Goal: Task Accomplishment & Management: Manage account settings

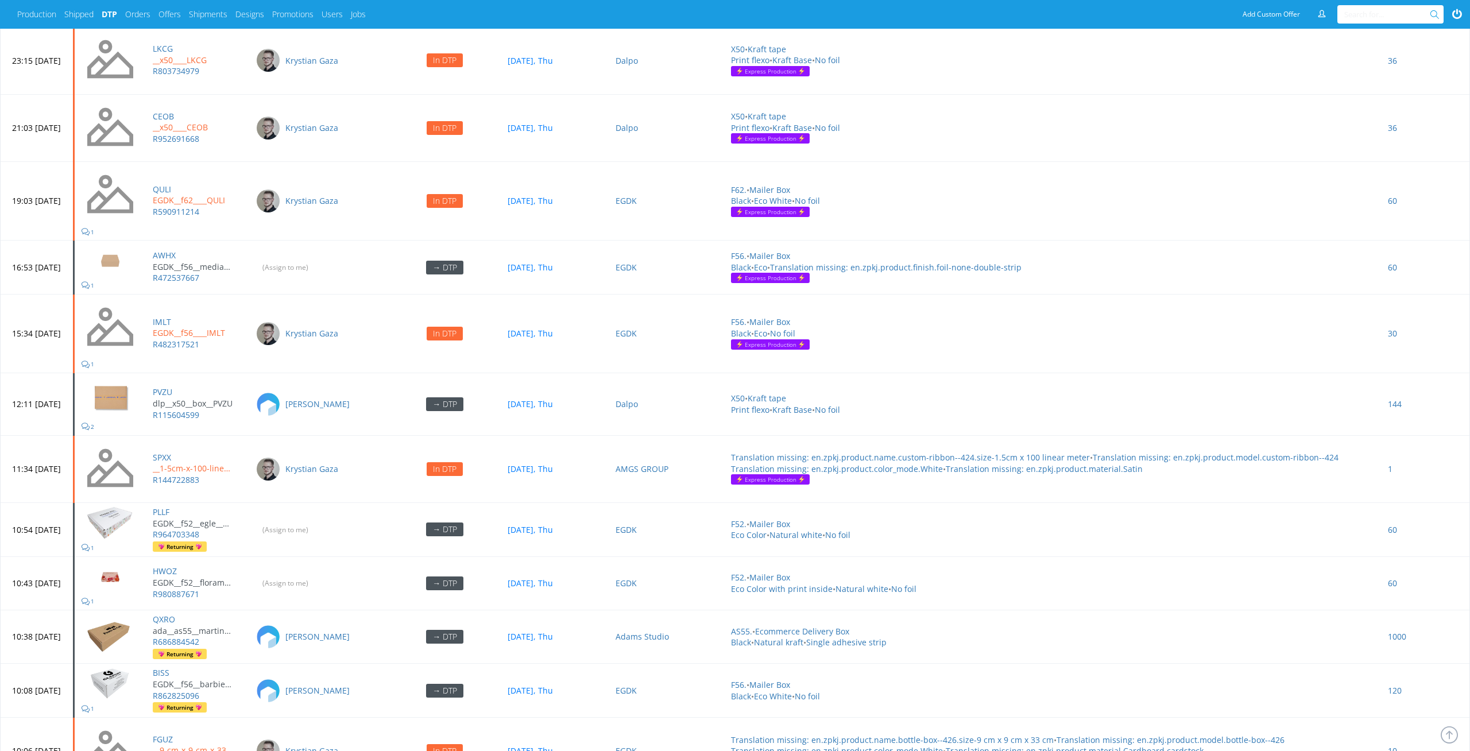
scroll to position [3817, 0]
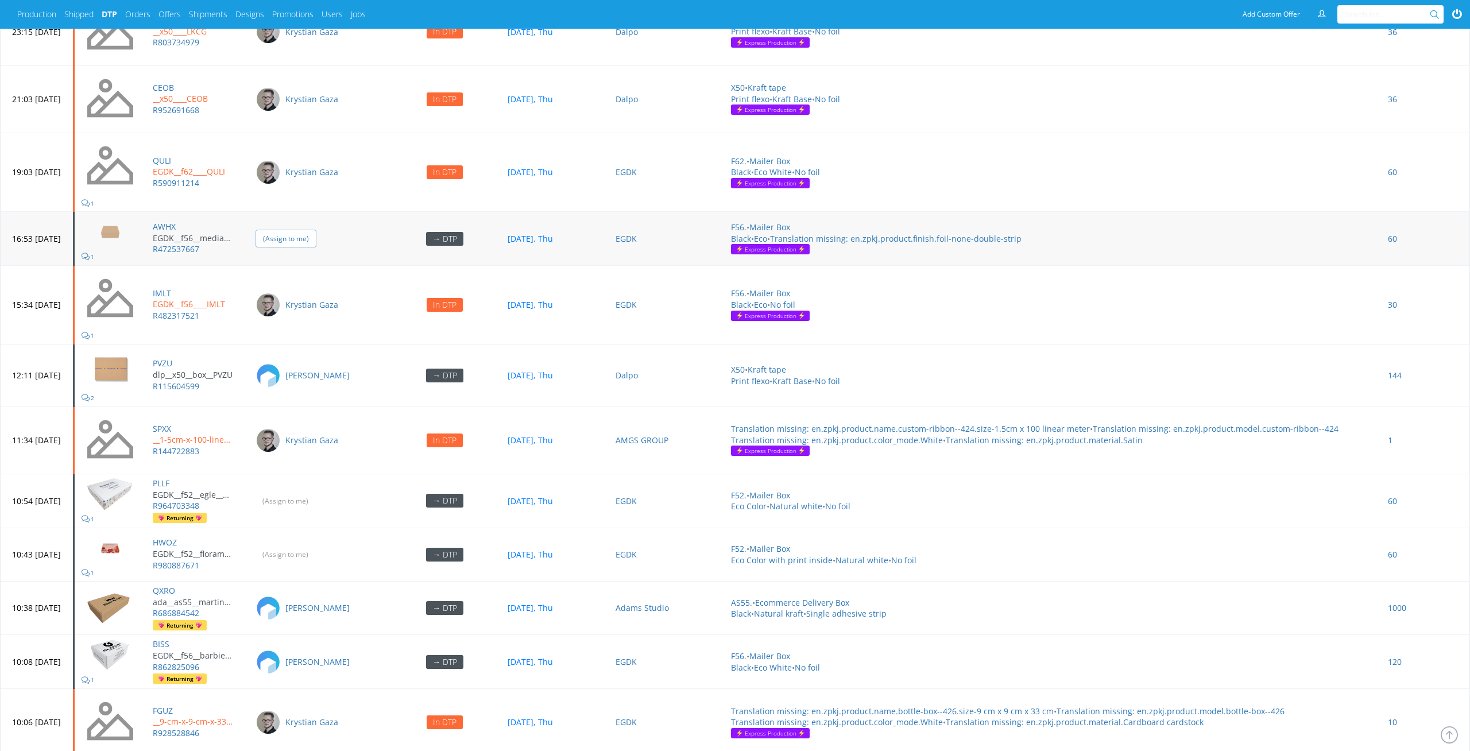
click at [316, 233] on input "(Assign to me)" at bounding box center [286, 239] width 61 height 18
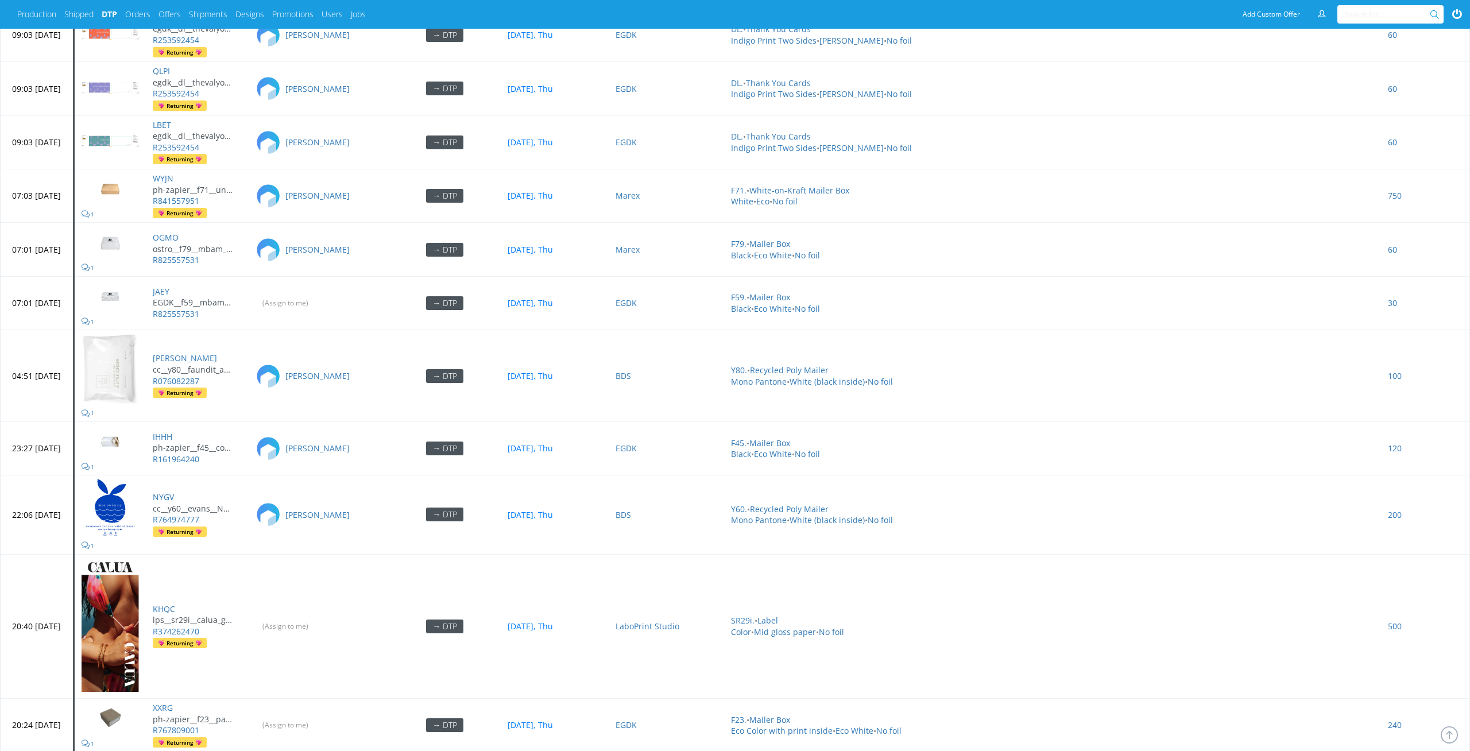
scroll to position [4936, 0]
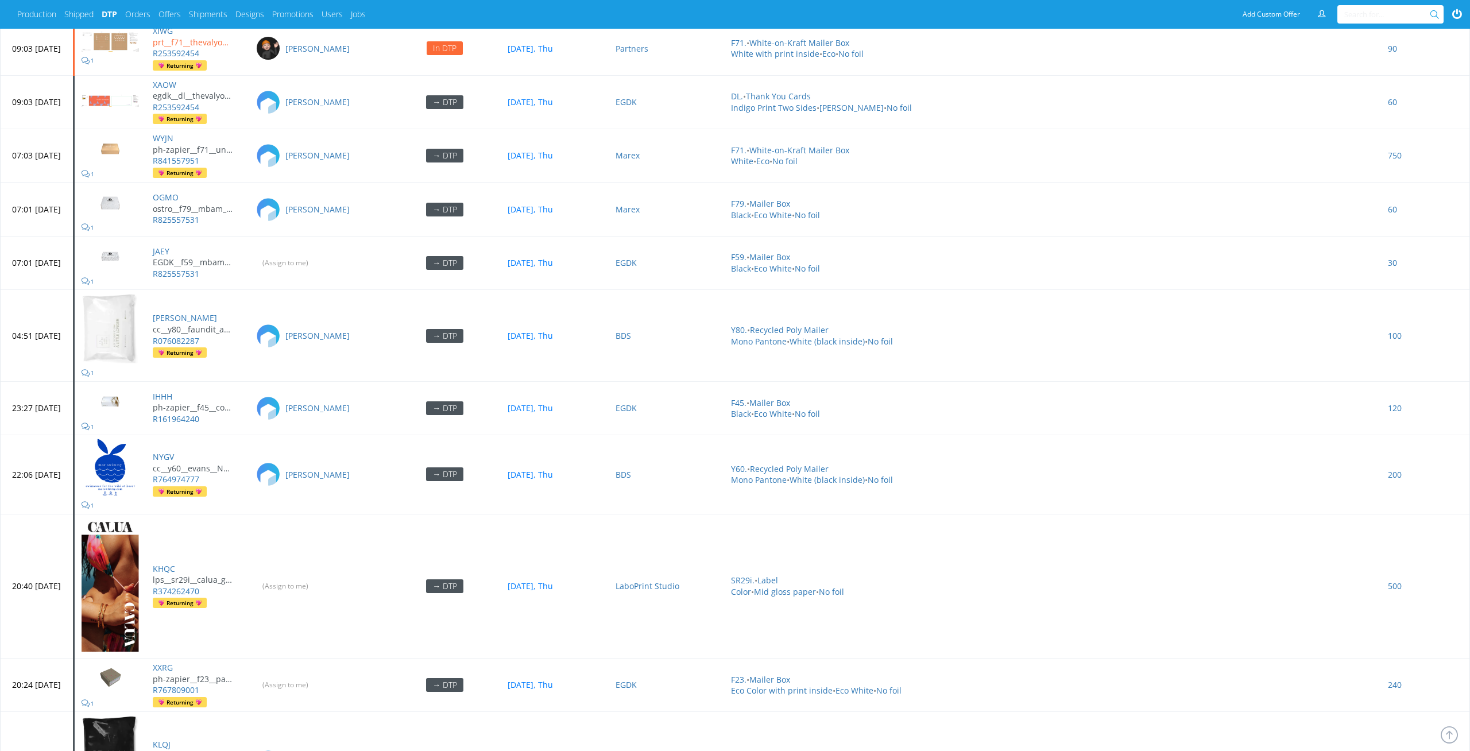
scroll to position [4948, 0]
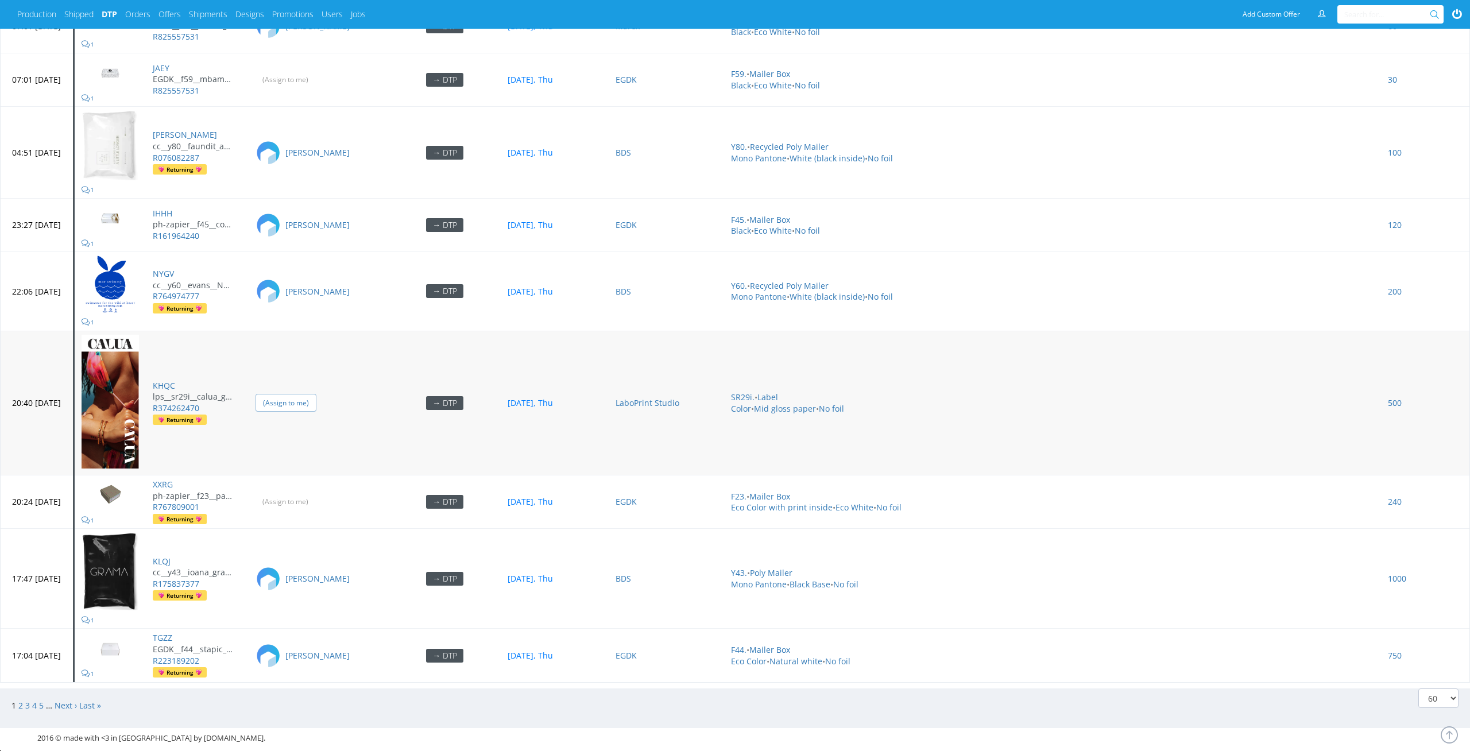
click at [316, 394] on input "(Assign to me)" at bounding box center [286, 403] width 61 height 18
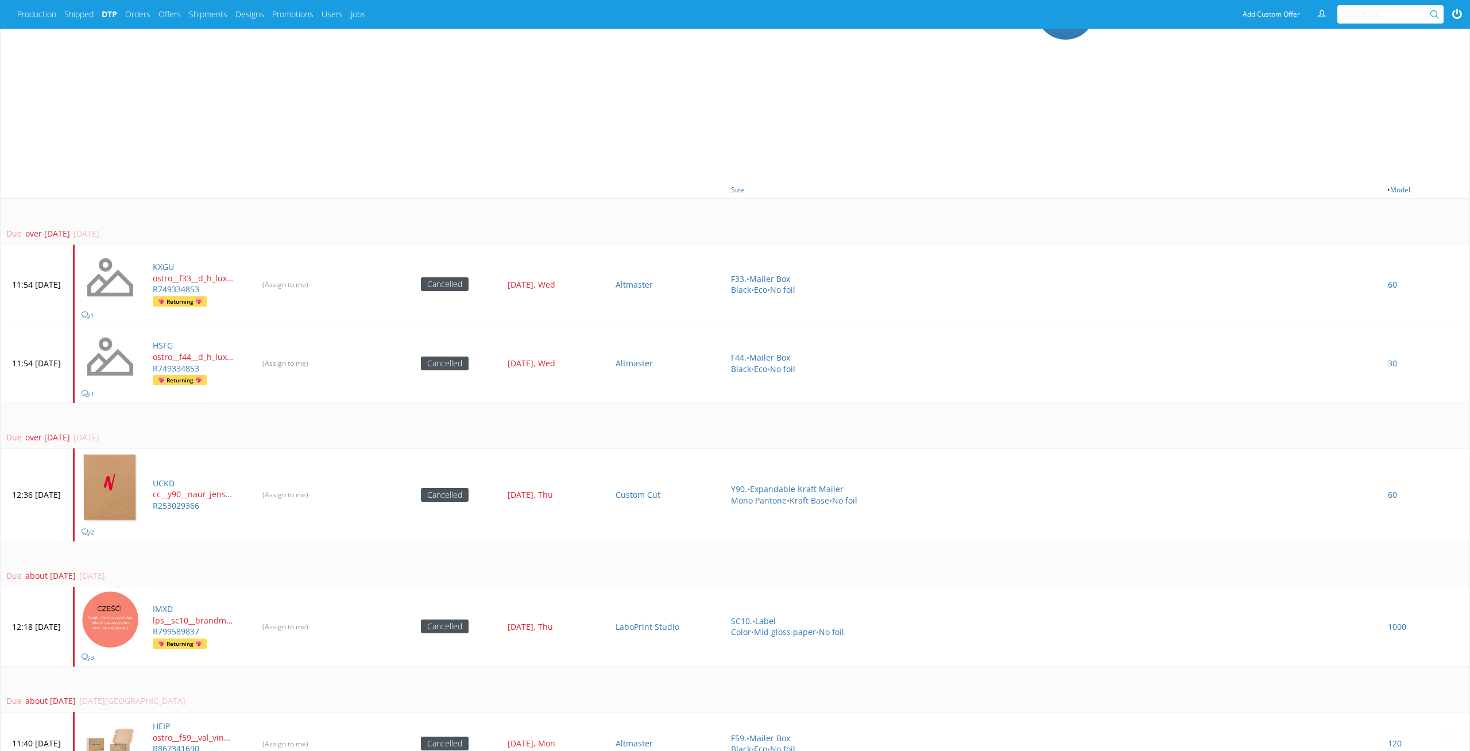
scroll to position [712, 0]
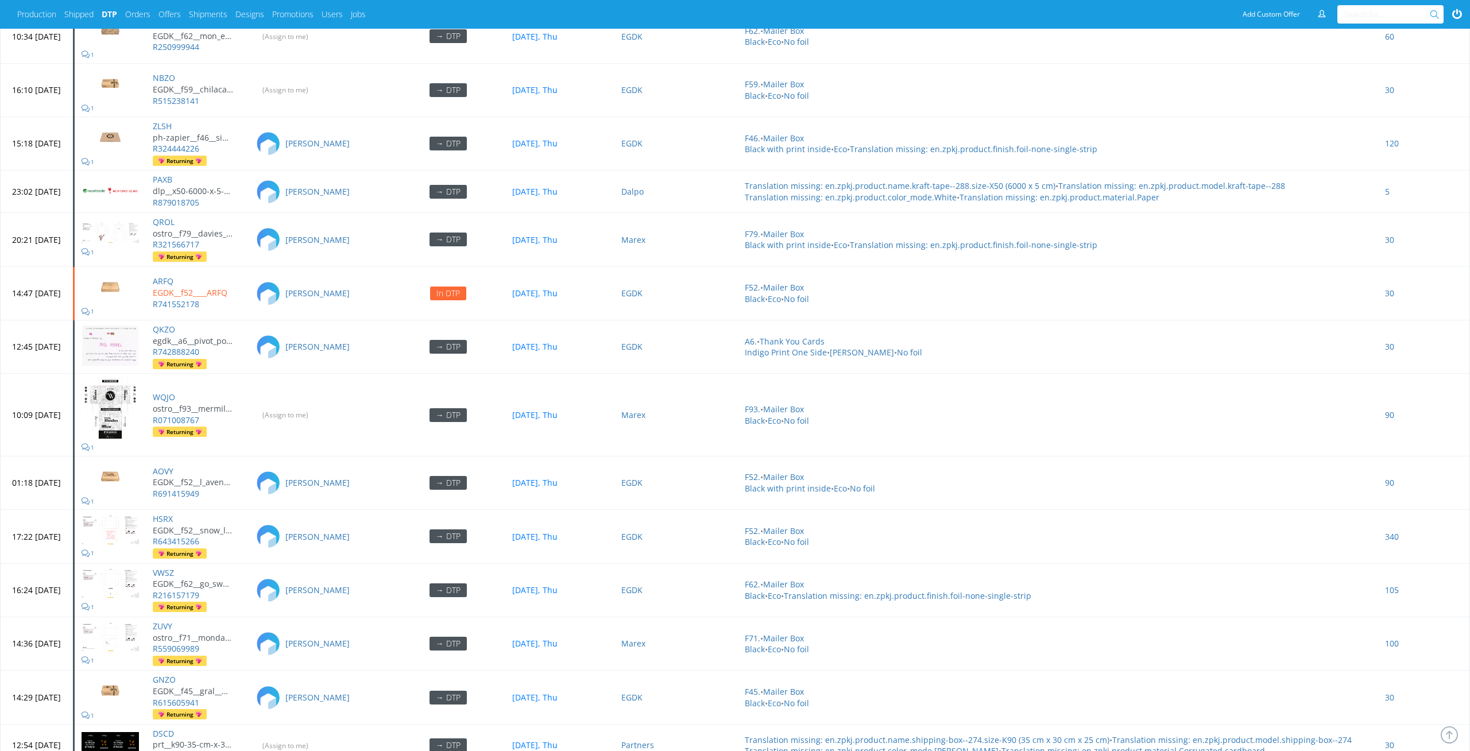
scroll to position [1686, 0]
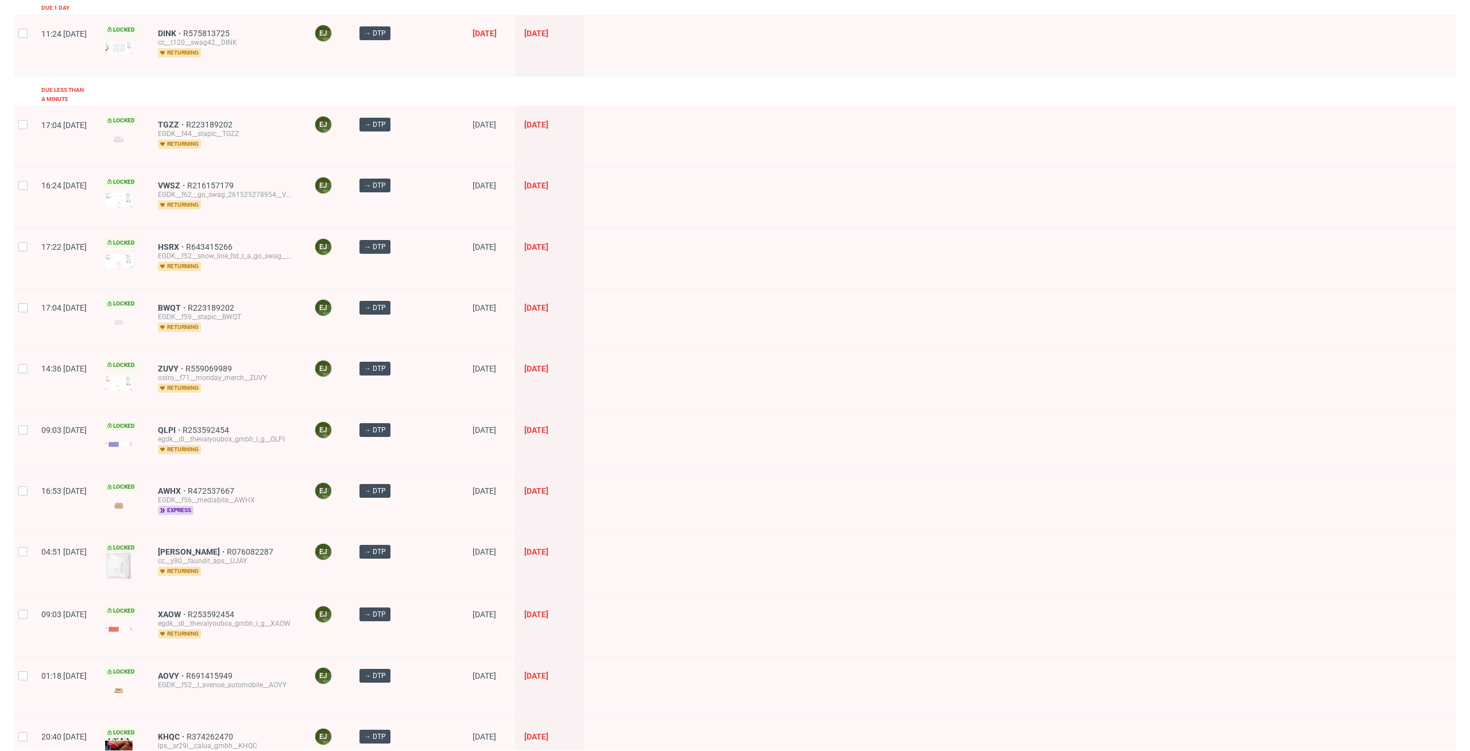
scroll to position [523, 0]
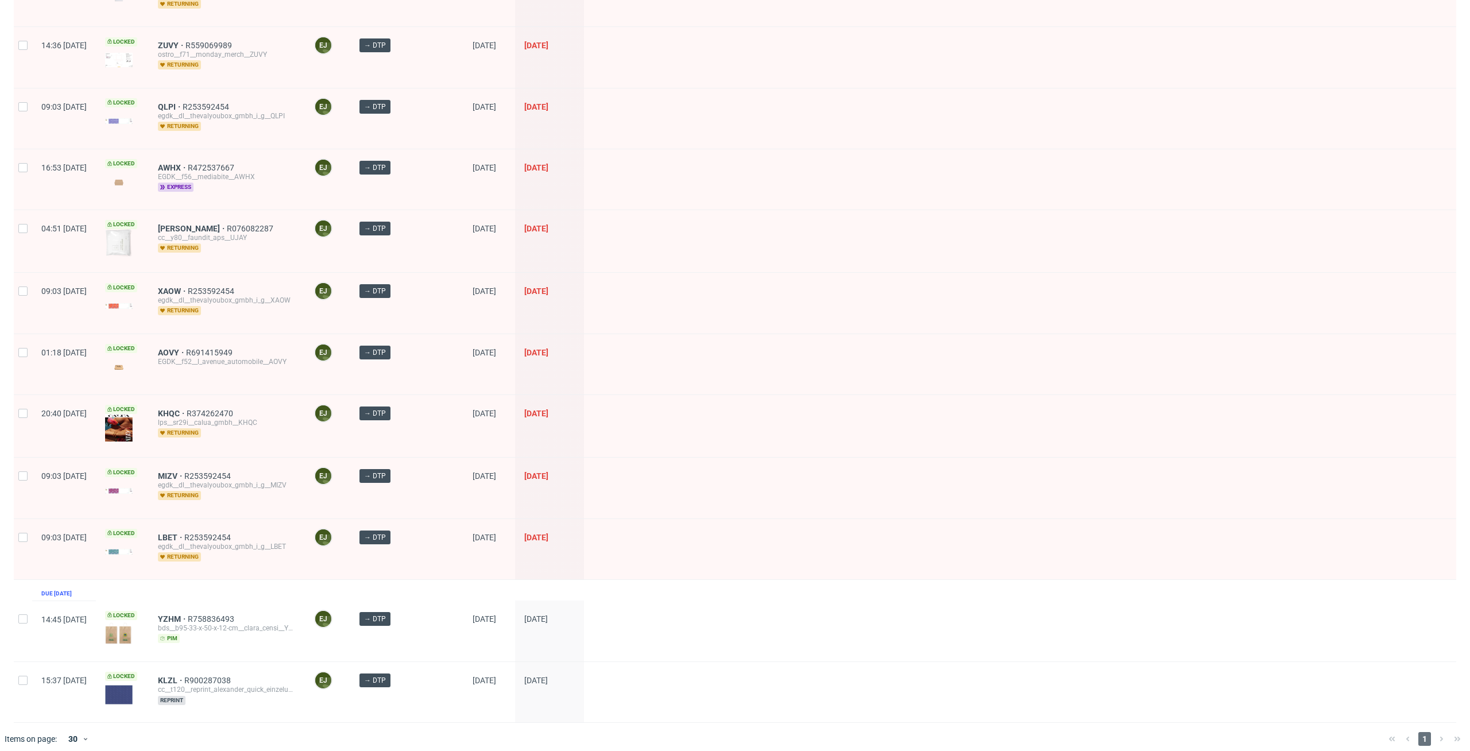
click at [818, 162] on div at bounding box center [1020, 179] width 872 height 60
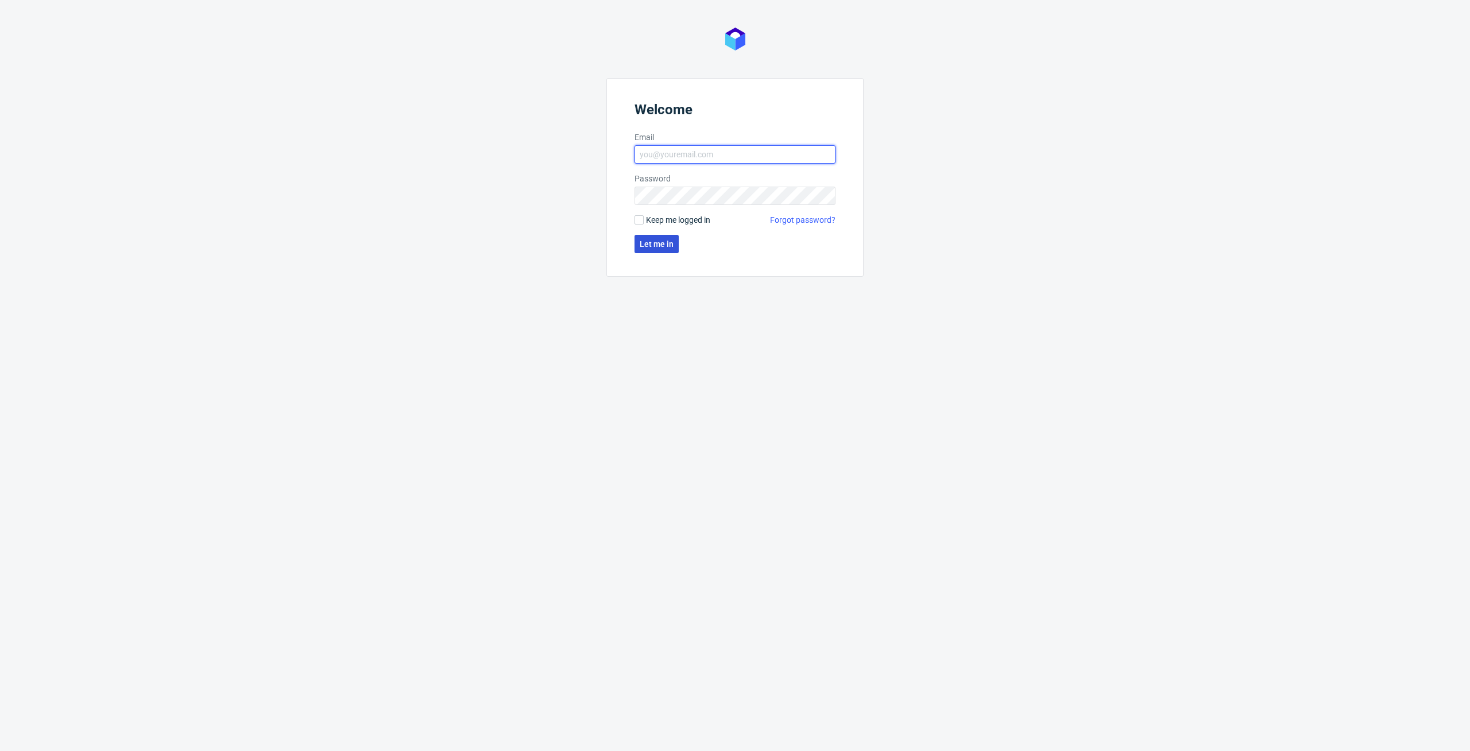
type input "elzbieta.jelinska@packhelp.com"
click at [669, 242] on span "Let me in" at bounding box center [657, 244] width 34 height 8
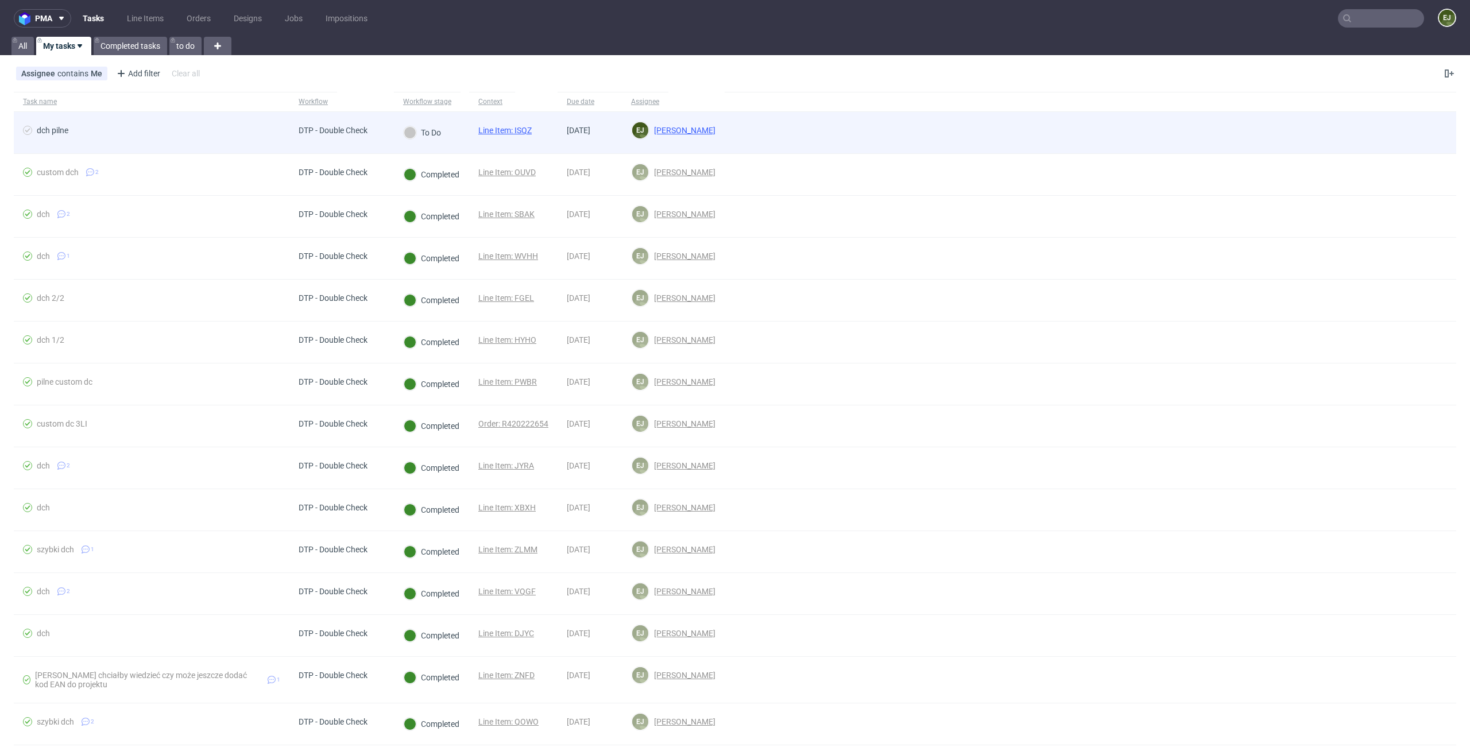
click at [513, 133] on link "Line Item: ISQZ" at bounding box center [504, 130] width 53 height 9
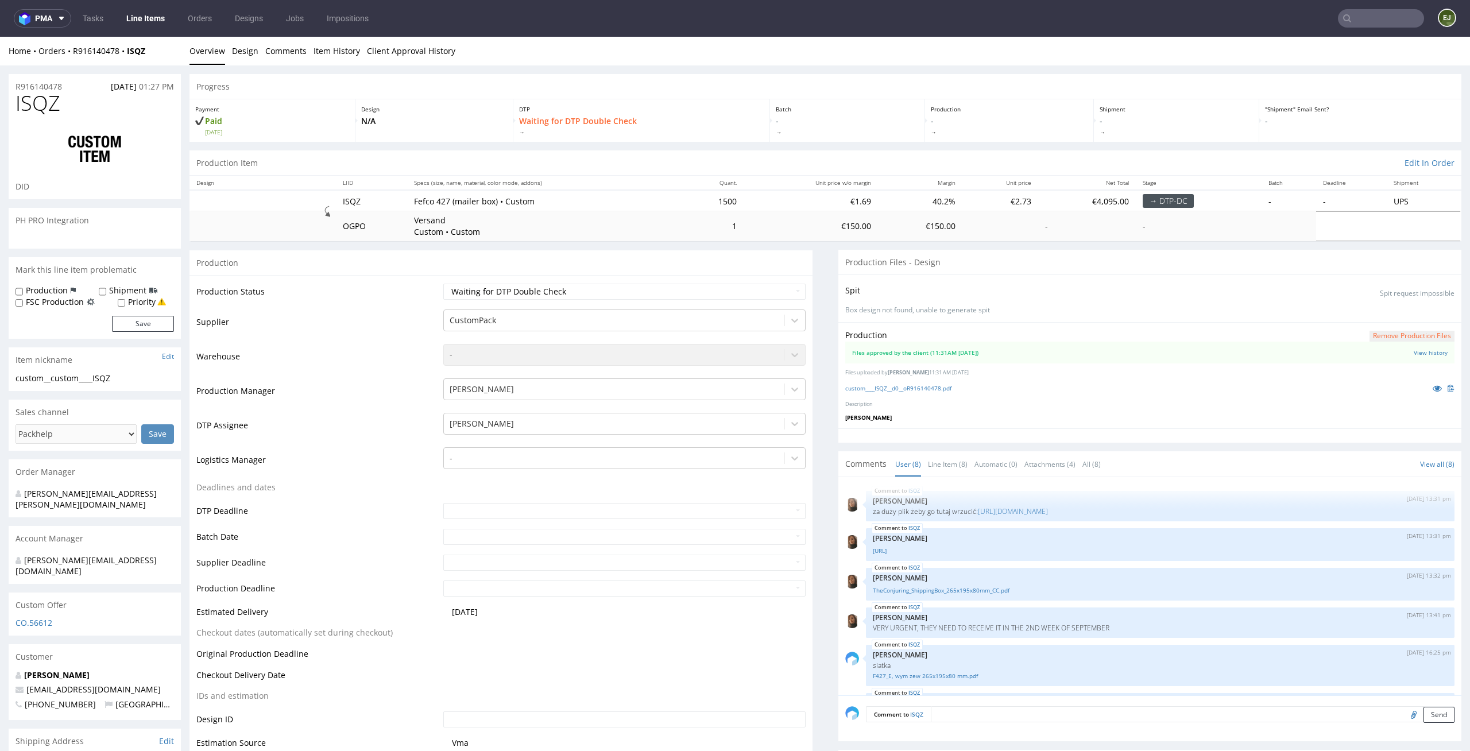
scroll to position [148, 0]
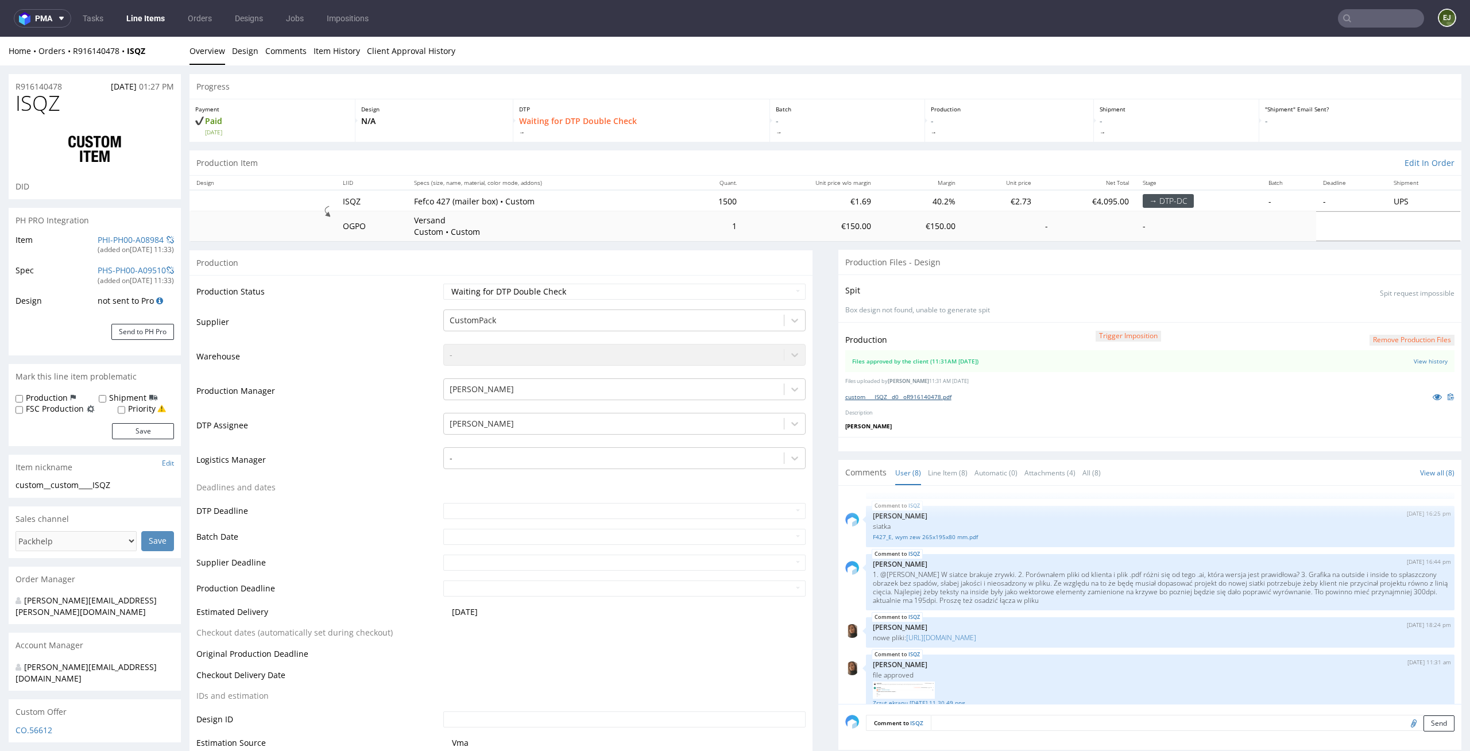
click at [847, 396] on link "custom____ISQZ__d0__oR916140478.pdf" at bounding box center [898, 397] width 106 height 8
click at [943, 476] on link "Line Item (8)" at bounding box center [948, 472] width 40 height 25
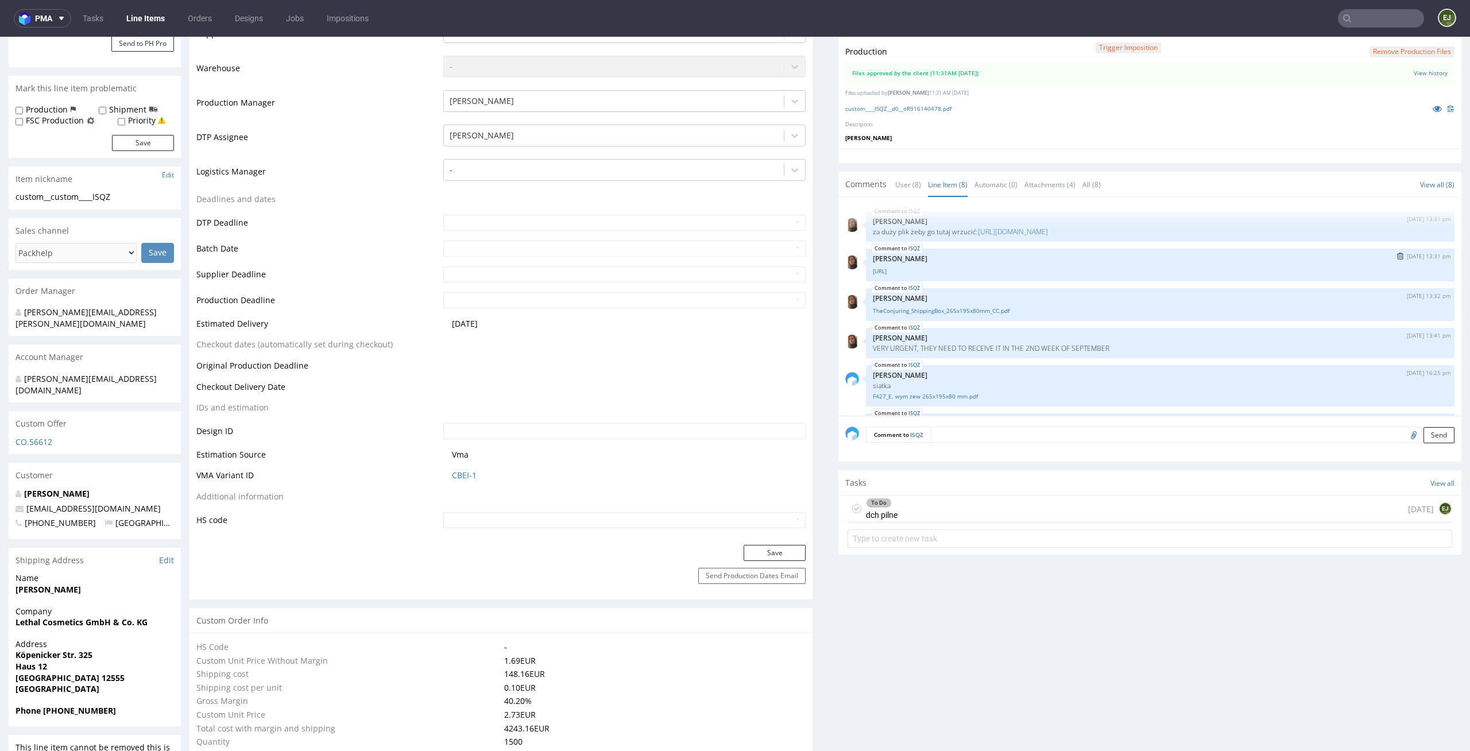
scroll to position [164, 0]
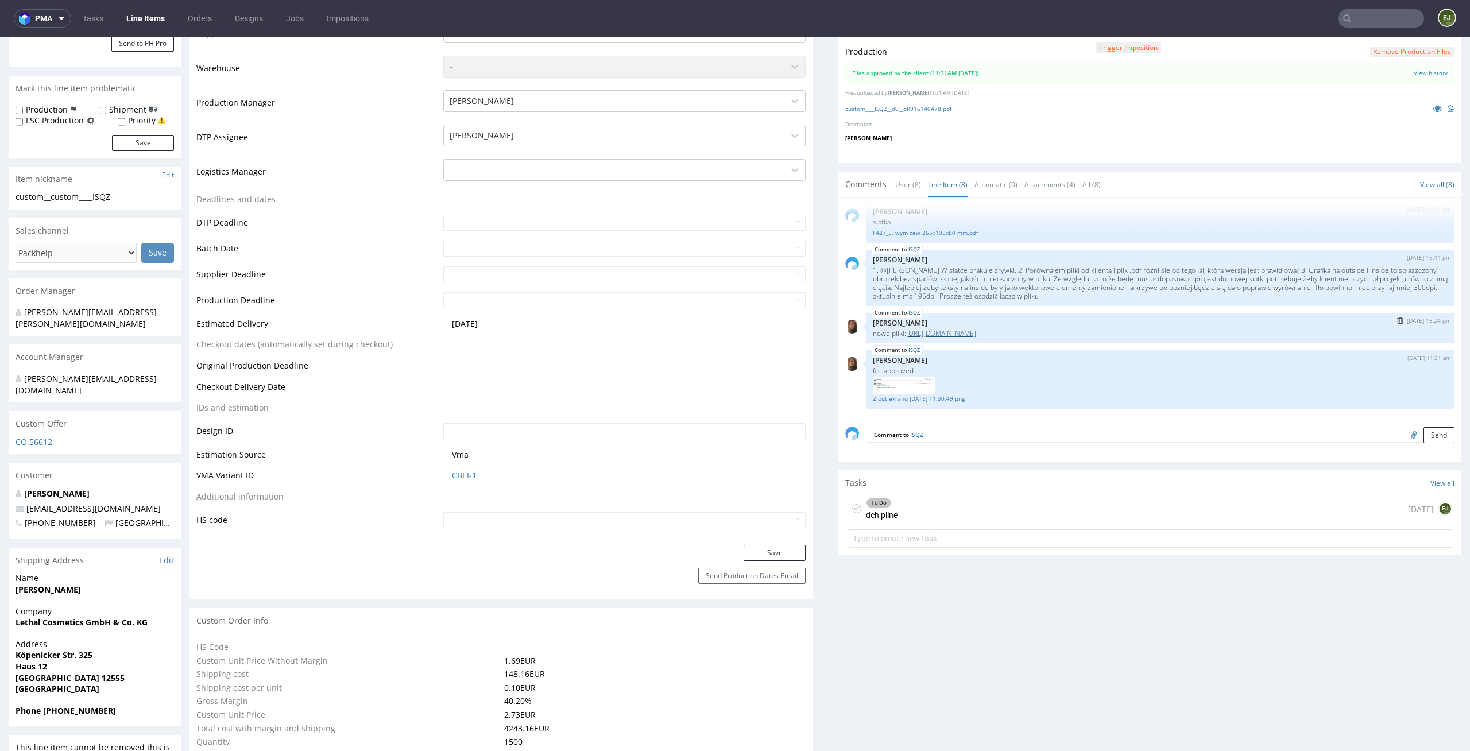
click at [963, 331] on link "https://www.dropbox.com/scl/fi/88452vpyywwnr1ov9dnwi/Shipping-box.zip?rlkey=bjs…" at bounding box center [941, 333] width 70 height 10
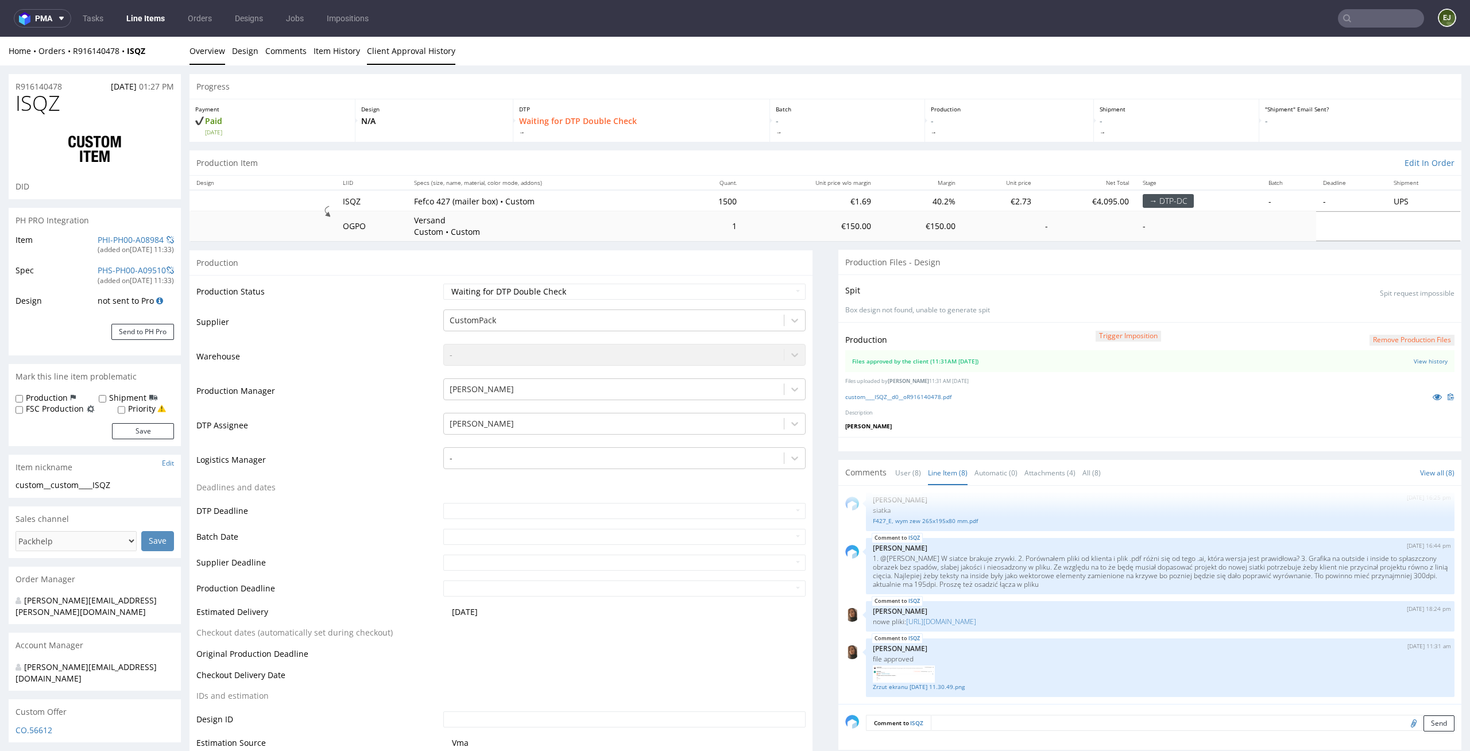
click at [420, 51] on link "Client Approval History" at bounding box center [411, 51] width 88 height 28
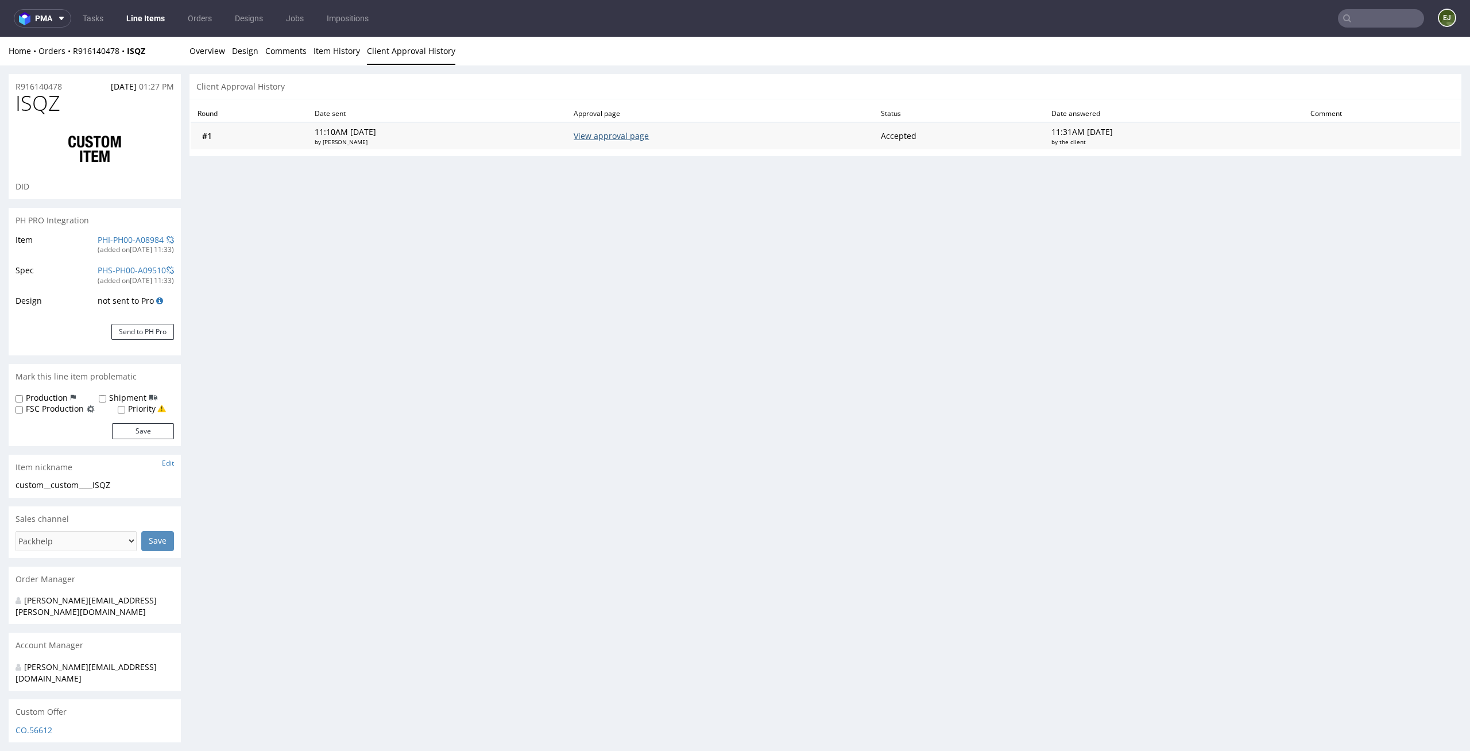
click at [630, 139] on link "View approval page" at bounding box center [611, 135] width 75 height 11
click at [222, 54] on link "Overview" at bounding box center [207, 51] width 36 height 28
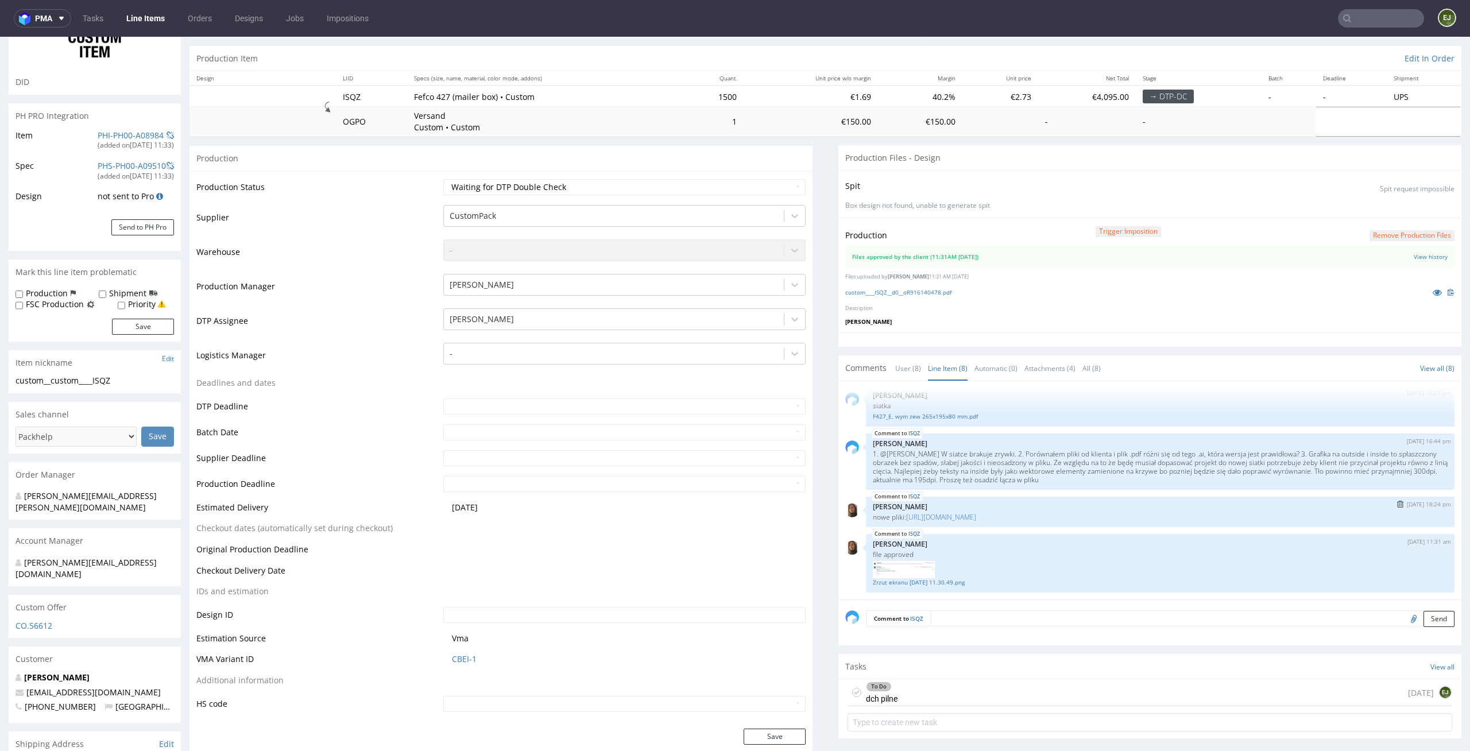
scroll to position [149, 0]
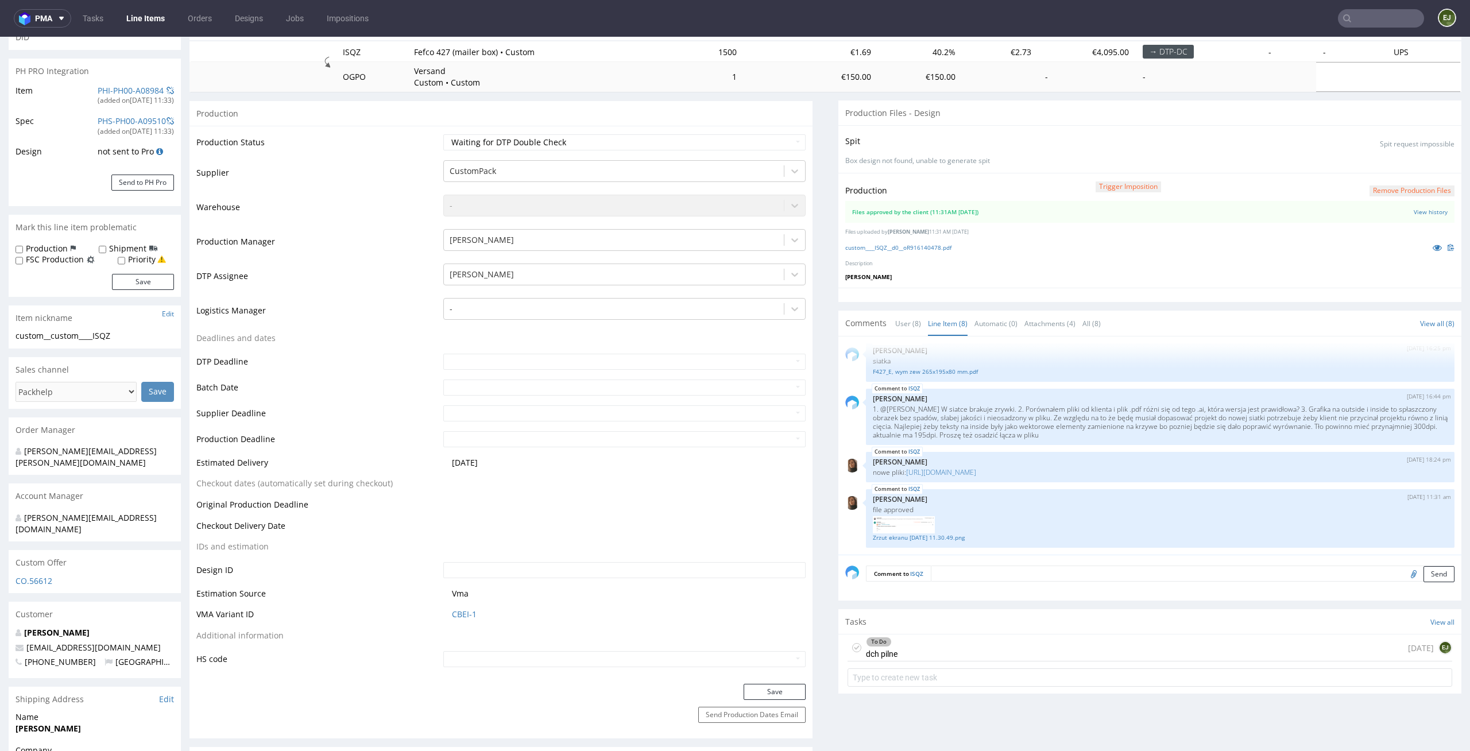
click at [854, 648] on use at bounding box center [856, 648] width 5 height 4
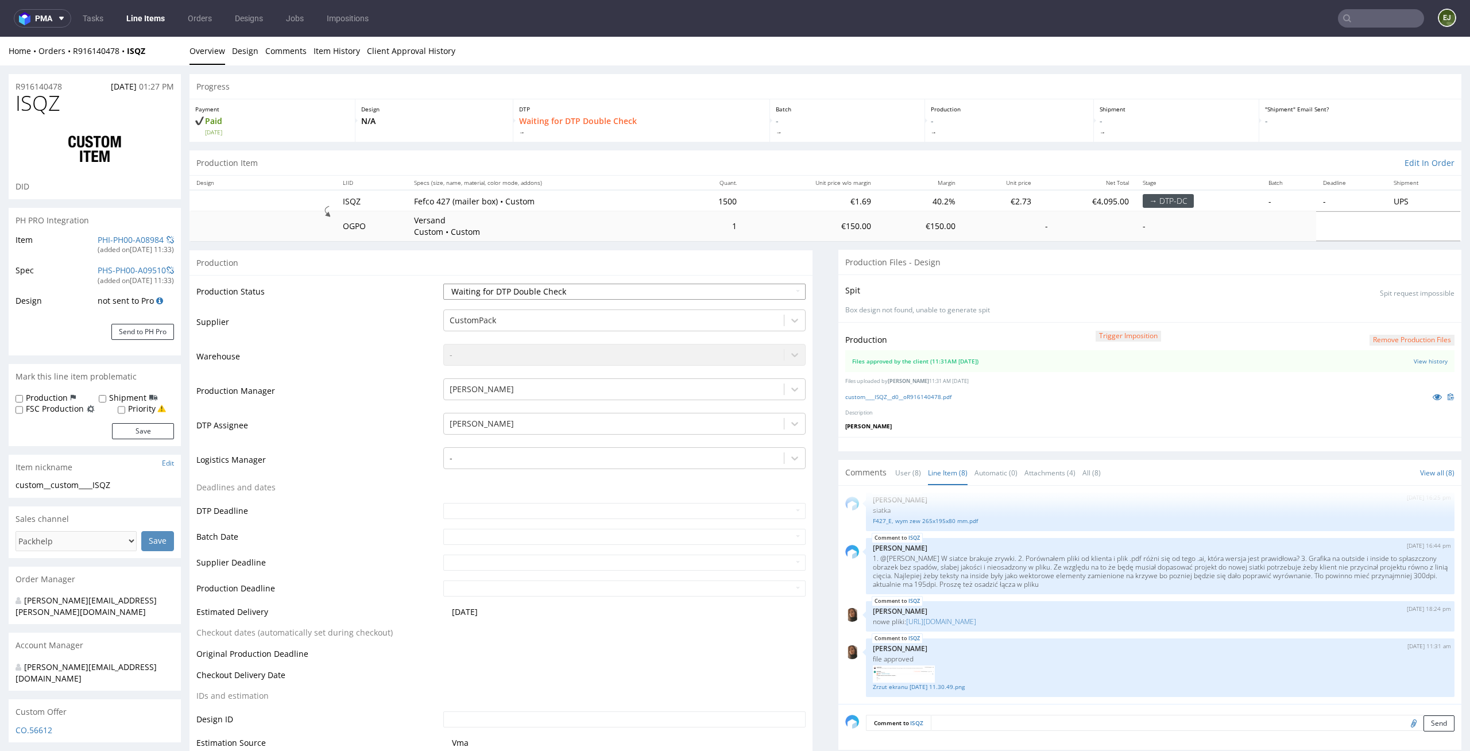
click at [737, 285] on select "Waiting for Artwork Waiting for Diecut Waiting for Mockup Waiting for DTP Waiti…" at bounding box center [624, 292] width 363 height 16
click at [768, 292] on select "Waiting for Artwork Waiting for Diecut Waiting for Mockup Waiting for DTP Waiti…" at bounding box center [624, 292] width 363 height 16
select select "dtp_production_ready"
click at [443, 284] on select "Waiting for Artwork Waiting for Diecut Waiting for Mockup Waiting for DTP Waiti…" at bounding box center [624, 292] width 363 height 16
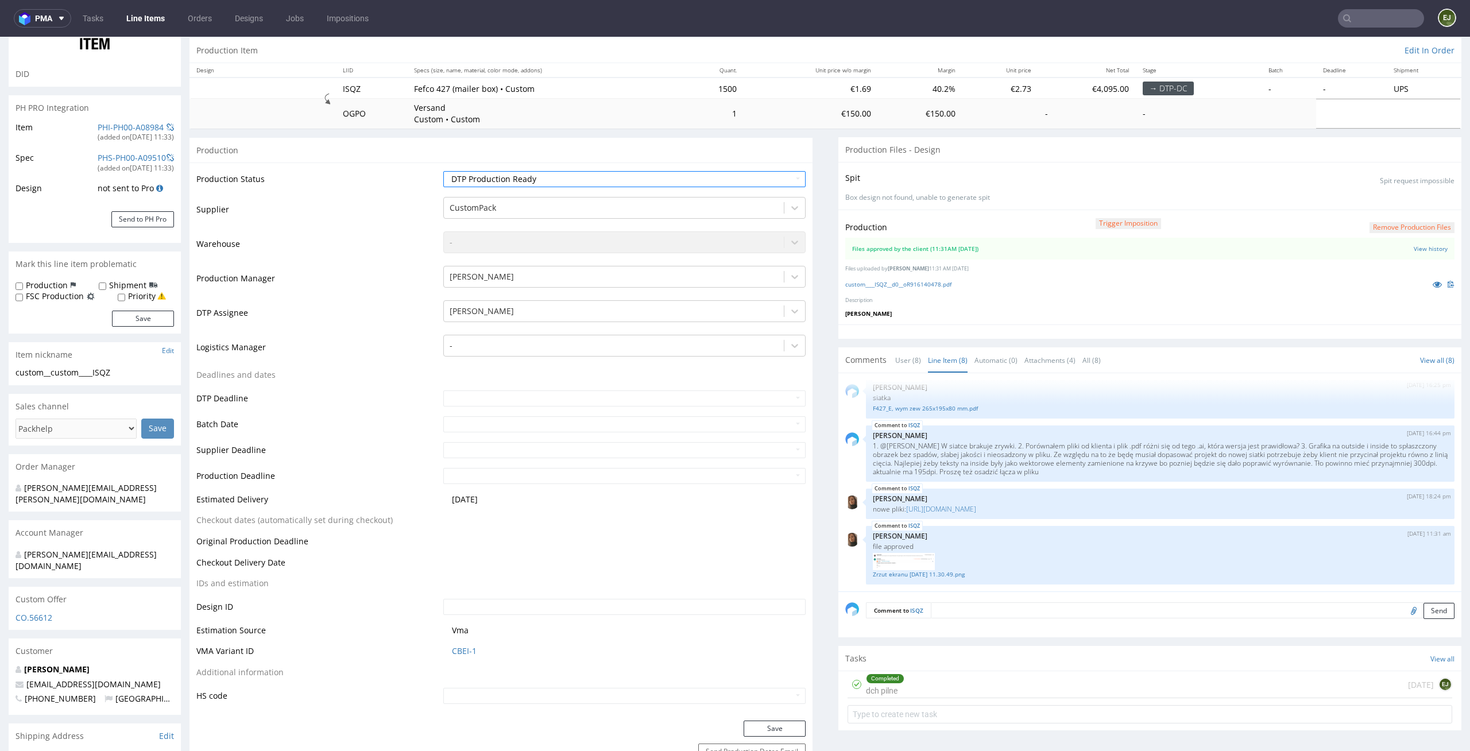
scroll to position [209, 0]
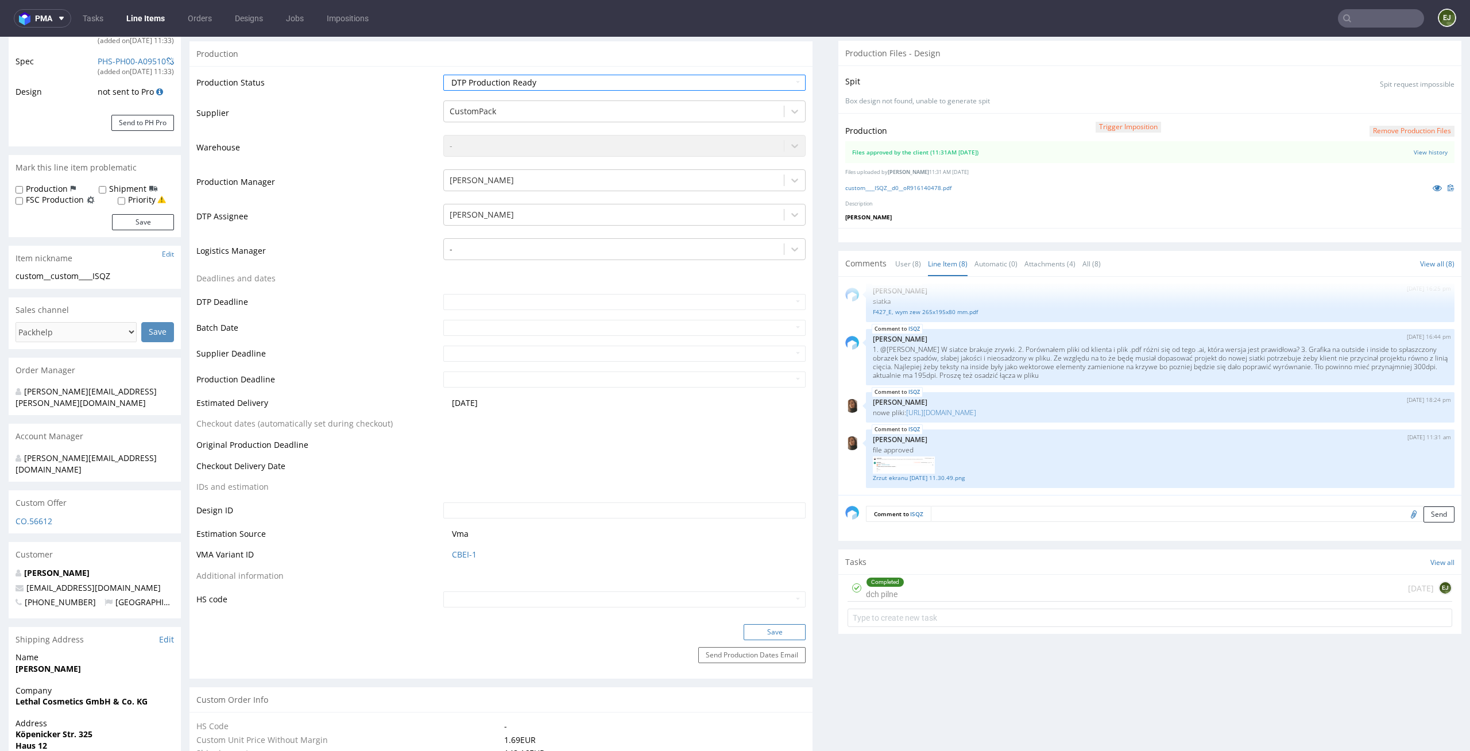
click at [773, 628] on button "Save" at bounding box center [775, 632] width 62 height 16
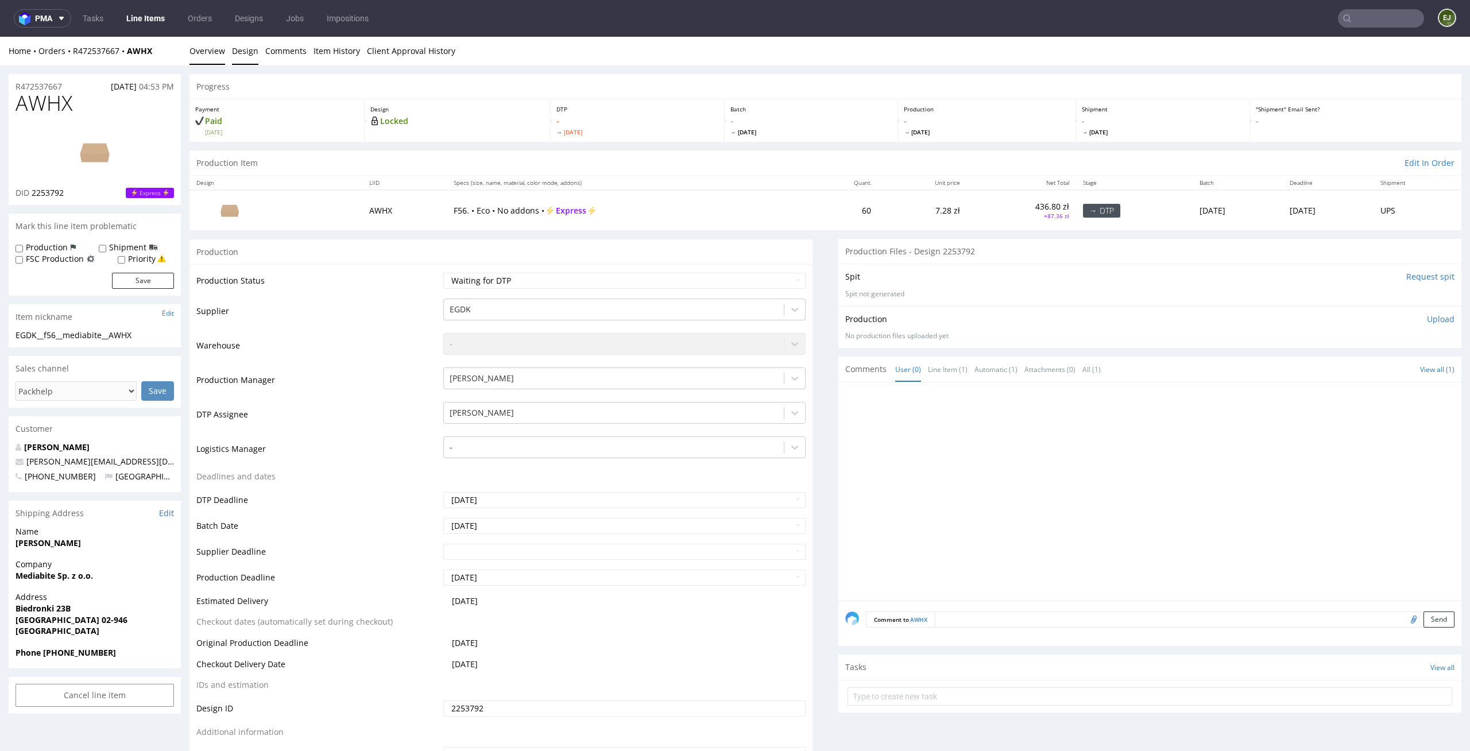
click at [235, 55] on link "Design" at bounding box center [245, 51] width 26 height 28
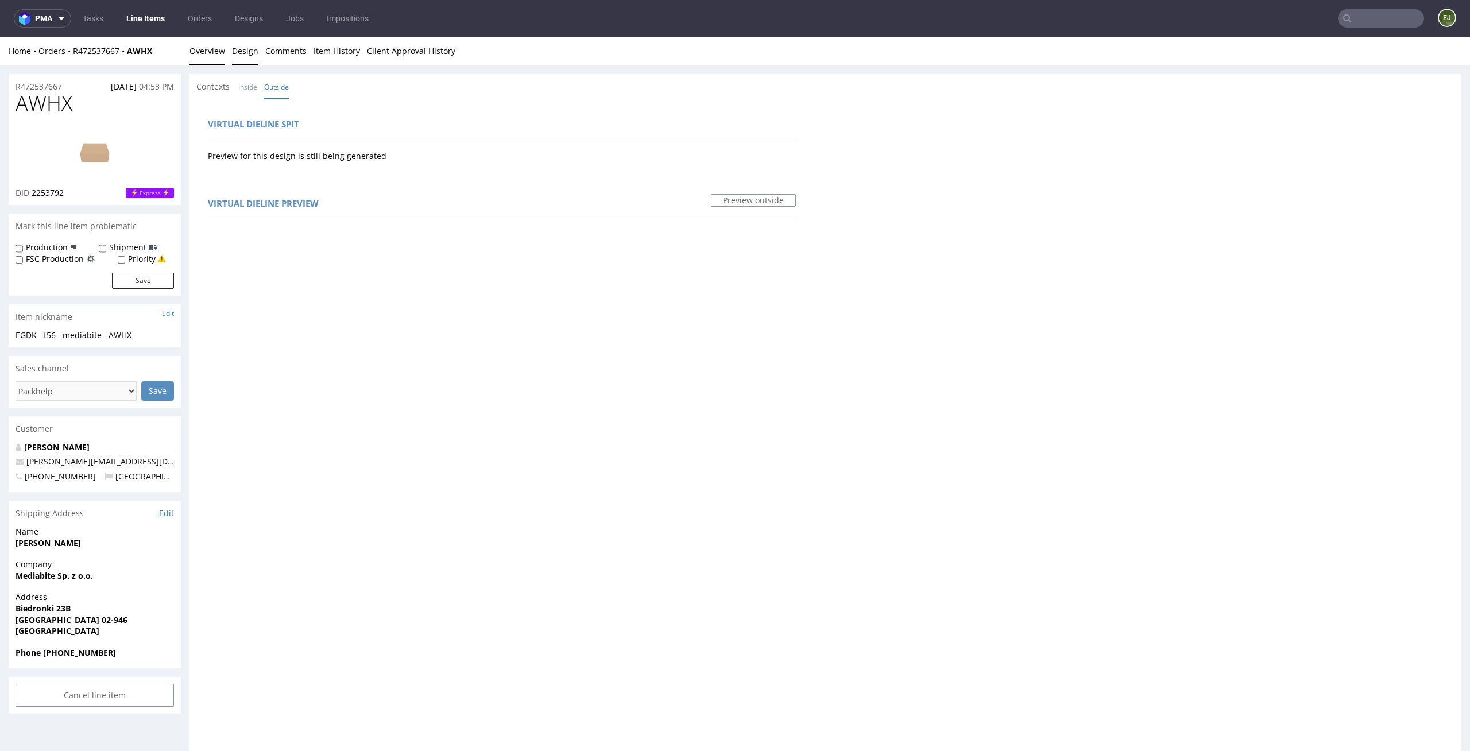
click at [215, 45] on link "Overview" at bounding box center [207, 51] width 36 height 28
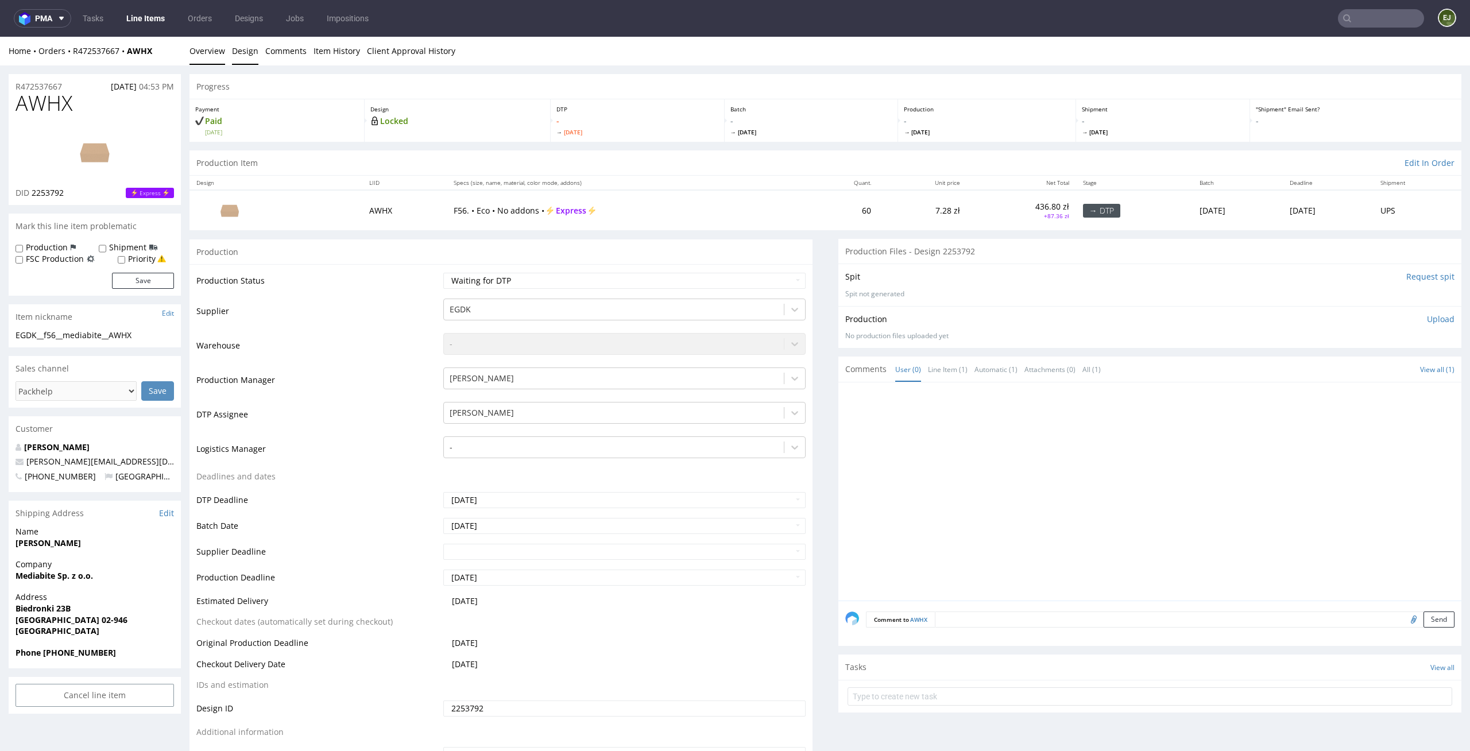
click at [240, 47] on link "Design" at bounding box center [245, 51] width 26 height 28
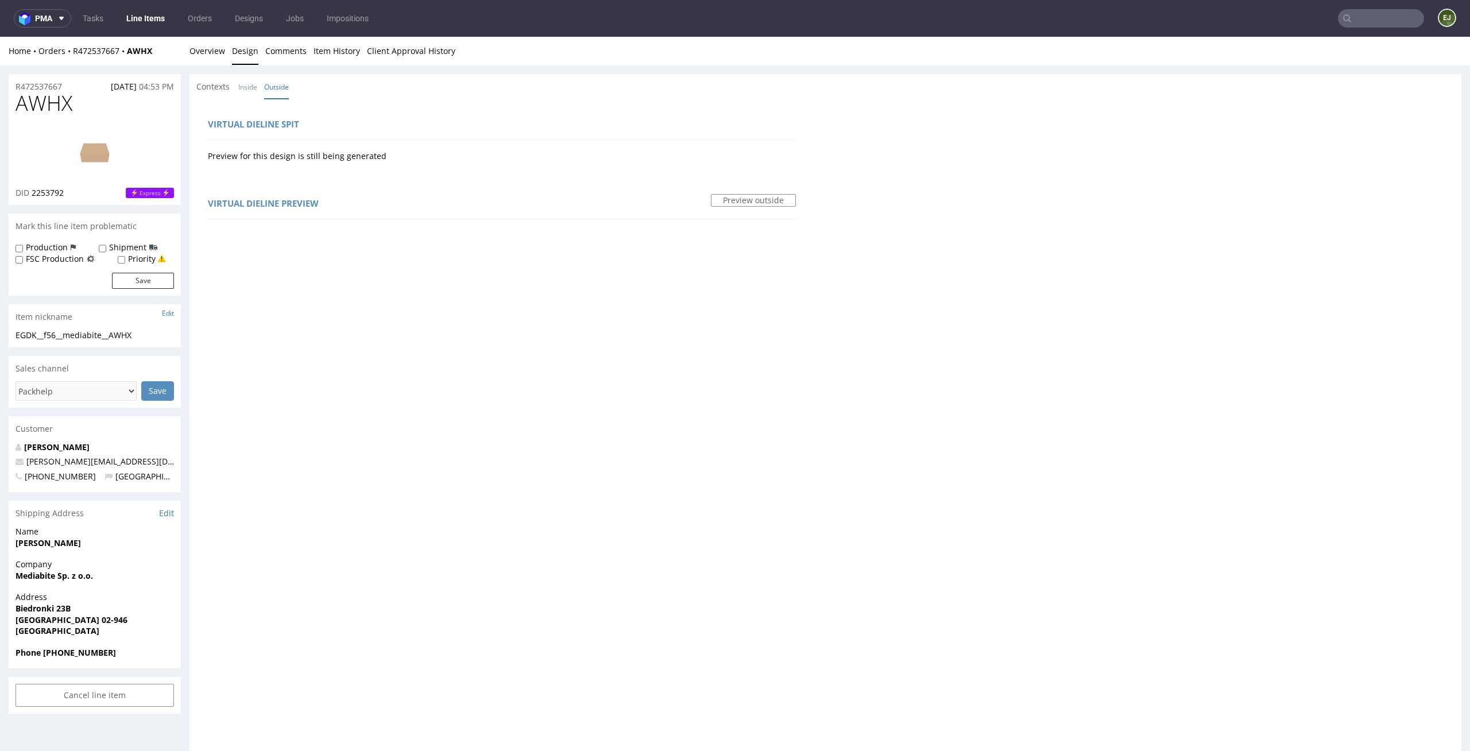
click at [229, 90] on span "Contexts" at bounding box center [212, 86] width 33 height 11
click at [248, 84] on link "Inside" at bounding box center [247, 87] width 19 height 25
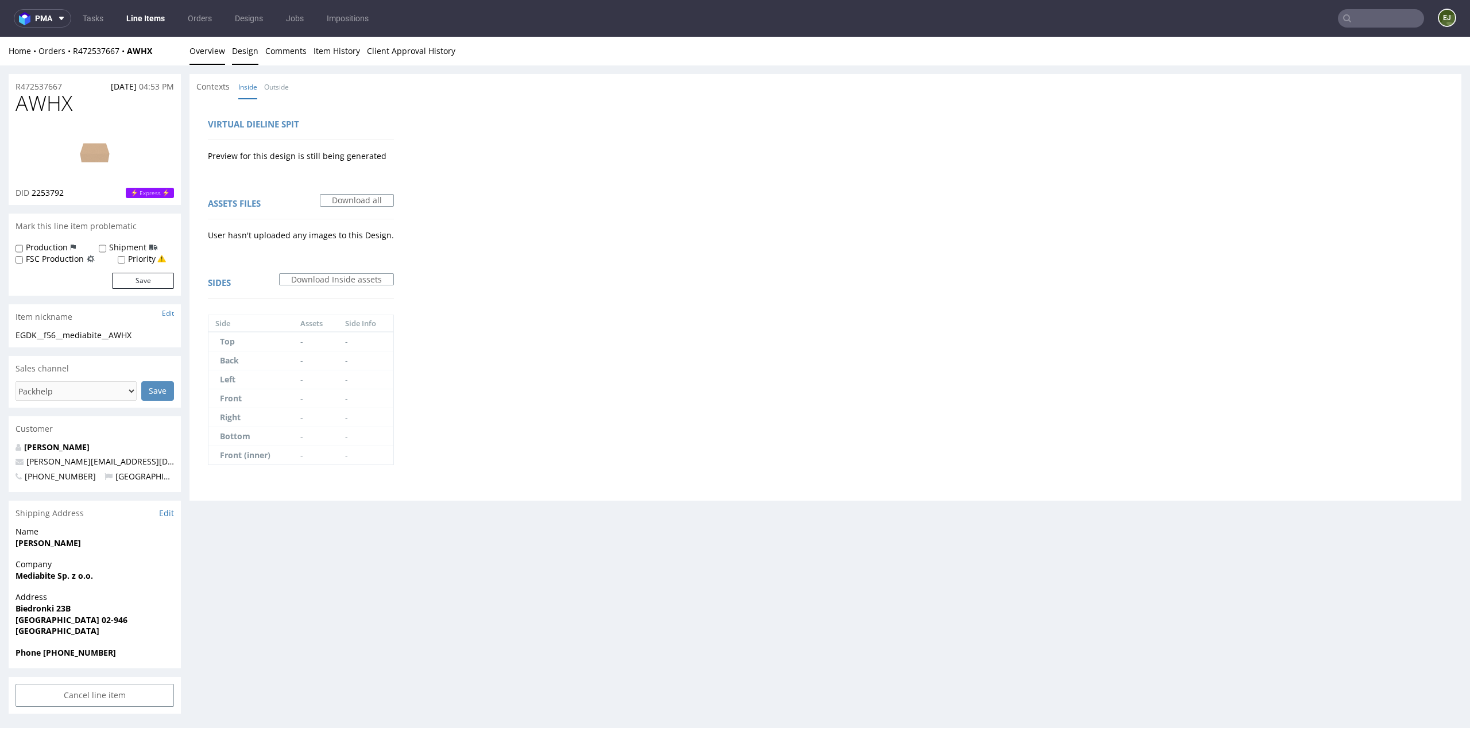
click at [207, 60] on link "Overview" at bounding box center [207, 51] width 36 height 28
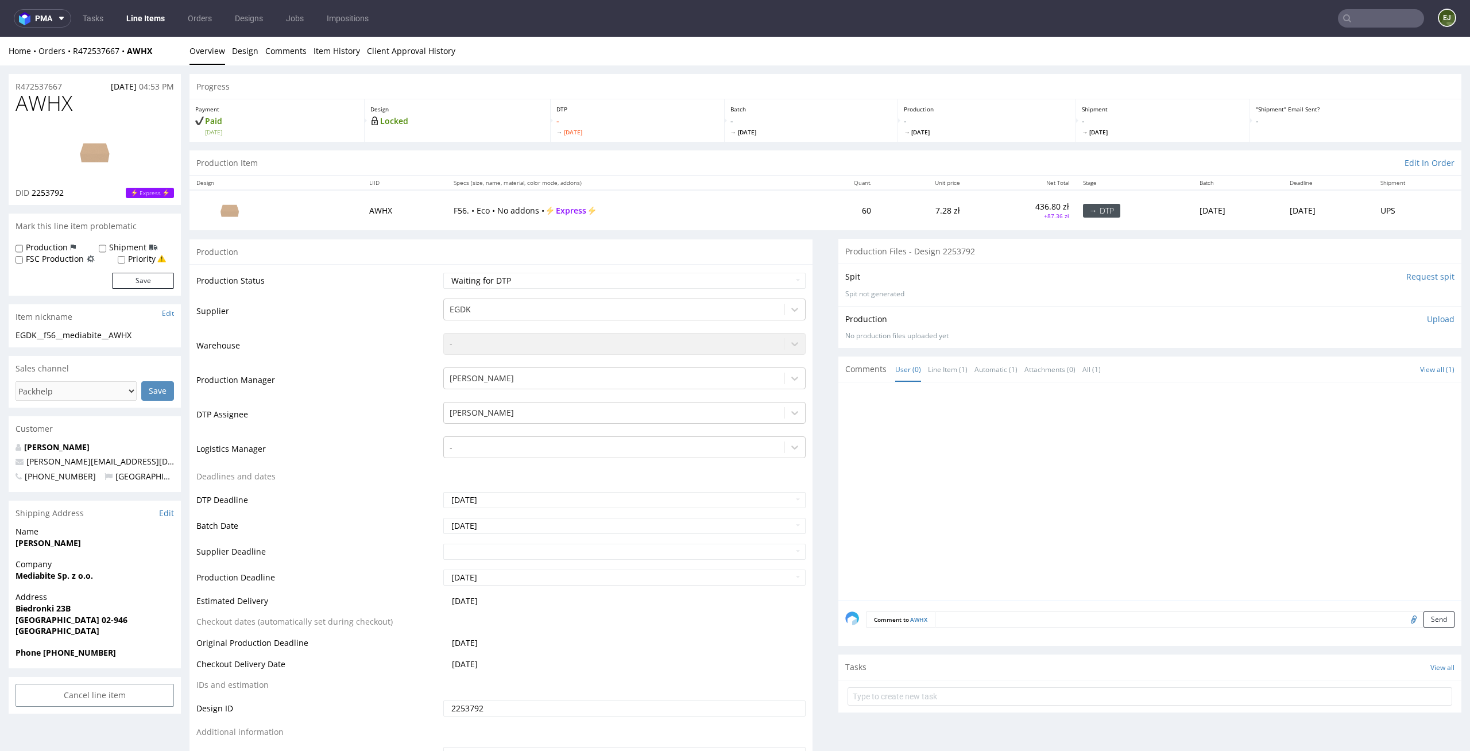
click at [92, 154] on img at bounding box center [95, 152] width 92 height 52
click at [772, 279] on select "Waiting for Artwork Waiting for Diecut Waiting for Mockup Waiting for DTP Waiti…" at bounding box center [624, 281] width 363 height 16
select select "dtp_issue"
click at [443, 273] on select "Waiting for Artwork Waiting for Diecut Waiting for Mockup Waiting for DTP Waiti…" at bounding box center [624, 281] width 363 height 16
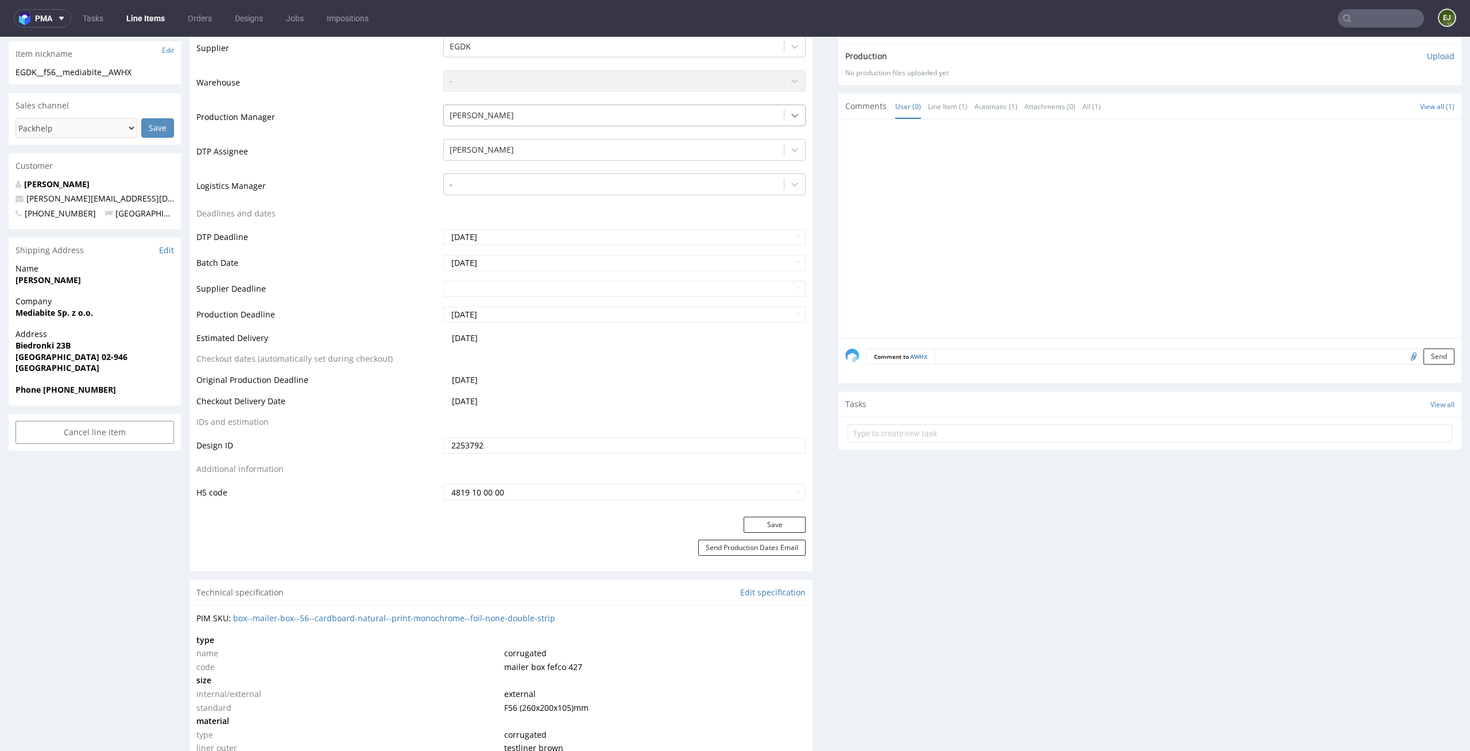
scroll to position [285, 0]
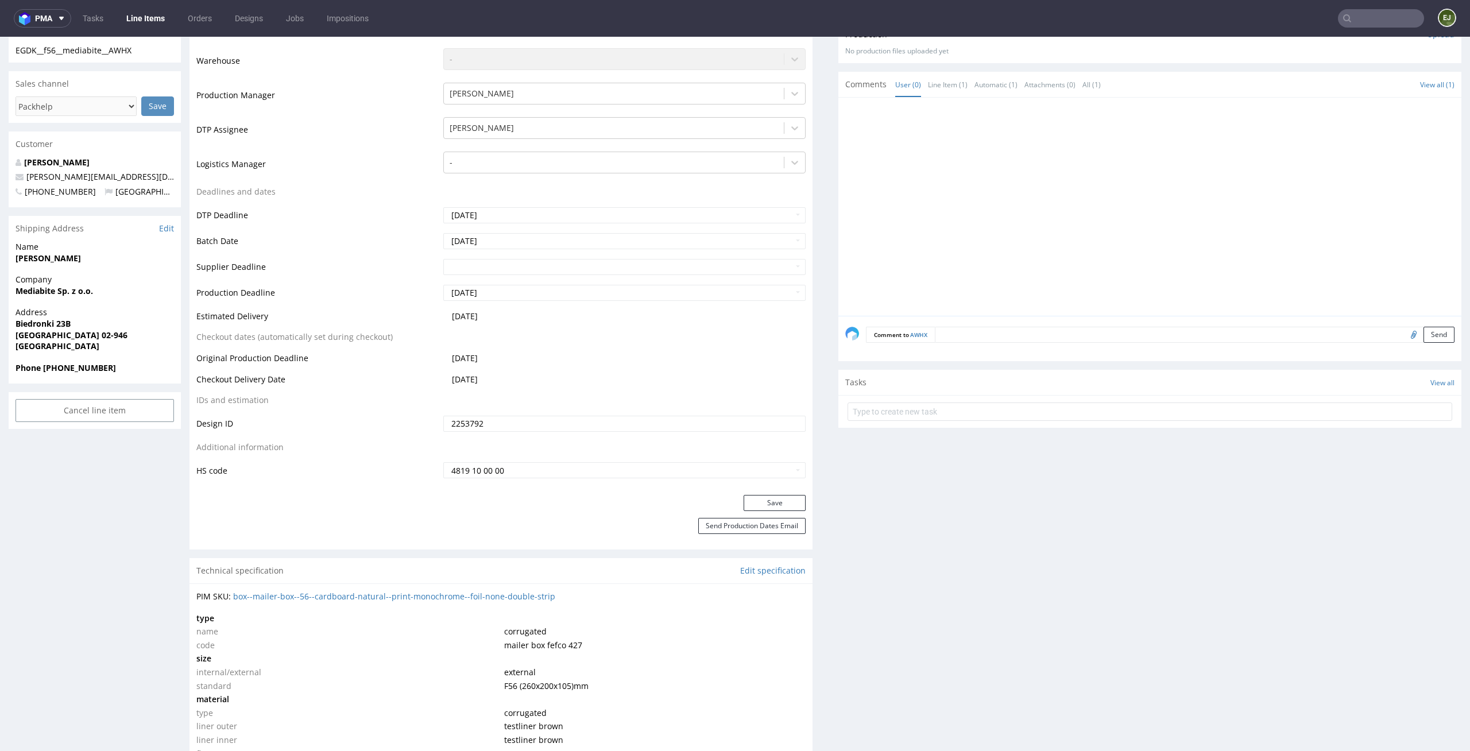
click at [771, 512] on div "Save" at bounding box center [500, 506] width 623 height 23
click at [779, 505] on button "Save" at bounding box center [775, 503] width 62 height 16
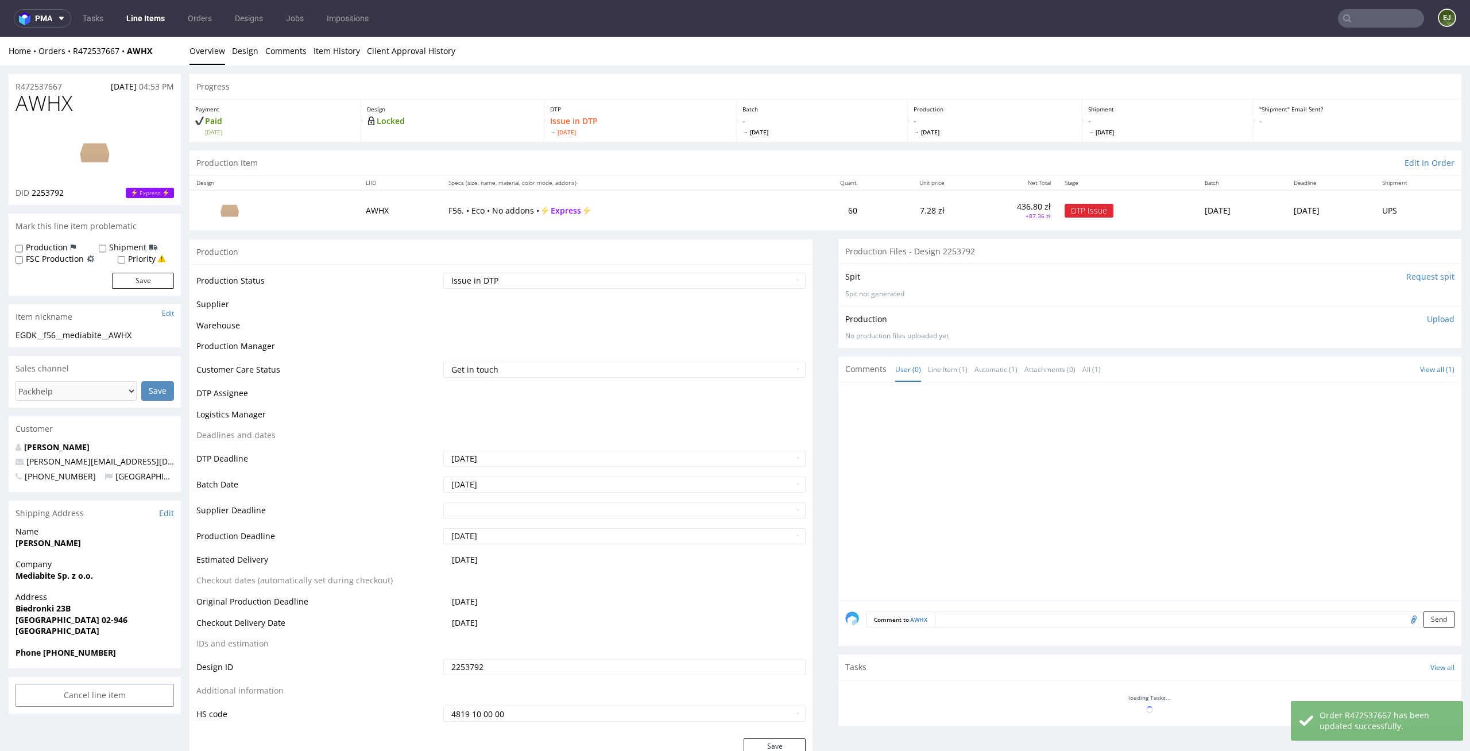
scroll to position [277, 0]
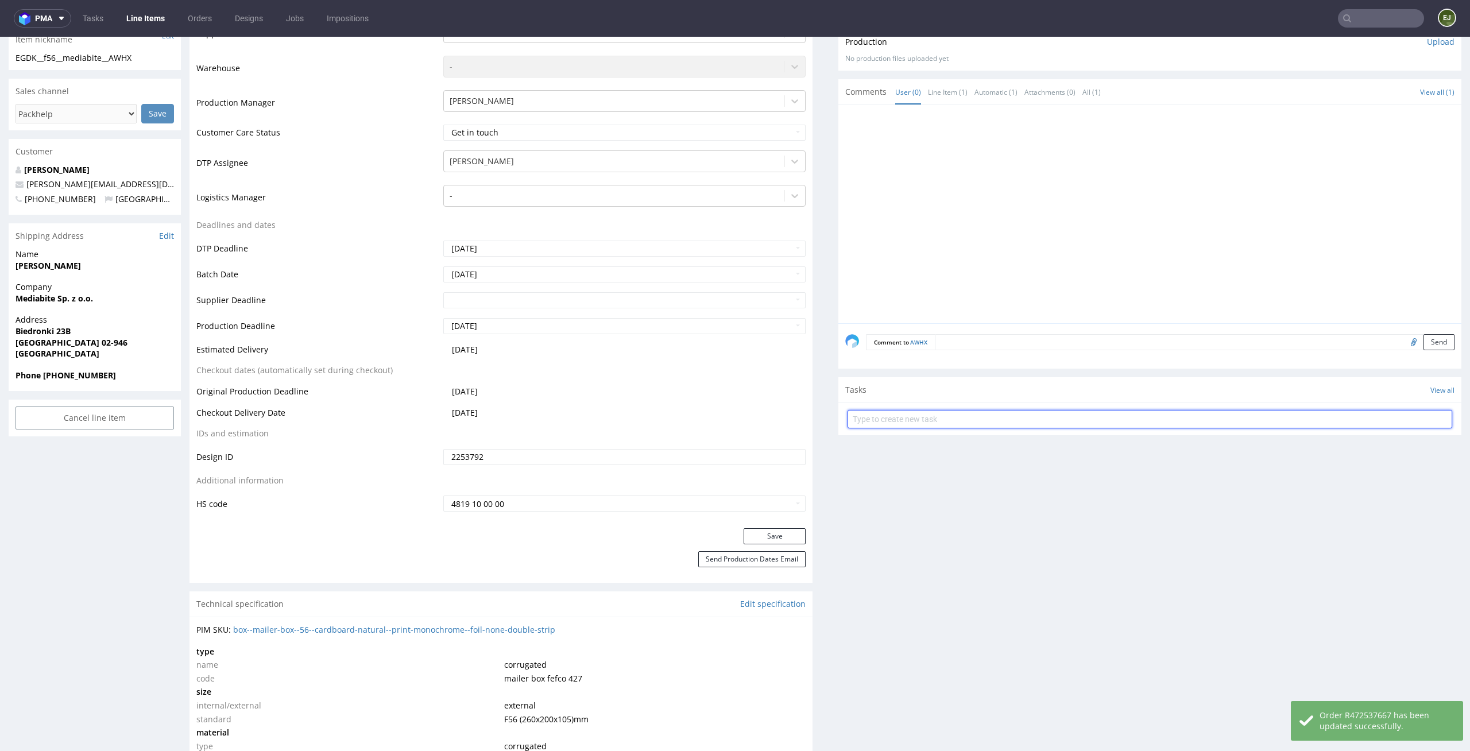
click at [896, 422] on input "text" at bounding box center [1149, 419] width 605 height 18
type input "express issue"
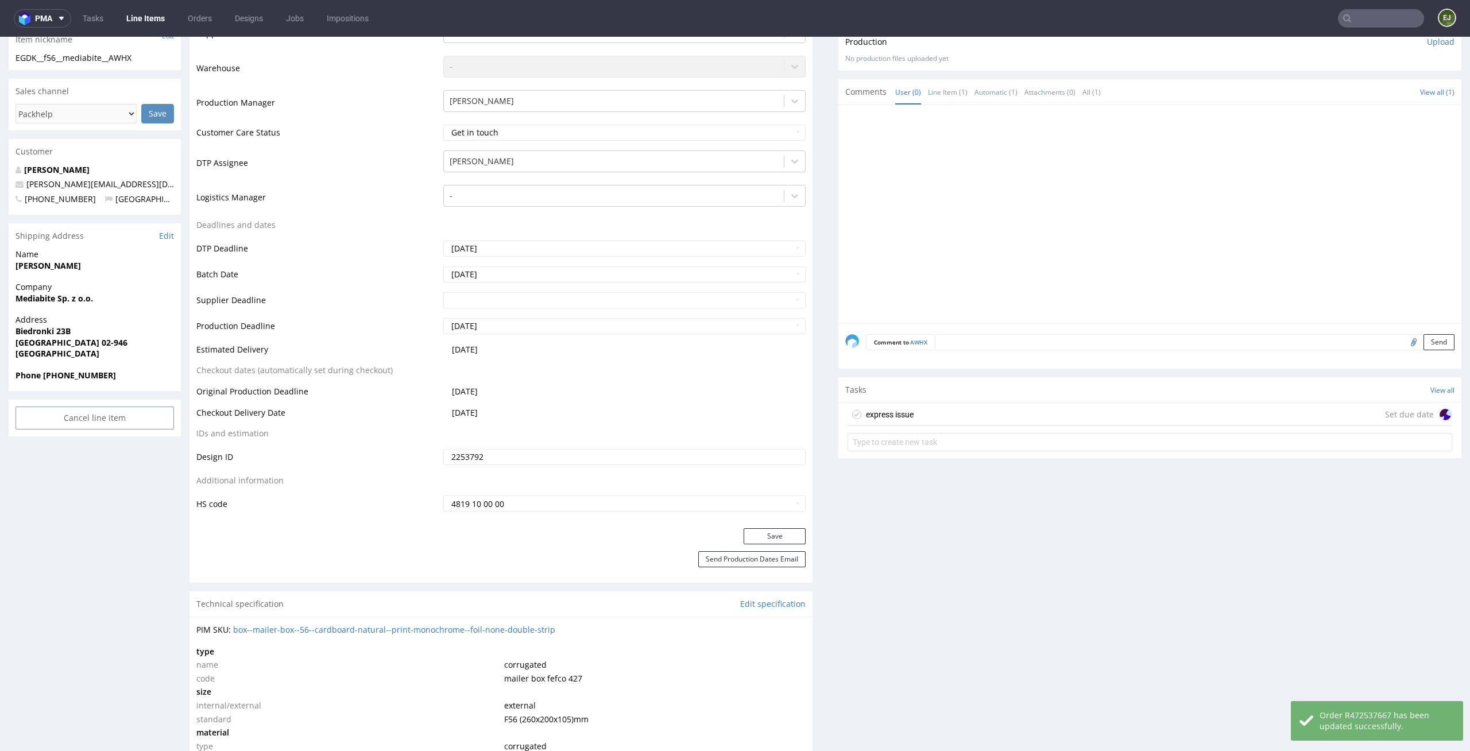
click at [885, 411] on div "express issue" at bounding box center [890, 415] width 48 height 14
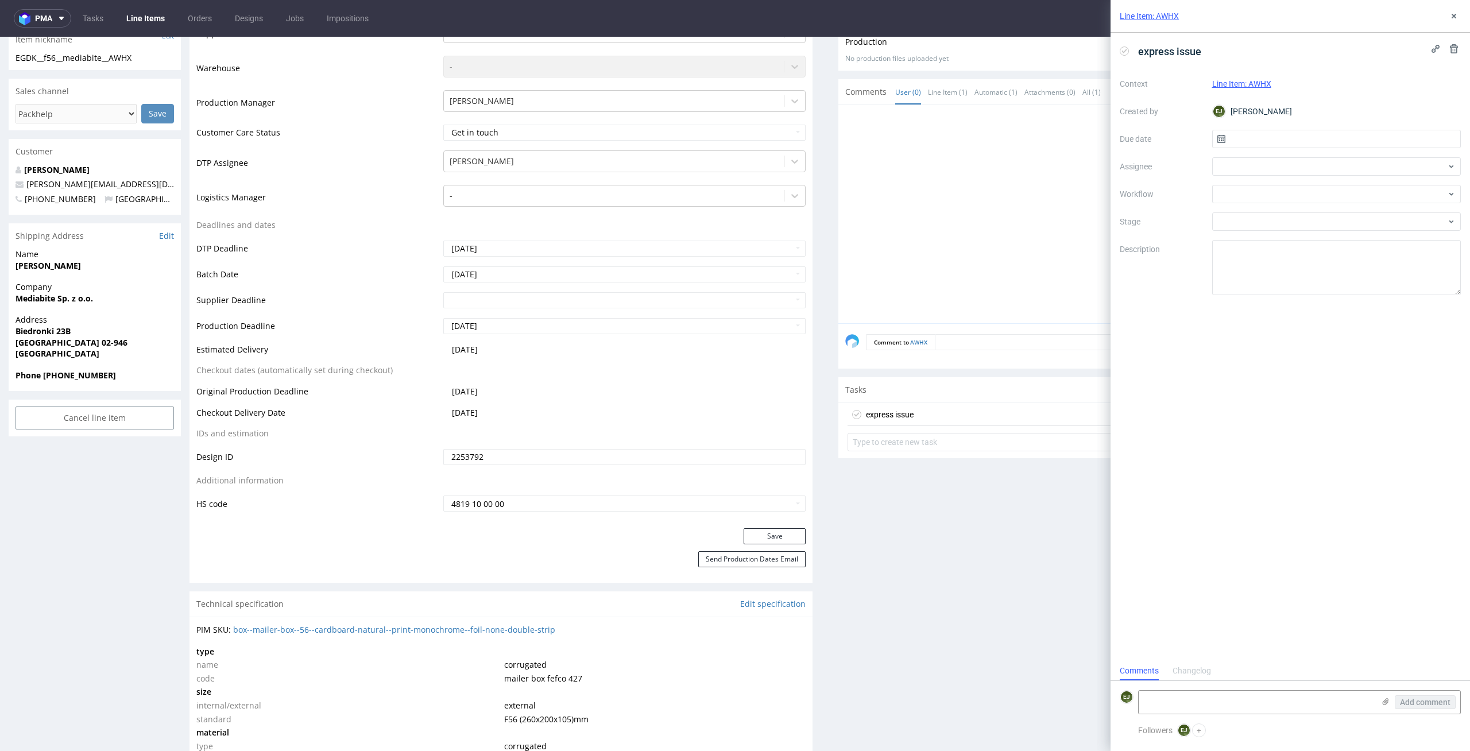
scroll to position [9, 0]
click at [1303, 141] on input "text" at bounding box center [1336, 139] width 249 height 18
click at [1352, 291] on span "28" at bounding box center [1354, 287] width 9 height 11
type input "28/08/2025"
click at [1345, 187] on div at bounding box center [1336, 194] width 249 height 18
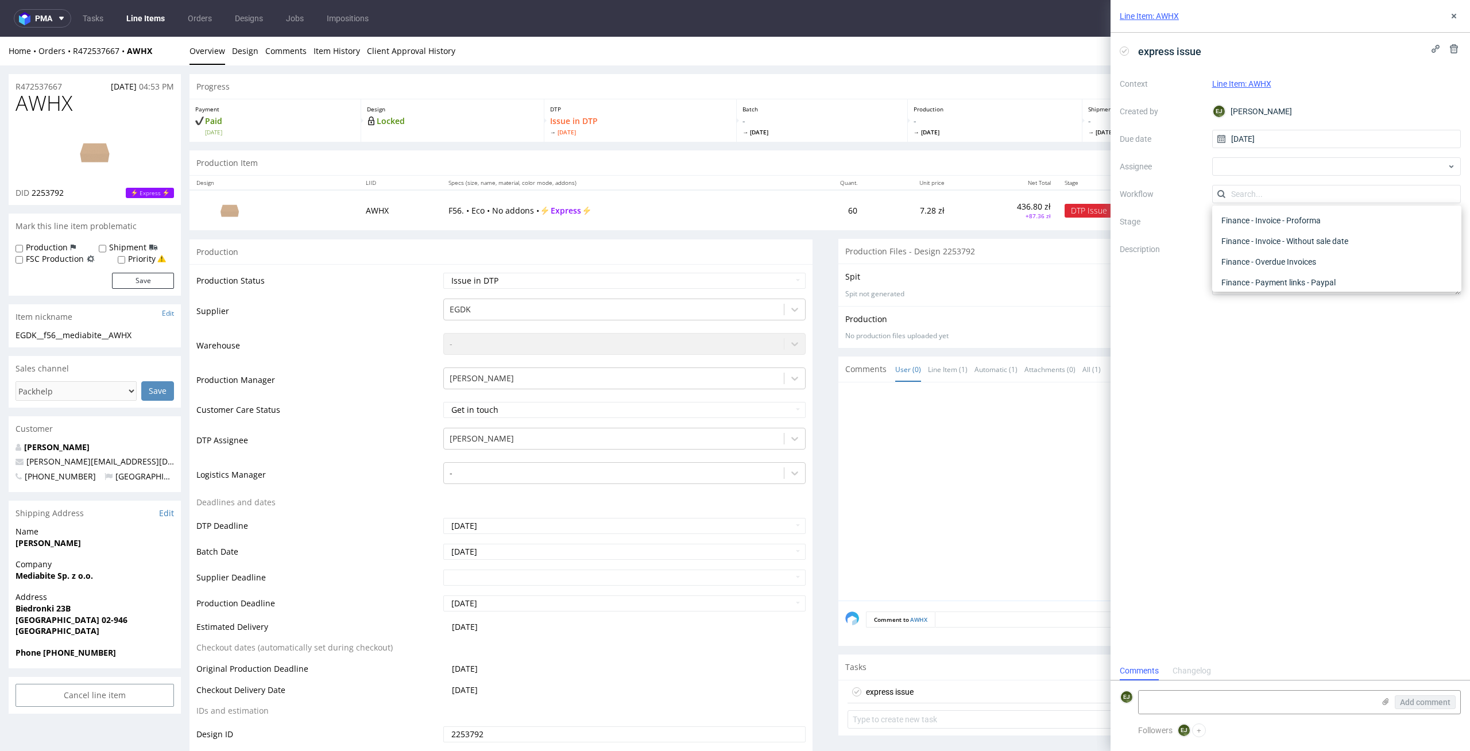
scroll to position [0, 0]
click at [1345, 254] on div "DTP - Issue" at bounding box center [1337, 256] width 240 height 21
click at [1274, 450] on div "express issue Context Line Item: AWHX Created by EJ Elżbieta Jelińska Due date …" at bounding box center [1289, 347] width 359 height 629
click at [1212, 704] on textarea at bounding box center [1256, 702] width 235 height 23
type textarea "Is it plain box?"
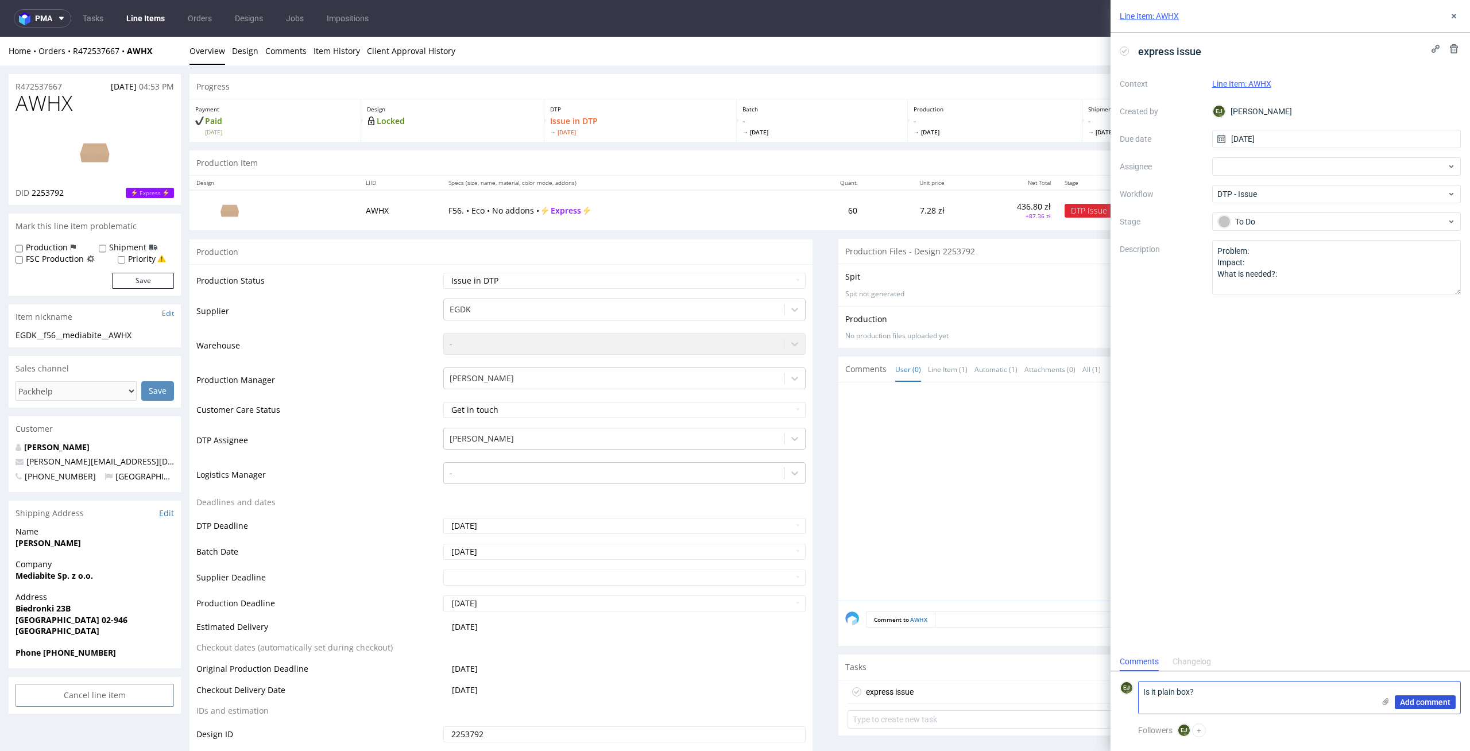
click at [1429, 703] on span "Add comment" at bounding box center [1425, 702] width 51 height 8
click at [150, 17] on link "Line Items" at bounding box center [145, 18] width 52 height 18
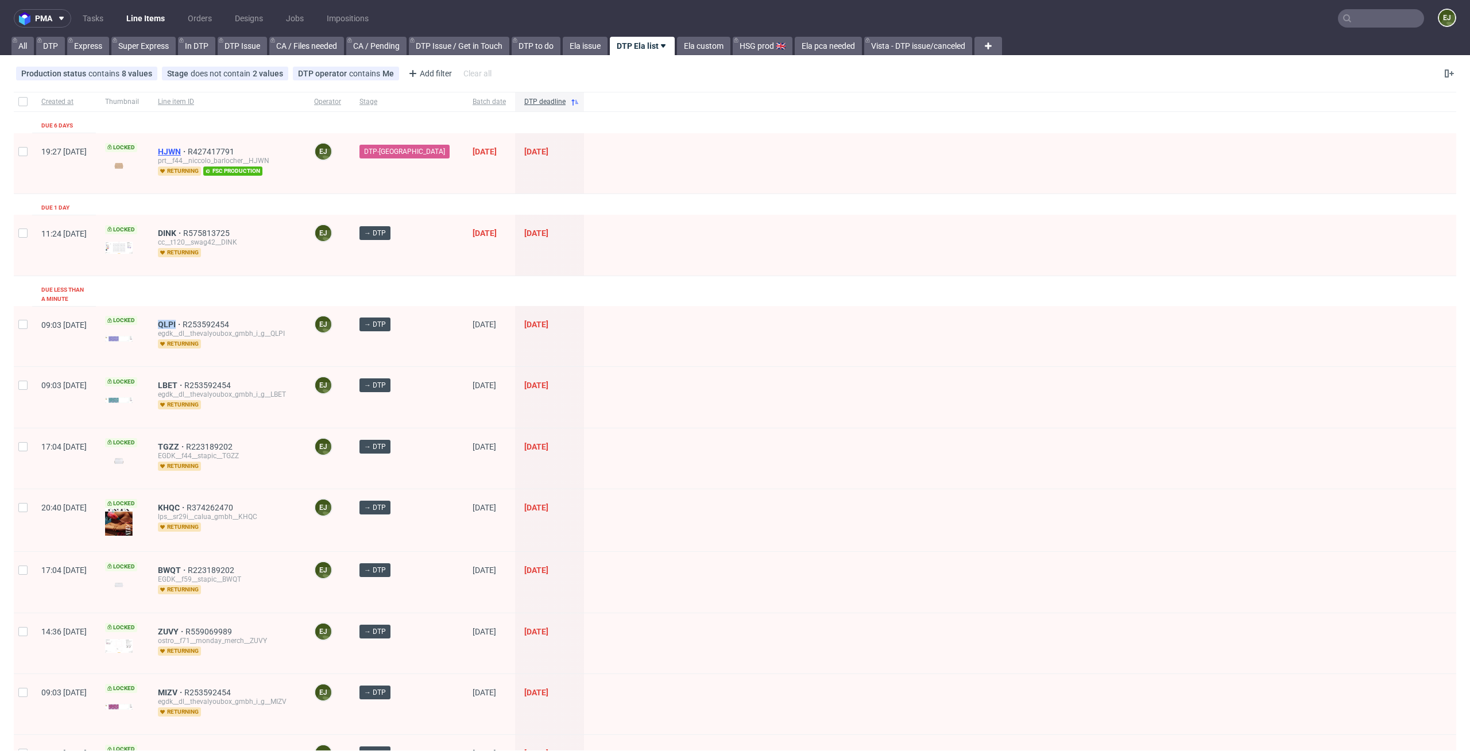
click at [188, 149] on span "HJWN" at bounding box center [173, 151] width 30 height 9
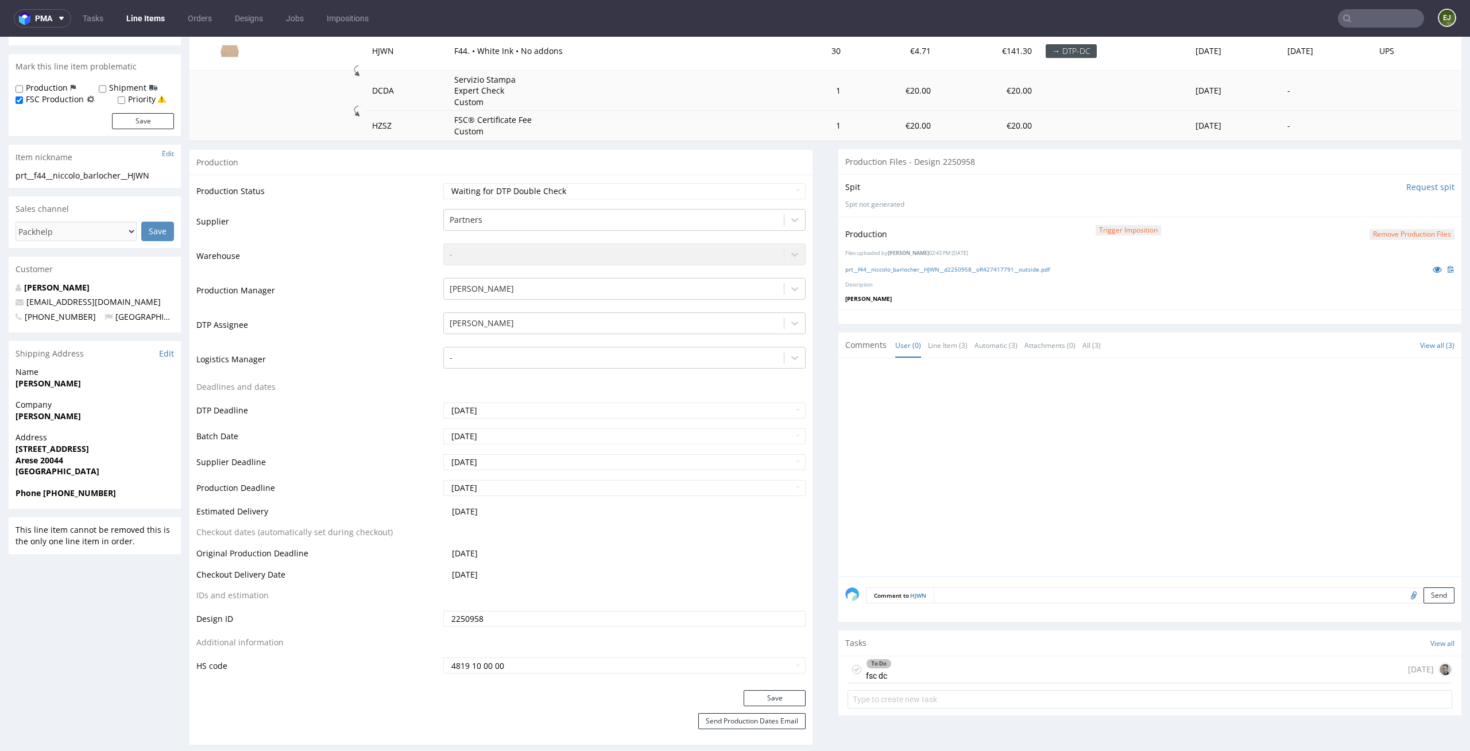
scroll to position [286, 0]
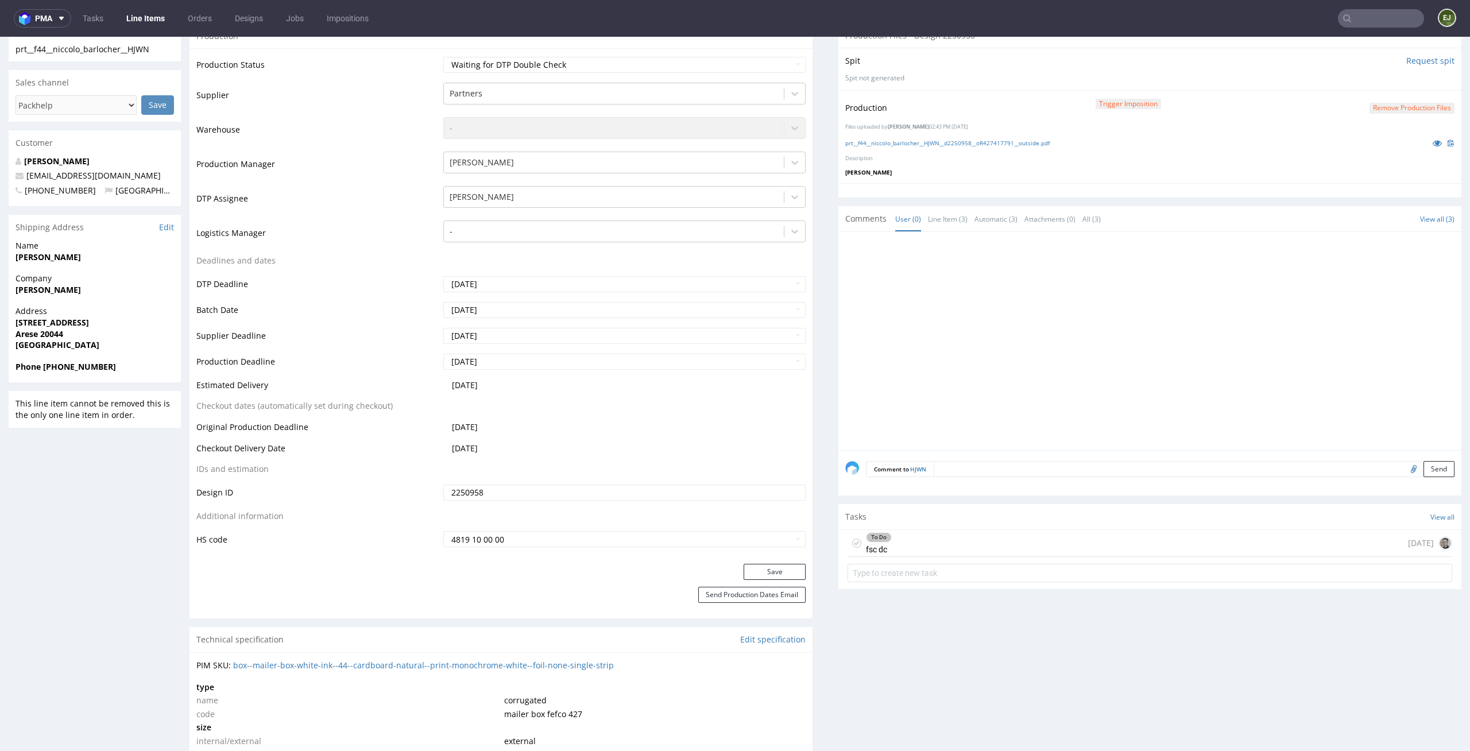
click at [926, 543] on div "To Do fsc dc 1 day ago" at bounding box center [1149, 543] width 605 height 27
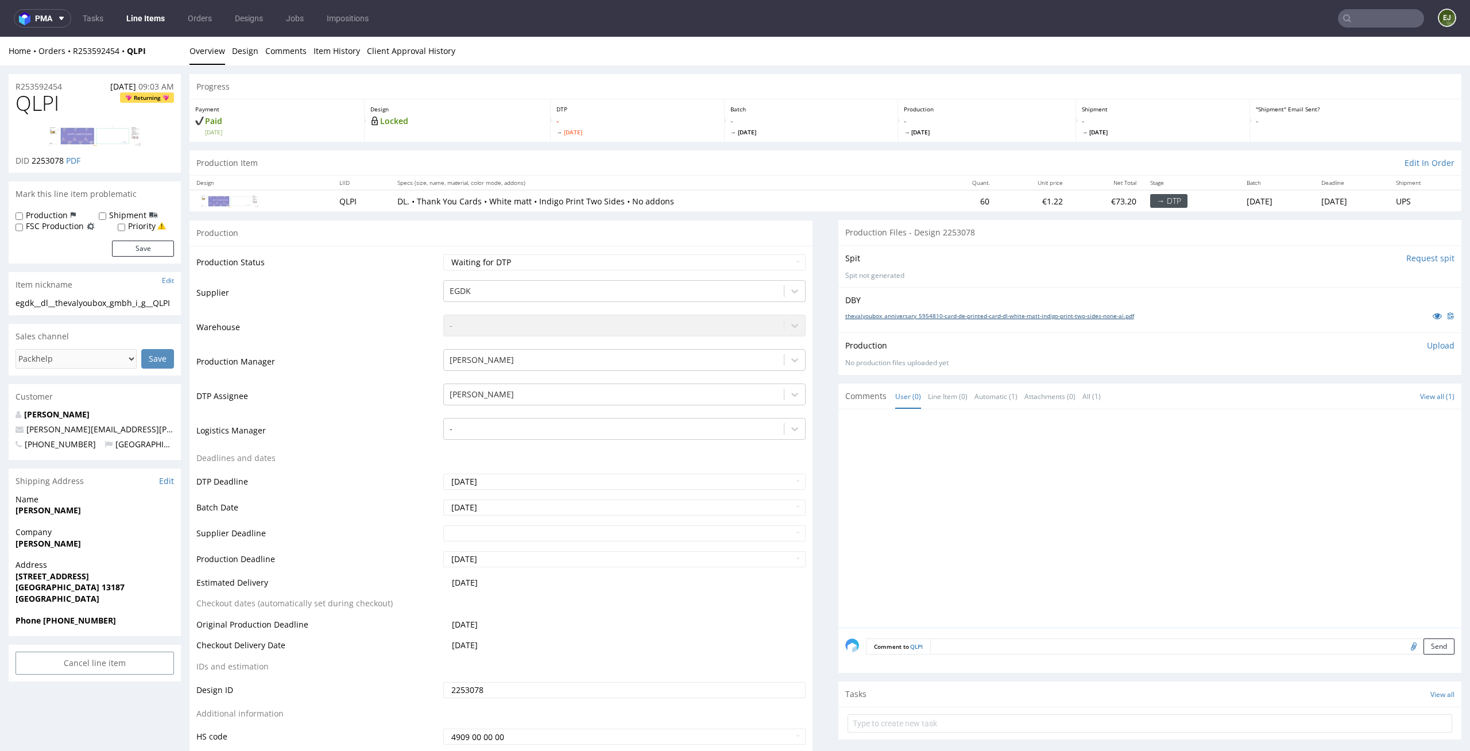
click at [940, 313] on link "thevalyoubox_anniversary_5954810-card-de-printed-card-dl-white-matt-indigo-prin…" at bounding box center [989, 316] width 289 height 8
drag, startPoint x: 50, startPoint y: 302, endPoint x: 0, endPoint y: 302, distance: 50.0
copy div "egdk__dl"
drag, startPoint x: 46, startPoint y: 311, endPoint x: 14, endPoint y: 300, distance: 34.0
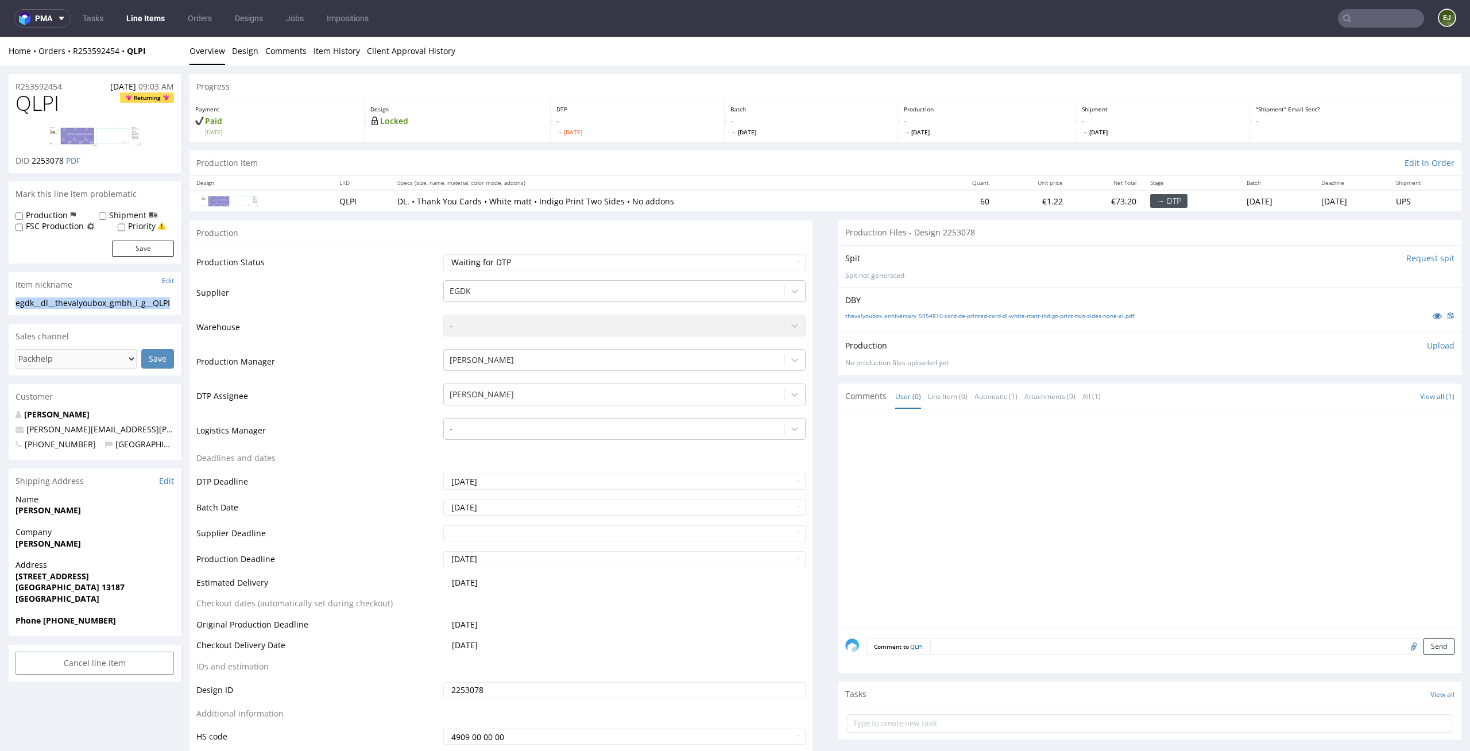
click at [14, 300] on div "egdk__dl__thevalyoubox_gmbh_i_g__QLPI egdk__dl __thevalyoubox_gmbh_i_g__QLPI Up…" at bounding box center [95, 306] width 172 height 18
copy div "egdk__dl__thevalyoubox_gmbh_i_g__QLPI"
drag, startPoint x: 63, startPoint y: 159, endPoint x: 33, endPoint y: 161, distance: 29.9
click at [33, 161] on span "2253078" at bounding box center [48, 160] width 32 height 11
copy span "2253078"
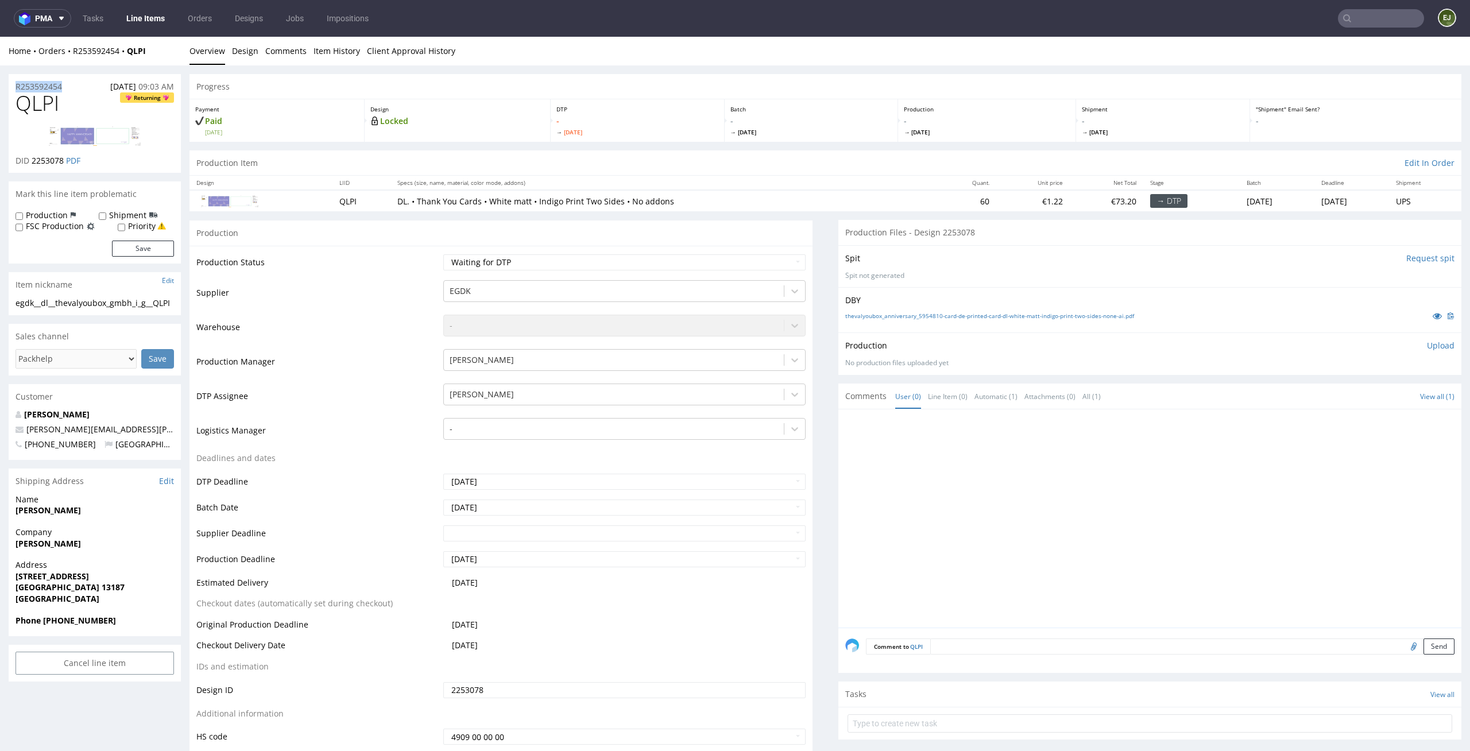
drag, startPoint x: 69, startPoint y: 88, endPoint x: 0, endPoint y: 82, distance: 69.8
copy p "R253592454"
click at [1434, 345] on p "Upload" at bounding box center [1441, 345] width 28 height 11
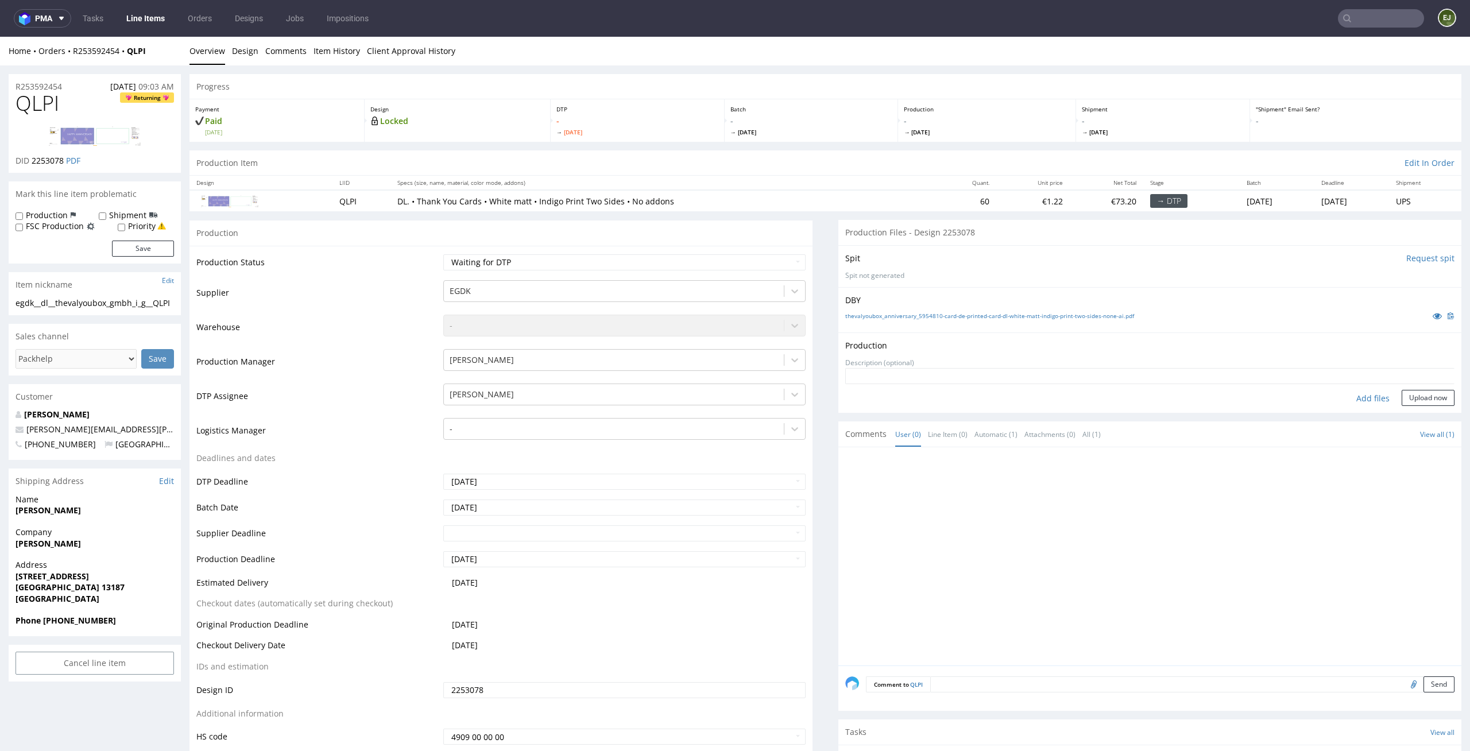
click at [1367, 398] on div "Add files" at bounding box center [1372, 398] width 57 height 17
type input "C:\fakepath\egdk__dl__thevalyoubox_gmbh_i_g__QLPI__d2253078__oR253592454__front…"
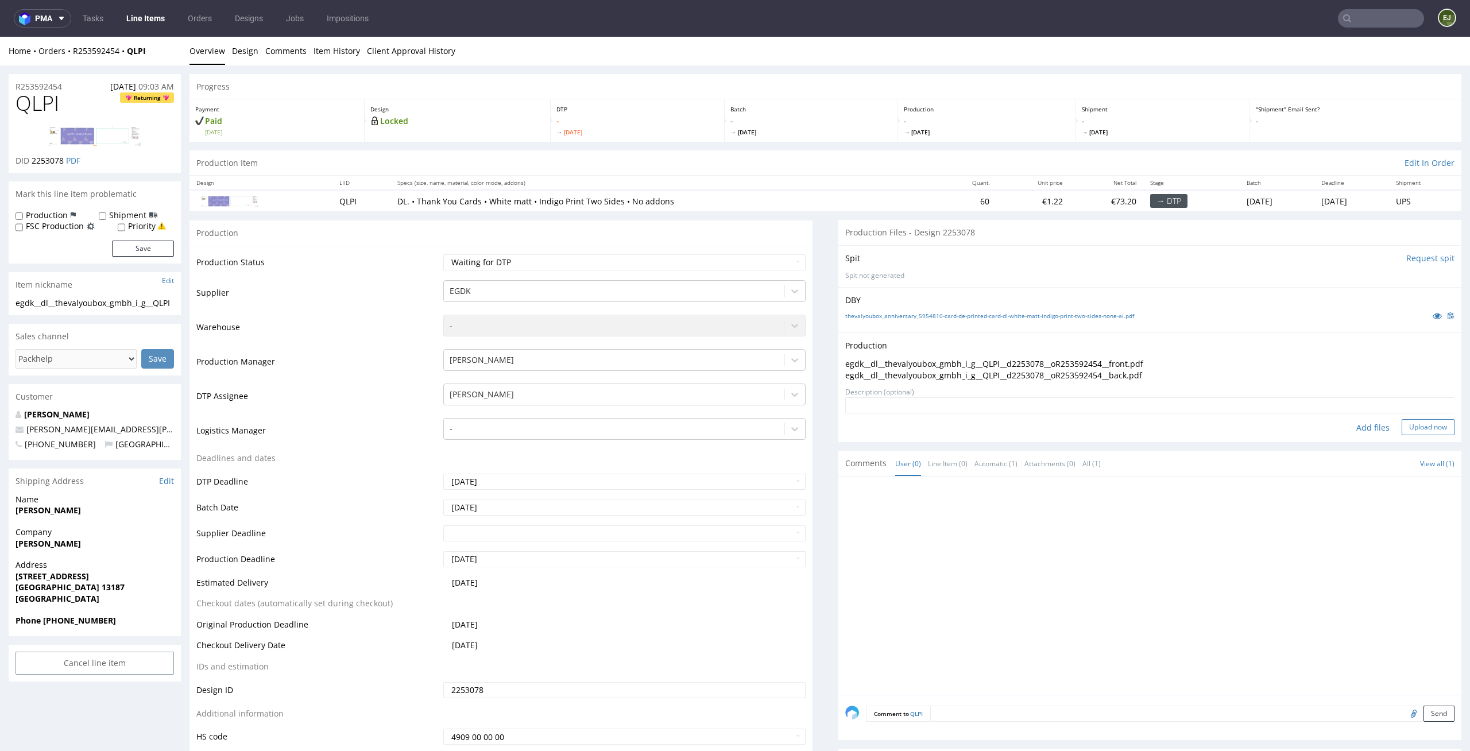
click at [1407, 433] on button "Upload now" at bounding box center [1428, 427] width 53 height 16
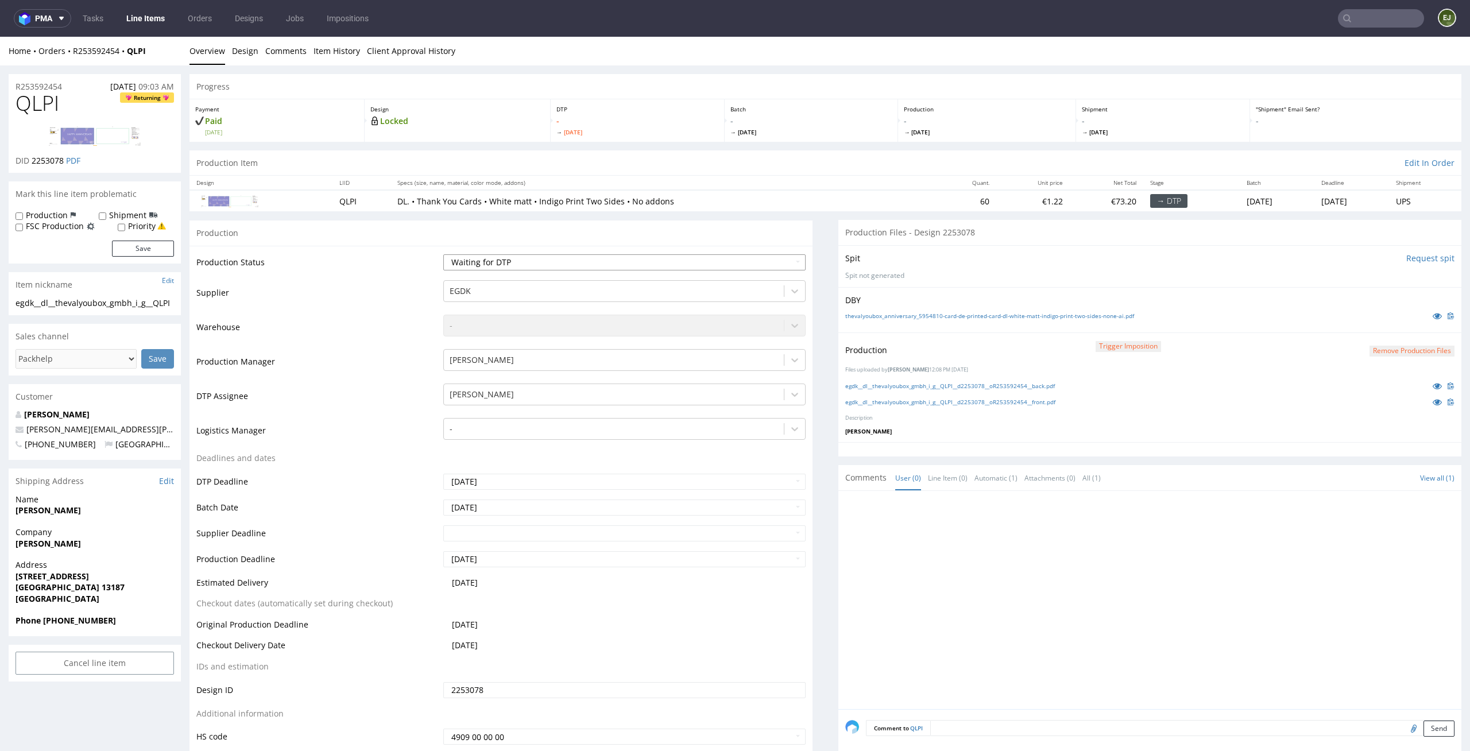
click at [776, 254] on select "Waiting for Artwork Waiting for Diecut Waiting for Mockup Waiting for DTP Waiti…" at bounding box center [624, 262] width 363 height 16
click at [443, 254] on select "Waiting for Artwork Waiting for Diecut Waiting for Mockup Waiting for DTP Waiti…" at bounding box center [624, 262] width 363 height 16
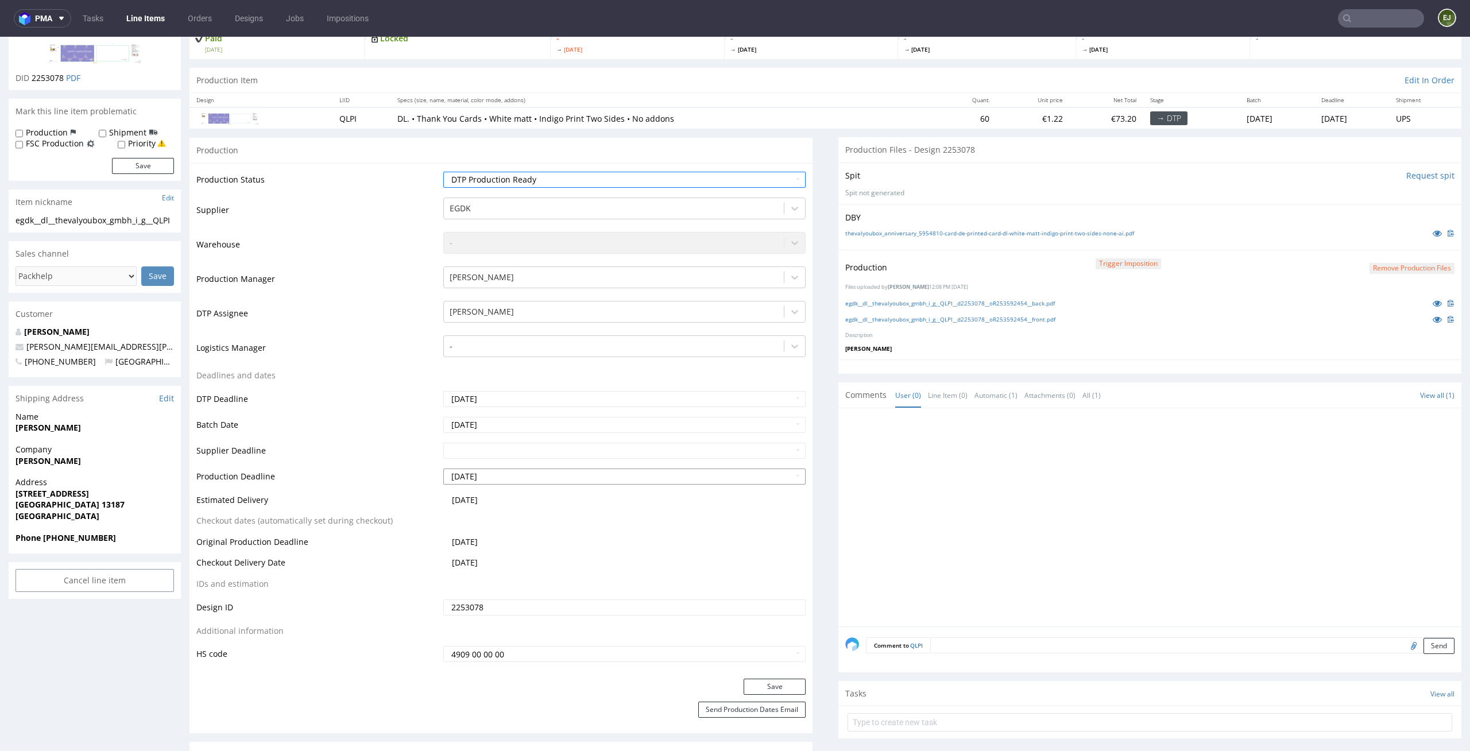
scroll to position [157, 0]
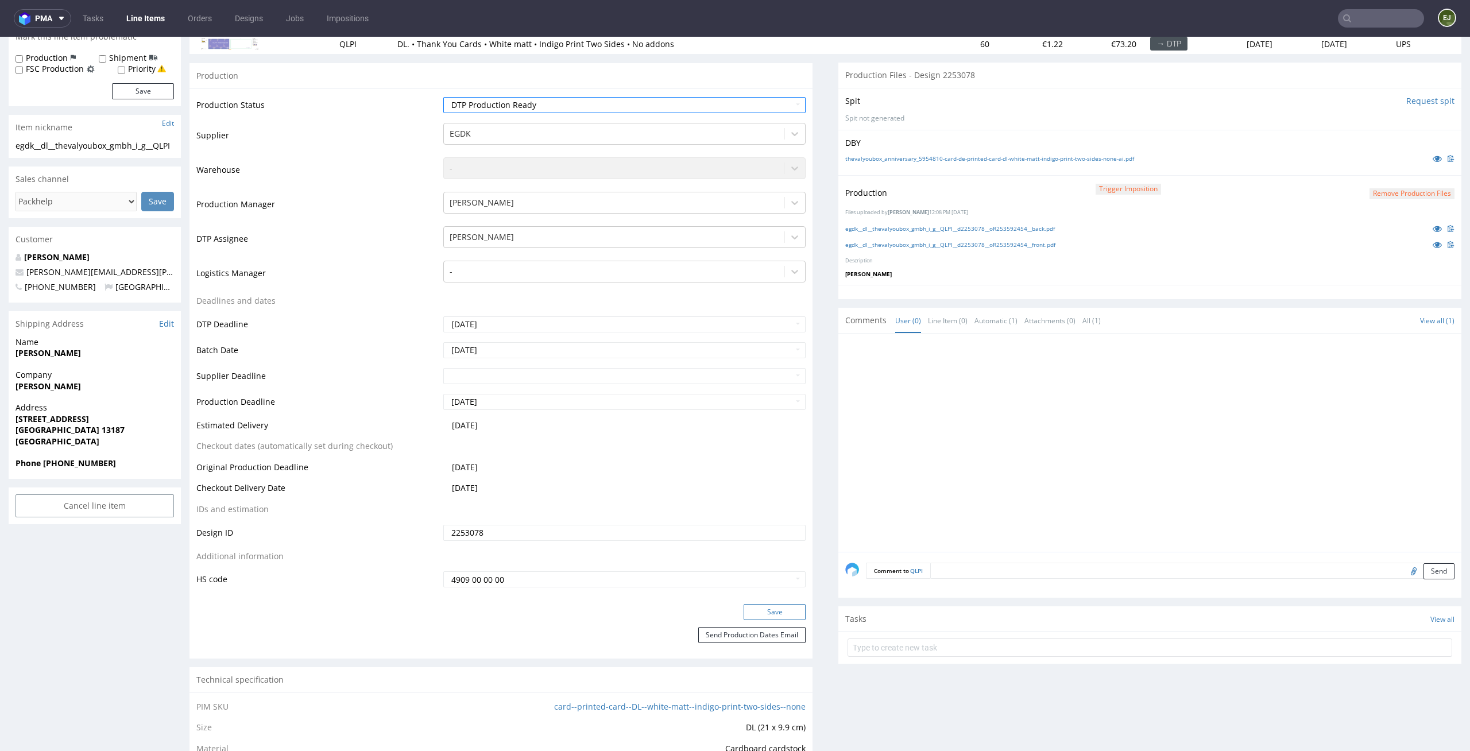
click at [768, 608] on button "Save" at bounding box center [775, 612] width 62 height 16
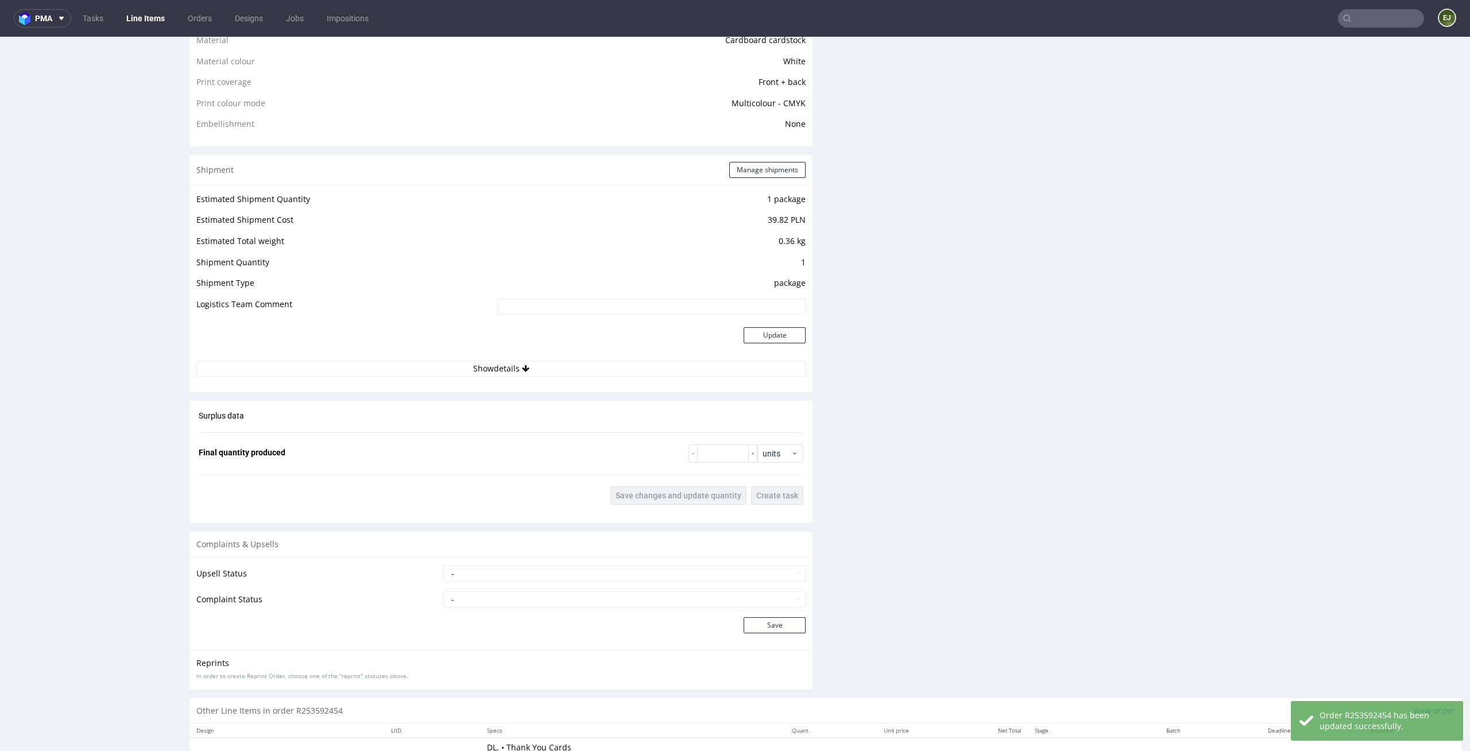
scroll to position [1113, 0]
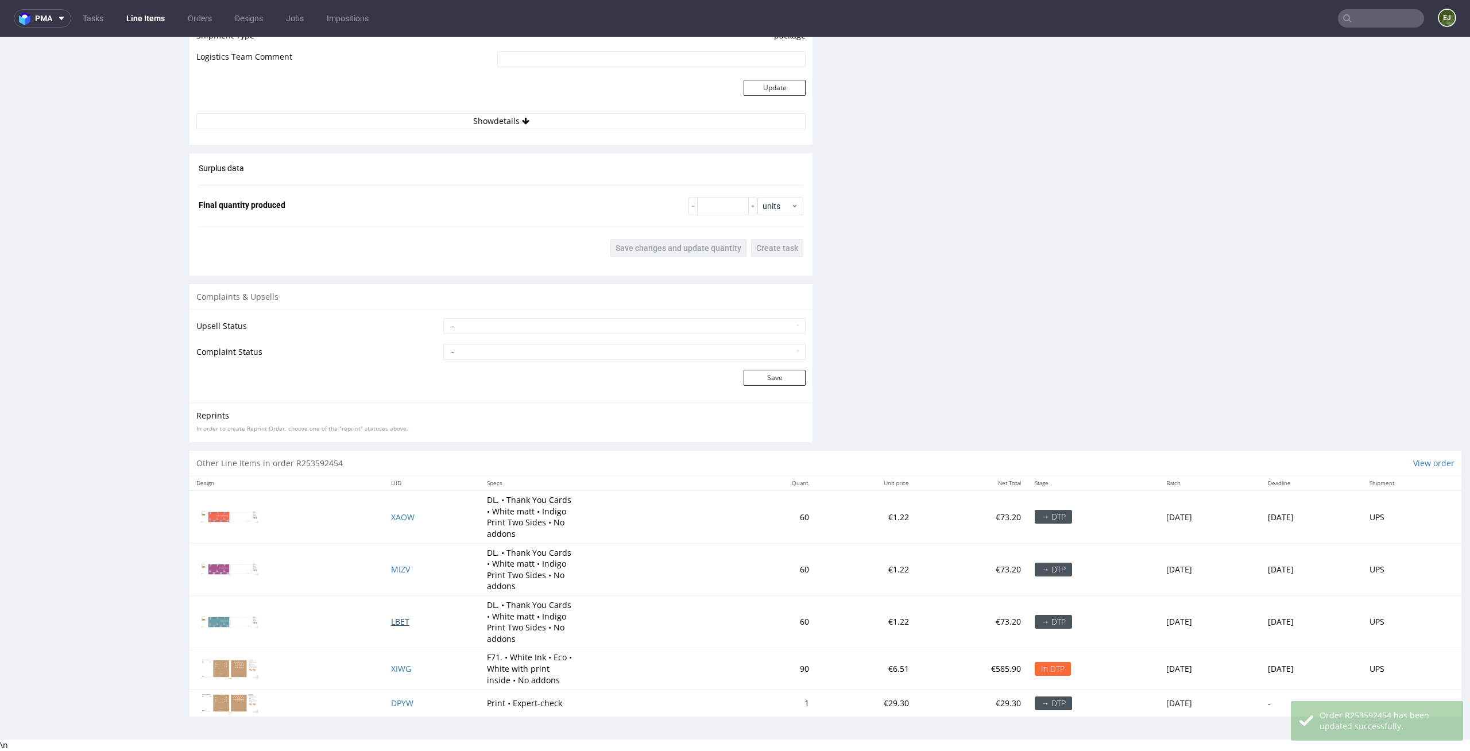
click at [391, 620] on span "LBET" at bounding box center [400, 621] width 18 height 11
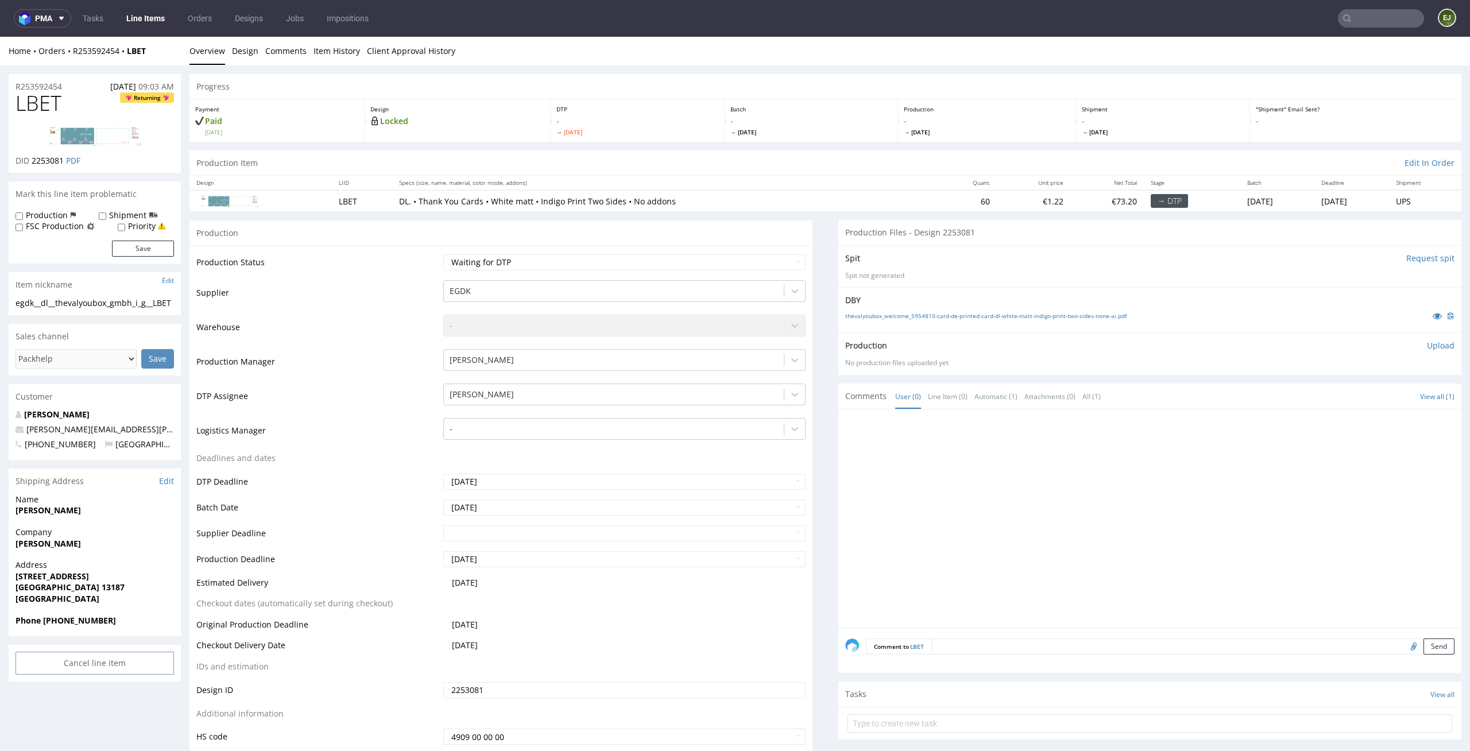
click at [554, 278] on td "Waiting for Artwork Waiting for Diecut Waiting for Mockup Waiting for DTP Waiti…" at bounding box center [623, 266] width 366 height 26
click at [575, 261] on select "Waiting for Artwork Waiting for Diecut Waiting for Mockup Waiting for DTP Waiti…" at bounding box center [624, 262] width 363 height 16
select select "dtp_in_process"
click at [443, 254] on select "Waiting for Artwork Waiting for Diecut Waiting for Mockup Waiting for DTP Waiti…" at bounding box center [624, 262] width 363 height 16
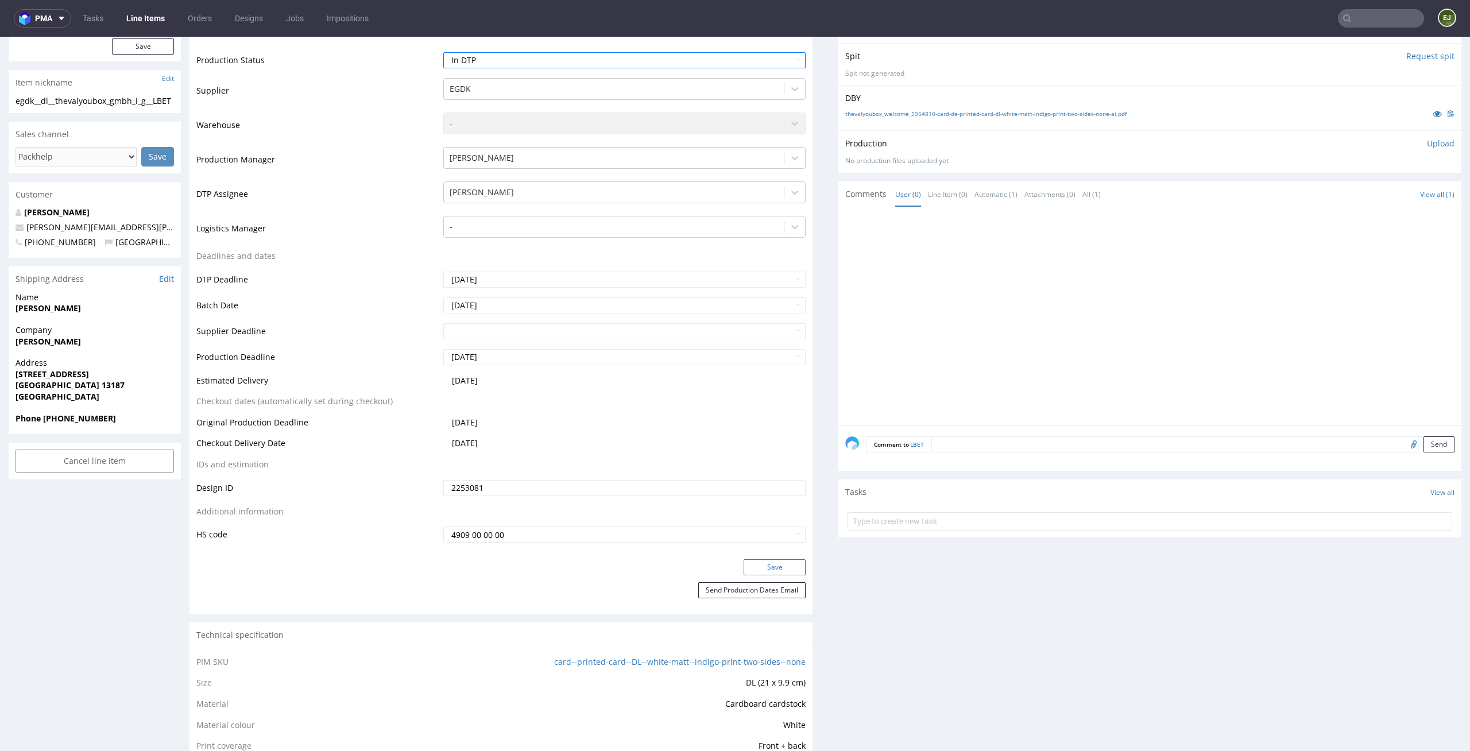
click at [784, 563] on button "Save" at bounding box center [775, 567] width 62 height 16
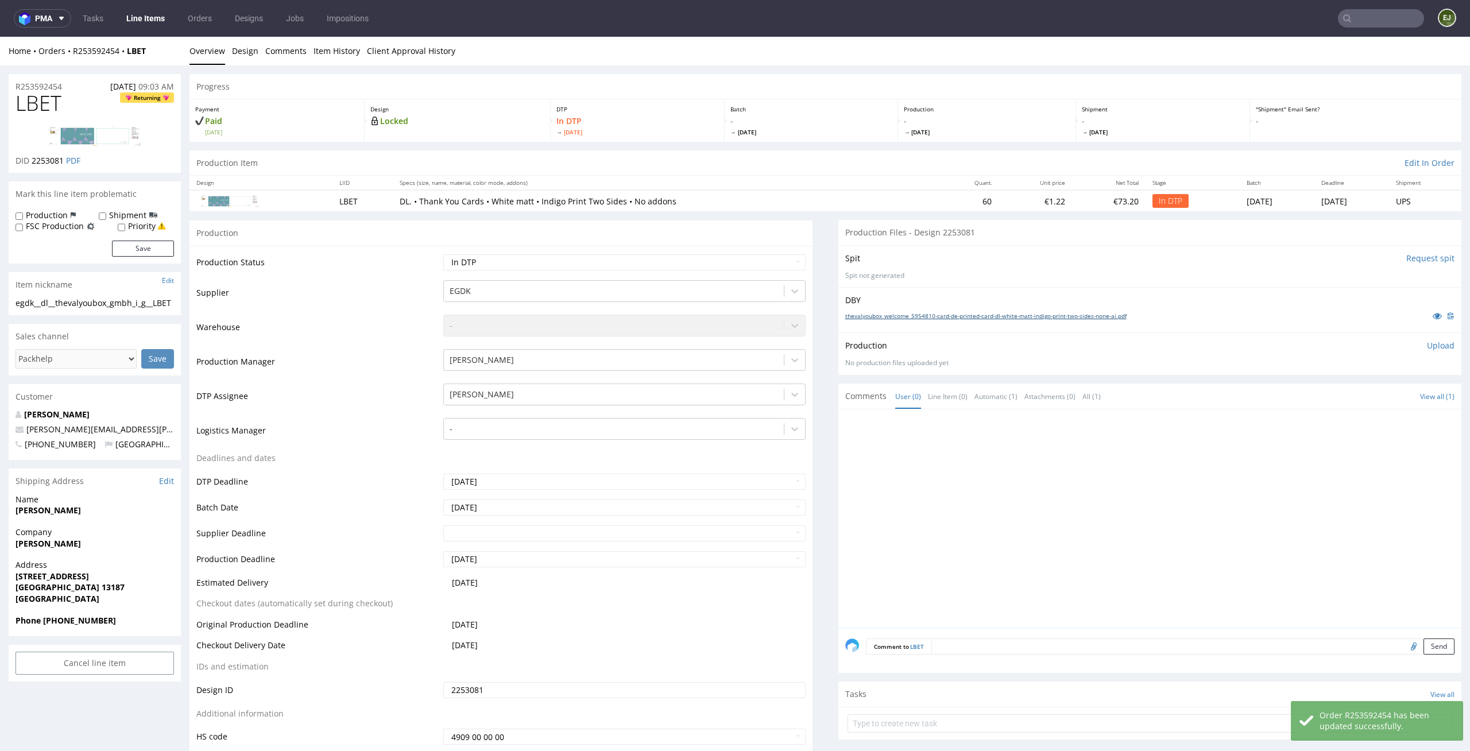
click at [903, 313] on link "thevalyoubox_welcome_5954810-card-de-printed-card-dl-white-matt-indigo-print-tw…" at bounding box center [985, 316] width 281 height 8
drag, startPoint x: 71, startPoint y: 109, endPoint x: 0, endPoint y: 96, distance: 71.8
copy span "LBET"
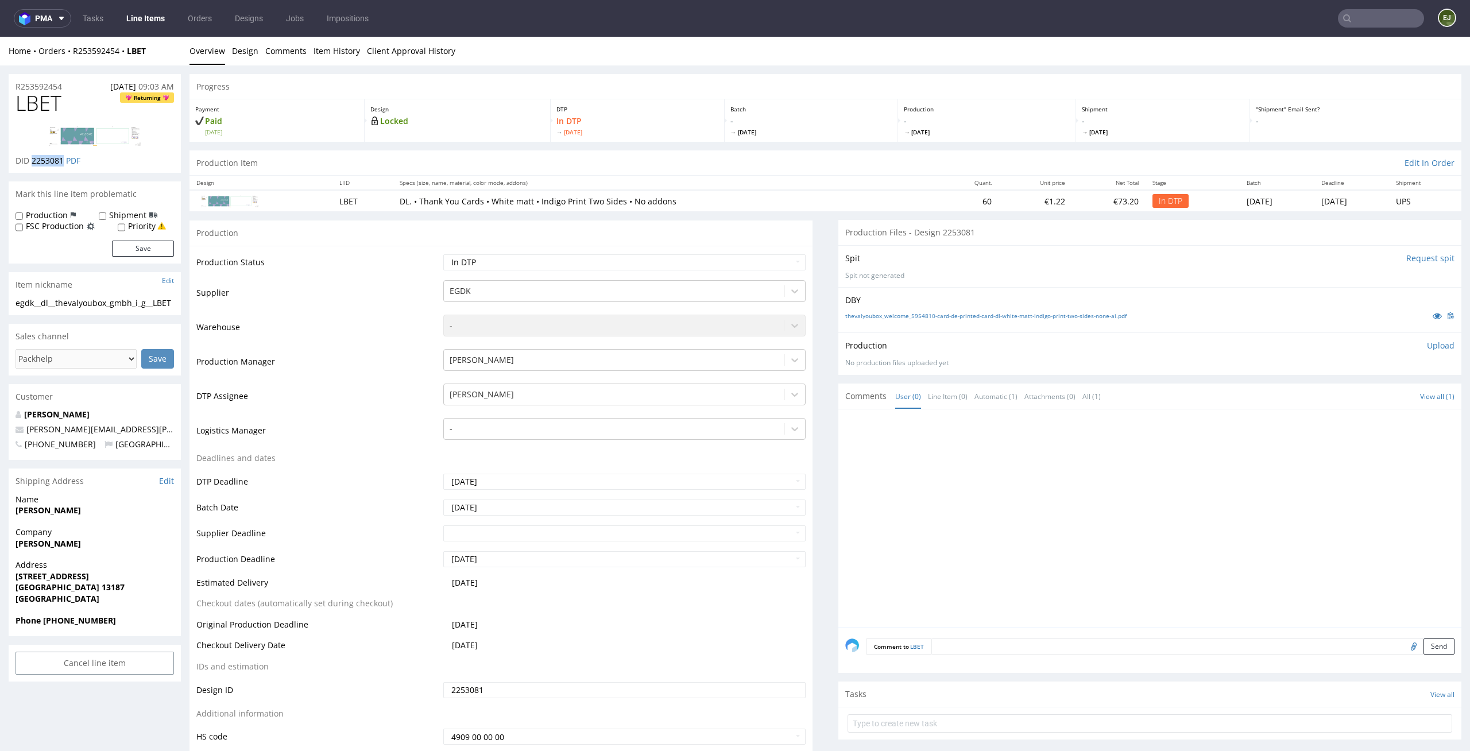
drag, startPoint x: 63, startPoint y: 159, endPoint x: 32, endPoint y: 160, distance: 31.0
click at [32, 160] on span "2253081" at bounding box center [48, 160] width 32 height 11
copy span "2253081"
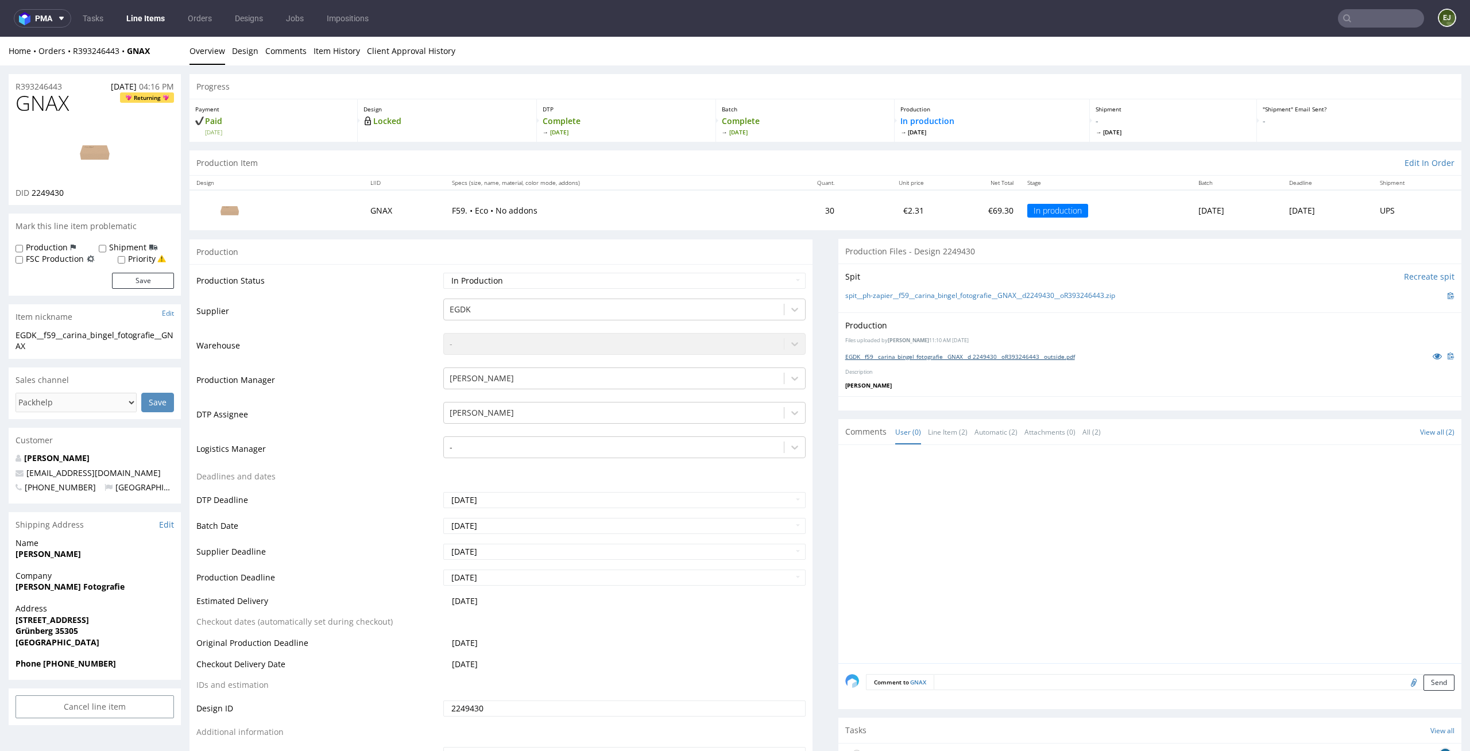
click at [960, 353] on link "EGDK__f59__carina_bingel_fotografie__GNAX__d 2249430__oR393246443__outside.pdf" at bounding box center [960, 357] width 230 height 8
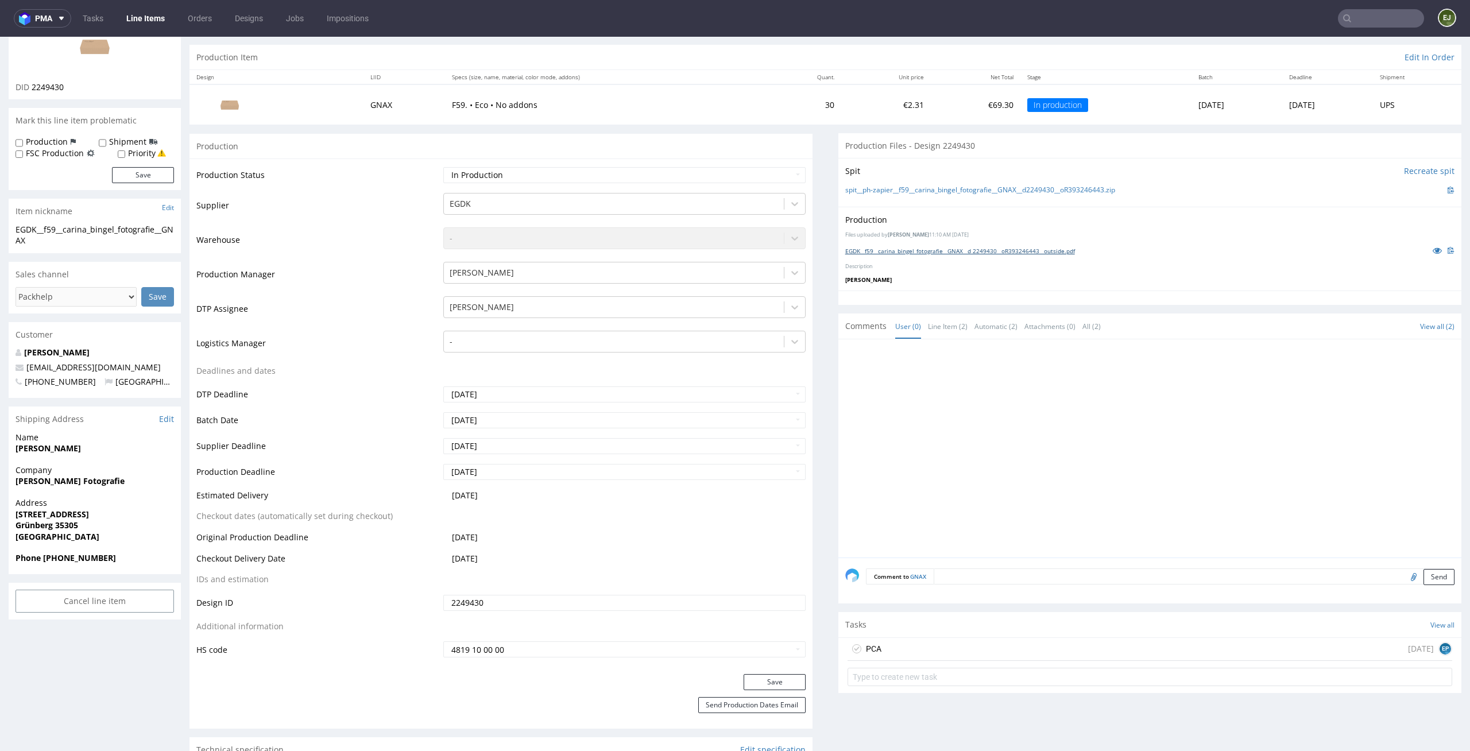
scroll to position [227, 0]
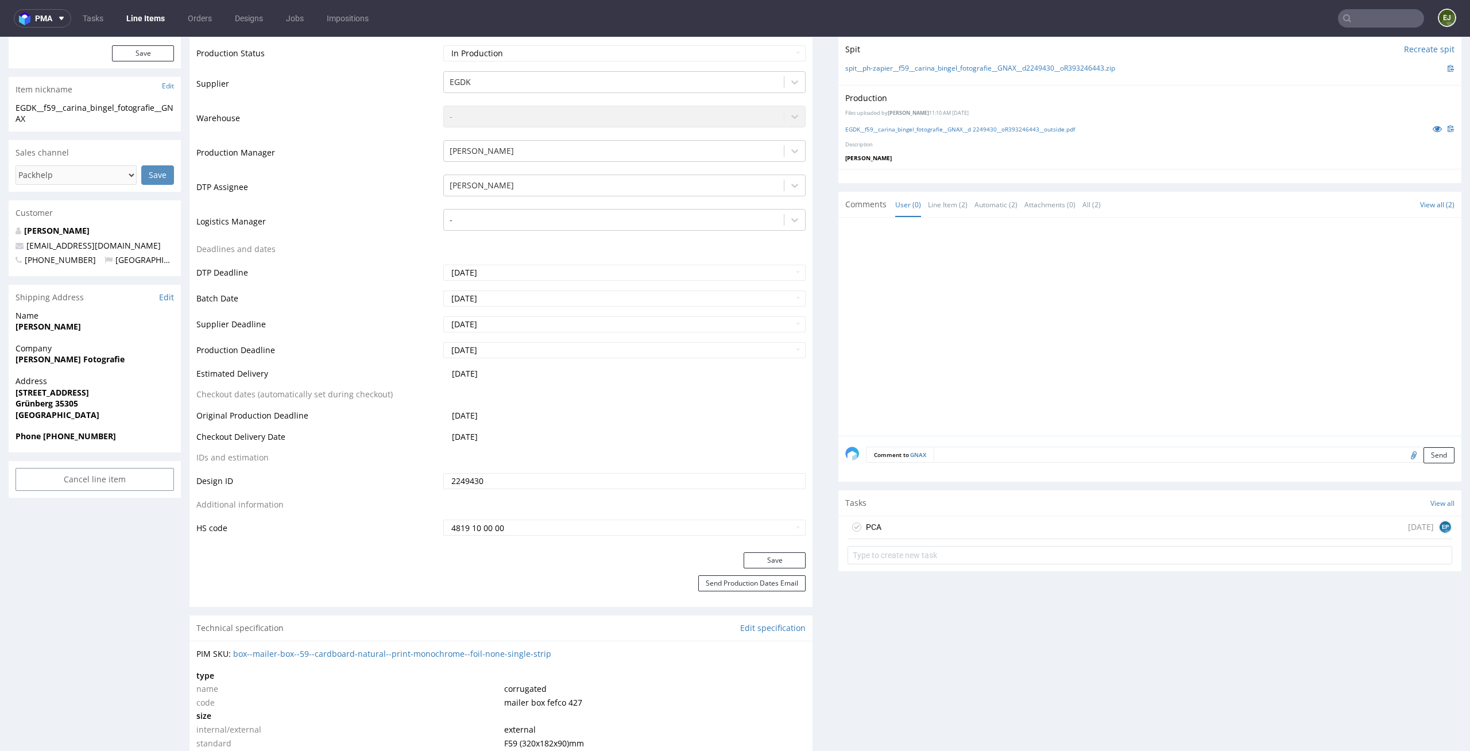
click at [954, 532] on div "PCA [DATE] EP" at bounding box center [1149, 527] width 605 height 23
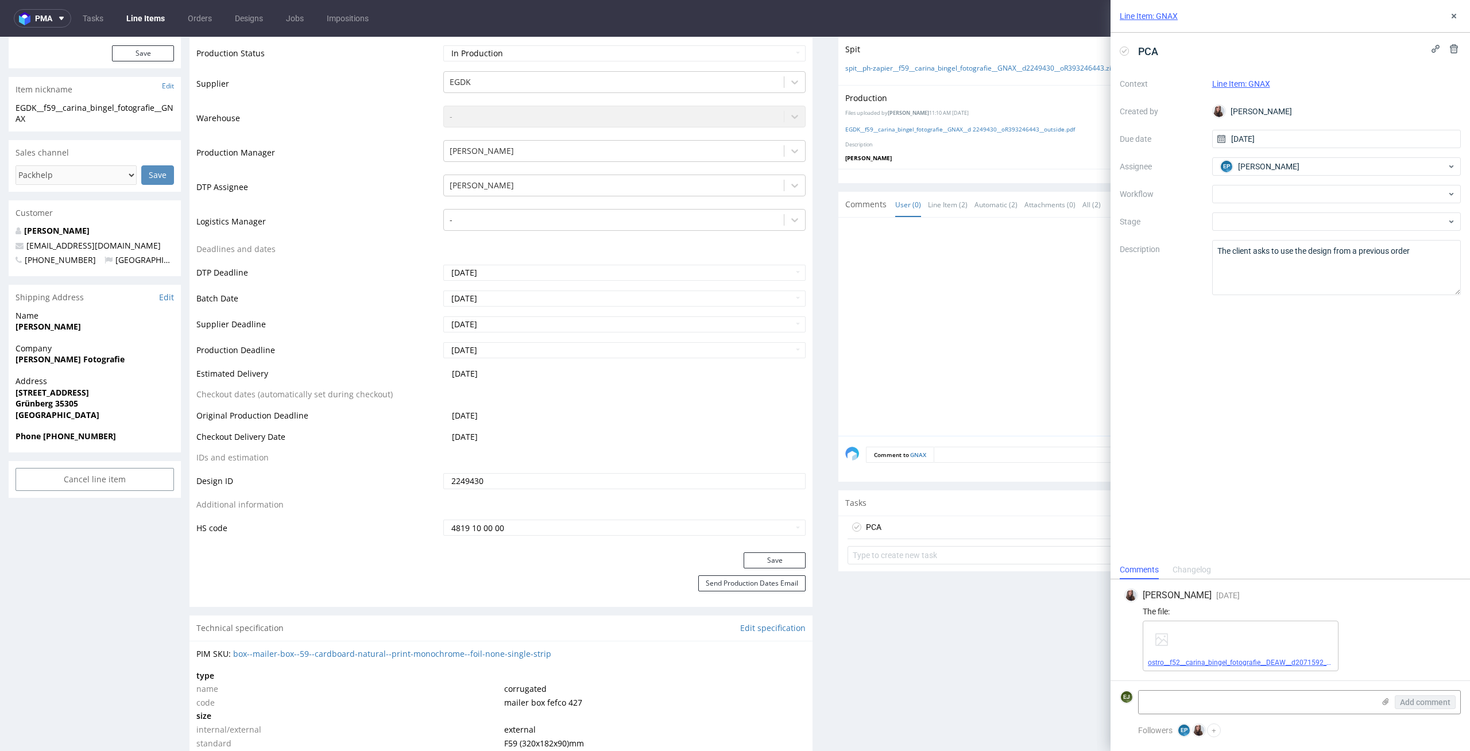
click at [1237, 661] on link "ostro__f52__carina_bingel_fotografie__DEAW__d2071592__oR353622844__v6__outside …" at bounding box center [1293, 663] width 290 height 8
click at [1126, 51] on icon at bounding box center [1124, 51] width 9 height 9
click at [1461, 17] on div "Line Item: GNAX" at bounding box center [1289, 16] width 359 height 33
click at [1459, 15] on button at bounding box center [1454, 16] width 14 height 14
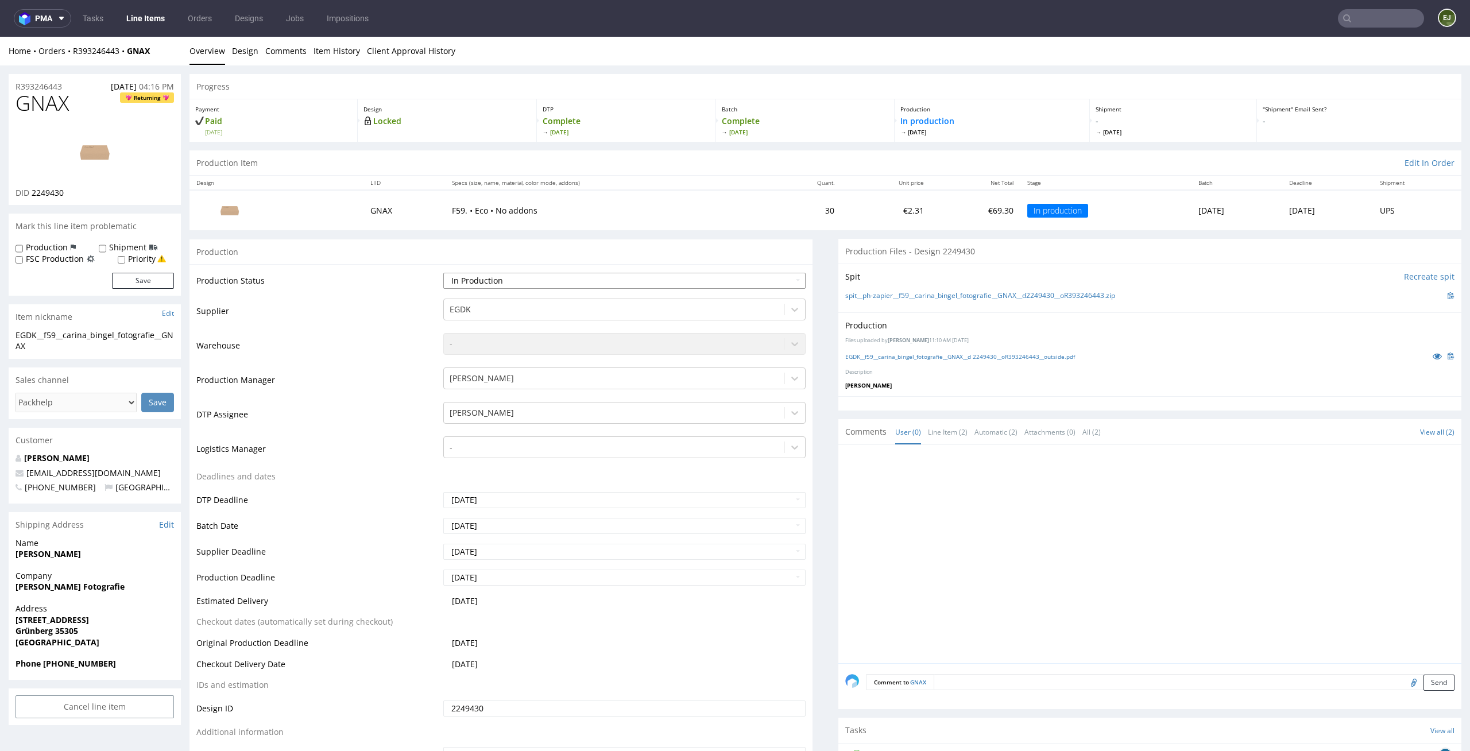
click at [741, 283] on select "Waiting for Artwork Waiting for Diecut Waiting for Mockup Waiting for DTP Waiti…" at bounding box center [624, 281] width 363 height 16
select select "dtp_ca_needed"
click at [443, 273] on select "Waiting for Artwork Waiting for Diecut Waiting for Mockup Waiting for DTP Waiti…" at bounding box center [624, 281] width 363 height 16
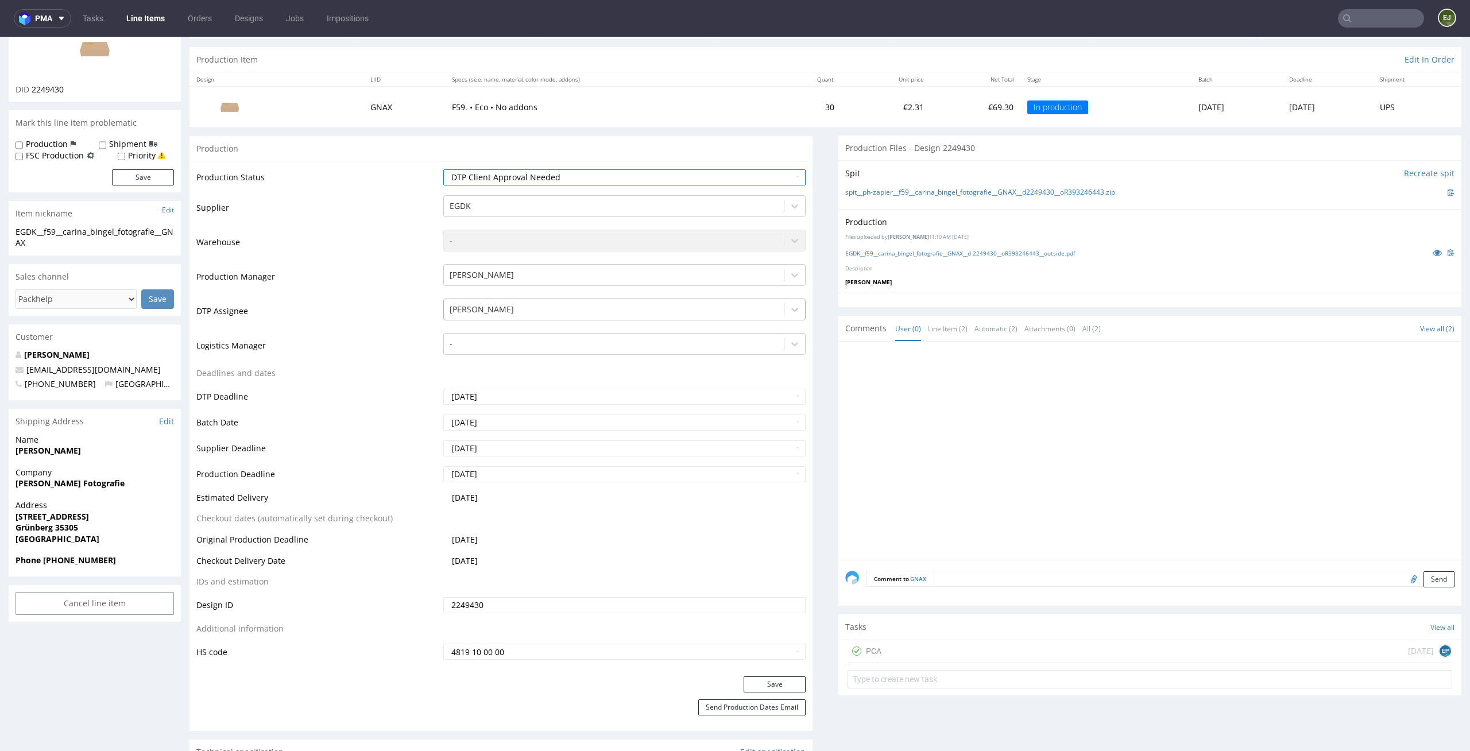
scroll to position [234, 0]
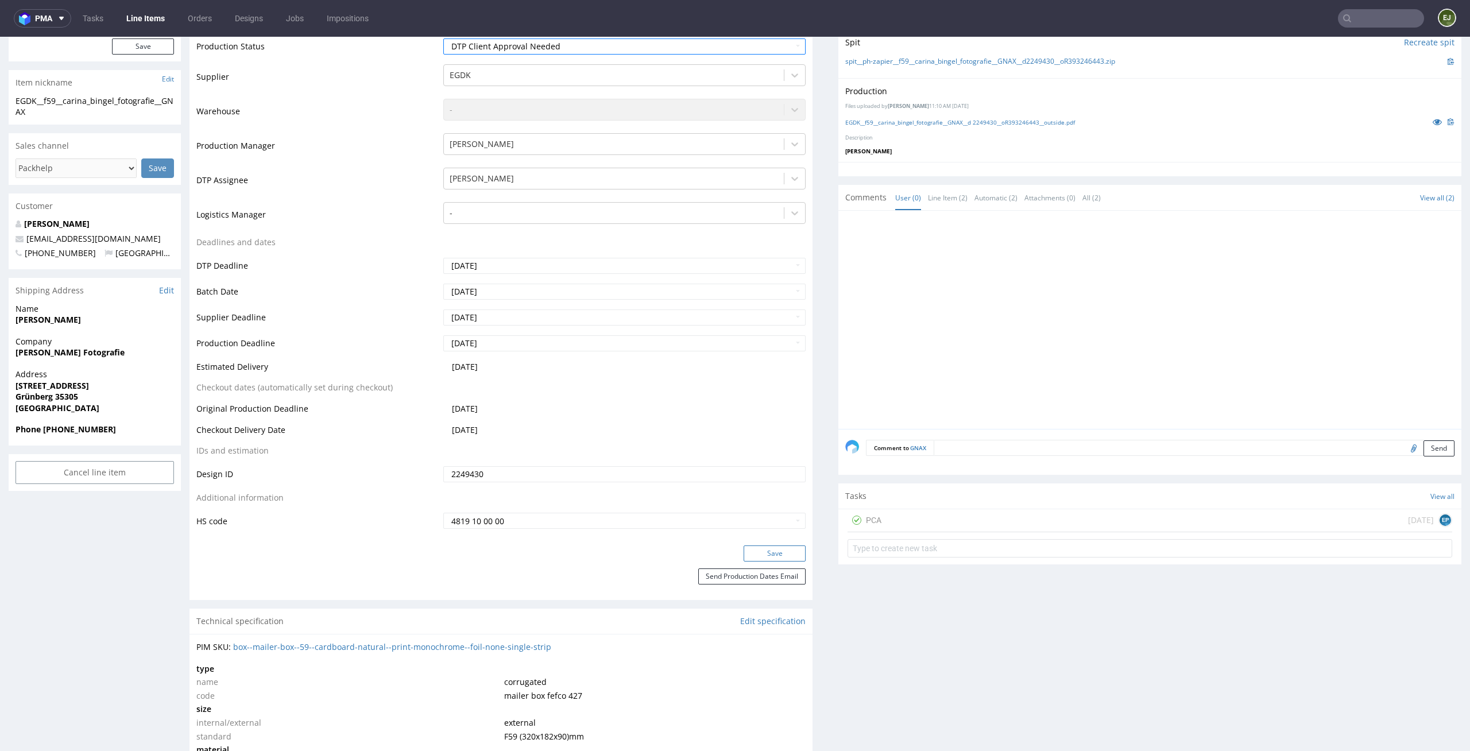
click at [761, 549] on button "Save" at bounding box center [775, 553] width 62 height 16
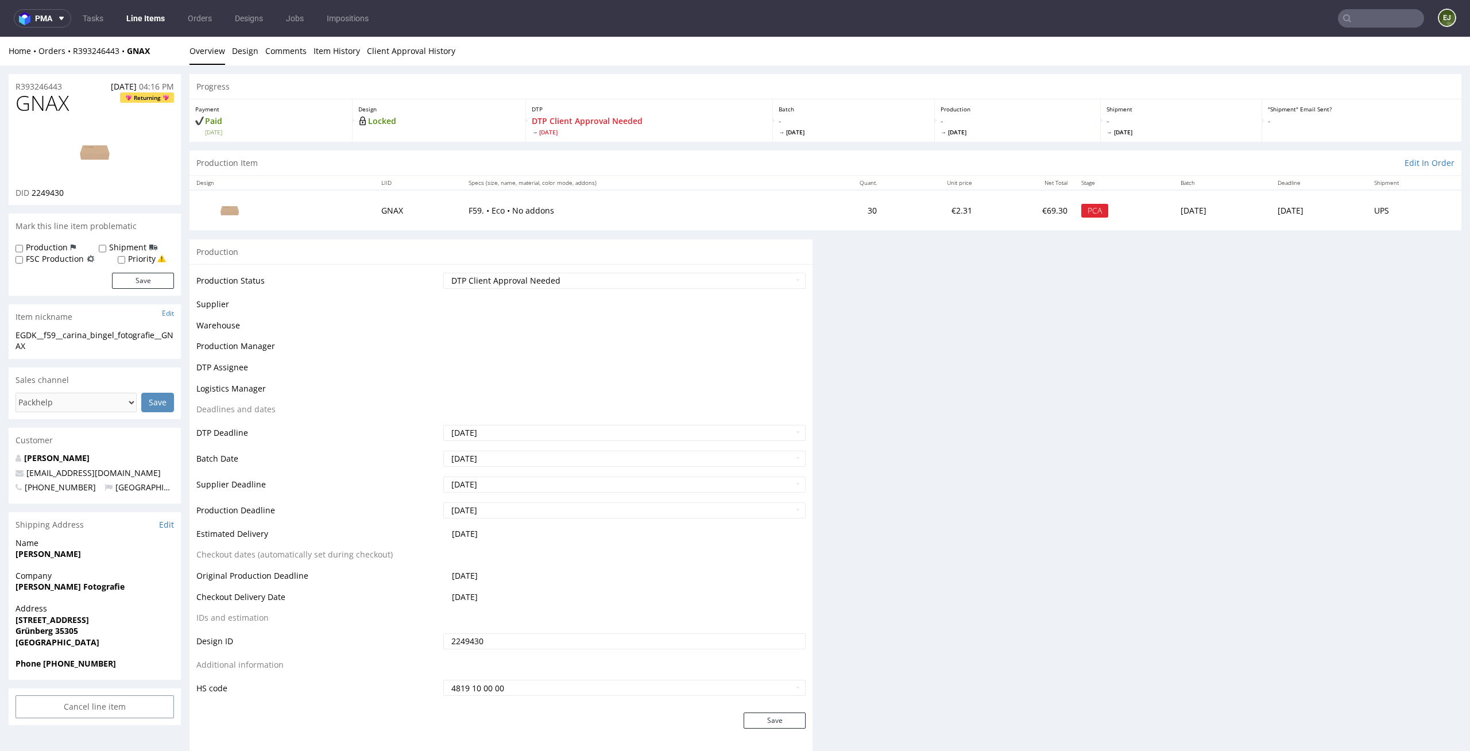
scroll to position [0, 0]
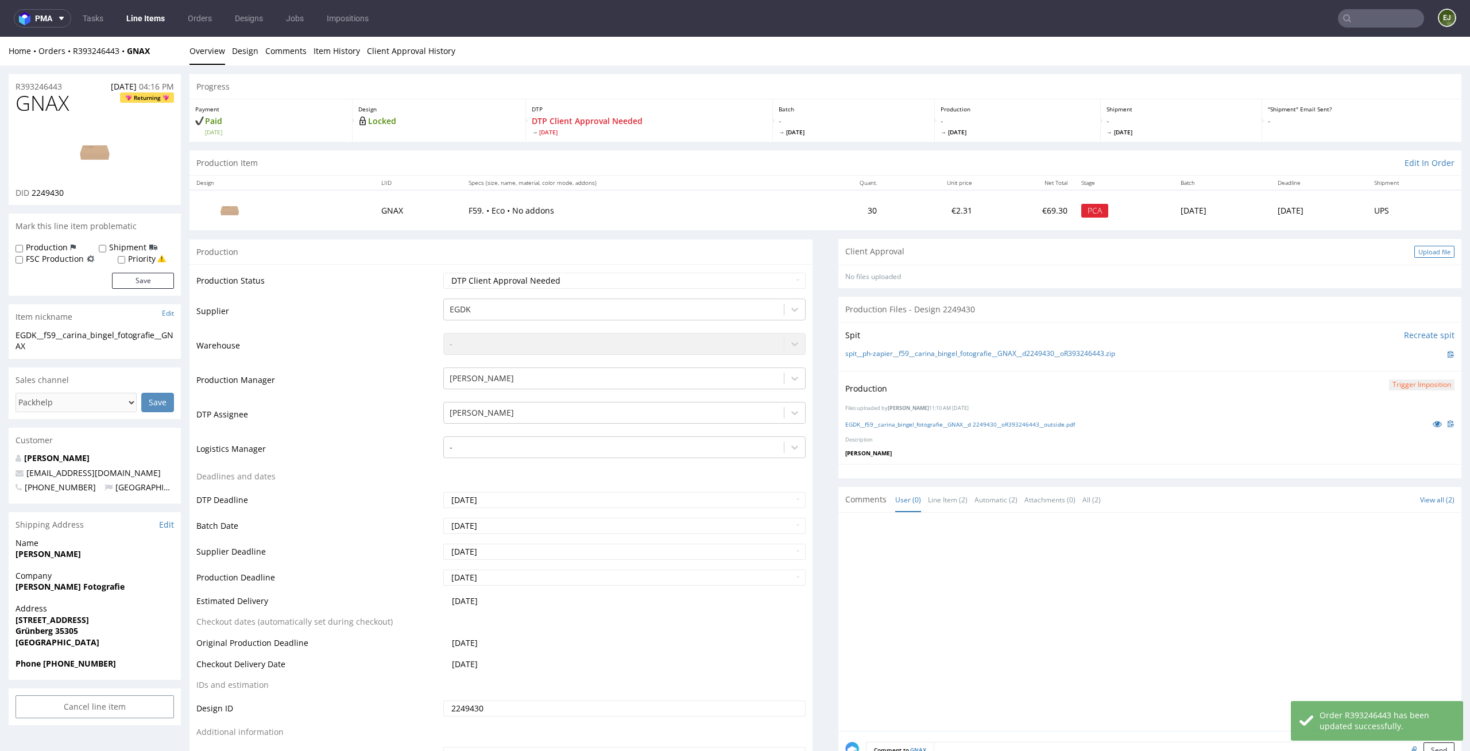
click at [1424, 253] on div "Upload file" at bounding box center [1434, 252] width 40 height 12
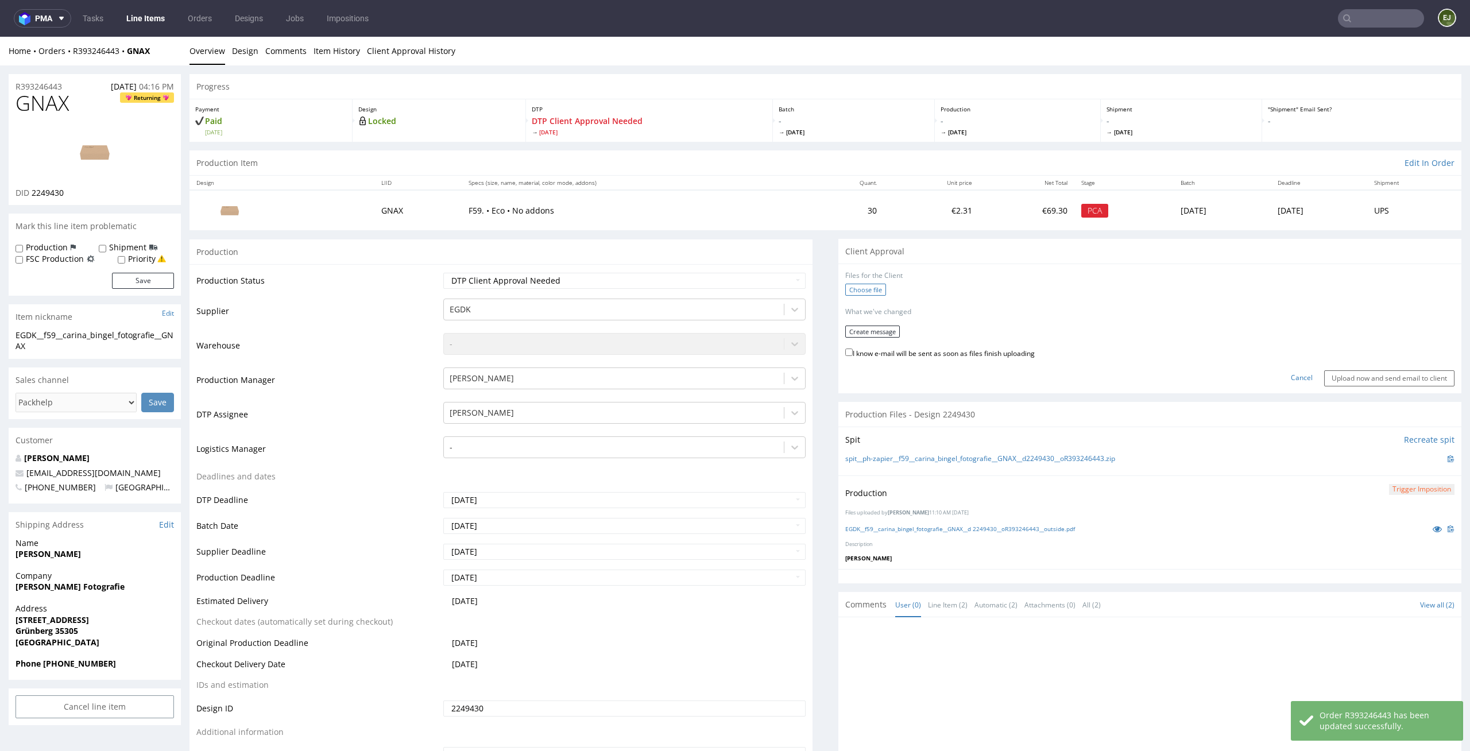
click at [865, 288] on label "Choose file" at bounding box center [865, 290] width 41 height 12
click at [0, 37] on input "Choose file" at bounding box center [0, 37] width 0 height 0
click at [880, 327] on button "Create message" at bounding box center [872, 328] width 55 height 12
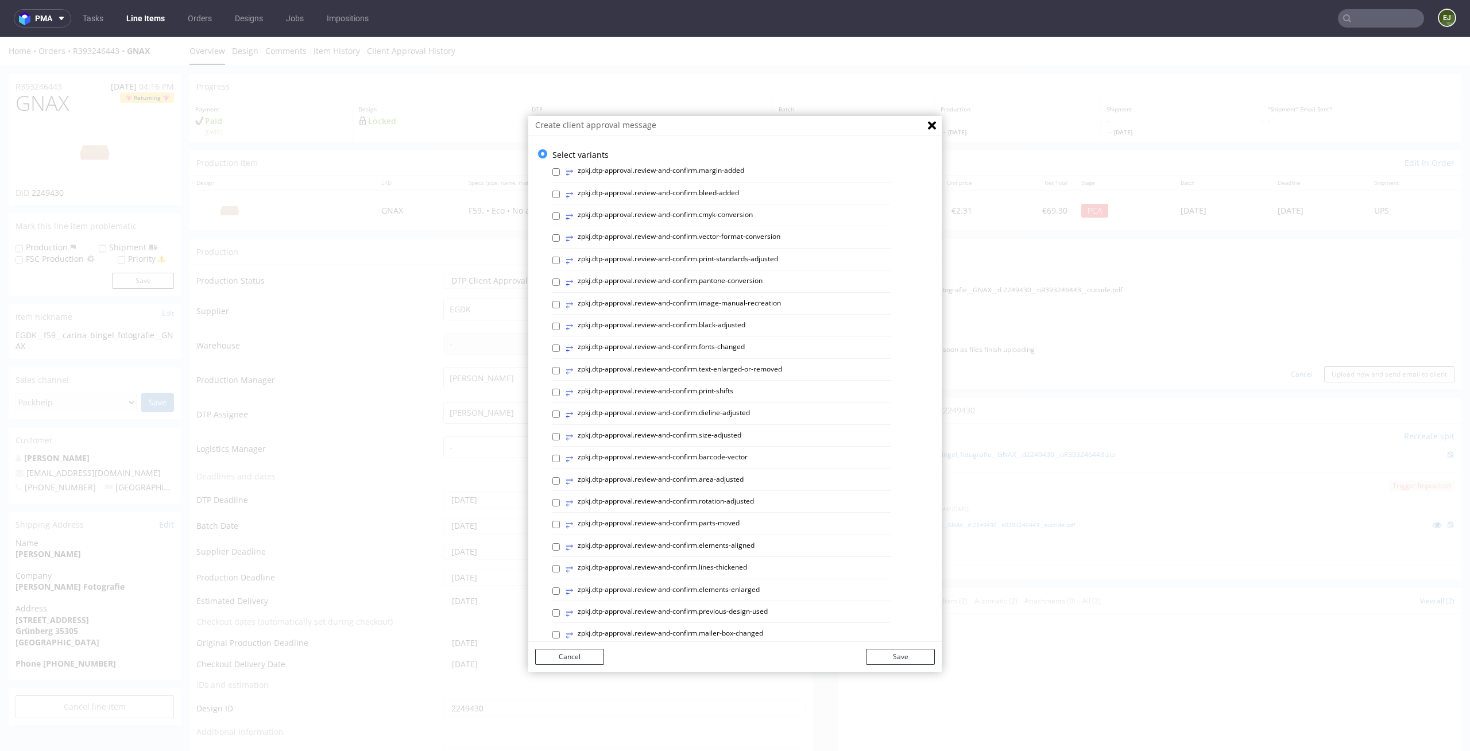
click at [621, 475] on label "⥂ zpkj.dtp-approval.review-and-confirm.area-adjusted" at bounding box center [655, 481] width 178 height 13
click at [560, 477] on input "⥂ zpkj.dtp-approval.review-and-confirm.area-adjusted" at bounding box center [555, 480] width 7 height 7
click at [621, 475] on label "⥂ zpkj.dtp-approval.review-and-confirm.area-adjusted" at bounding box center [655, 481] width 178 height 13
click at [560, 477] on input "⥂ zpkj.dtp-approval.review-and-confirm.area-adjusted" at bounding box center [555, 480] width 7 height 7
checkbox input "false"
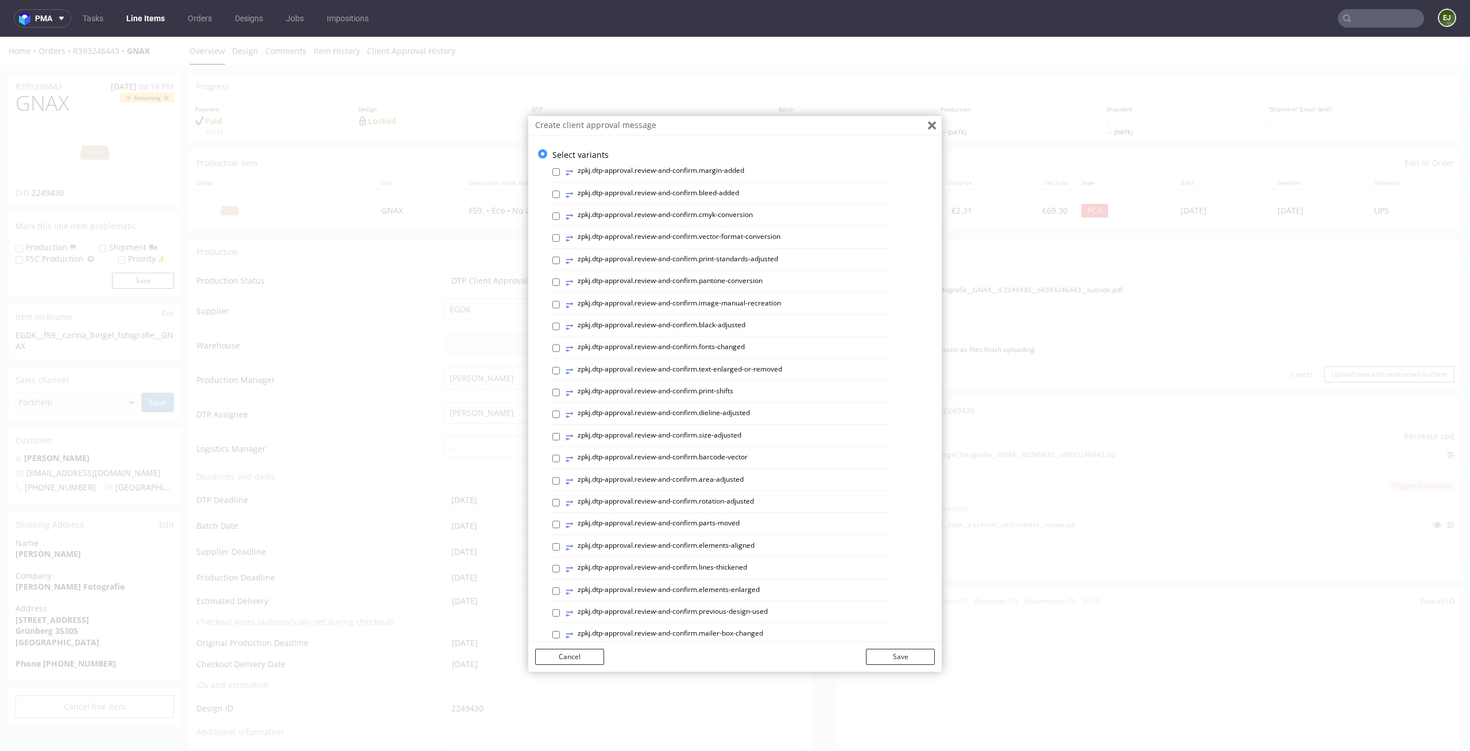
click at [928, 123] on icon "Close" at bounding box center [932, 125] width 8 height 9
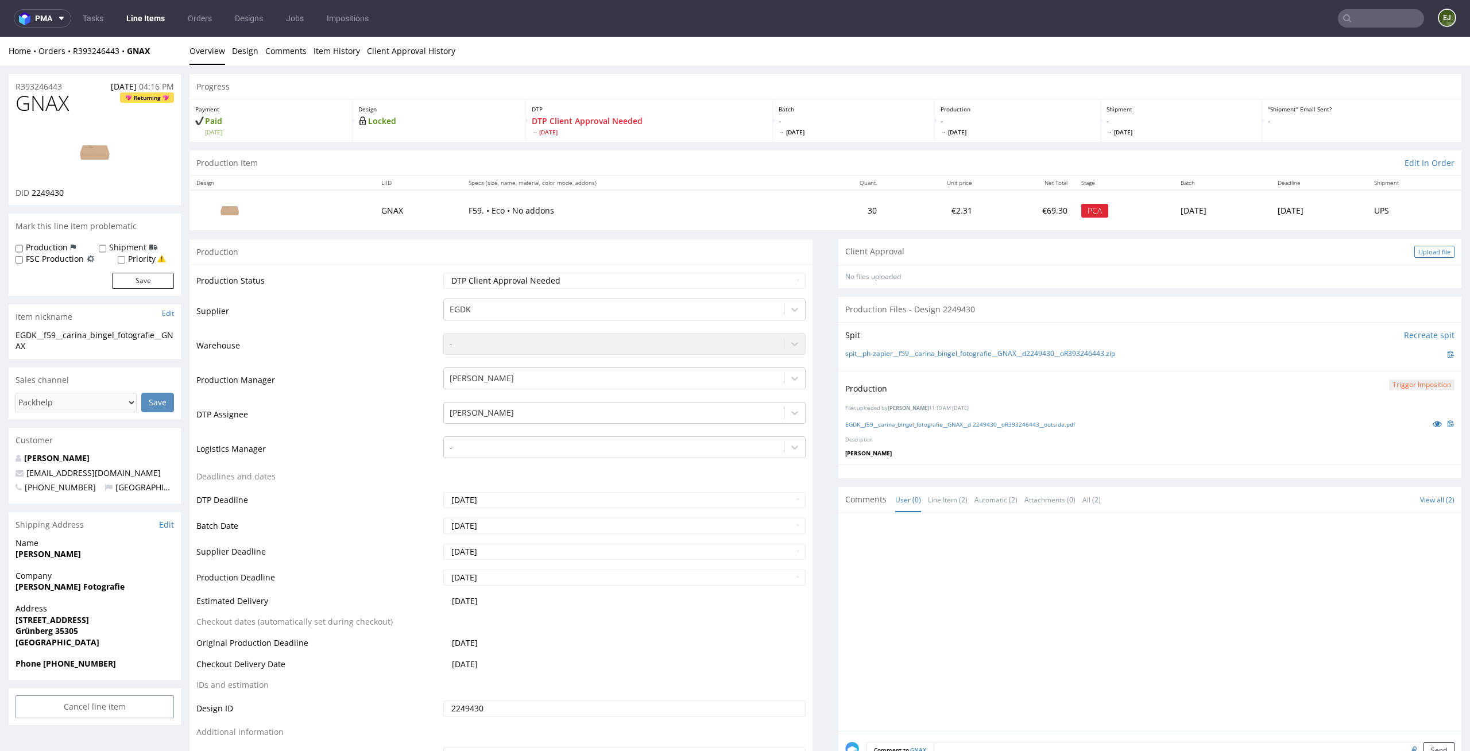
click at [1426, 253] on div "Upload file" at bounding box center [1434, 252] width 40 height 12
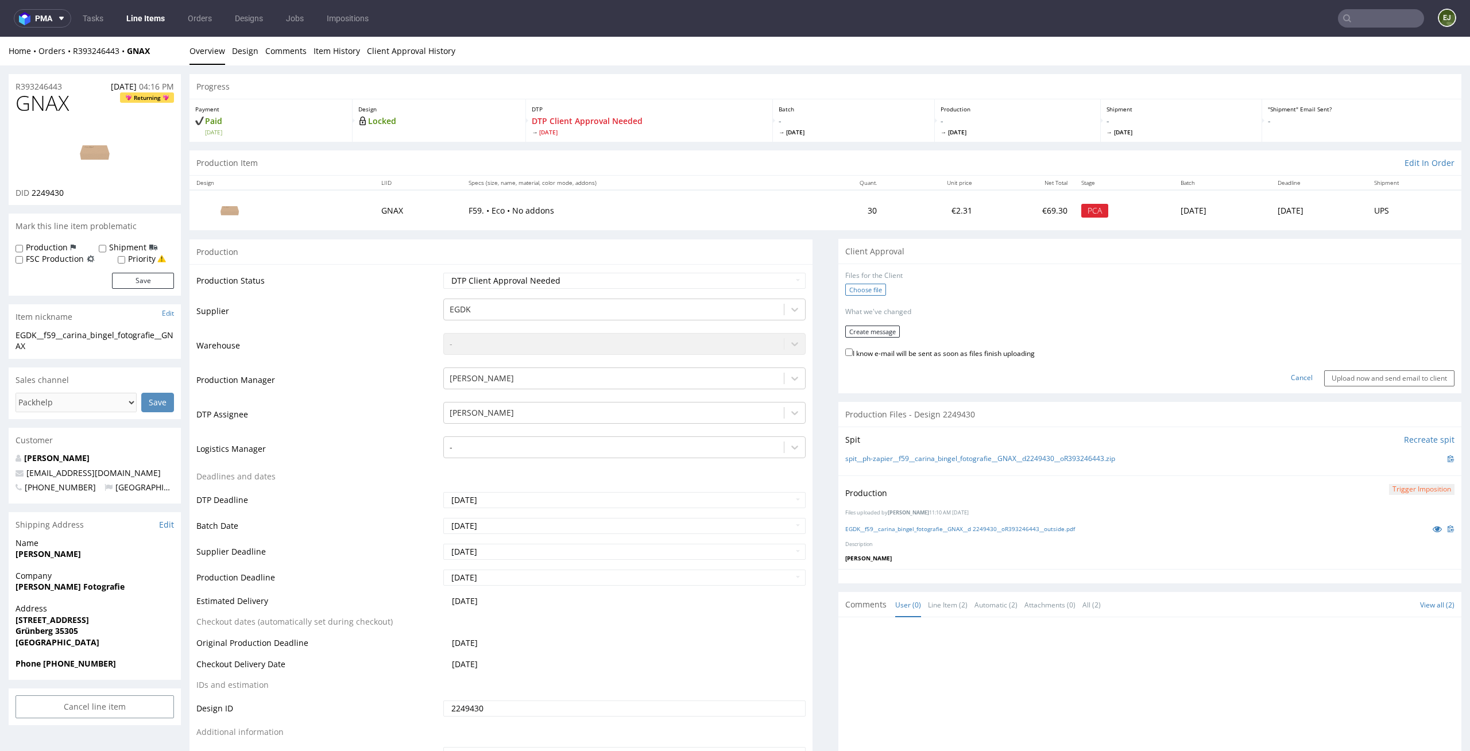
click at [869, 292] on label "Choose file" at bounding box center [865, 290] width 41 height 12
click at [0, 37] on input "Choose file" at bounding box center [0, 37] width 0 height 0
click at [877, 328] on button "Create message" at bounding box center [872, 328] width 55 height 12
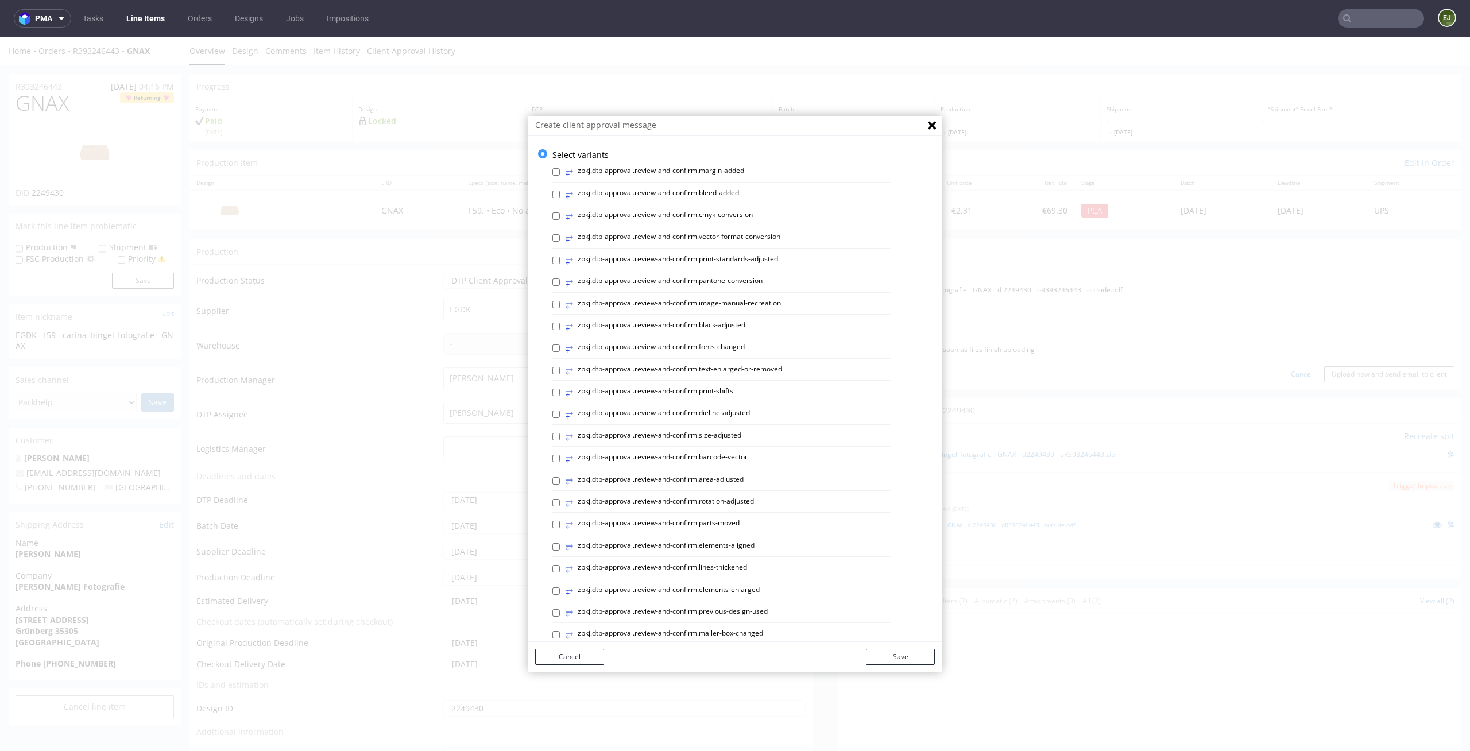
scroll to position [315, 0]
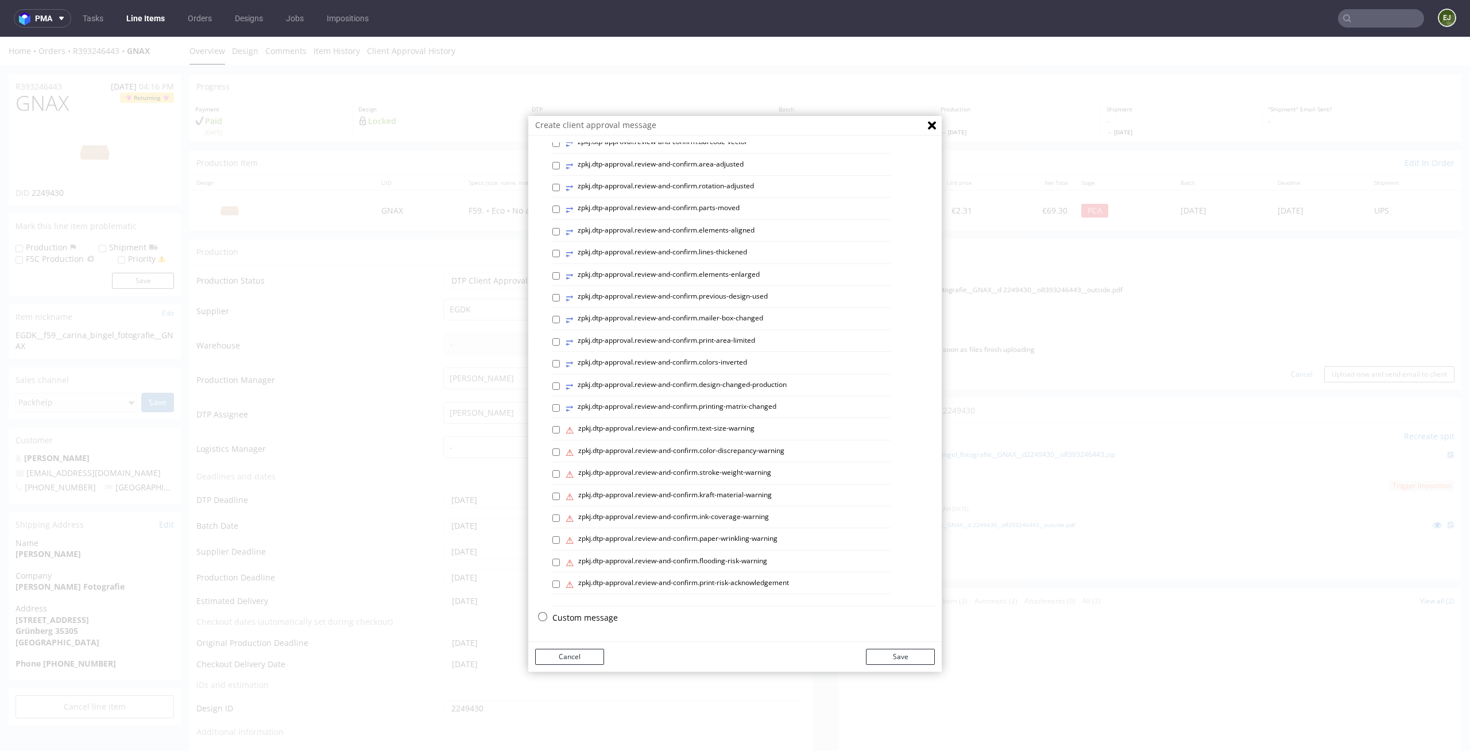
click at [585, 620] on p "Custom message" at bounding box center [743, 617] width 382 height 11
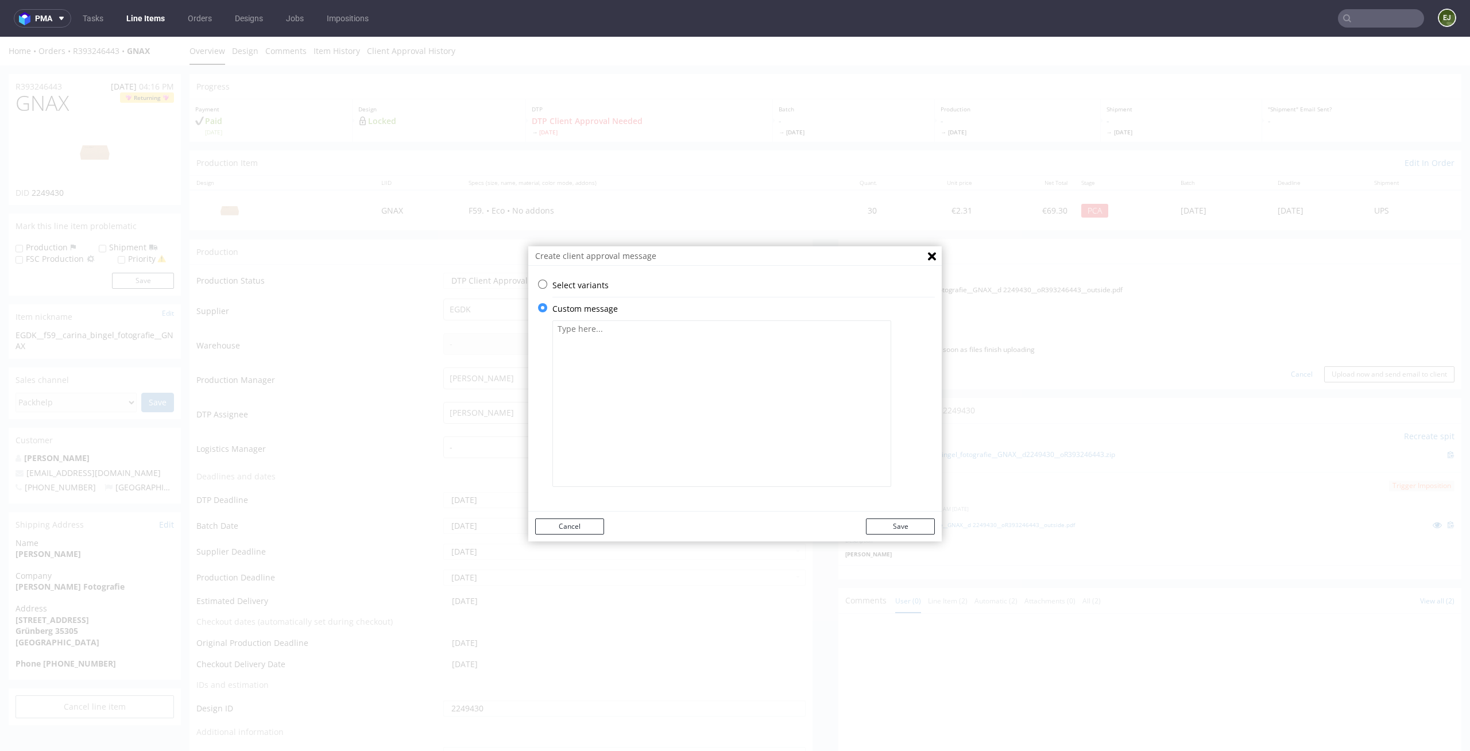
scroll to position [0, 0]
click at [642, 397] on textarea at bounding box center [721, 403] width 339 height 167
paste textarea "We have adapted the design to the appropriate packaging size."
type textarea "We have adapted the design to the appropriate packaging size."
click at [931, 528] on div "Cancel Save" at bounding box center [734, 527] width 413 height 30
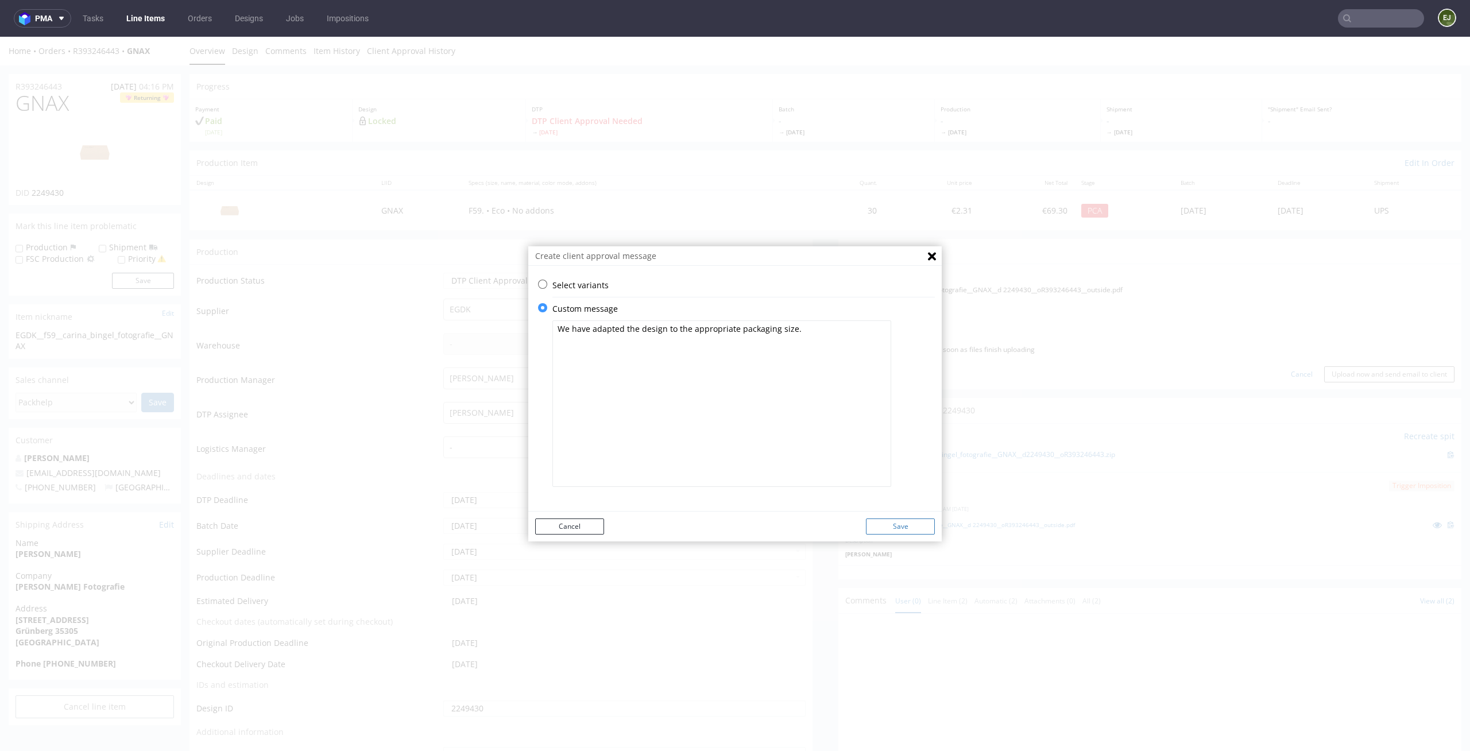
click at [915, 523] on button "Save" at bounding box center [900, 526] width 69 height 16
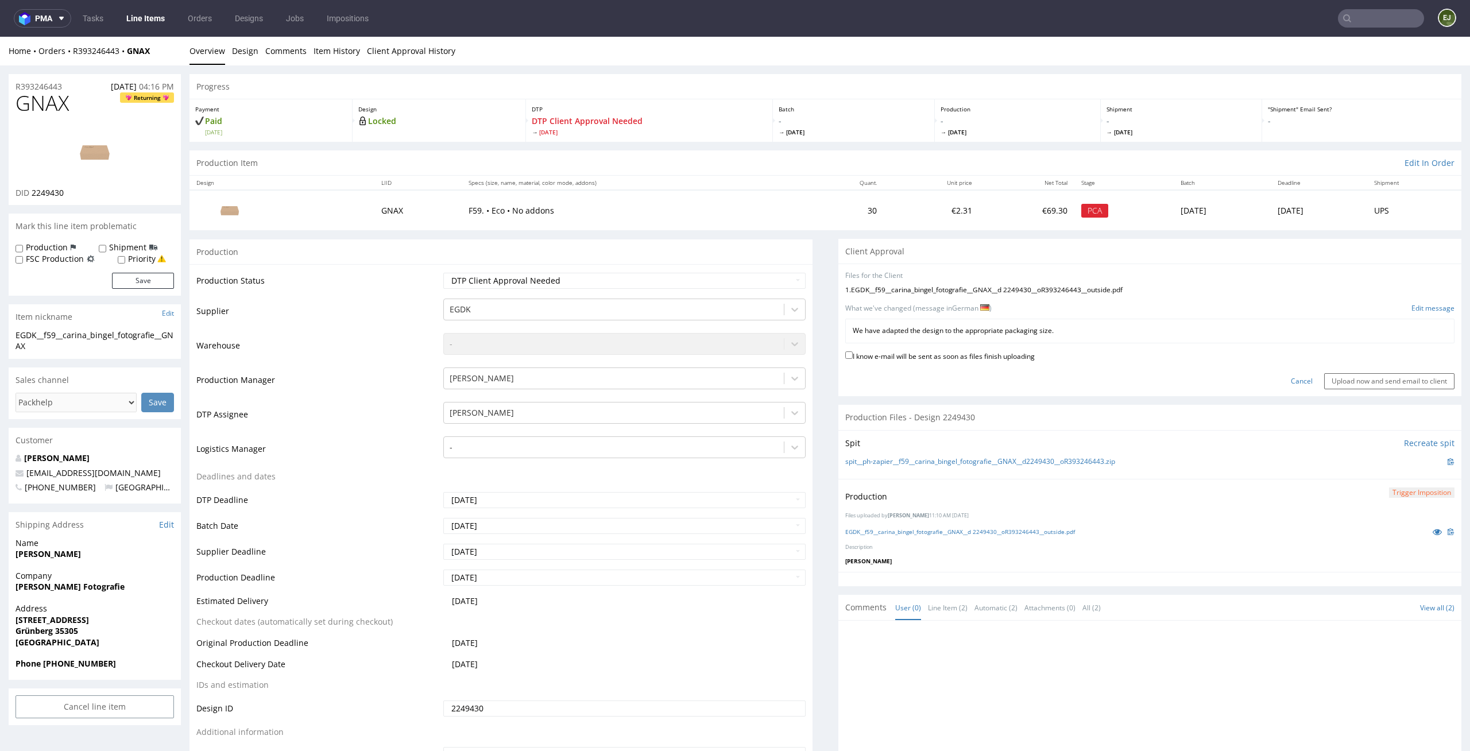
click at [996, 361] on label "I know e-mail will be sent as soon as files finish uploading" at bounding box center [939, 355] width 189 height 13
click at [853, 359] on input "I know e-mail will be sent as soon as files finish uploading" at bounding box center [848, 354] width 7 height 7
checkbox input "true"
click at [1408, 384] on input "Upload now and send email to client" at bounding box center [1389, 381] width 130 height 16
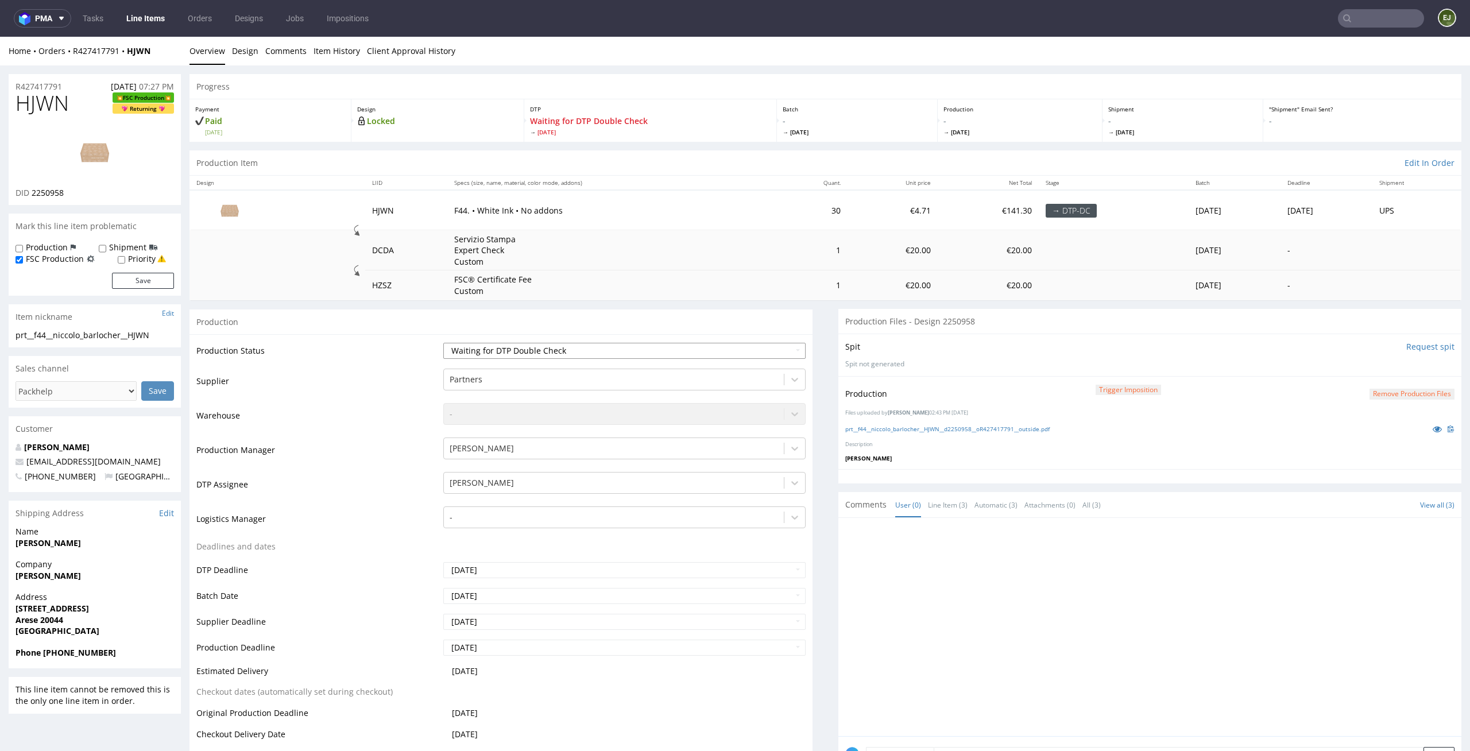
click at [611, 349] on select "Waiting for Artwork Waiting for Diecut Waiting for Mockup Waiting for DTP Waiti…" at bounding box center [624, 351] width 363 height 16
select select "dtp_production_ready"
click at [443, 343] on select "Waiting for Artwork Waiting for Diecut Waiting for Mockup Waiting for DTP Waiti…" at bounding box center [624, 351] width 363 height 16
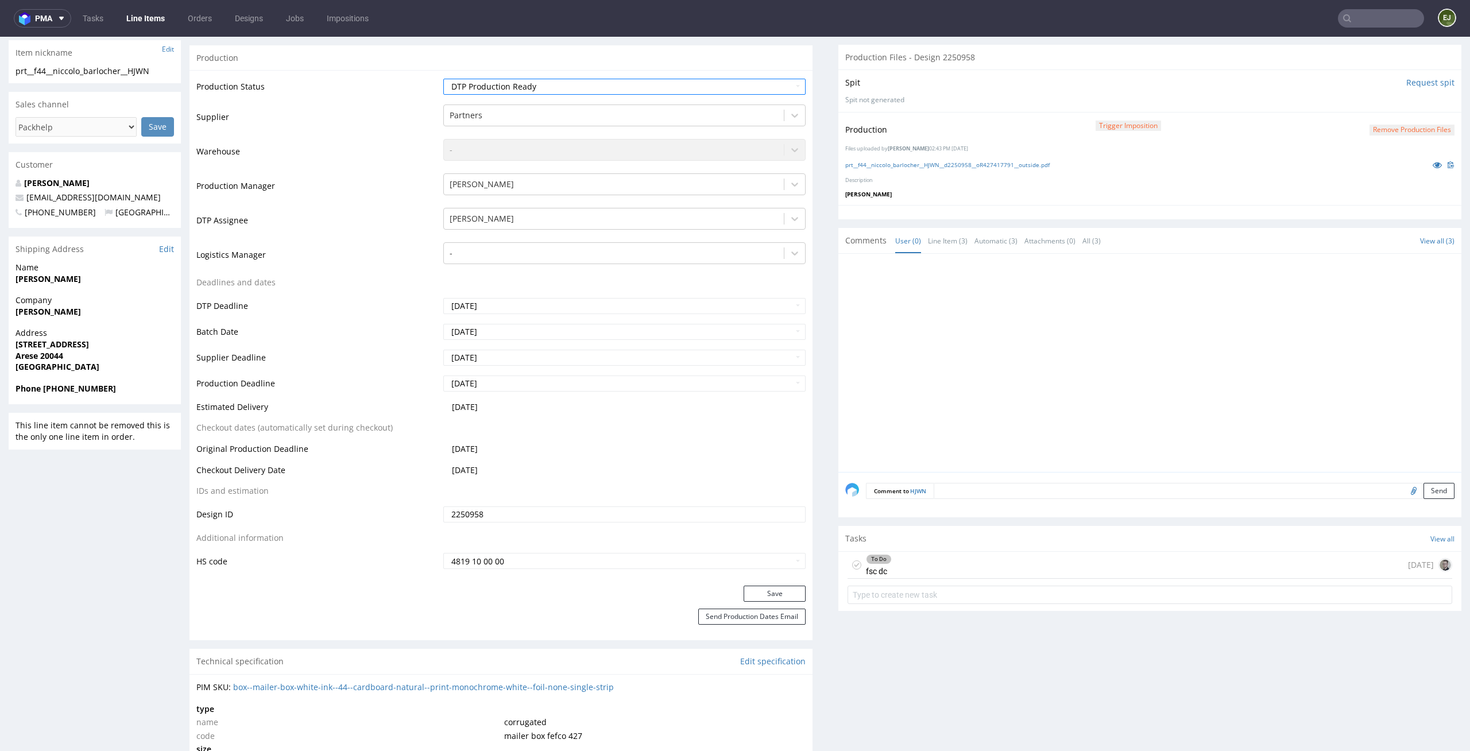
scroll to position [348, 0]
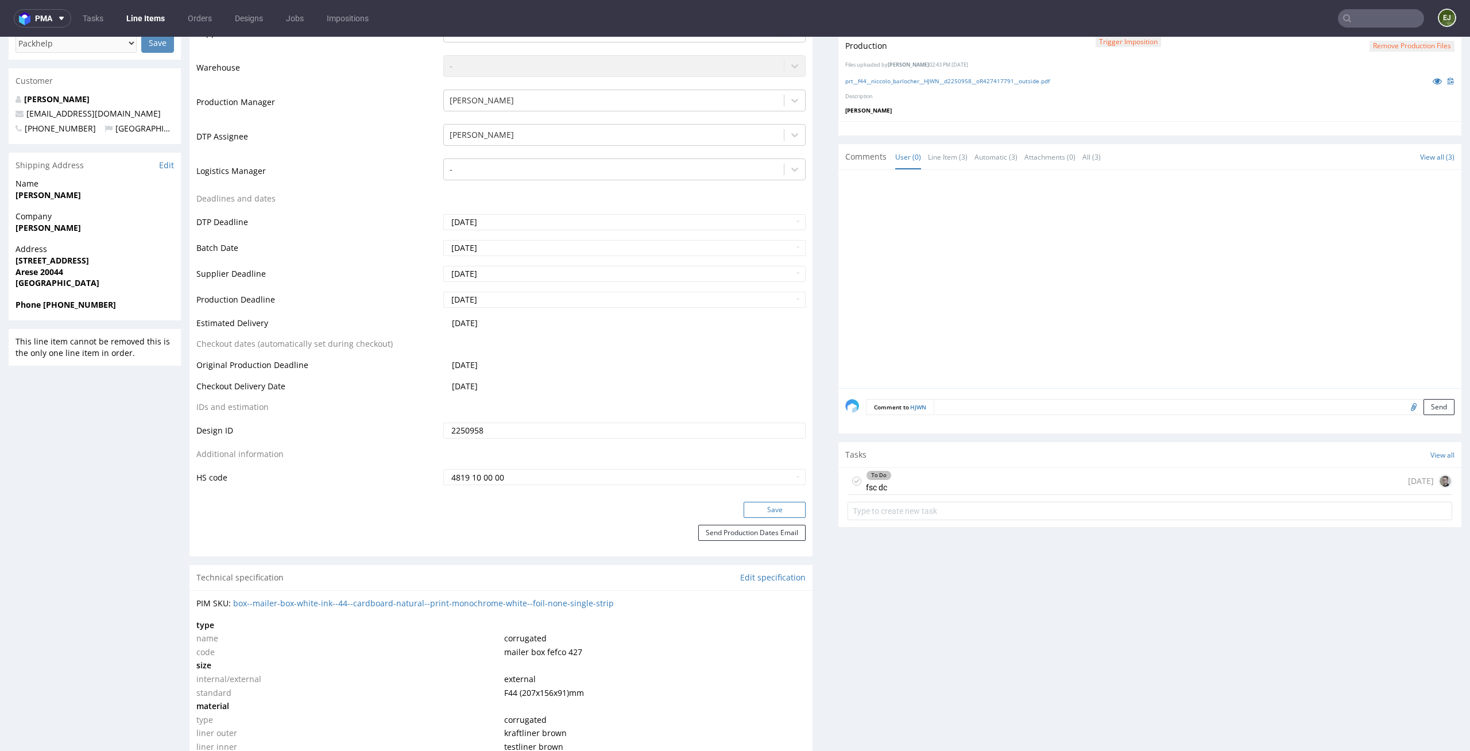
click at [781, 512] on button "Save" at bounding box center [775, 510] width 62 height 16
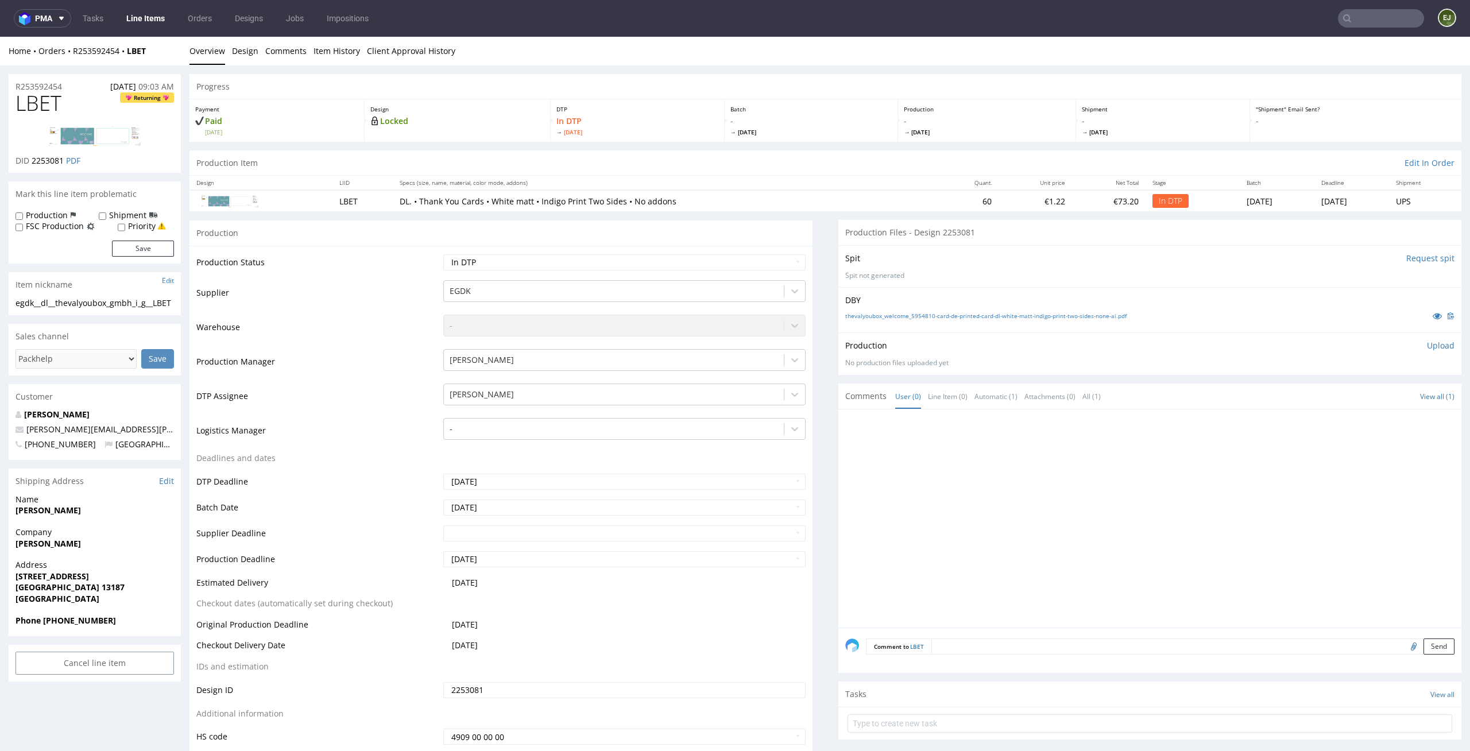
click at [878, 163] on div "Production Item Edit In Order" at bounding box center [825, 162] width 1272 height 25
click at [1429, 343] on p "Upload" at bounding box center [1441, 345] width 28 height 11
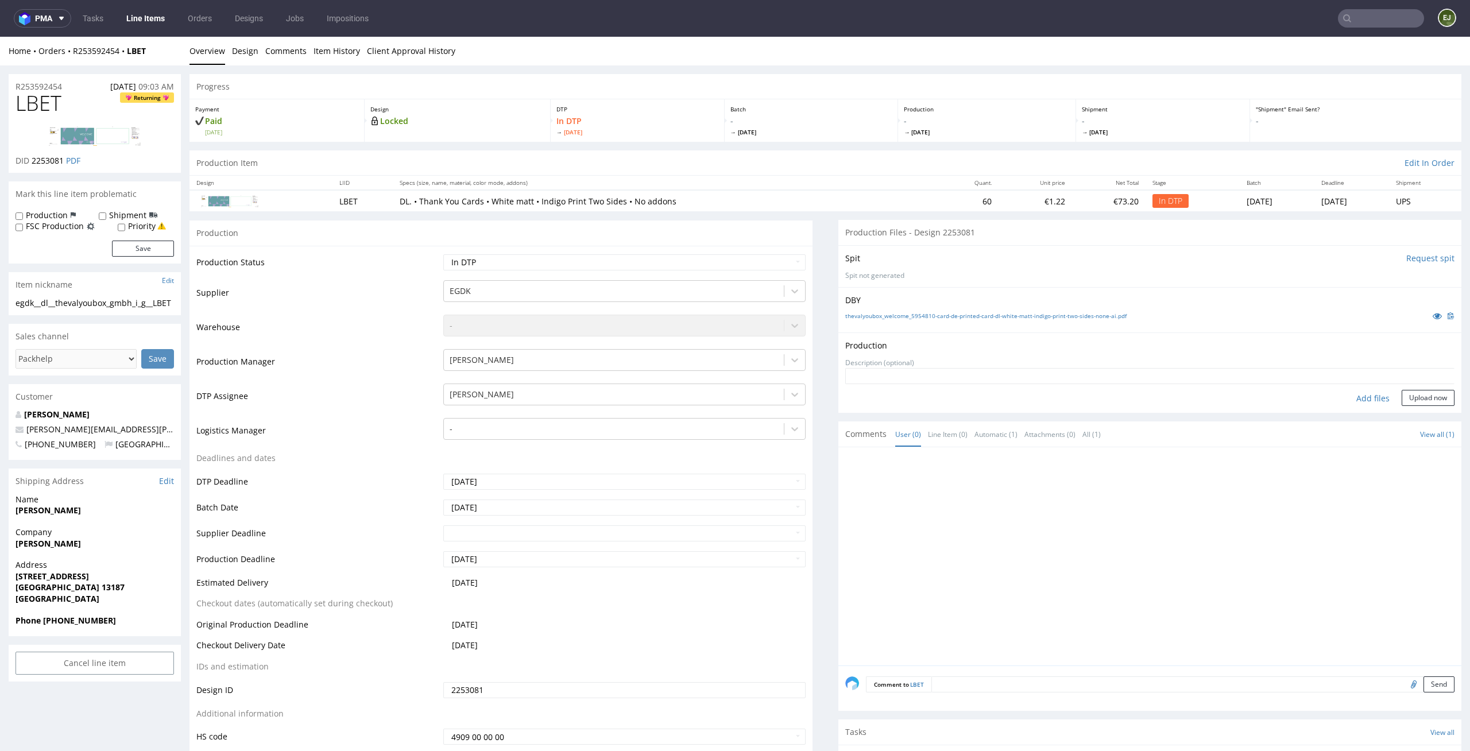
click at [1358, 397] on div "Add files" at bounding box center [1372, 398] width 57 height 17
type input "C:\fakepath\egdk__dl__thevalyoubox_gmbh_i_g__LBET__d2253081__oR253592454__front…"
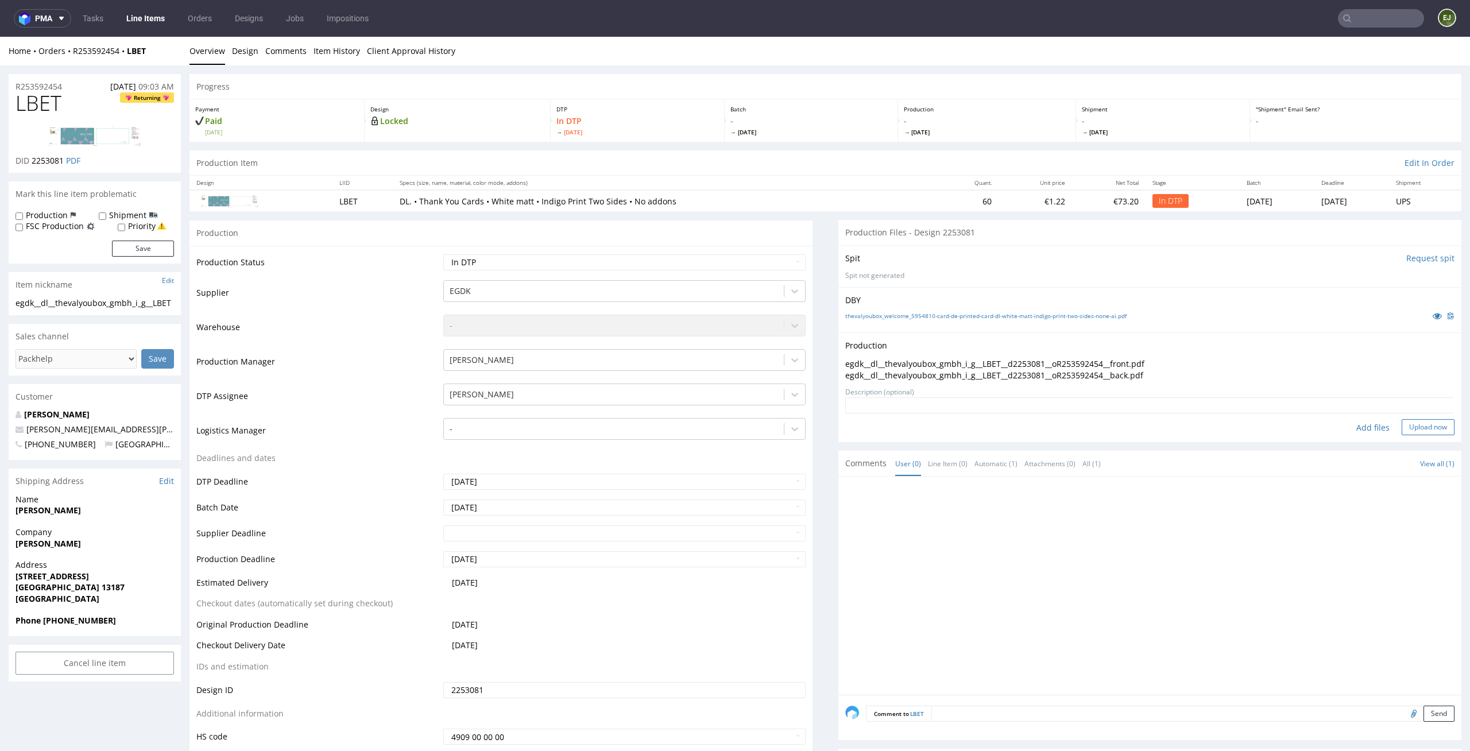
click at [1420, 422] on button "Upload now" at bounding box center [1428, 427] width 53 height 16
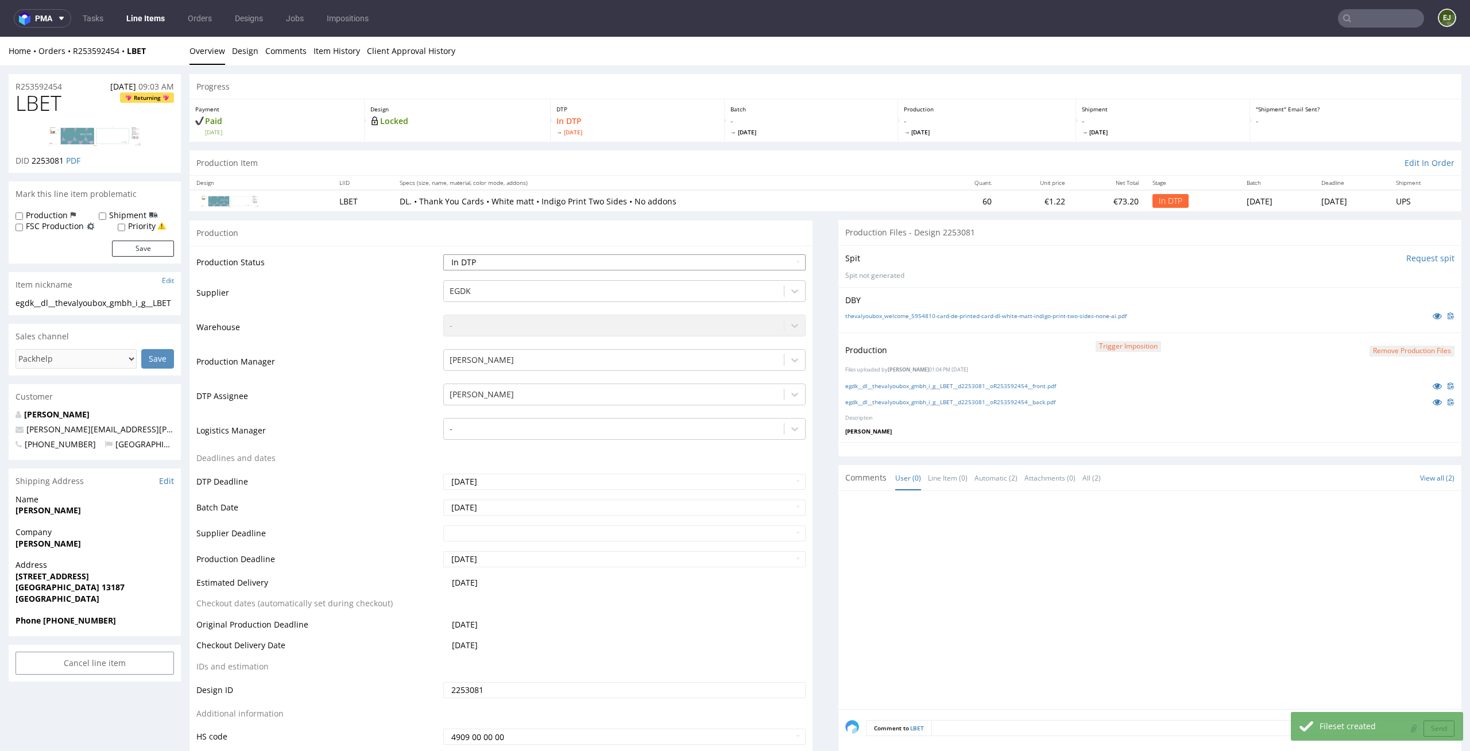
click at [781, 257] on select "Waiting for Artwork Waiting for Diecut Waiting for Mockup Waiting for DTP Waiti…" at bounding box center [624, 262] width 363 height 16
select select "dtp_production_ready"
click at [443, 254] on select "Waiting for Artwork Waiting for Diecut Waiting for Mockup Waiting for DTP Waiti…" at bounding box center [624, 262] width 363 height 16
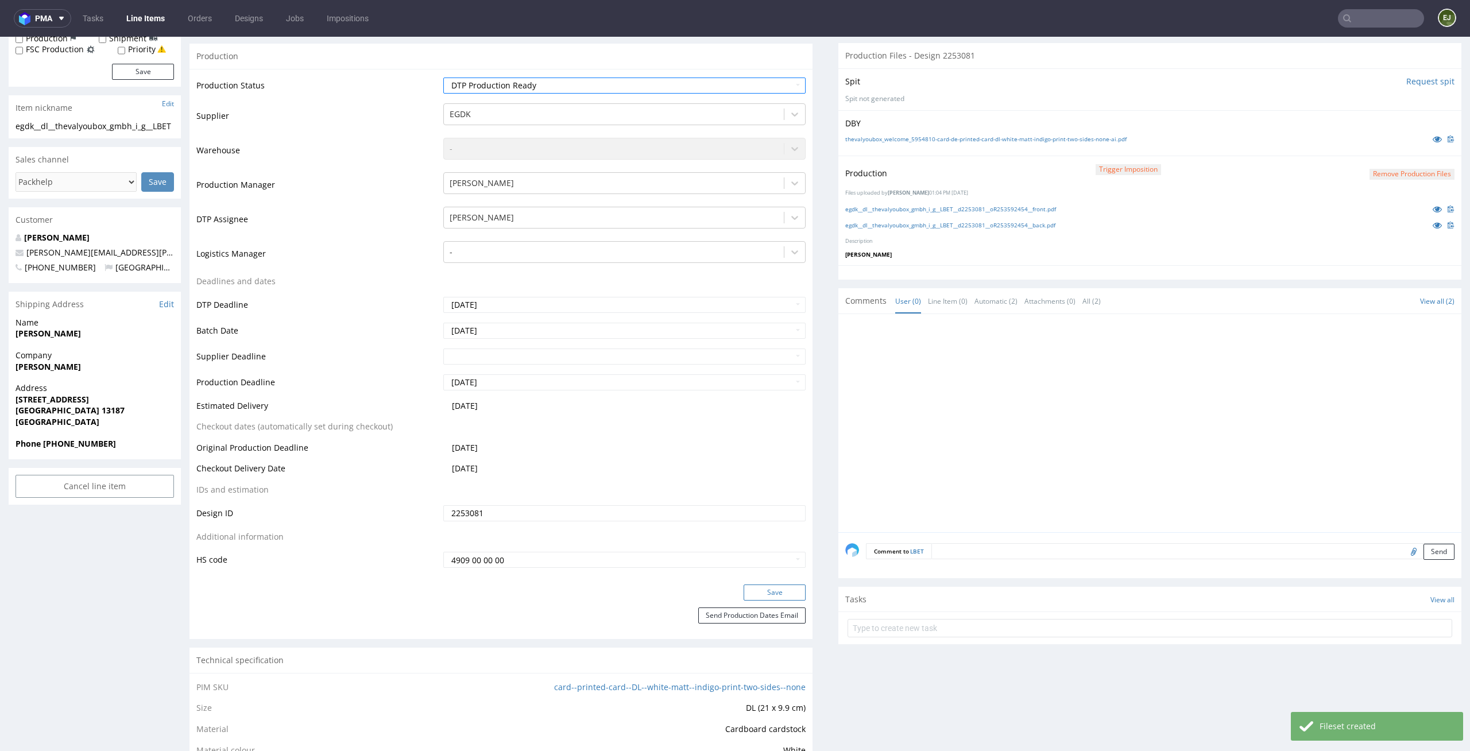
click at [781, 593] on button "Save" at bounding box center [775, 593] width 62 height 16
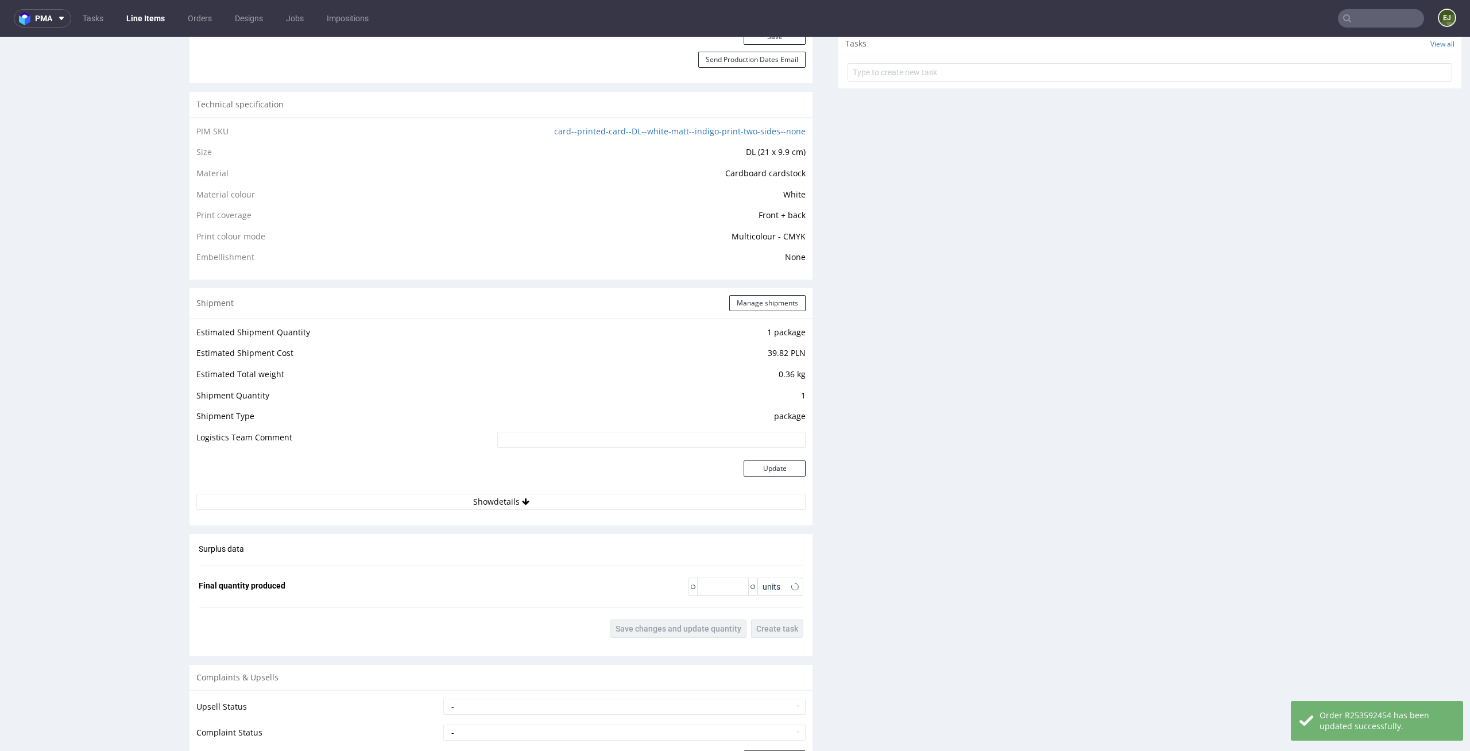
scroll to position [1113, 0]
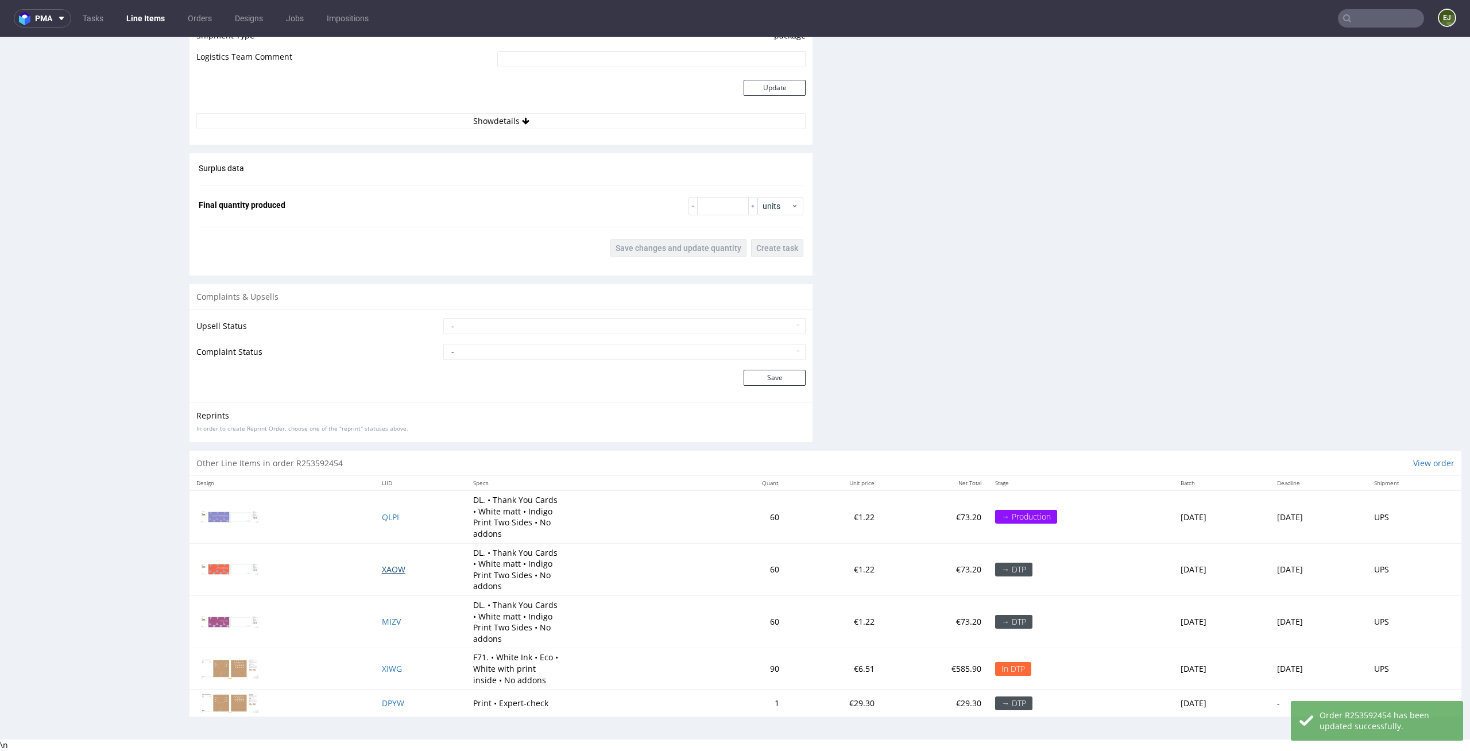
click at [382, 567] on span "XAOW" at bounding box center [394, 569] width 24 height 11
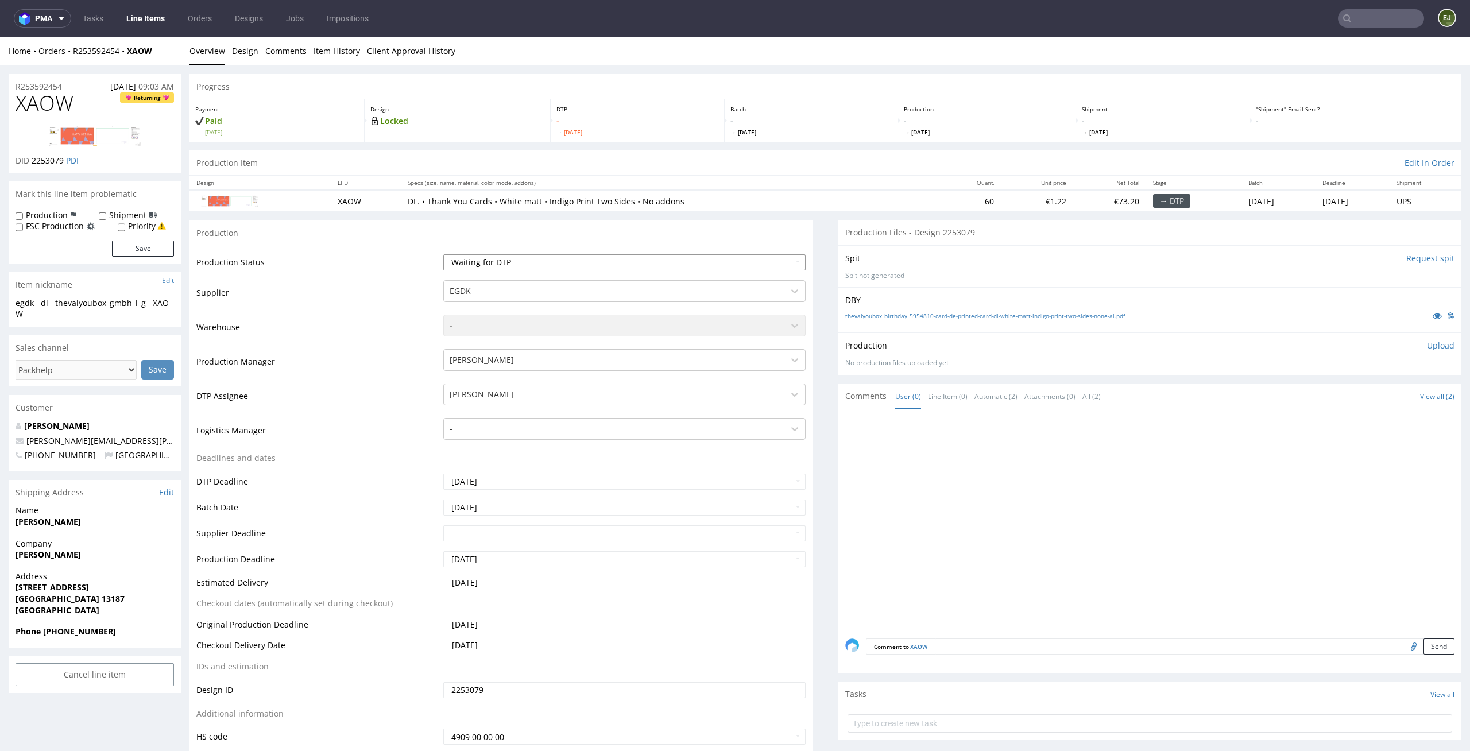
click at [735, 266] on select "Waiting for Artwork Waiting for Diecut Waiting for Mockup Waiting for DTP Waiti…" at bounding box center [624, 262] width 363 height 16
select select "dtp_in_process"
click at [443, 254] on select "Waiting for Artwork Waiting for Diecut Waiting for Mockup Waiting for DTP Waiti…" at bounding box center [624, 262] width 363 height 16
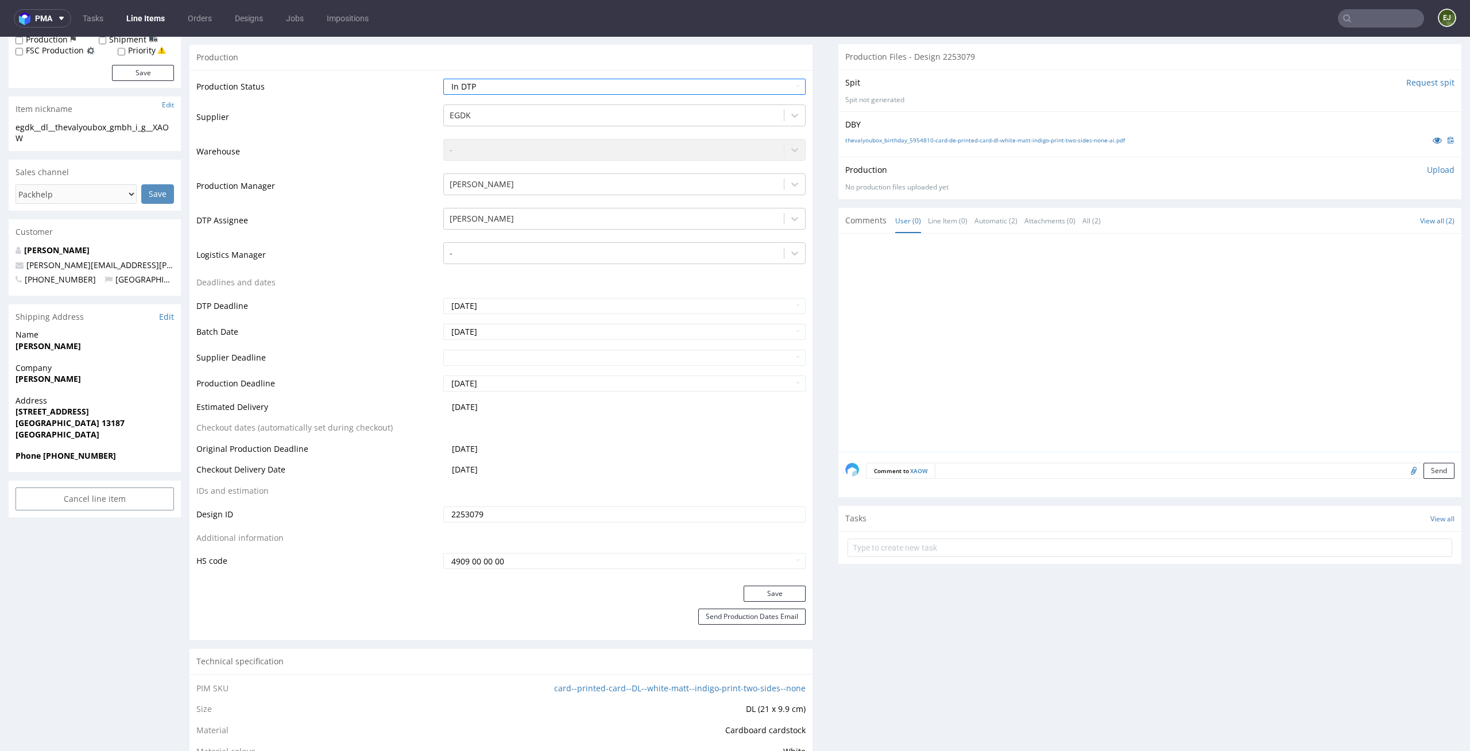
click at [784, 579] on div "Production Status Waiting for Artwork Waiting for Diecut Waiting for Mockup Wai…" at bounding box center [500, 328] width 623 height 516
click at [782, 589] on button "Save" at bounding box center [775, 594] width 62 height 16
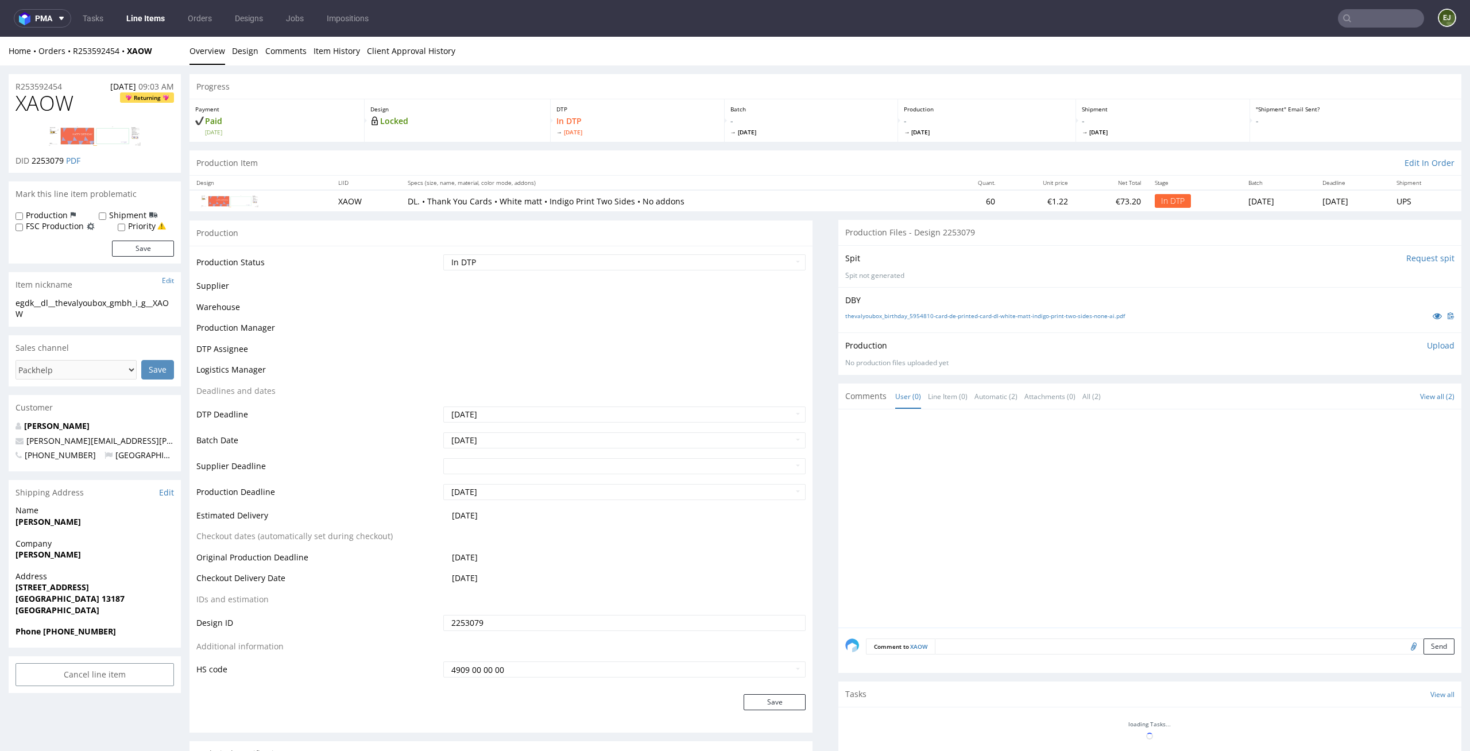
scroll to position [0, 0]
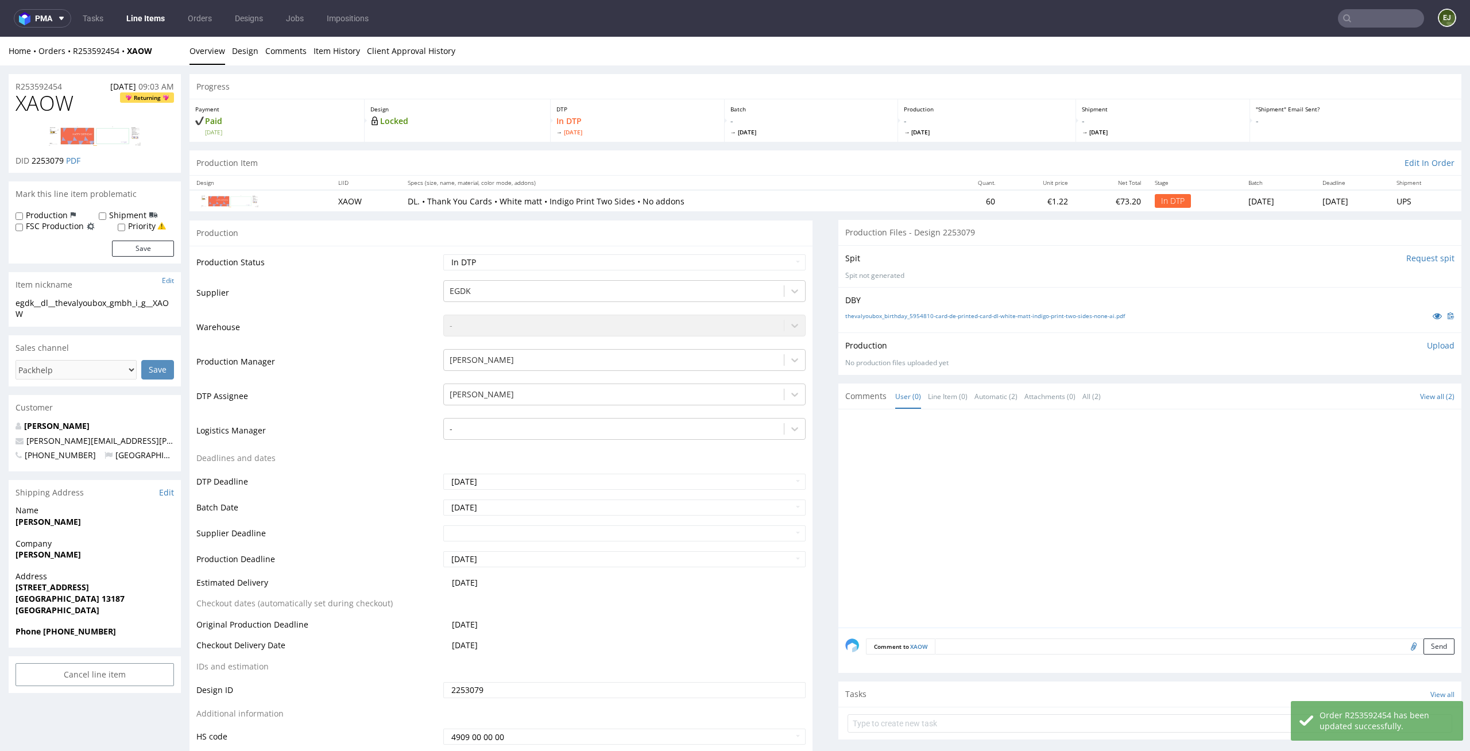
click at [911, 308] on div "DBY thevalyoubox_birthday_5954810-card-de-printed-card-dl-white-matt-indigo-pri…" at bounding box center [1149, 309] width 623 height 45
click at [911, 316] on link "thevalyoubox_birthday_5954810-card-de-printed-card-dl-white-matt-indigo-print-t…" at bounding box center [985, 316] width 280 height 8
drag, startPoint x: 57, startPoint y: 316, endPoint x: 5, endPoint y: 296, distance: 56.0
copy section "egdk__dl__thevalyoubox_gmbh_i_g__XAOW"
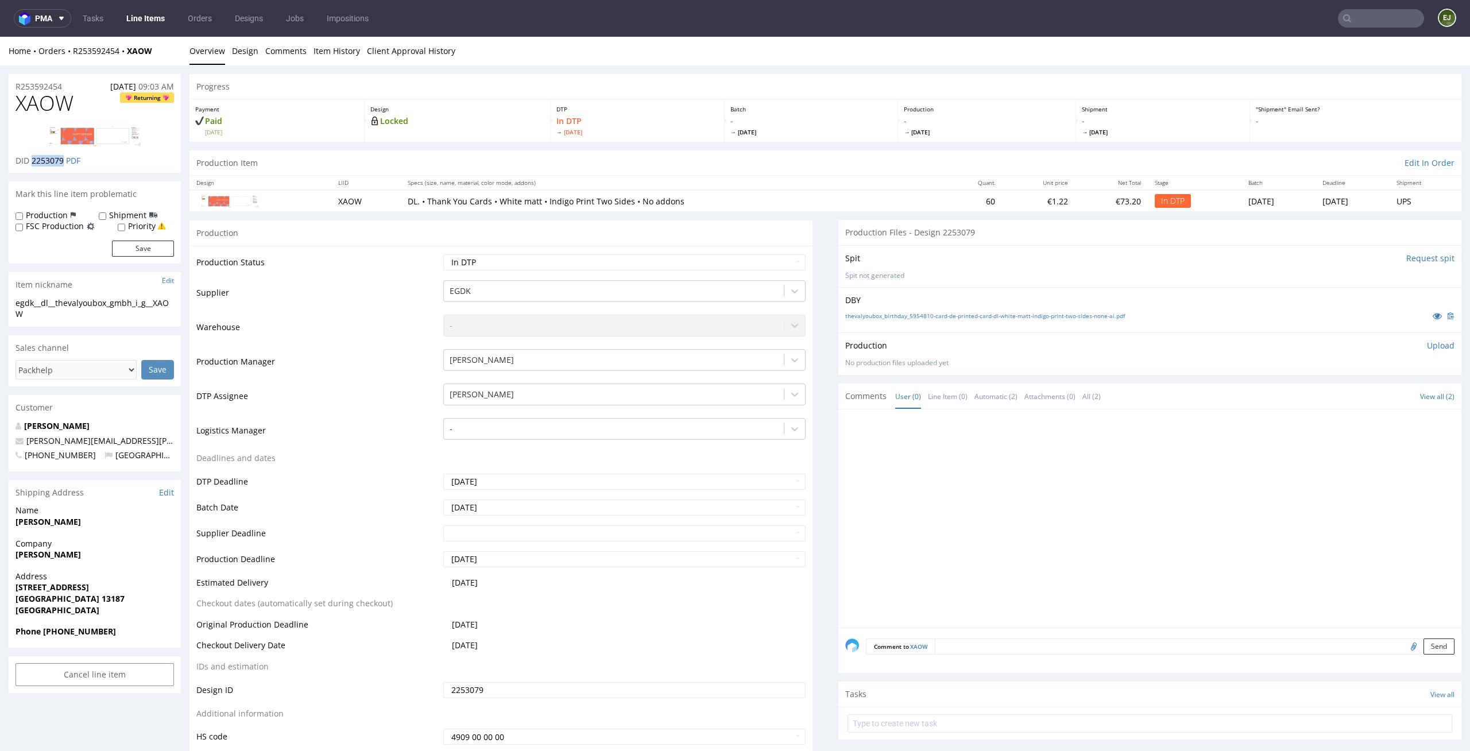
drag, startPoint x: 64, startPoint y: 163, endPoint x: 33, endPoint y: 163, distance: 31.6
click at [33, 163] on p "DID 2253079 PDF" at bounding box center [48, 160] width 65 height 11
copy span "2253079"
drag, startPoint x: 74, startPoint y: 84, endPoint x: 0, endPoint y: 84, distance: 74.1
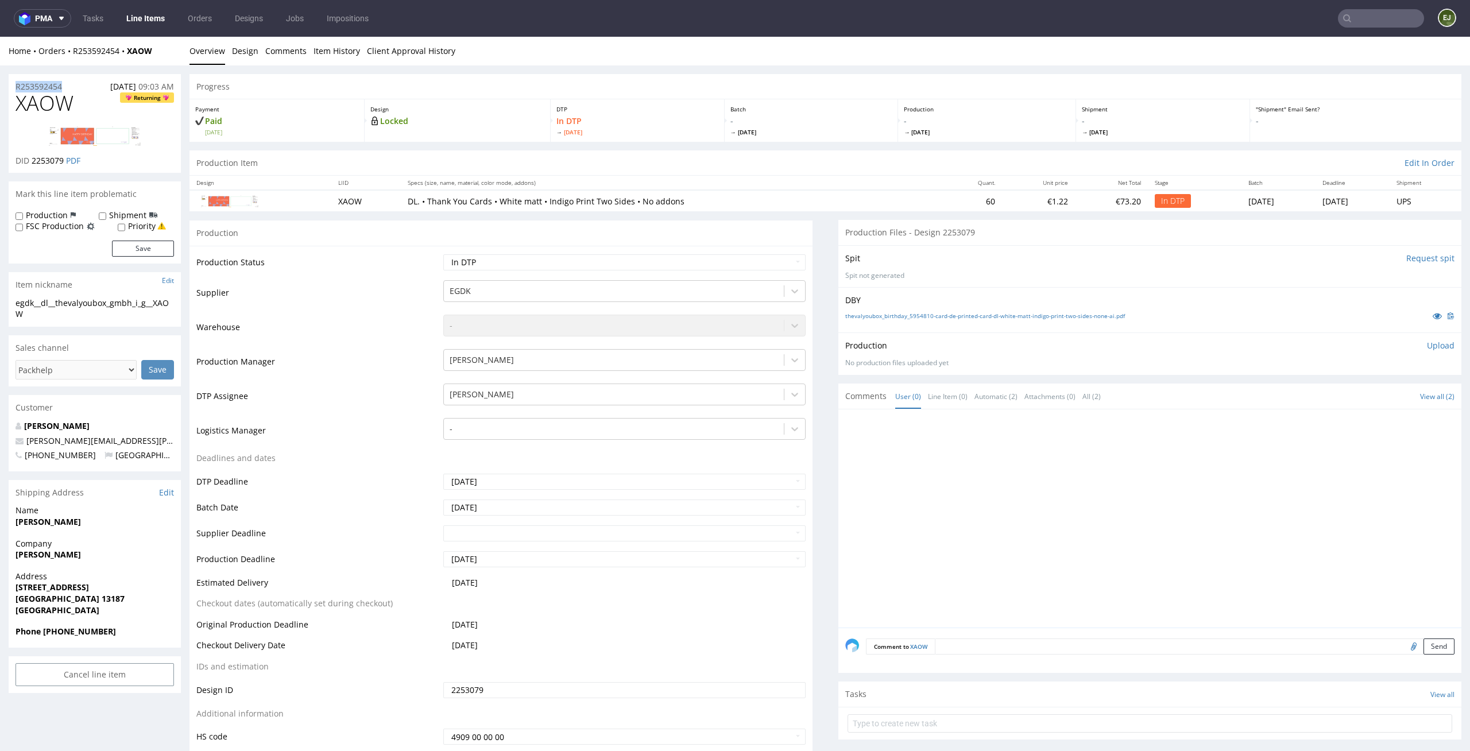
copy p "R253592454"
click at [1431, 346] on p "Upload" at bounding box center [1441, 345] width 28 height 11
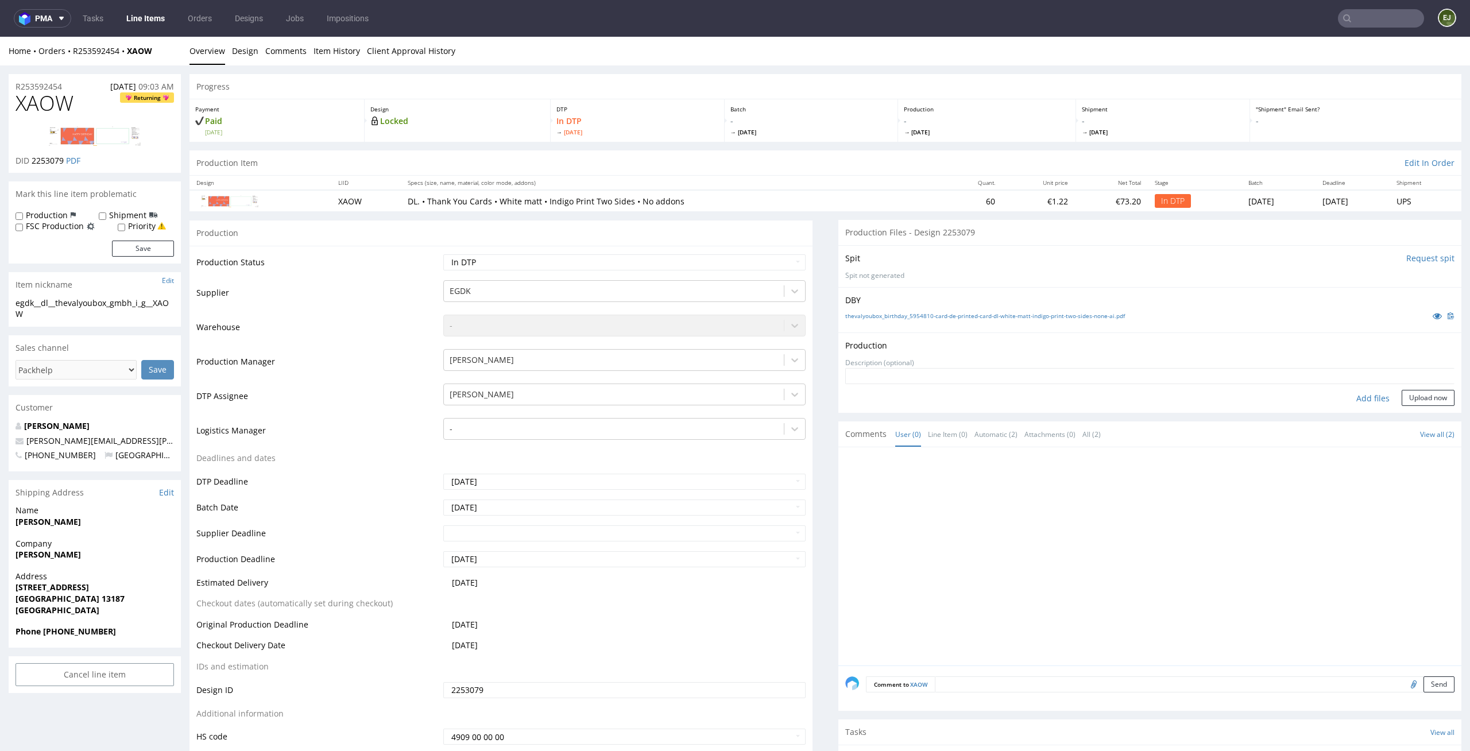
click at [1352, 404] on div "Add files" at bounding box center [1372, 398] width 57 height 17
type input "C:\fakepath\ egdk__dl__thevalyoubox_gmbh_i_g__XAOW__d2253079__oR253592454__fron…"
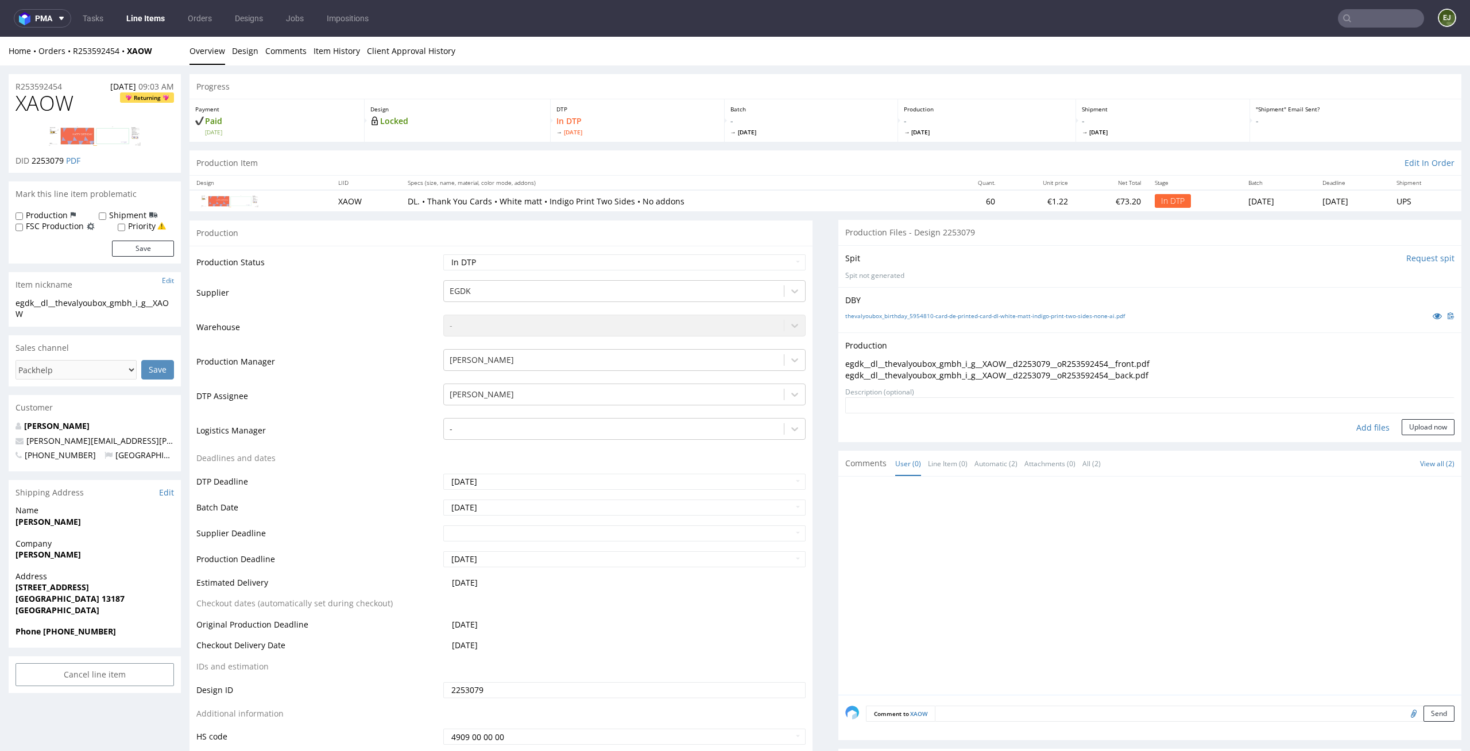
click at [1419, 417] on form "Add files Upload now" at bounding box center [1149, 416] width 609 height 38
click at [1410, 429] on button "Upload now" at bounding box center [1428, 427] width 53 height 16
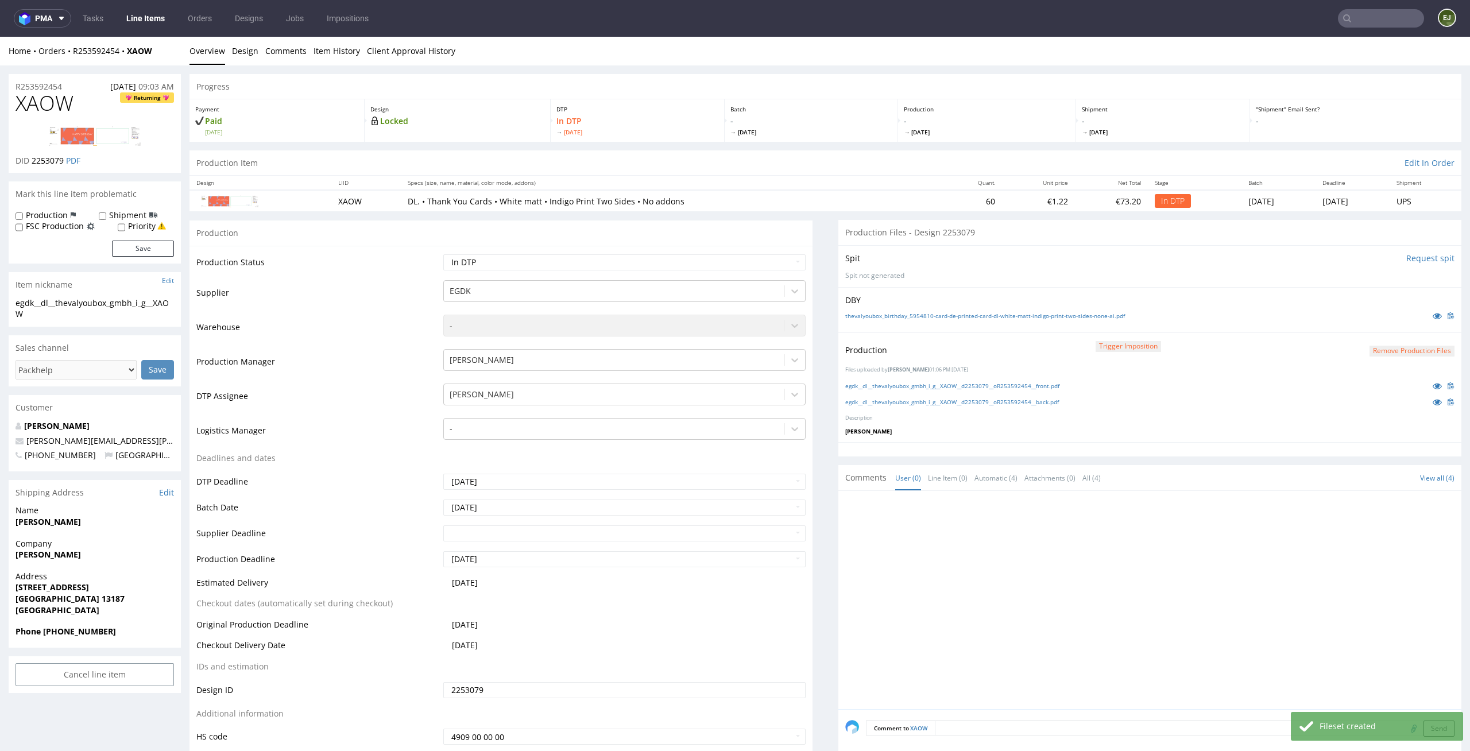
click at [783, 253] on td "Waiting for Artwork Waiting for Diecut Waiting for Mockup Waiting for DTP Waiti…" at bounding box center [623, 266] width 366 height 26
click at [779, 262] on select "Waiting for Artwork Waiting for Diecut Waiting for Mockup Waiting for DTP Waiti…" at bounding box center [624, 262] width 363 height 16
select select "dtp_production_ready"
click at [443, 254] on select "Waiting for Artwork Waiting for Diecut Waiting for Mockup Waiting for DTP Waiti…" at bounding box center [624, 262] width 363 height 16
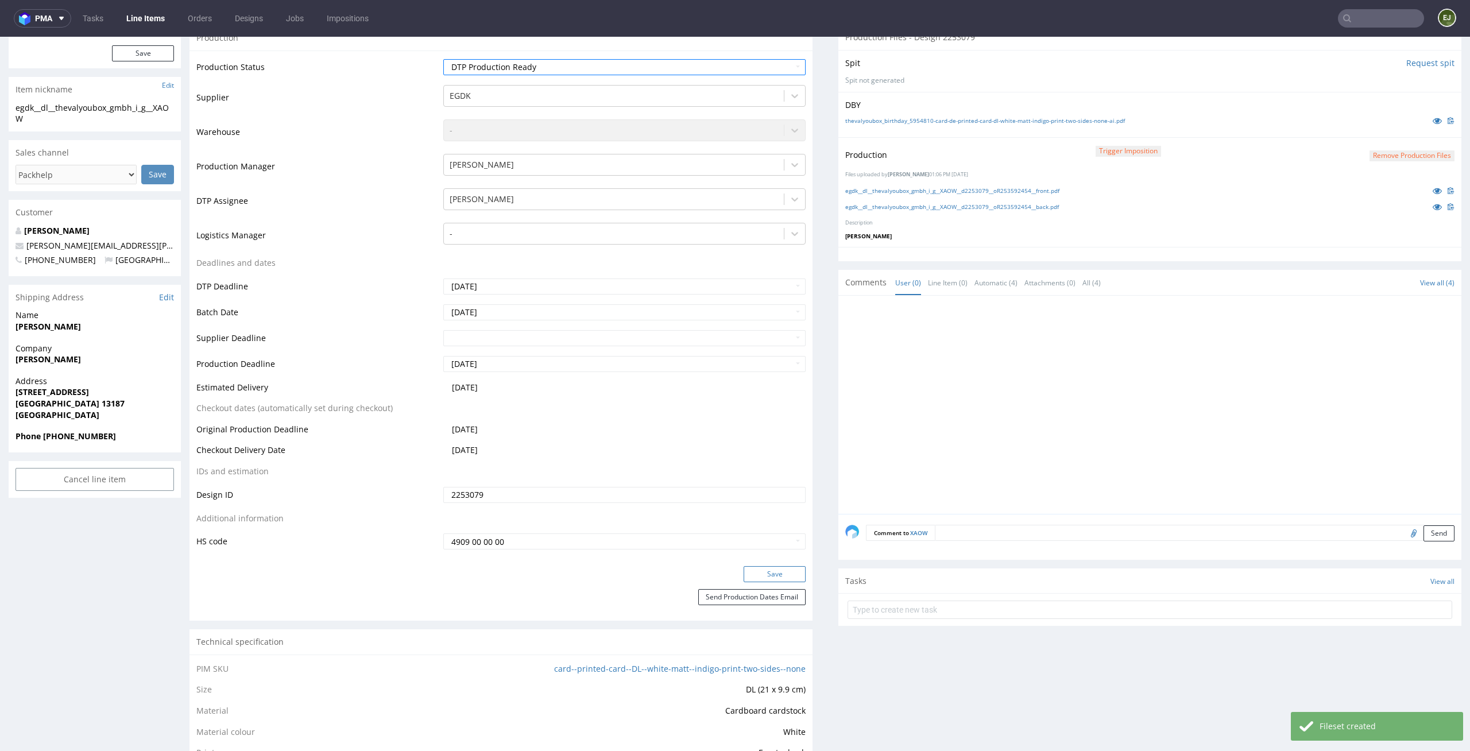
click at [785, 572] on button "Save" at bounding box center [775, 574] width 62 height 16
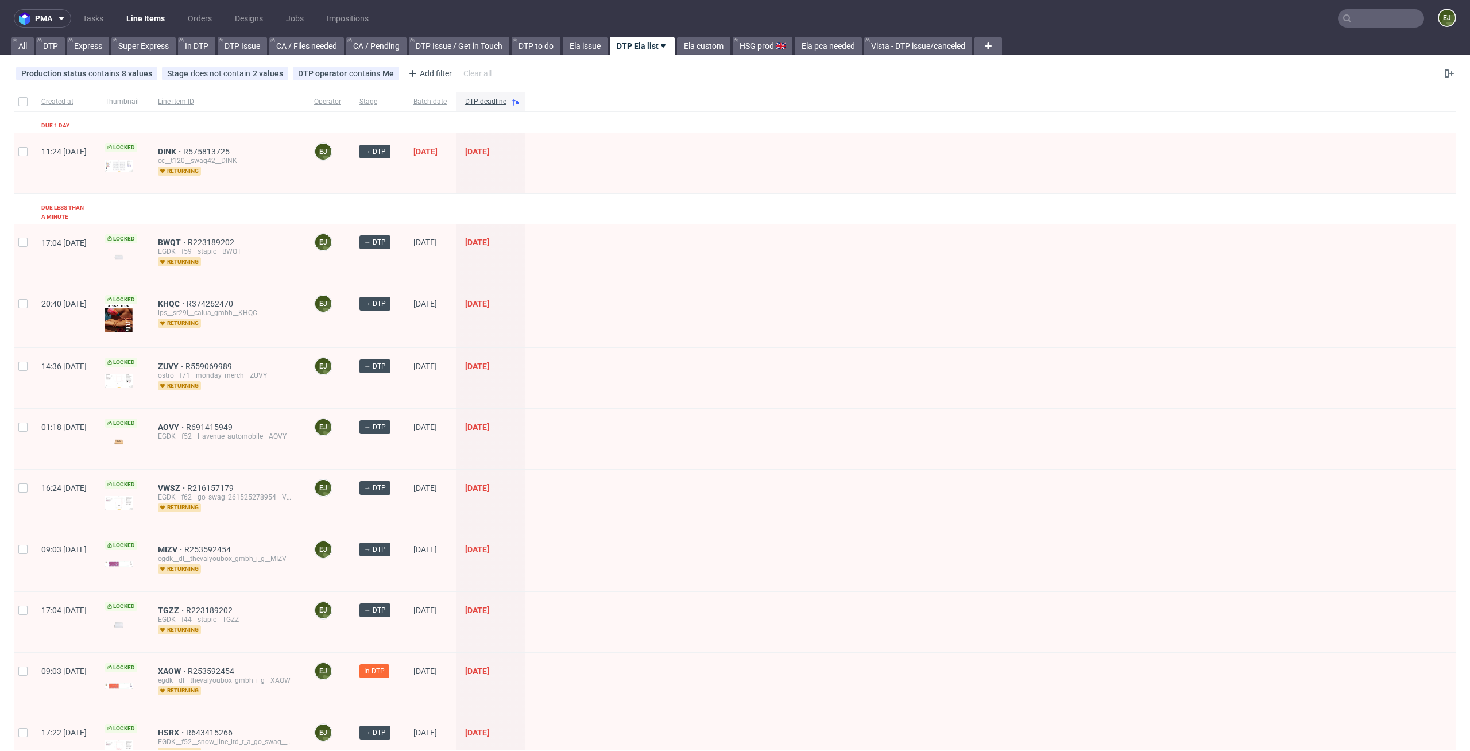
scroll to position [258, 0]
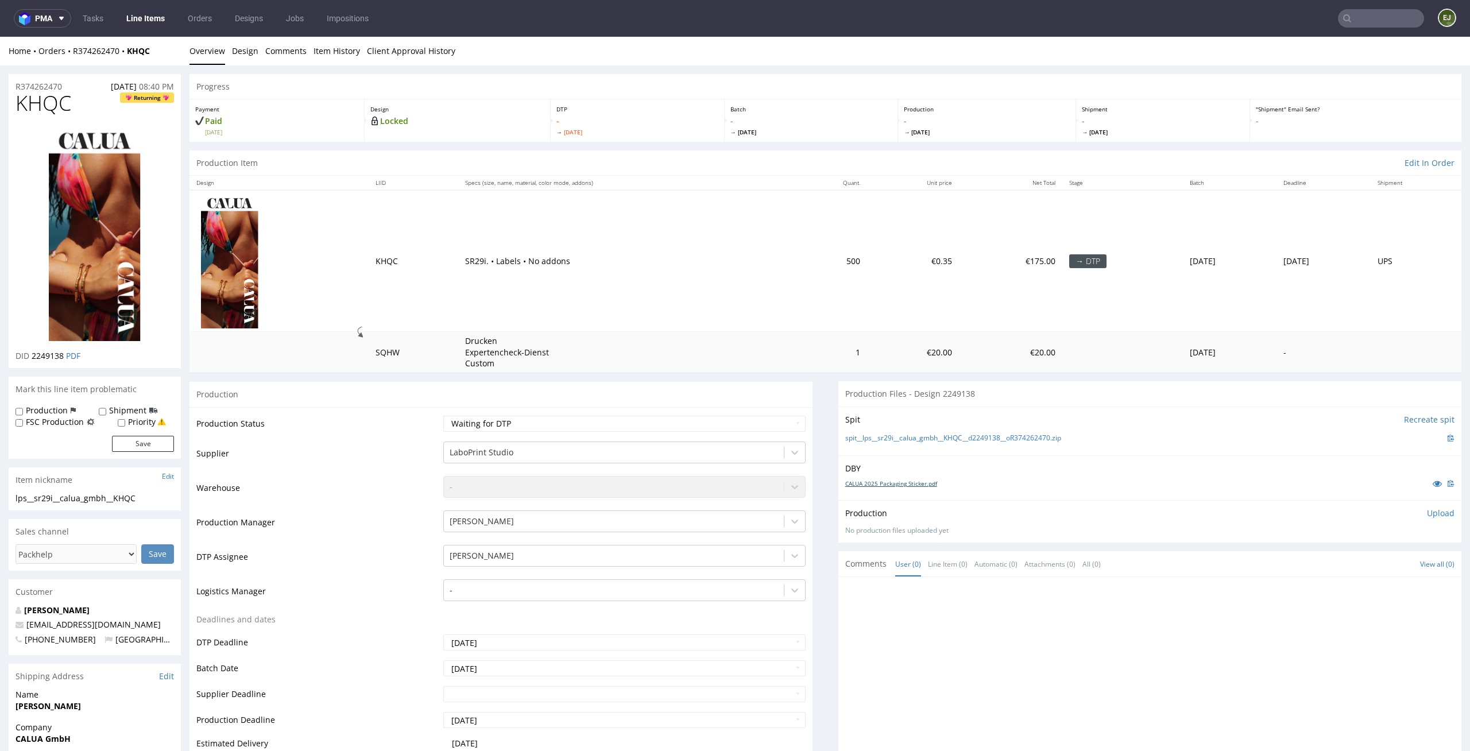
click at [884, 486] on link "CALUA 2025 Packaging Sticker.pdf" at bounding box center [891, 483] width 92 height 8
click at [893, 437] on link "spit__lps__sr29i__calua_gmbh__KHQC__d2249138__oR374262470.zip" at bounding box center [953, 439] width 216 height 10
click at [1427, 517] on p "Upload" at bounding box center [1441, 513] width 28 height 11
click at [1353, 566] on div "Add files" at bounding box center [1372, 566] width 57 height 17
type input "C:\fakepath\lps__sr29i__calua_gmbh__KHQC__d2249138__oR374262470__latest__front.…"
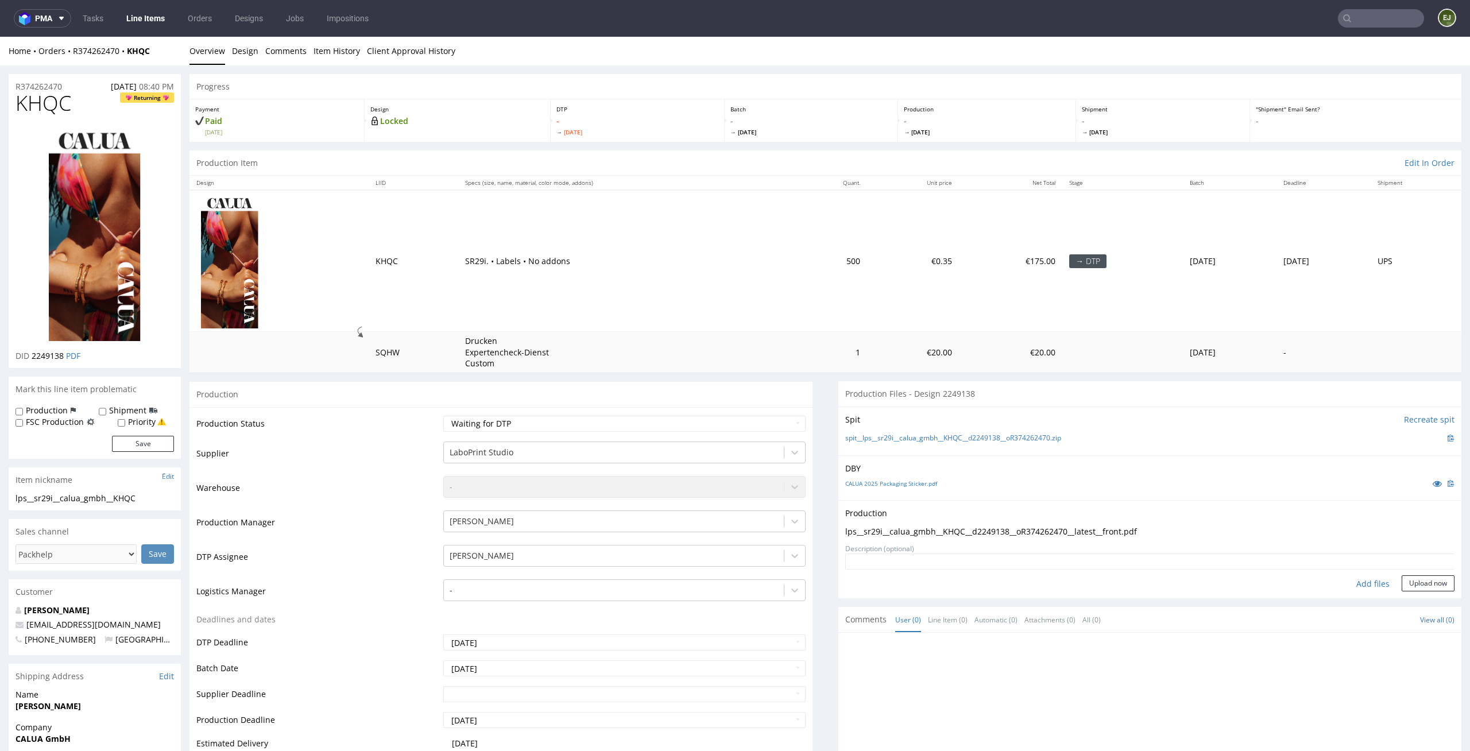
click at [1431, 573] on form "Add files Upload now" at bounding box center [1149, 573] width 609 height 38
click at [1423, 581] on button "Upload now" at bounding box center [1428, 583] width 53 height 16
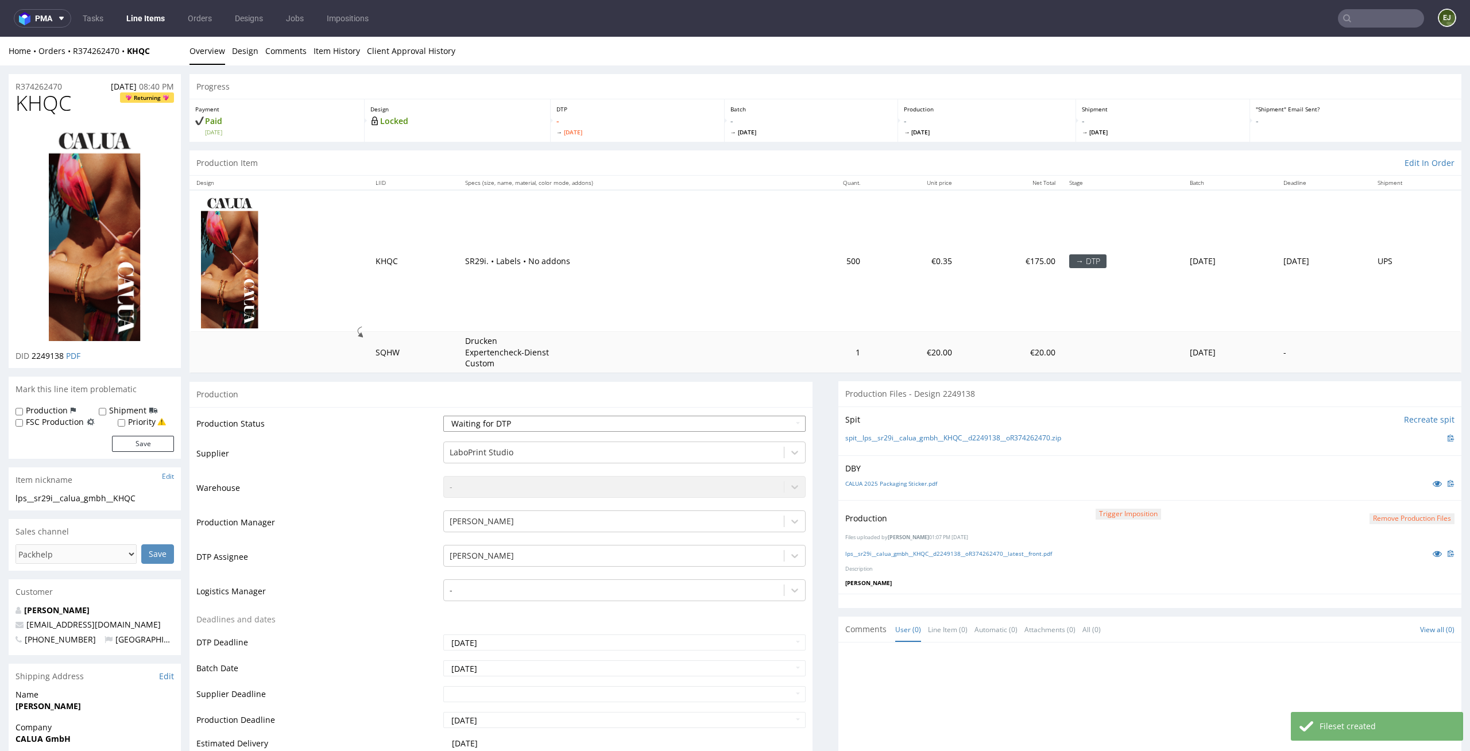
click at [738, 416] on select "Waiting for Artwork Waiting for Diecut Waiting for Mockup Waiting for DTP Waiti…" at bounding box center [624, 424] width 363 height 16
select select "dtp_production_ready"
click at [443, 416] on select "Waiting for Artwork Waiting for Diecut Waiting for Mockup Waiting for DTP Waiti…" at bounding box center [624, 424] width 363 height 16
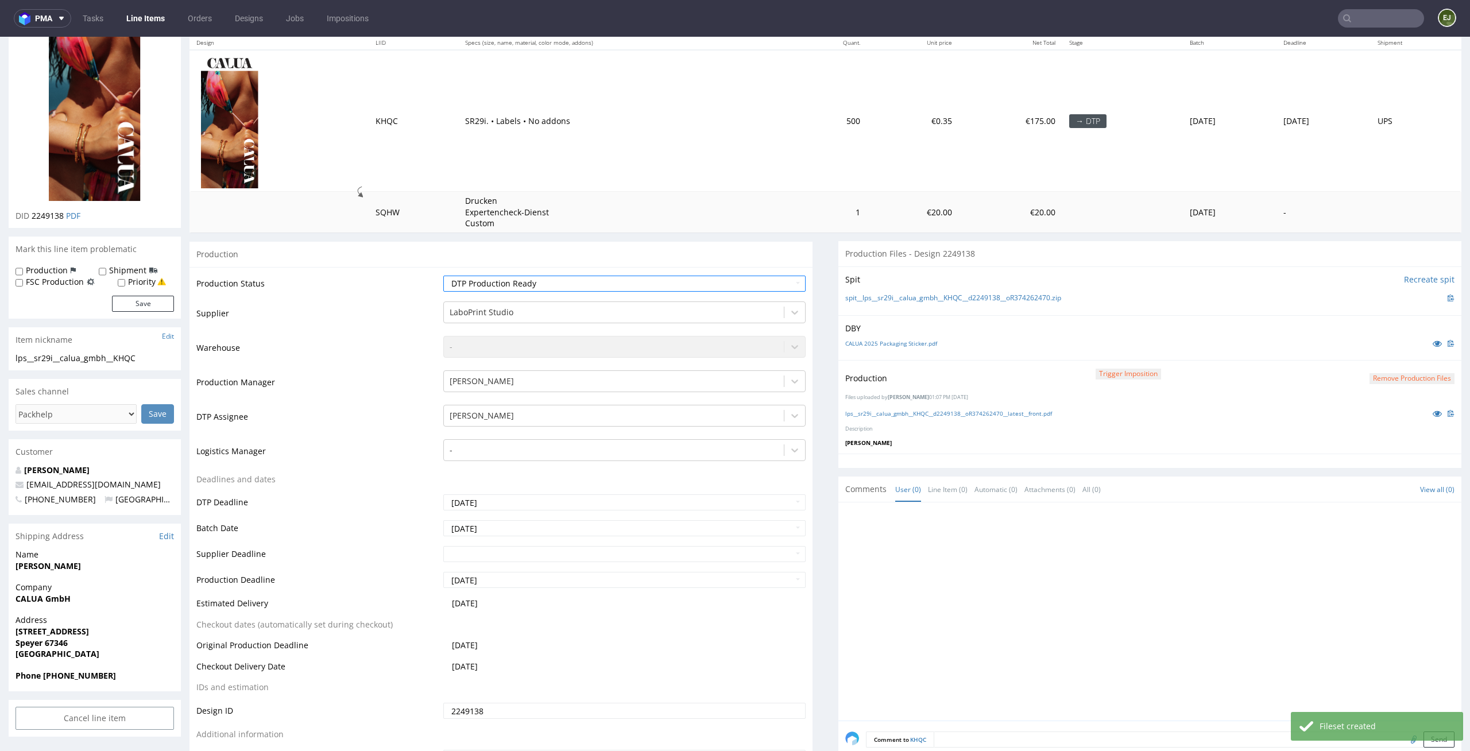
scroll to position [292, 0]
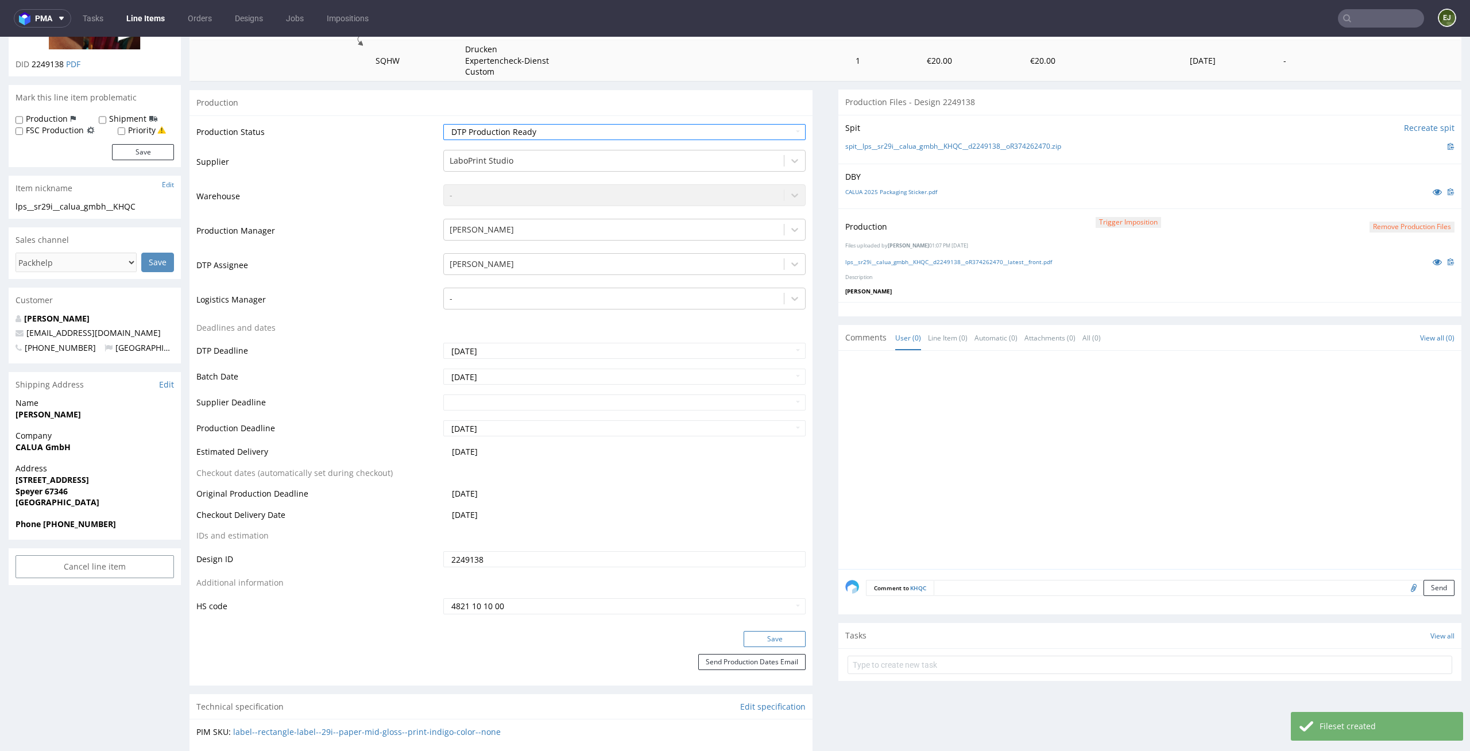
click at [784, 641] on button "Save" at bounding box center [775, 639] width 62 height 16
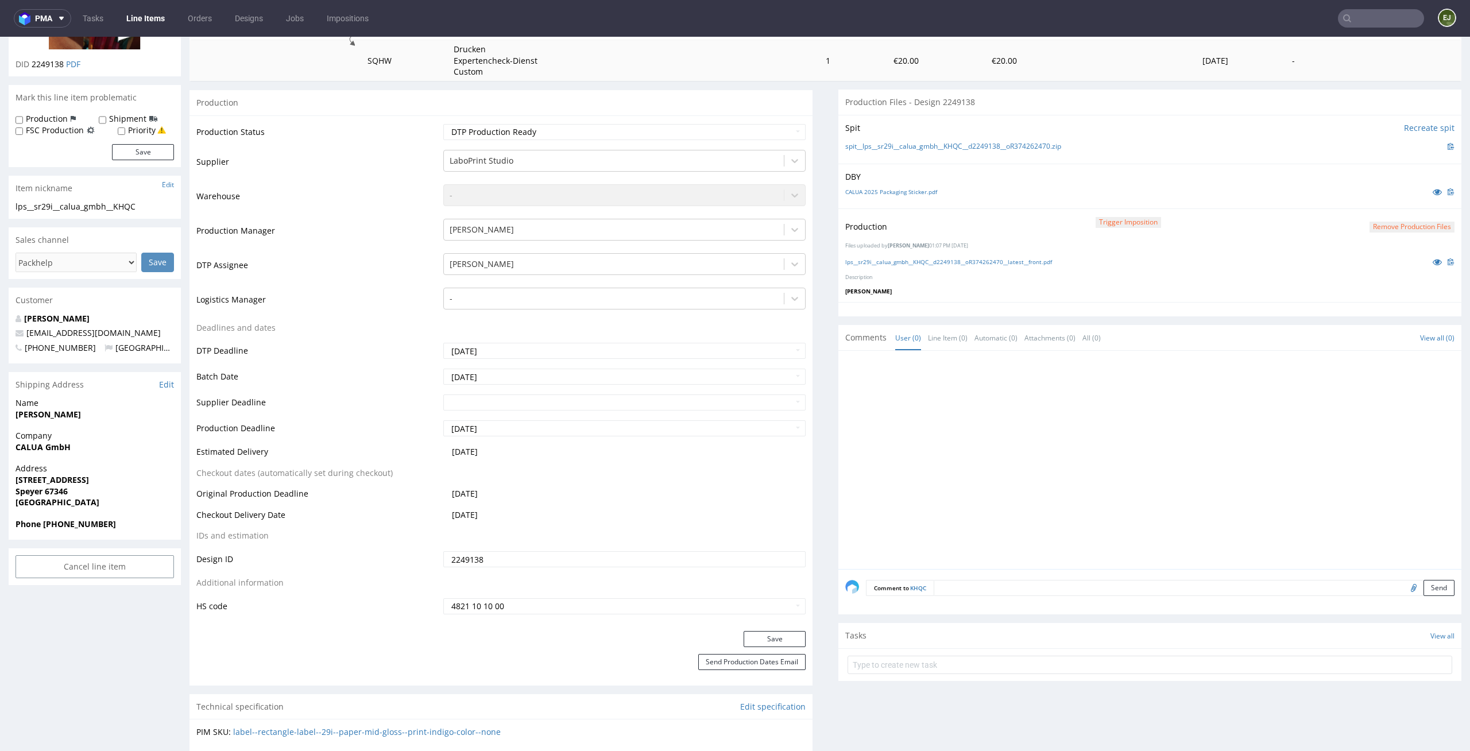
scroll to position [0, 0]
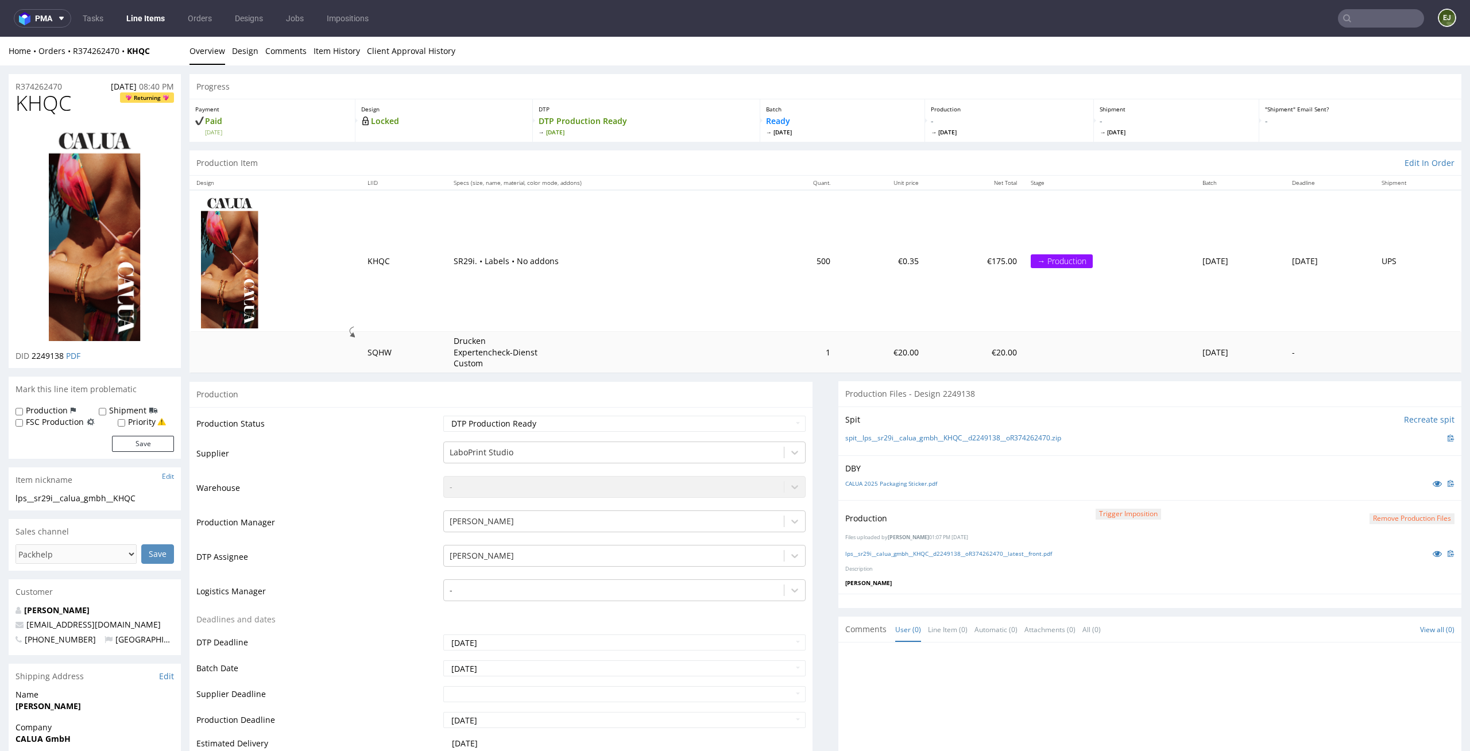
click at [134, 19] on link "Line Items" at bounding box center [145, 18] width 52 height 18
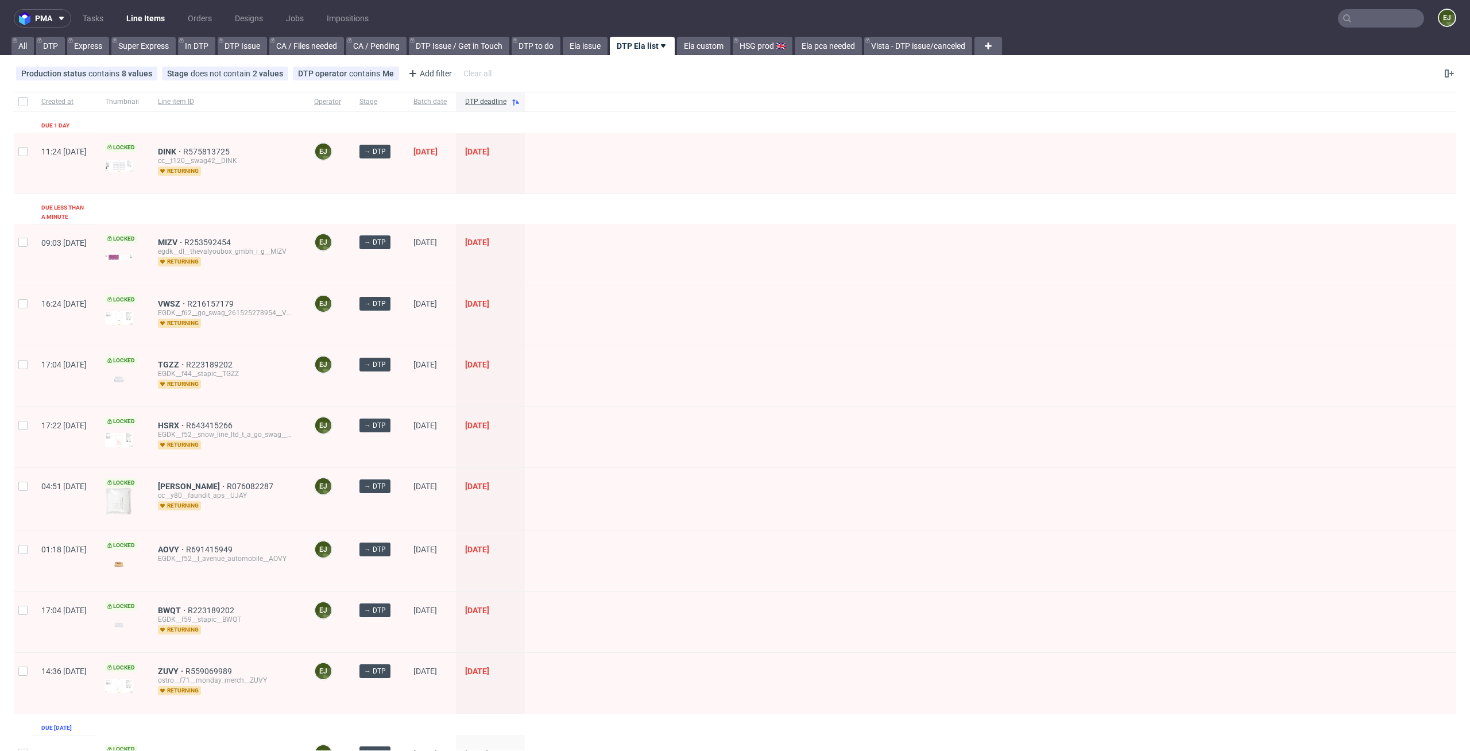
scroll to position [134, 0]
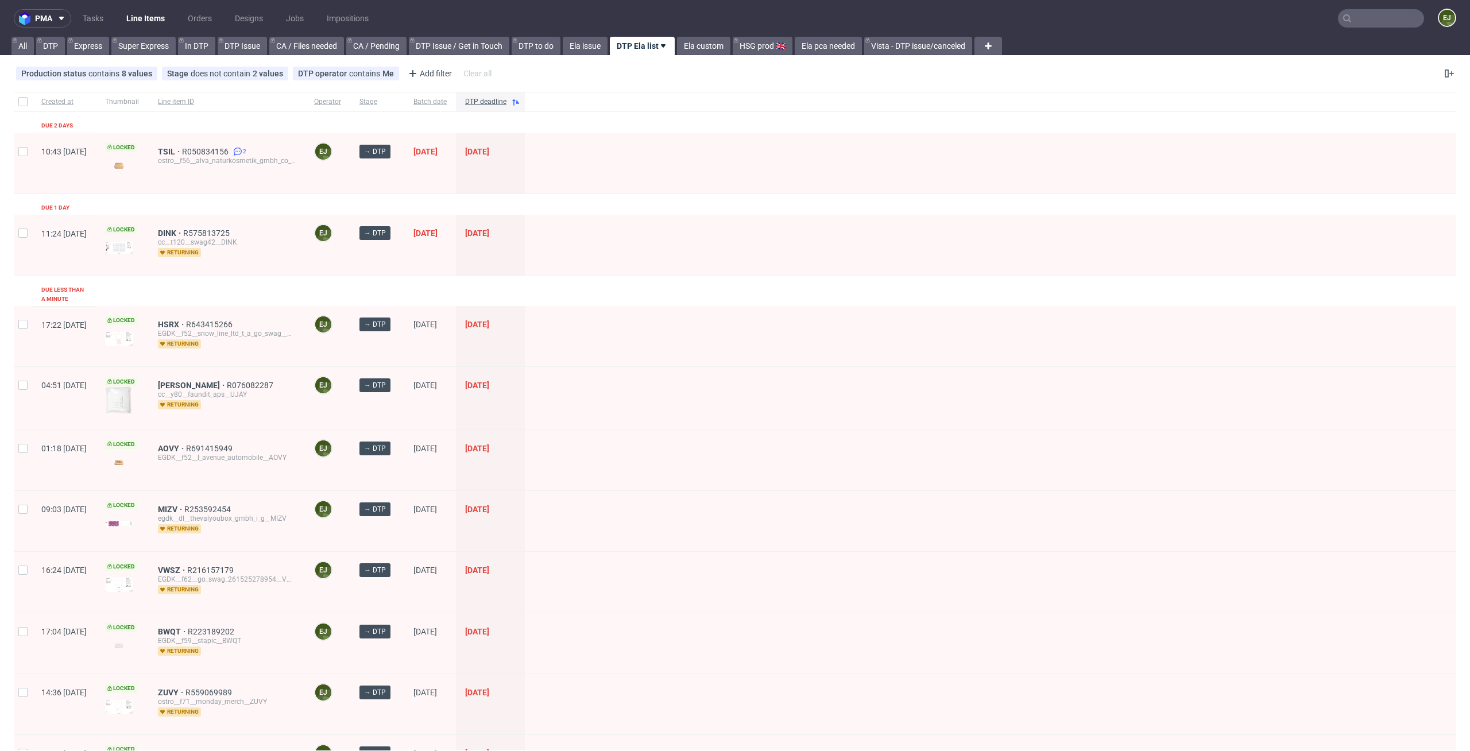
scroll to position [216, 0]
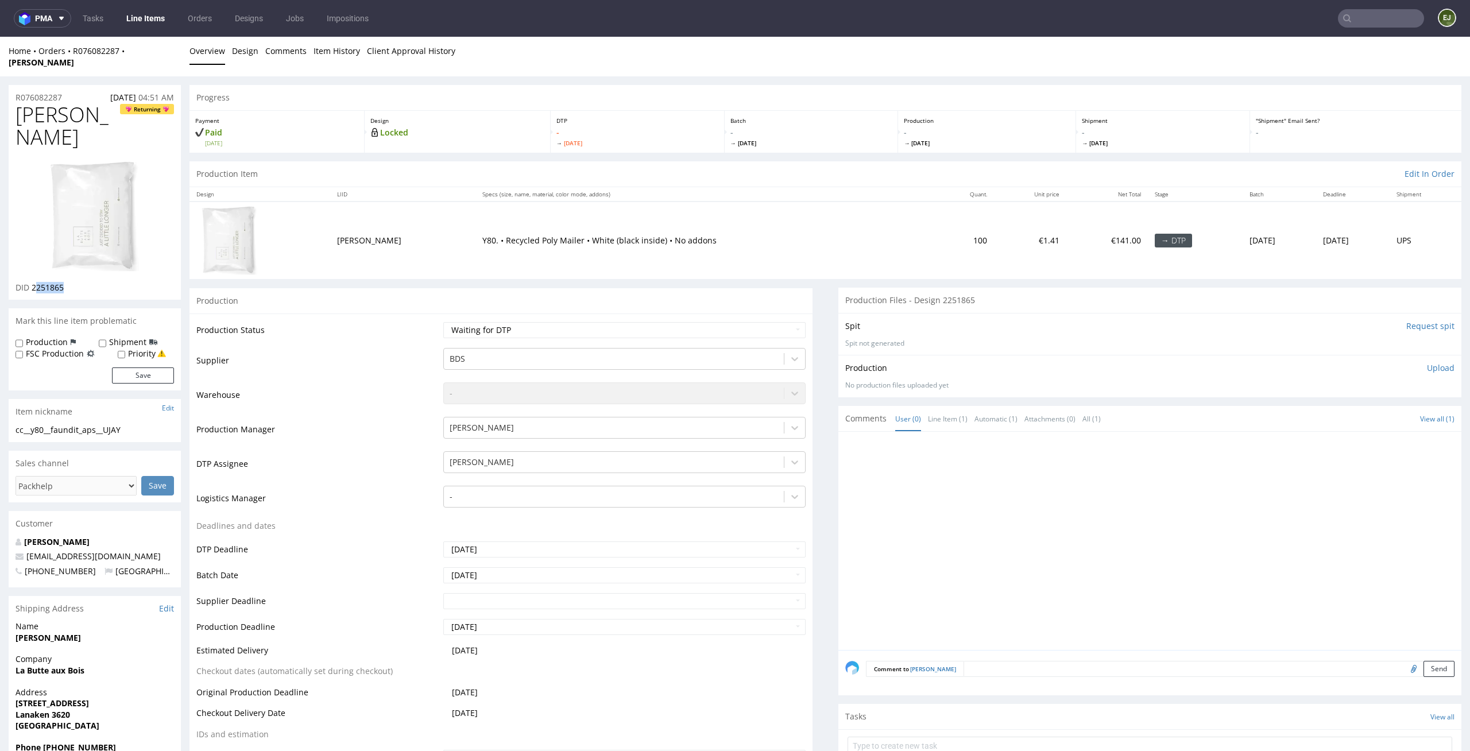
drag, startPoint x: 87, startPoint y: 255, endPoint x: 34, endPoint y: 255, distance: 52.8
click at [34, 282] on div "DID 2251865" at bounding box center [95, 287] width 158 height 11
drag, startPoint x: 75, startPoint y: 104, endPoint x: 0, endPoint y: 104, distance: 75.2
copy span "[PERSON_NAME]"
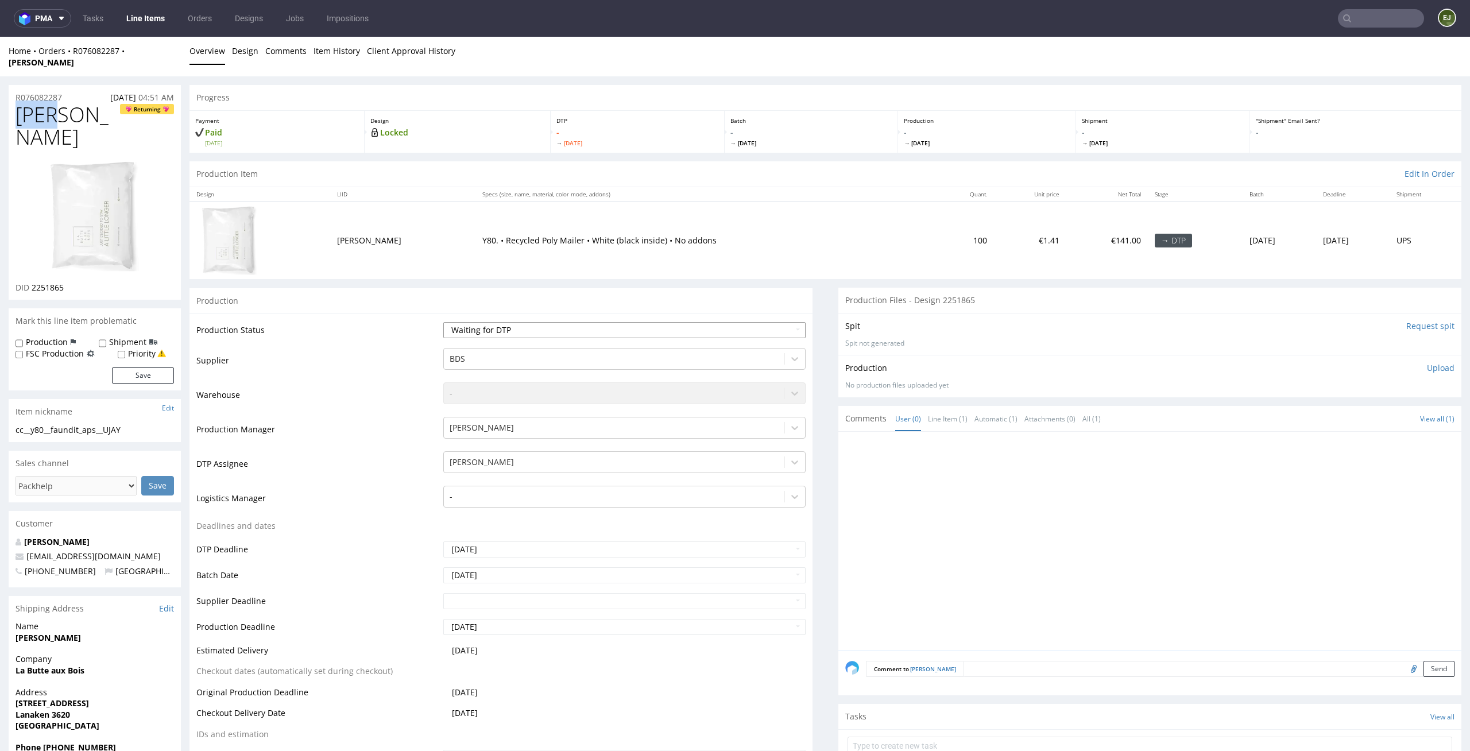
click at [700, 322] on select "Waiting for Artwork Waiting for Diecut Waiting for Mockup Waiting for DTP Waiti…" at bounding box center [624, 330] width 363 height 16
select select "dtp_in_process"
click at [443, 322] on select "Waiting for Artwork Waiting for Diecut Waiting for Mockup Waiting for DTP Waiti…" at bounding box center [624, 330] width 363 height 16
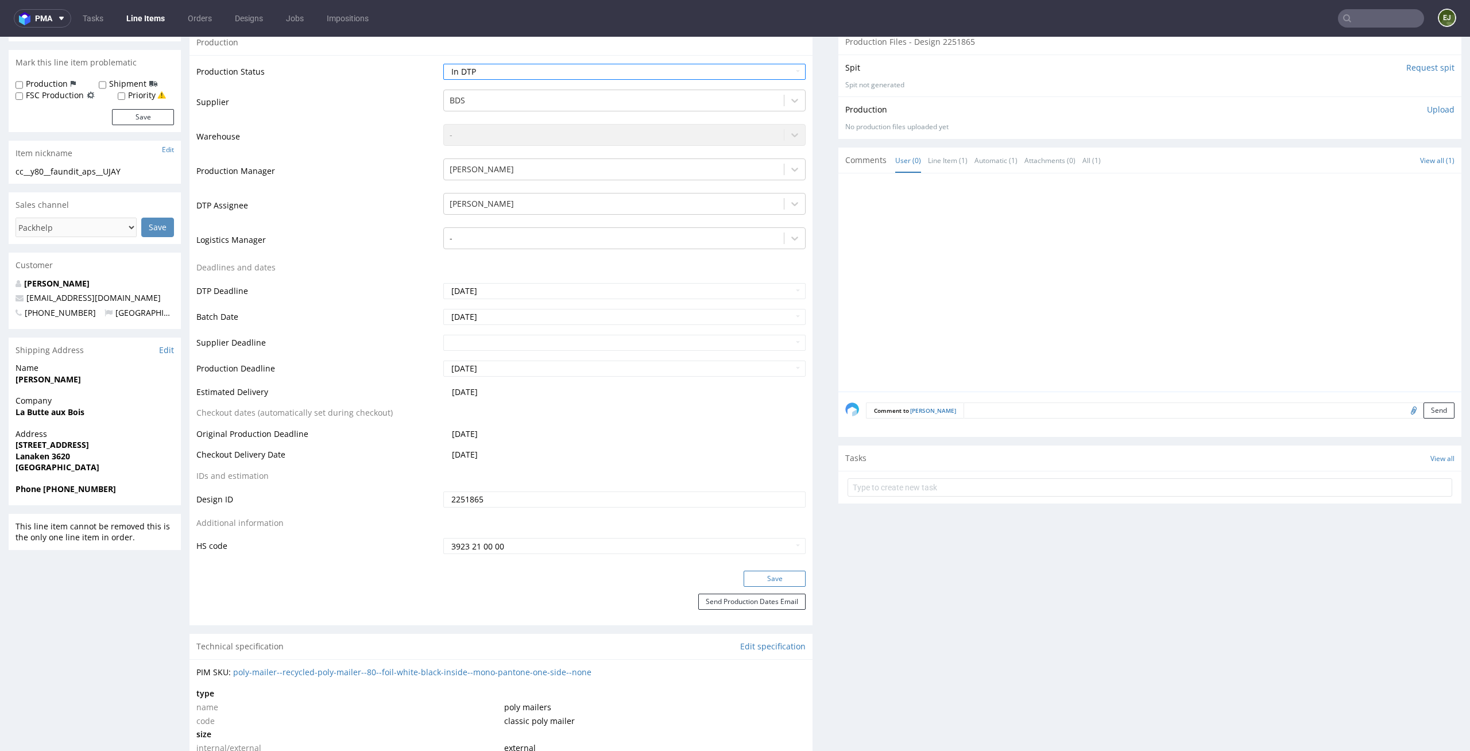
scroll to position [303, 0]
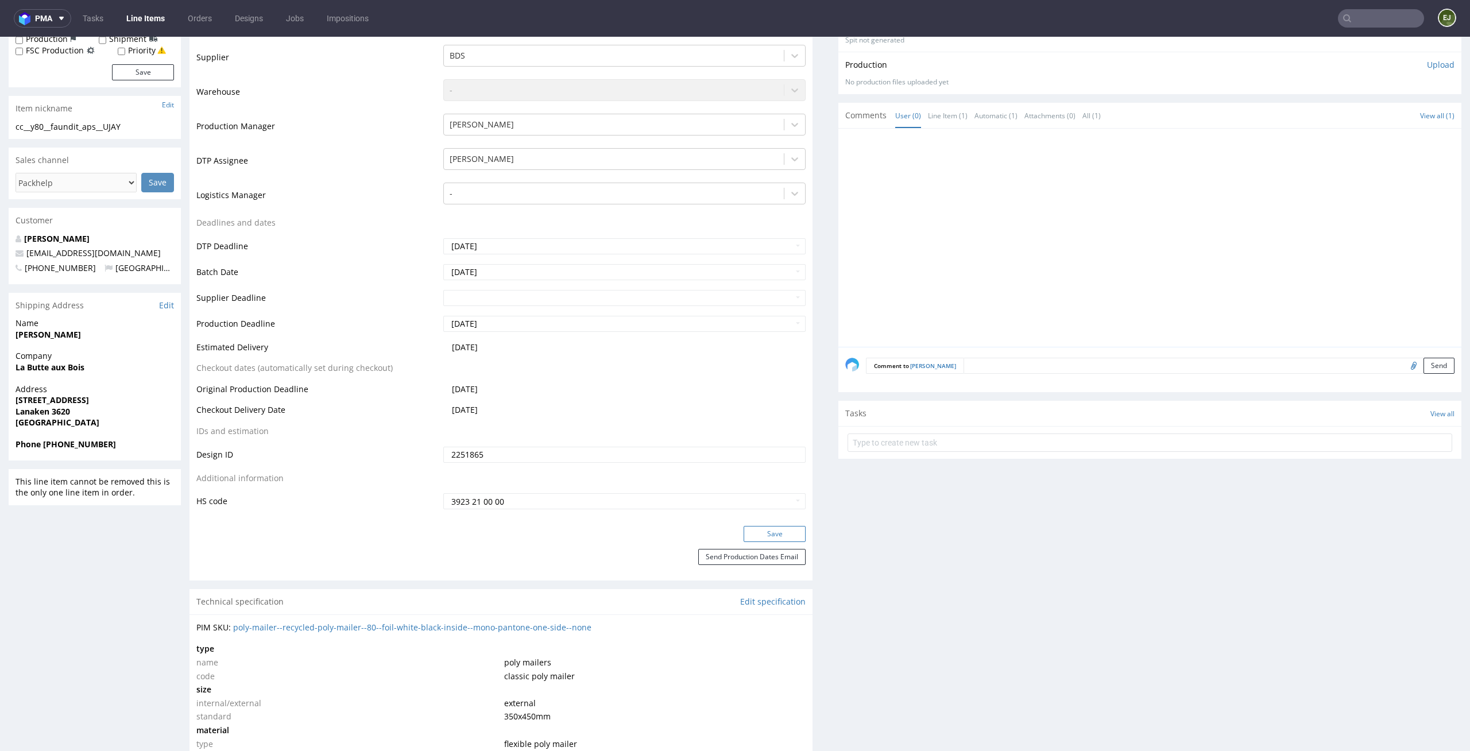
click at [766, 526] on button "Save" at bounding box center [775, 534] width 62 height 16
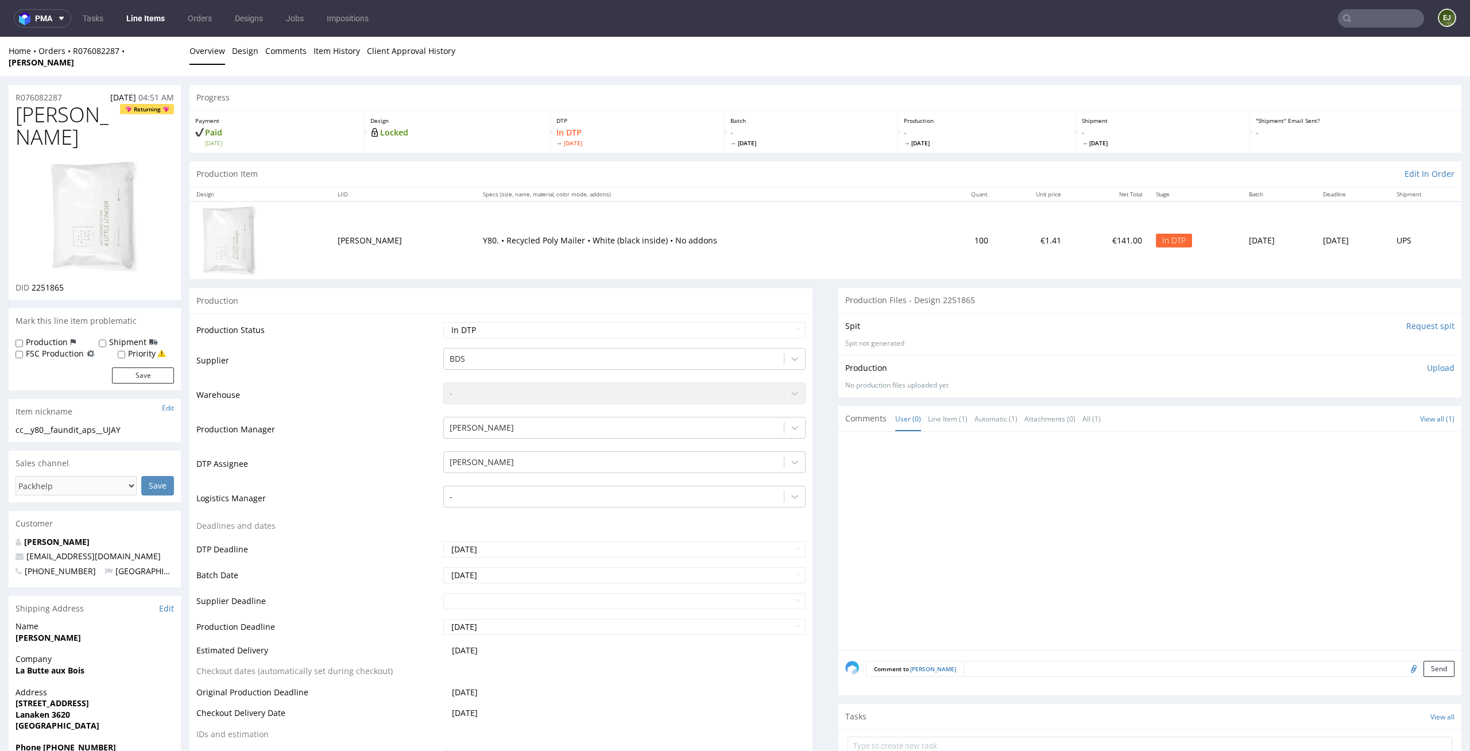
click at [635, 291] on div "Production" at bounding box center [500, 301] width 623 height 26
drag, startPoint x: 63, startPoint y: 102, endPoint x: 9, endPoint y: 102, distance: 54.5
click at [16, 103] on h1 "UJAY Returning" at bounding box center [95, 125] width 158 height 45
copy span "[PERSON_NAME]"
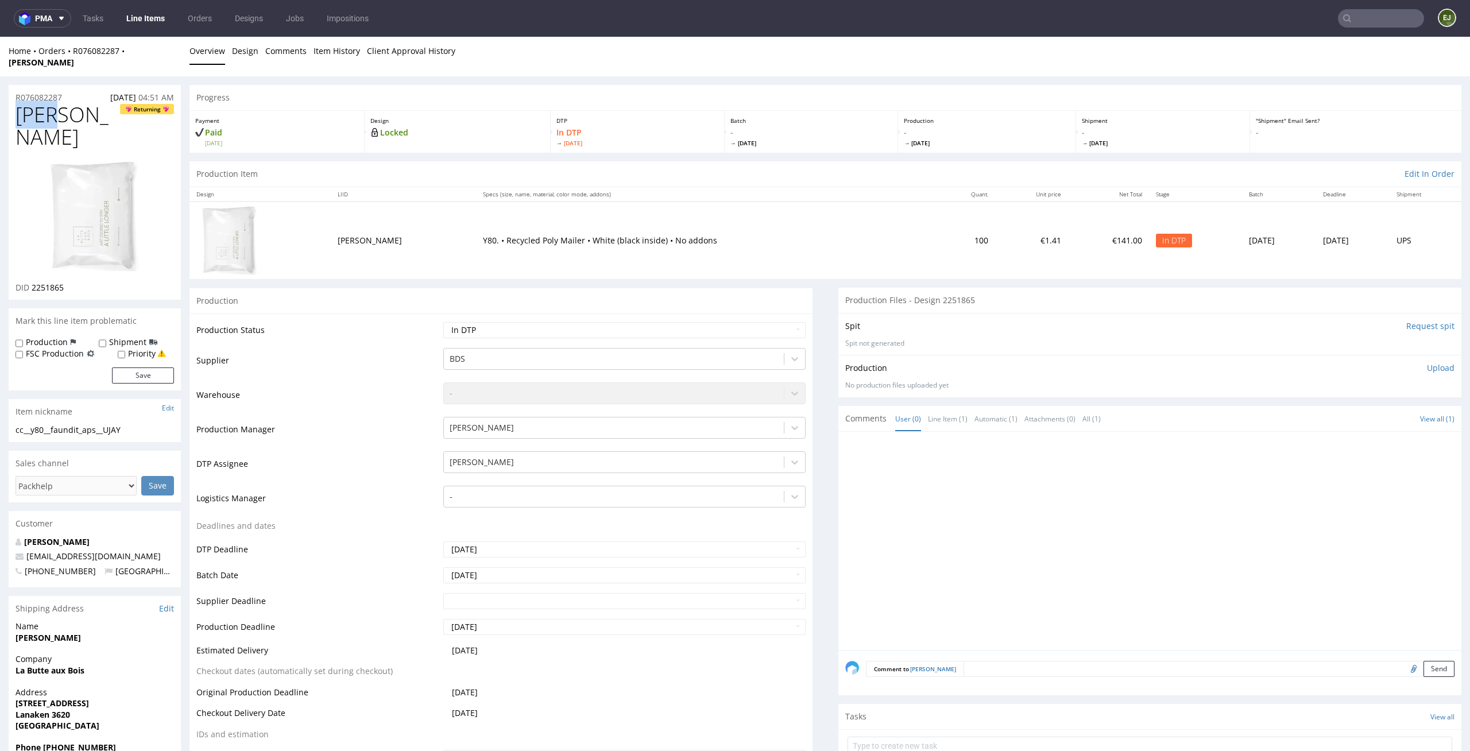
copy span "[PERSON_NAME]"
click at [245, 52] on link "Design" at bounding box center [245, 51] width 26 height 28
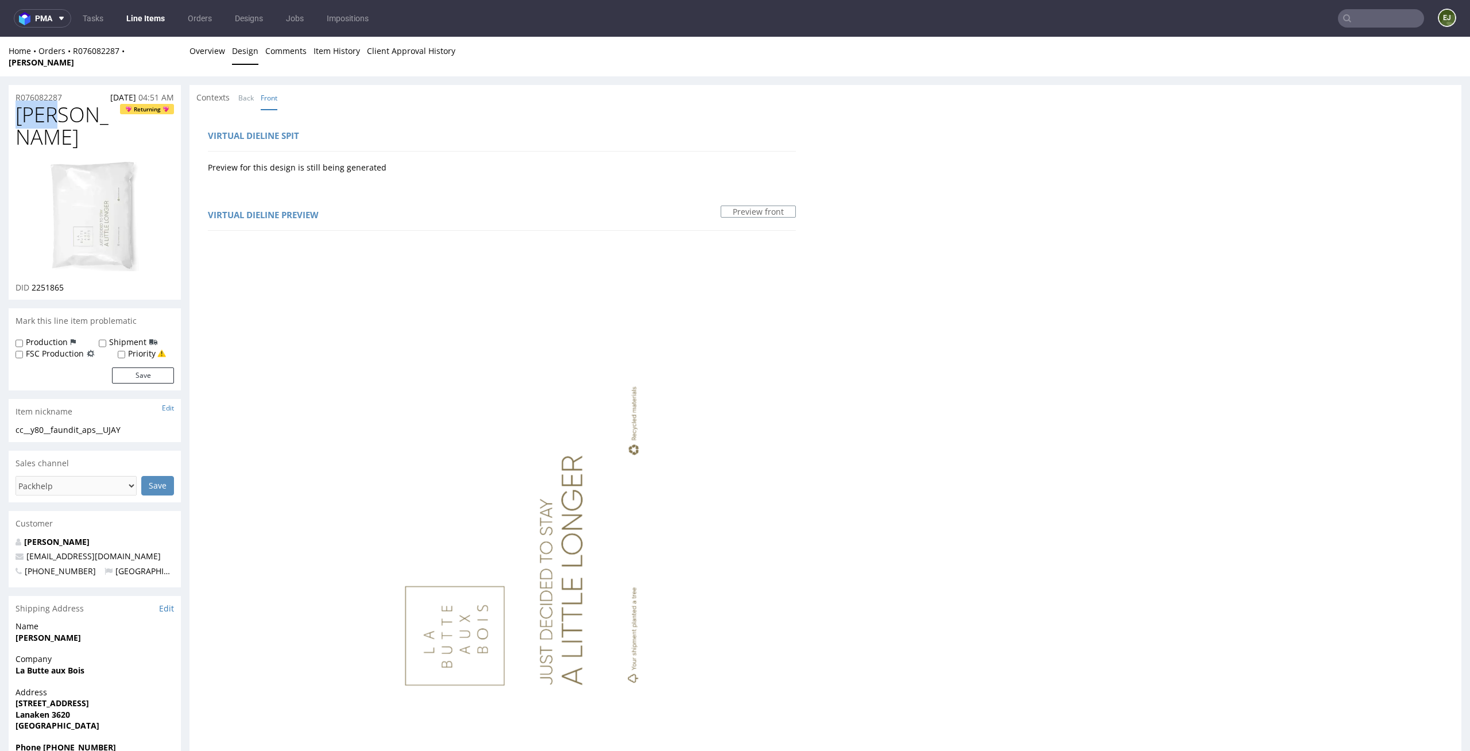
scroll to position [527, 0]
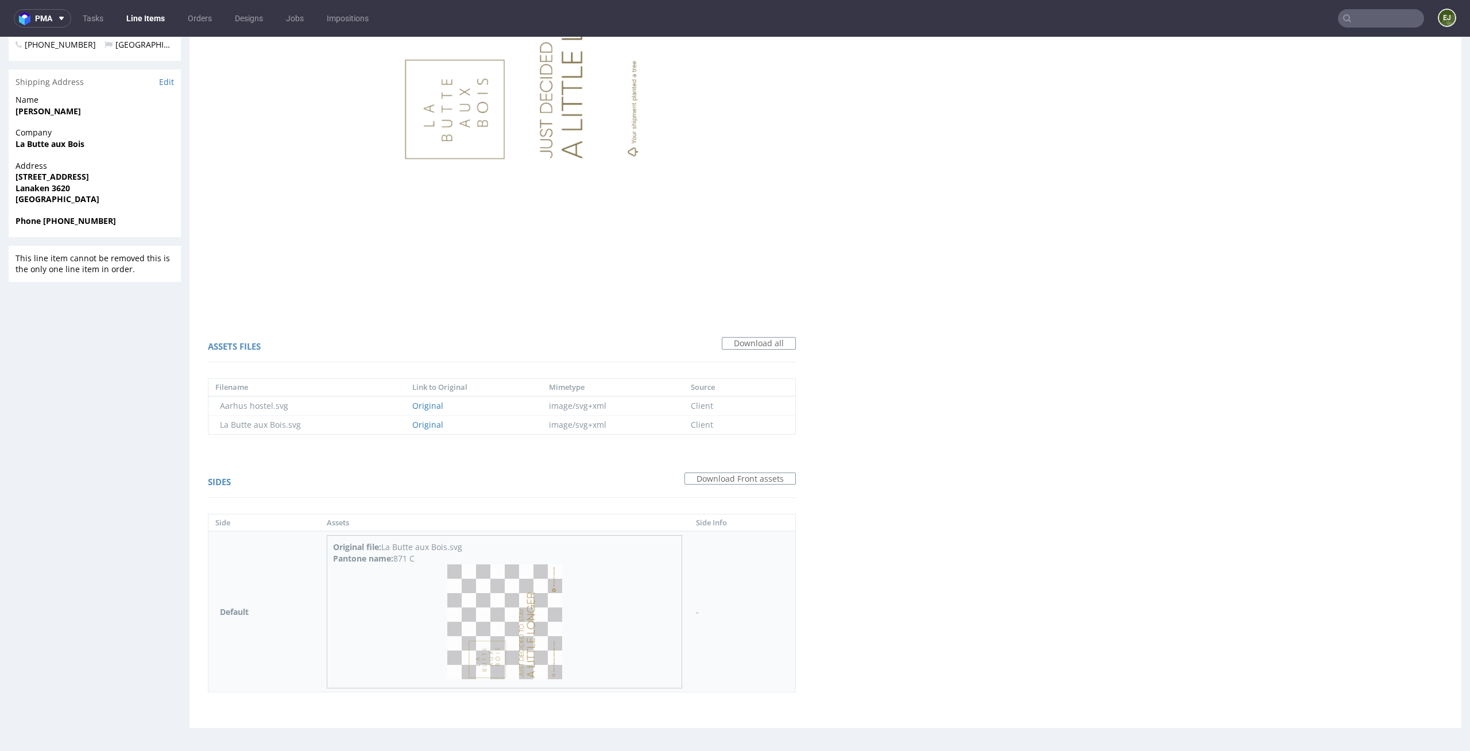
drag, startPoint x: 418, startPoint y: 542, endPoint x: 395, endPoint y: 544, distance: 23.1
click at [395, 553] on div "Pantone name: 871 C" at bounding box center [504, 558] width 343 height 11
copy div "871 C"
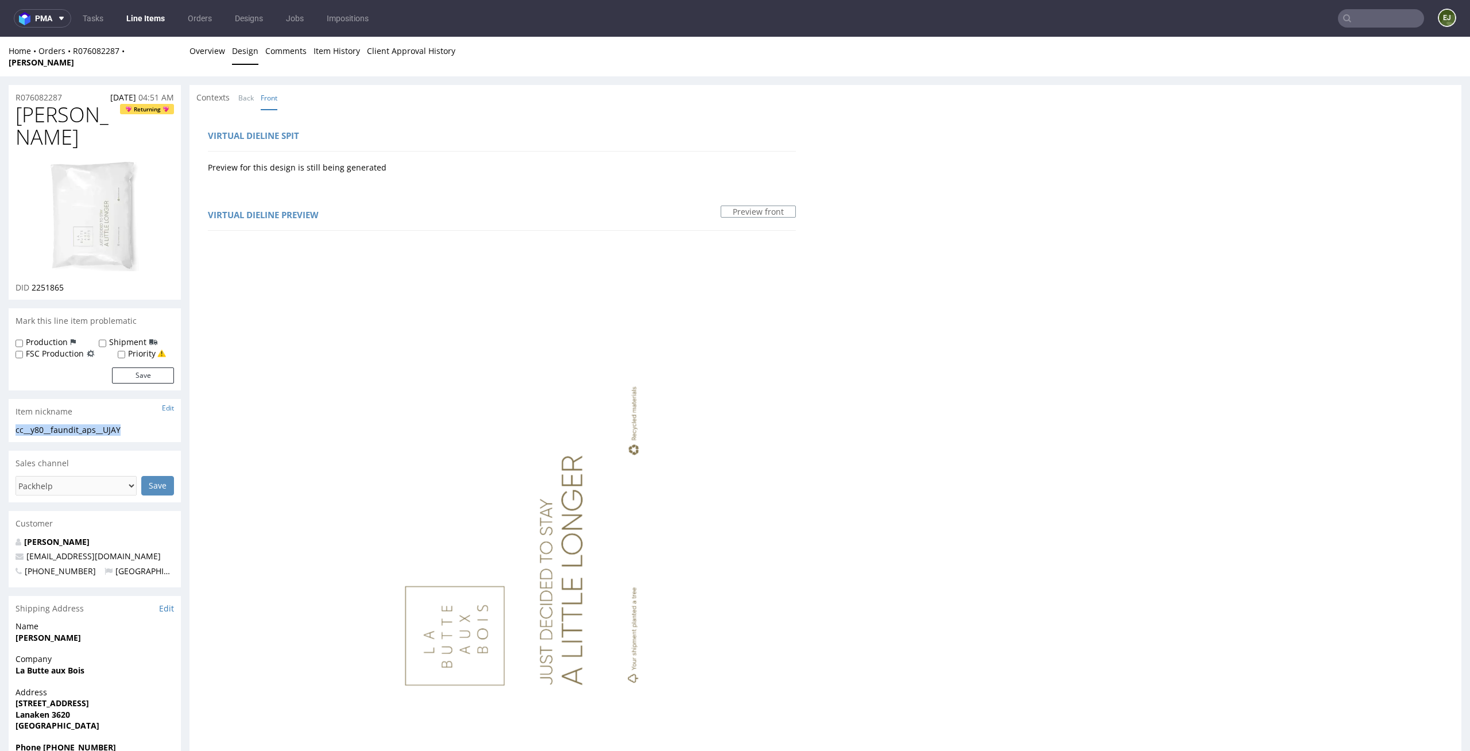
copy div "cc__y80__faundit_aps__UJAY"
drag, startPoint x: 130, startPoint y: 395, endPoint x: 3, endPoint y: 395, distance: 127.5
click at [3, 395] on div "R076082287 26.08.2025 04:51 AM UJAY Returning DID 2251865 Mark this line item p…" at bounding box center [735, 673] width 1470 height 1195
drag, startPoint x: 72, startPoint y: 251, endPoint x: 33, endPoint y: 253, distance: 39.1
click at [33, 282] on div "DID 2251865" at bounding box center [95, 287] width 158 height 11
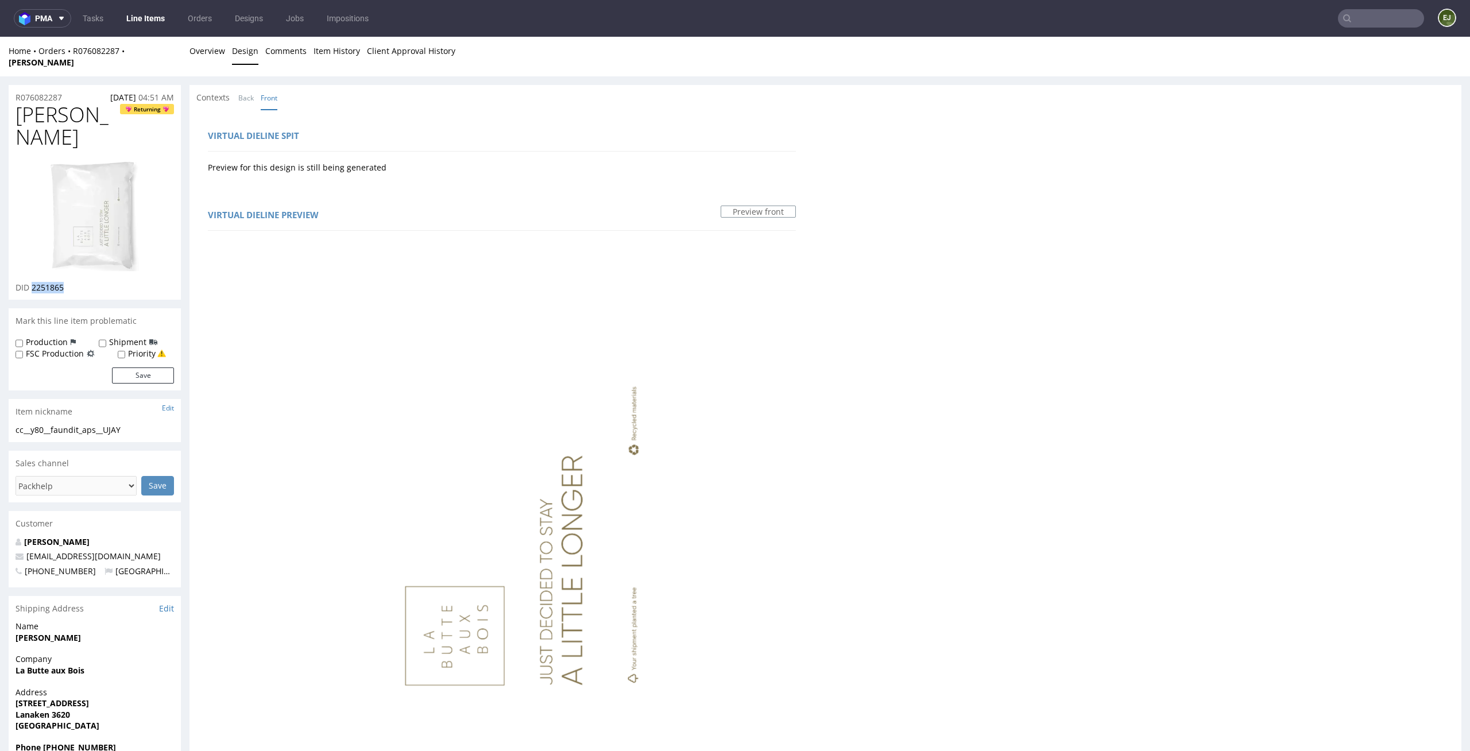
copy span "2251865"
drag, startPoint x: 68, startPoint y: 90, endPoint x: 0, endPoint y: 90, distance: 68.3
click at [0, 90] on div "R076082287 26.08.2025 04:51 AM UJAY Returning DID 2251865 Mark this line item p…" at bounding box center [735, 673] width 1470 height 1195
copy p "R076082287"
click at [213, 59] on link "Overview" at bounding box center [207, 51] width 36 height 28
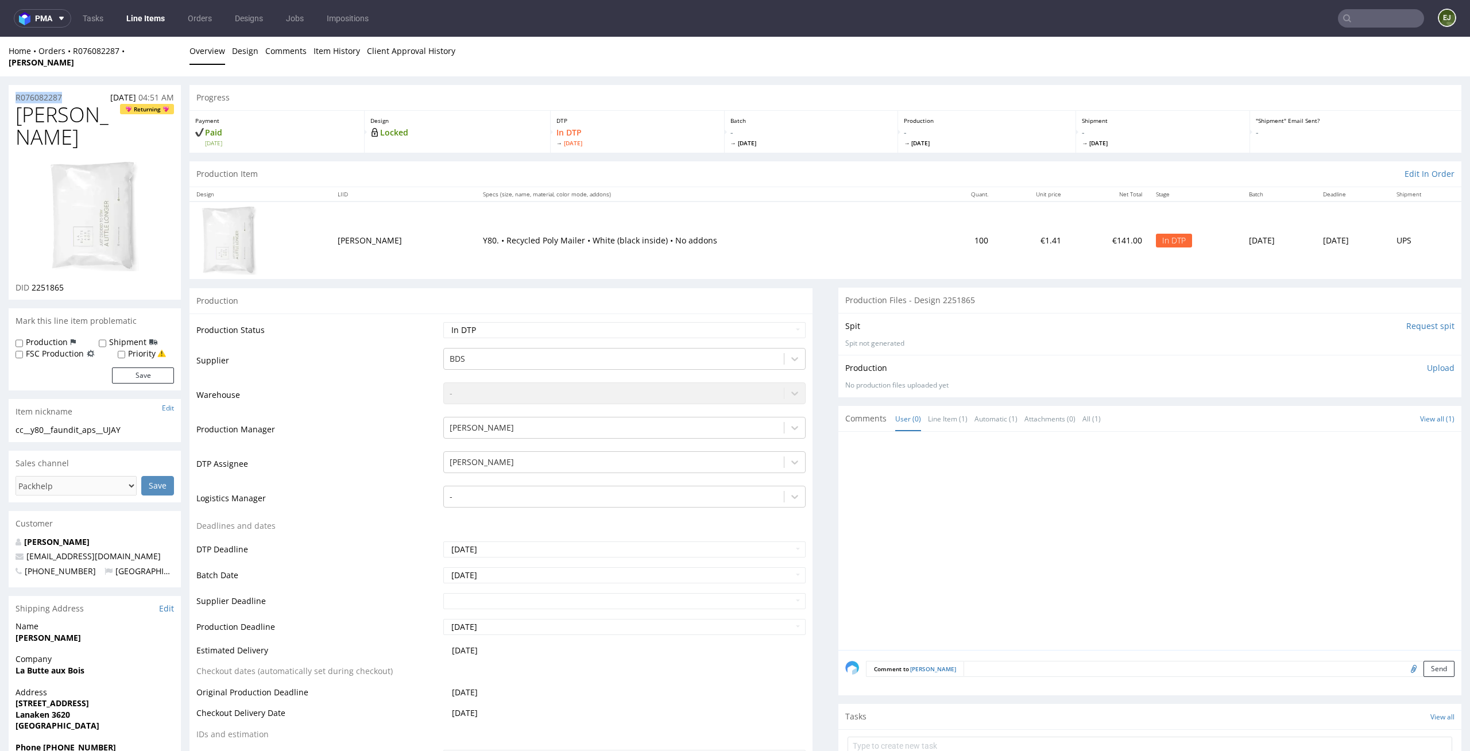
click at [1427, 362] on p "Upload" at bounding box center [1441, 367] width 28 height 11
click at [1349, 416] on div "Add files" at bounding box center [1372, 420] width 57 height 17
type input "C:\fakepath\cc__y80__faundit_aps__UJAY__d2251865__oR076082287.pdf"
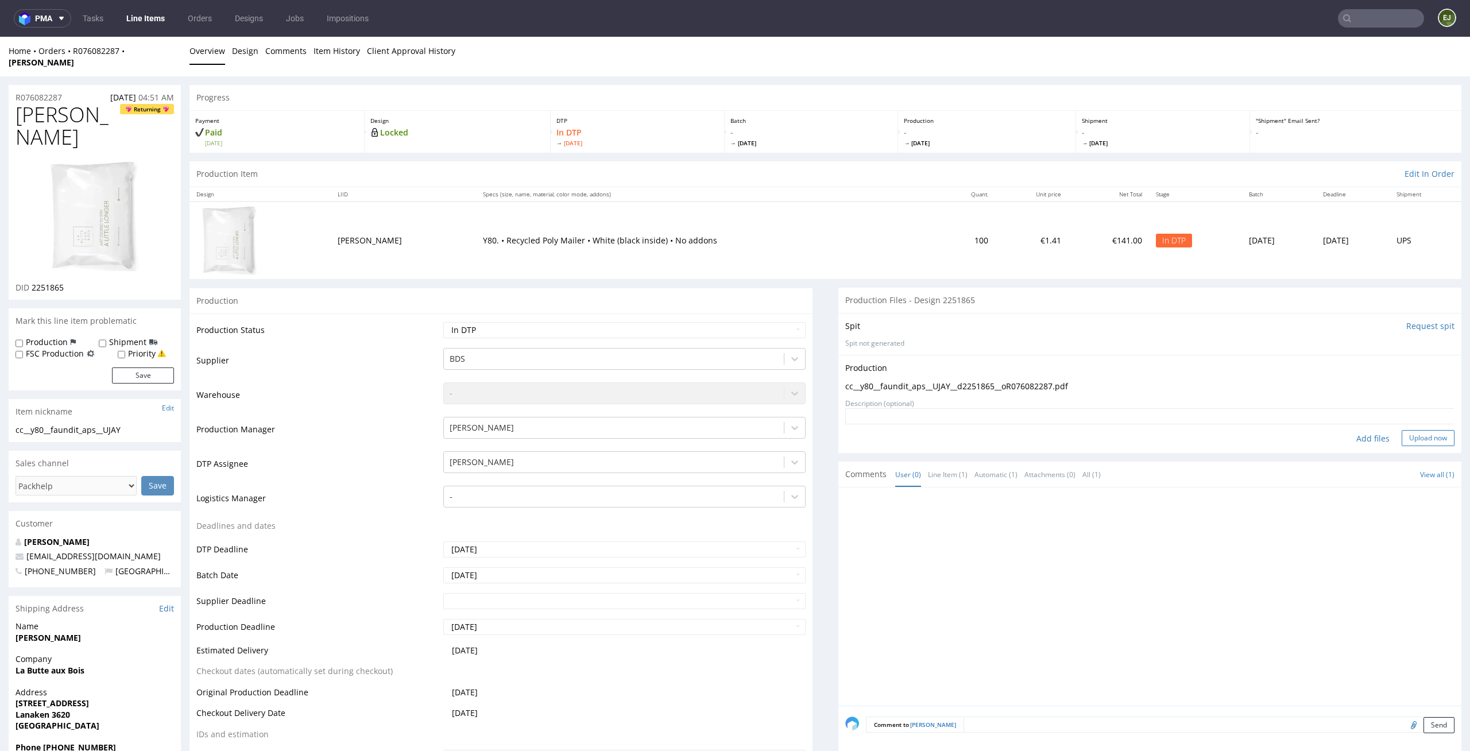
click at [1416, 430] on button "Upload now" at bounding box center [1428, 438] width 53 height 16
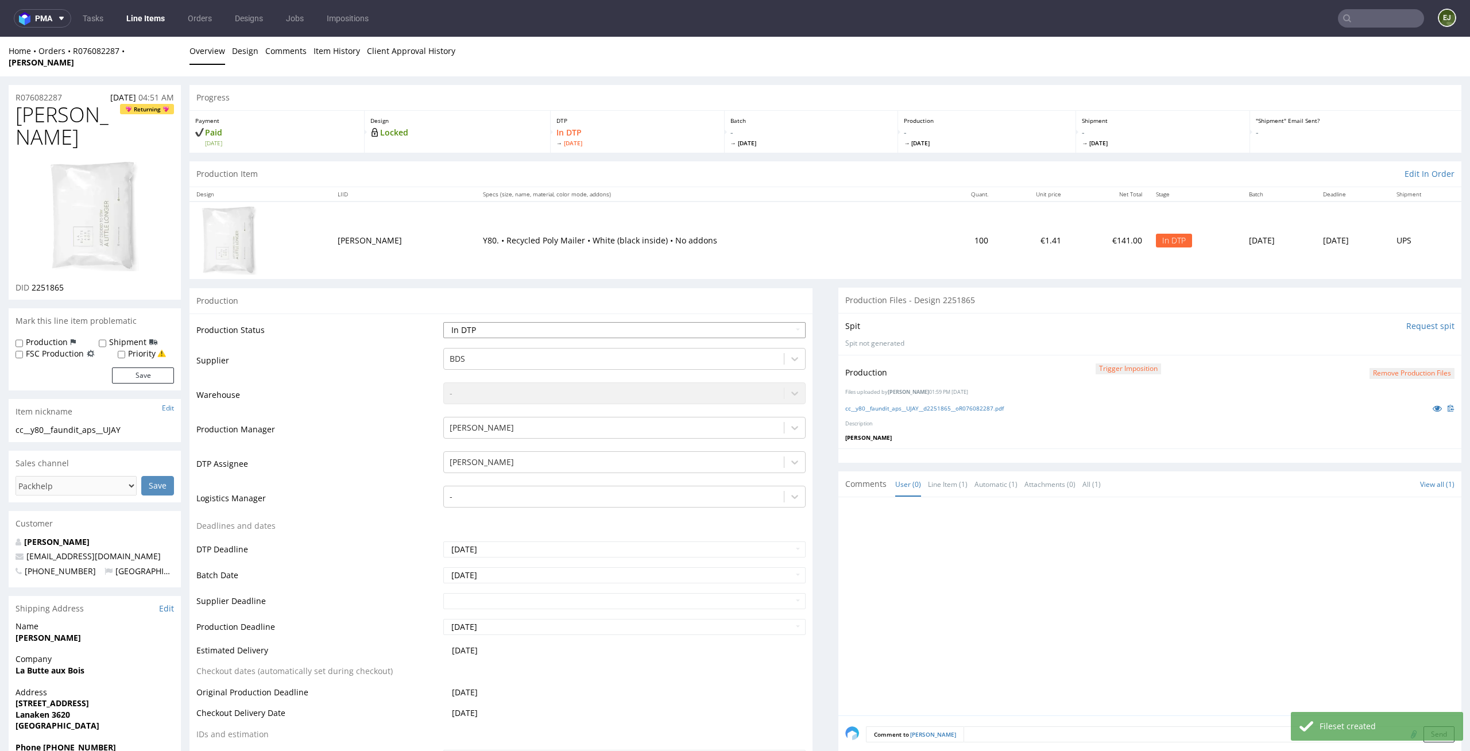
click at [719, 322] on select "Waiting for Artwork Waiting for Diecut Waiting for Mockup Waiting for DTP Waiti…" at bounding box center [624, 330] width 363 height 16
select select "dtp_production_ready"
click at [443, 322] on select "Waiting for Artwork Waiting for Diecut Waiting for Mockup Waiting for DTP Waiti…" at bounding box center [624, 330] width 363 height 16
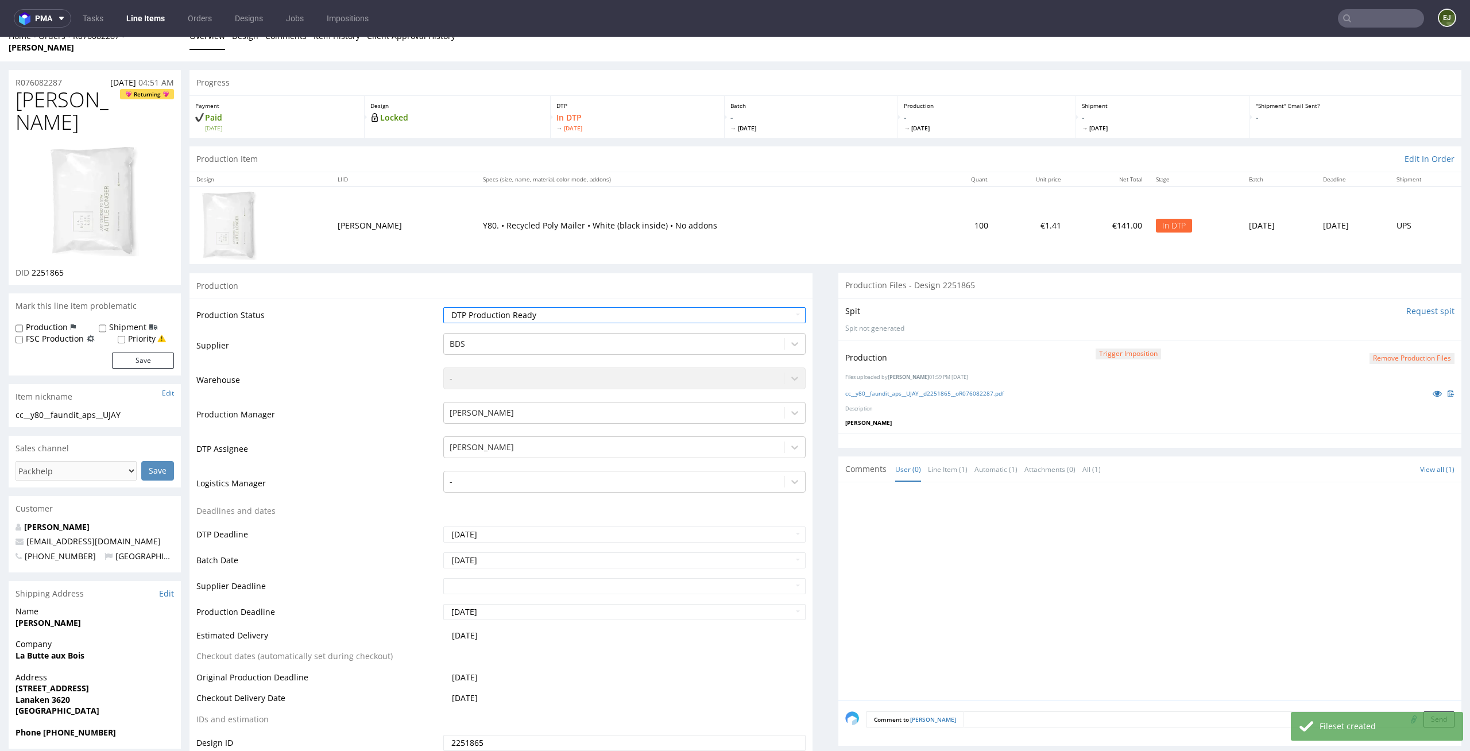
scroll to position [161, 0]
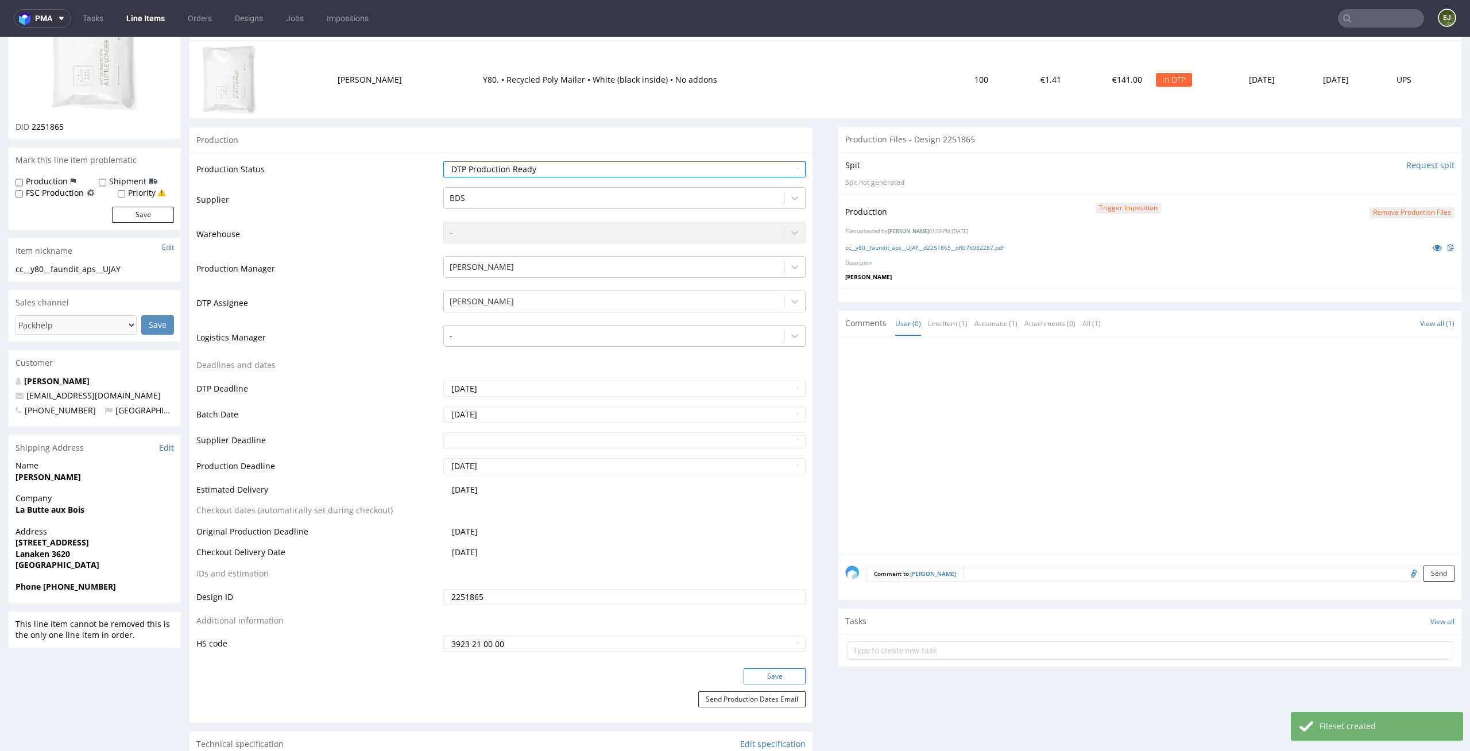
click at [761, 668] on button "Save" at bounding box center [775, 676] width 62 height 16
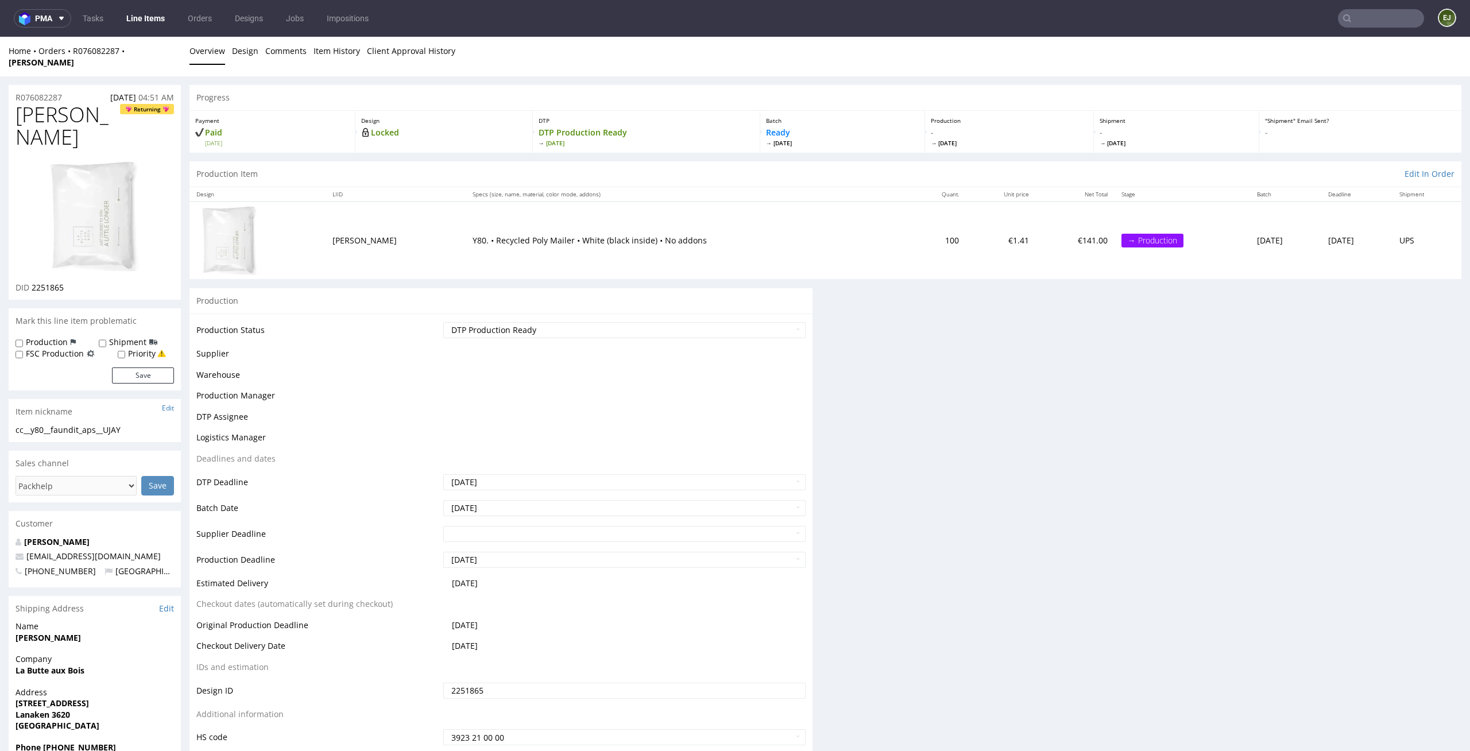
scroll to position [0, 0]
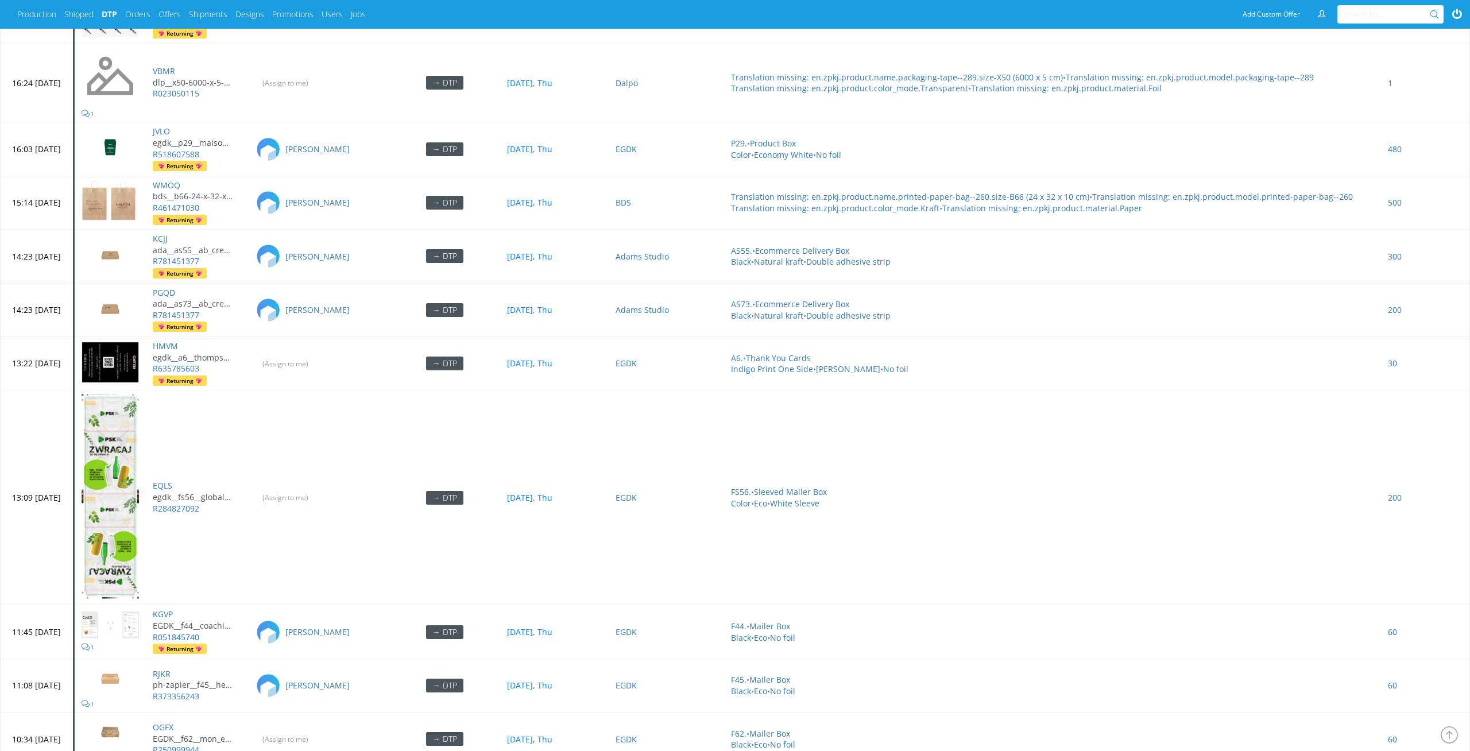
scroll to position [4883, 0]
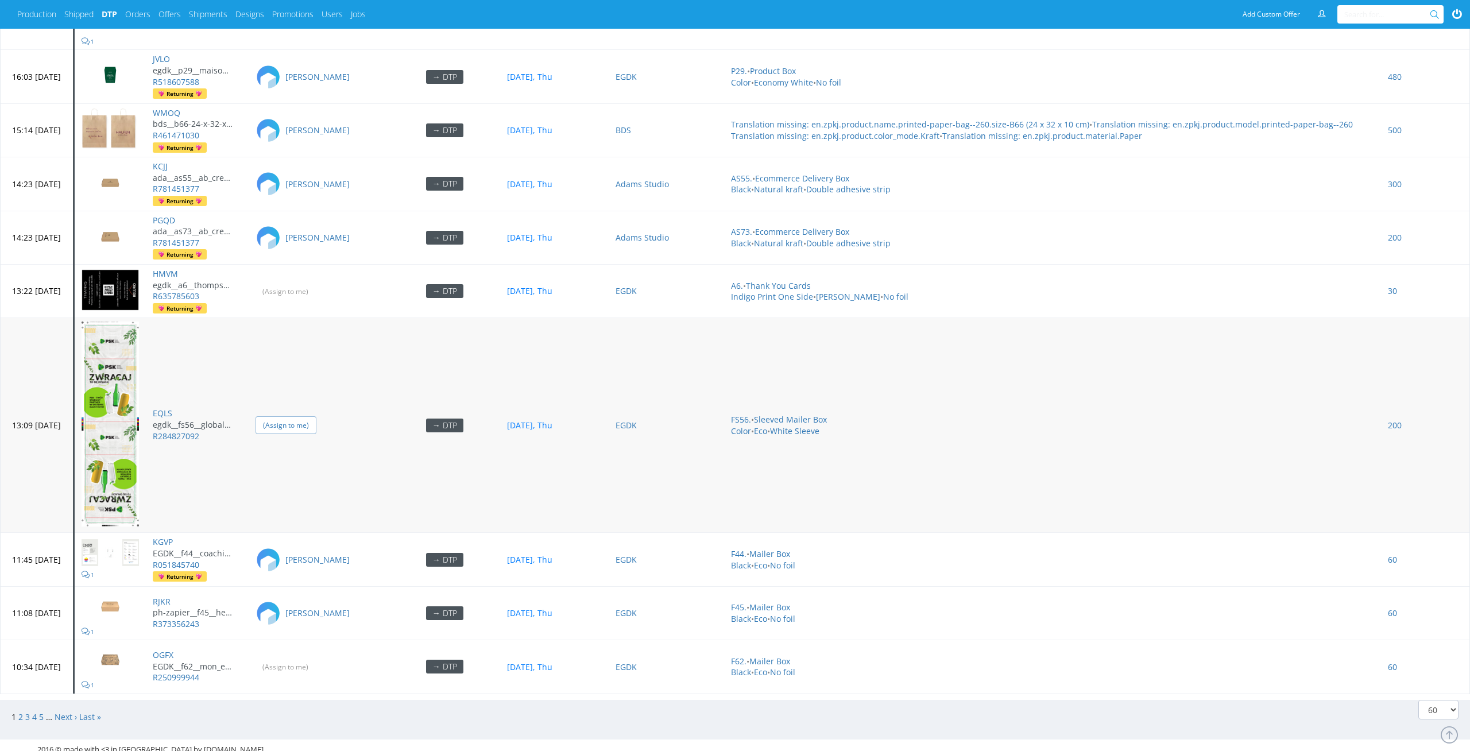
click at [316, 420] on input "(Assign to me)" at bounding box center [286, 425] width 61 height 18
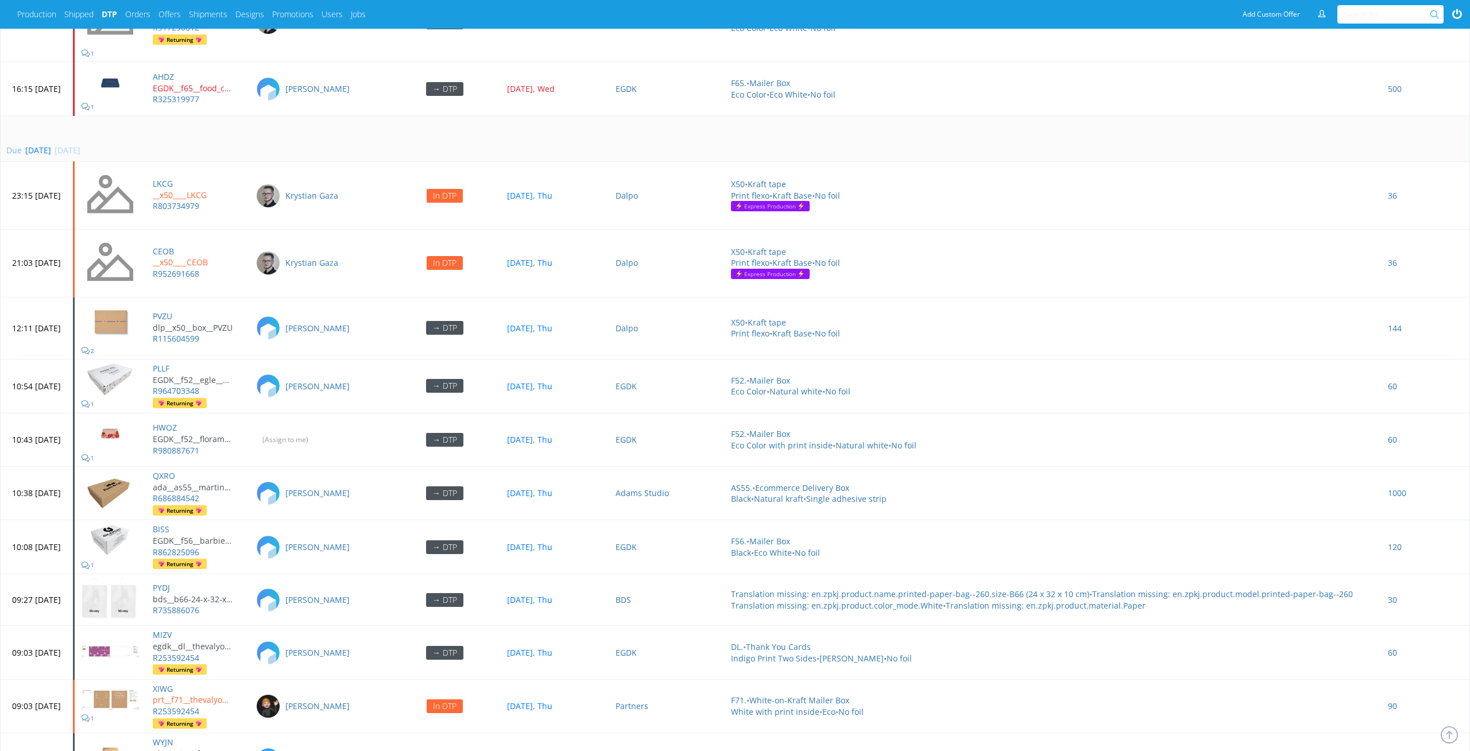
scroll to position [3482, 0]
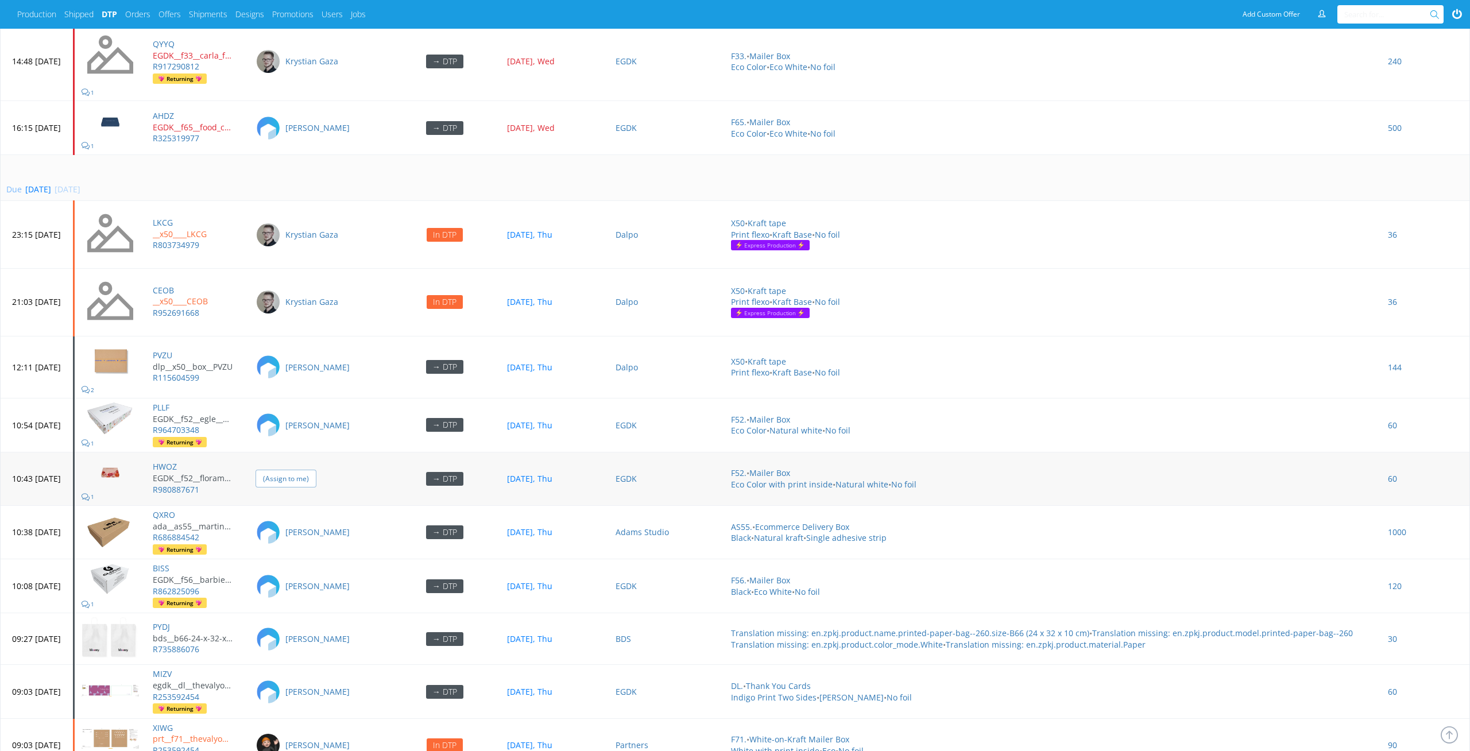
click at [316, 471] on input "(Assign to me)" at bounding box center [286, 479] width 61 height 18
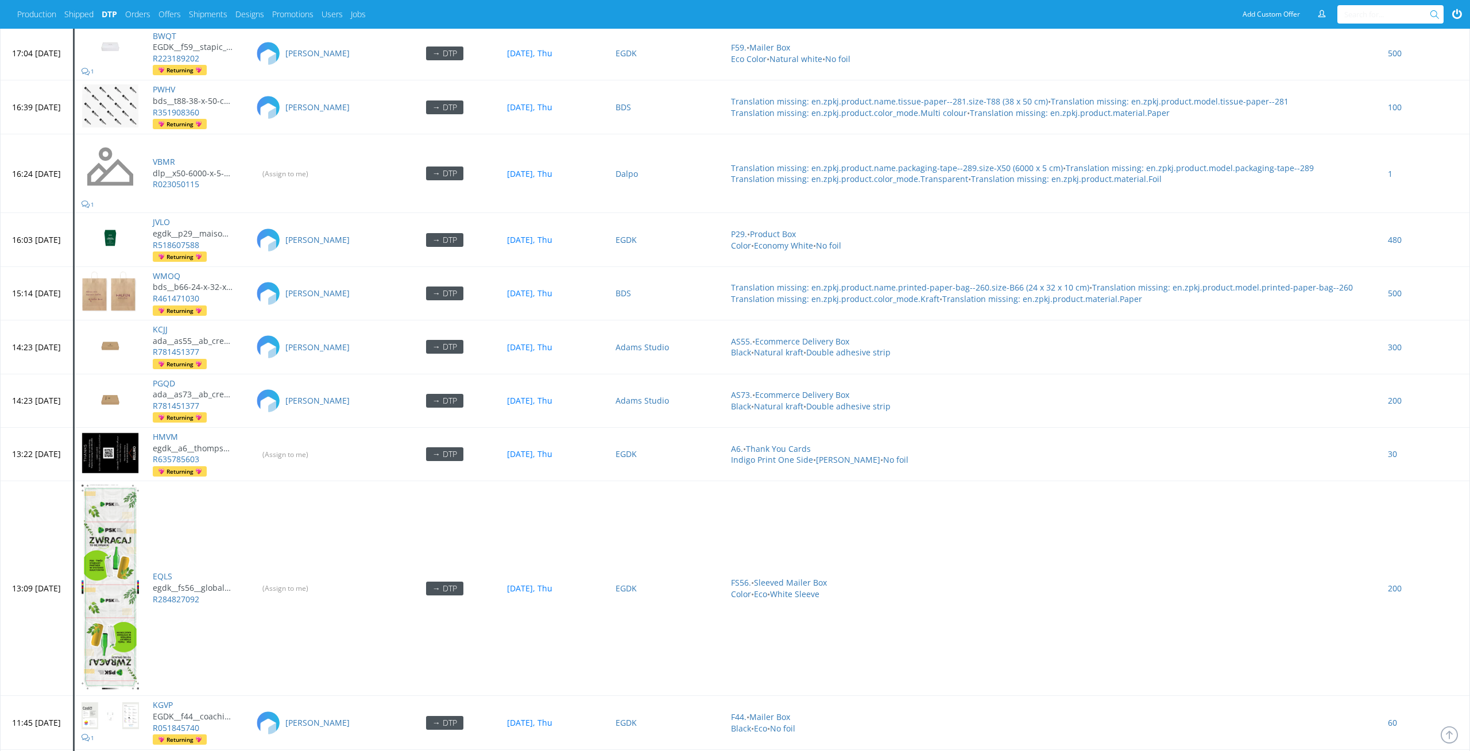
scroll to position [4883, 0]
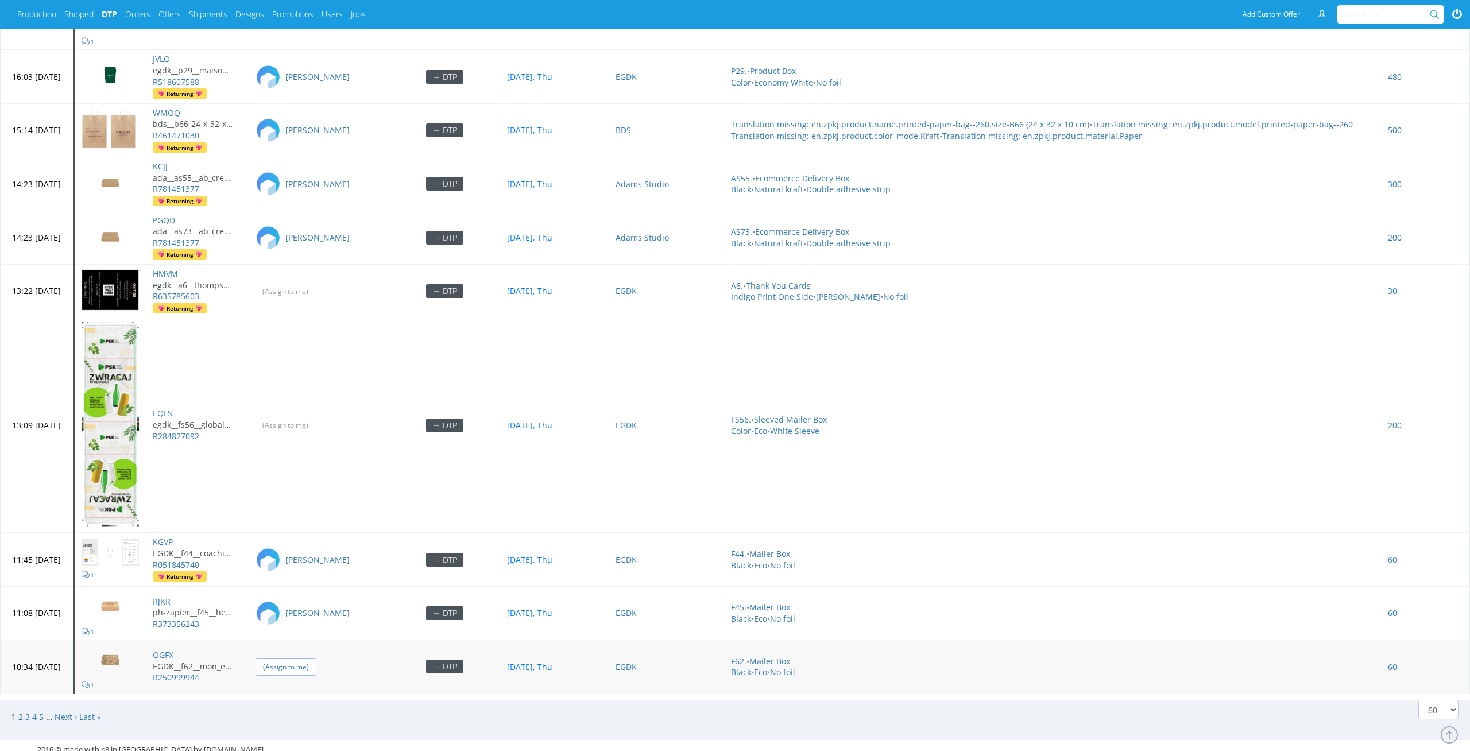
click at [316, 661] on input "(Assign to me)" at bounding box center [286, 667] width 61 height 18
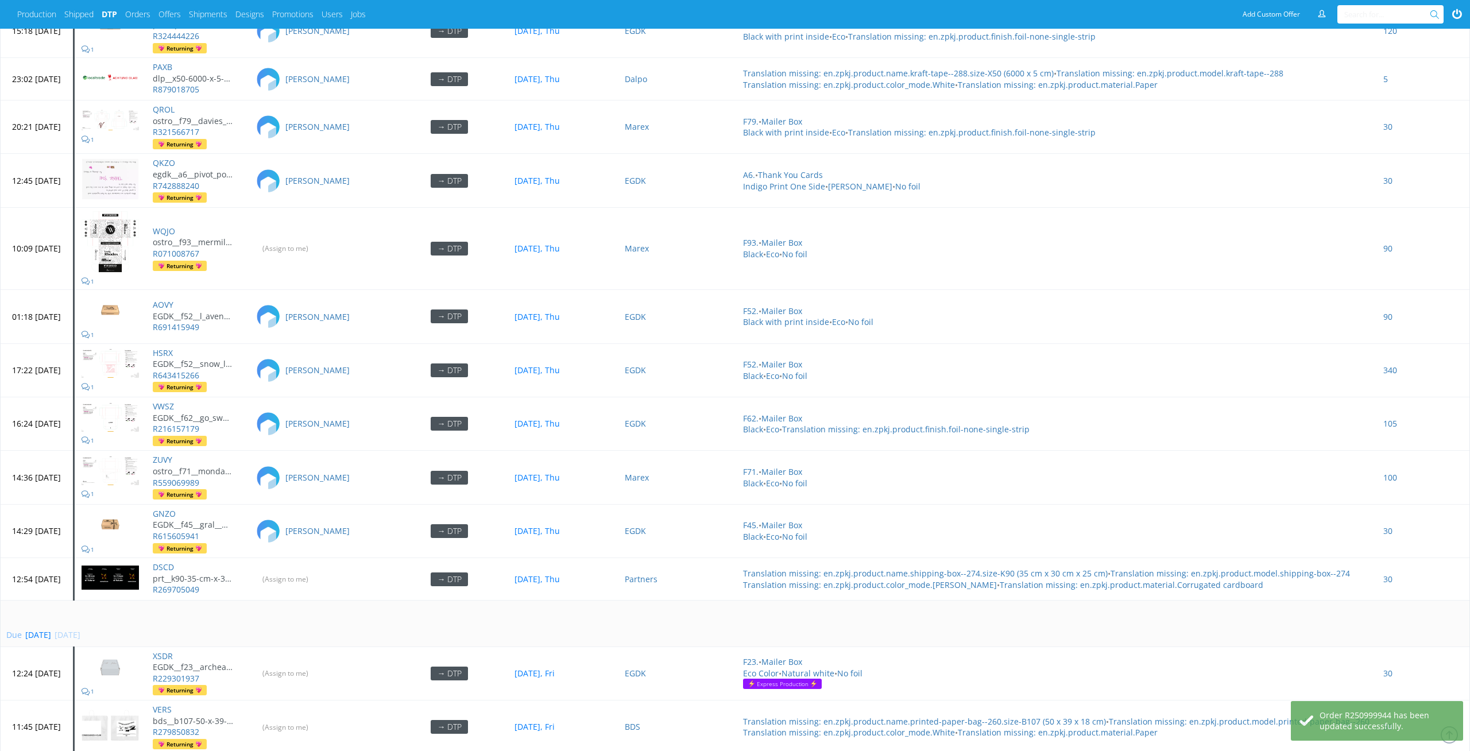
scroll to position [940, 0]
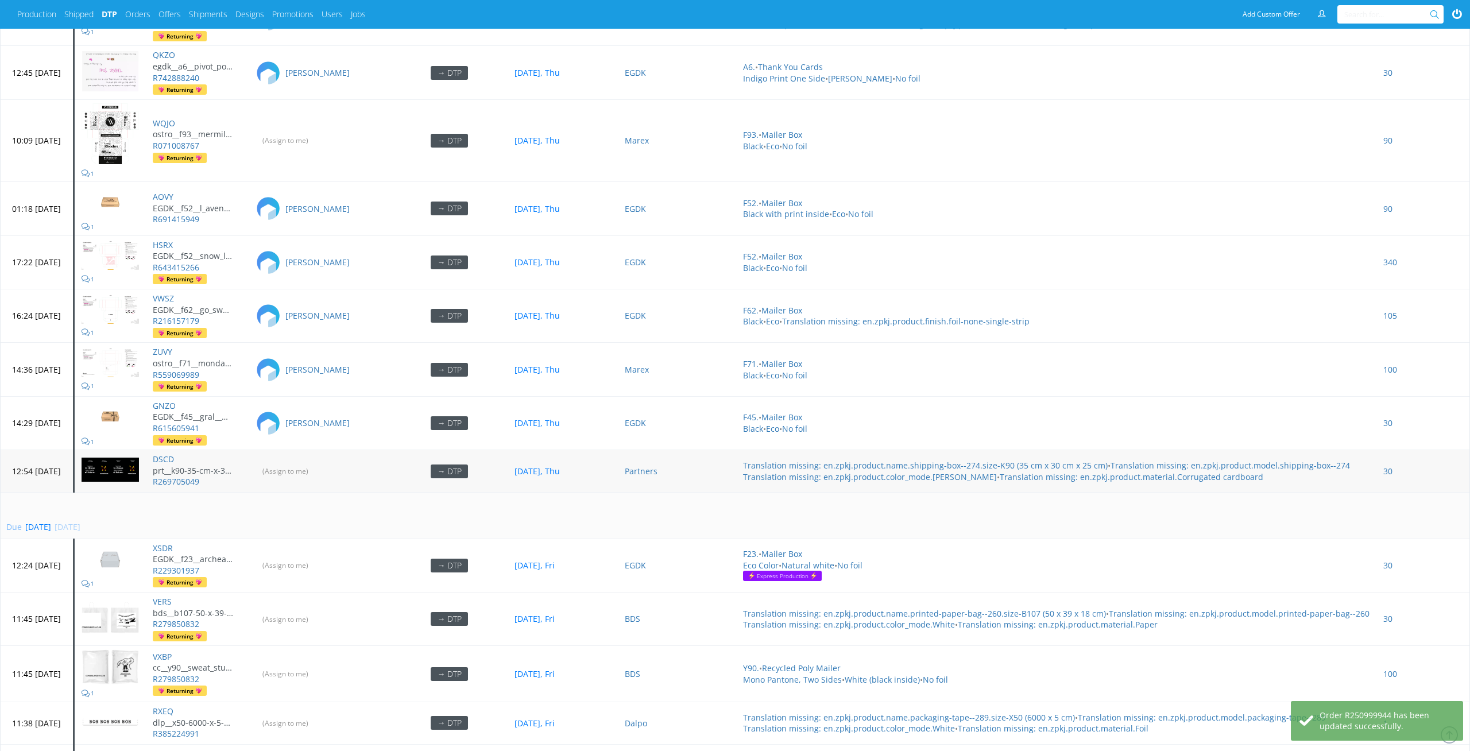
click at [350, 469] on div "(Assign to me)" at bounding box center [320, 471] width 129 height 17
click at [316, 462] on input "(Assign to me)" at bounding box center [286, 471] width 61 height 18
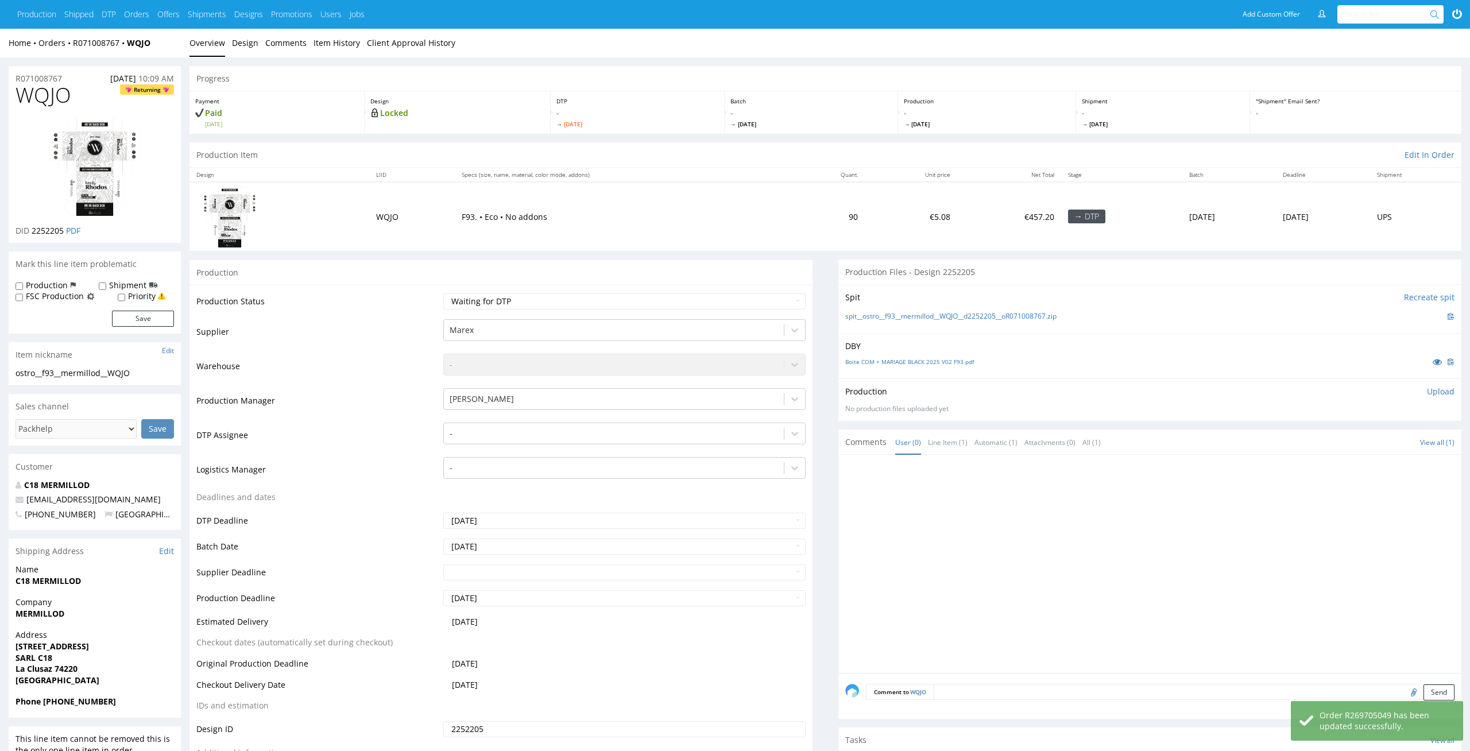
click at [905, 355] on div "Boite COM + MARIAGE BLACK 2025 V02 F93.pdf" at bounding box center [1149, 361] width 609 height 13
click at [905, 362] on link "Boite COM + MARIAGE BLACK 2025 V02 F93.pdf" at bounding box center [909, 362] width 129 height 8
click at [902, 319] on link "spit__ostro__f93__mermillod__WQJO__d2252205__oR071008767.zip" at bounding box center [950, 317] width 211 height 10
click at [714, 95] on div "DTP - Thu 28 Aug" at bounding box center [638, 112] width 174 height 42
click at [691, 431] on div at bounding box center [614, 434] width 329 height 14
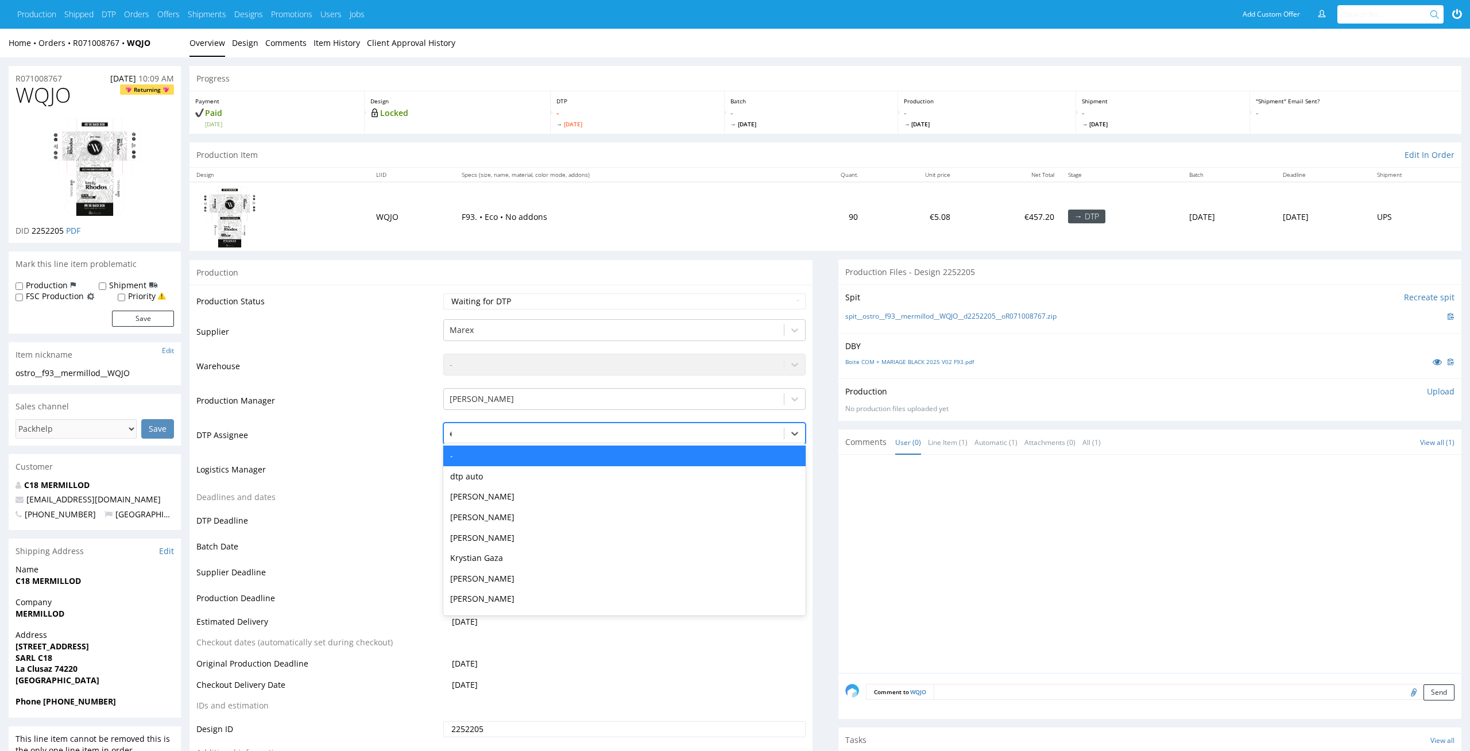
type input "el"
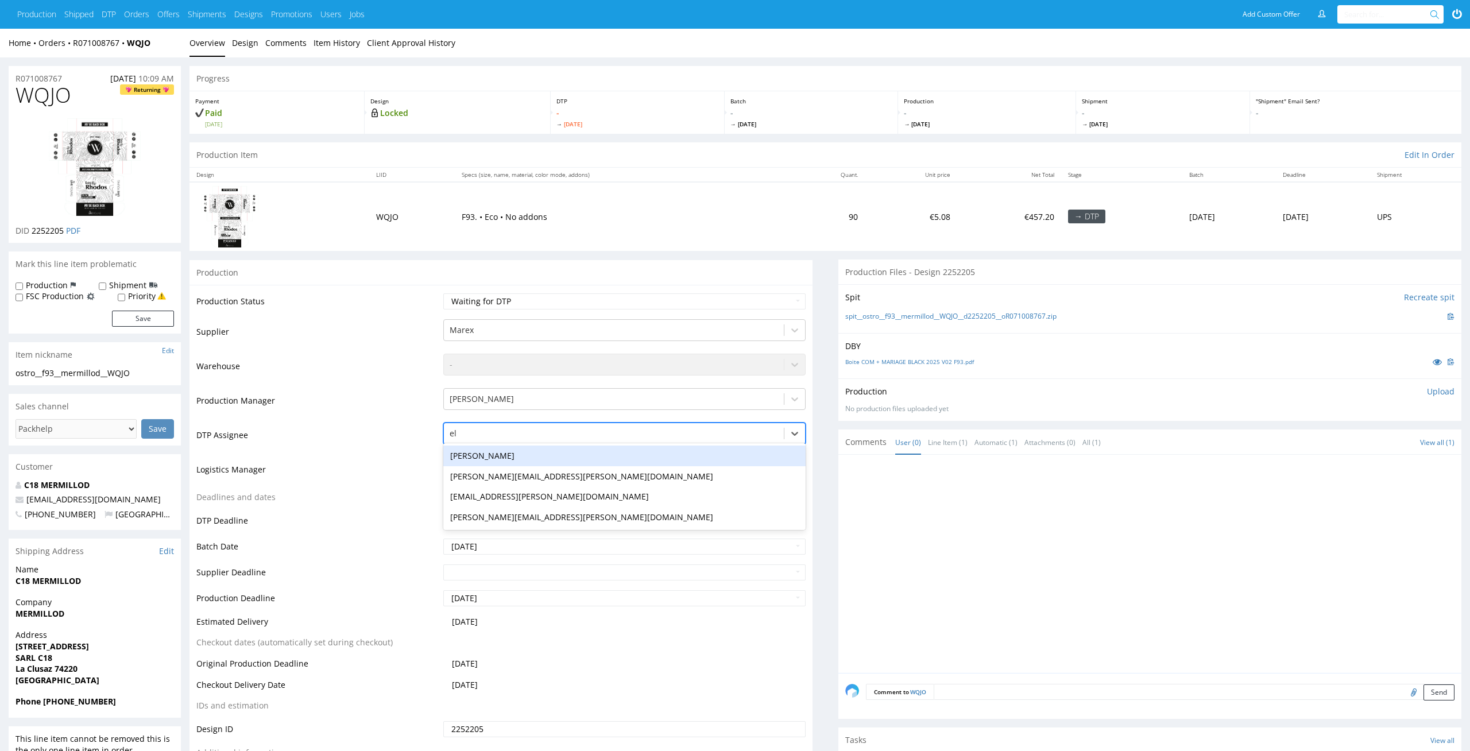
click at [672, 451] on div "[PERSON_NAME]" at bounding box center [624, 456] width 363 height 21
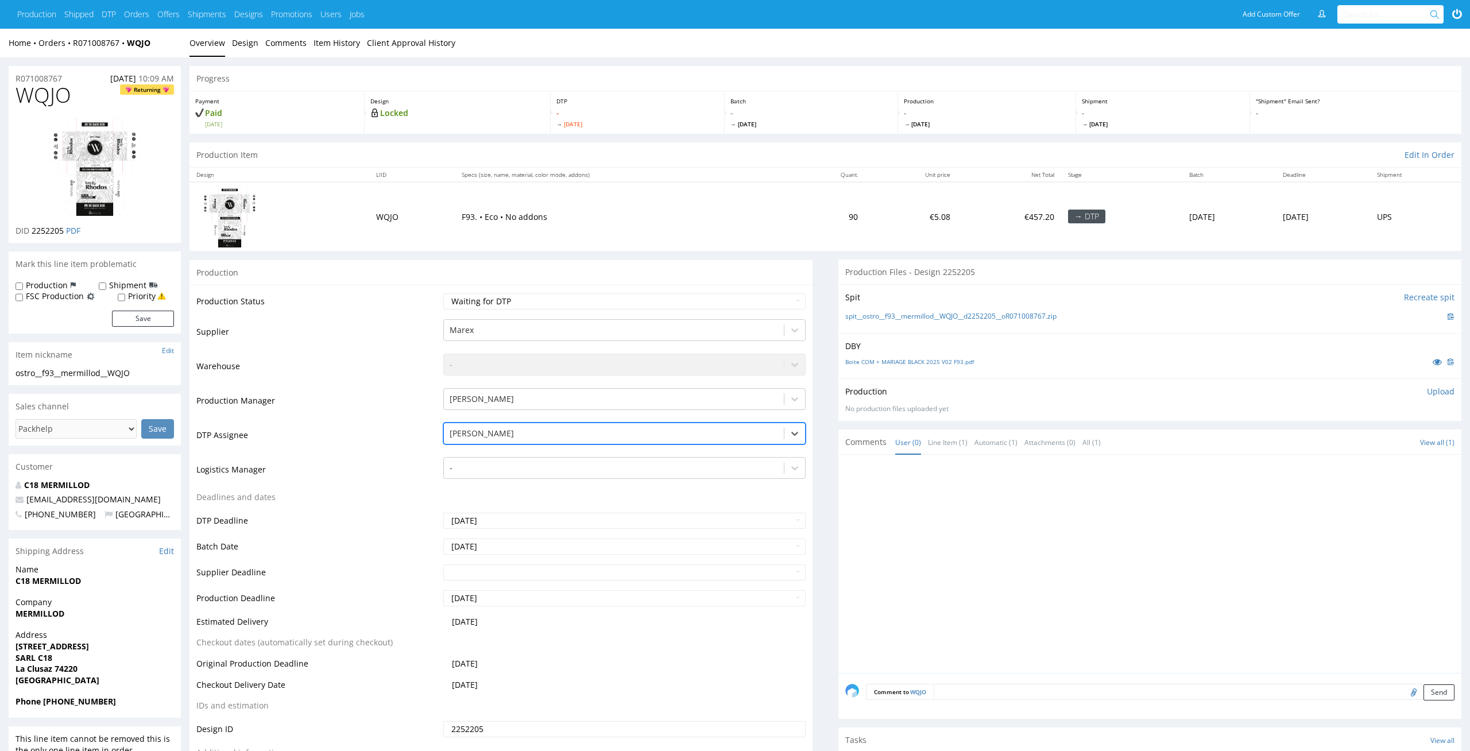
scroll to position [220, 0]
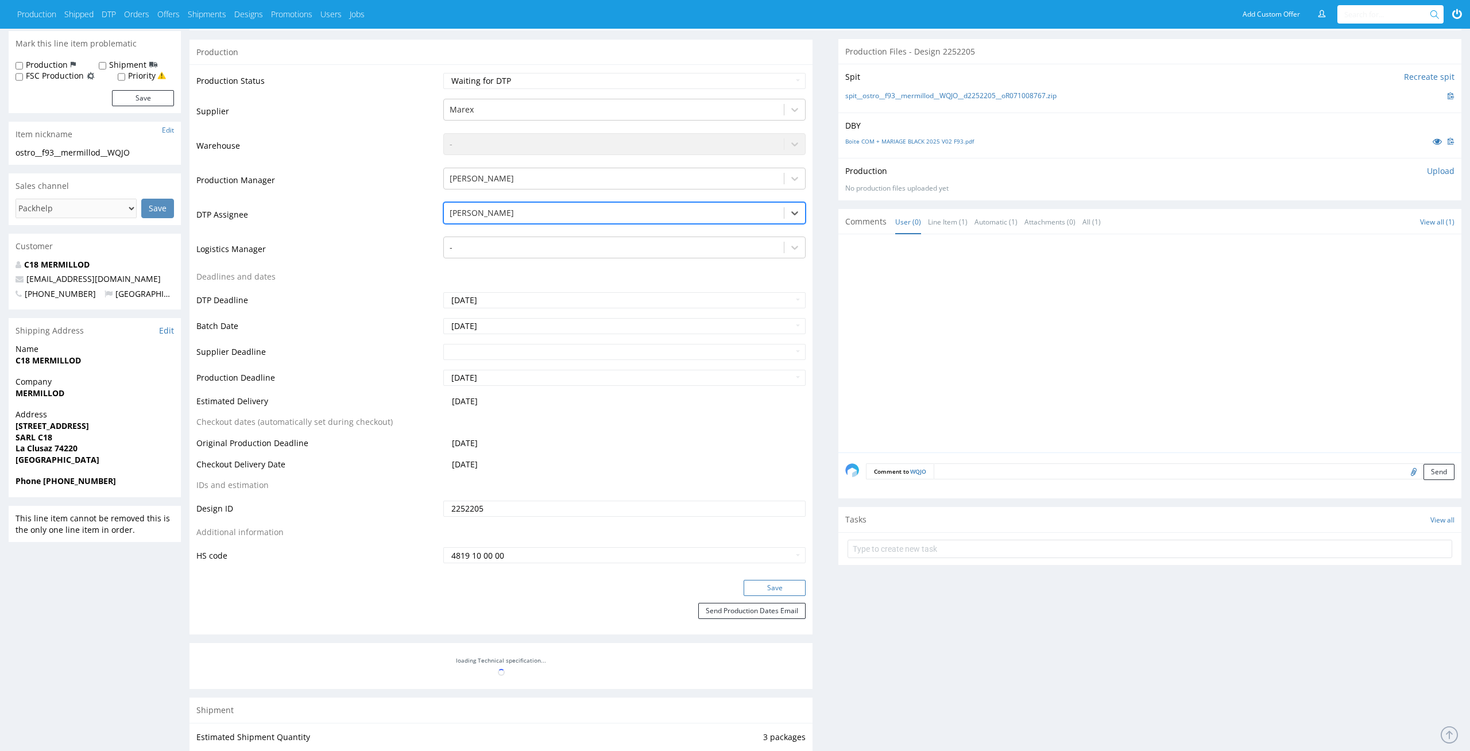
click at [779, 584] on button "Save" at bounding box center [775, 588] width 62 height 16
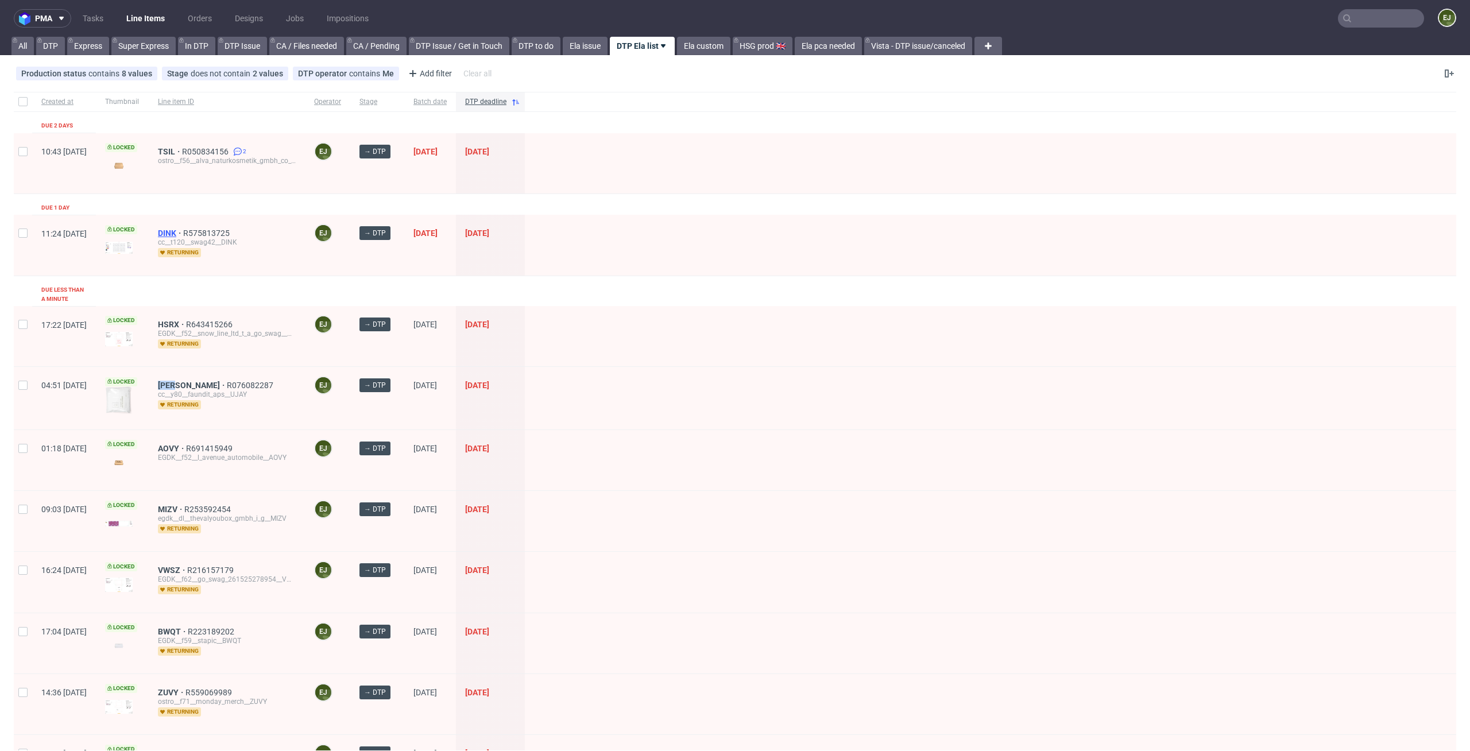
click at [183, 230] on span "DINK" at bounding box center [170, 233] width 25 height 9
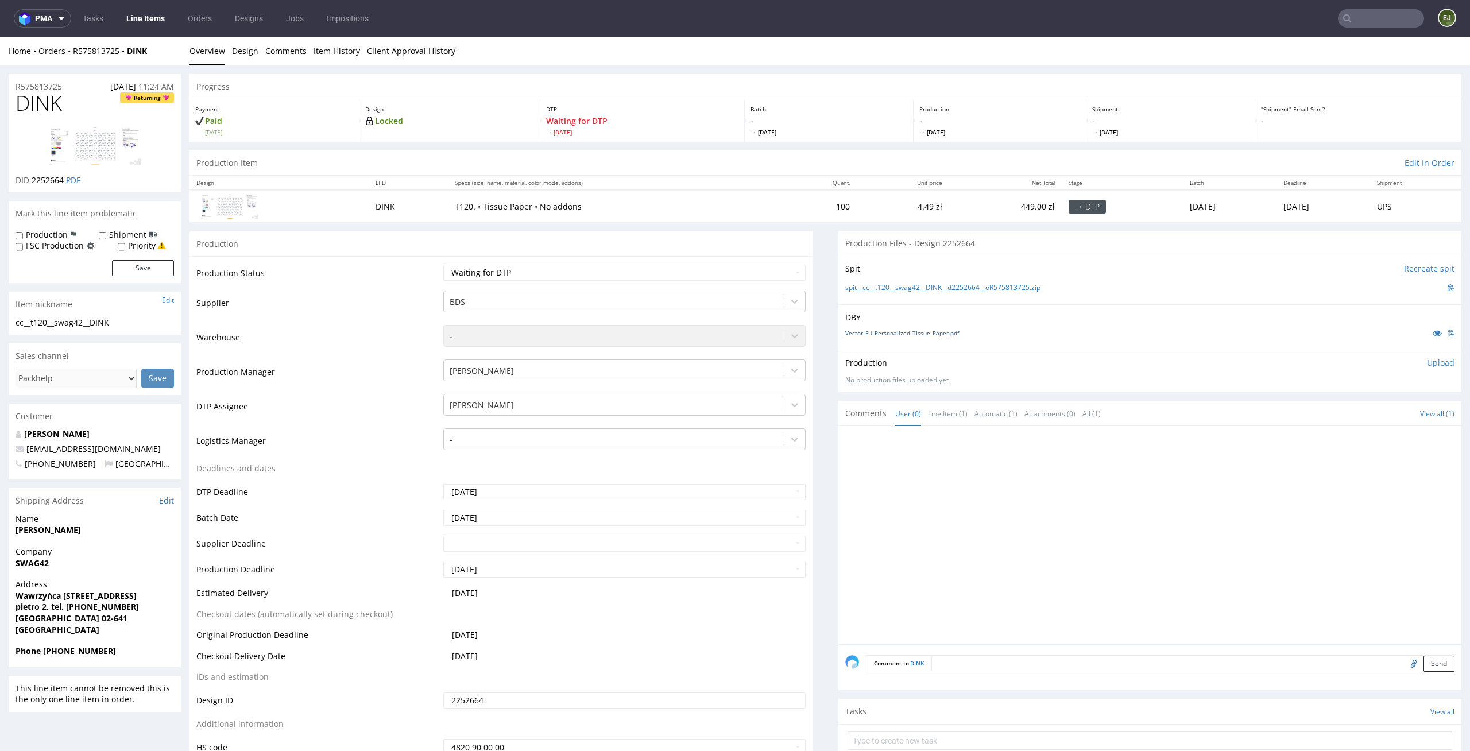
click at [893, 332] on link "Vector_FU_Personalized_Tissue_Paper.pdf" at bounding box center [902, 333] width 114 height 8
click at [892, 289] on link "spit__cc__t120__swag42__DINK__d2252664__oR575813725.zip" at bounding box center [942, 288] width 195 height 10
drag, startPoint x: 65, startPoint y: 110, endPoint x: 0, endPoint y: 107, distance: 65.5
copy span "DINK"
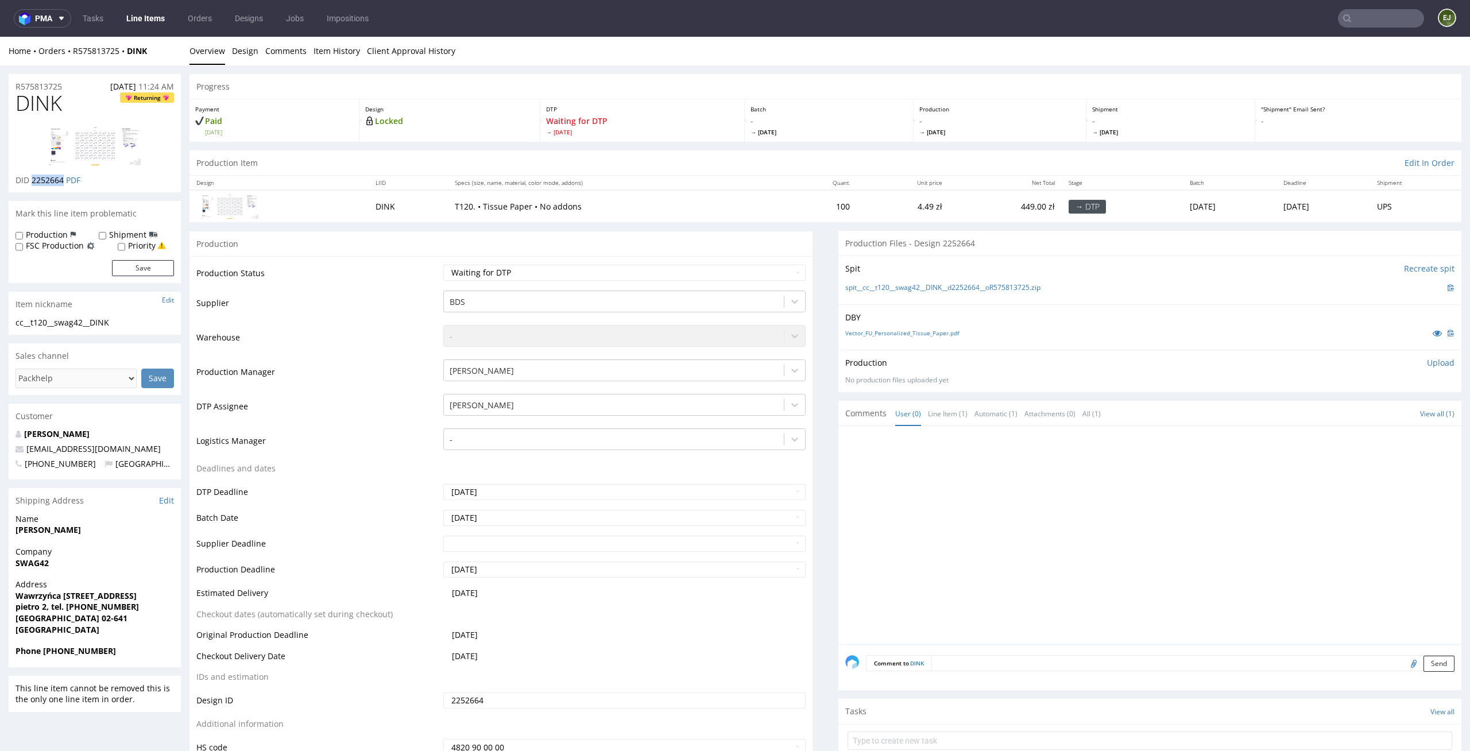
drag, startPoint x: 65, startPoint y: 179, endPoint x: 33, endPoint y: 179, distance: 32.2
click at [33, 179] on p "DID 2252664 PDF" at bounding box center [48, 180] width 65 height 11
copy span "2252664"
click at [1407, 362] on div "Production Upload" at bounding box center [1149, 362] width 609 height 11
click at [1427, 362] on p "Upload" at bounding box center [1441, 362] width 28 height 11
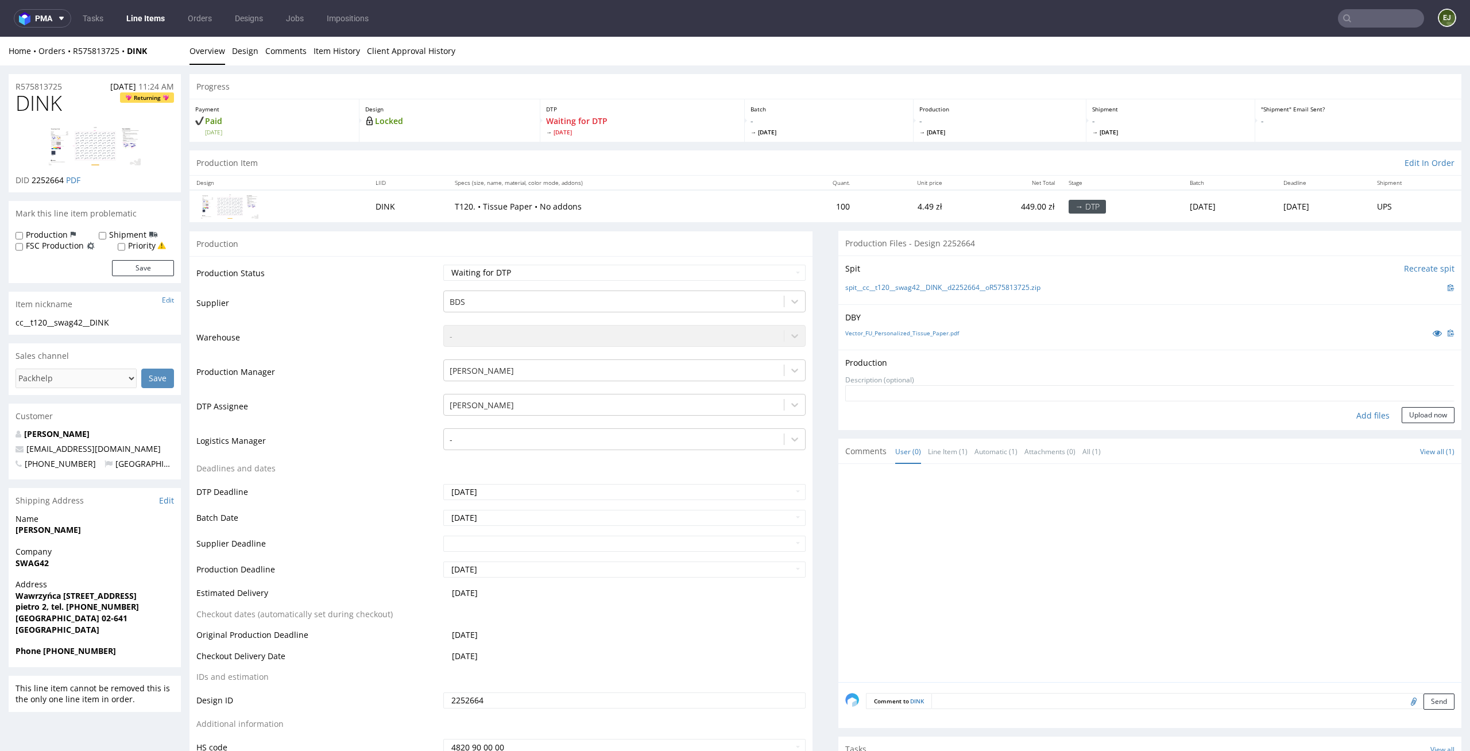
click at [1358, 416] on div "Add files" at bounding box center [1372, 415] width 57 height 17
type input "C:\fakepath\cc__t120__swag42__DINK__d2252664__oR575813725__latest__outside.pdf"
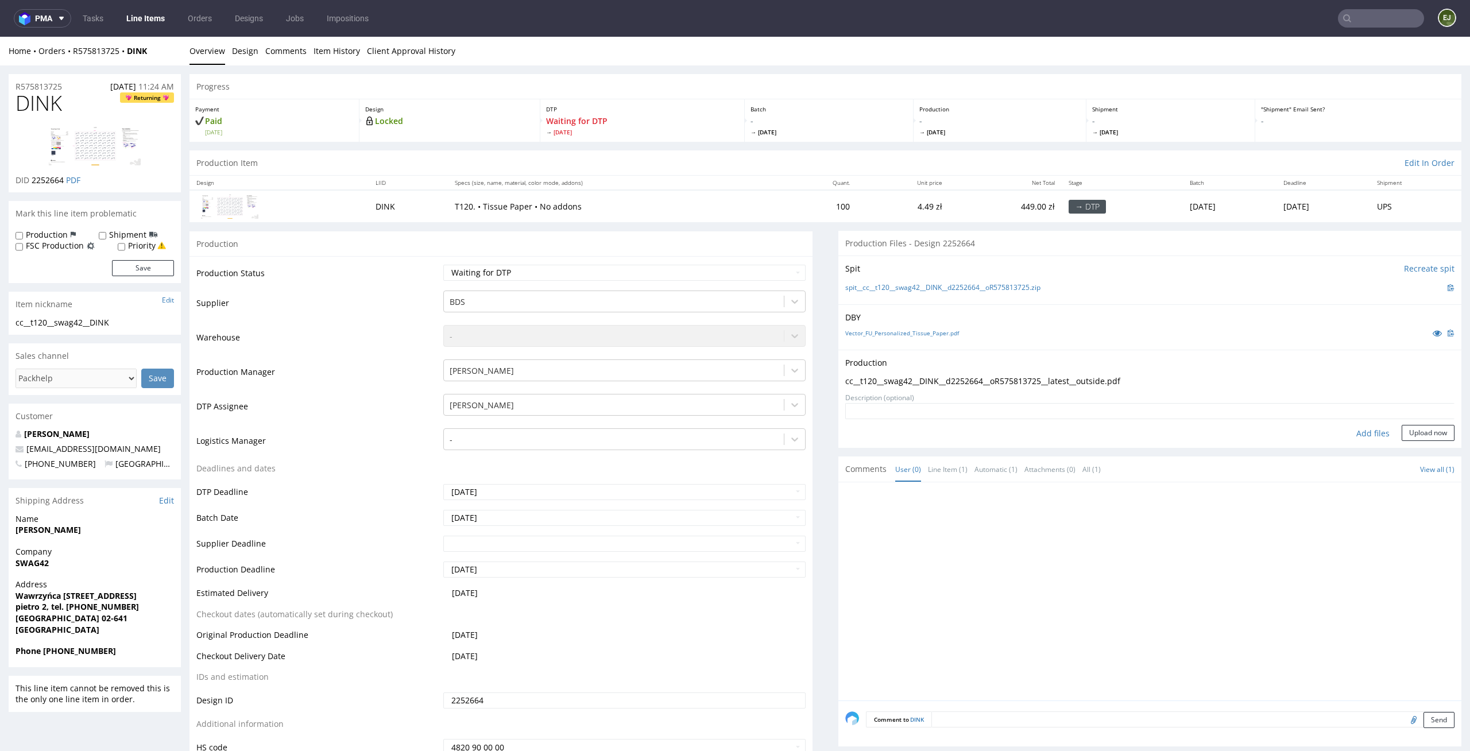
click at [1438, 437] on div "Production Upload cc__t120__swag42__DINK__d2252664__oR575813725__latest__outsid…" at bounding box center [1149, 399] width 623 height 98
click at [1408, 432] on button "Upload now" at bounding box center [1428, 433] width 53 height 16
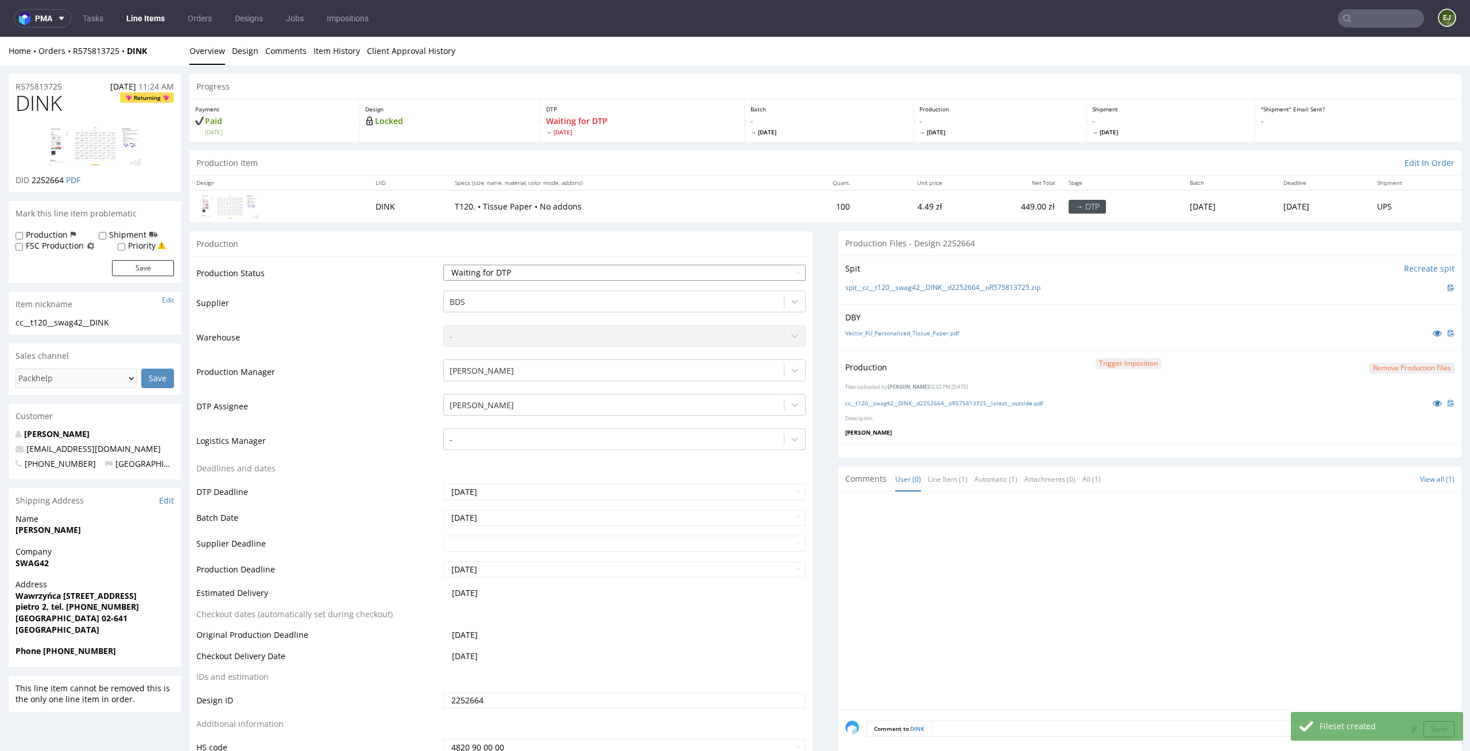
click at [761, 269] on select "Waiting for Artwork Waiting for Diecut Waiting for Mockup Waiting for DTP Waiti…" at bounding box center [624, 273] width 363 height 16
select select "dtp_production_ready"
click at [443, 265] on select "Waiting for Artwork Waiting for Diecut Waiting for Mockup Waiting for DTP Waiti…" at bounding box center [624, 273] width 363 height 16
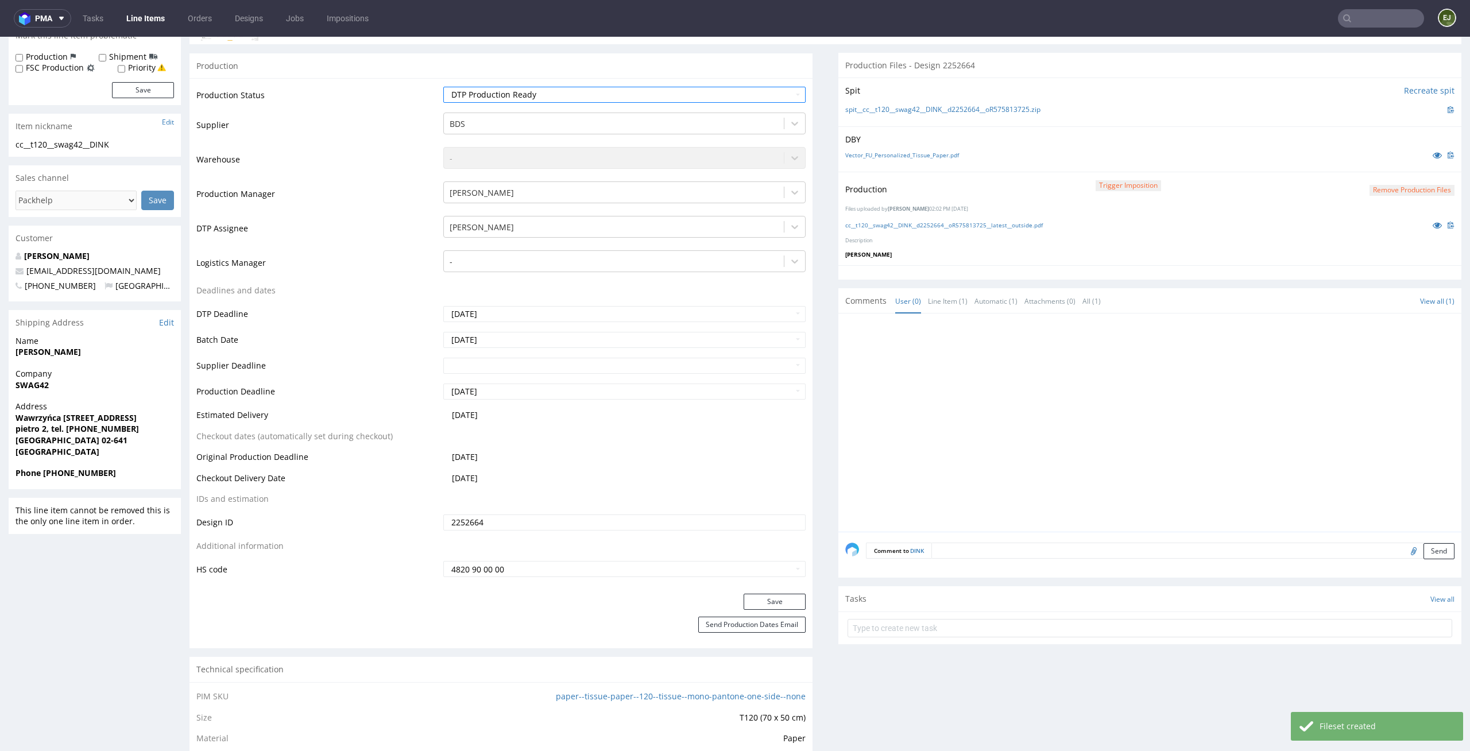
click at [776, 593] on div "Production Status Waiting for Artwork Waiting for Diecut Waiting for Mockup Wai…" at bounding box center [500, 336] width 623 height 516
click at [776, 599] on button "Save" at bounding box center [775, 602] width 62 height 16
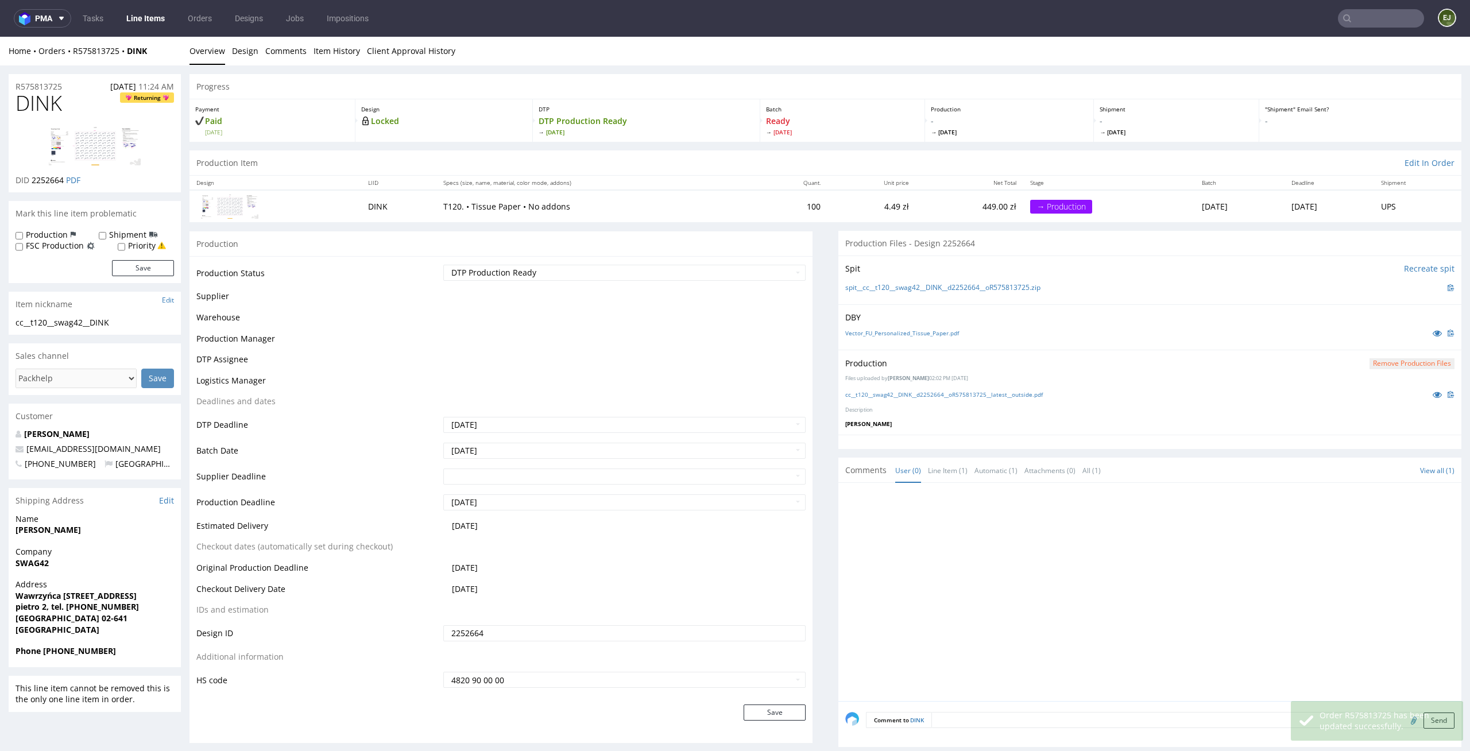
scroll to position [0, 0]
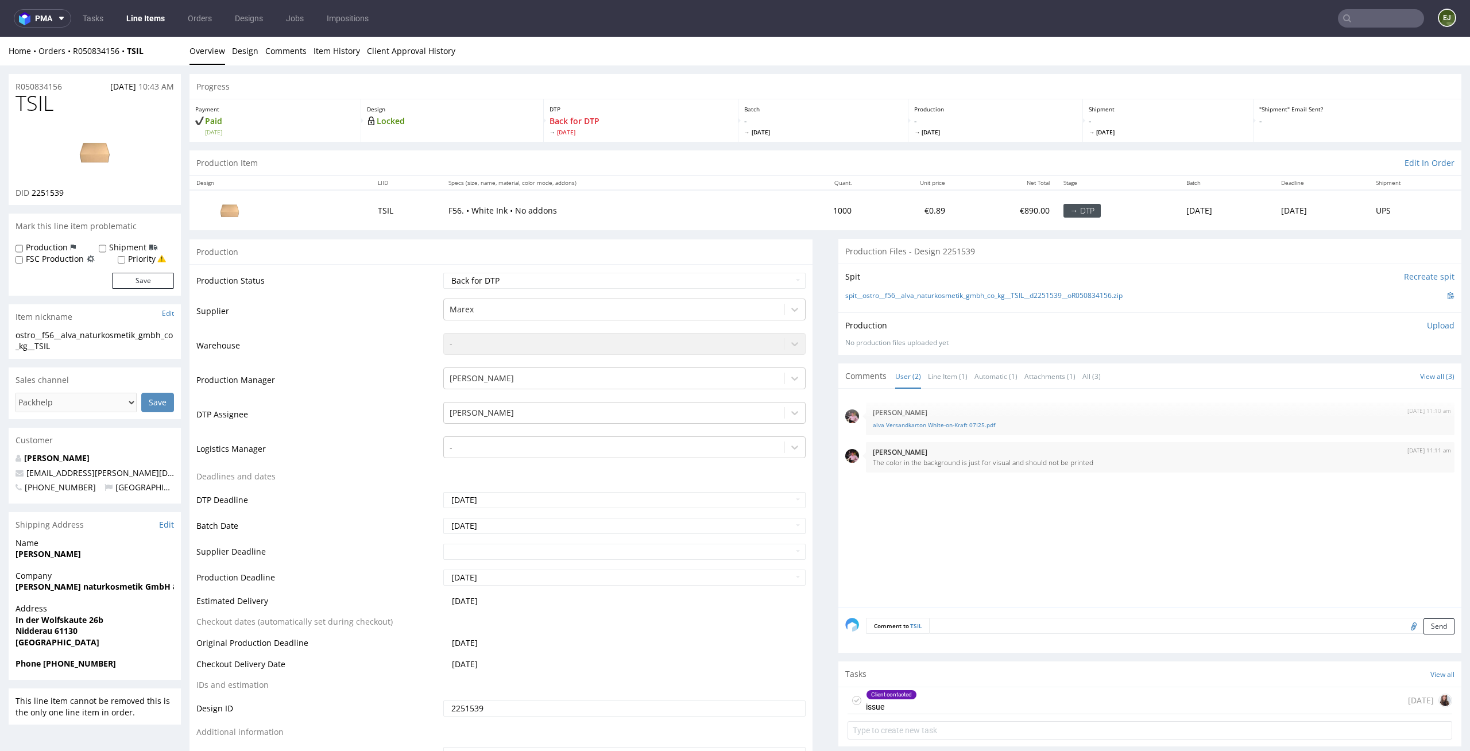
scroll to position [90, 0]
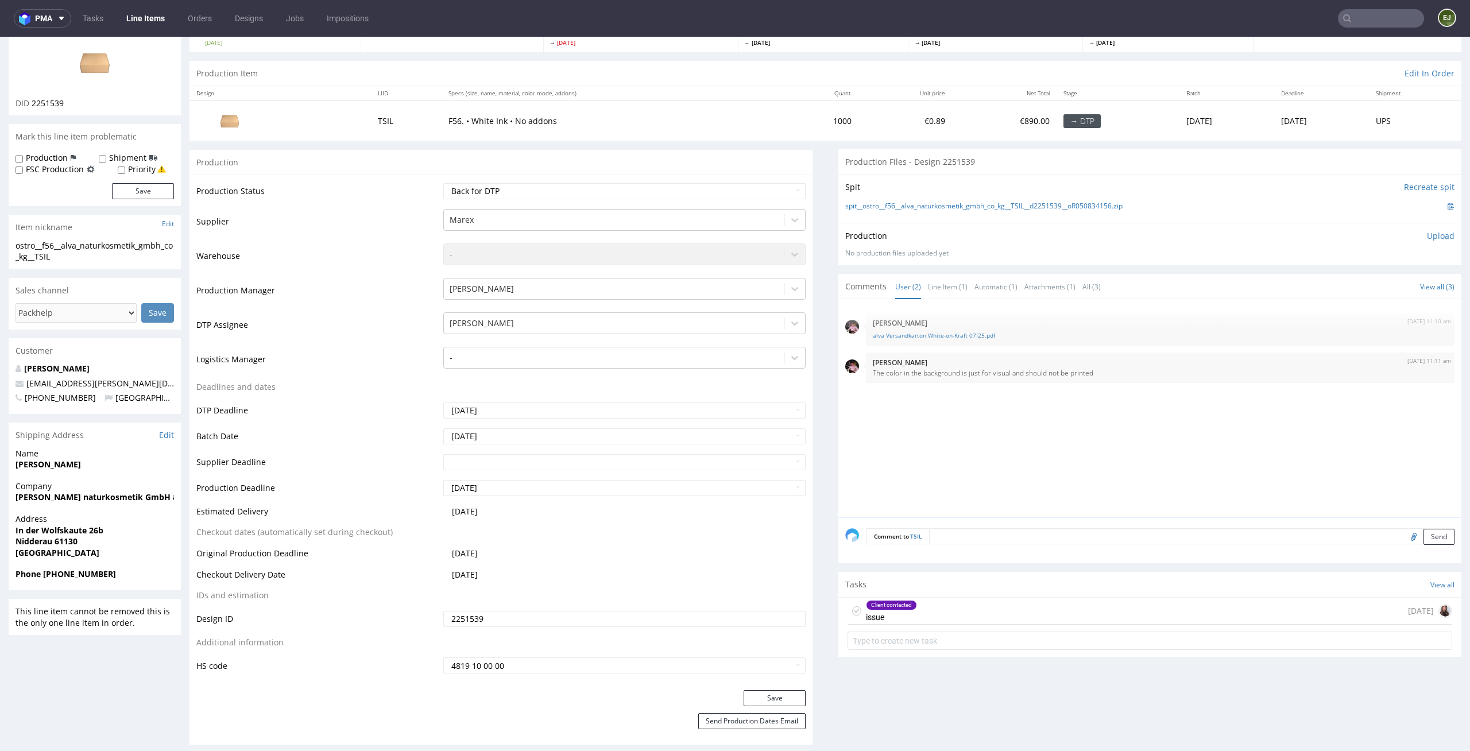
click at [1051, 617] on div "Client contacted issue 1 day ago" at bounding box center [1149, 611] width 605 height 27
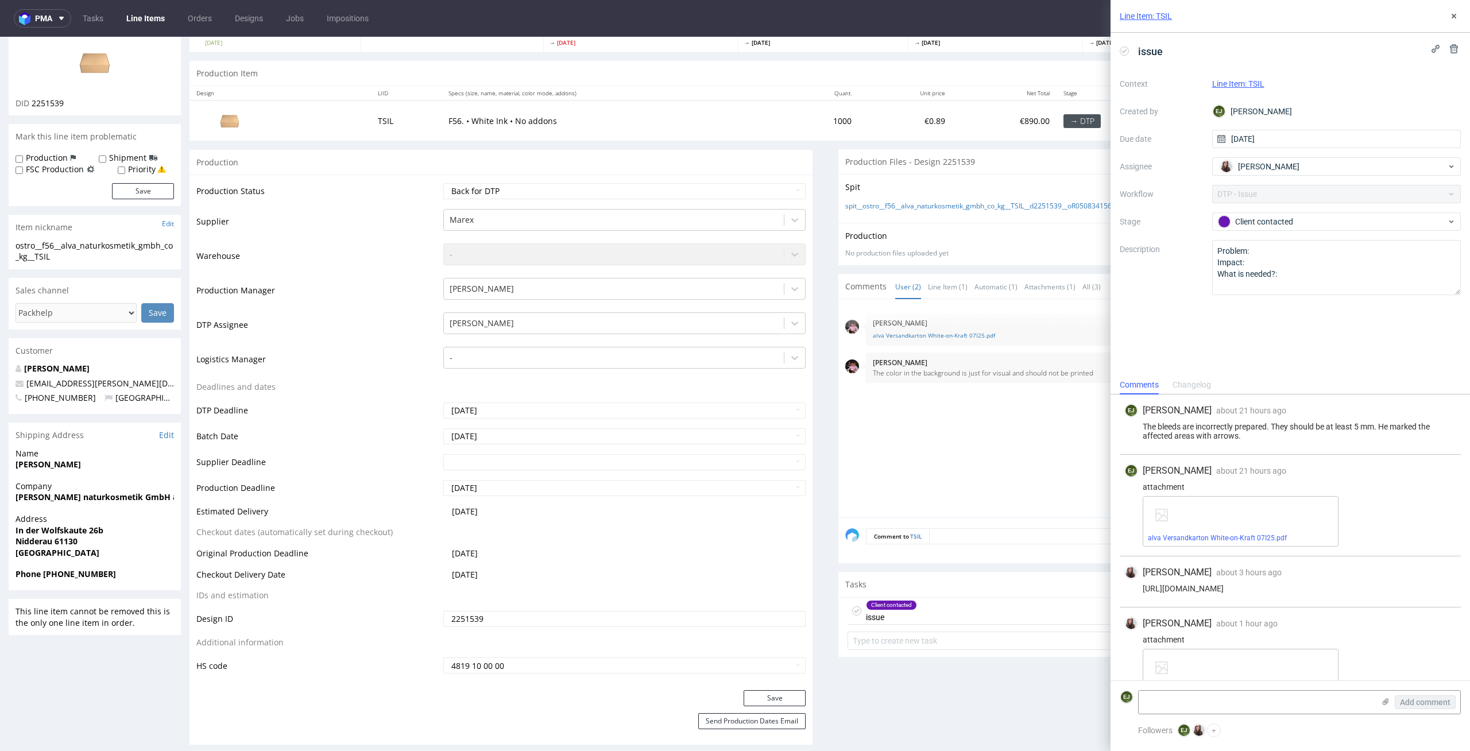
scroll to position [28, 0]
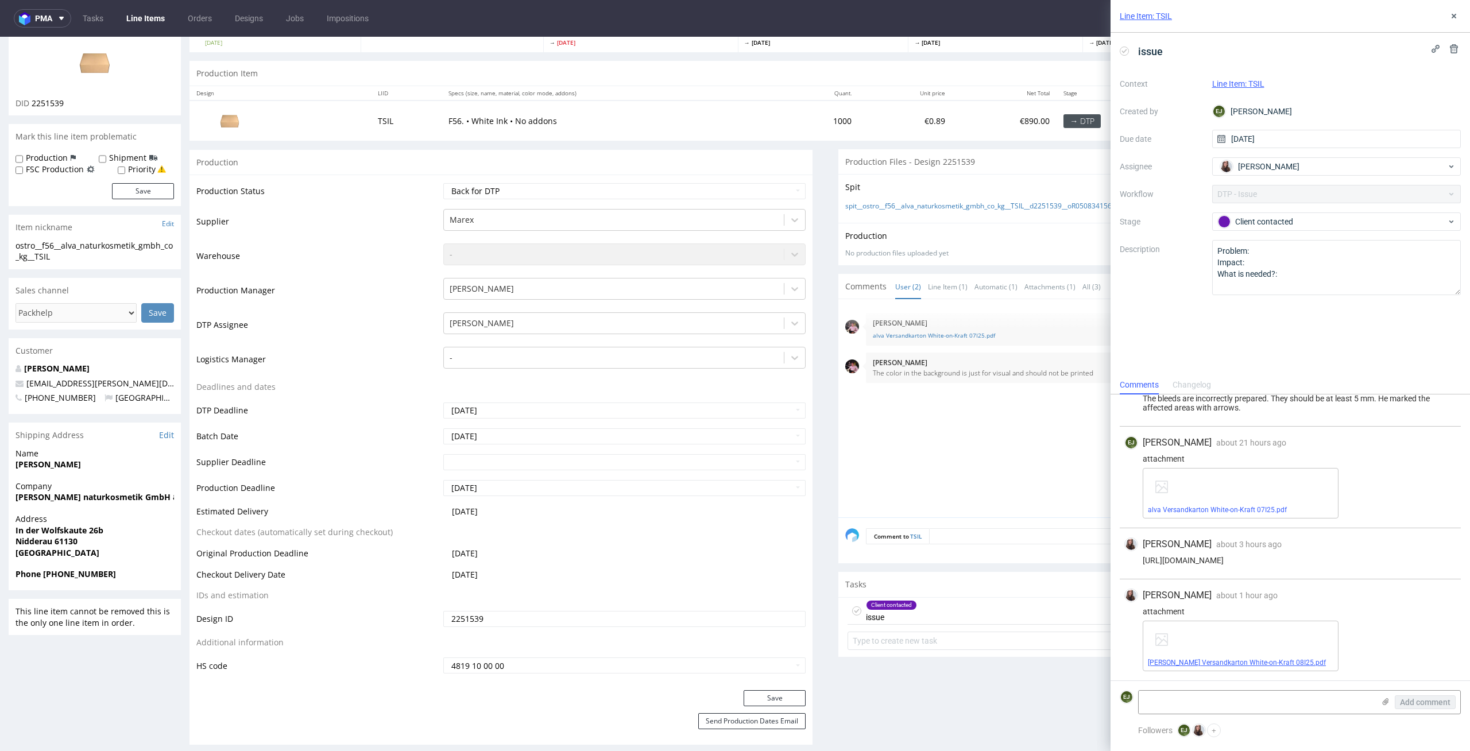
click at [1251, 660] on link "alva Versandkarton White-on-Kraft 08I25.pdf" at bounding box center [1237, 663] width 178 height 8
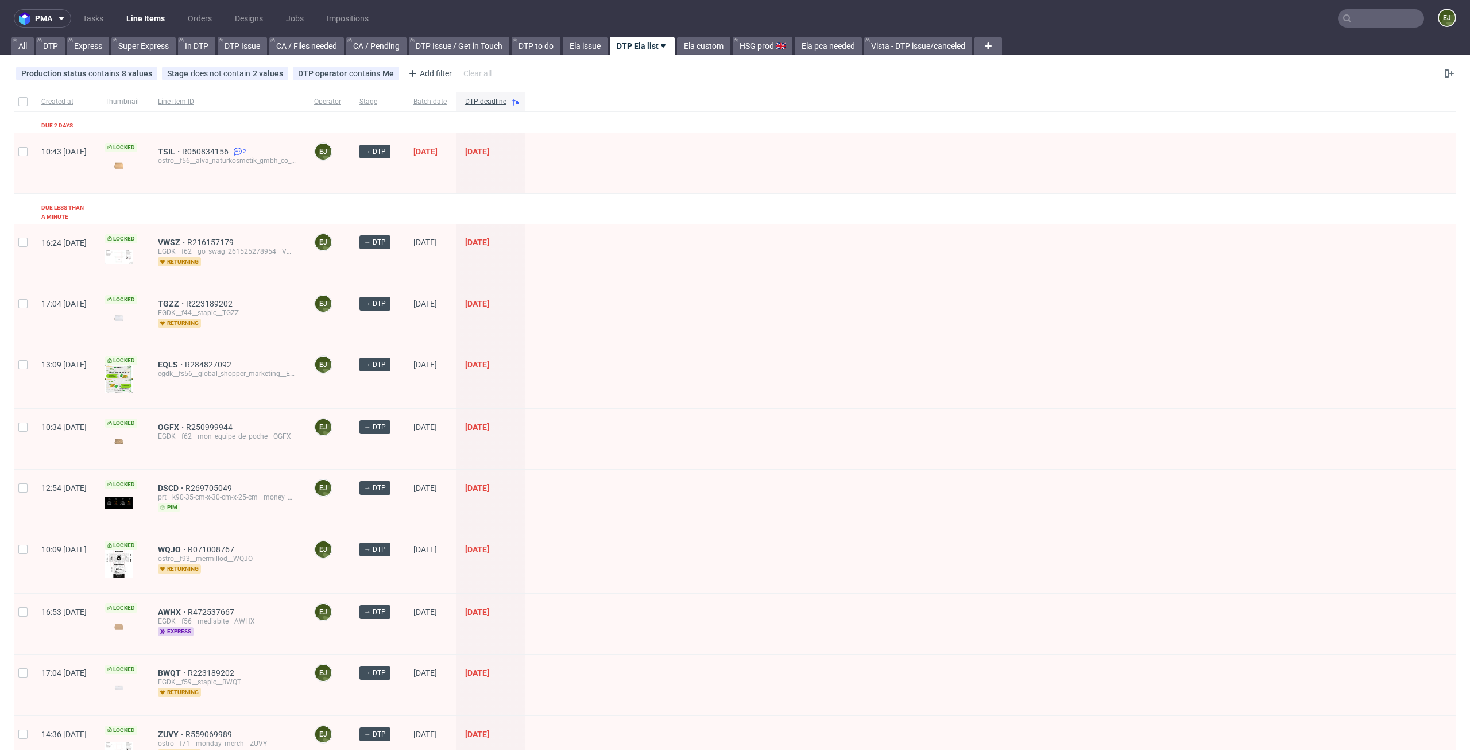
scroll to position [441, 0]
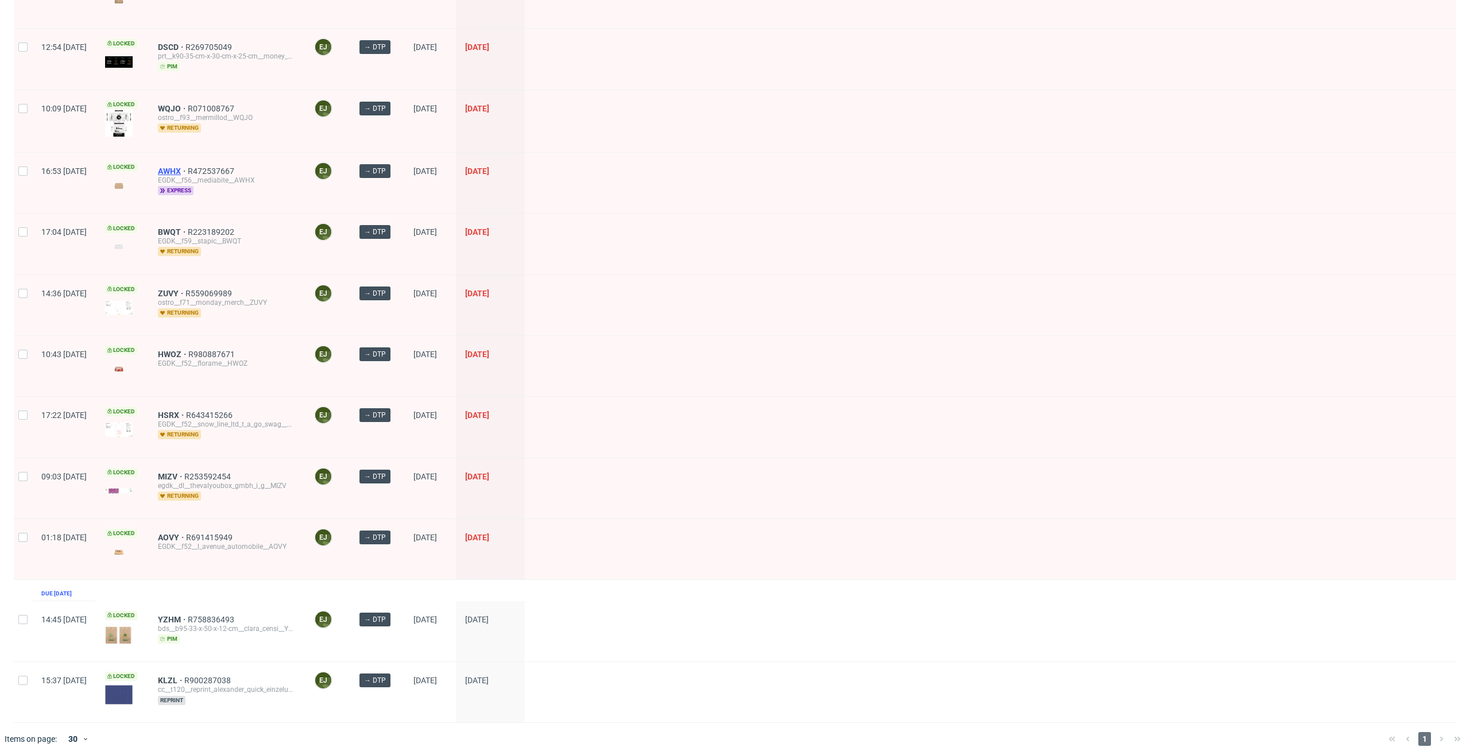
click at [188, 167] on span "AWHX" at bounding box center [173, 171] width 30 height 9
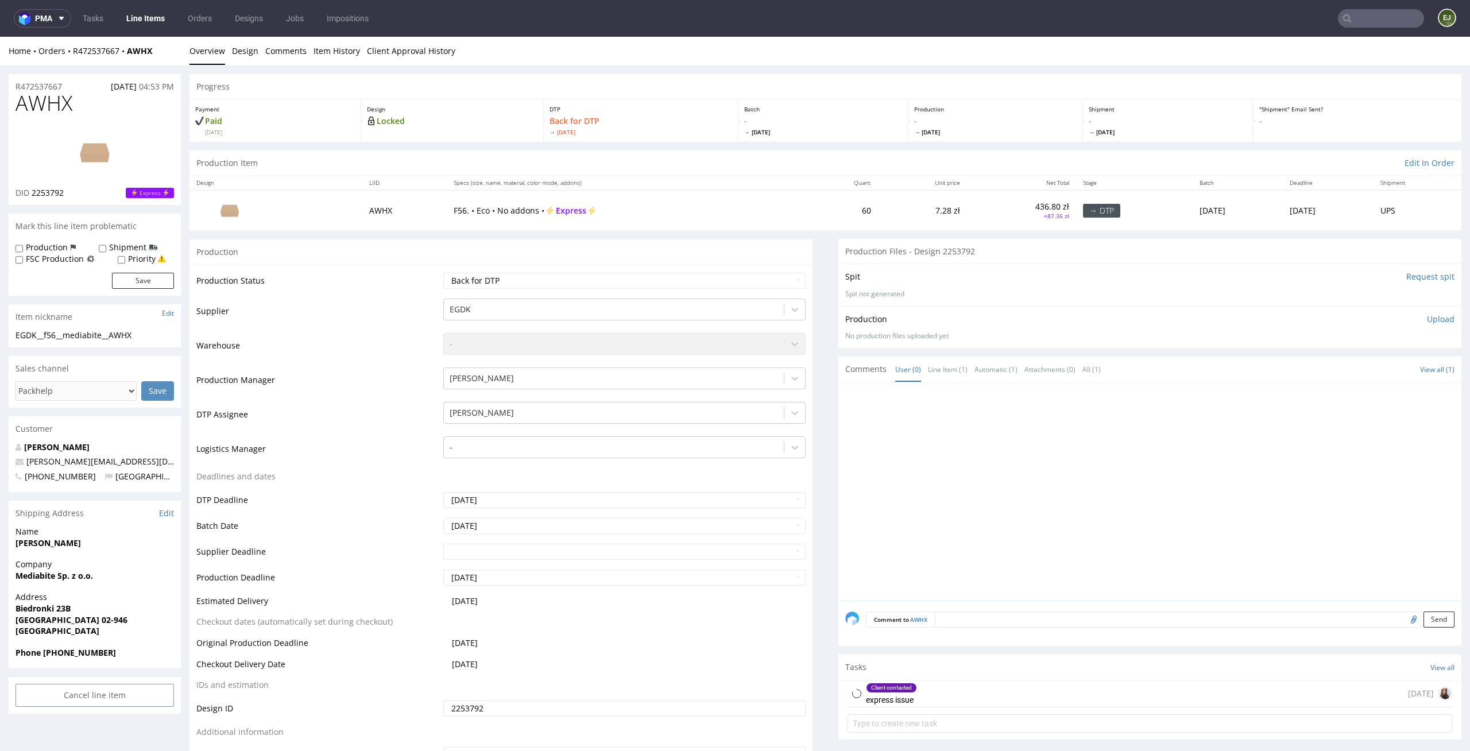
scroll to position [164, 0]
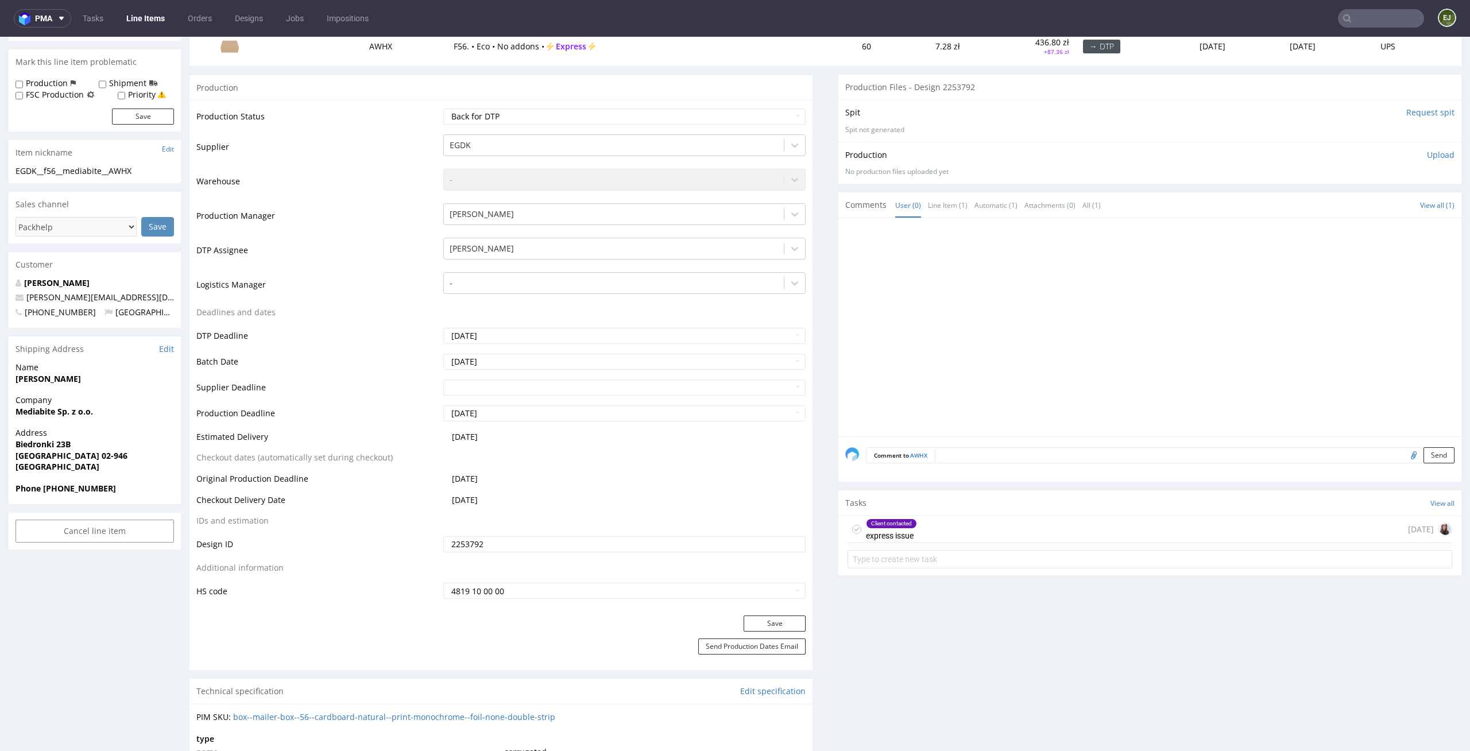
click at [1065, 539] on div "Client contacted express issue today" at bounding box center [1149, 529] width 605 height 27
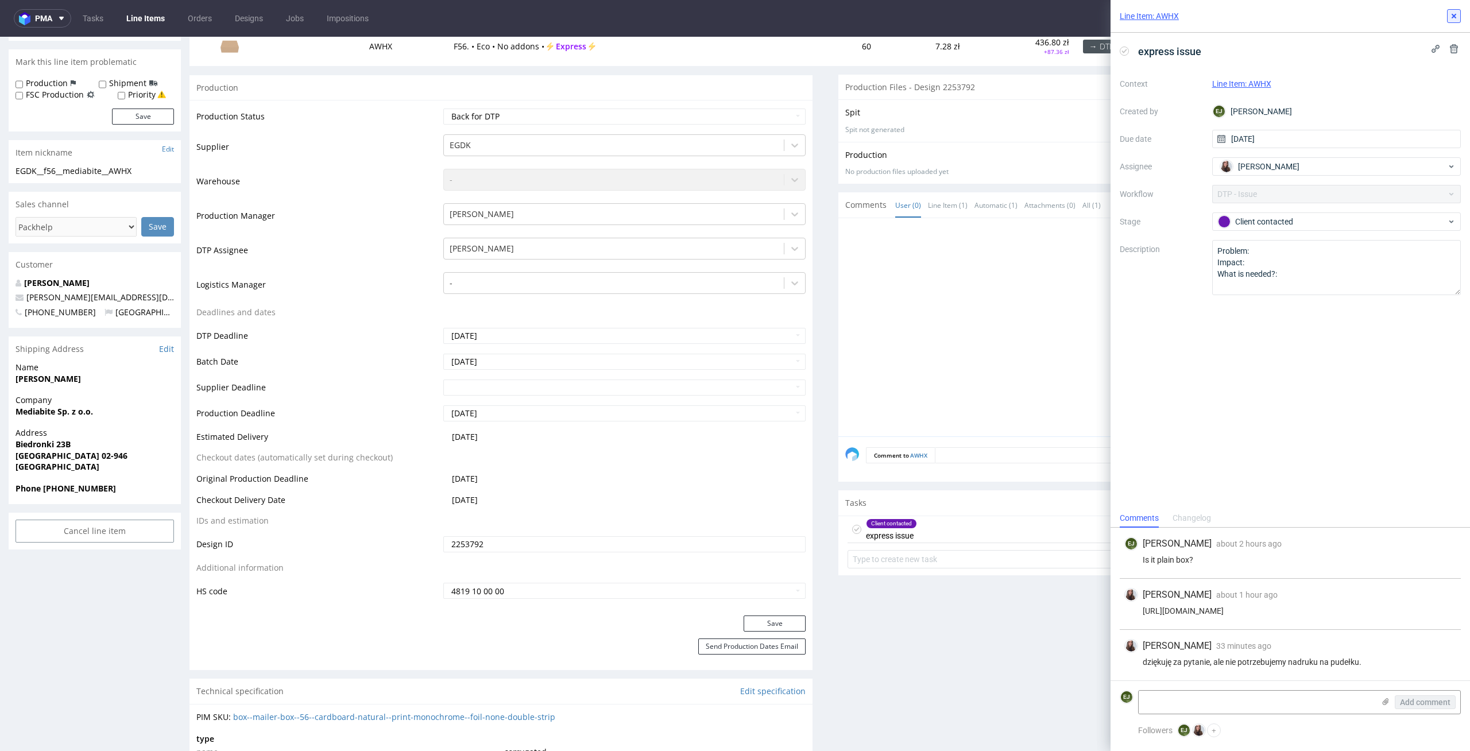
click at [1457, 20] on icon at bounding box center [1453, 15] width 9 height 9
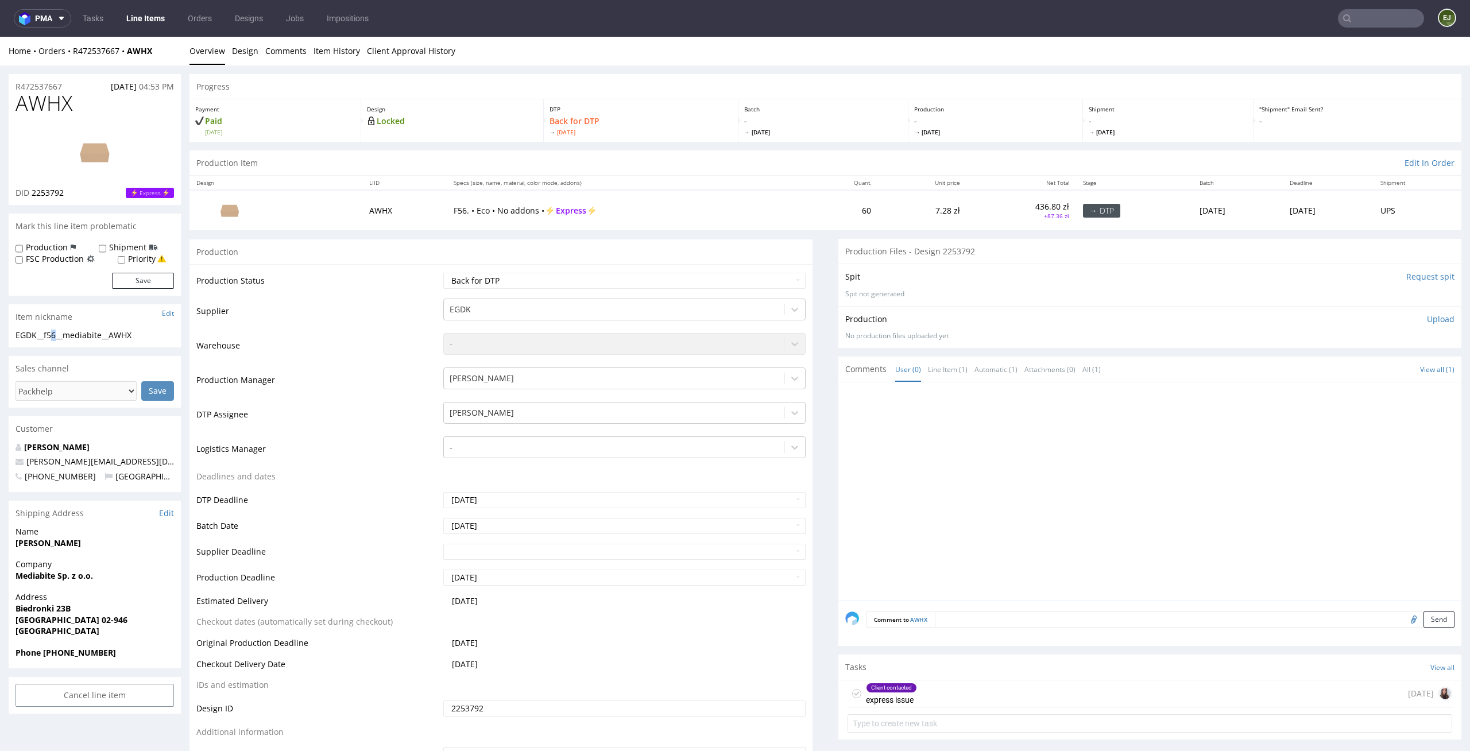
drag, startPoint x: 60, startPoint y: 333, endPoint x: 0, endPoint y: 332, distance: 59.7
drag, startPoint x: 141, startPoint y: 336, endPoint x: 0, endPoint y: 338, distance: 141.3
copy div "EGDK__f56__mediabite__AWHX"
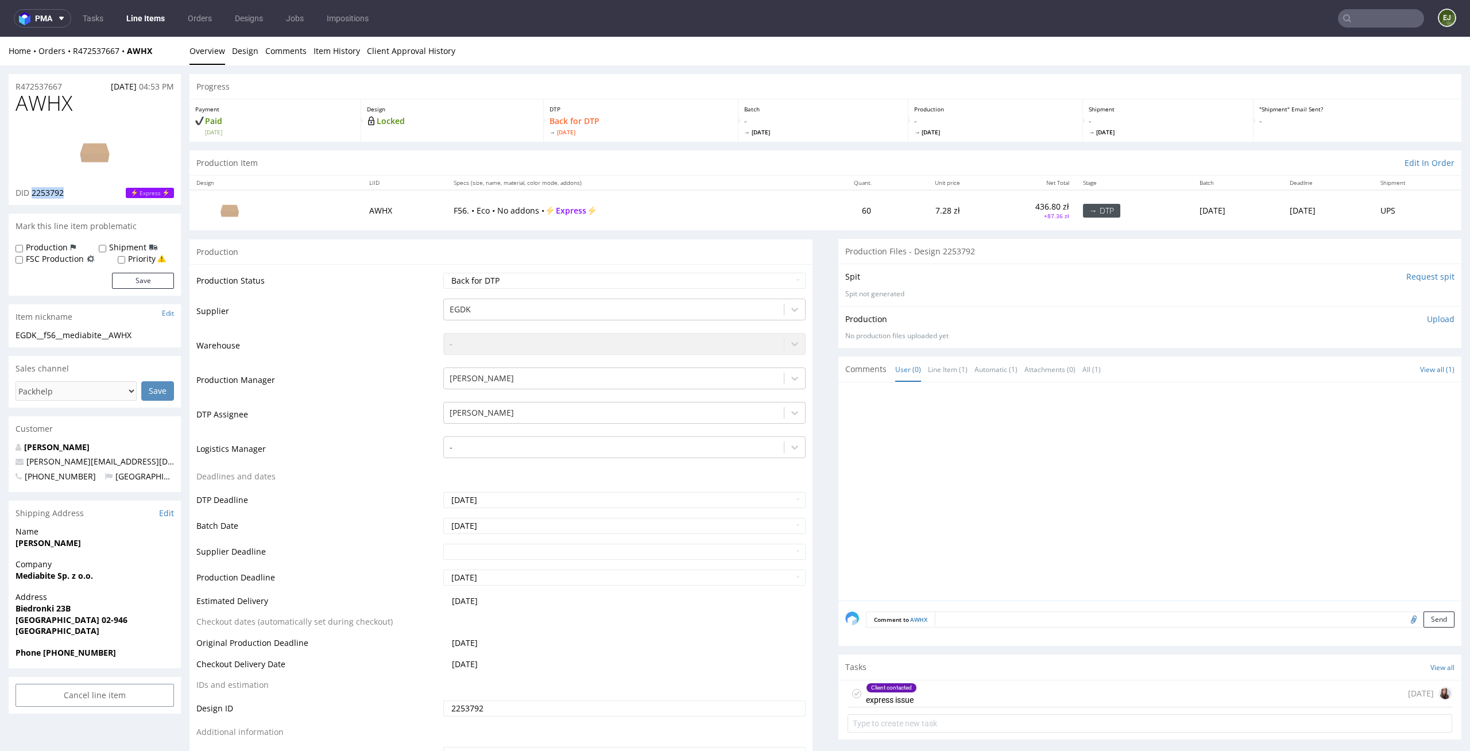
drag, startPoint x: 69, startPoint y: 188, endPoint x: 33, endPoint y: 193, distance: 37.2
click at [33, 193] on div "DID 2253792 Express" at bounding box center [95, 192] width 158 height 11
copy span "2253792"
drag, startPoint x: 71, startPoint y: 84, endPoint x: 0, endPoint y: 85, distance: 71.2
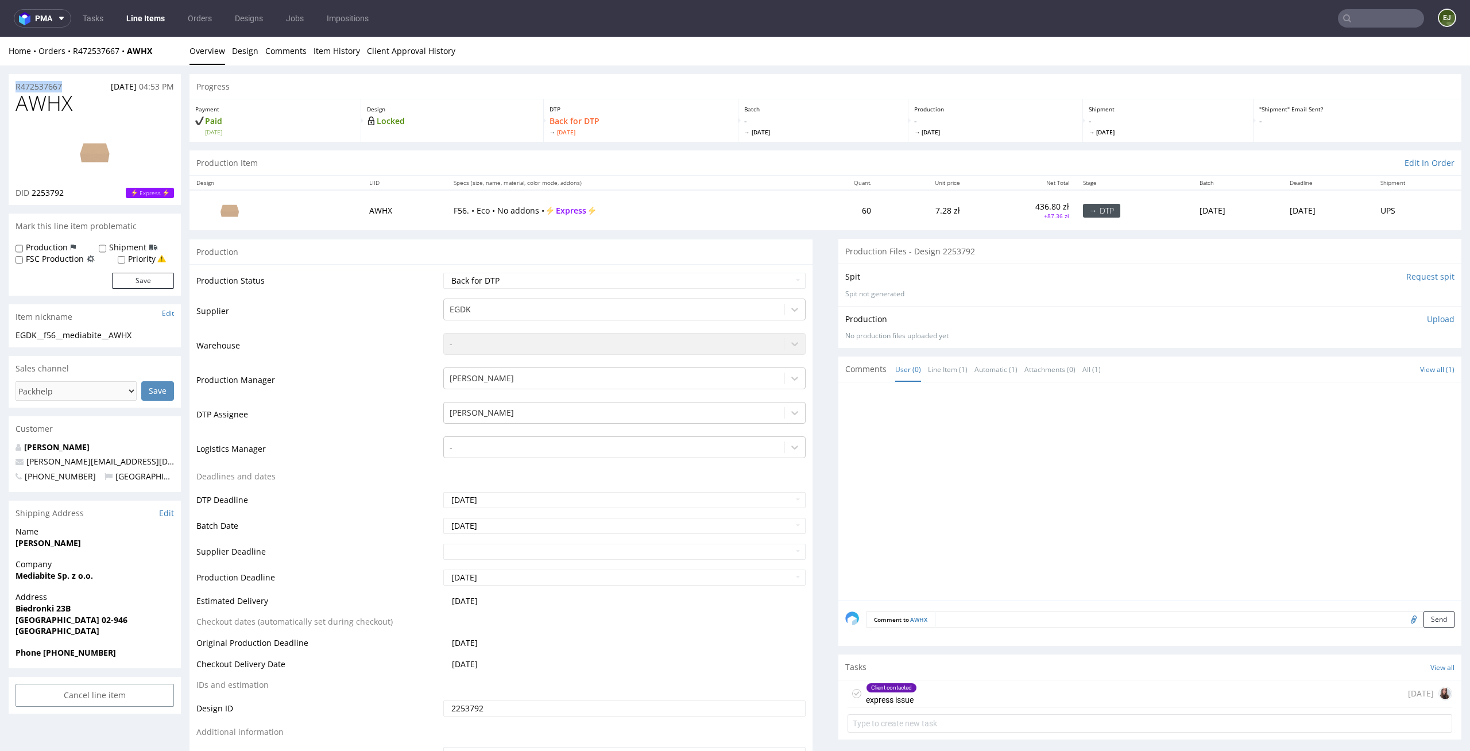
copy p "R472537667"
click at [1427, 316] on p "Upload" at bounding box center [1441, 318] width 28 height 11
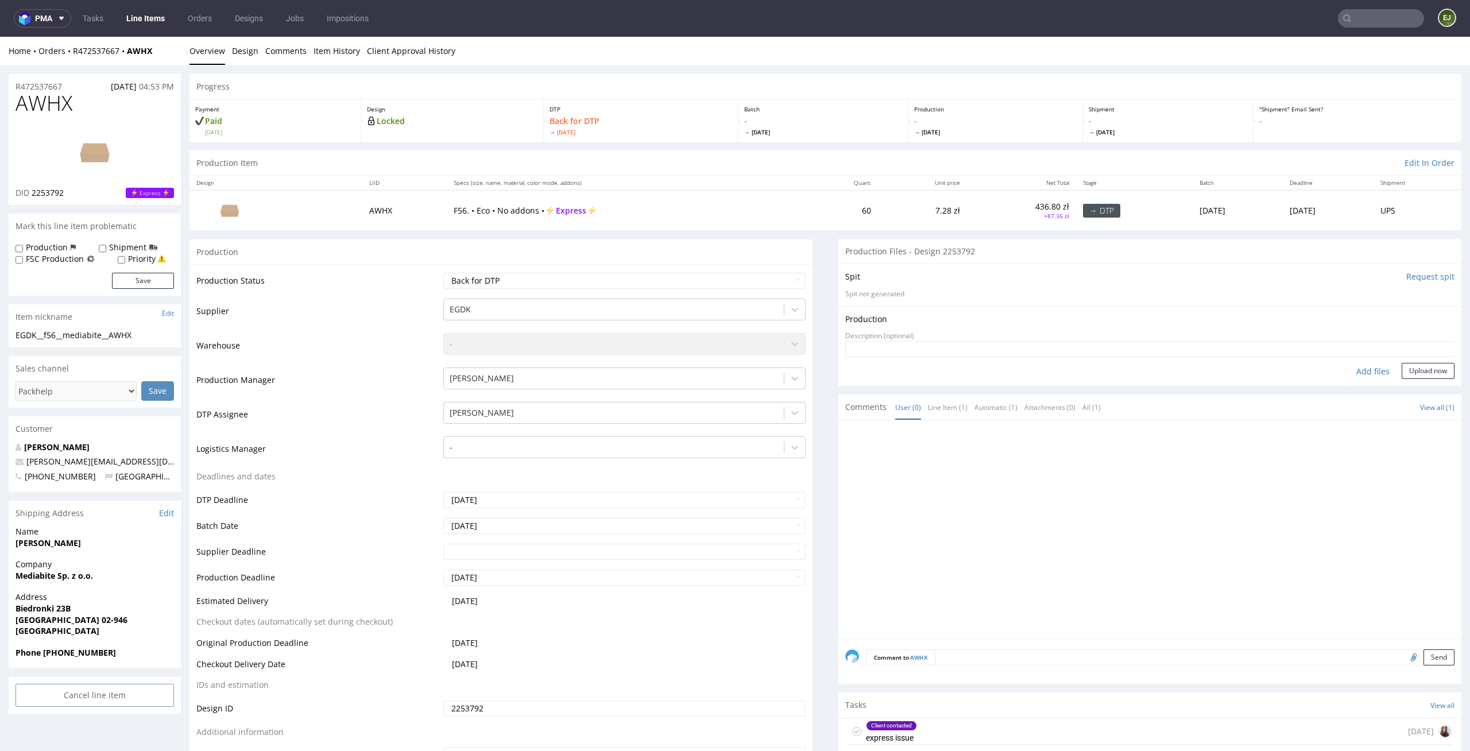
click at [1360, 367] on div "Add files" at bounding box center [1372, 371] width 57 height 17
type input "C:\fakepath\EGDK__f56__mediabite__AWHX__d2253792__oR472537667.pdf"
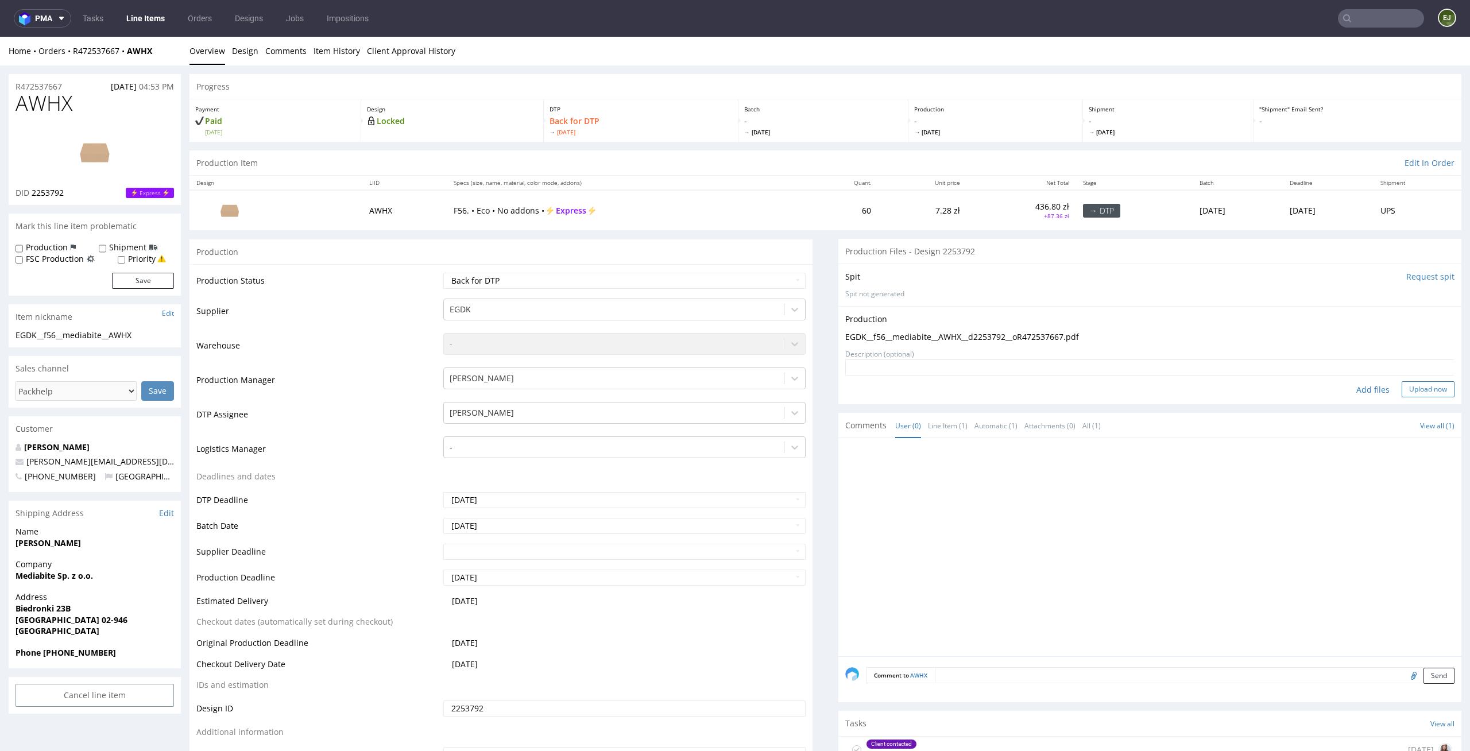
click at [1428, 384] on button "Upload now" at bounding box center [1428, 389] width 53 height 16
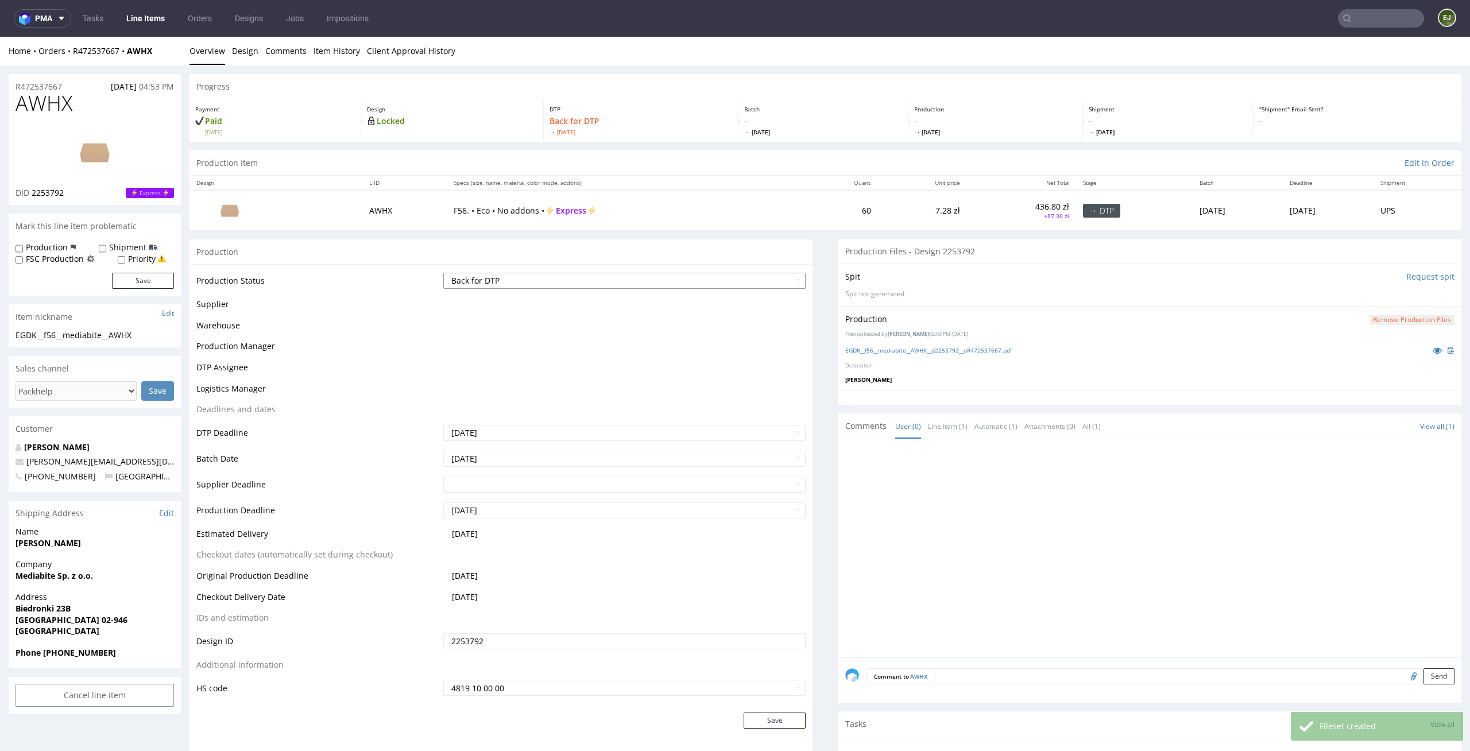
click at [749, 278] on select "Waiting for Artwork Waiting for Diecut Waiting for Mockup Waiting for DTP Waiti…" at bounding box center [624, 281] width 363 height 16
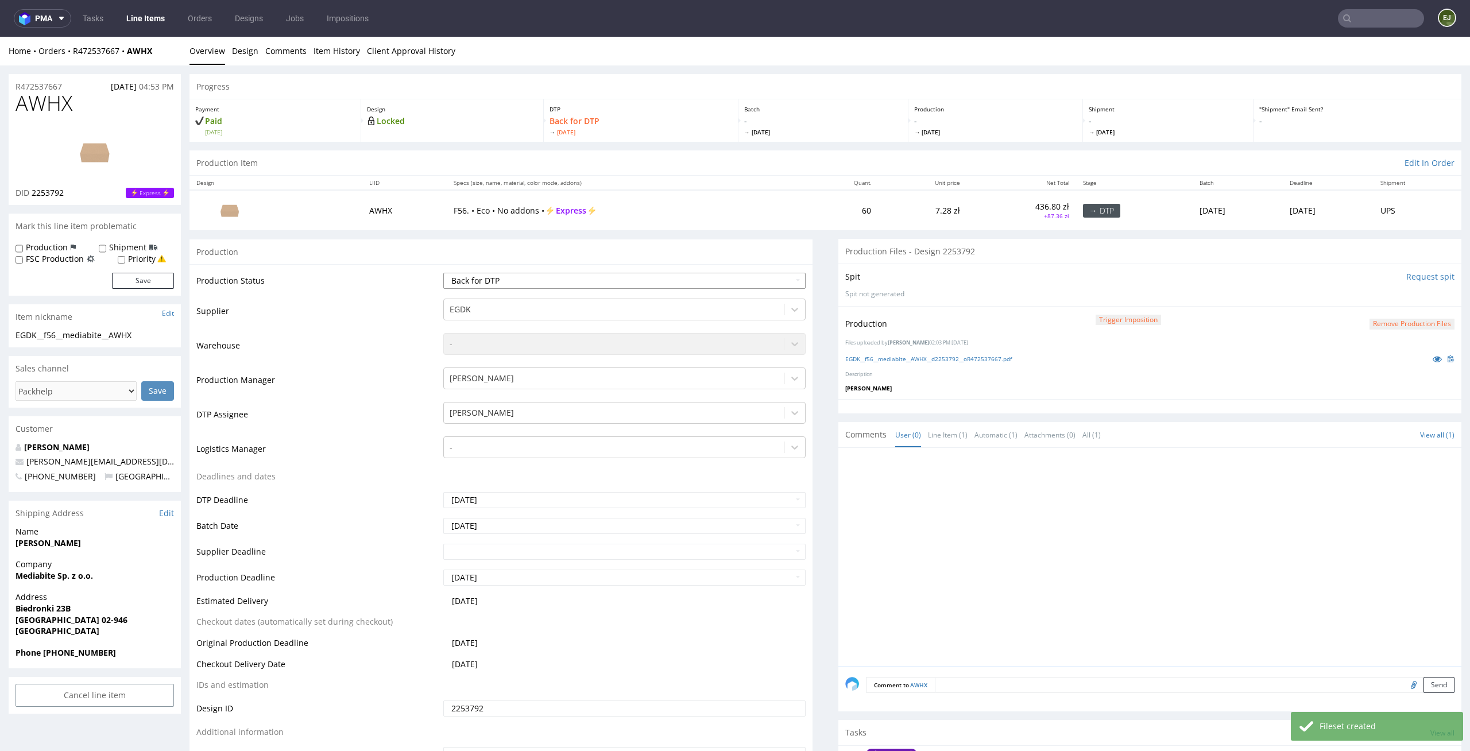
select select "dtp_production_ready"
click at [443, 273] on select "Waiting for Artwork Waiting for Diecut Waiting for Mockup Waiting for DTP Waiti…" at bounding box center [624, 281] width 363 height 16
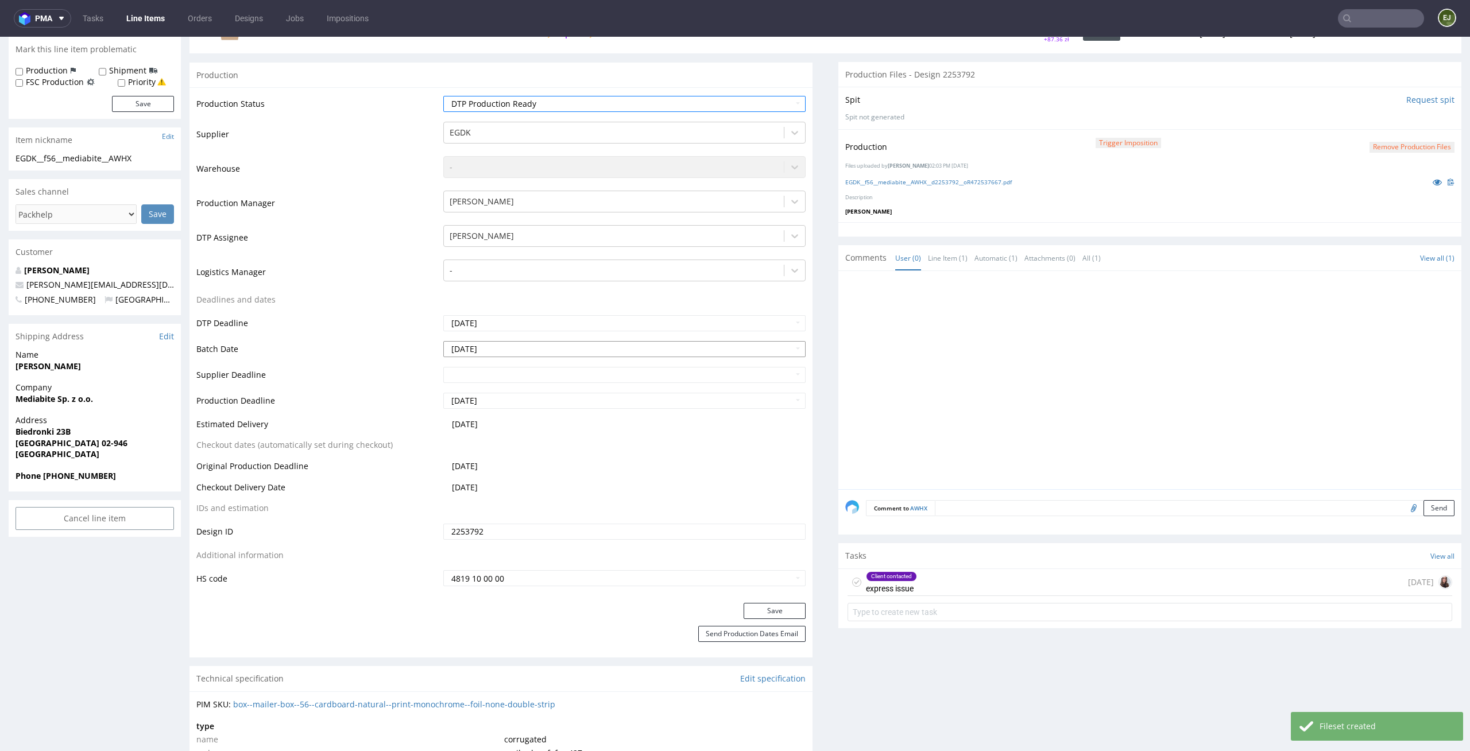
scroll to position [201, 0]
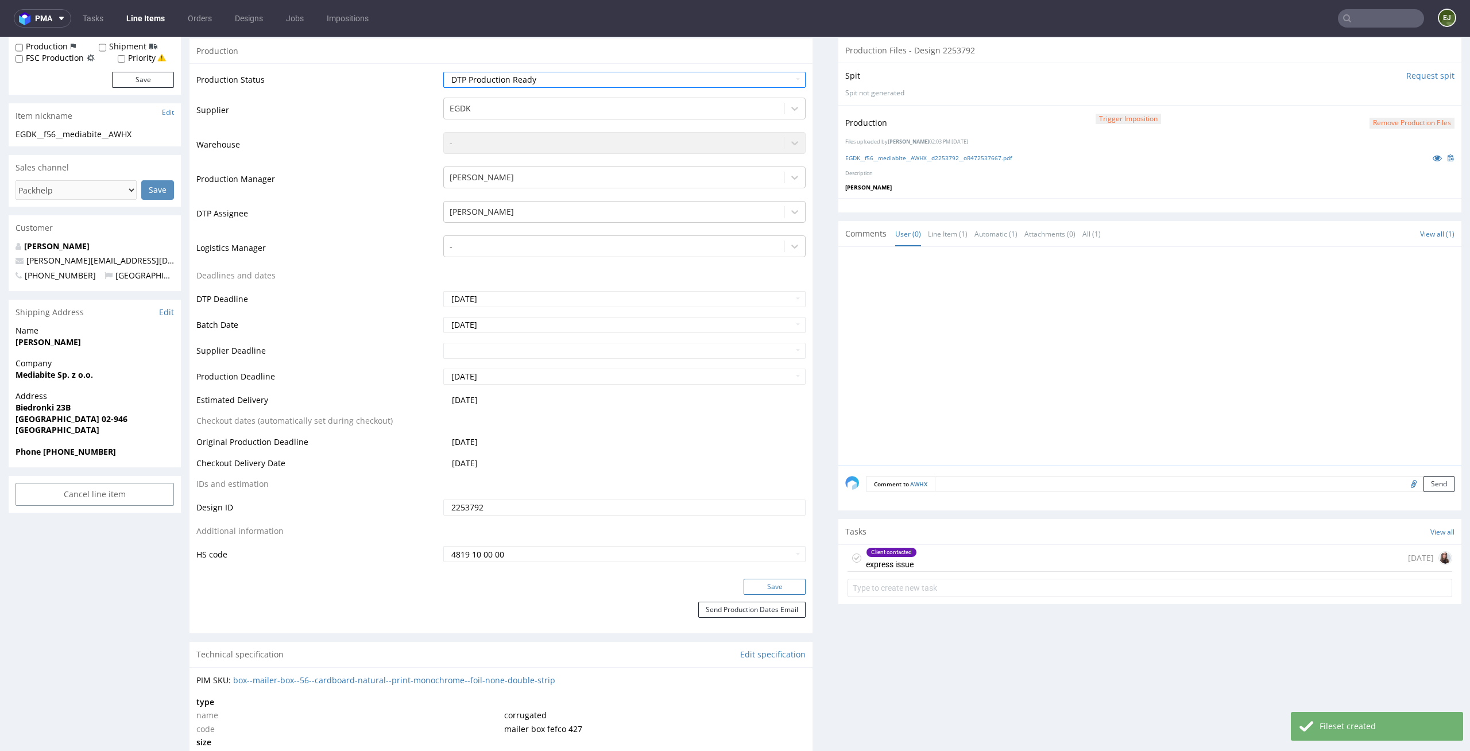
click at [775, 586] on button "Save" at bounding box center [775, 587] width 62 height 16
click at [53, 47] on label "Production" at bounding box center [47, 46] width 42 height 11
click at [23, 47] on input "Production" at bounding box center [19, 47] width 7 height 9
checkbox input "true"
click at [164, 83] on button "Save" at bounding box center [143, 80] width 62 height 16
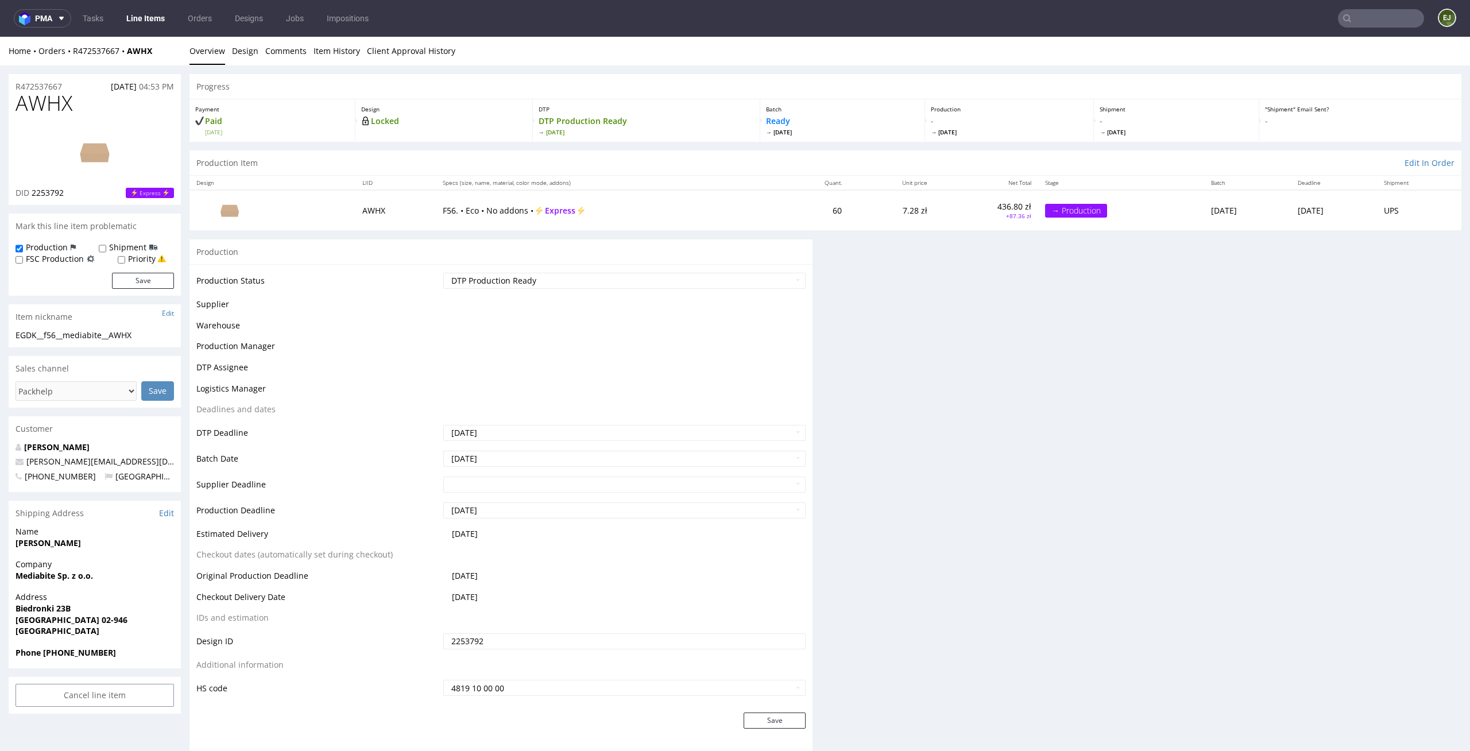
scroll to position [0, 0]
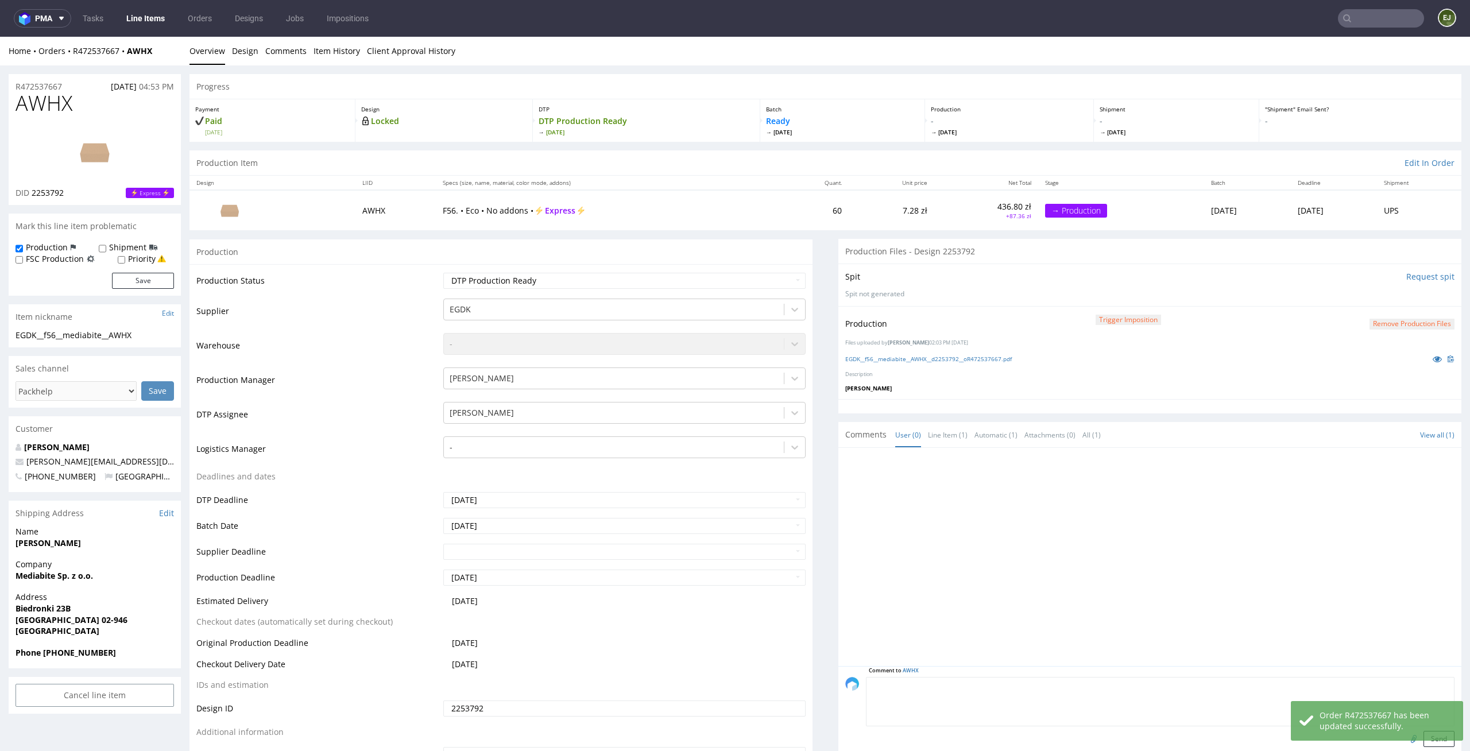
click at [966, 681] on textarea at bounding box center [1160, 701] width 589 height 49
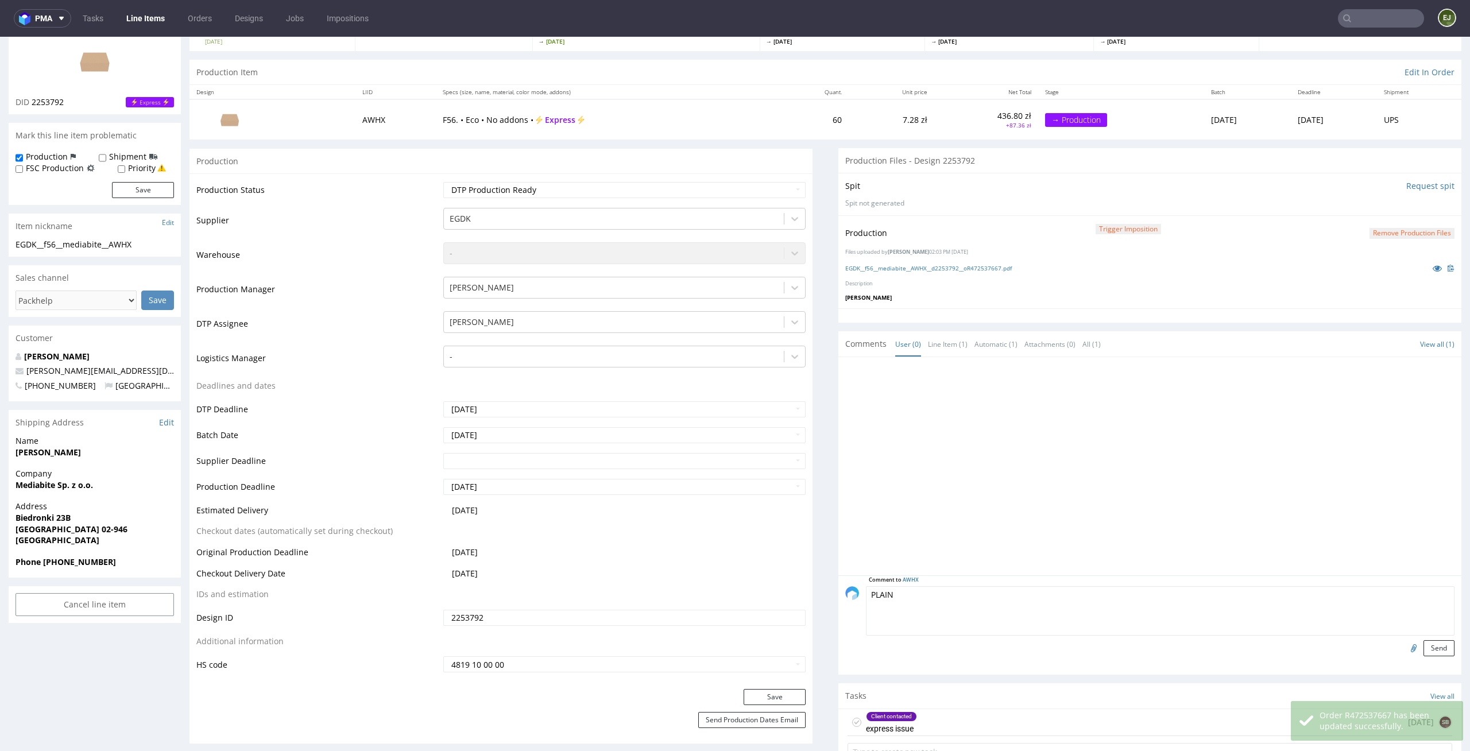
scroll to position [186, 0]
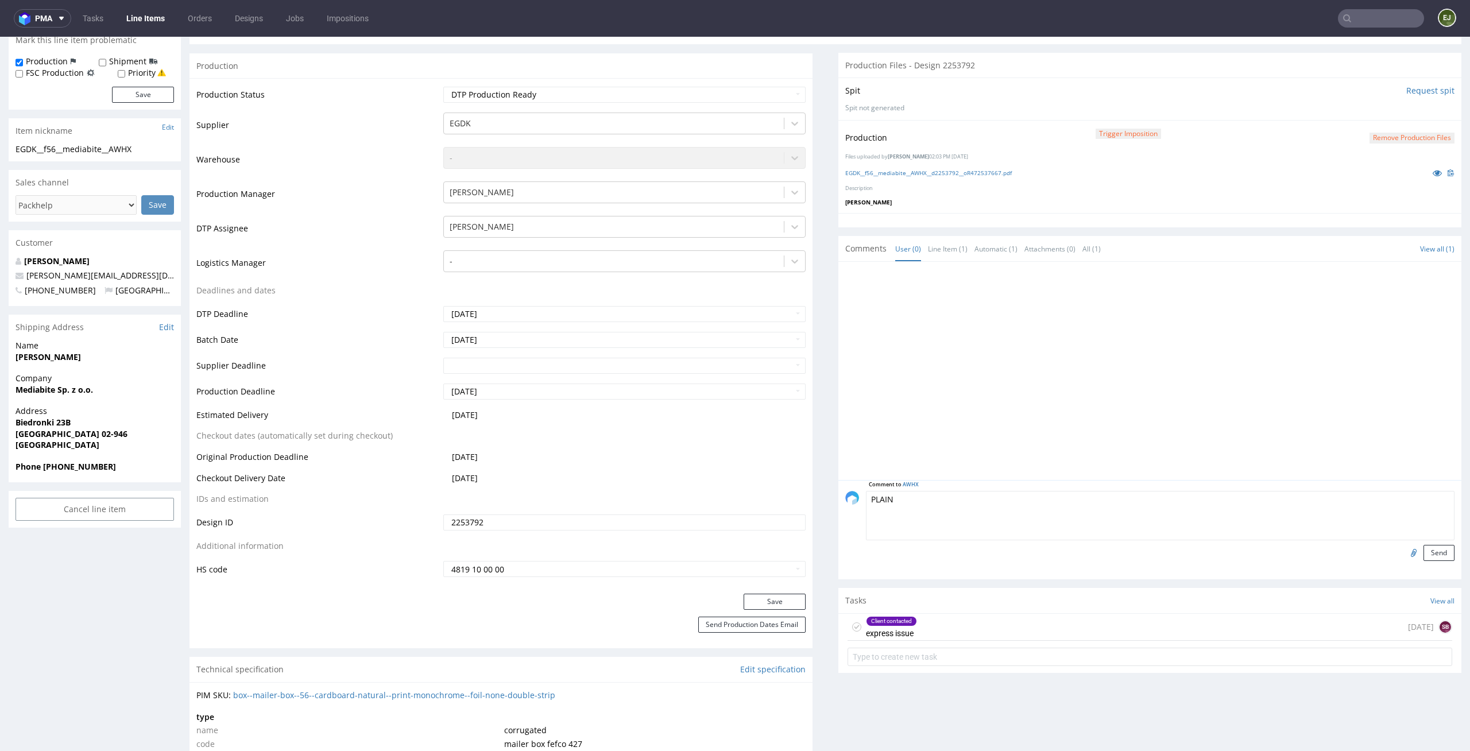
type textarea "PLAIN"
click at [1425, 561] on div "Comment to AWHX PLAIN Send" at bounding box center [1149, 529] width 623 height 99
click at [1425, 558] on button "Send" at bounding box center [1438, 553] width 31 height 16
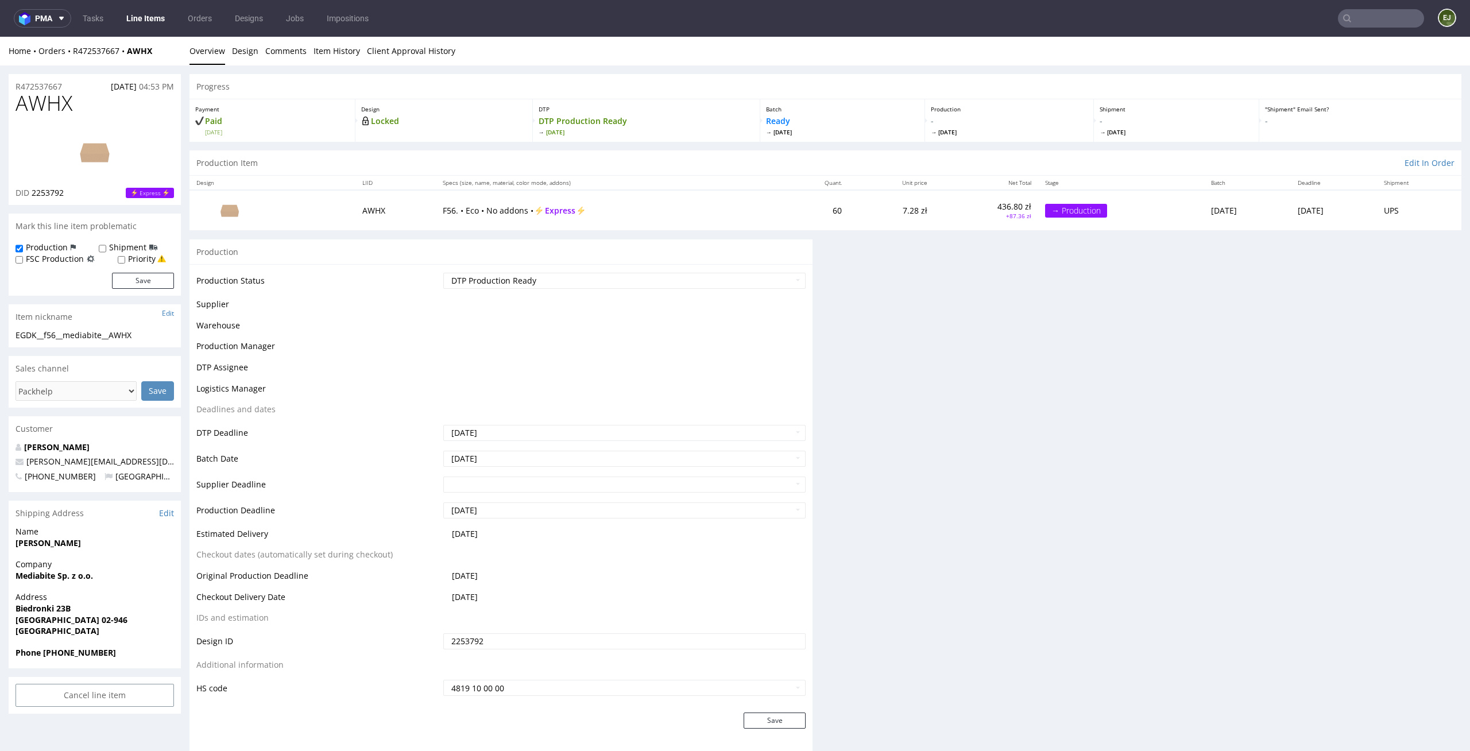
scroll to position [0, 0]
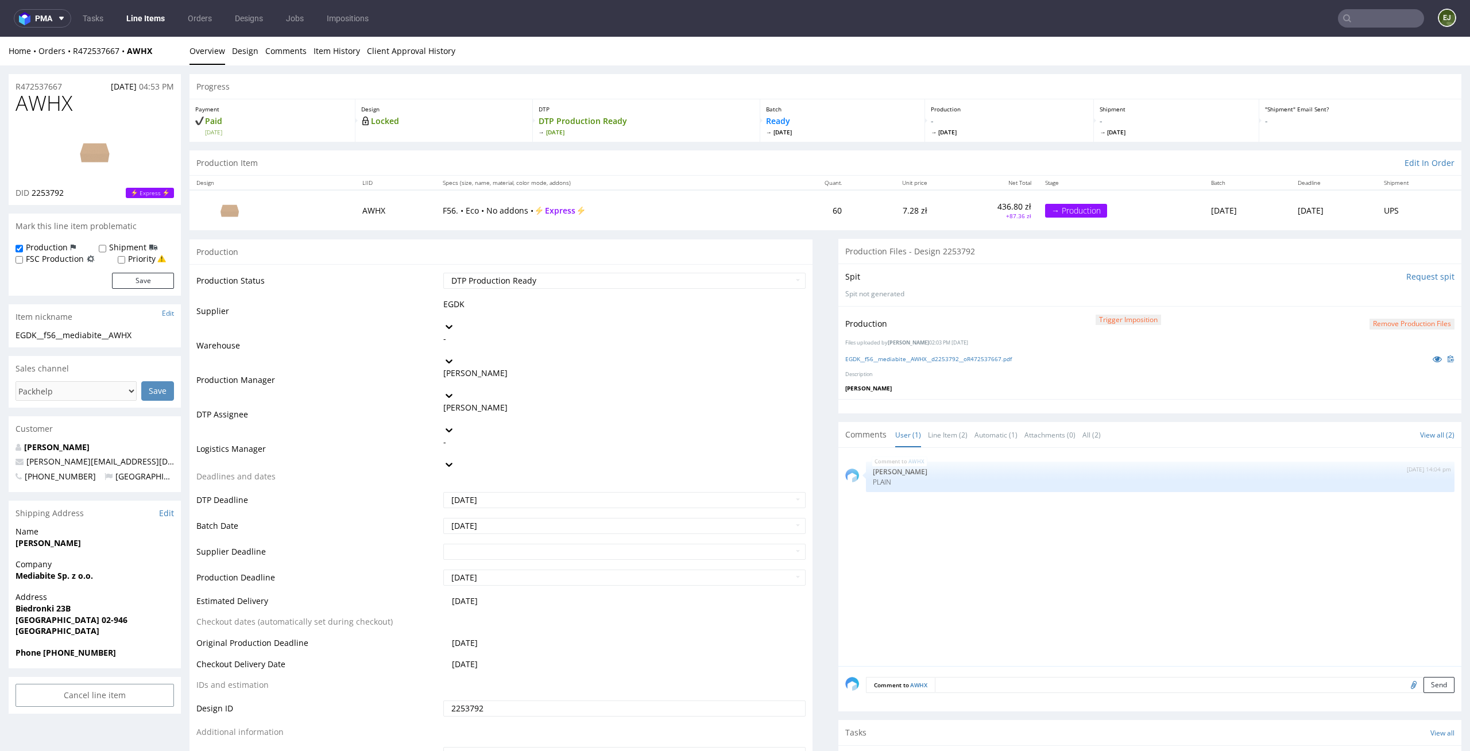
click at [140, 21] on link "Line Items" at bounding box center [145, 18] width 52 height 18
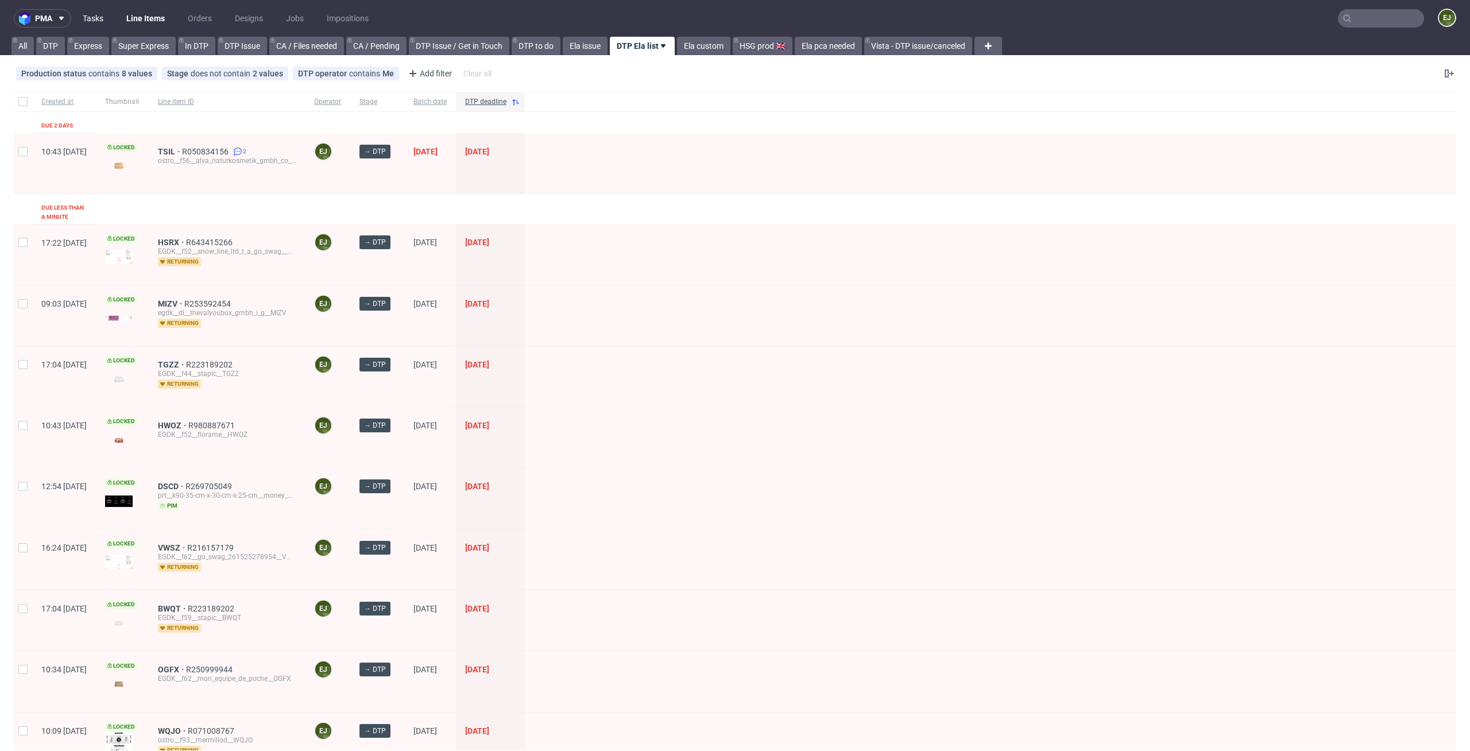
click at [98, 25] on link "Tasks" at bounding box center [93, 18] width 34 height 18
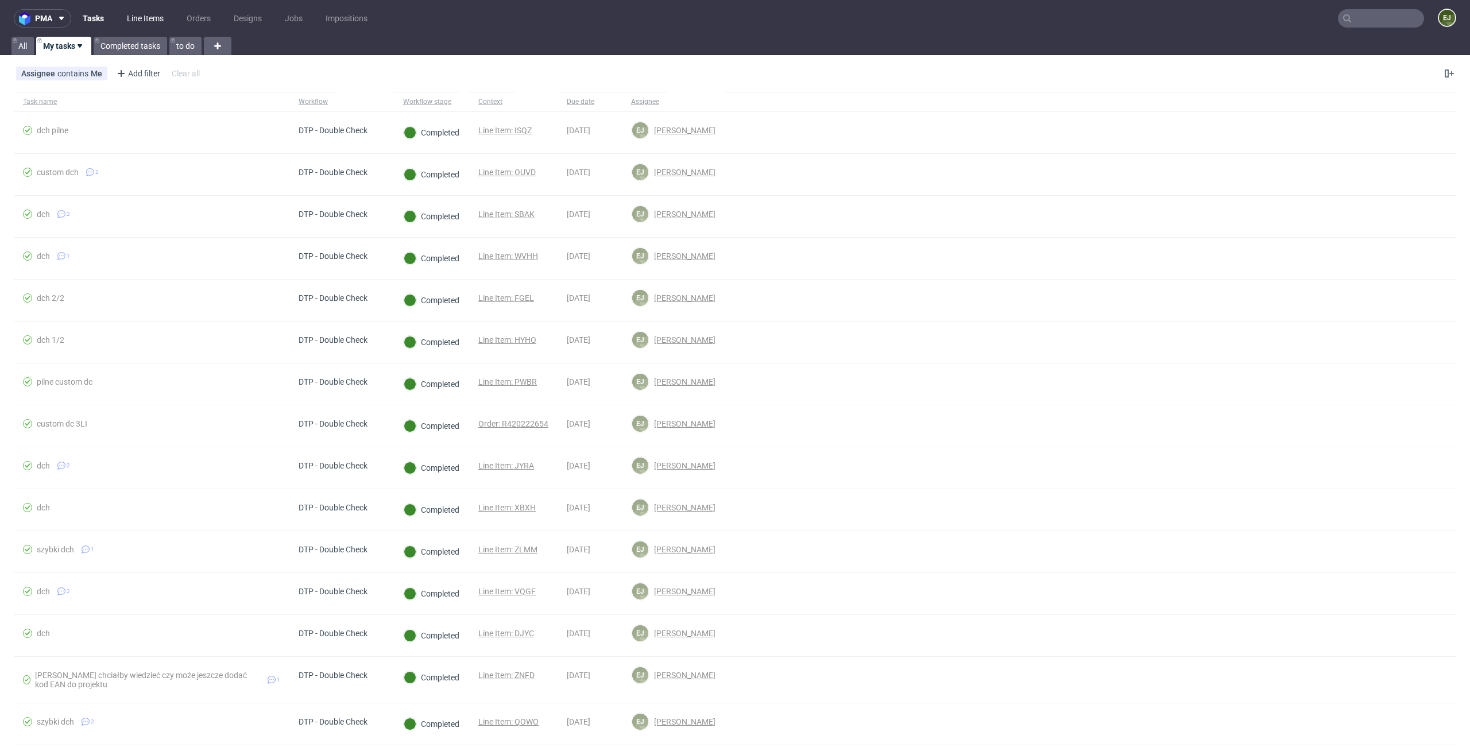
click at [148, 21] on link "Line Items" at bounding box center [145, 18] width 51 height 18
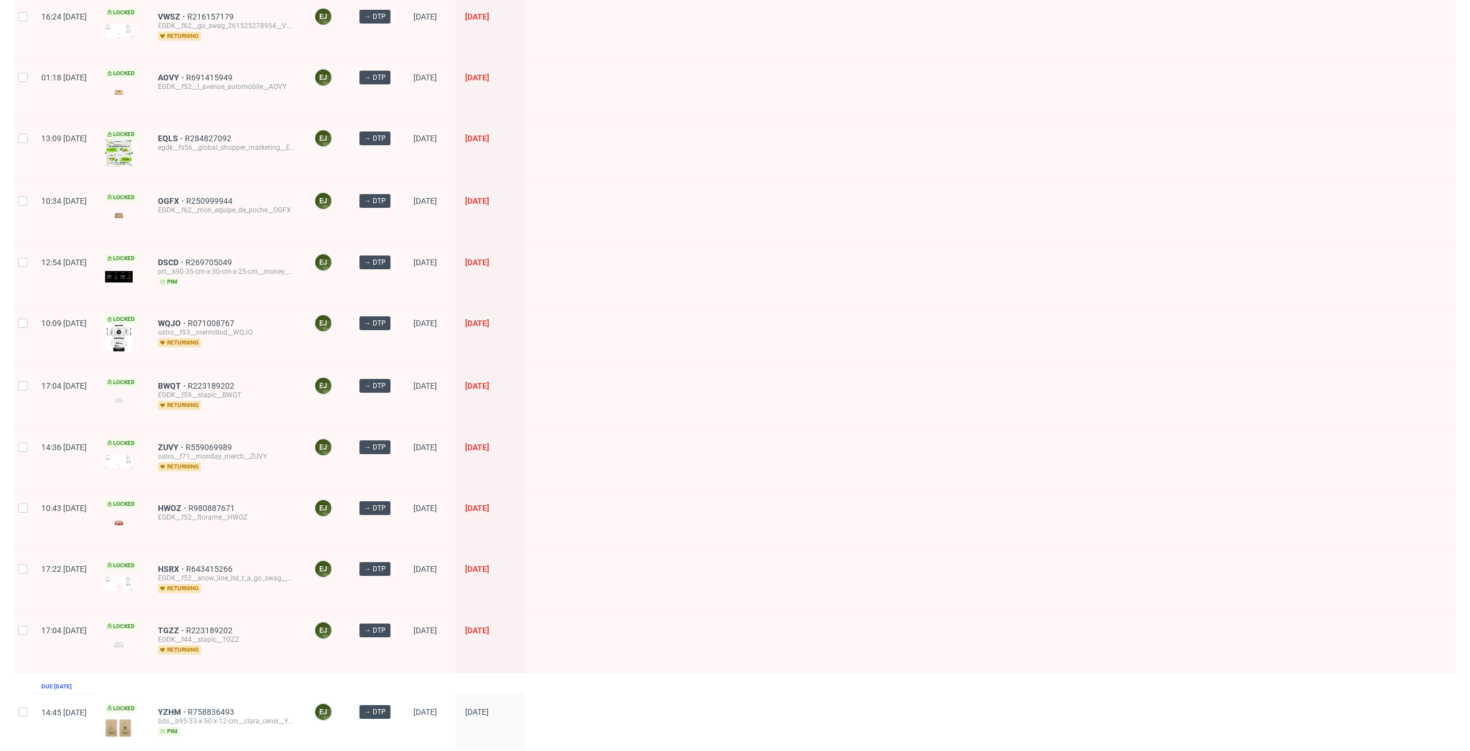
scroll to position [239, 0]
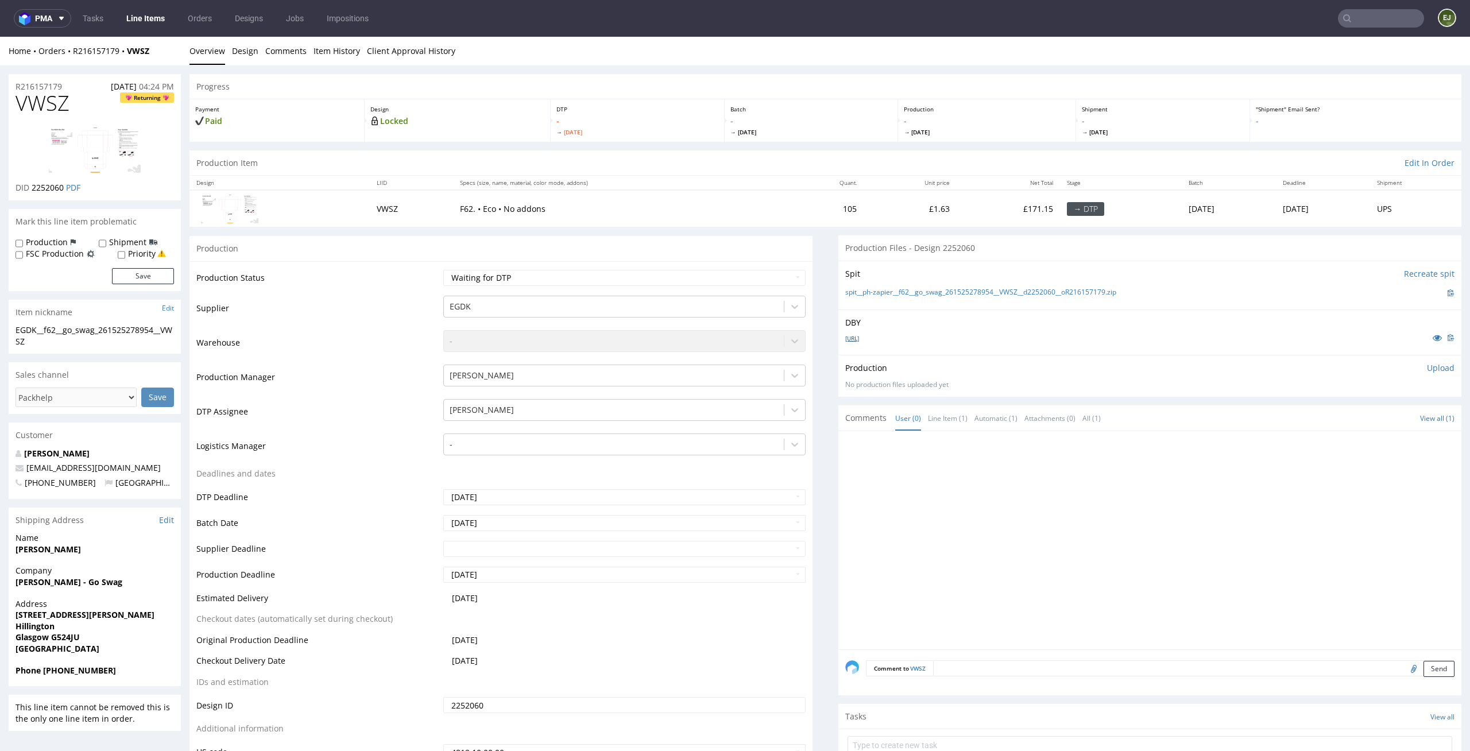
click at [859, 336] on link "[URL]" at bounding box center [852, 338] width 14 height 8
click at [907, 291] on link "spit__ph-zapier__f62__go_swag_261525278954__VWSZ__d2252060__oR216157179.zip" at bounding box center [980, 293] width 271 height 10
click at [555, 289] on td "Waiting for Artwork Waiting for Diecut Waiting for Mockup Waiting for DTP Waiti…" at bounding box center [623, 282] width 366 height 26
click at [560, 280] on select "Waiting for Artwork Waiting for Diecut Waiting for Mockup Waiting for DTP Waiti…" at bounding box center [624, 278] width 363 height 16
select select "dtp_in_process"
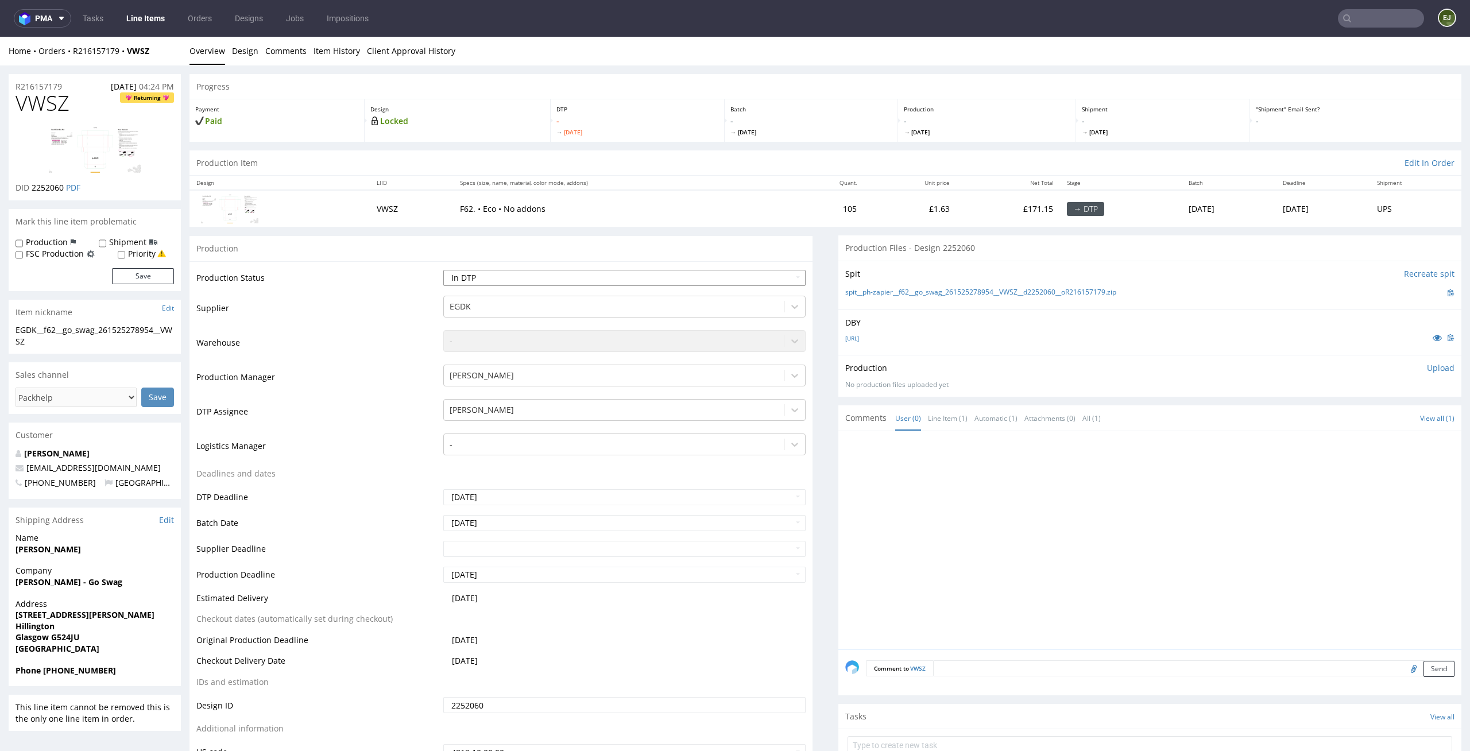
click at [443, 270] on select "Waiting for Artwork Waiting for Diecut Waiting for Mockup Waiting for DTP Waiti…" at bounding box center [624, 278] width 363 height 16
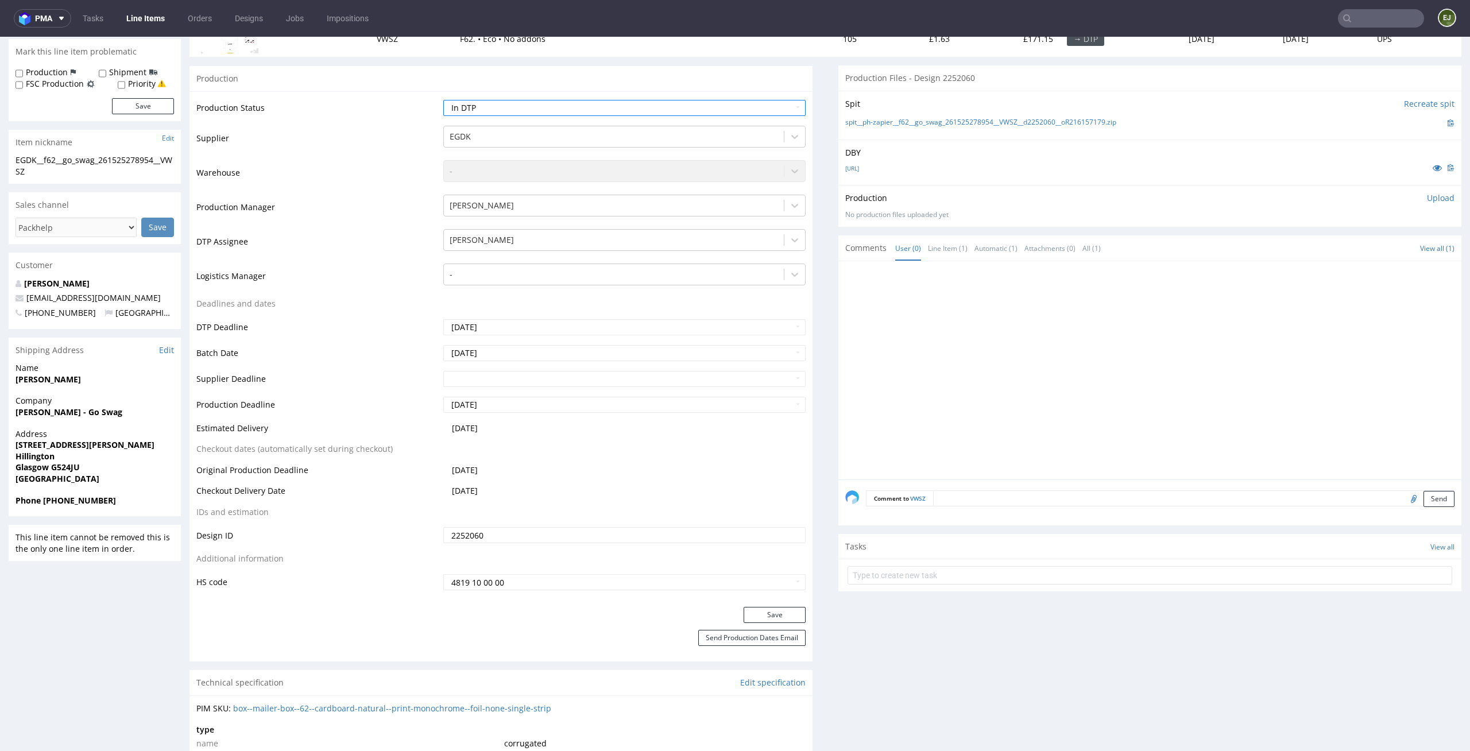
scroll to position [196, 0]
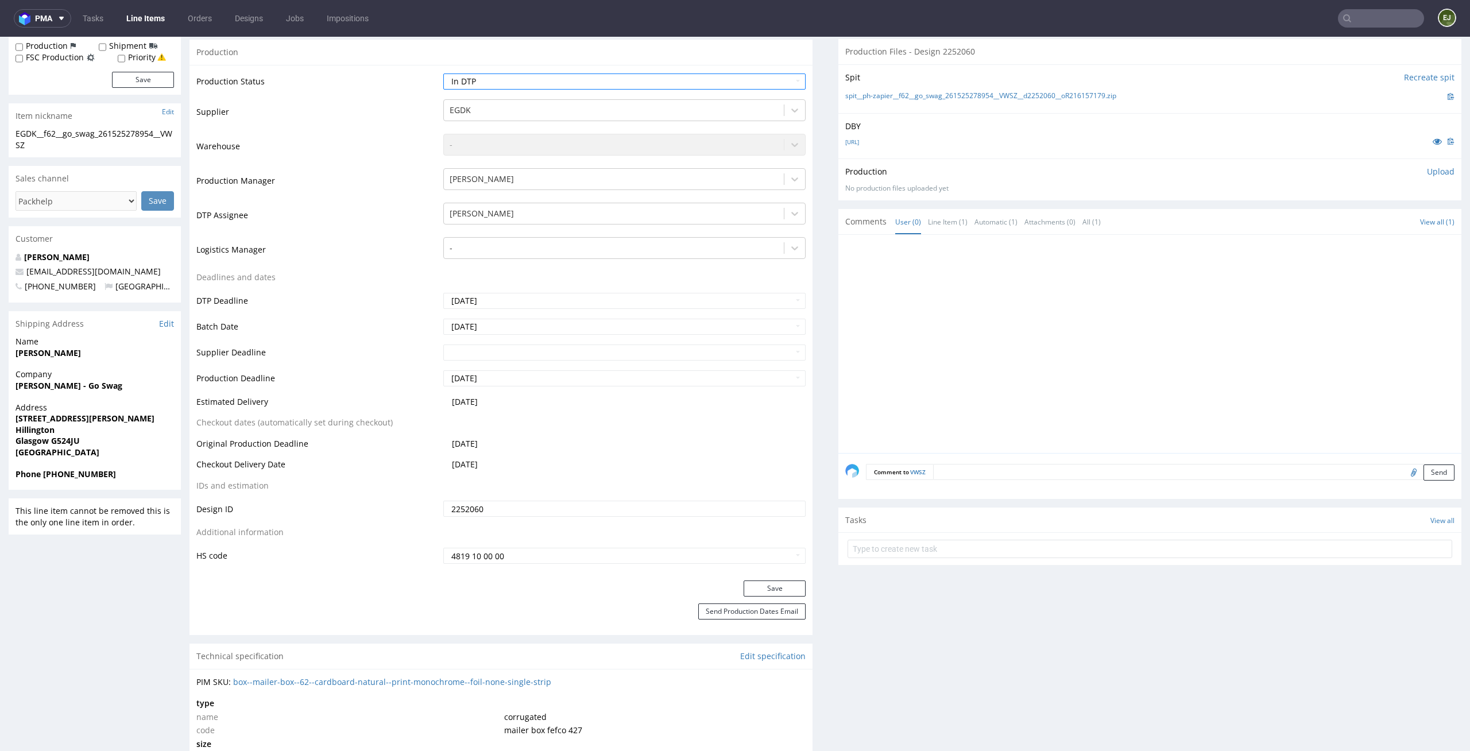
click at [767, 576] on div "Production Status Waiting for Artwork Waiting for Diecut Waiting for Mockup Wai…" at bounding box center [500, 323] width 623 height 516
click at [763, 590] on button "Save" at bounding box center [775, 588] width 62 height 16
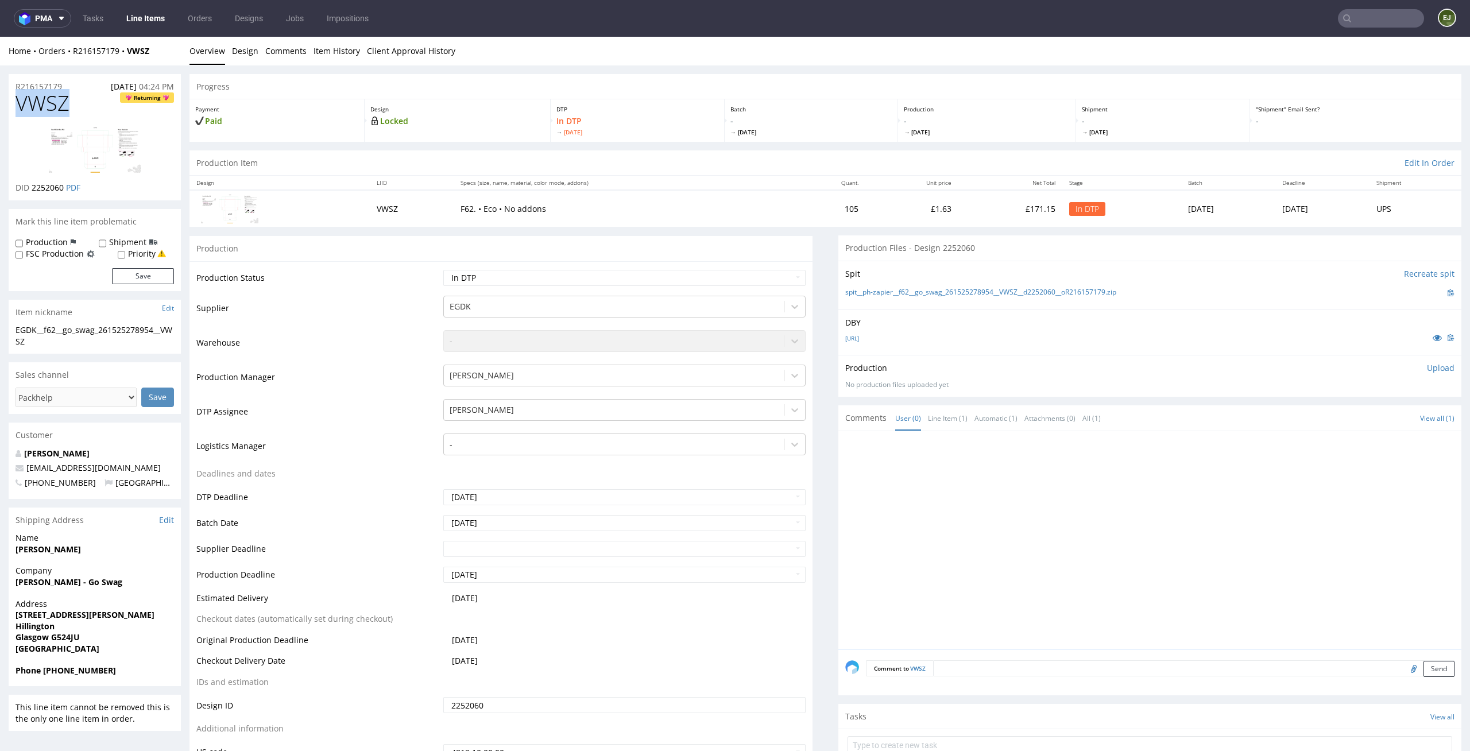
drag, startPoint x: 86, startPoint y: 96, endPoint x: 0, endPoint y: 92, distance: 85.7
copy span "VWSZ"
click at [1427, 367] on p "Upload" at bounding box center [1441, 367] width 28 height 11
click at [1353, 419] on div "Add files" at bounding box center [1372, 420] width 57 height 17
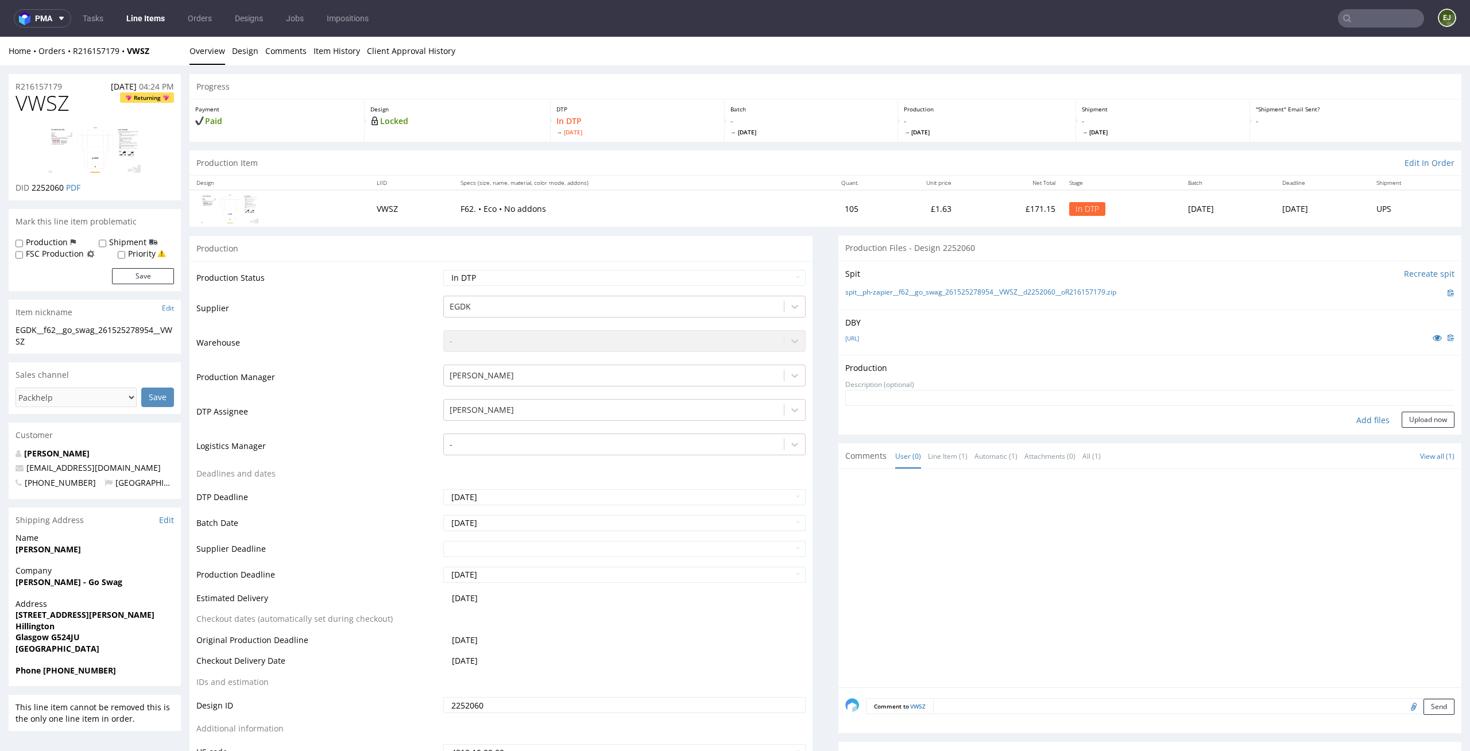
type input "C:\fakepath\EGDK__f62__go_swag_261525278954__VWSZ__d2252060__oR216157179__lates…"
click at [1425, 431] on button "Upload now" at bounding box center [1428, 438] width 53 height 16
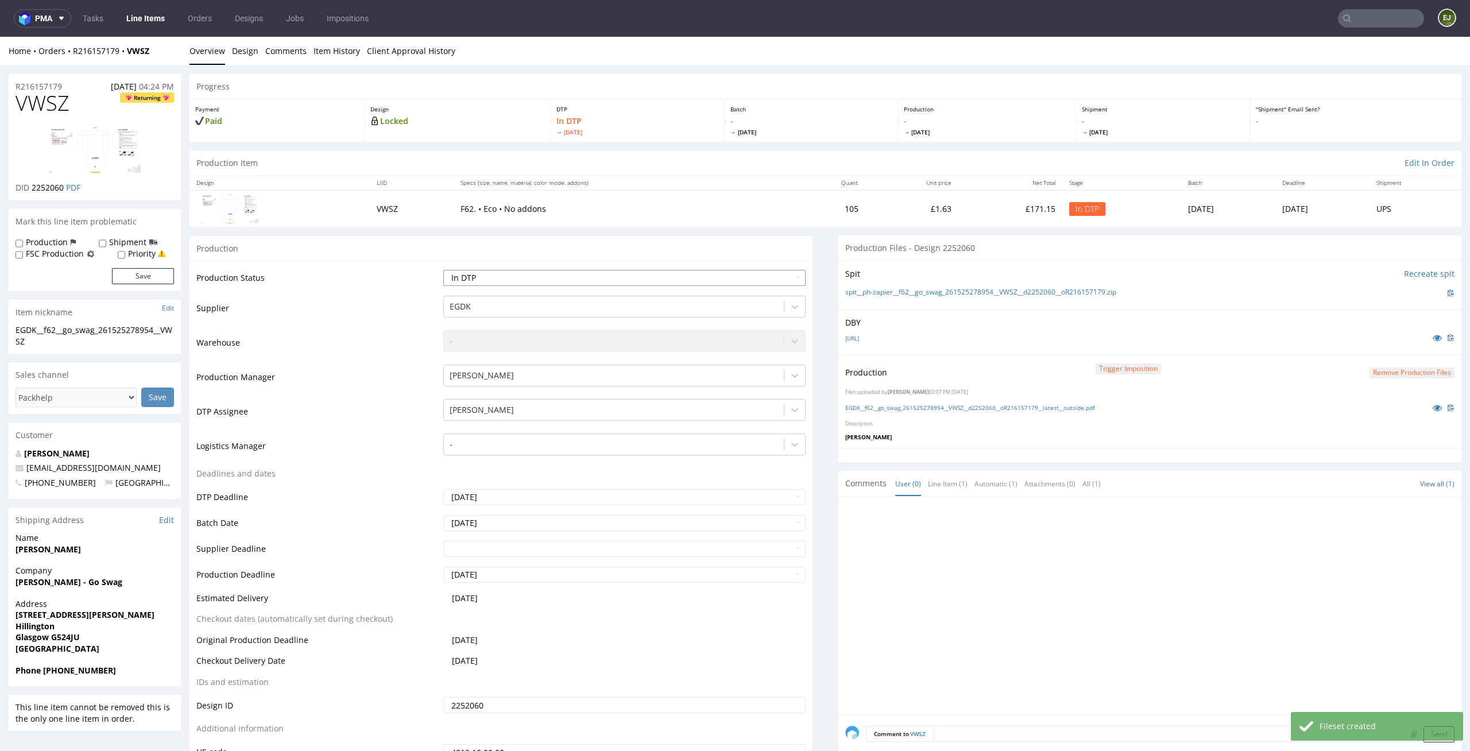
click at [746, 276] on select "Waiting for Artwork Waiting for Diecut Waiting for Mockup Waiting for DTP Waiti…" at bounding box center [624, 278] width 363 height 16
select select "dtp_production_ready"
click at [443, 270] on select "Waiting for Artwork Waiting for Diecut Waiting for Mockup Waiting for DTP Waiti…" at bounding box center [624, 278] width 363 height 16
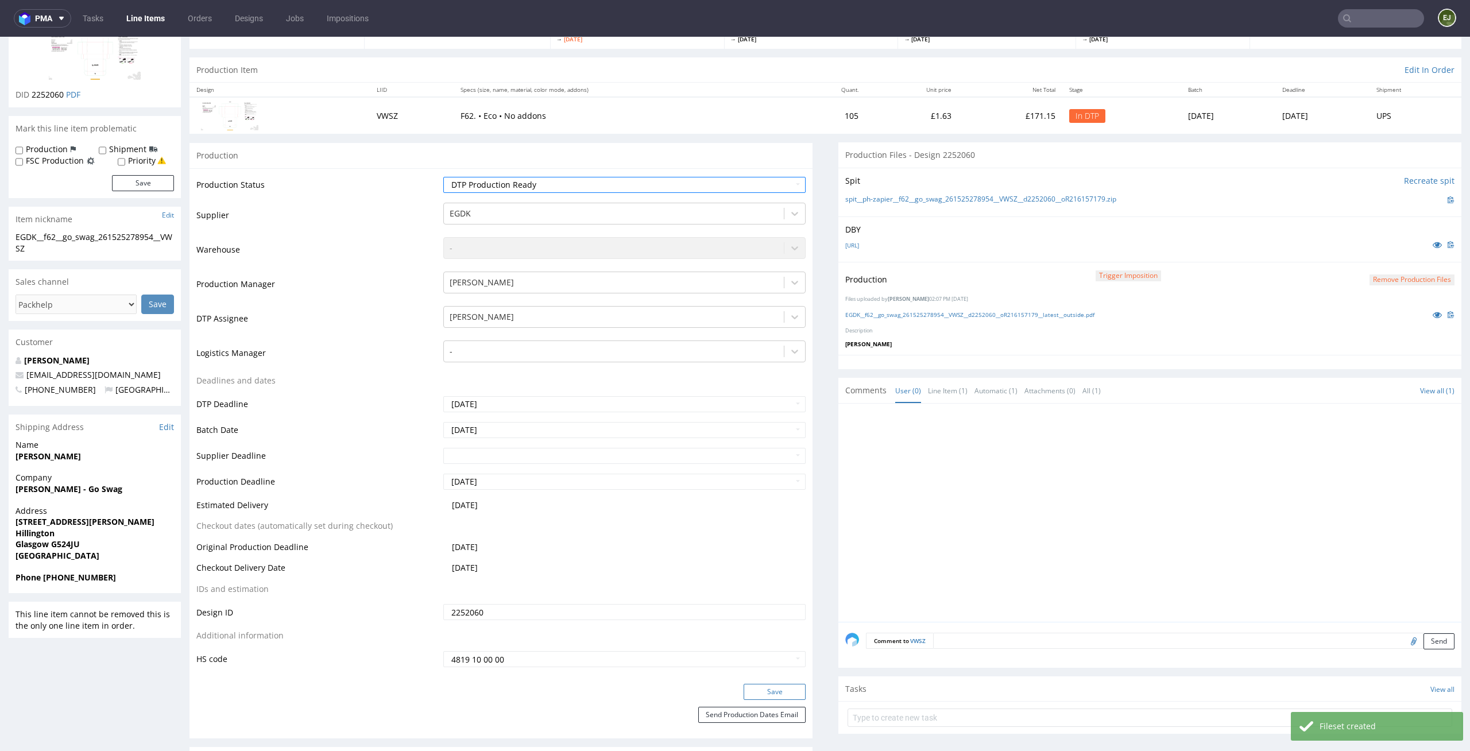
click at [777, 686] on button "Save" at bounding box center [775, 692] width 62 height 16
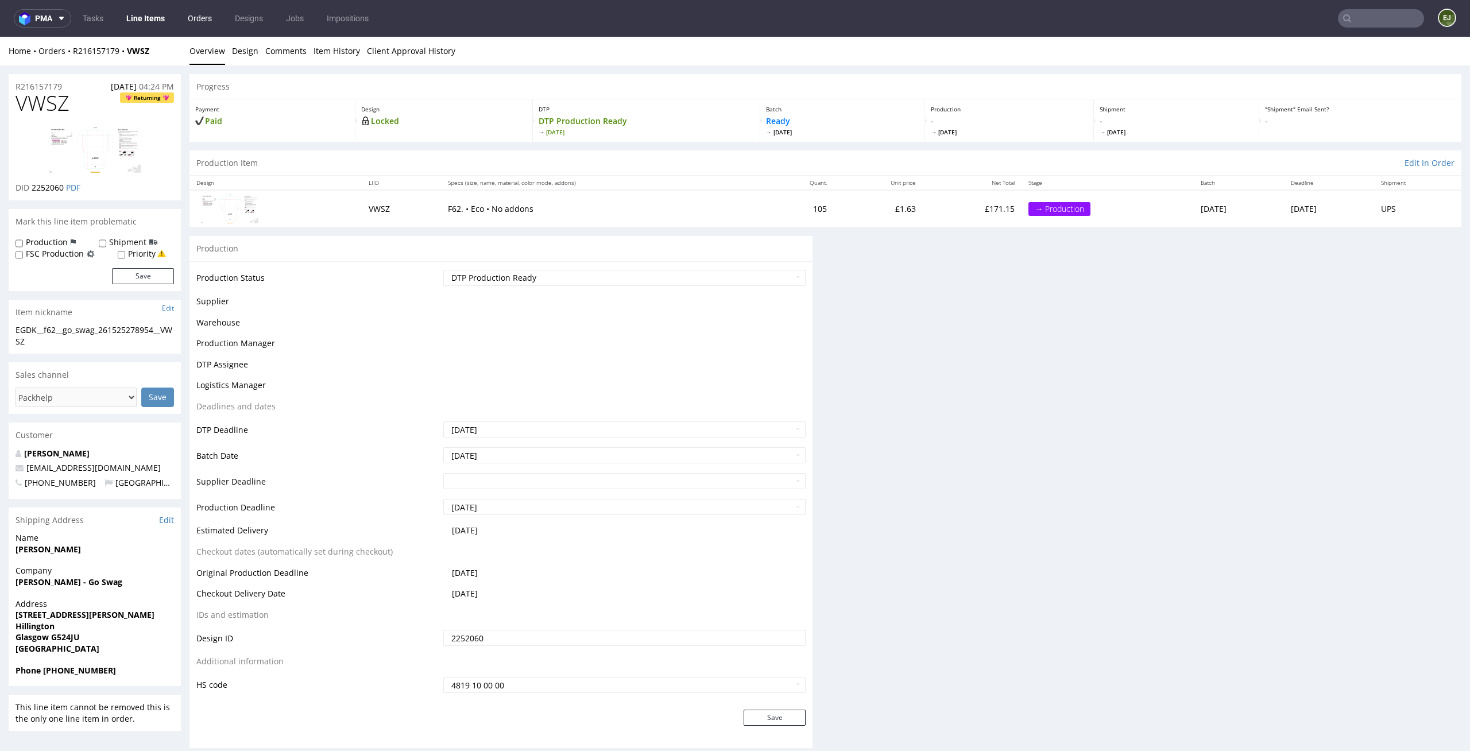
scroll to position [0, 0]
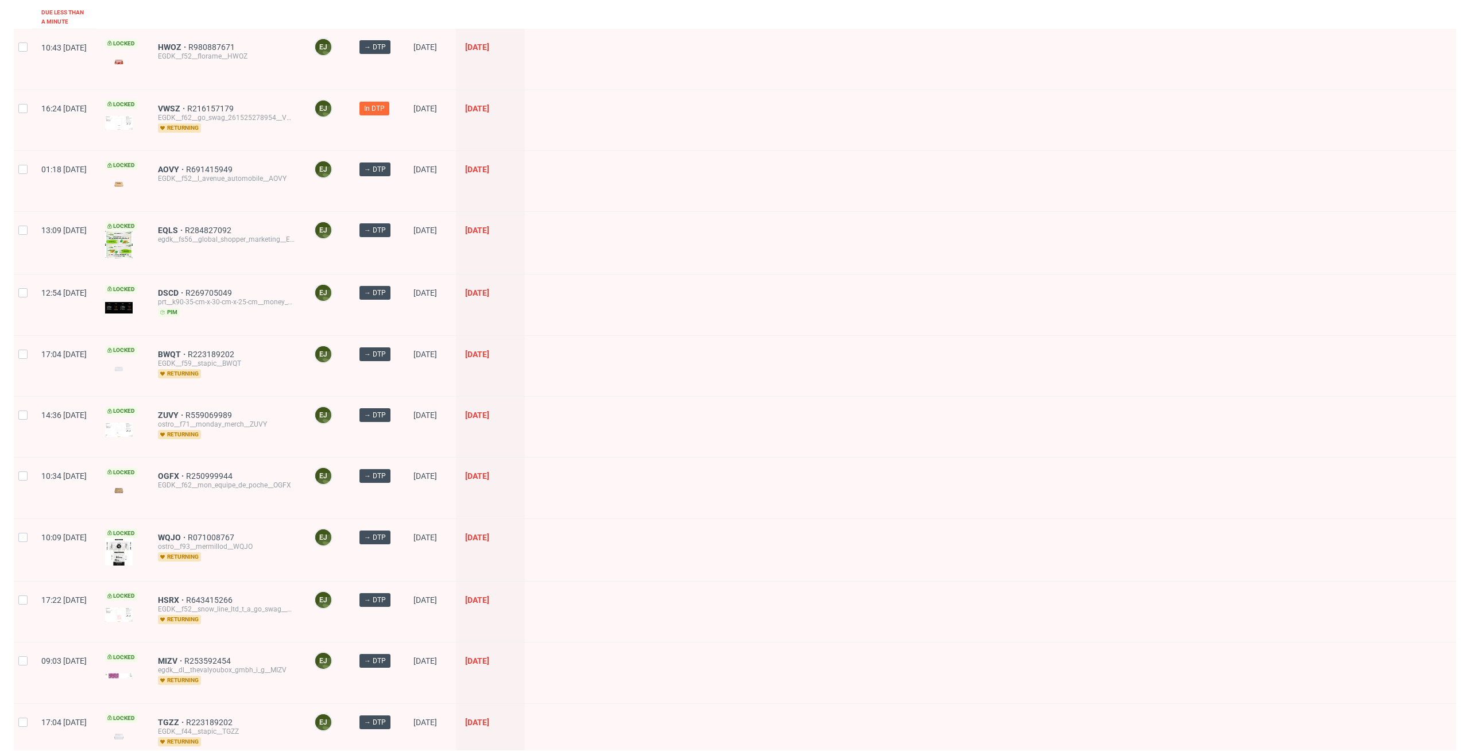
scroll to position [6, 0]
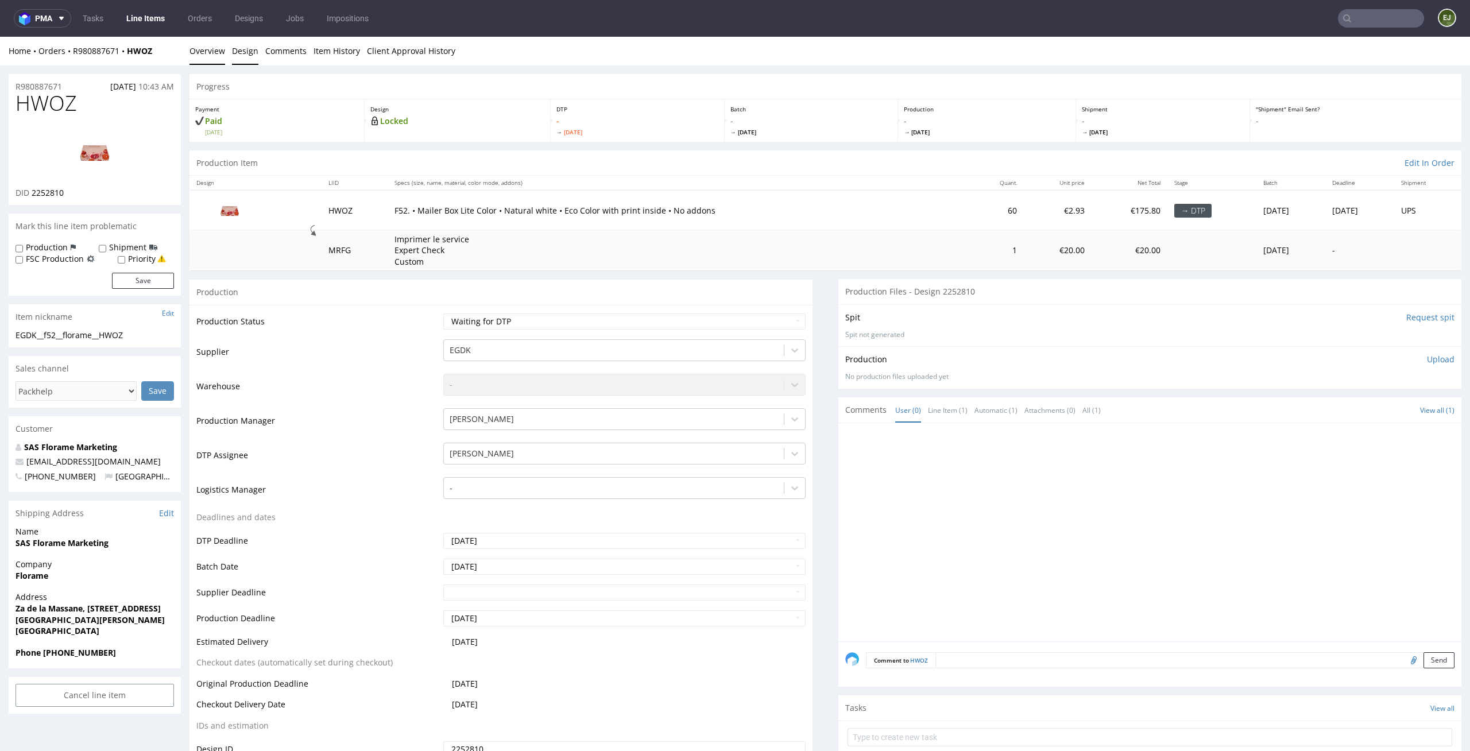
click at [243, 51] on link "Design" at bounding box center [245, 51] width 26 height 28
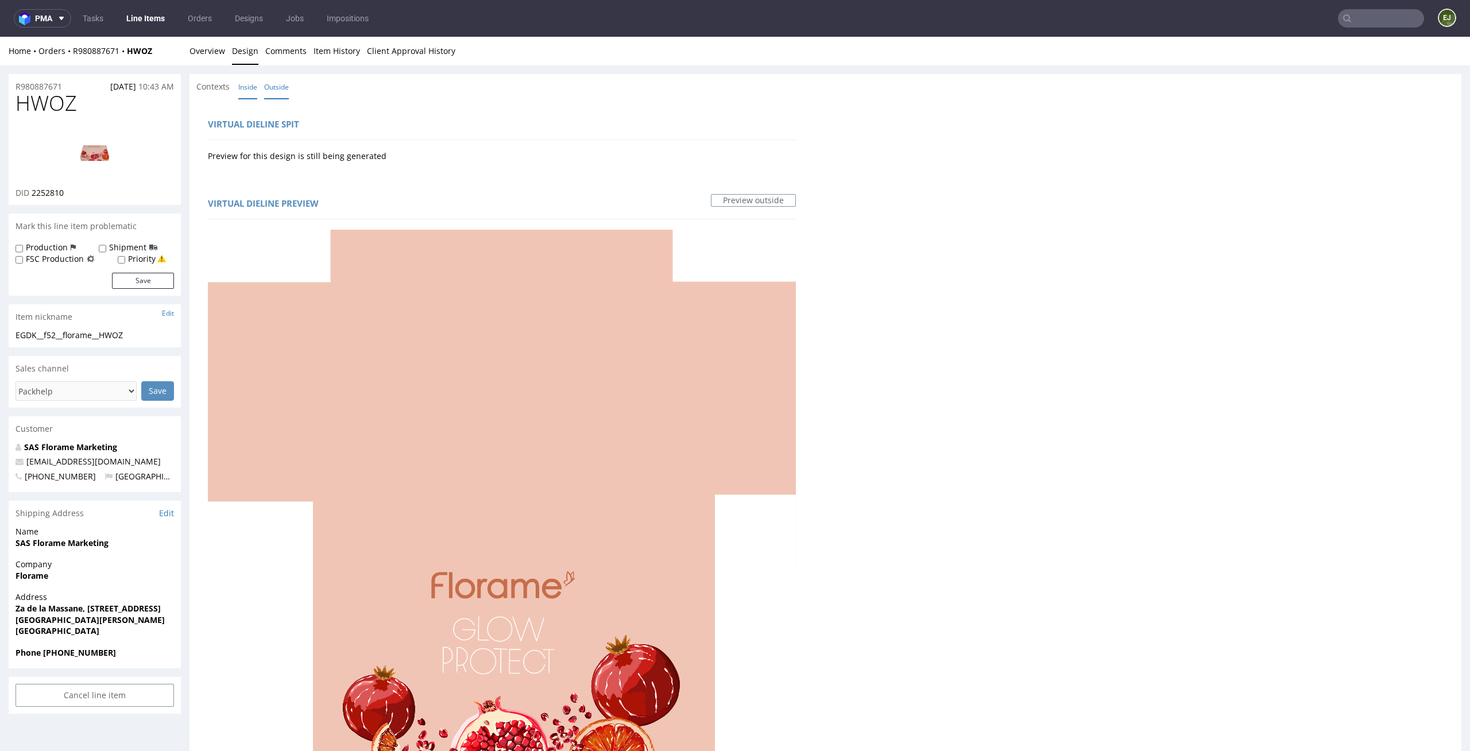
click at [253, 78] on link "Inside" at bounding box center [247, 87] width 19 height 25
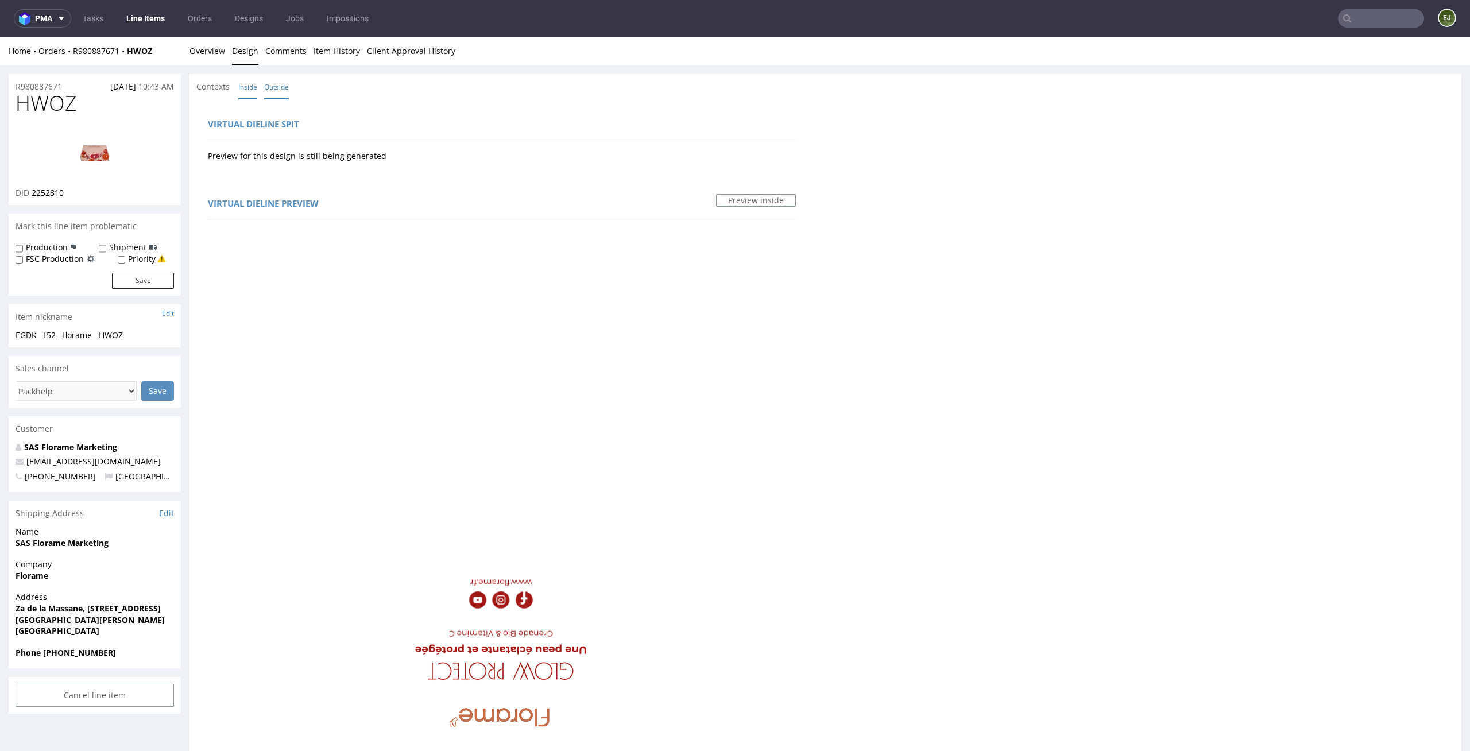
click at [270, 92] on link "Outside" at bounding box center [276, 87] width 25 height 25
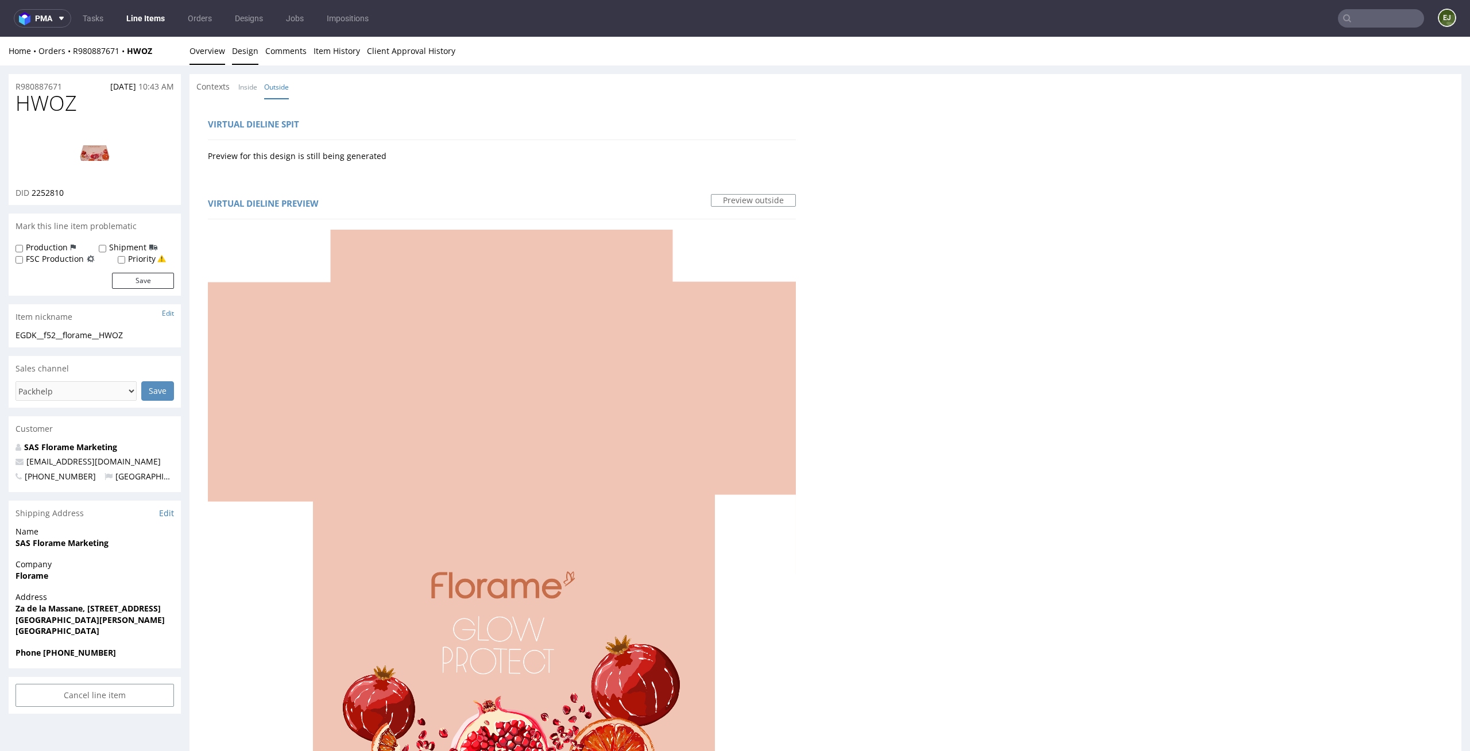
click at [211, 50] on link "Overview" at bounding box center [207, 51] width 36 height 28
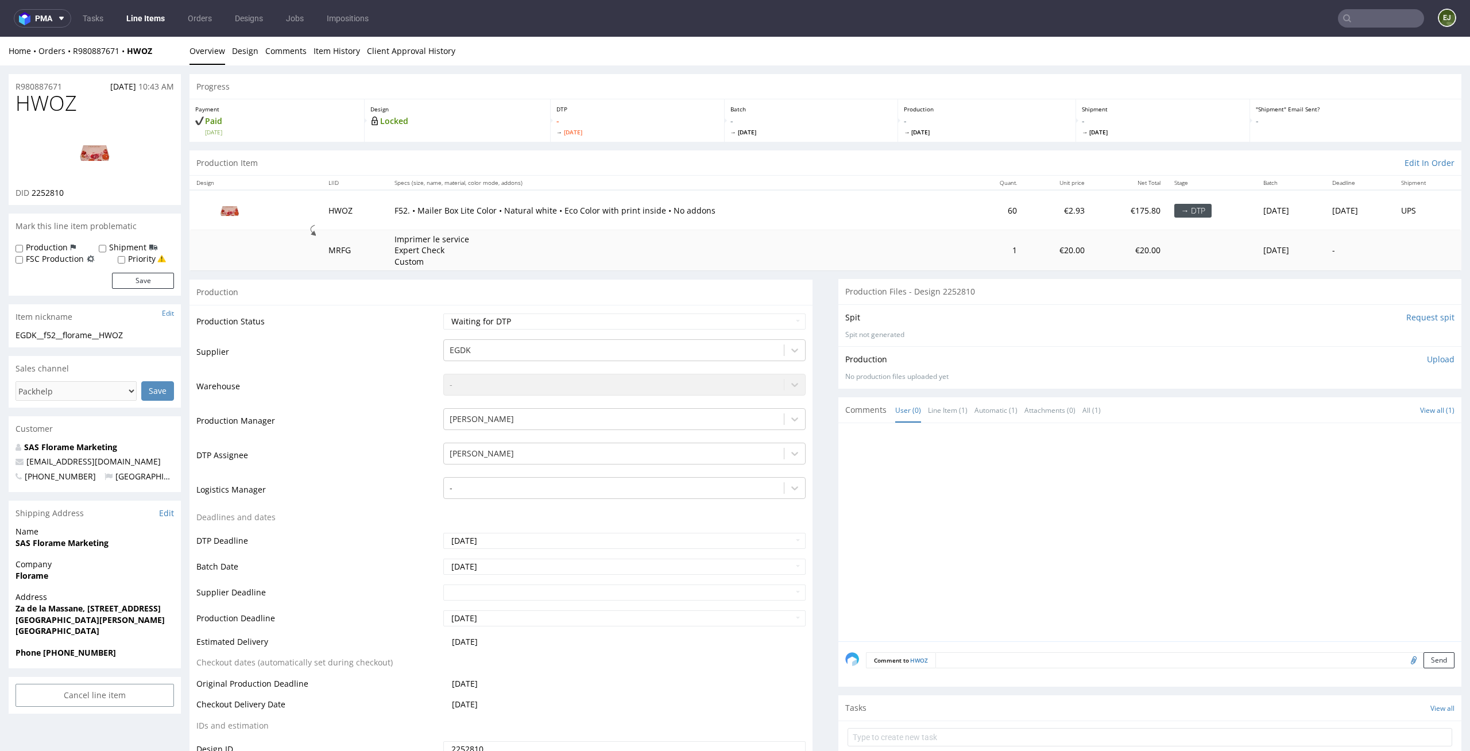
drag, startPoint x: 72, startPoint y: 191, endPoint x: 34, endPoint y: 191, distance: 37.9
click at [34, 191] on div "DID 2252810" at bounding box center [95, 192] width 158 height 11
click at [390, 193] on td "F52. • Mailer Box Lite Color • Natural white • Eco Color with print inside • No…" at bounding box center [679, 210] width 582 height 40
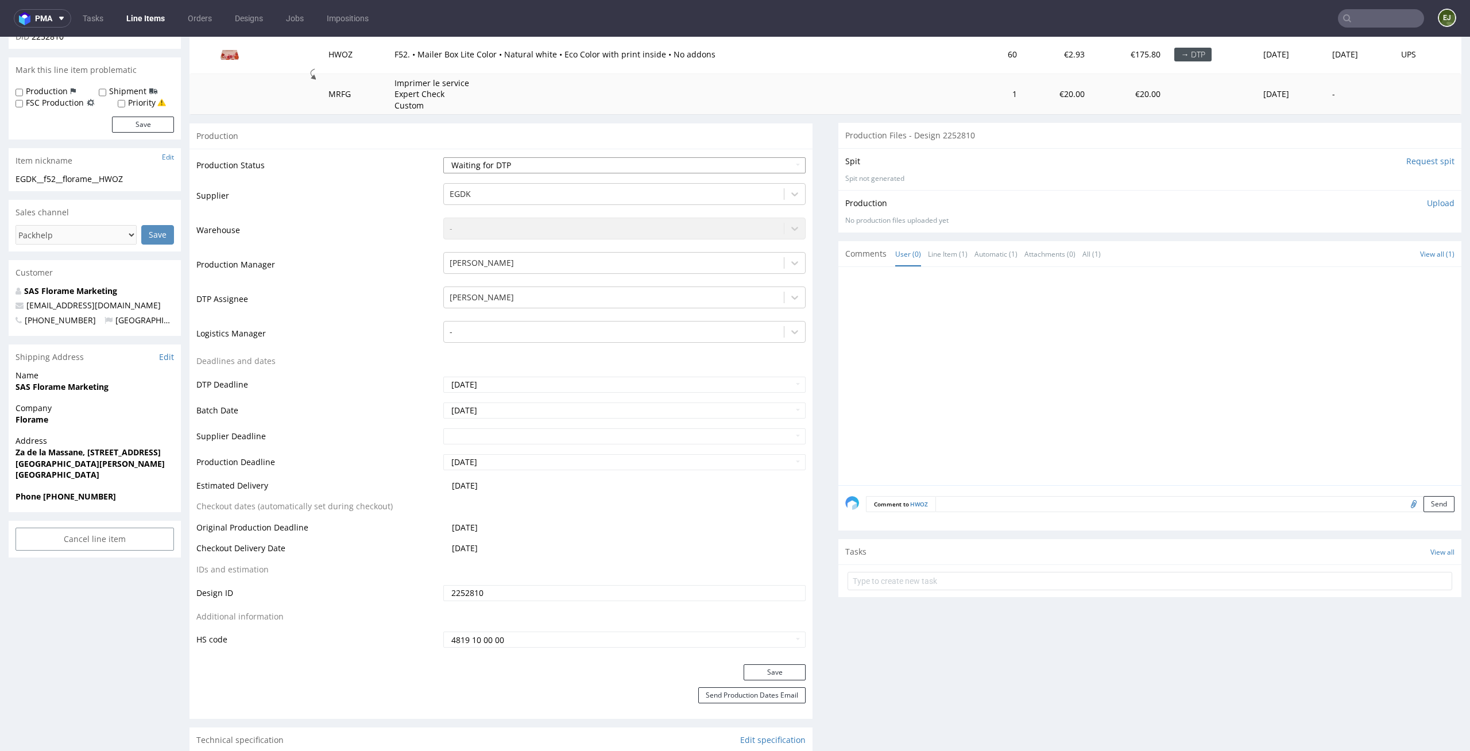
click at [783, 167] on select "Waiting for Artwork Waiting for Diecut Waiting for Mockup Waiting for DTP Waiti…" at bounding box center [624, 165] width 363 height 16
select select "dtp_issue"
click at [443, 157] on select "Waiting for Artwork Waiting for Diecut Waiting for Mockup Waiting for DTP Waiti…" at bounding box center [624, 165] width 363 height 16
click at [773, 676] on button "Save" at bounding box center [775, 672] width 62 height 16
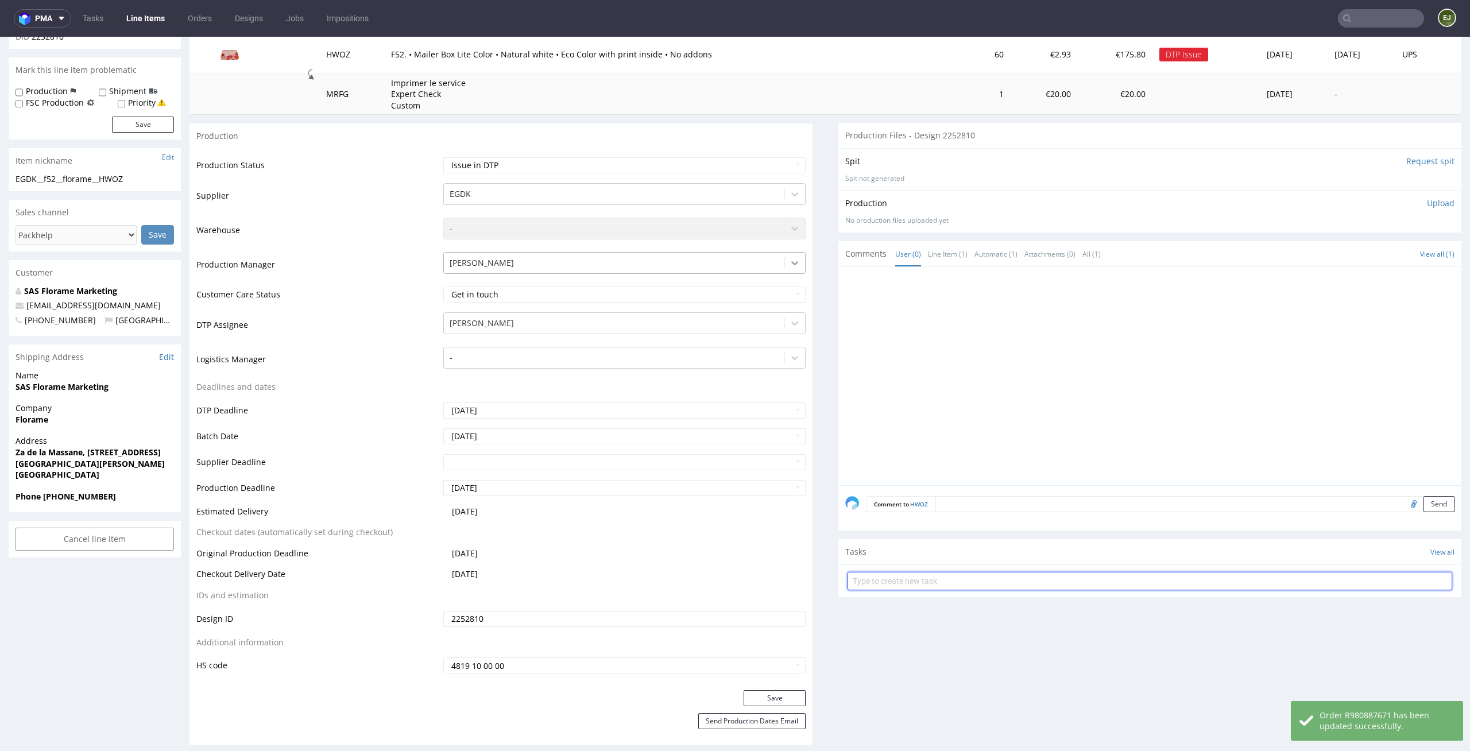
click at [889, 589] on input "text" at bounding box center [1149, 581] width 605 height 18
type input "issue"
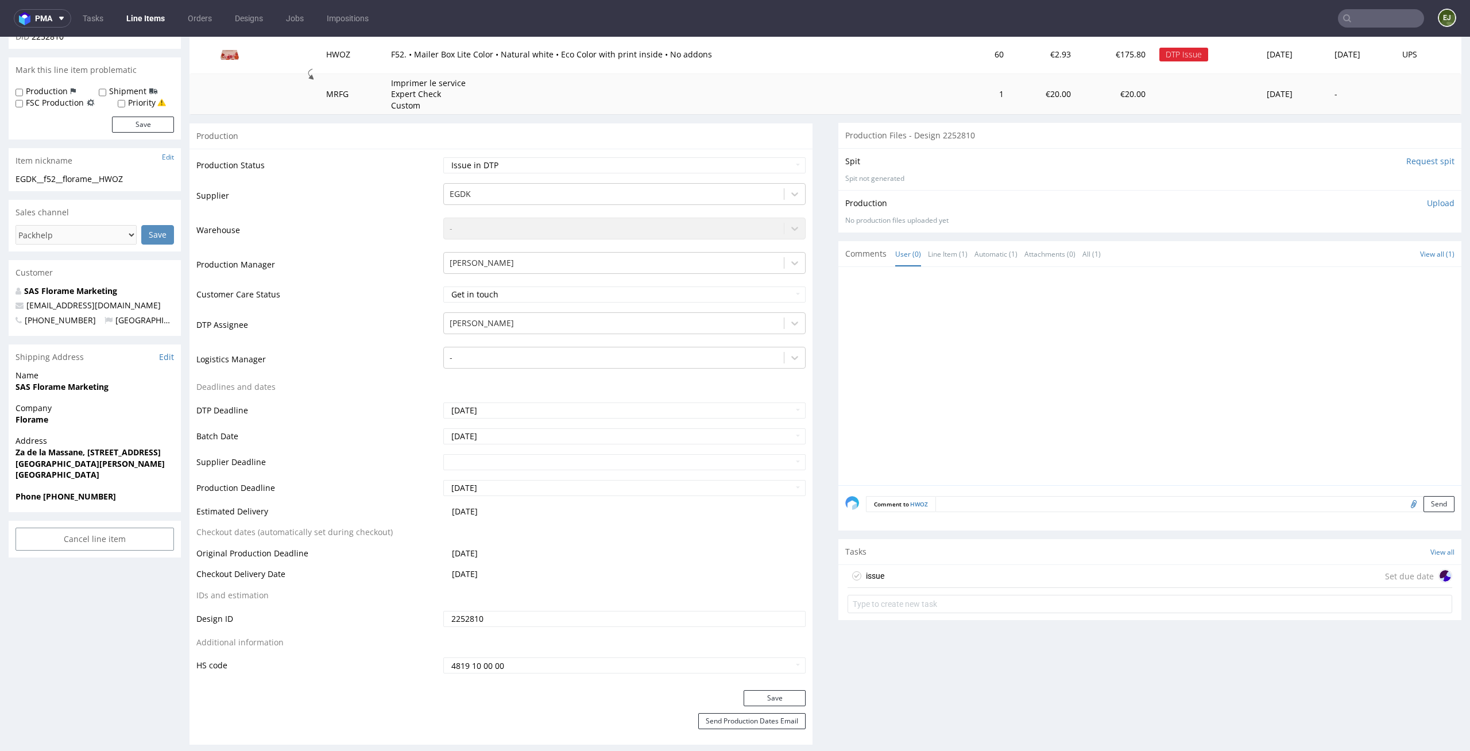
click at [896, 576] on div "issue Set due date" at bounding box center [1149, 576] width 605 height 23
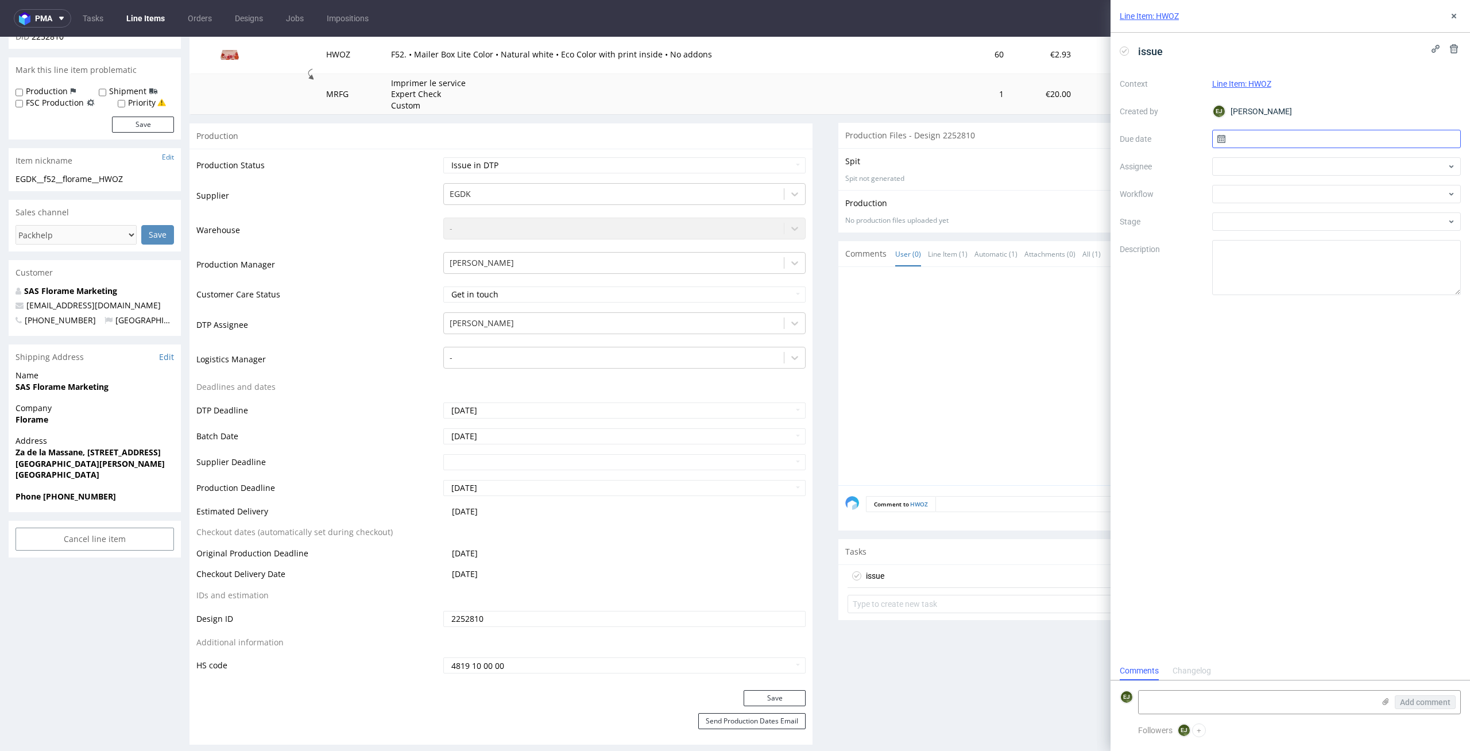
scroll to position [9, 0]
click at [1271, 138] on input "text" at bounding box center [1336, 139] width 249 height 18
click at [1354, 295] on button "28" at bounding box center [1355, 288] width 18 height 18
type input "28/08/2025"
click at [1349, 171] on div at bounding box center [1336, 166] width 249 height 18
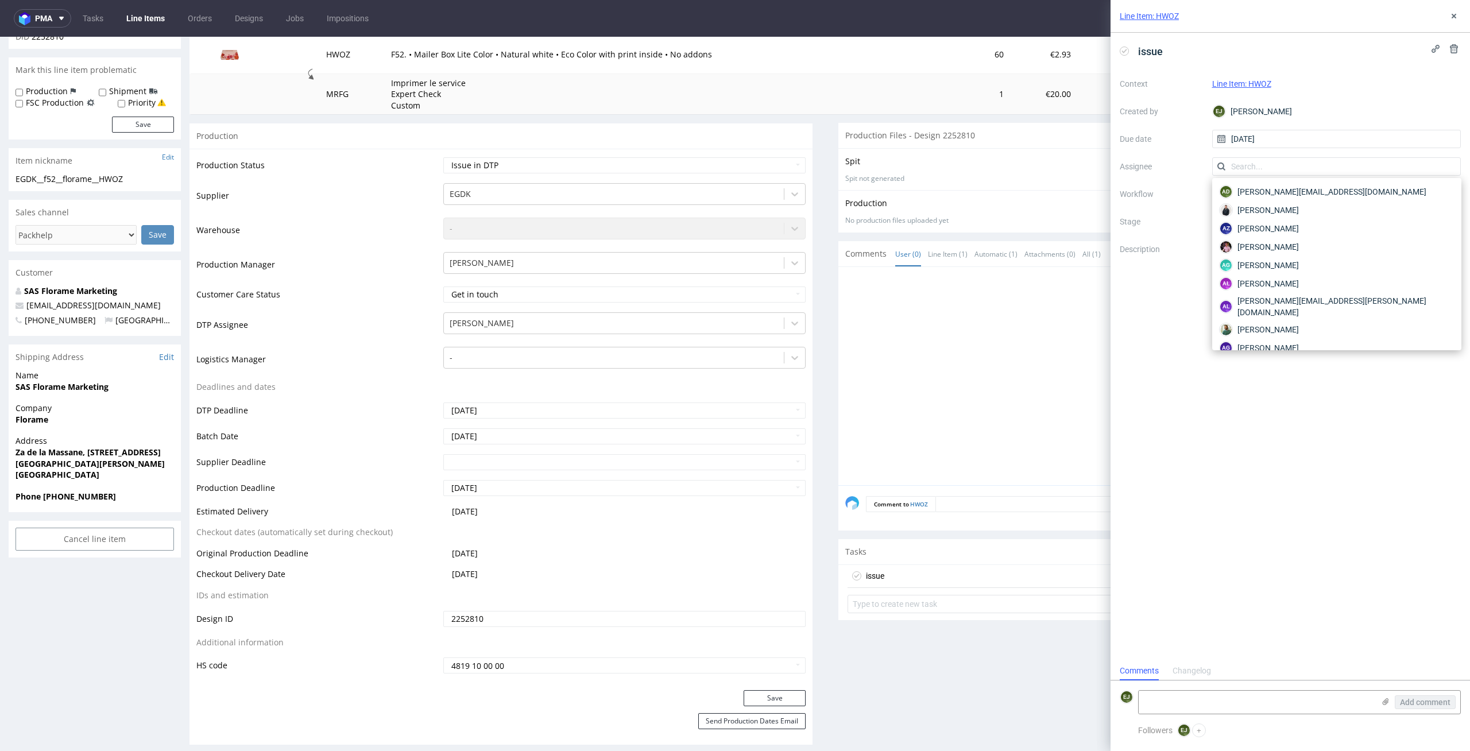
click at [1143, 182] on div "Context Line Item: HWOZ Created by EJ Elżbieta Jelińska Due date 28/08/2025 Ass…" at bounding box center [1290, 185] width 341 height 220
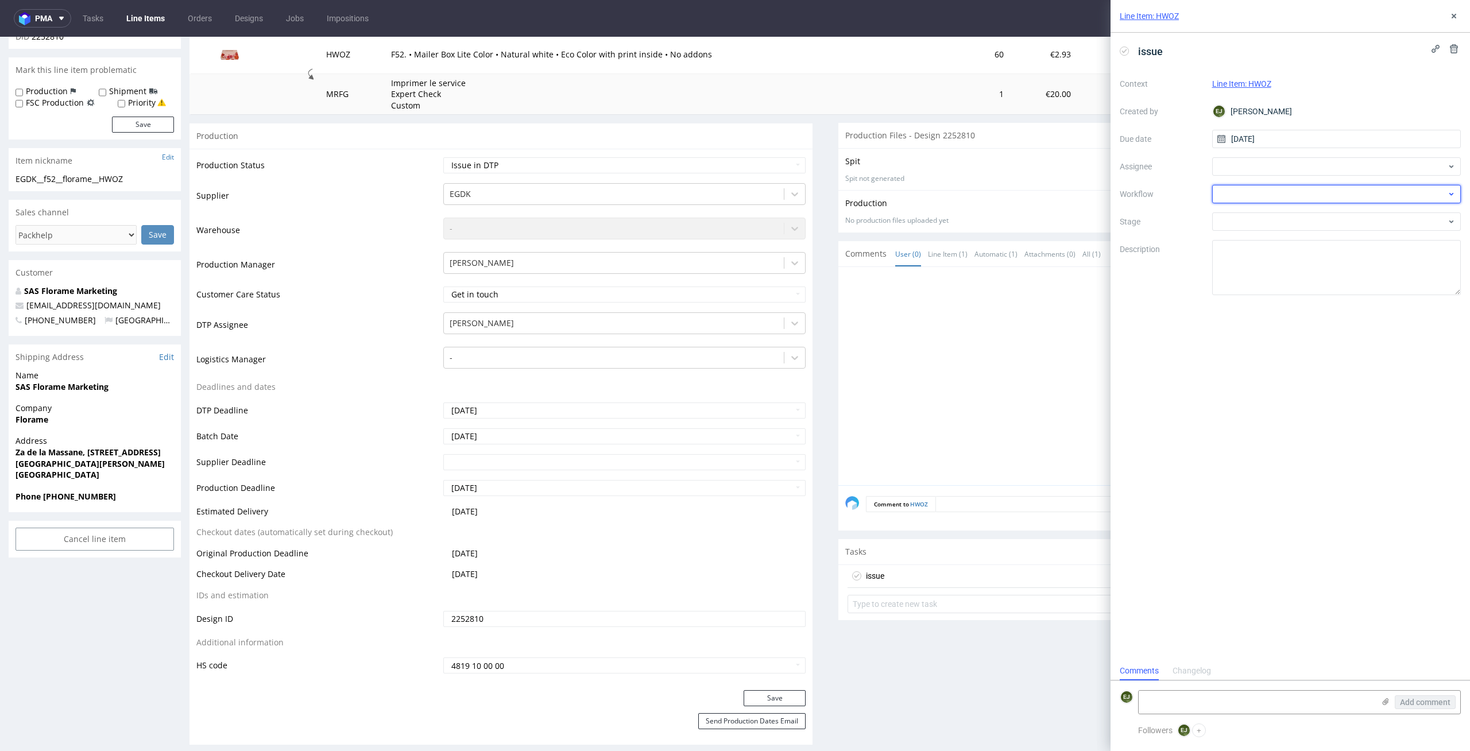
click at [1267, 186] on div at bounding box center [1336, 194] width 249 height 18
click at [1290, 253] on div "DTP - Issue" at bounding box center [1337, 256] width 240 height 21
click at [1199, 702] on textarea at bounding box center [1256, 702] width 235 height 23
paste textarea "With this type of packaging, we do not print the background. I suggest changing…"
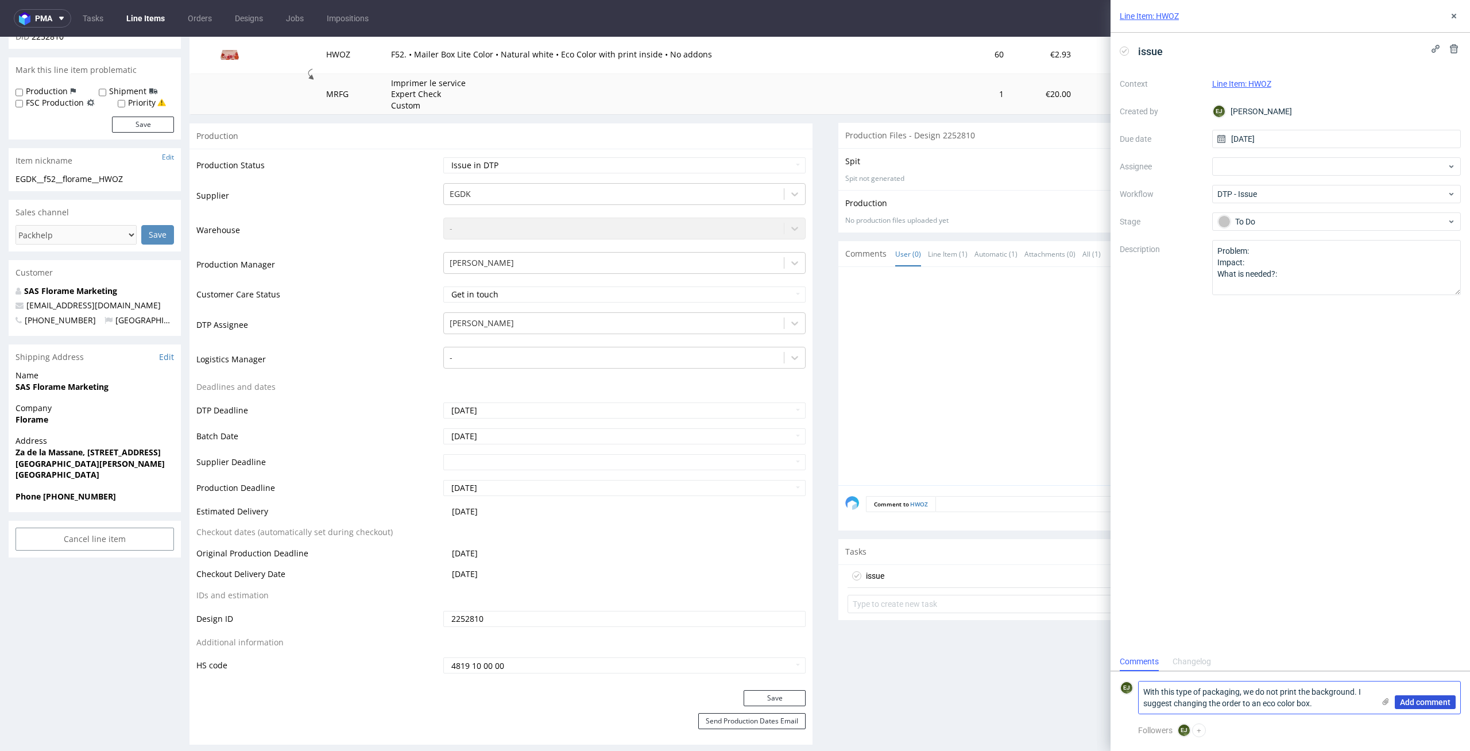
type textarea "With this type of packaging, we do not print the background. I suggest changing…"
click at [1449, 706] on span "Add comment" at bounding box center [1425, 702] width 51 height 8
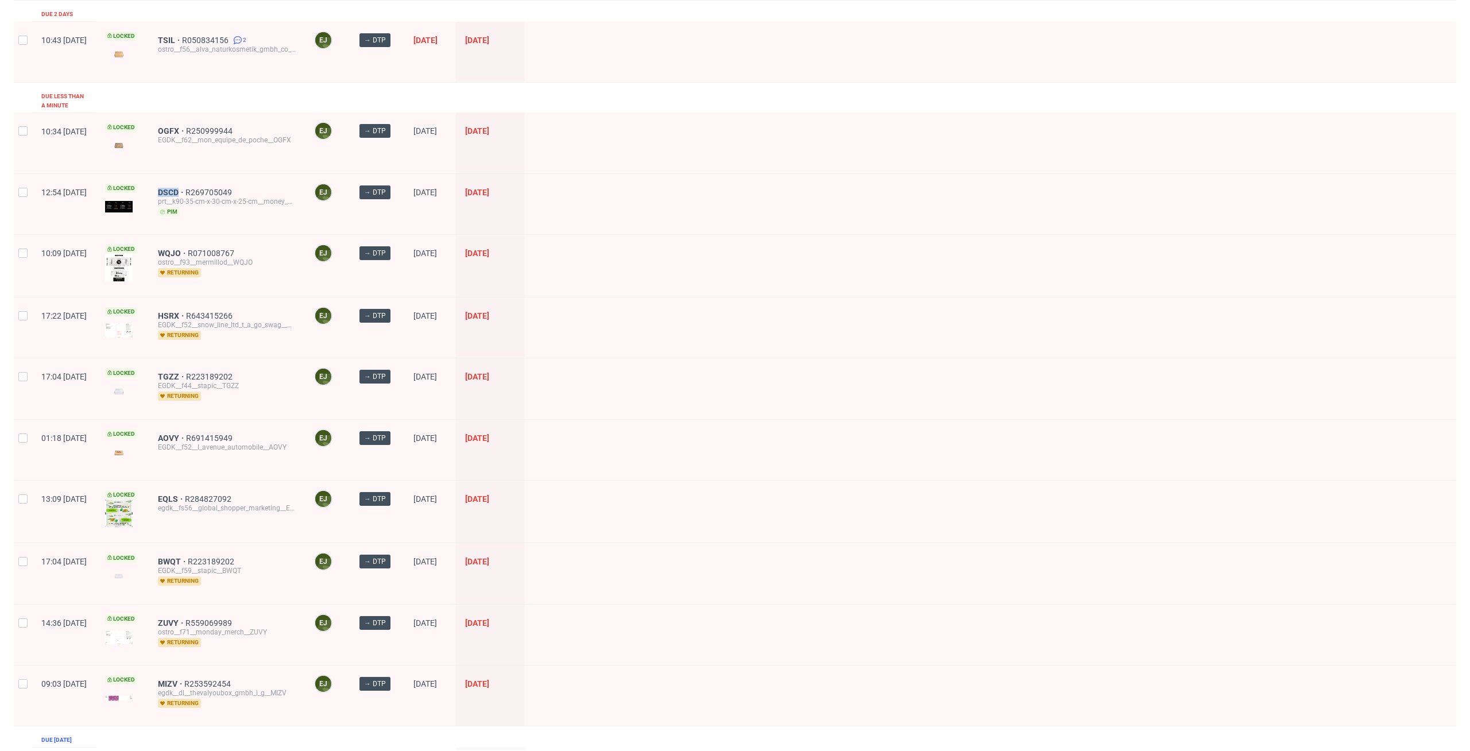
scroll to position [258, 0]
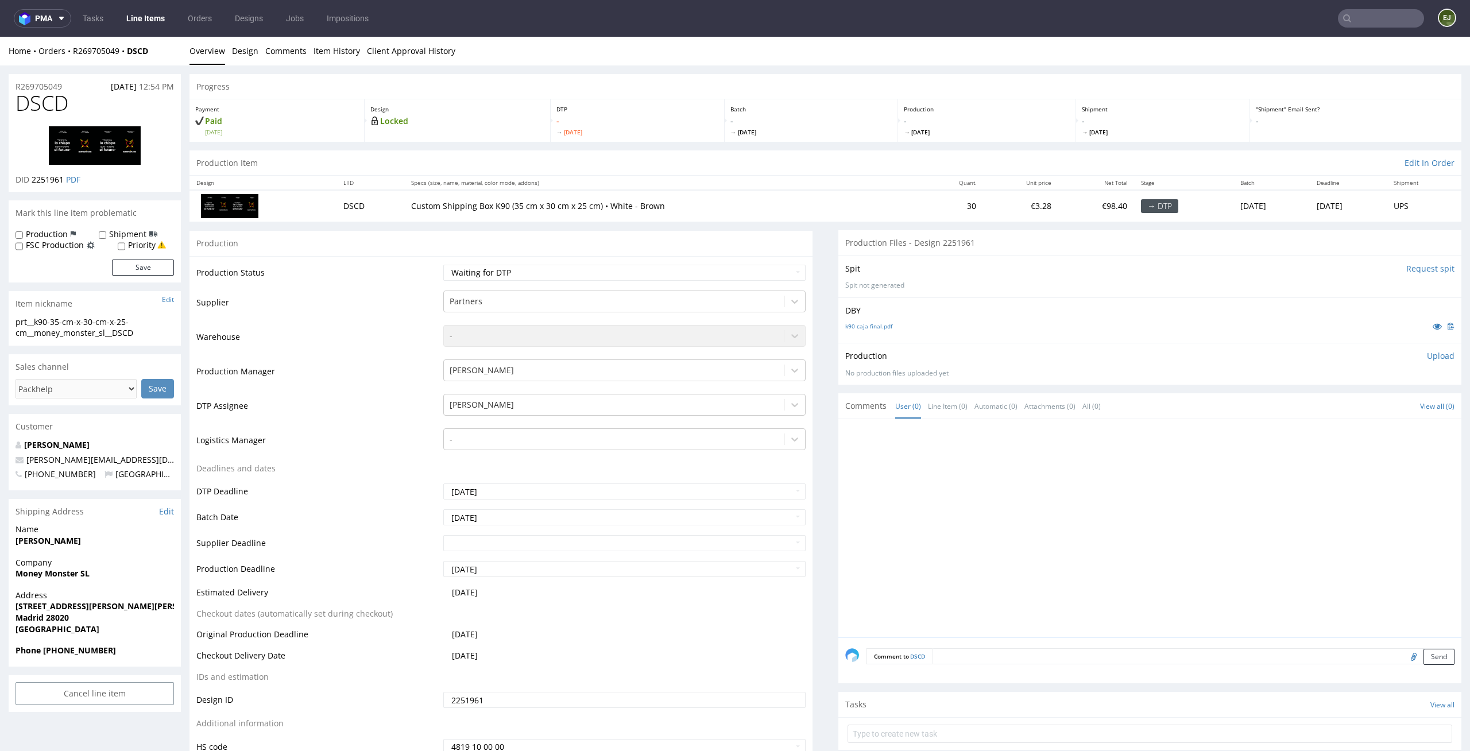
click at [872, 331] on div "k90 caja final.pdf" at bounding box center [1149, 326] width 609 height 13
click at [874, 328] on link "k90 caja final.pdf" at bounding box center [868, 326] width 47 height 8
click at [632, 272] on select "Waiting for Artwork Waiting for Diecut Waiting for Mockup Waiting for DTP Waiti…" at bounding box center [624, 273] width 363 height 16
select select "dtp_in_process"
click at [443, 265] on select "Waiting for Artwork Waiting for Diecut Waiting for Mockup Waiting for DTP Waiti…" at bounding box center [624, 273] width 363 height 16
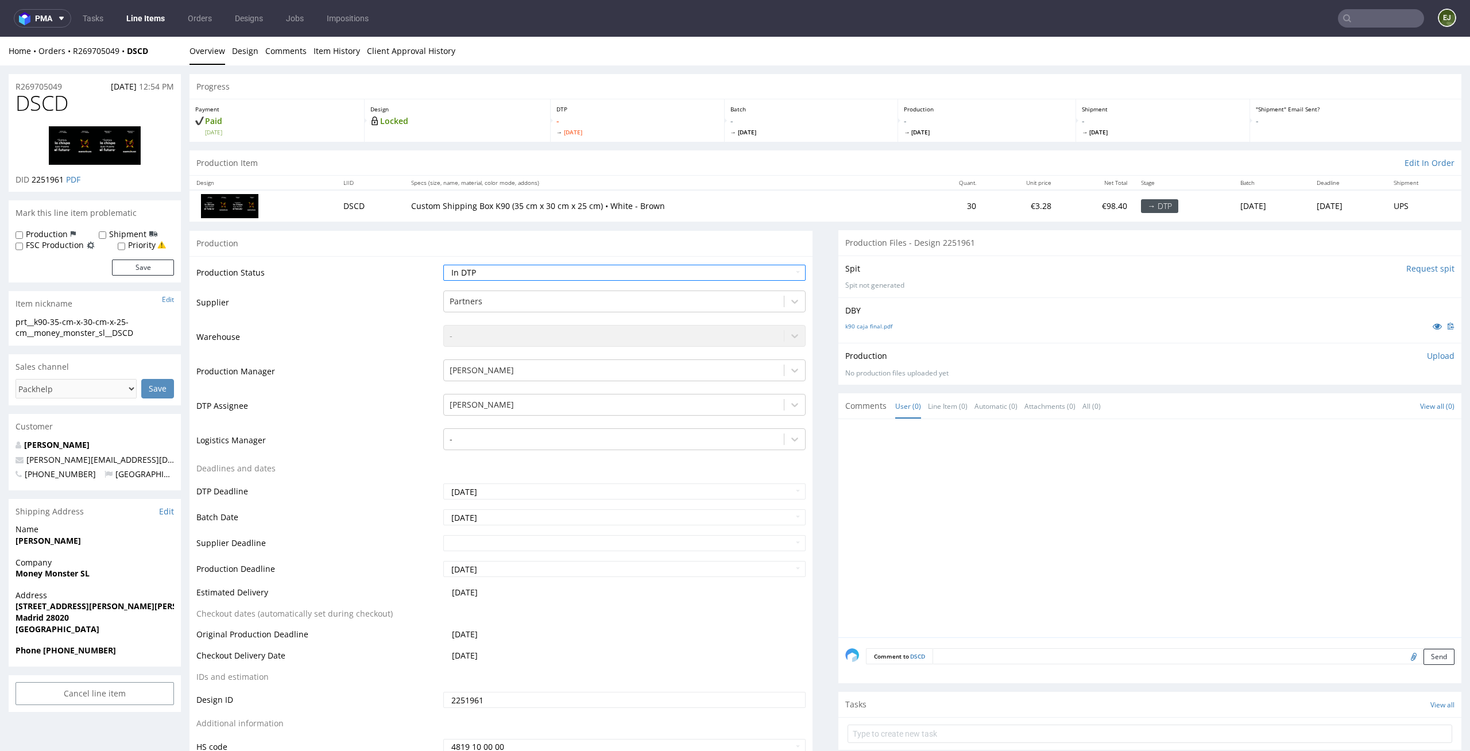
scroll to position [150, 0]
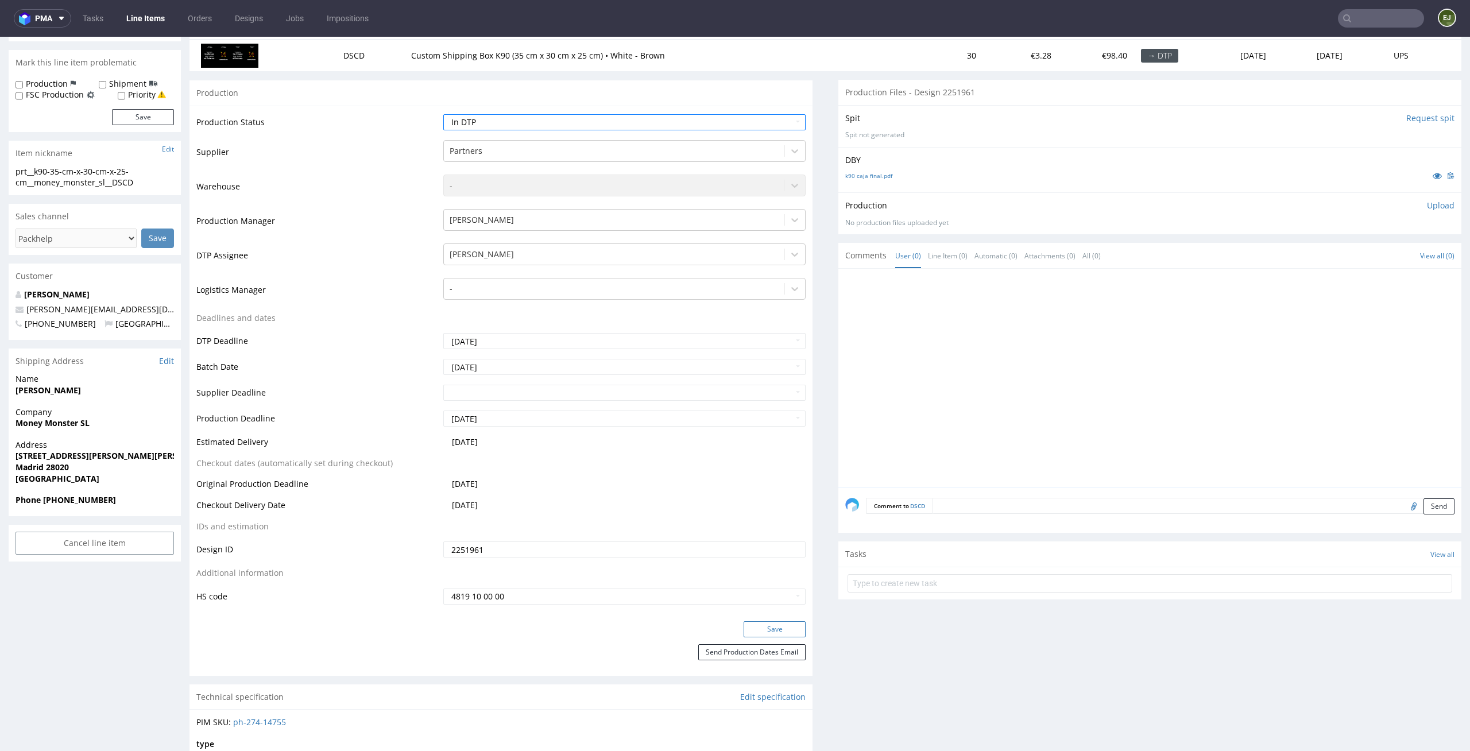
click at [775, 633] on button "Save" at bounding box center [775, 629] width 62 height 16
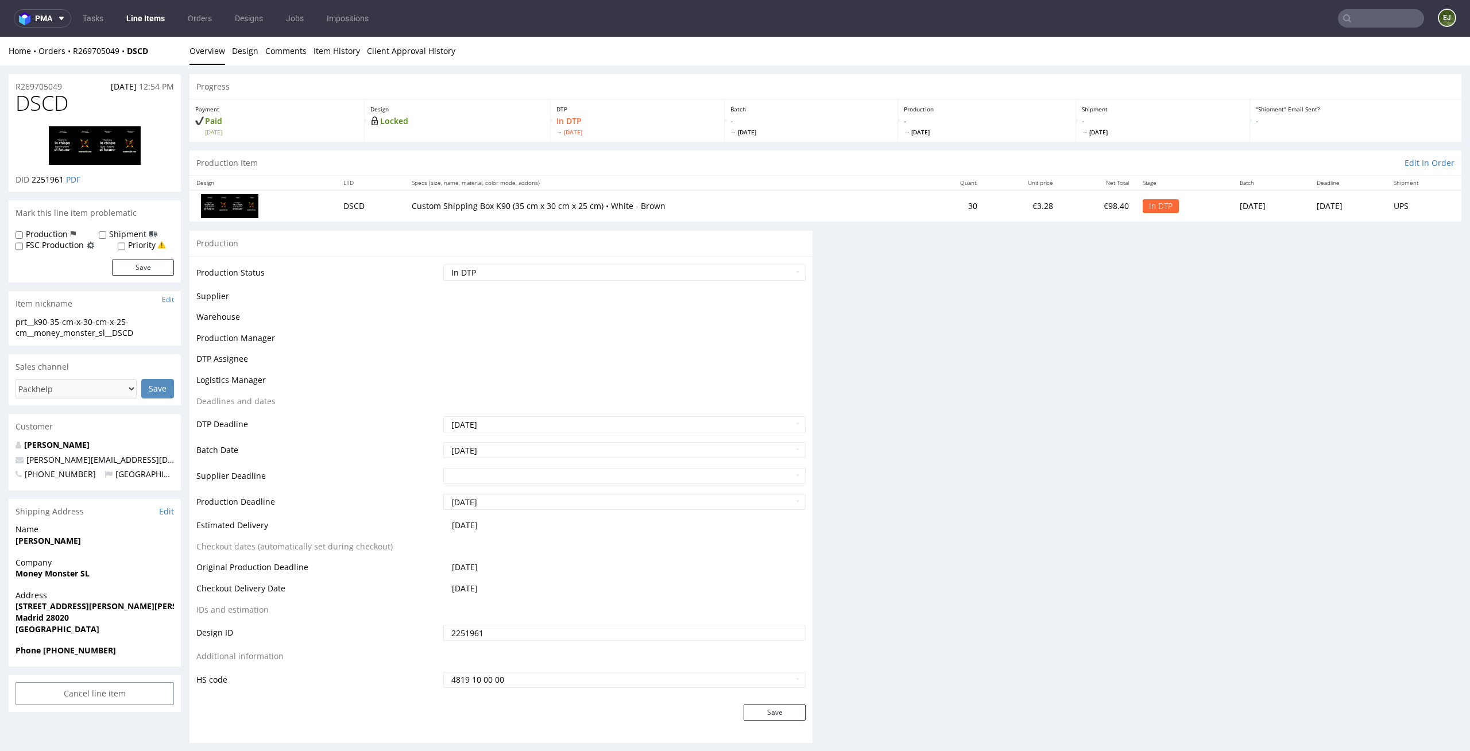
scroll to position [0, 0]
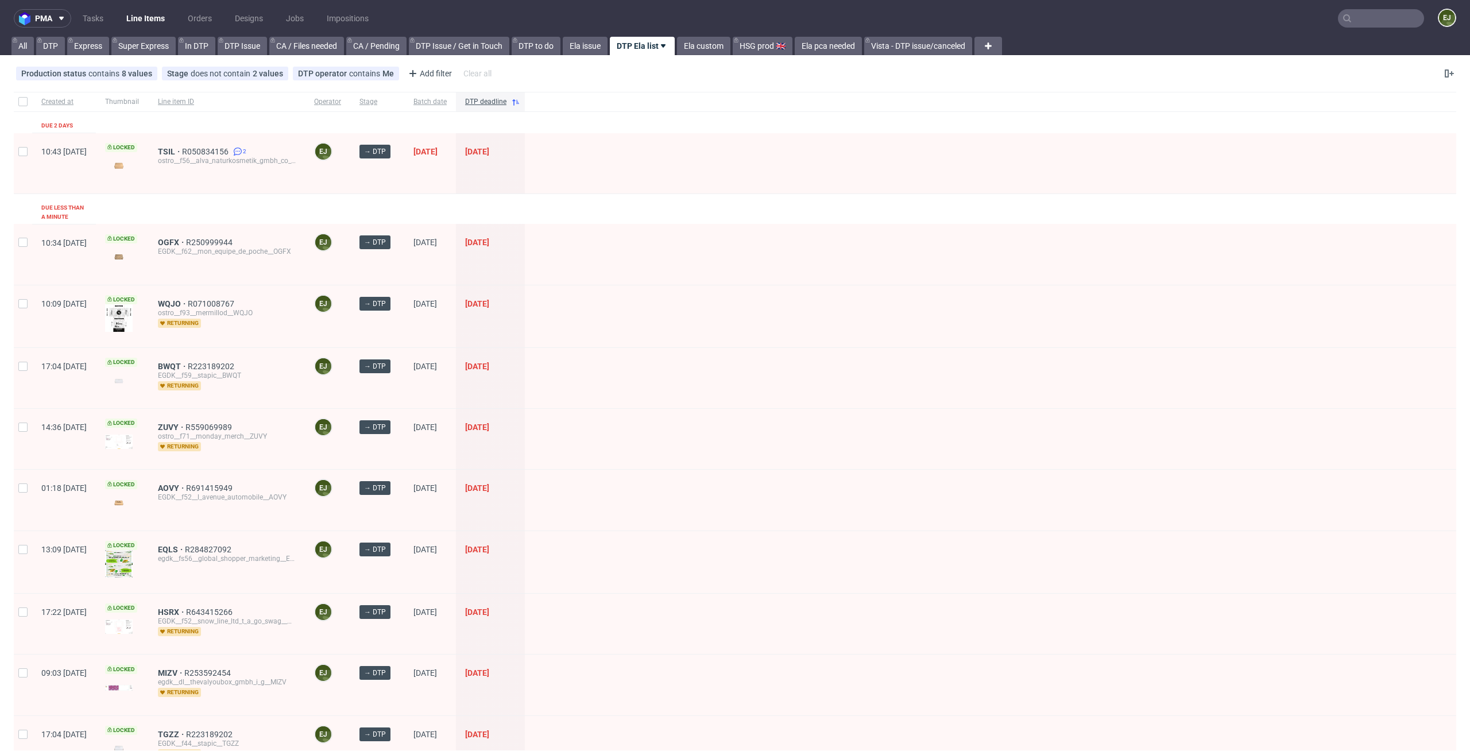
scroll to position [258, 0]
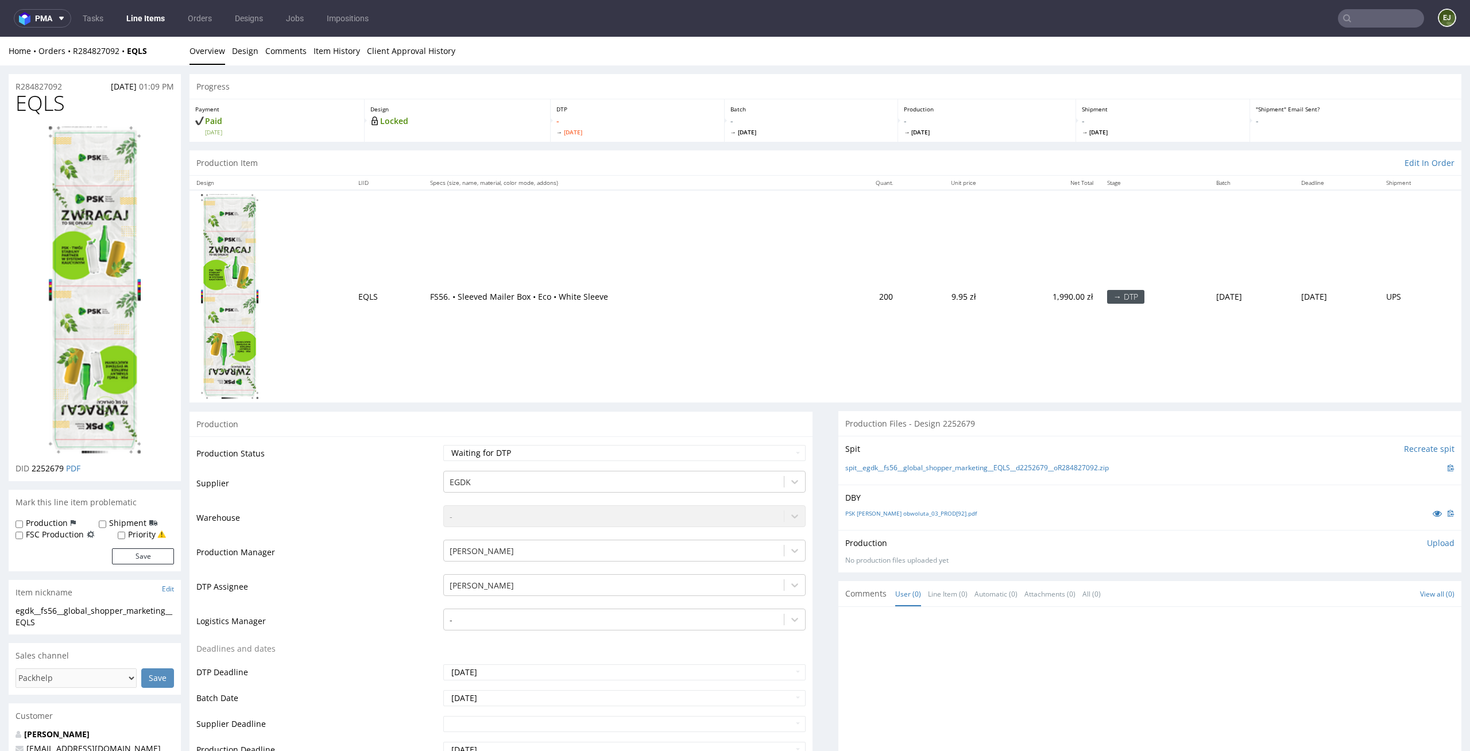
click at [944, 518] on div "PSK [PERSON_NAME] obwoluta_03_PROD[92].pdf" at bounding box center [1149, 513] width 609 height 13
click at [927, 518] on div "PSK [PERSON_NAME] obwoluta_03_PROD[92].pdf" at bounding box center [1149, 513] width 609 height 13
click at [907, 513] on link "PSK [PERSON_NAME] obwoluta_03_PROD[92].pdf" at bounding box center [910, 513] width 131 height 8
click at [921, 472] on link "spit__egdk__fs56__global_shopper_marketing__EQLS__d2252679__oR284827092.zip" at bounding box center [977, 468] width 264 height 10
click at [663, 462] on td "Waiting for Artwork Waiting for Diecut Waiting for Mockup Waiting for DTP Waiti…" at bounding box center [623, 457] width 366 height 26
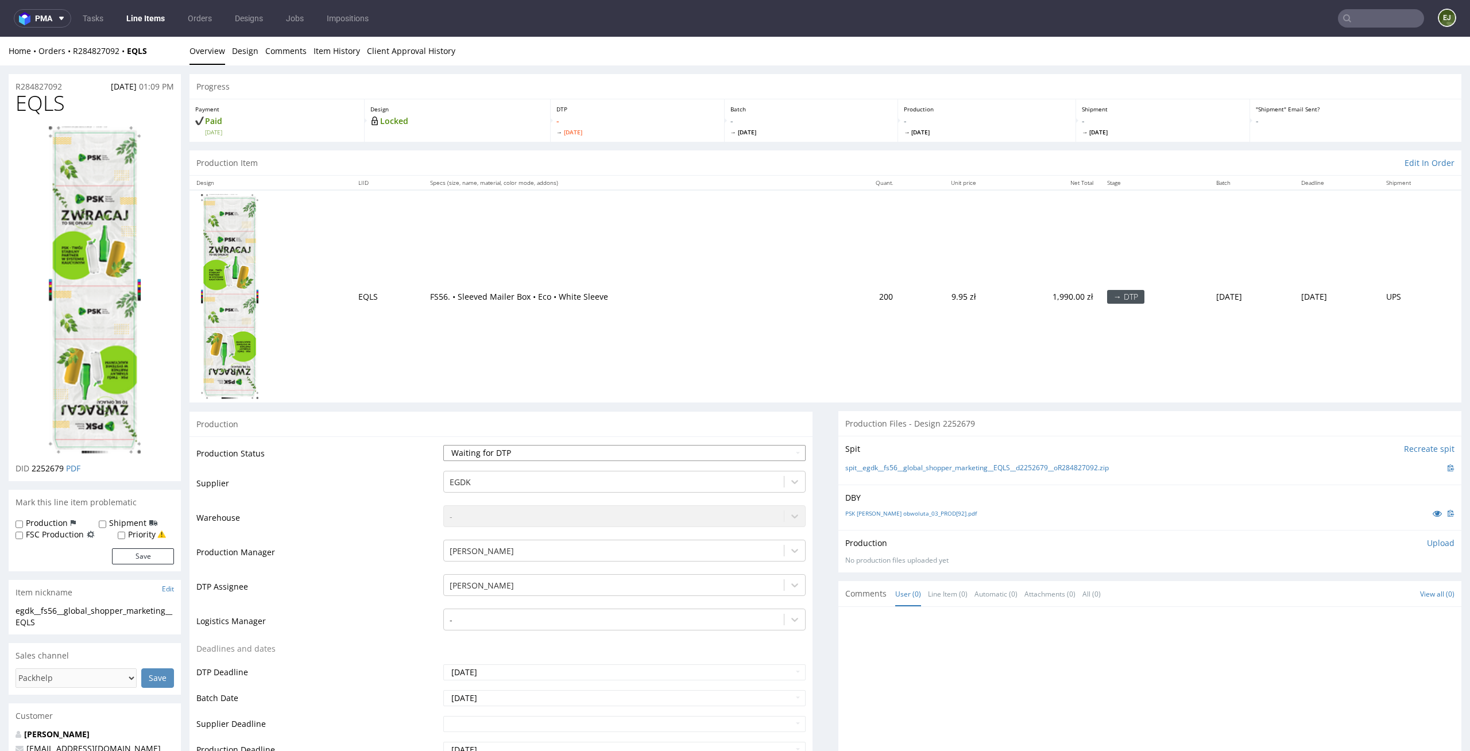
click at [669, 453] on select "Waiting for Artwork Waiting for Diecut Waiting for Mockup Waiting for DTP Waiti…" at bounding box center [624, 453] width 363 height 16
select select "dtp_in_process"
click at [443, 445] on select "Waiting for Artwork Waiting for Diecut Waiting for Mockup Waiting for DTP Waiti…" at bounding box center [624, 453] width 363 height 16
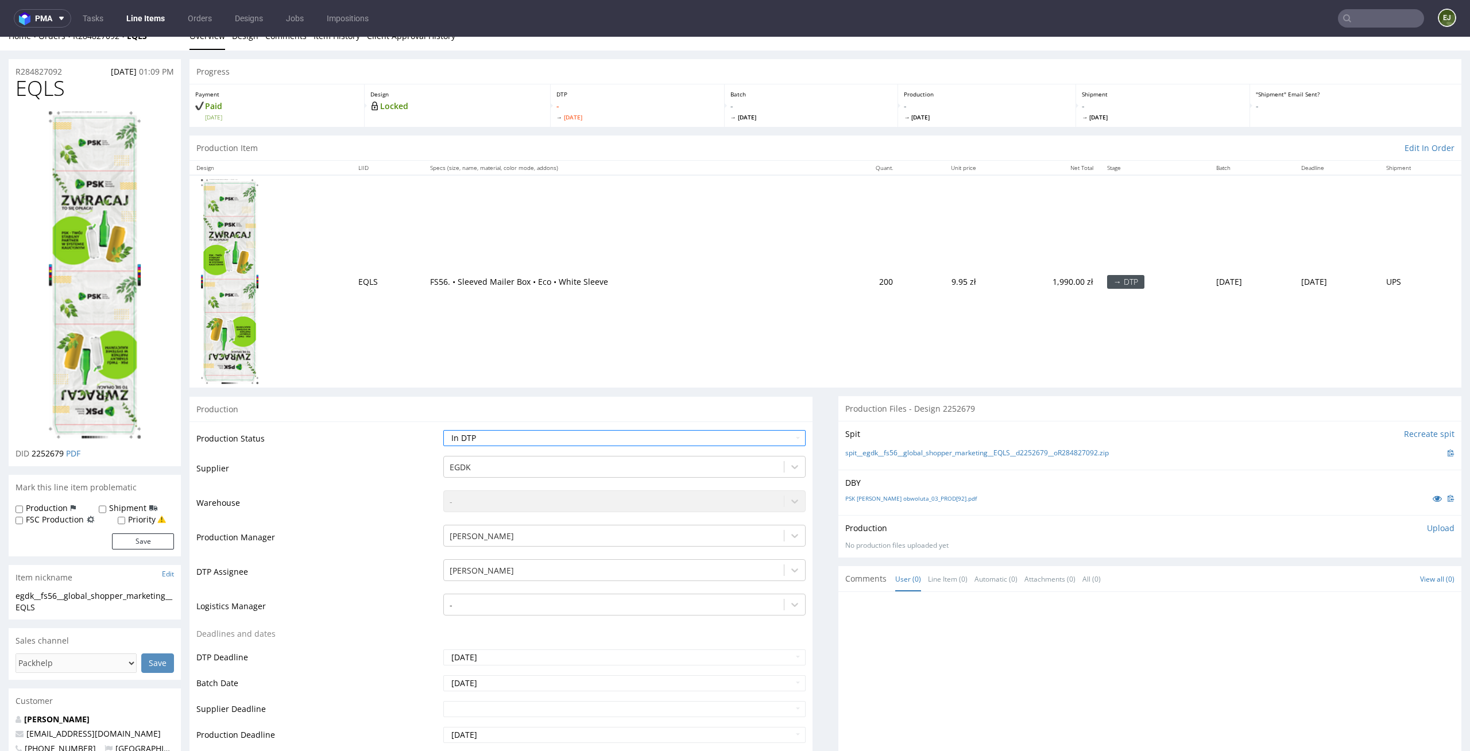
scroll to position [310, 0]
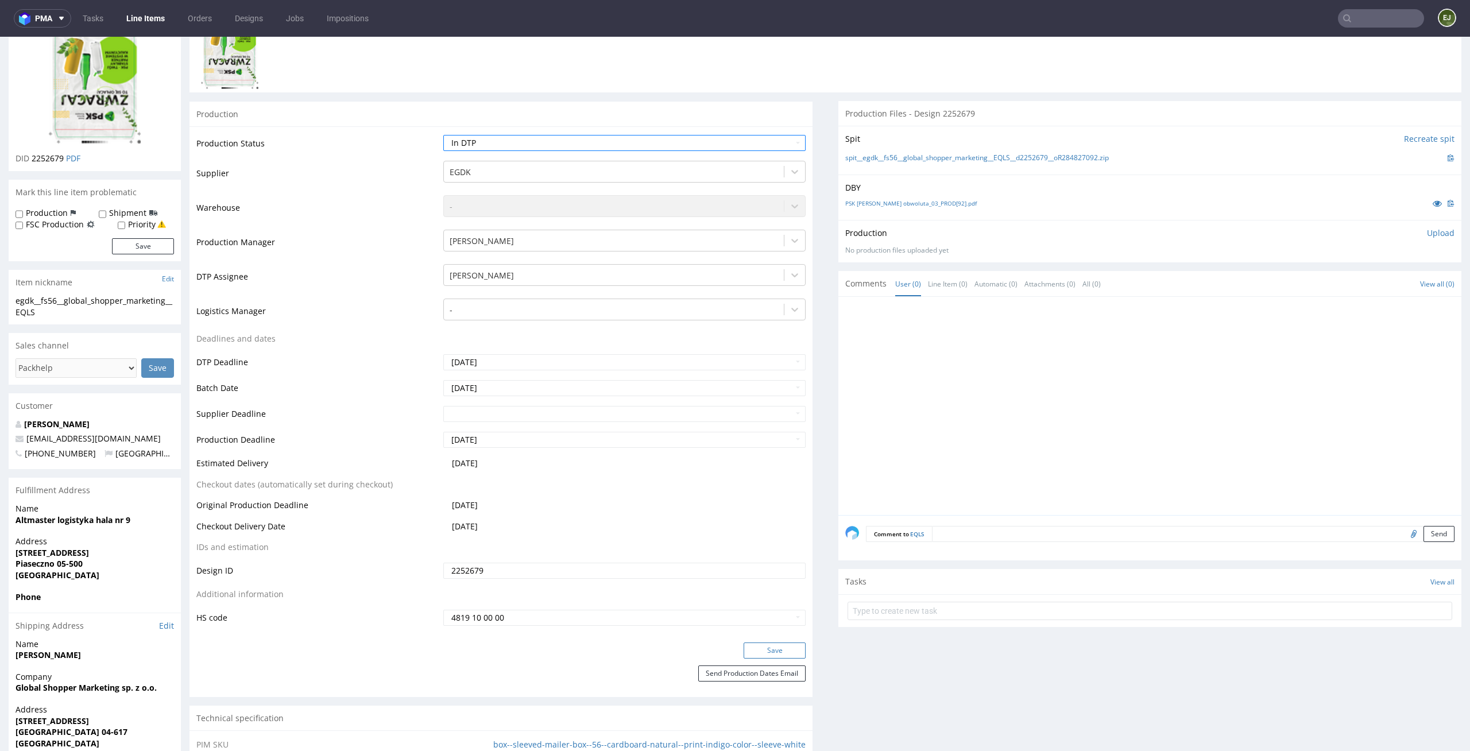
click at [776, 649] on button "Save" at bounding box center [775, 651] width 62 height 16
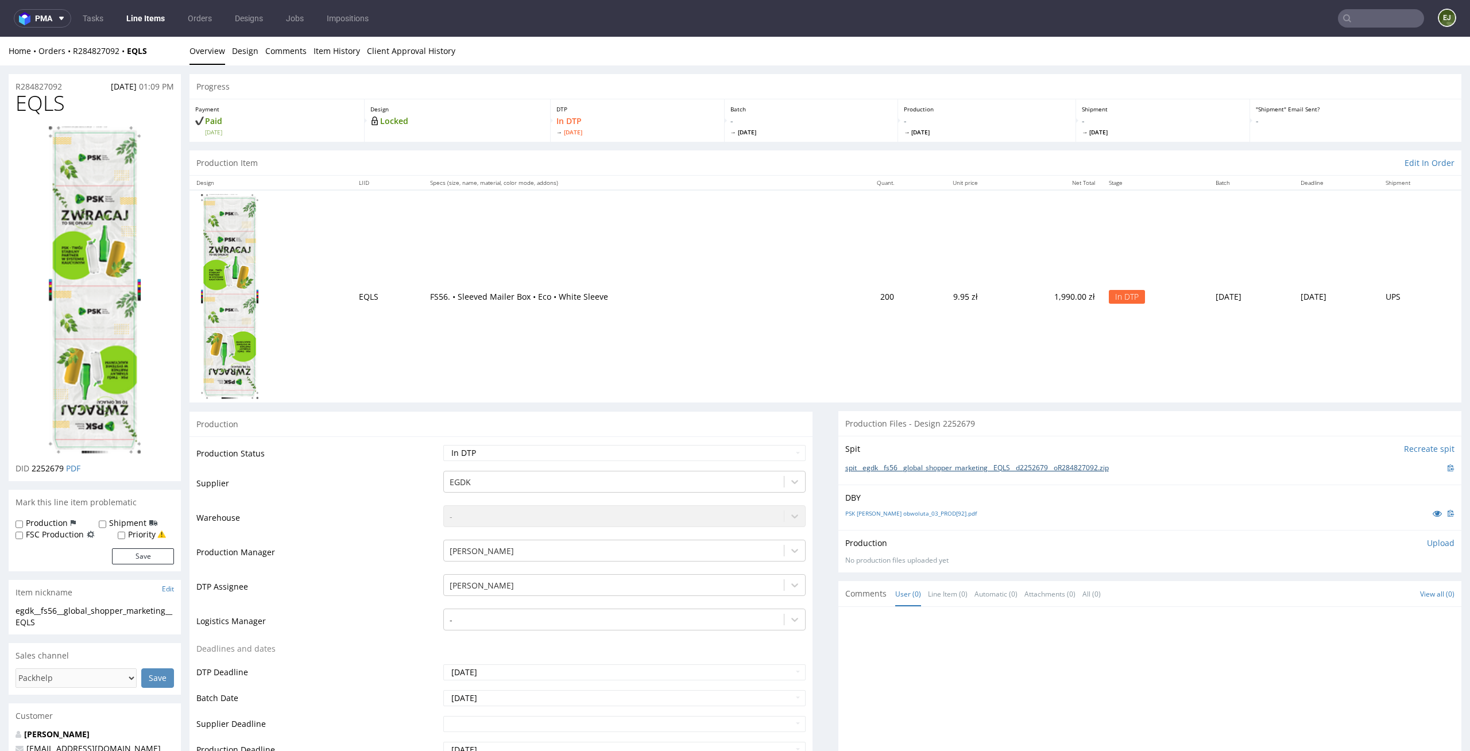
click at [1070, 466] on link "spit__egdk__fs56__global_shopper_marketing__EQLS__d2252679__oR284827092.zip" at bounding box center [977, 468] width 264 height 10
click at [1391, 102] on div ""Shipment" Email Sent? -" at bounding box center [1355, 120] width 211 height 42
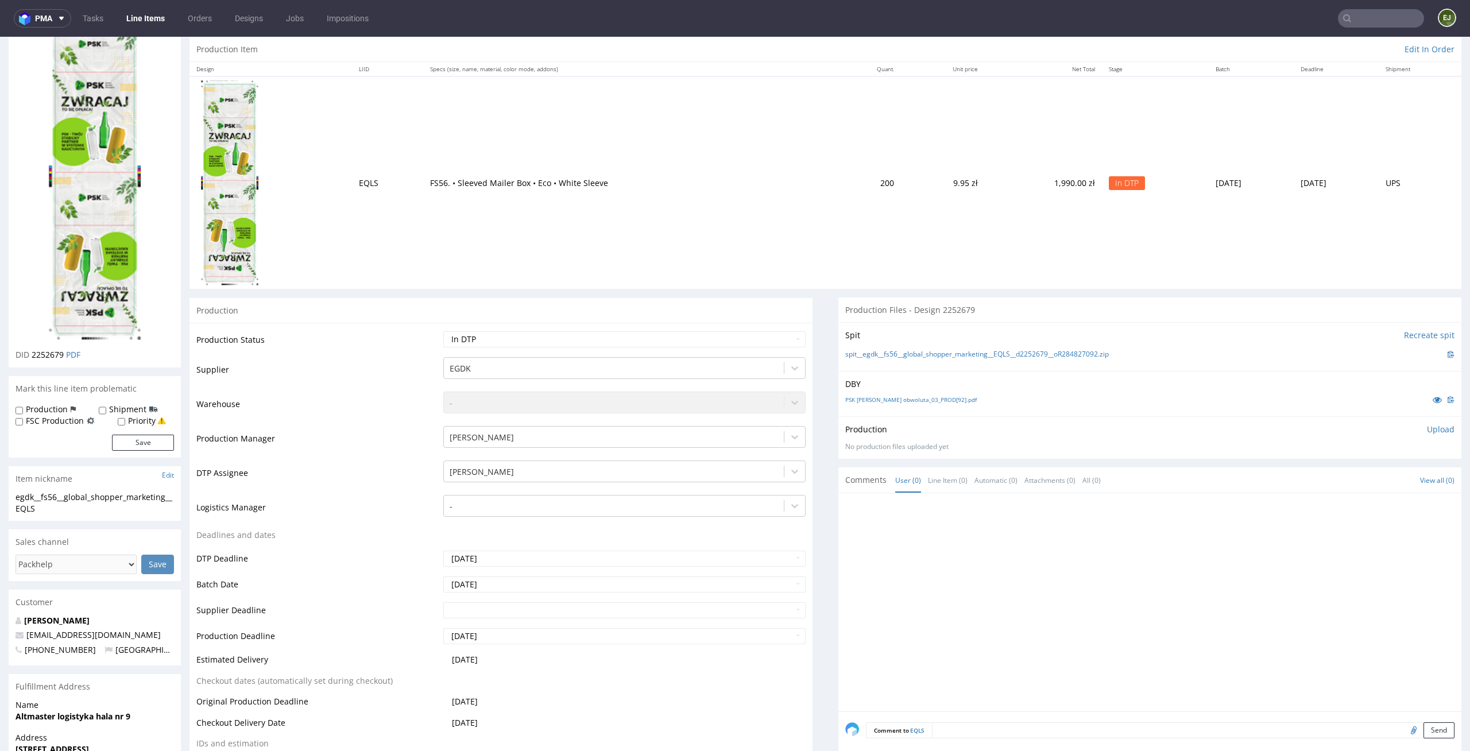
click at [1427, 432] on p "Upload" at bounding box center [1441, 429] width 28 height 11
click at [1369, 482] on div "Add files" at bounding box center [1372, 482] width 57 height 17
type input "C:\fakepath\egdk__fs56__global_shopper_marketing__EQLS__d2252679__oR284827092__…"
click at [1422, 500] on button "Upload now" at bounding box center [1428, 499] width 53 height 16
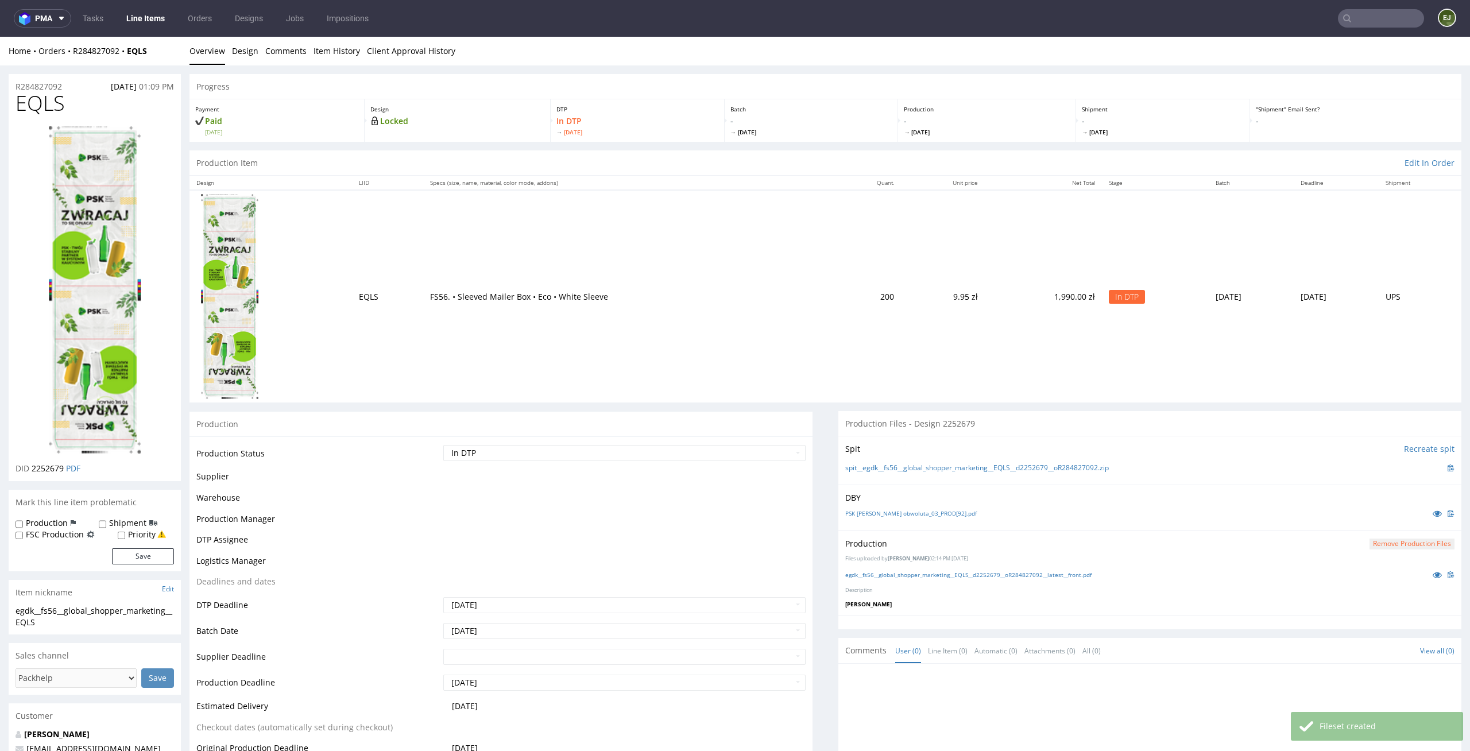
scroll to position [0, 0]
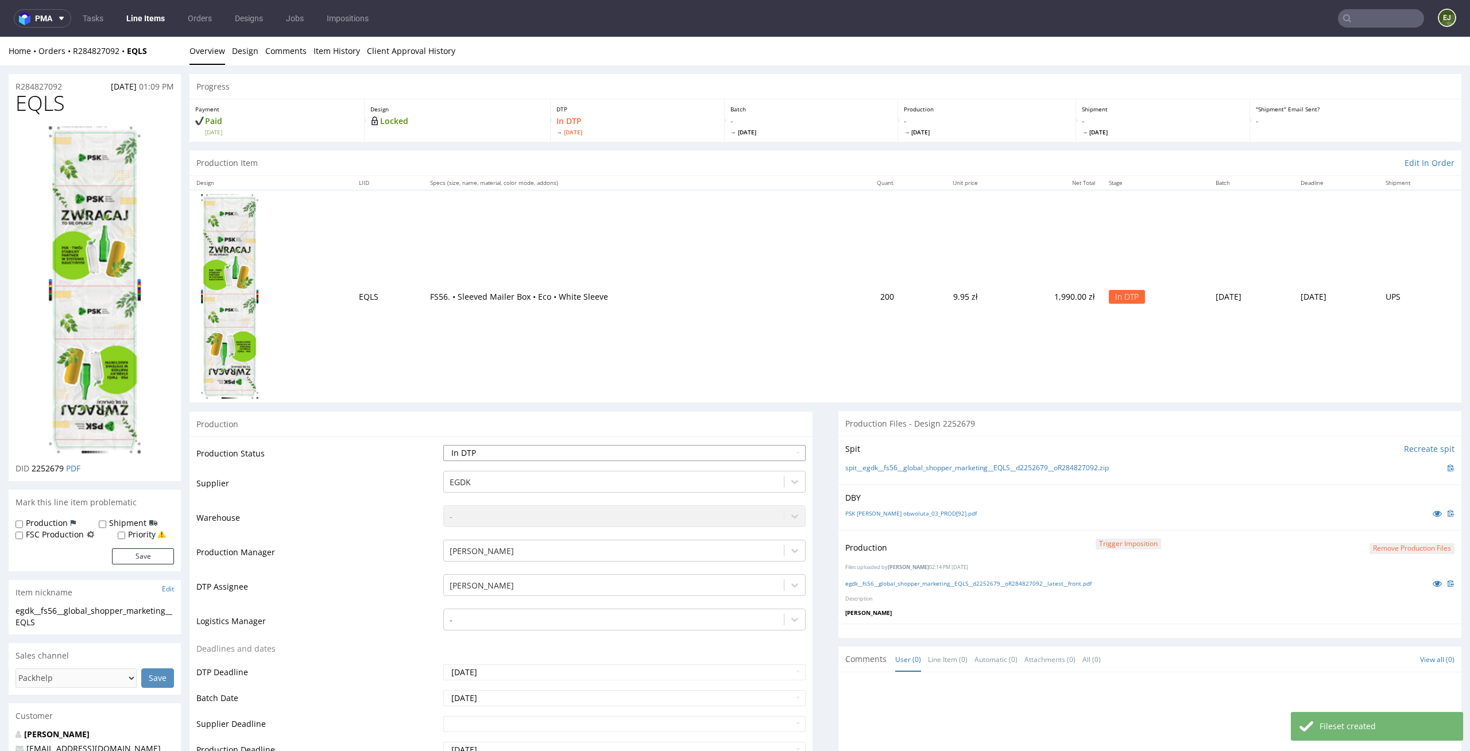
click at [756, 457] on select "Waiting for Artwork Waiting for Diecut Waiting for Mockup Waiting for DTP Waiti…" at bounding box center [624, 453] width 363 height 16
select select "dtp_production_ready"
click at [443, 445] on select "Waiting for Artwork Waiting for Diecut Waiting for Mockup Waiting for DTP Waiti…" at bounding box center [624, 453] width 363 height 16
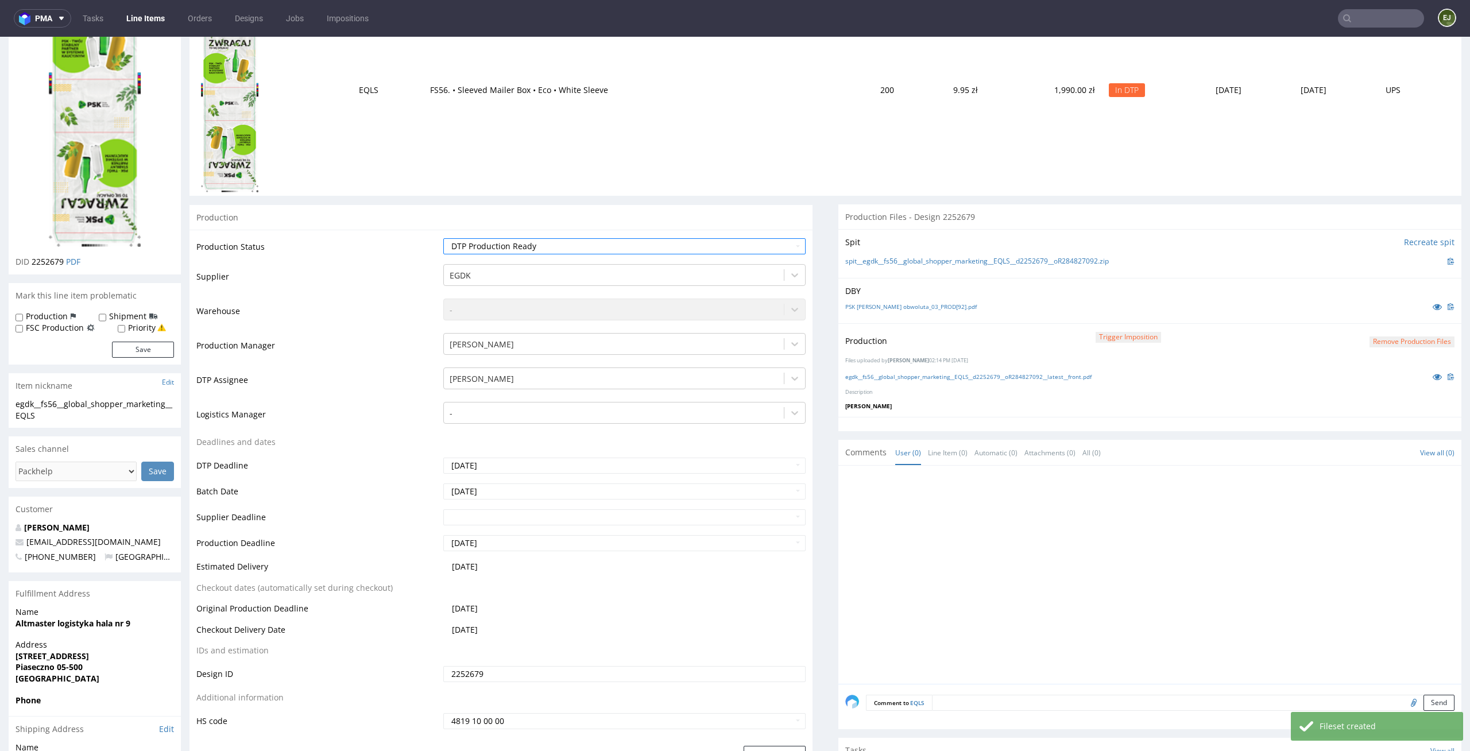
scroll to position [324, 0]
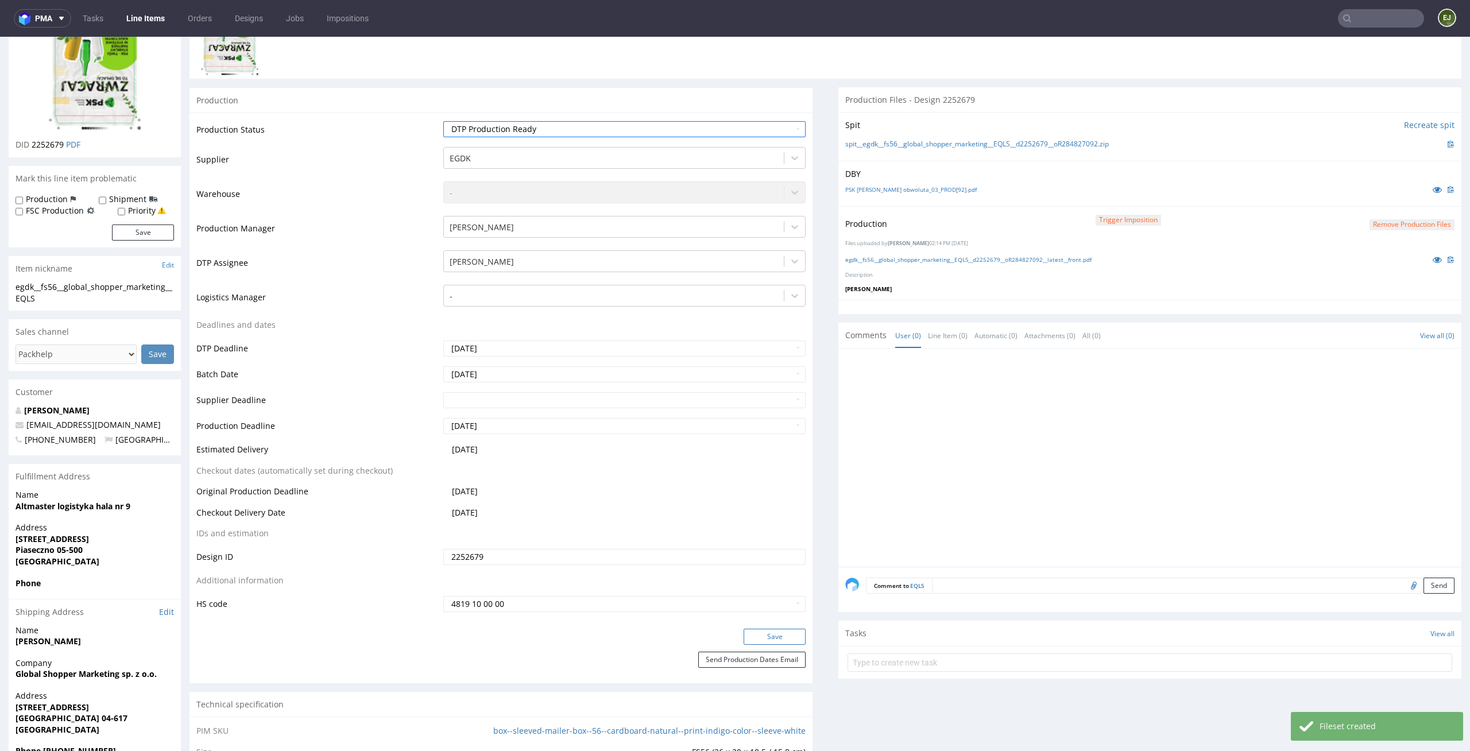
click at [754, 638] on button "Save" at bounding box center [775, 637] width 62 height 16
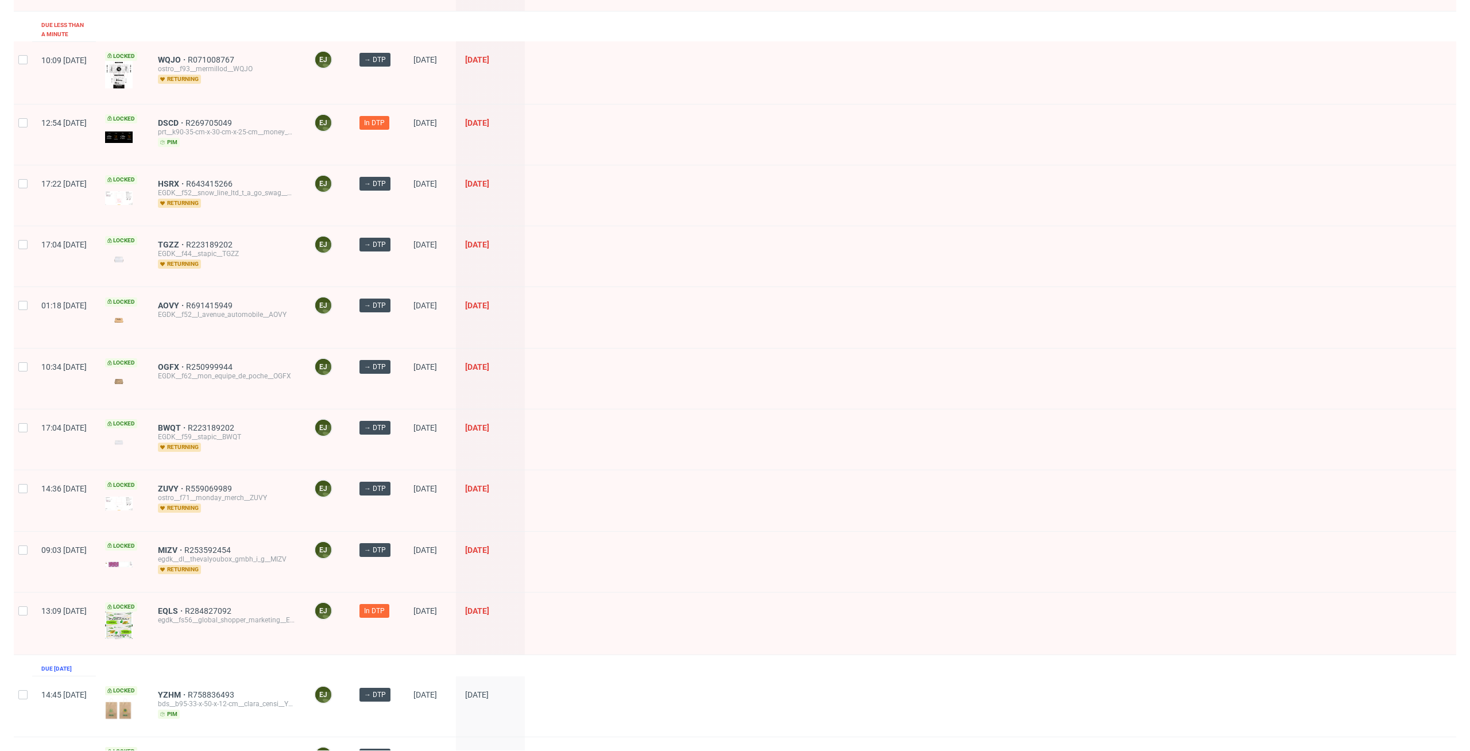
scroll to position [160, 0]
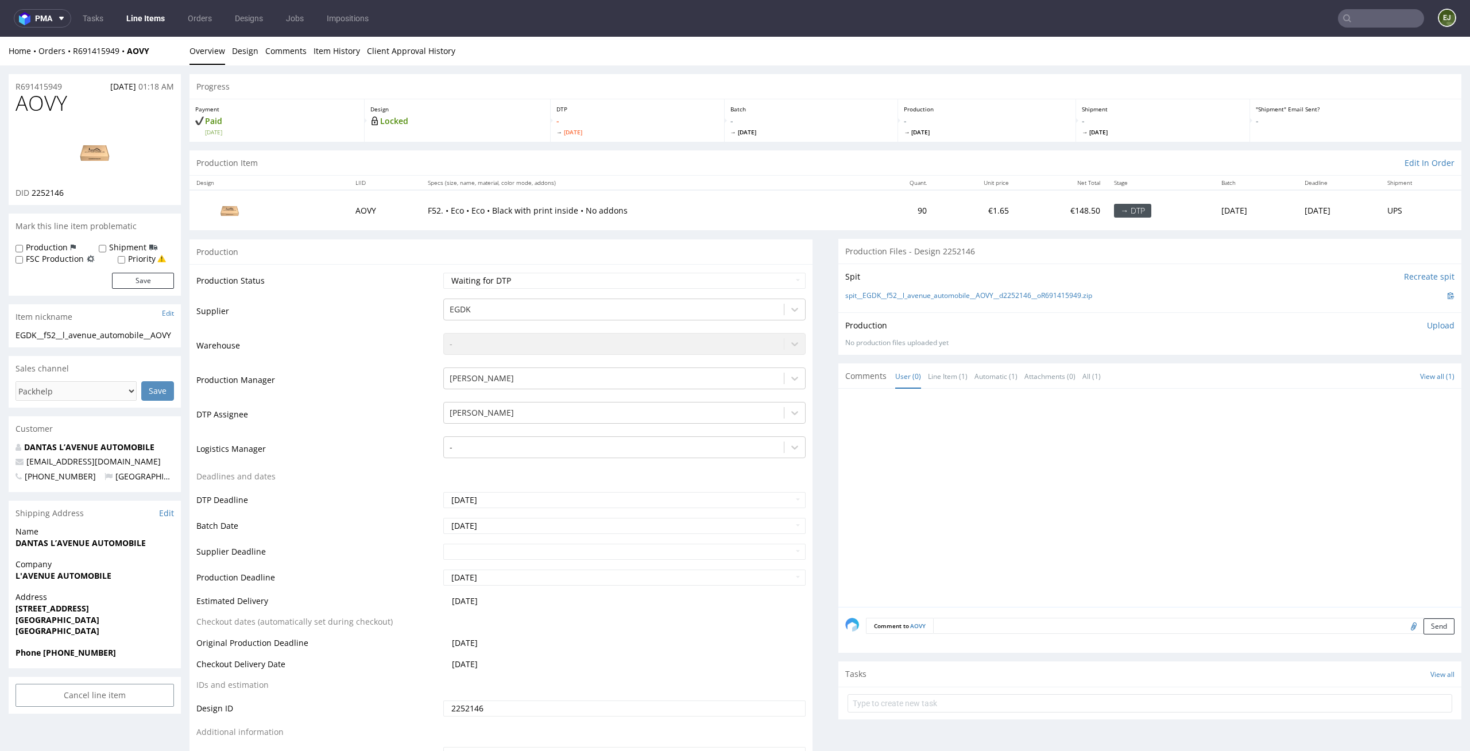
click at [251, 61] on link "Design" at bounding box center [245, 51] width 26 height 28
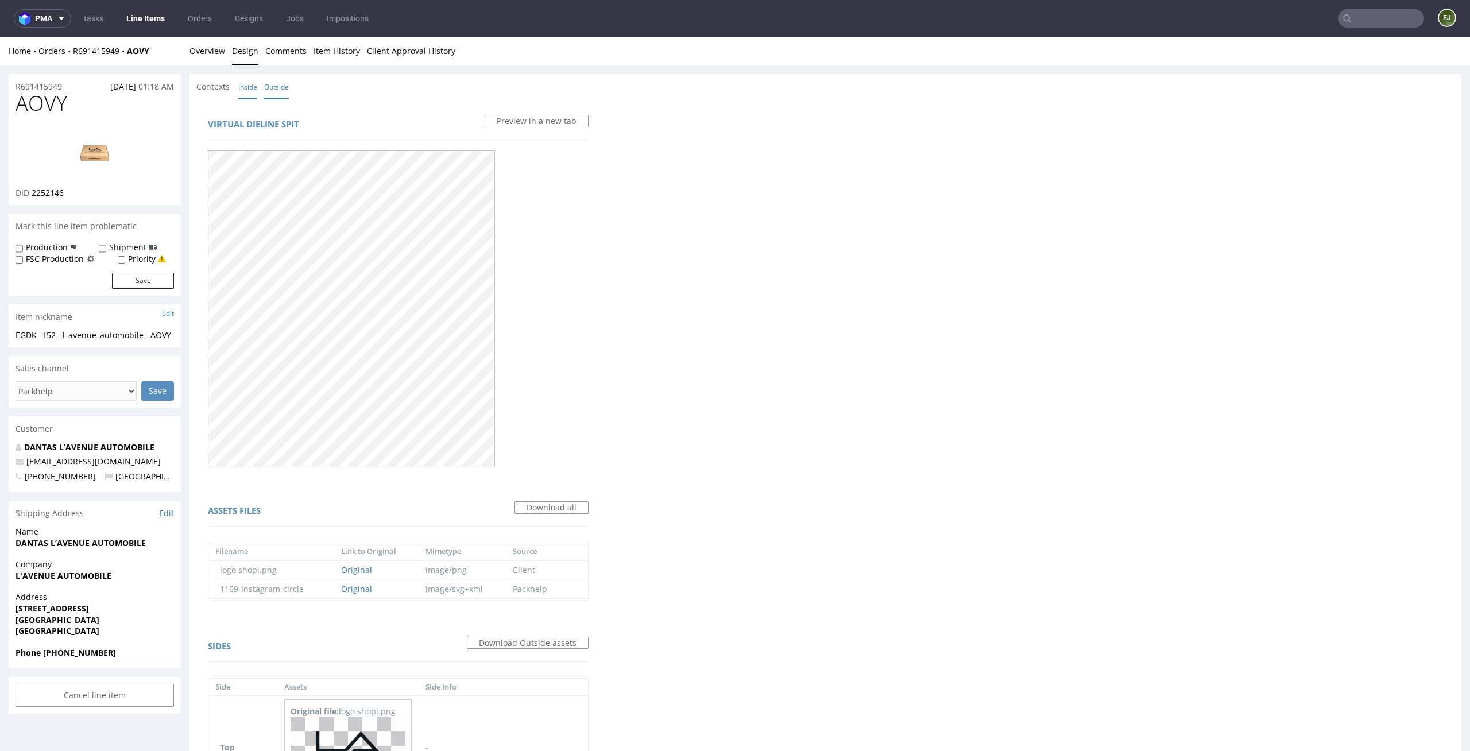
click at [252, 92] on link "Inside" at bounding box center [247, 87] width 19 height 25
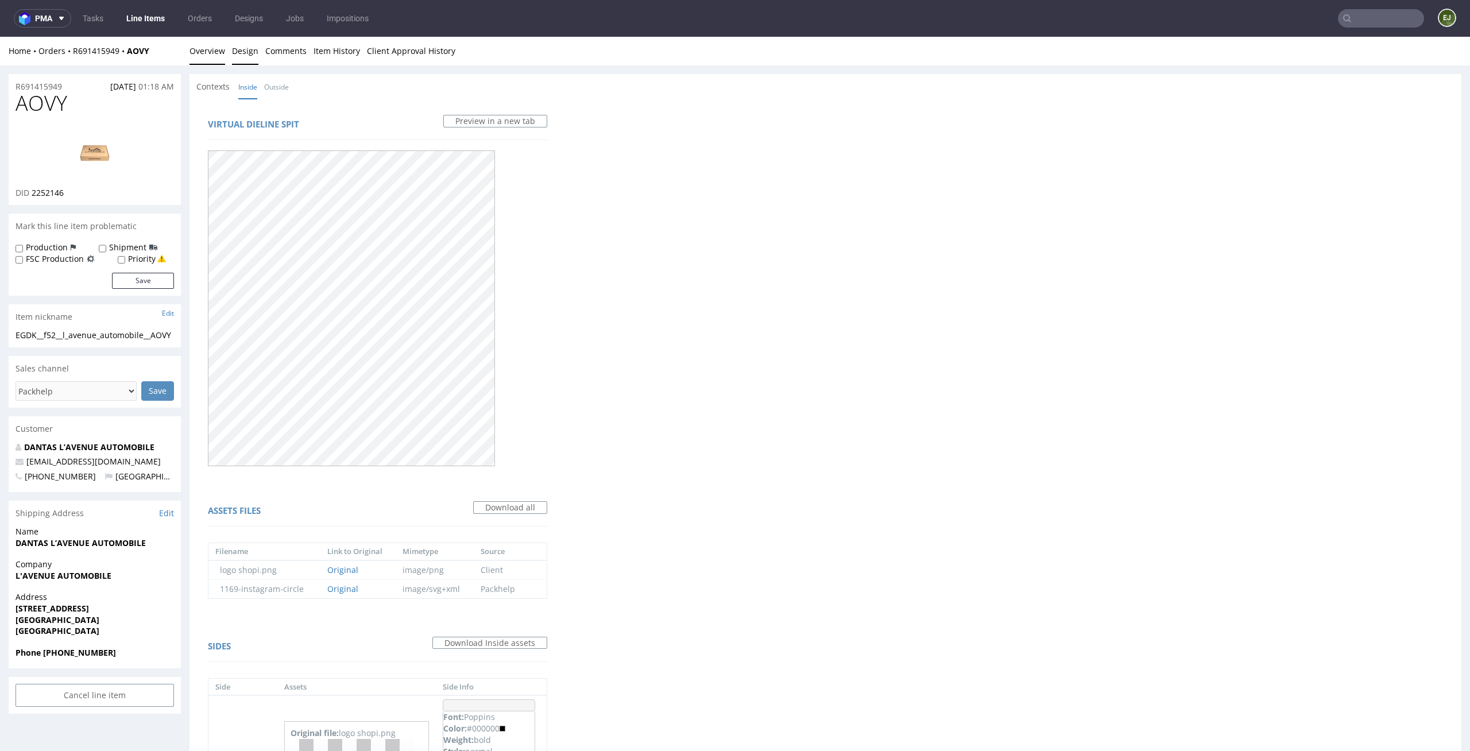
click at [212, 48] on link "Overview" at bounding box center [207, 51] width 36 height 28
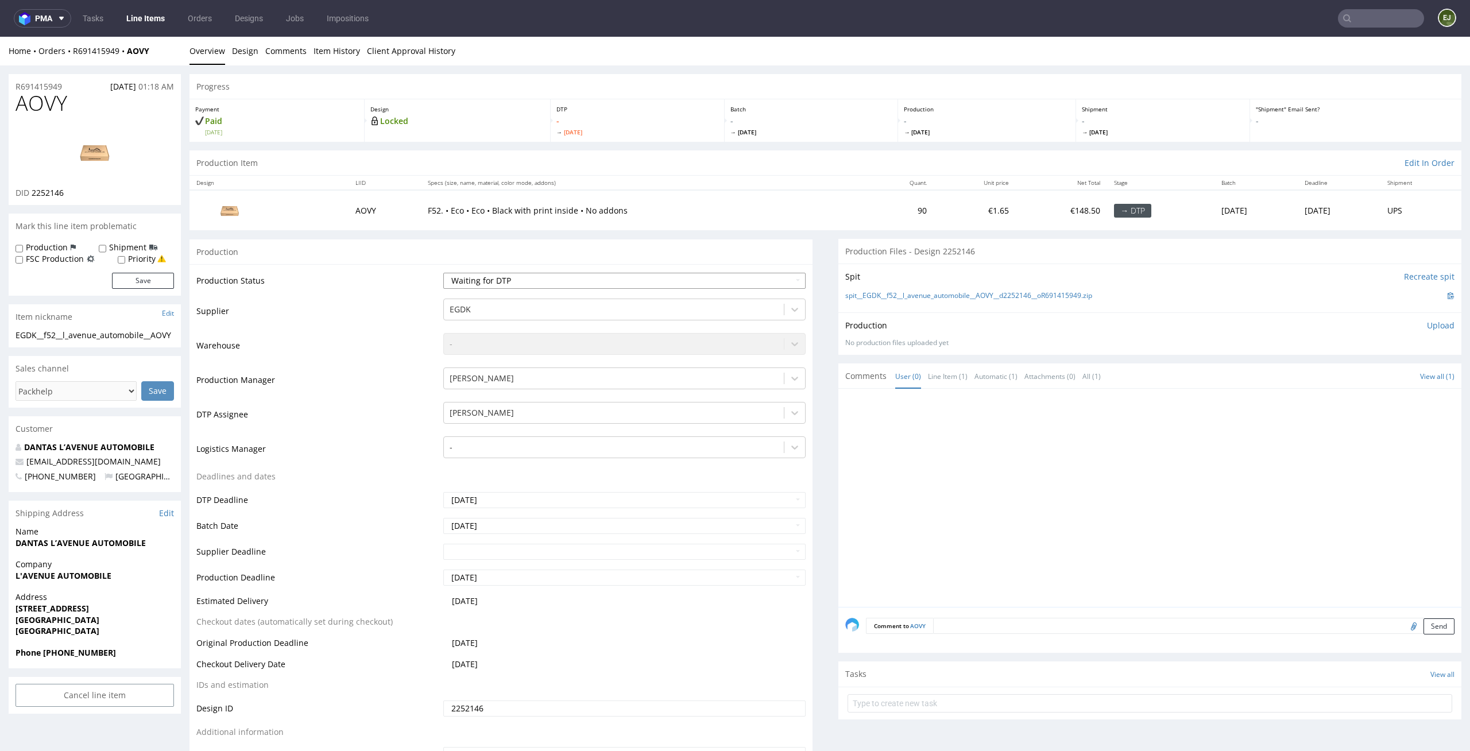
click at [754, 282] on select "Waiting for Artwork Waiting for Diecut Waiting for Mockup Waiting for DTP Waiti…" at bounding box center [624, 281] width 363 height 16
select select "dtp_in_process"
click at [443, 273] on select "Waiting for Artwork Waiting for Diecut Waiting for Mockup Waiting for DTP Waiti…" at bounding box center [624, 281] width 363 height 16
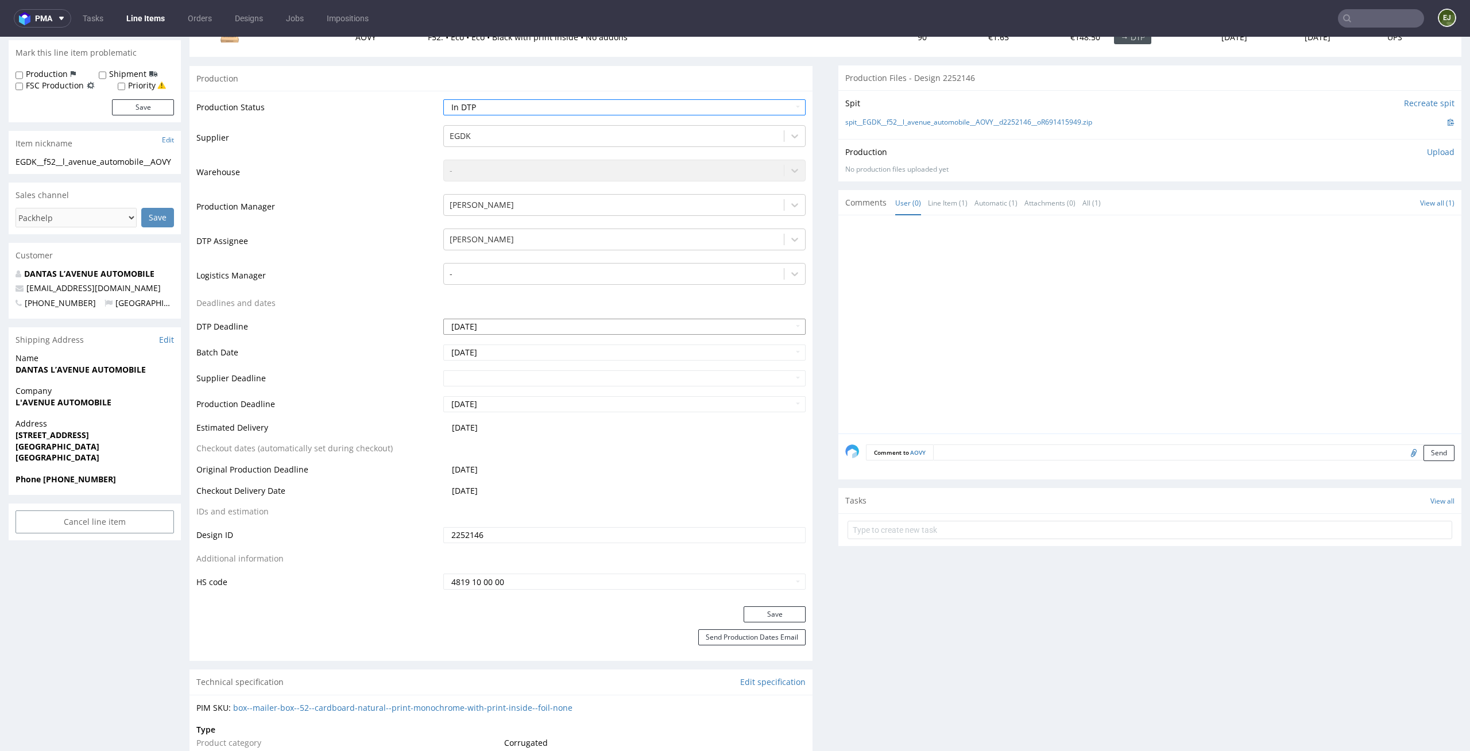
scroll to position [324, 0]
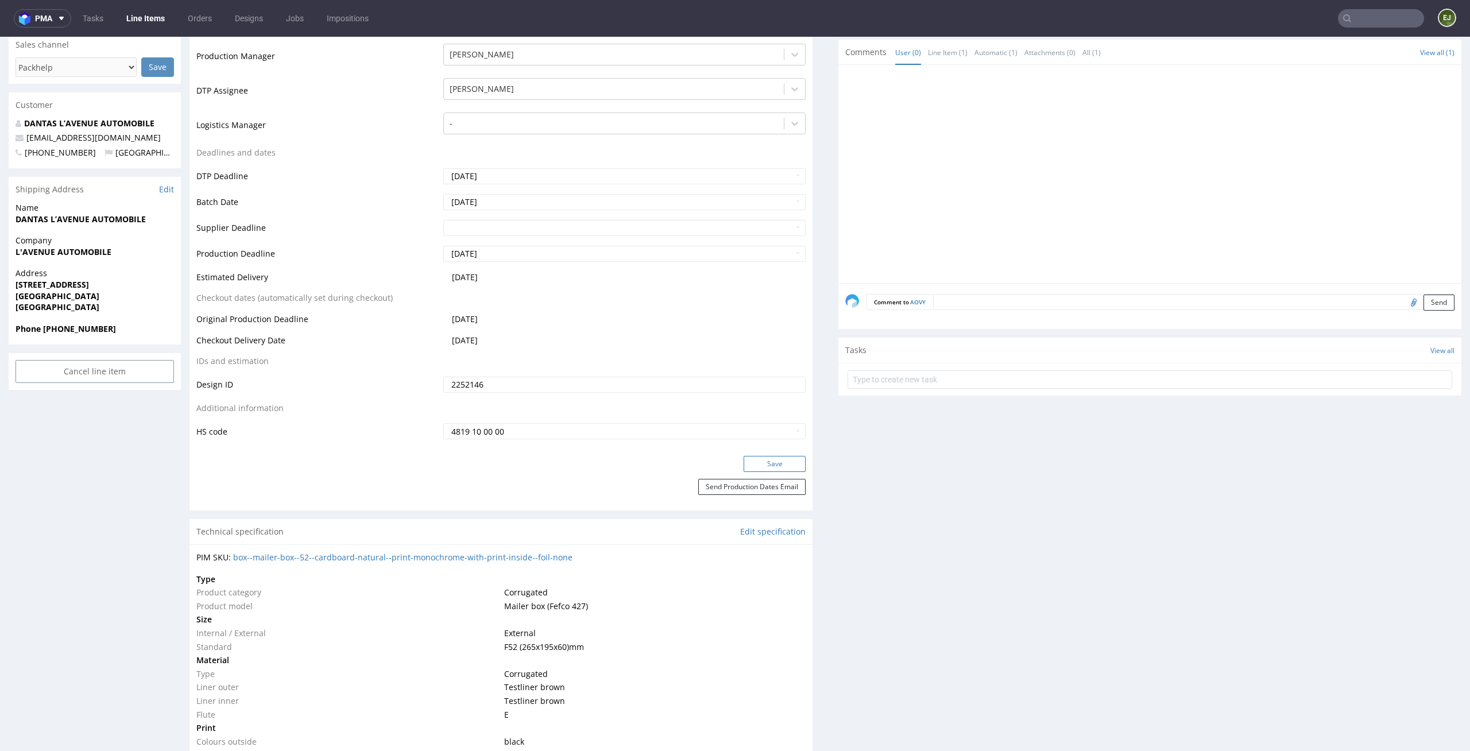
click at [787, 462] on button "Save" at bounding box center [775, 464] width 62 height 16
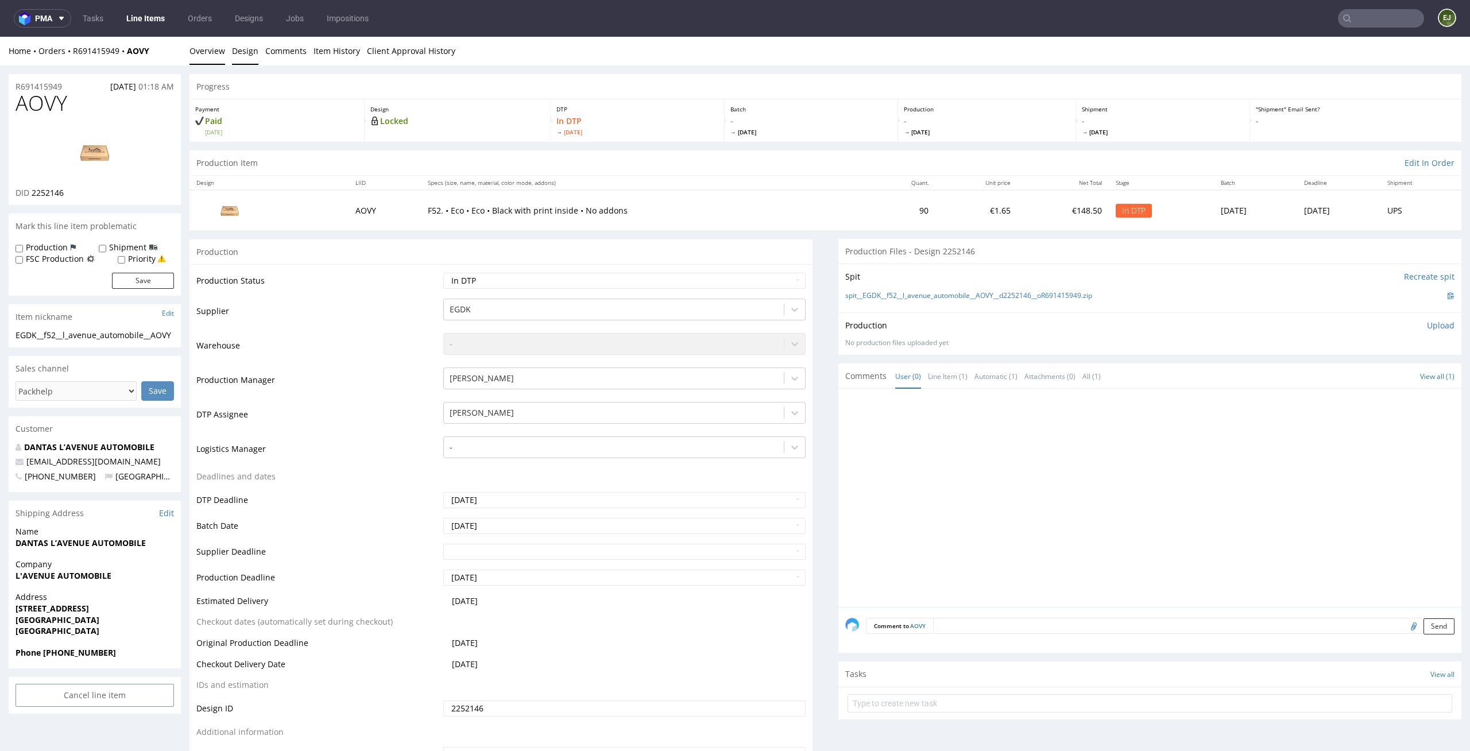
click at [241, 51] on link "Design" at bounding box center [245, 51] width 26 height 28
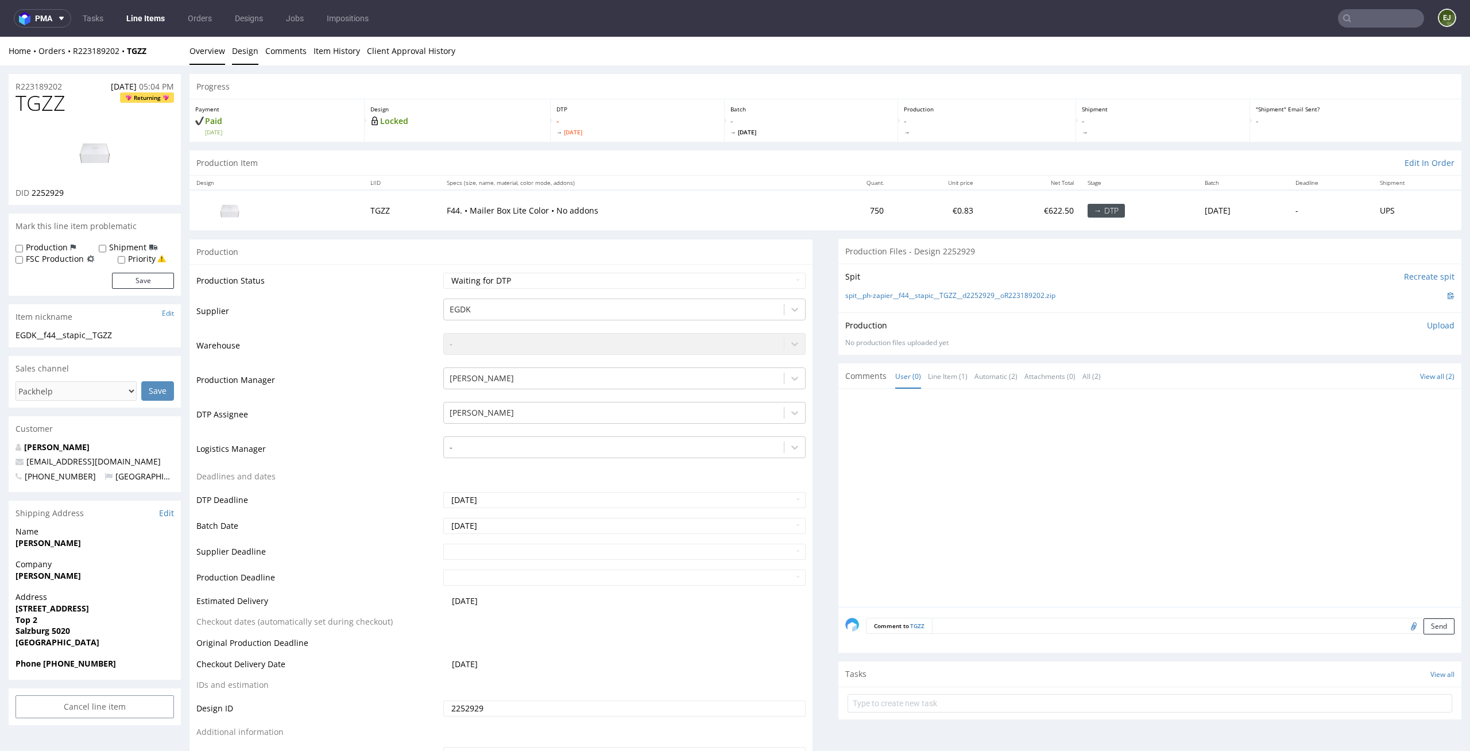
click at [253, 54] on link "Design" at bounding box center [245, 51] width 26 height 28
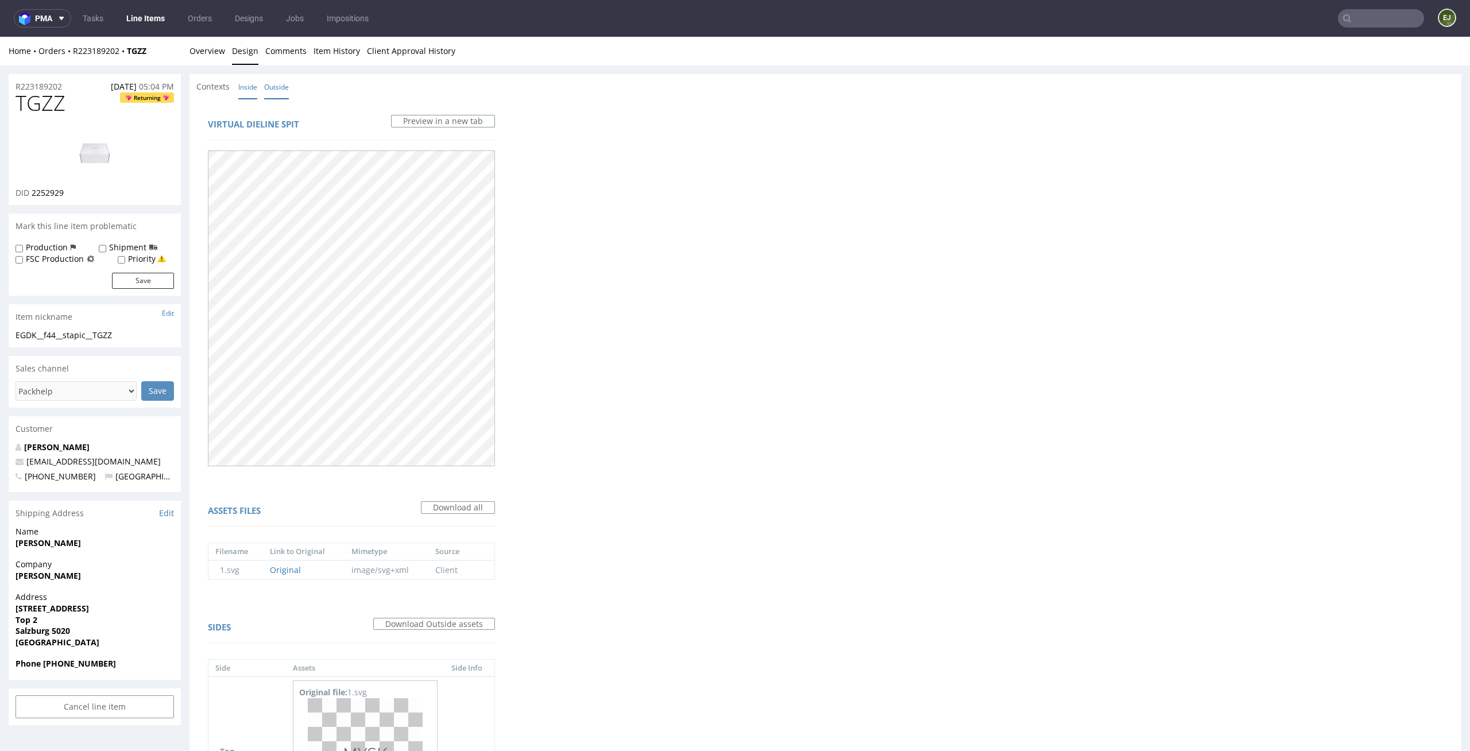
click at [245, 86] on link "Inside" at bounding box center [247, 87] width 19 height 25
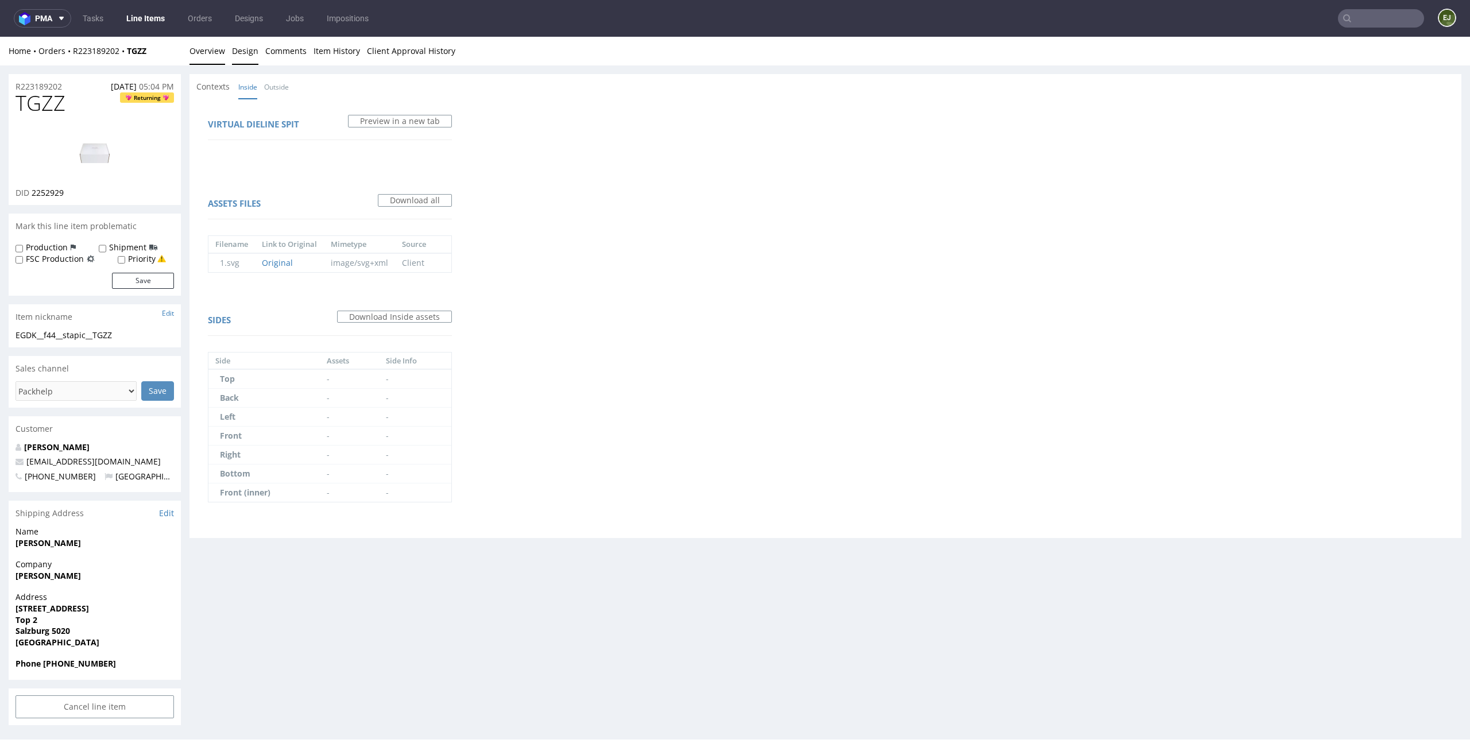
click at [206, 55] on link "Overview" at bounding box center [207, 51] width 36 height 28
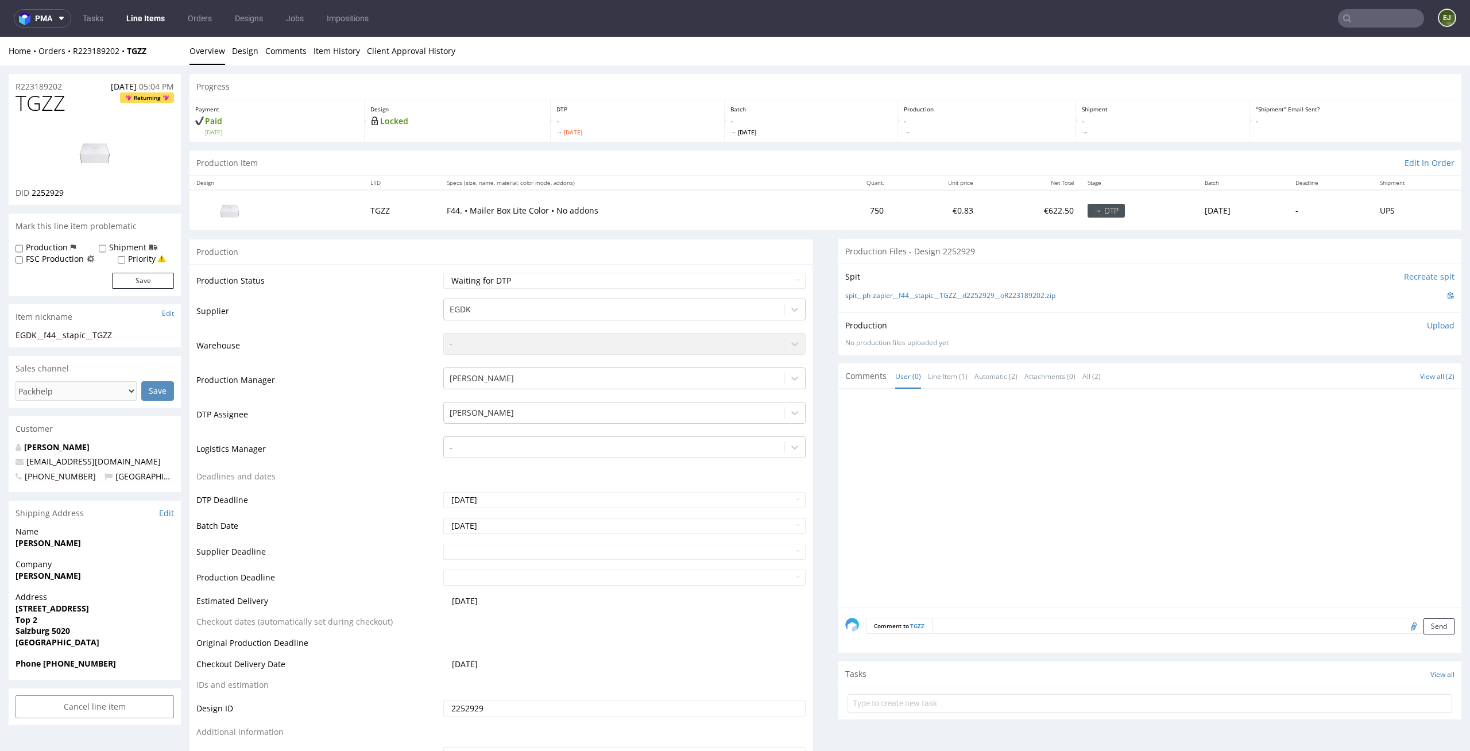
click at [598, 294] on td "Waiting for Artwork Waiting for Diecut Waiting for Mockup Waiting for DTP Waiti…" at bounding box center [623, 285] width 366 height 26
click at [608, 281] on select "Waiting for Artwork Waiting for Diecut Waiting for Mockup Waiting for DTP Waiti…" at bounding box center [624, 281] width 363 height 16
select select "dtp_in_process"
click at [443, 273] on select "Waiting for Artwork Waiting for Diecut Waiting for Mockup Waiting for DTP Waiti…" at bounding box center [624, 281] width 363 height 16
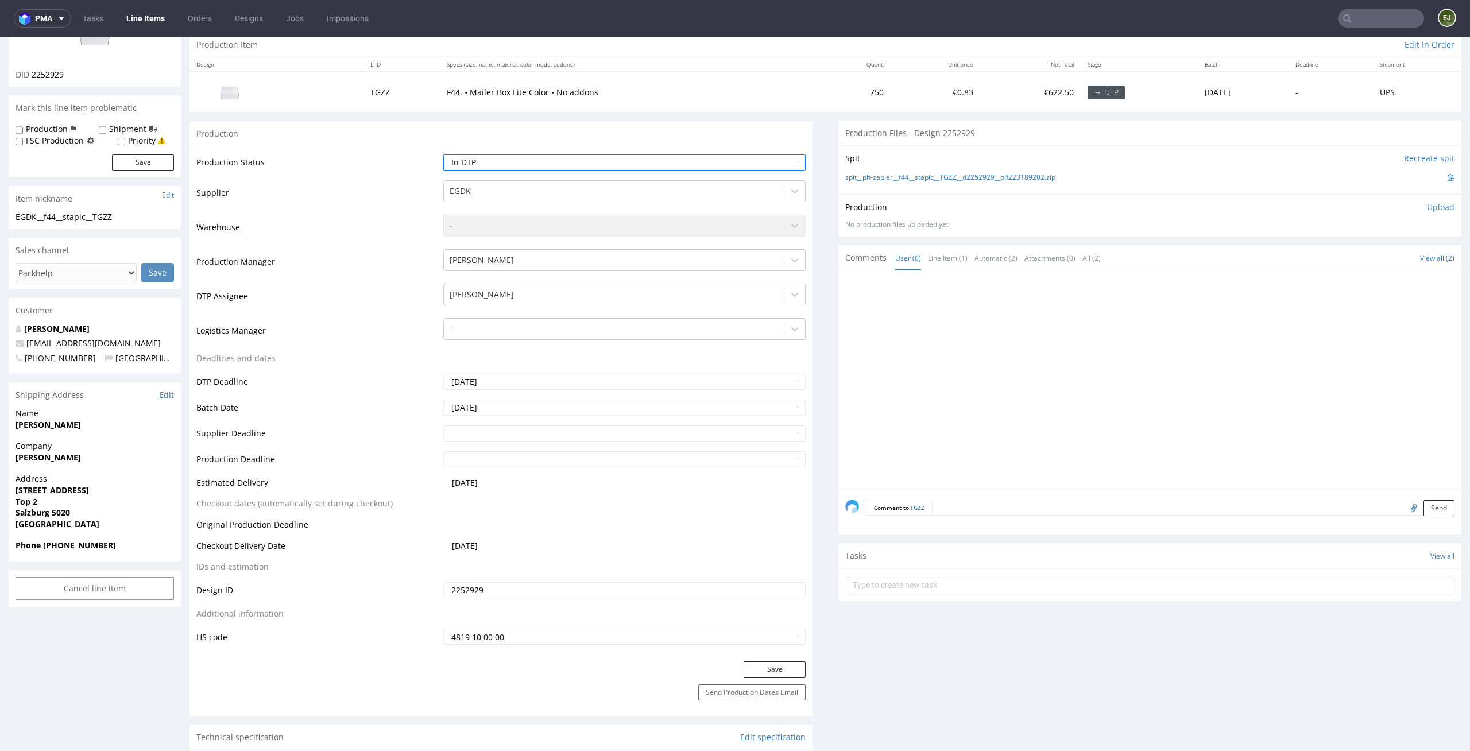
scroll to position [149, 0]
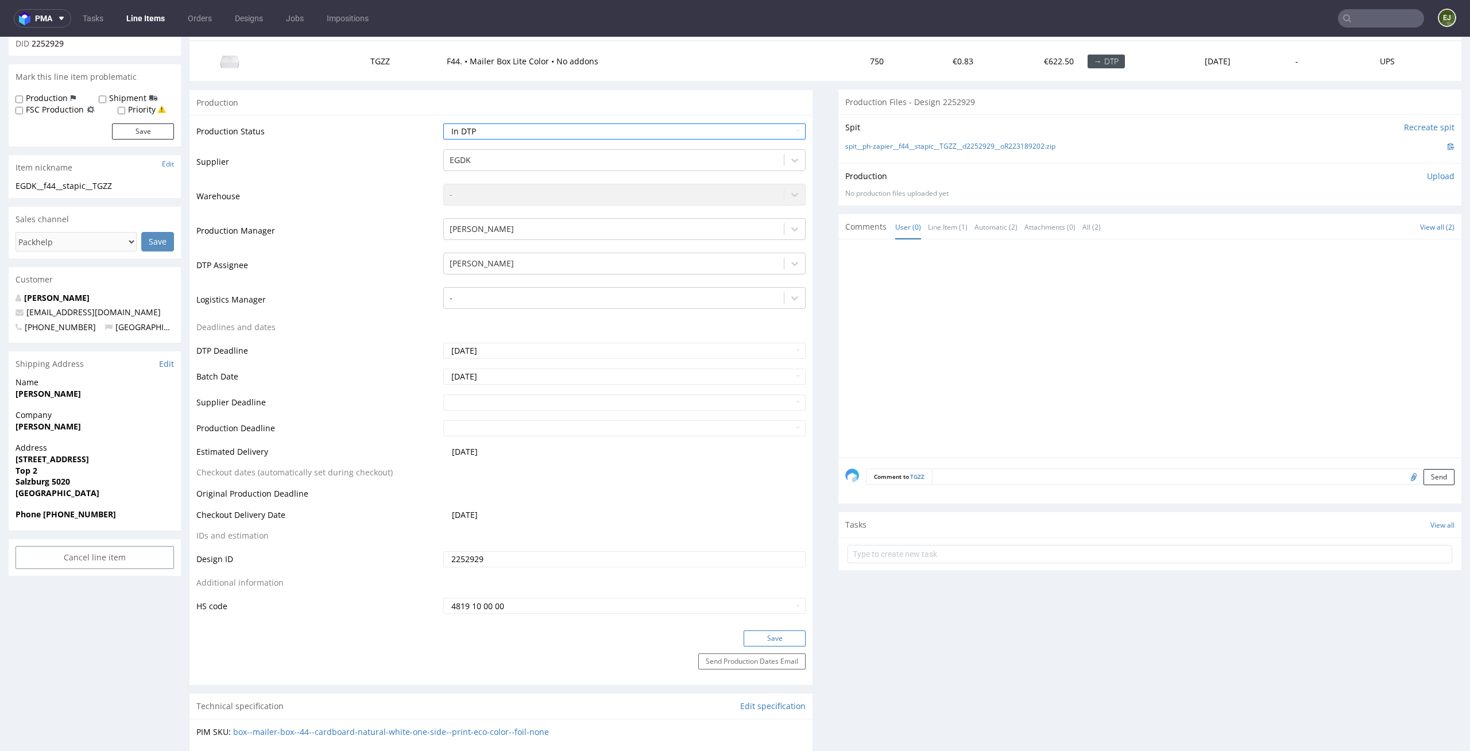
click at [775, 639] on button "Save" at bounding box center [775, 638] width 62 height 16
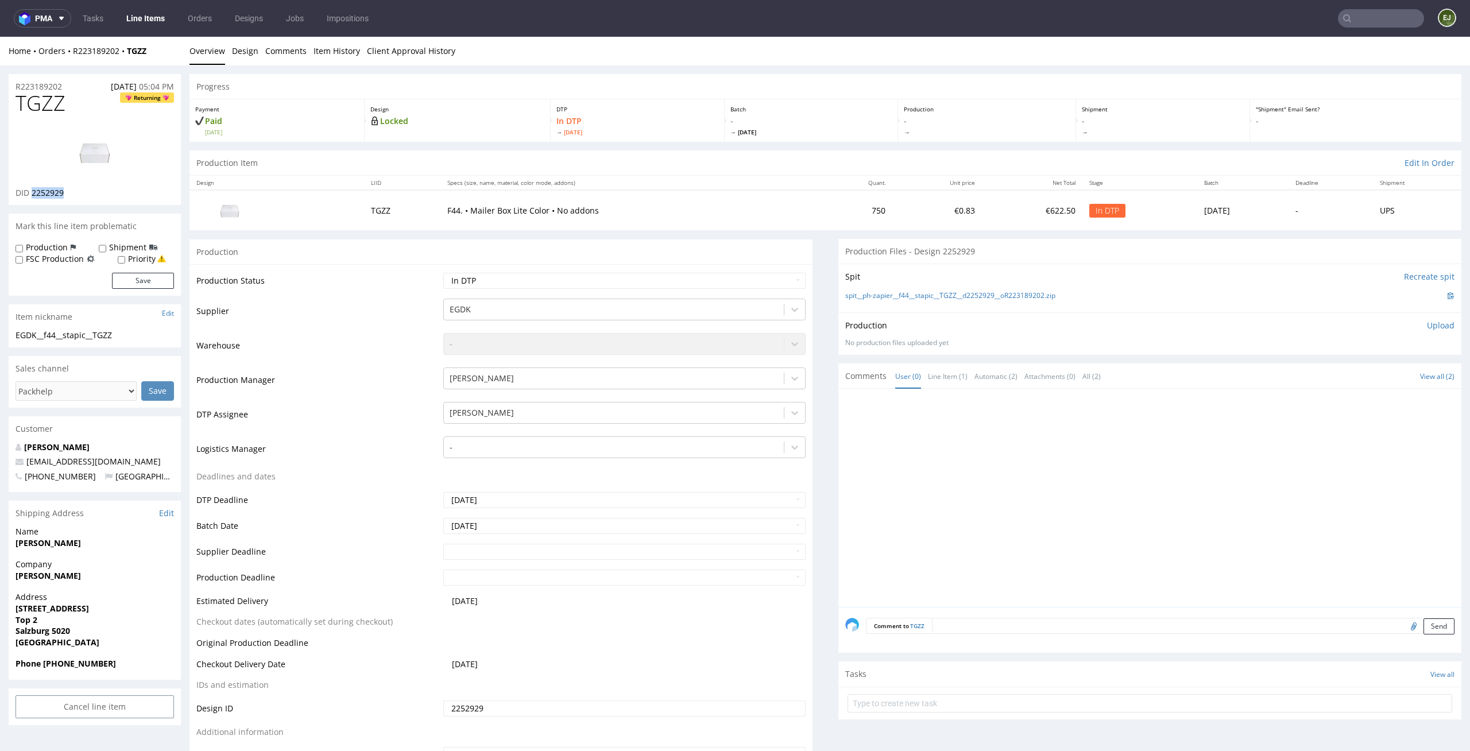
drag, startPoint x: 73, startPoint y: 193, endPoint x: 33, endPoint y: 193, distance: 40.8
click at [33, 192] on div "DID 2252929" at bounding box center [95, 192] width 158 height 11
copy span "2252929"
click at [593, 160] on div "Production Item Edit In Order" at bounding box center [825, 162] width 1272 height 25
drag, startPoint x: 126, startPoint y: 331, endPoint x: 2, endPoint y: 330, distance: 124.0
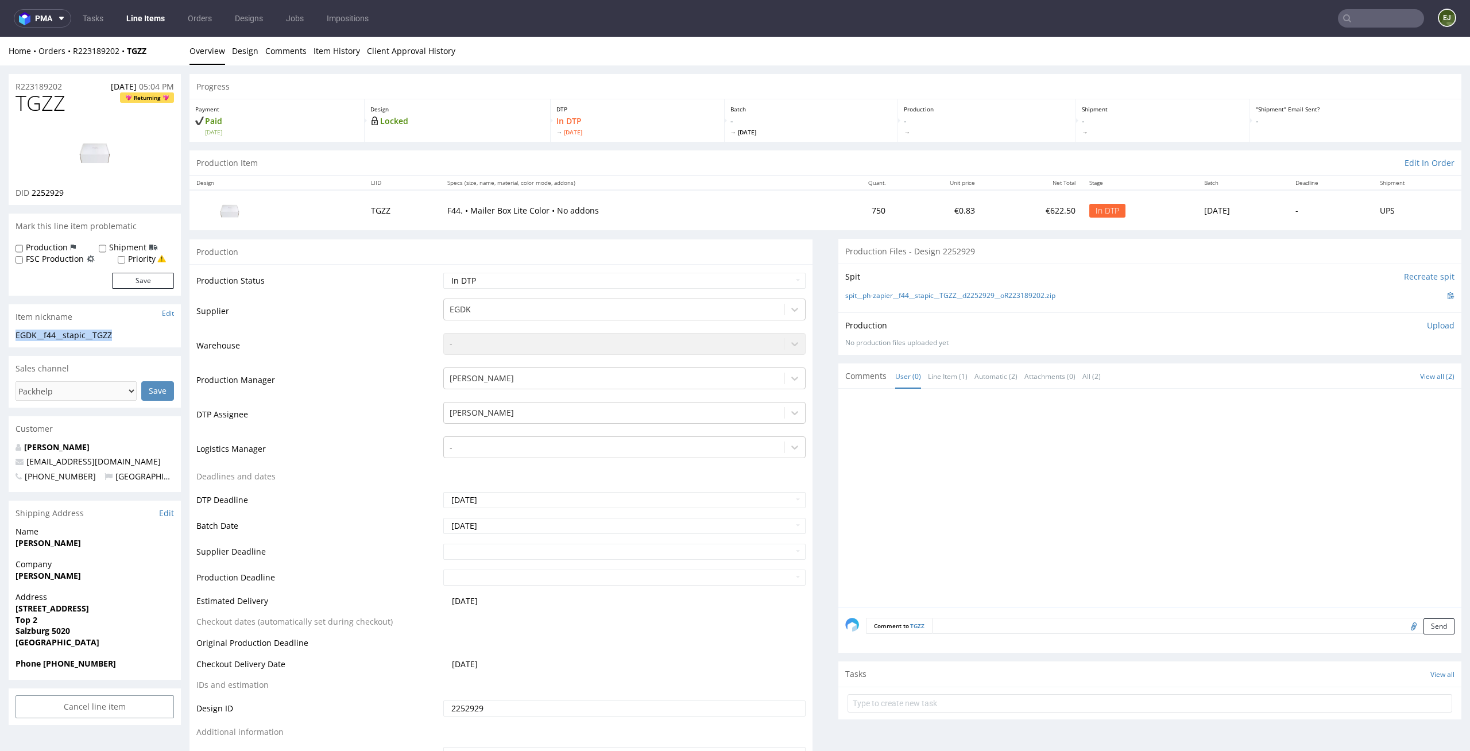
copy div "EGDK__f44__stapic__TGZZ"
drag, startPoint x: 95, startPoint y: 200, endPoint x: 32, endPoint y: 194, distance: 62.8
click at [32, 194] on div "TGZZ Returning DID 2252929" at bounding box center [95, 148] width 172 height 113
copy span "2252929"
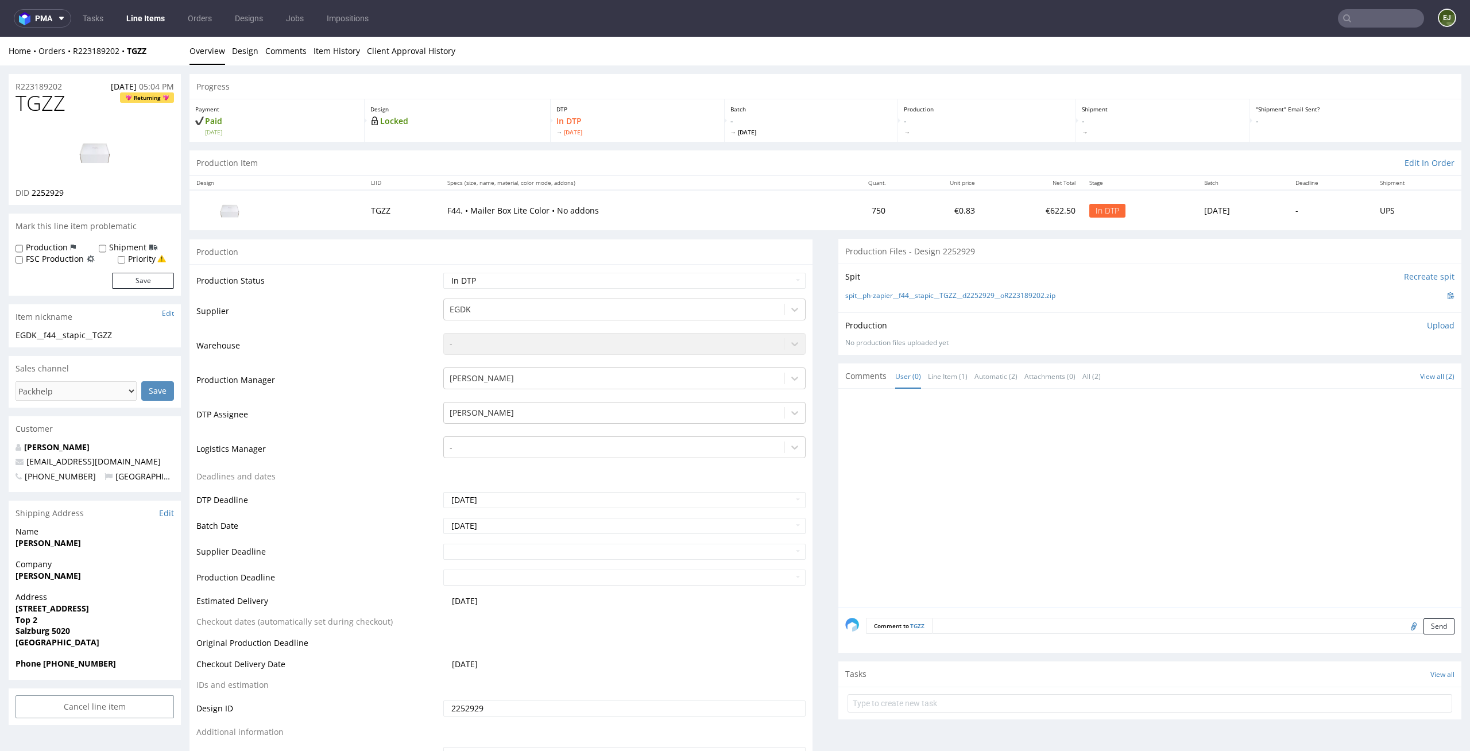
drag, startPoint x: 69, startPoint y: 88, endPoint x: 0, endPoint y: 81, distance: 69.3
copy p "R223189202"
click at [1428, 324] on p "Upload" at bounding box center [1441, 325] width 28 height 11
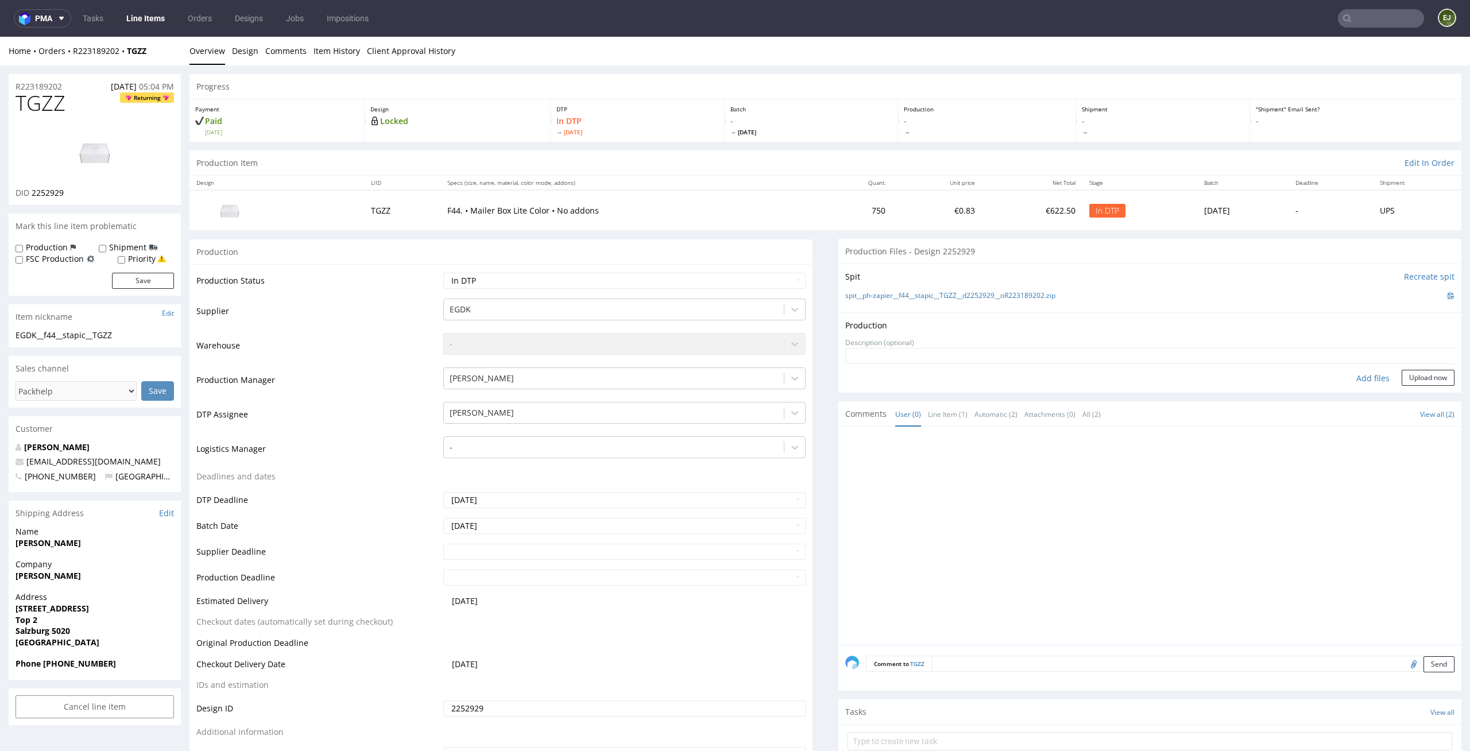
click at [1352, 378] on div "Add files" at bounding box center [1372, 378] width 57 height 17
type input "C:\fakepath\EGDK__f44__stapic__TGZZ__d2252929__oR223189202__outside.pdf"
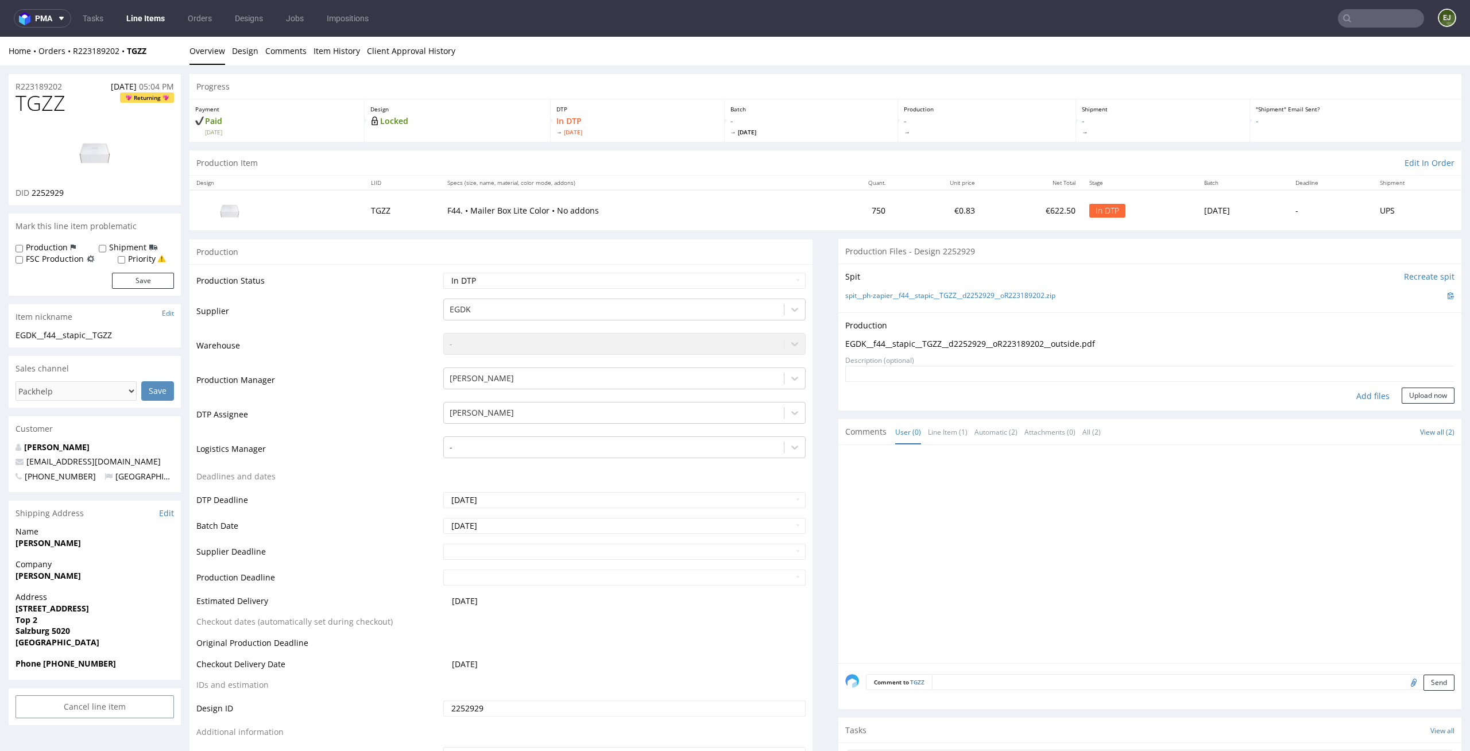
click at [1410, 405] on div "Production Upload EGDK__f44__stapic__TGZZ__d2252929__oR223189202__outside.pdf N…" at bounding box center [1149, 361] width 623 height 98
click at [1425, 392] on button "Upload now" at bounding box center [1428, 396] width 53 height 16
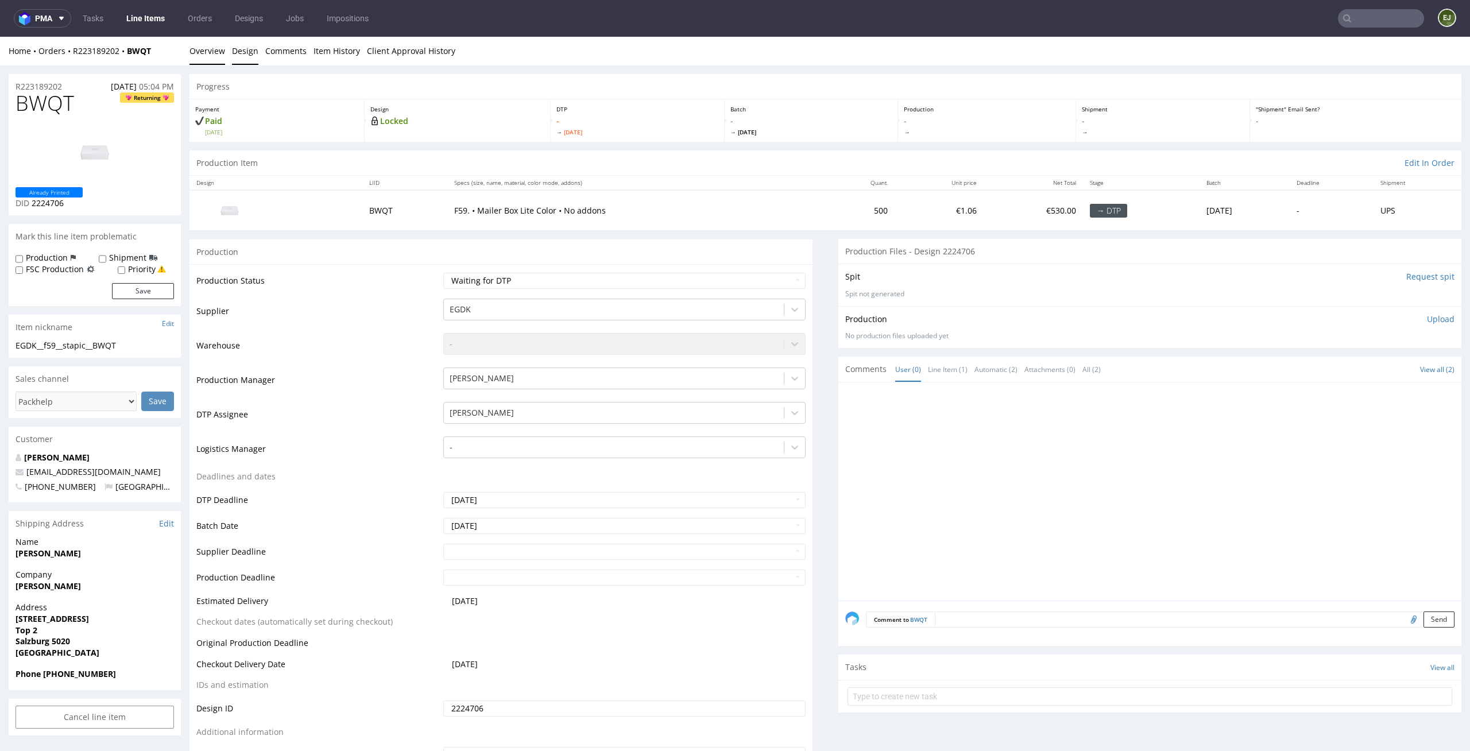
click at [251, 53] on link "Design" at bounding box center [245, 51] width 26 height 28
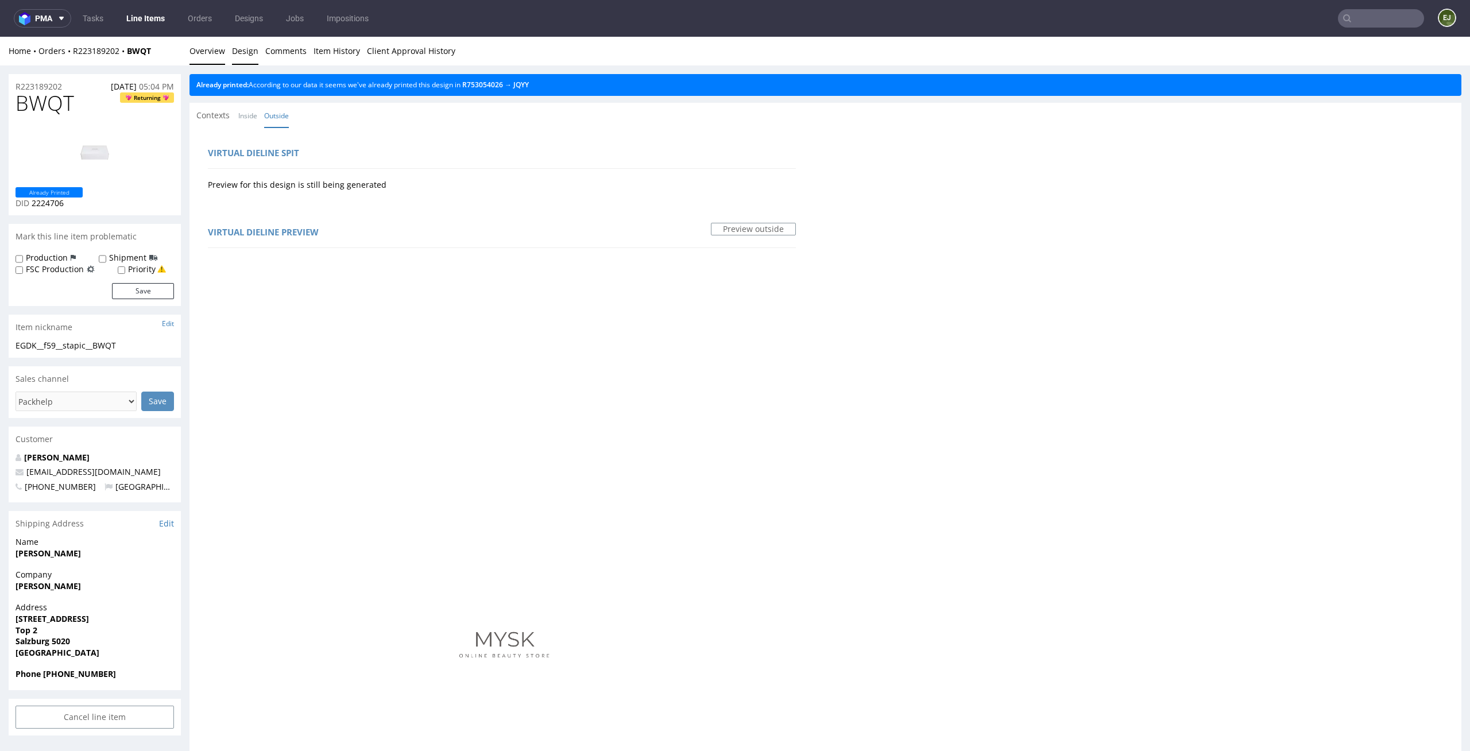
click at [214, 51] on link "Overview" at bounding box center [207, 51] width 36 height 28
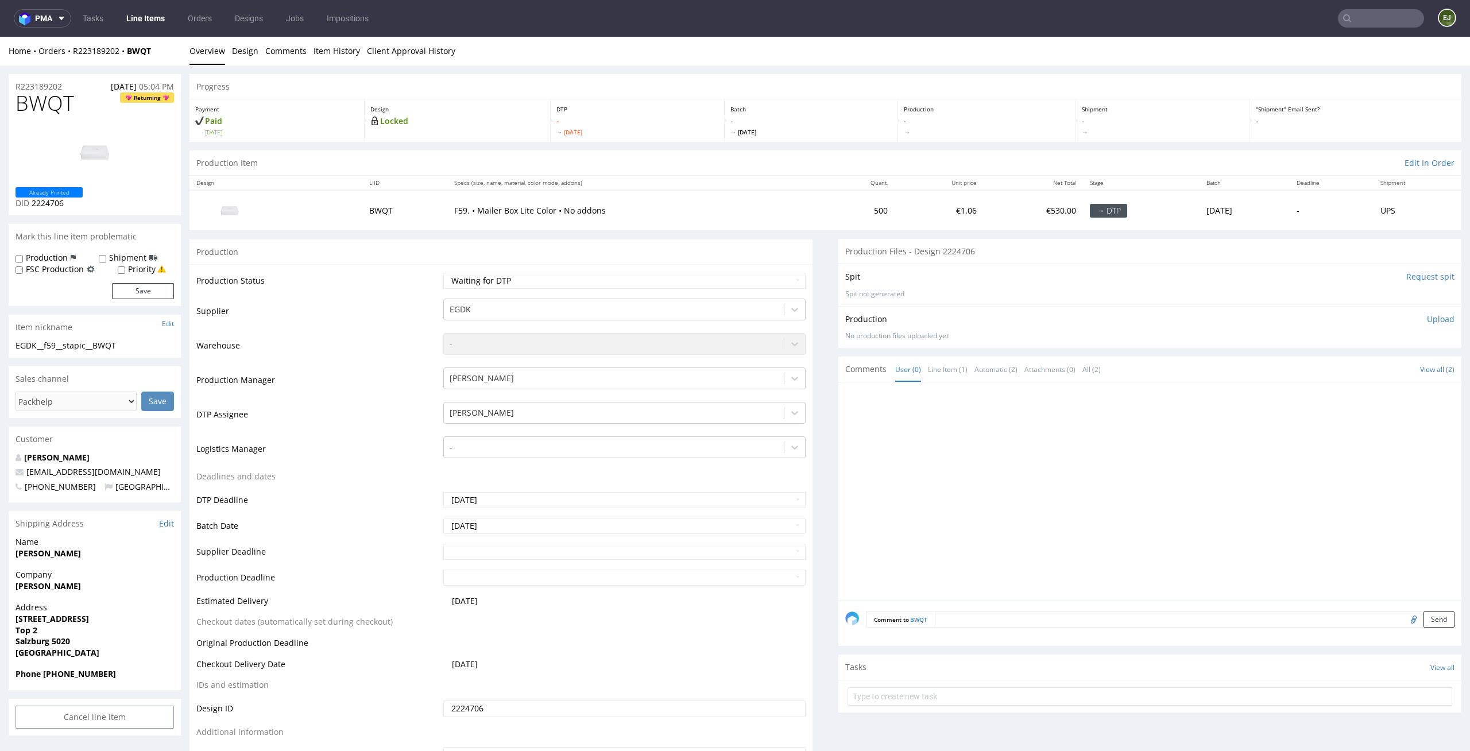
click at [749, 271] on div "Production Status Waiting for Artwork Waiting for Diecut Waiting for Mockup Wai…" at bounding box center [500, 522] width 623 height 516
click at [749, 278] on select "Waiting for Artwork Waiting for Diecut Waiting for Mockup Waiting for DTP Waiti…" at bounding box center [624, 281] width 363 height 16
select select "dtp_in_process"
click at [443, 273] on select "Waiting for Artwork Waiting for Diecut Waiting for Mockup Waiting for DTP Waiti…" at bounding box center [624, 281] width 363 height 16
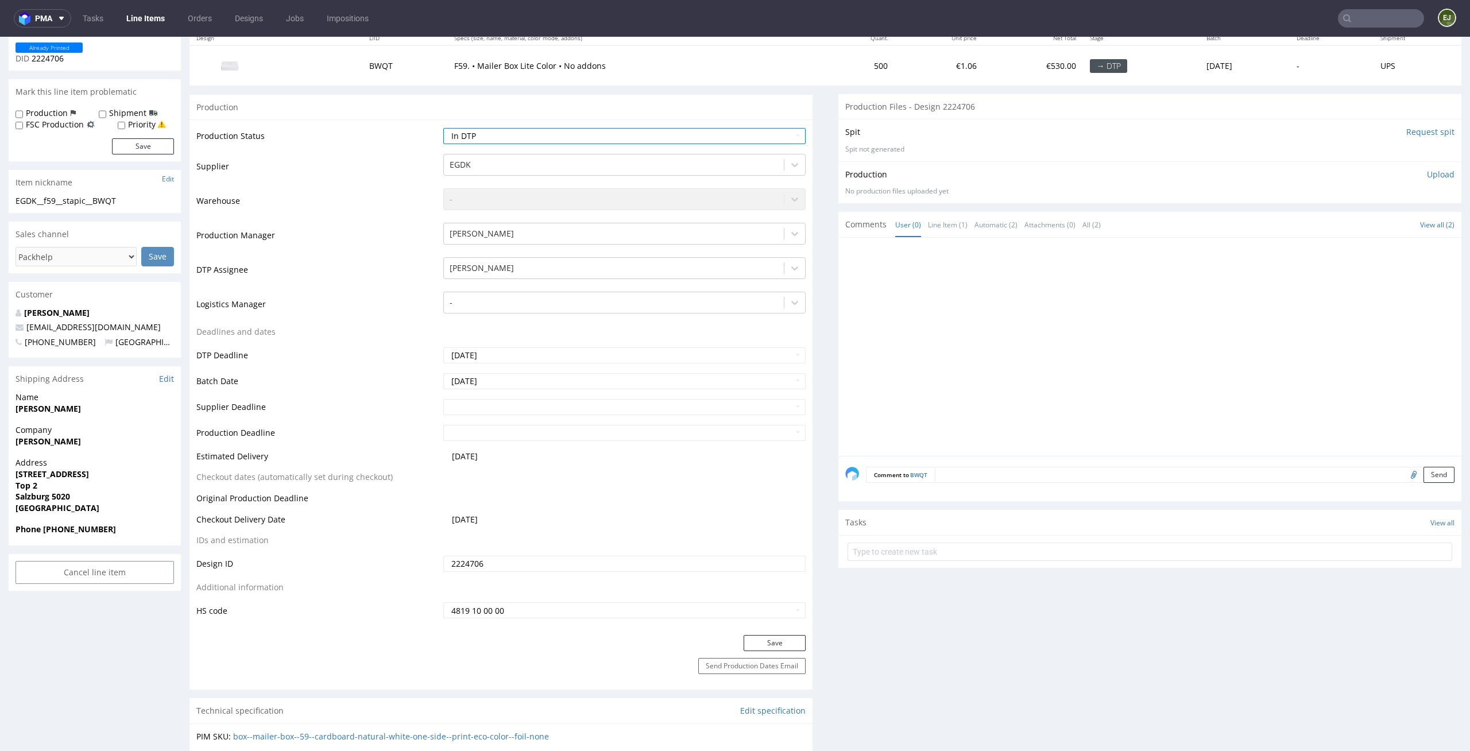
scroll to position [300, 0]
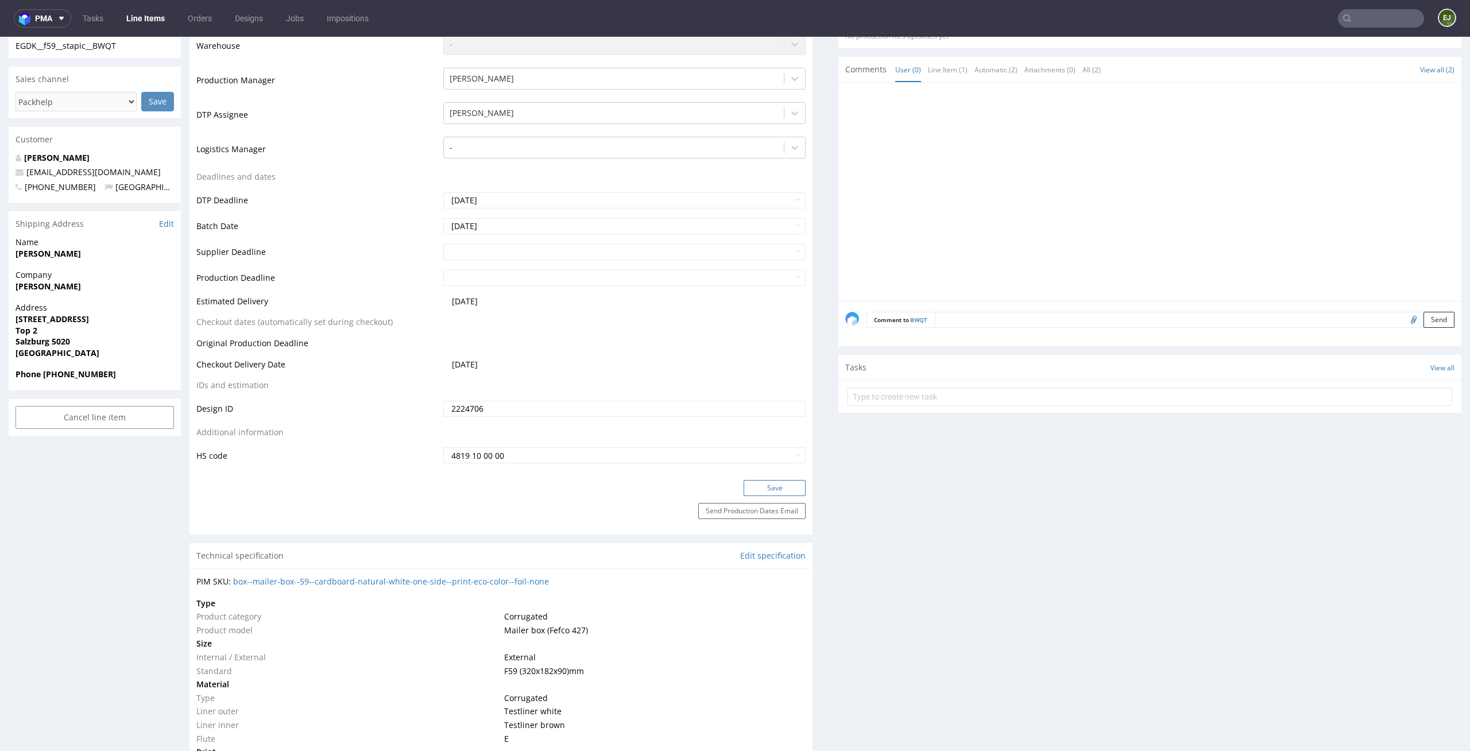
click at [780, 489] on button "Save" at bounding box center [775, 488] width 62 height 16
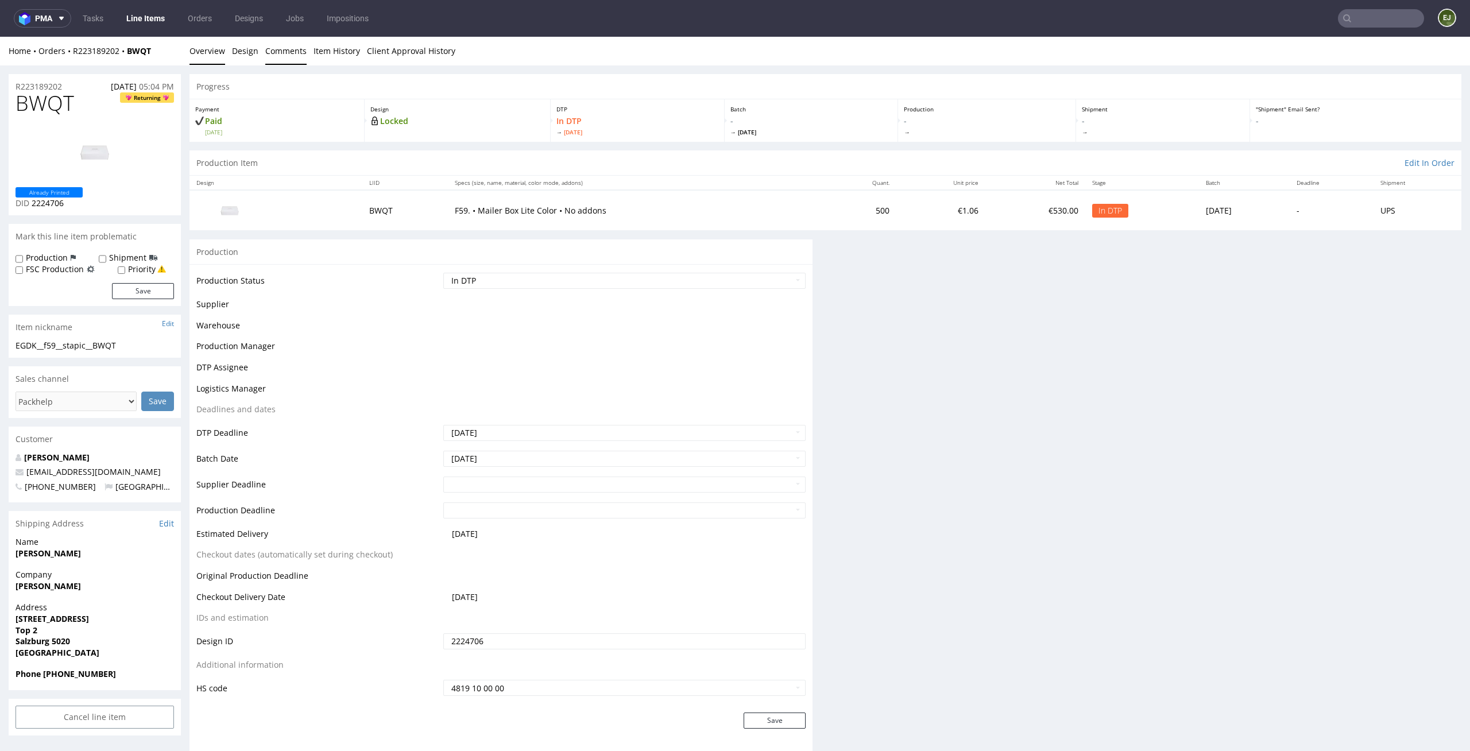
scroll to position [0, 0]
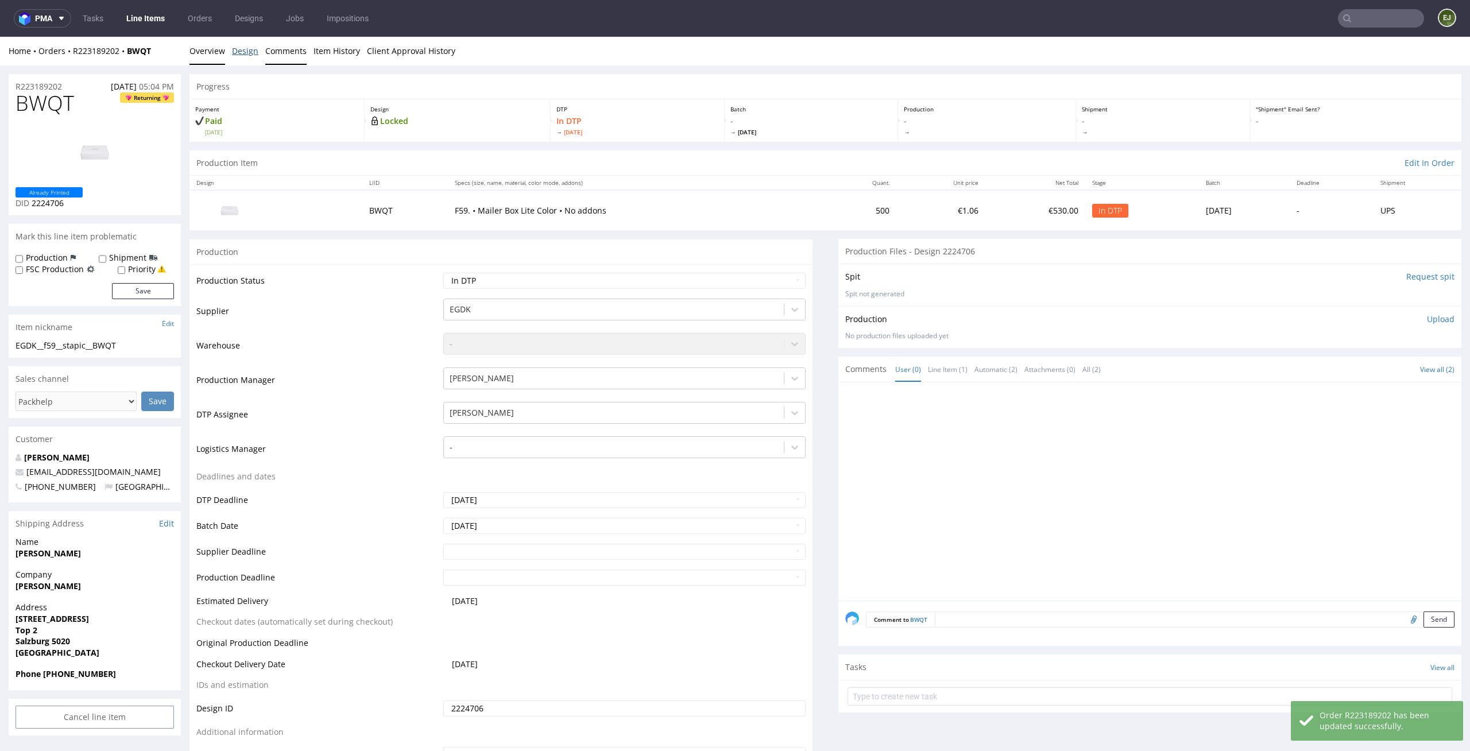
click at [247, 61] on link "Design" at bounding box center [245, 51] width 26 height 28
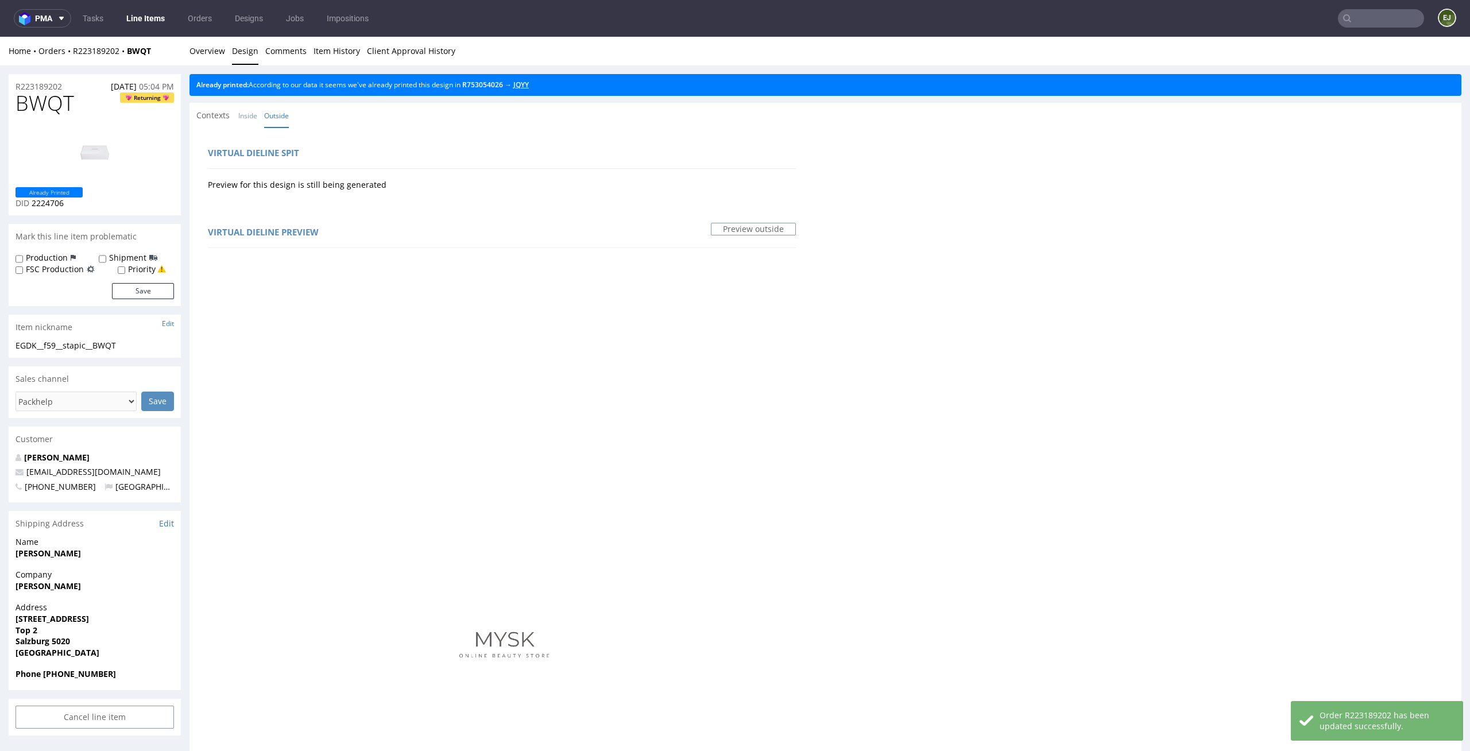
click at [529, 88] on link "JQYY" at bounding box center [521, 85] width 16 height 10
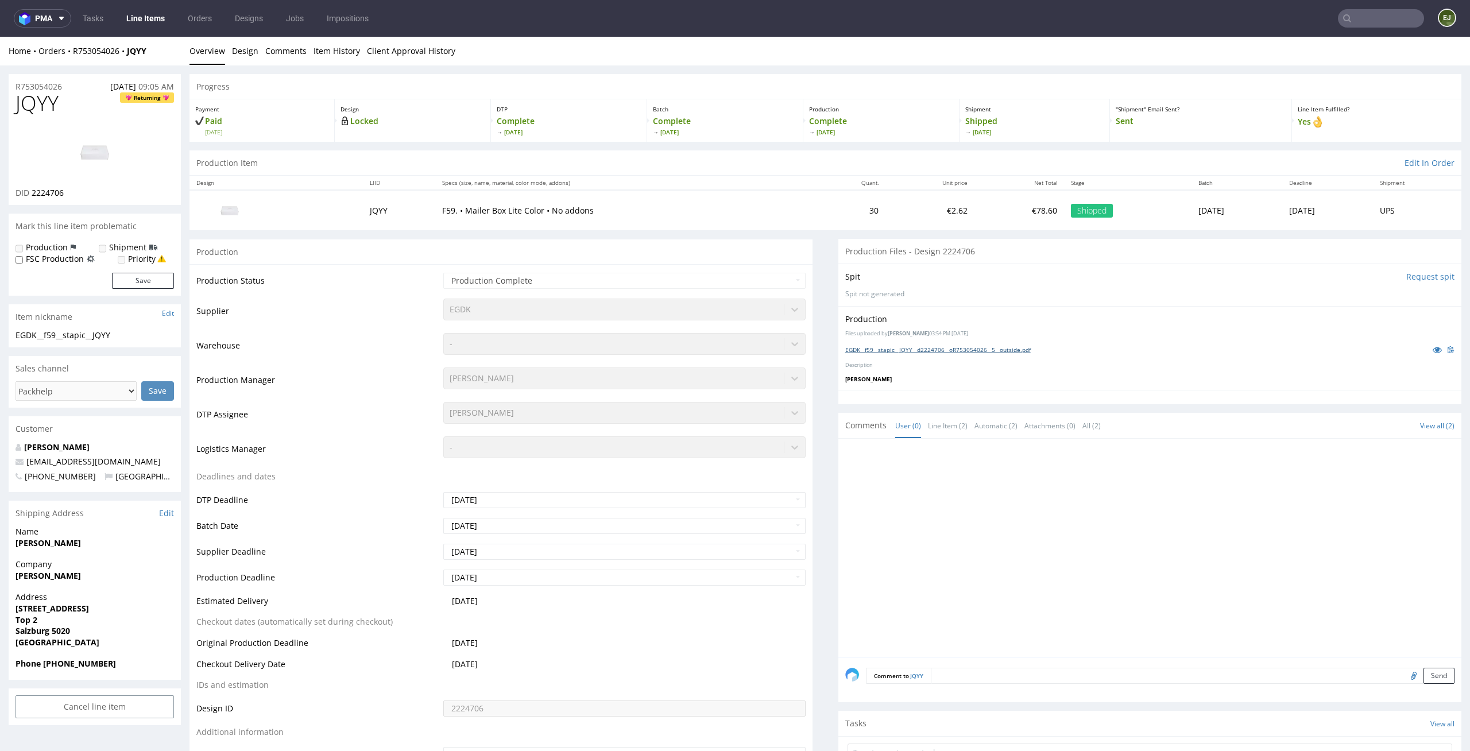
click at [905, 351] on link "EGDK__f59__stapic__JQYY__d2224706__oR753054026__5__outside.pdf" at bounding box center [937, 350] width 185 height 8
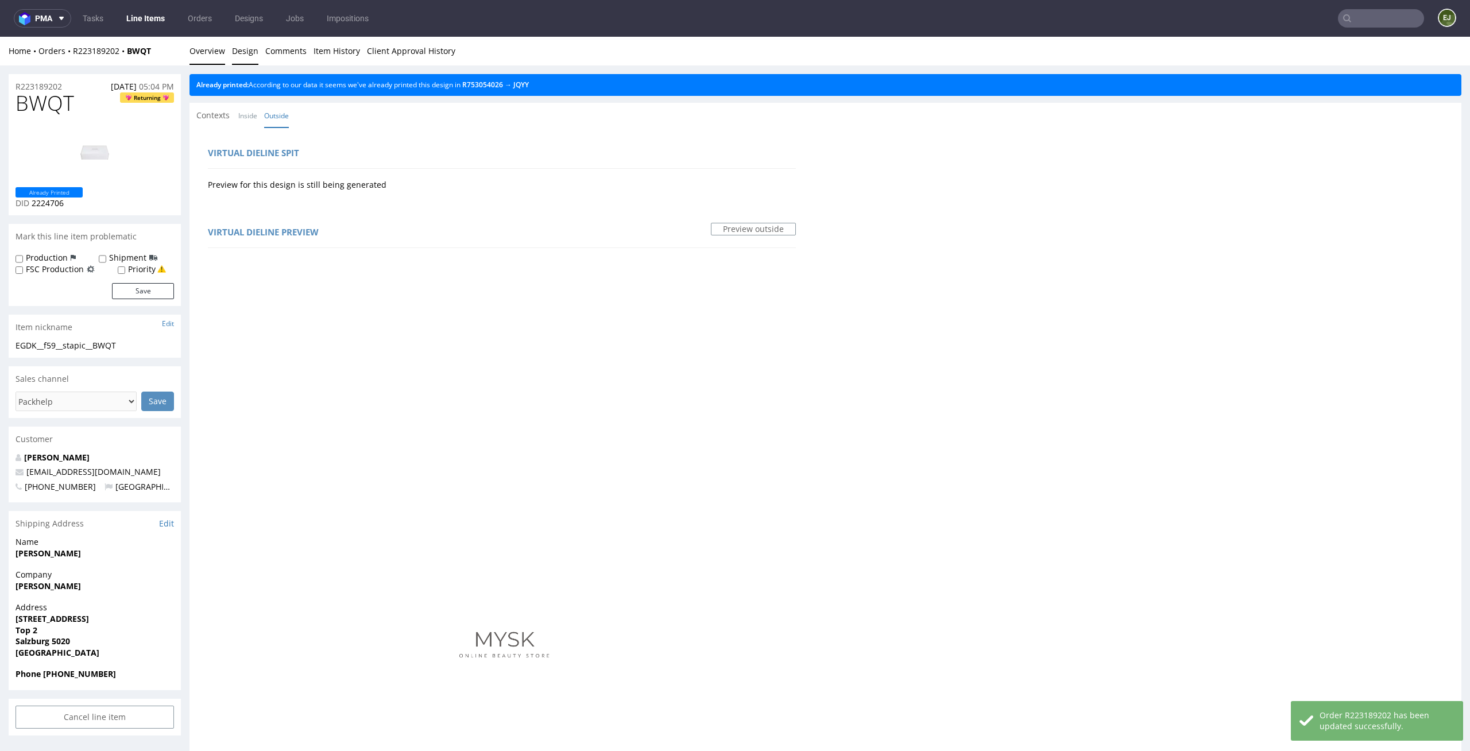
click at [206, 46] on link "Overview" at bounding box center [207, 51] width 36 height 28
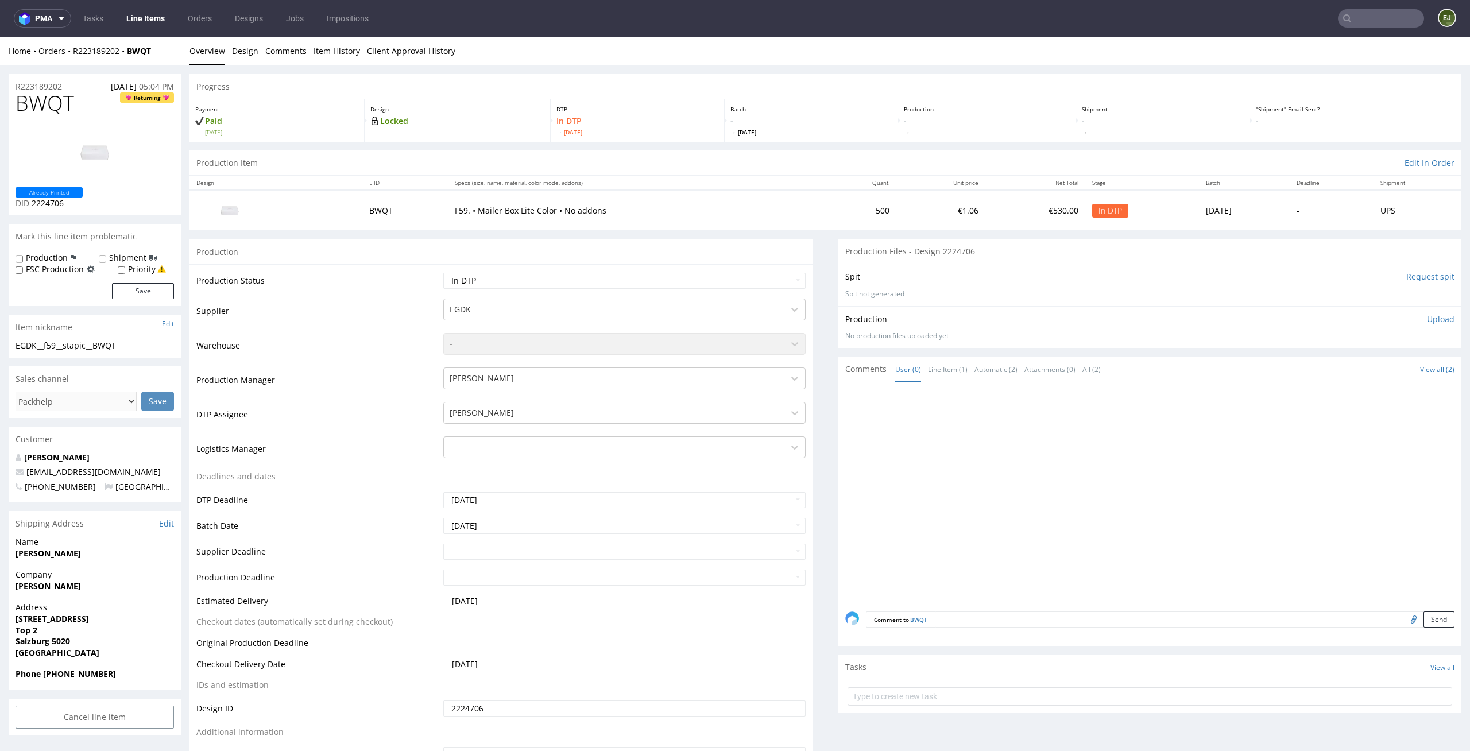
click at [779, 212] on p "F59. • Mailer Box Lite Color • No addons" at bounding box center [637, 210] width 364 height 11
drag, startPoint x: 76, startPoint y: 106, endPoint x: 0, endPoint y: 104, distance: 75.8
copy span "BWQT"
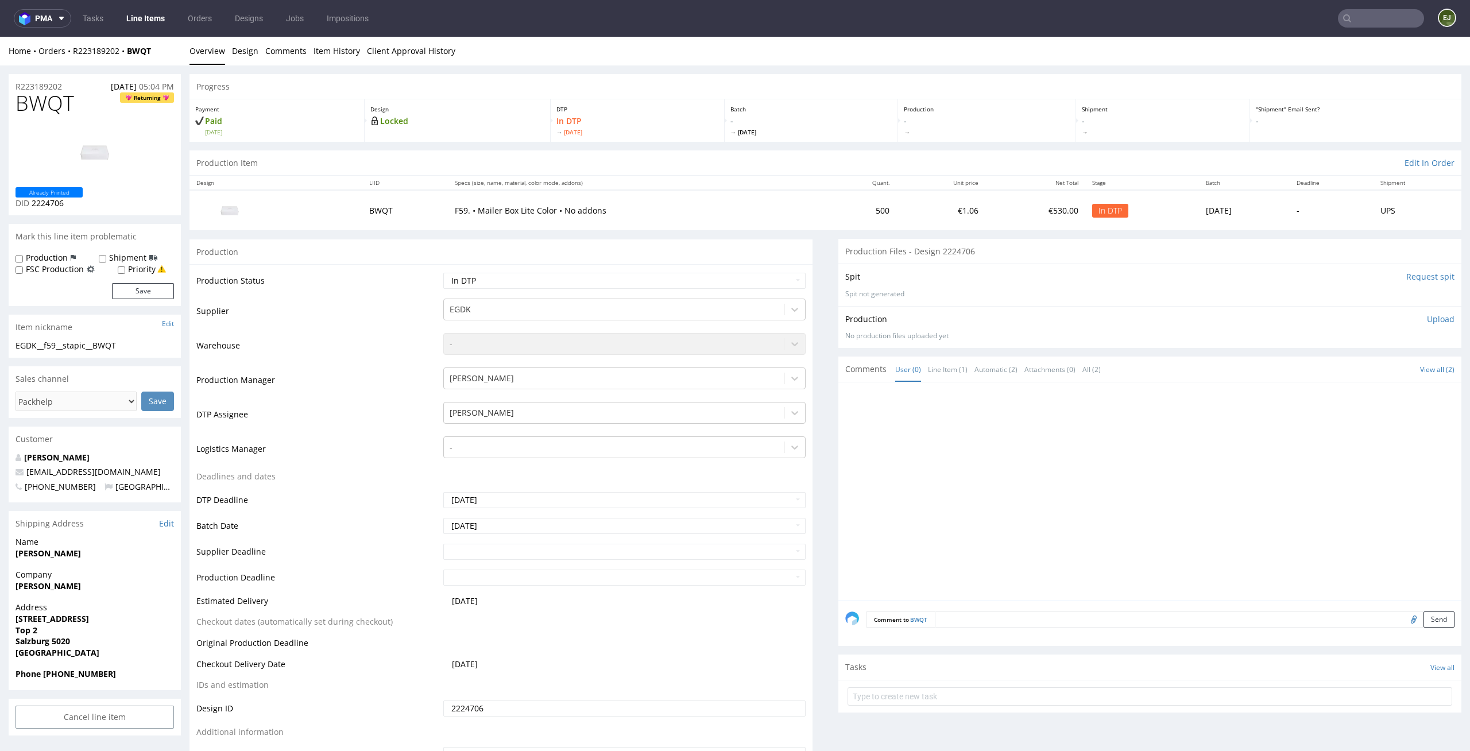
drag, startPoint x: 71, startPoint y: 86, endPoint x: 0, endPoint y: 85, distance: 71.2
copy p "R223189202"
click at [1427, 318] on p "Upload" at bounding box center [1441, 318] width 28 height 11
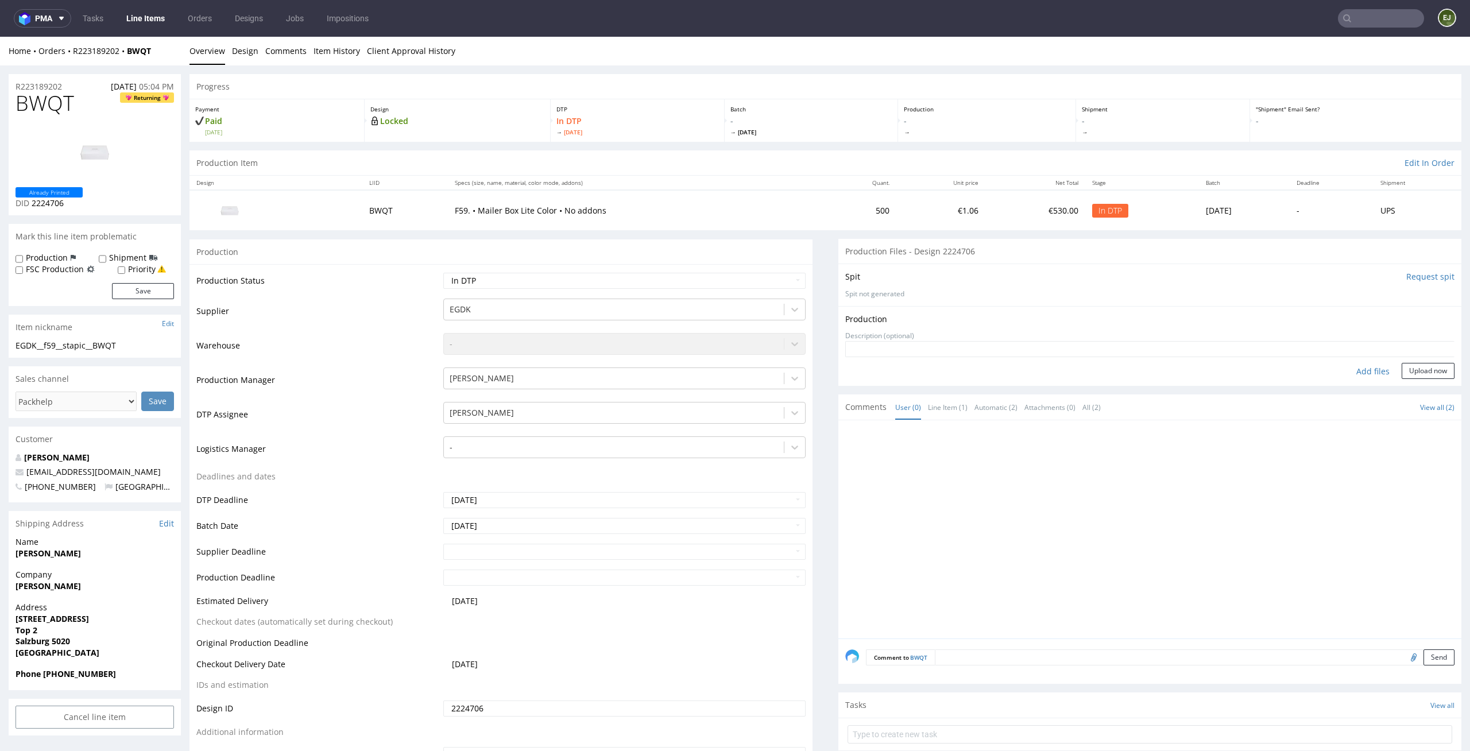
click at [1358, 371] on div "Add files" at bounding box center [1372, 371] width 57 height 17
type input "C:\fakepath\EGDK__f59__stapic__BWQT__d2224706__oR223189202__outside.pdf"
click at [1424, 387] on button "Upload now" at bounding box center [1428, 389] width 53 height 16
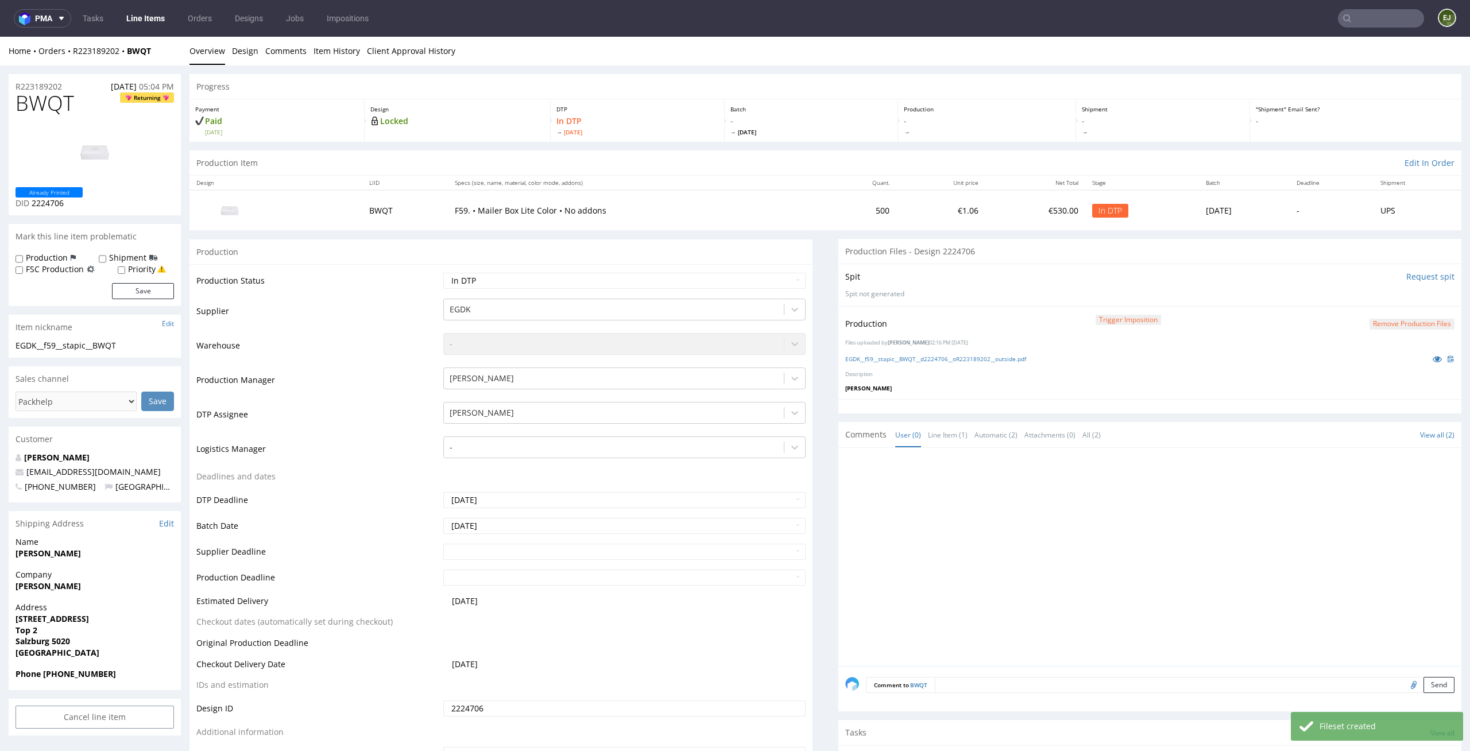
click at [783, 291] on td "Waiting for Artwork Waiting for Diecut Waiting for Mockup Waiting for DTP Waiti…" at bounding box center [623, 285] width 366 height 26
click at [787, 284] on select "Waiting for Artwork Waiting for Diecut Waiting for Mockup Waiting for DTP Waiti…" at bounding box center [624, 281] width 363 height 16
select select "dtp_production_ready"
click at [443, 273] on select "Waiting for Artwork Waiting for Diecut Waiting for Mockup Waiting for DTP Waiti…" at bounding box center [624, 281] width 363 height 16
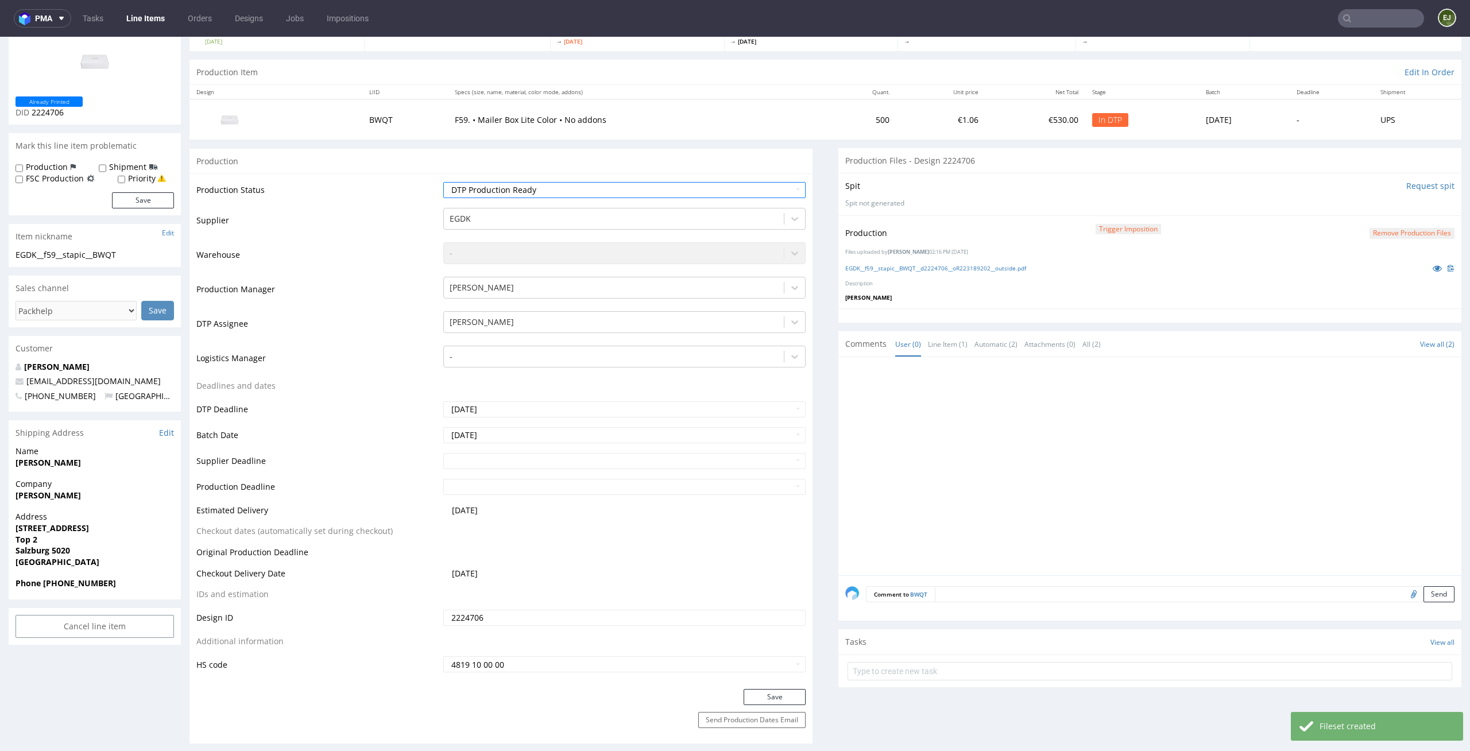
scroll to position [150, 0]
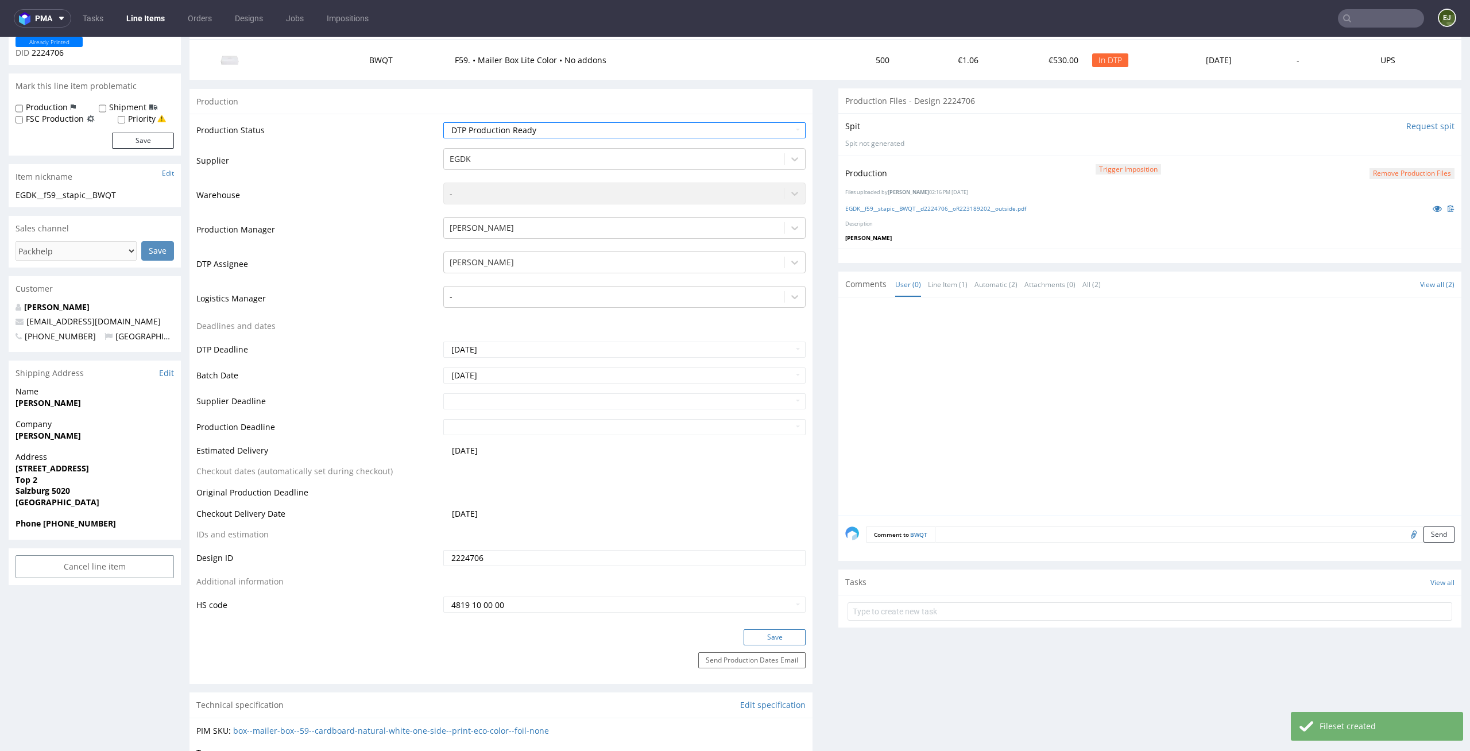
click at [775, 632] on button "Save" at bounding box center [775, 637] width 62 height 16
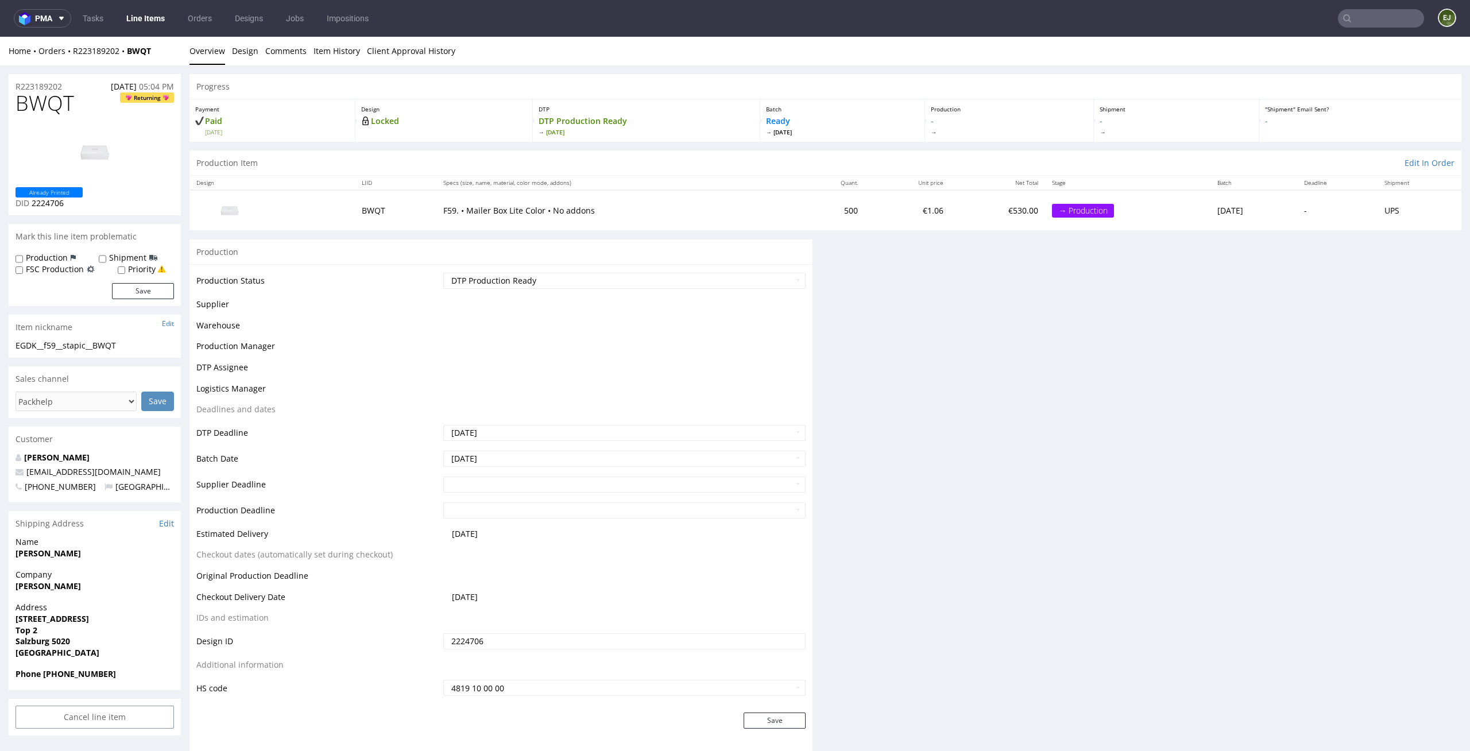
scroll to position [0, 0]
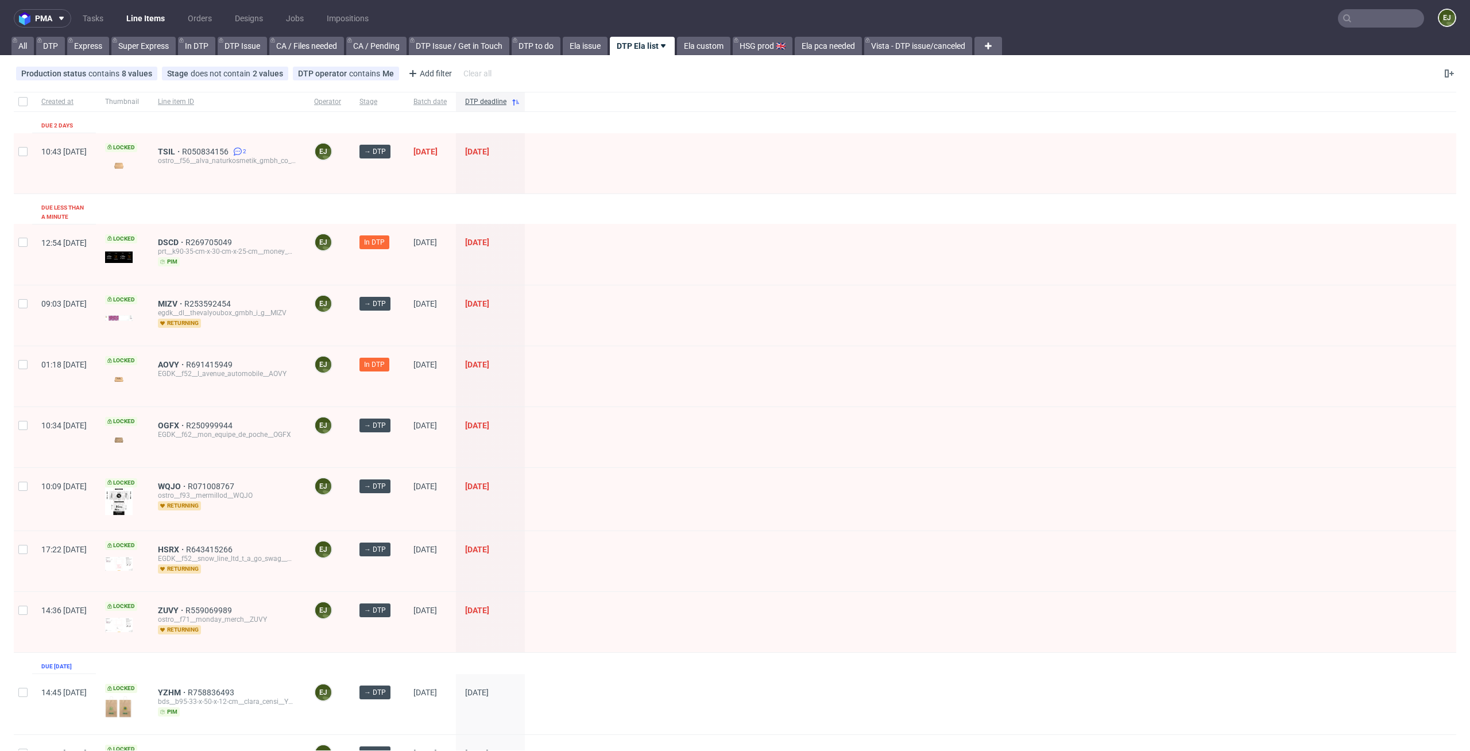
scroll to position [73, 0]
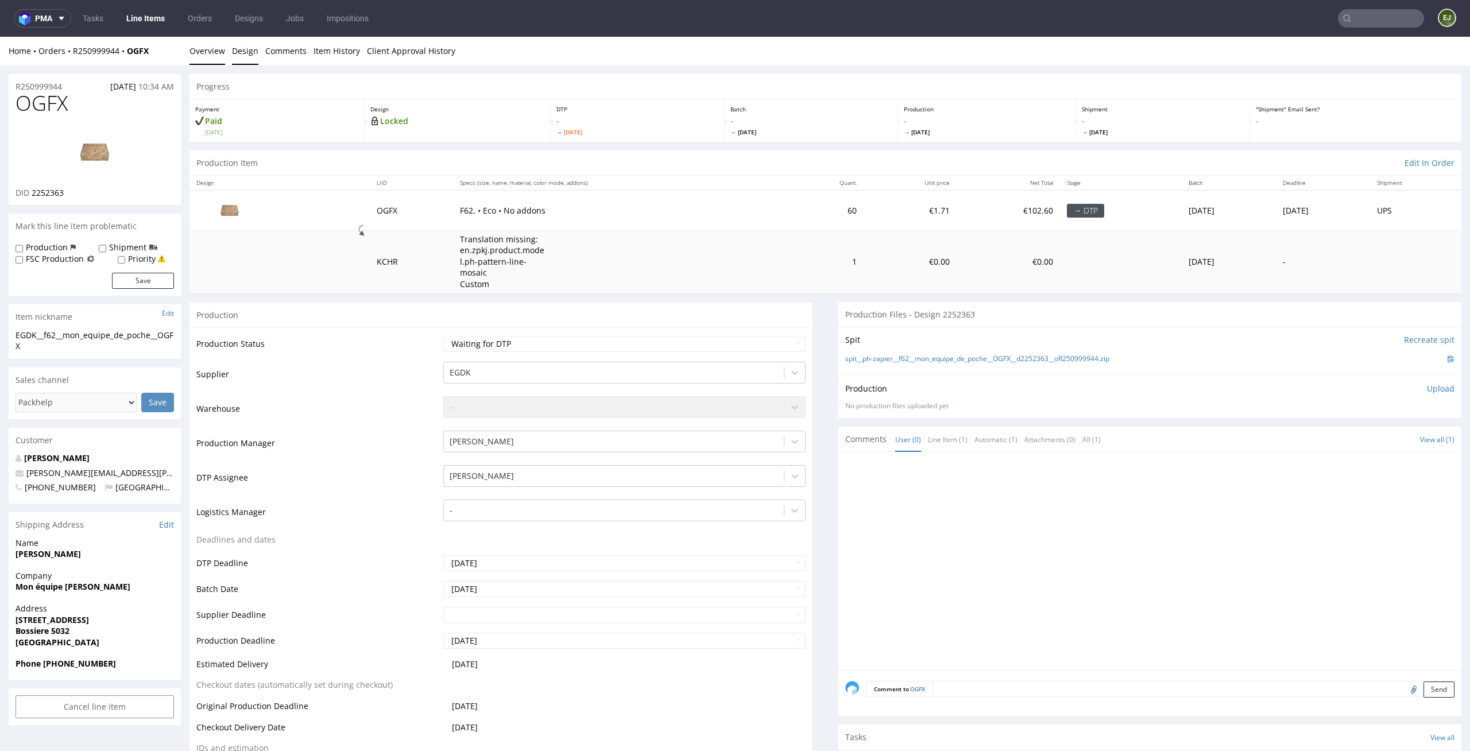
click at [238, 45] on link "Design" at bounding box center [245, 51] width 26 height 28
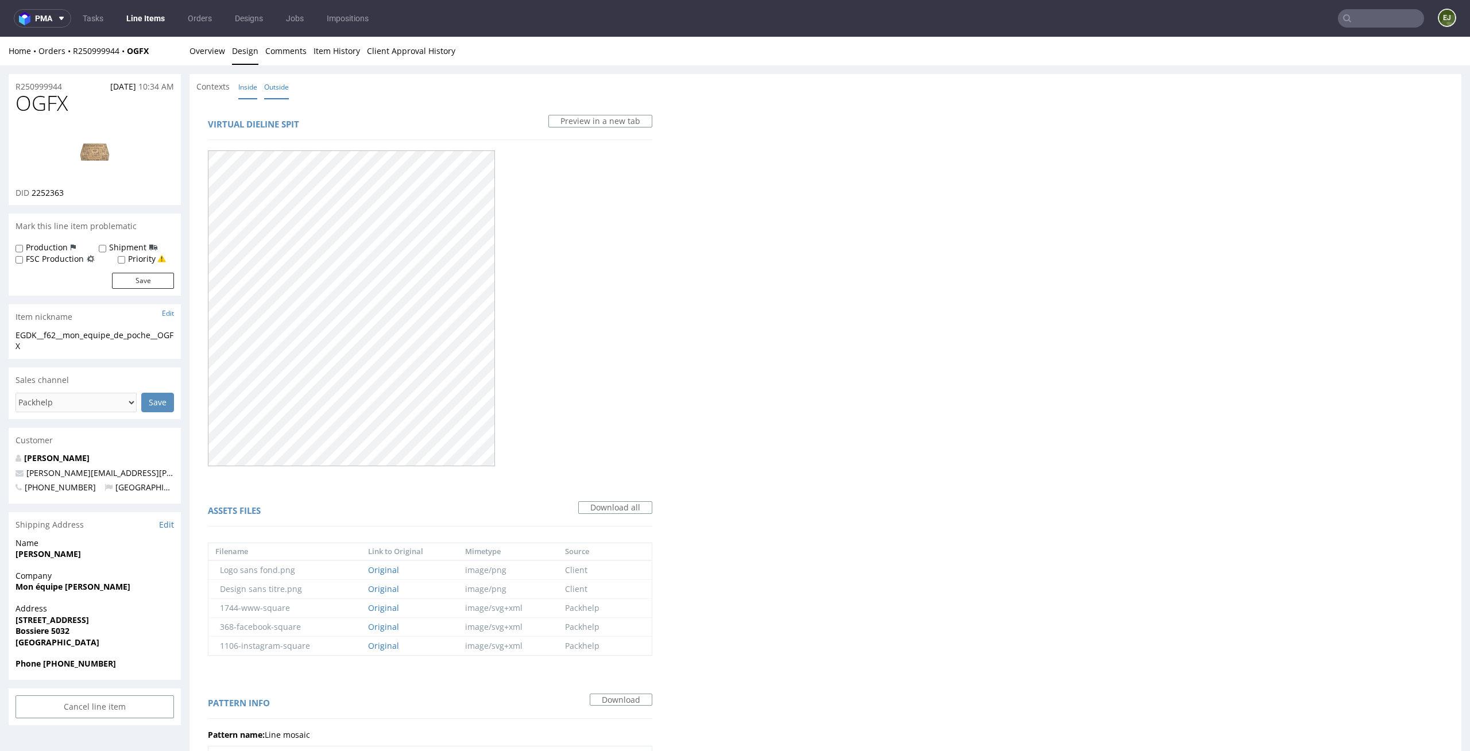
click at [256, 89] on link "Inside" at bounding box center [247, 87] width 19 height 25
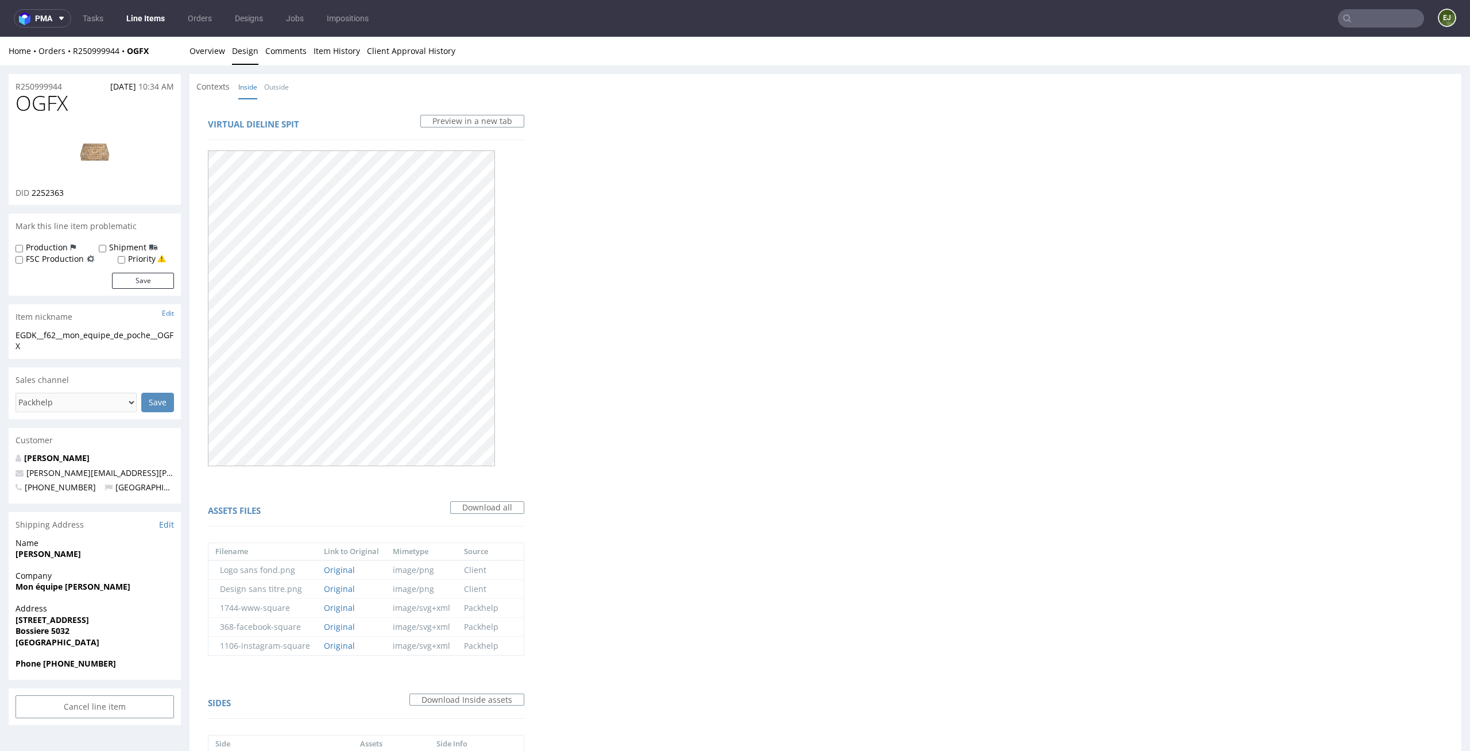
click at [229, 63] on div "Home Orders R250999944 OGFX Overview Design Comments Item History Client Approv…" at bounding box center [735, 51] width 1470 height 29
click at [217, 55] on link "Overview" at bounding box center [207, 51] width 36 height 28
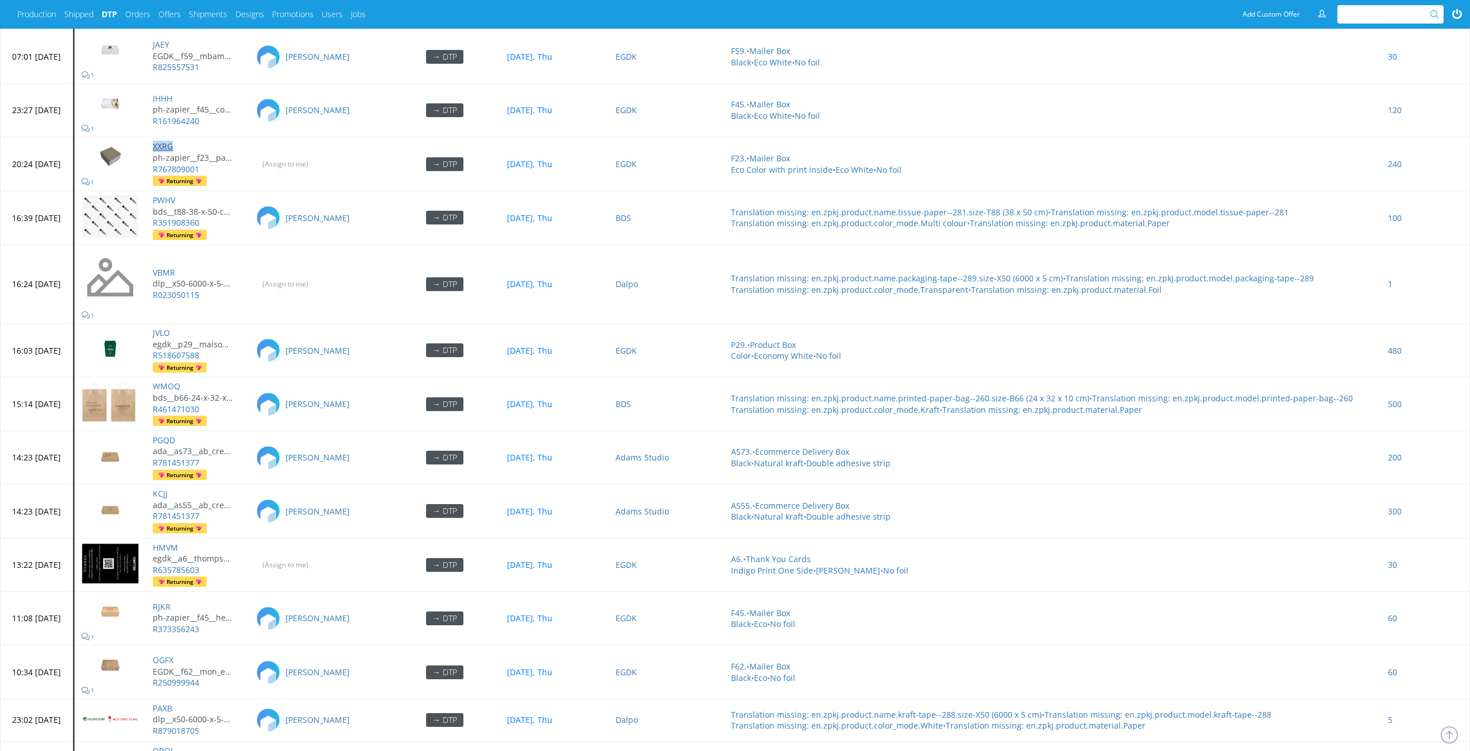
scroll to position [4704, 0]
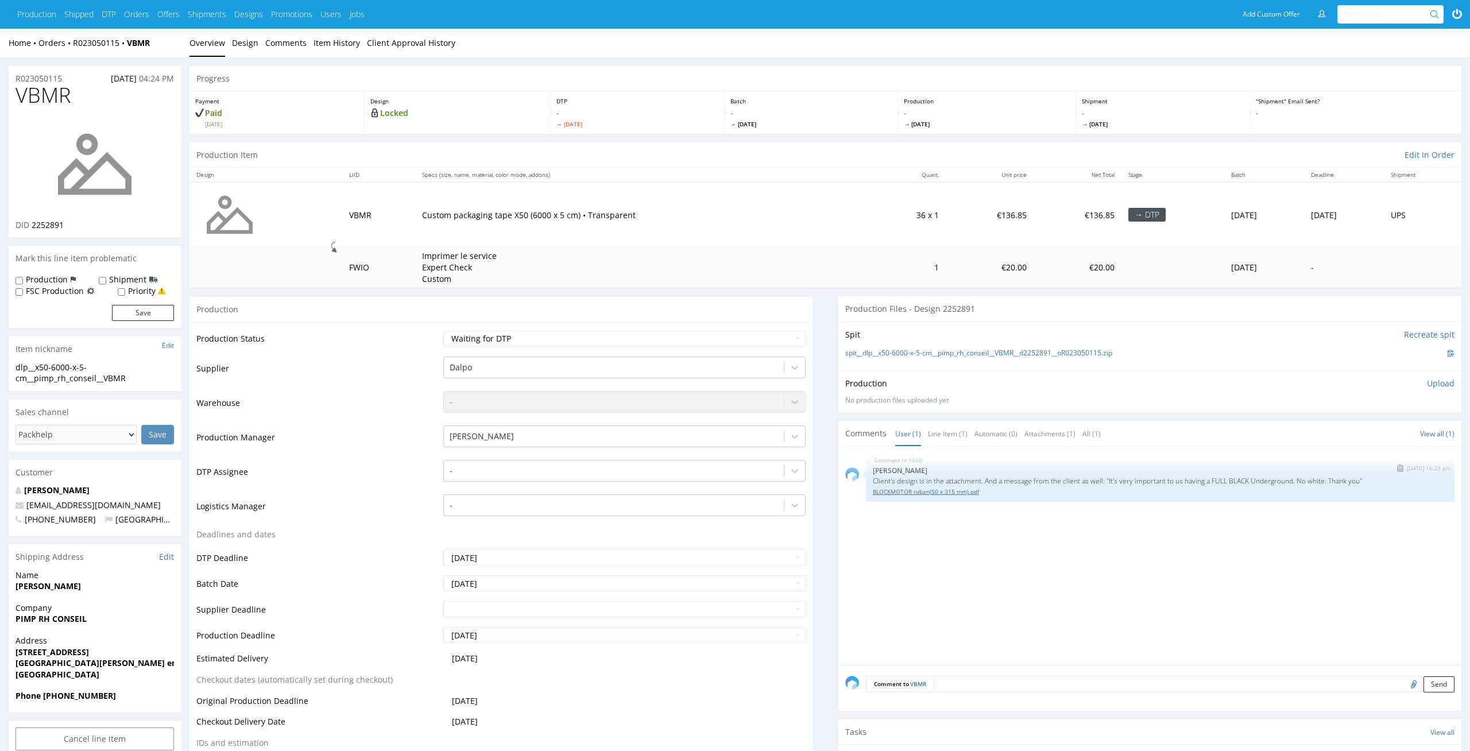
click at [969, 492] on link "BLOCKMOTOR ruban(50 x 315 mm).pdf" at bounding box center [1160, 491] width 575 height 9
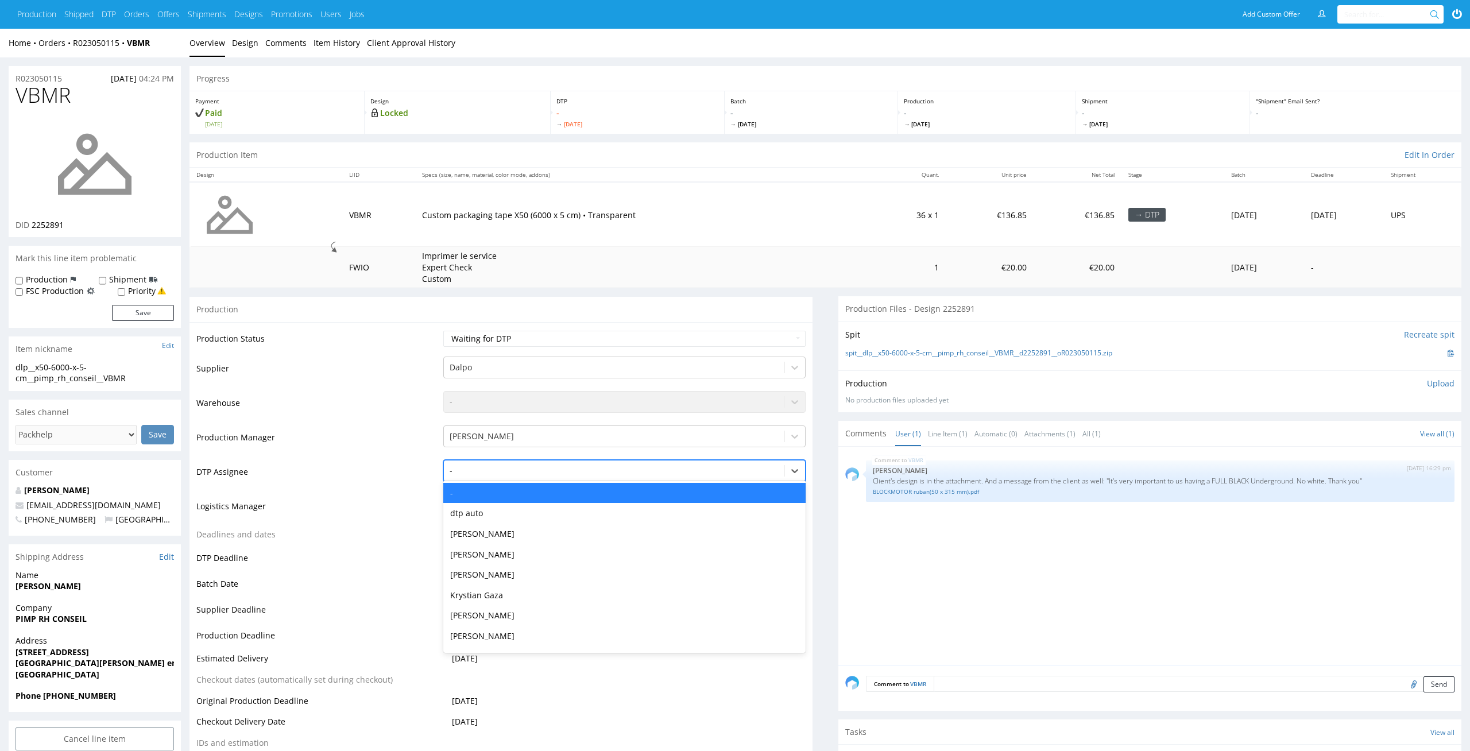
click at [589, 466] on div at bounding box center [614, 471] width 329 height 14
type input "el"
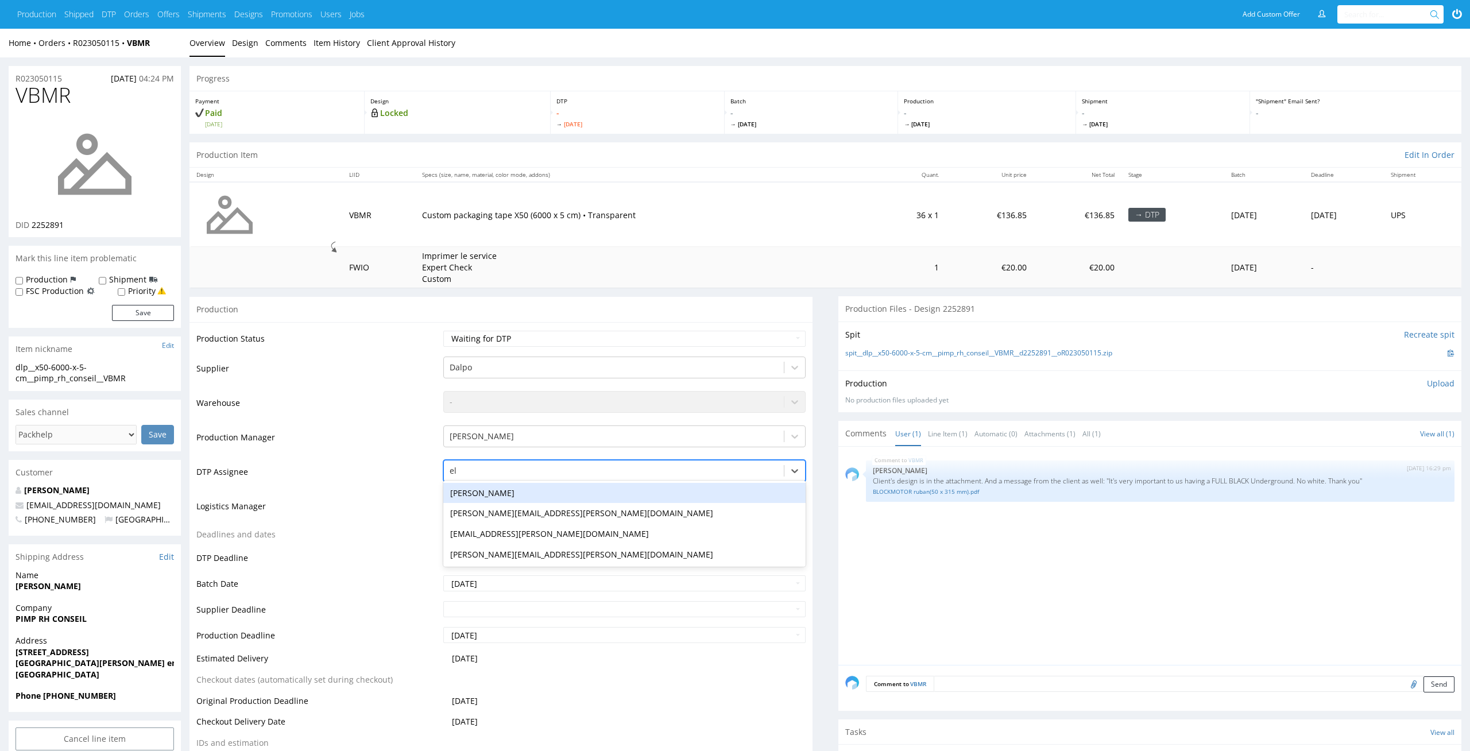
click at [586, 491] on div "Elżbieta Jelińska" at bounding box center [624, 493] width 363 height 21
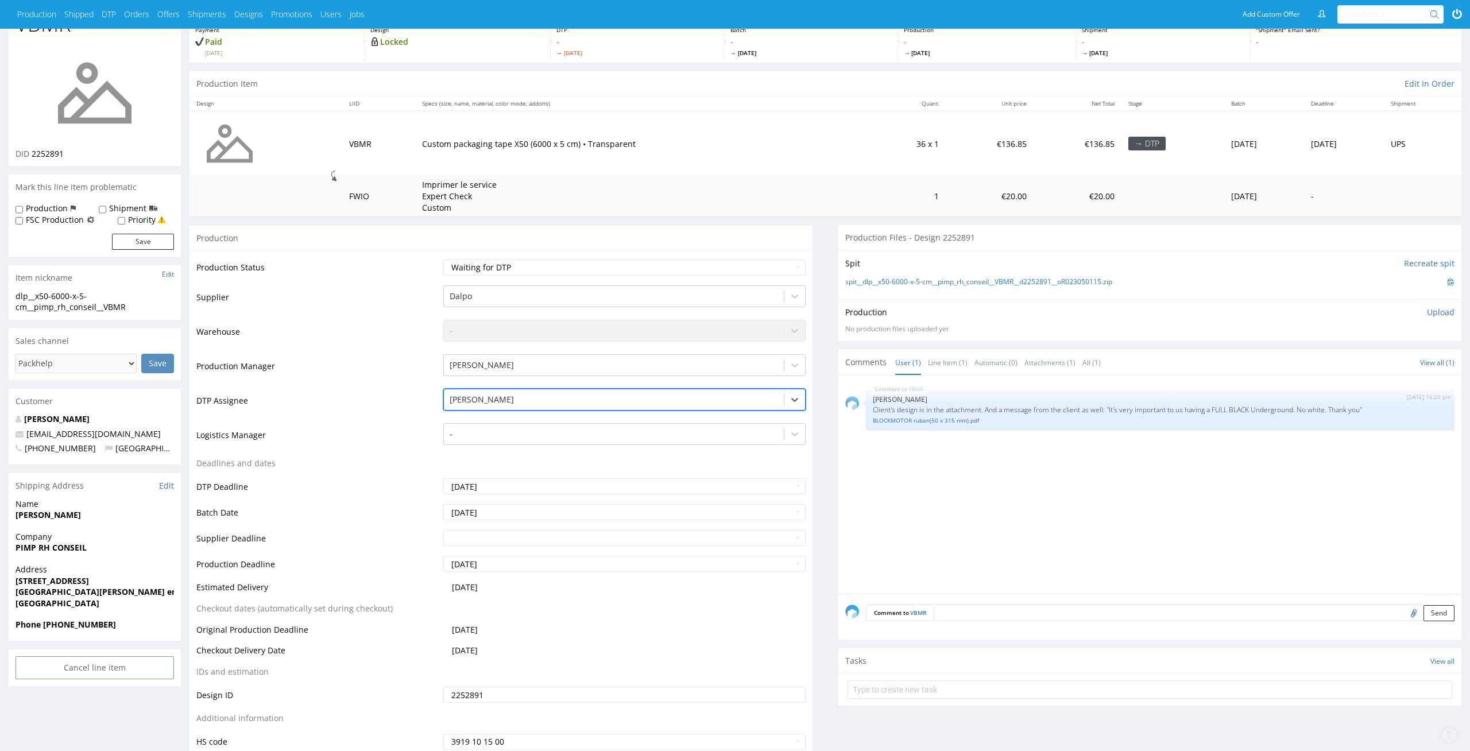
scroll to position [282, 0]
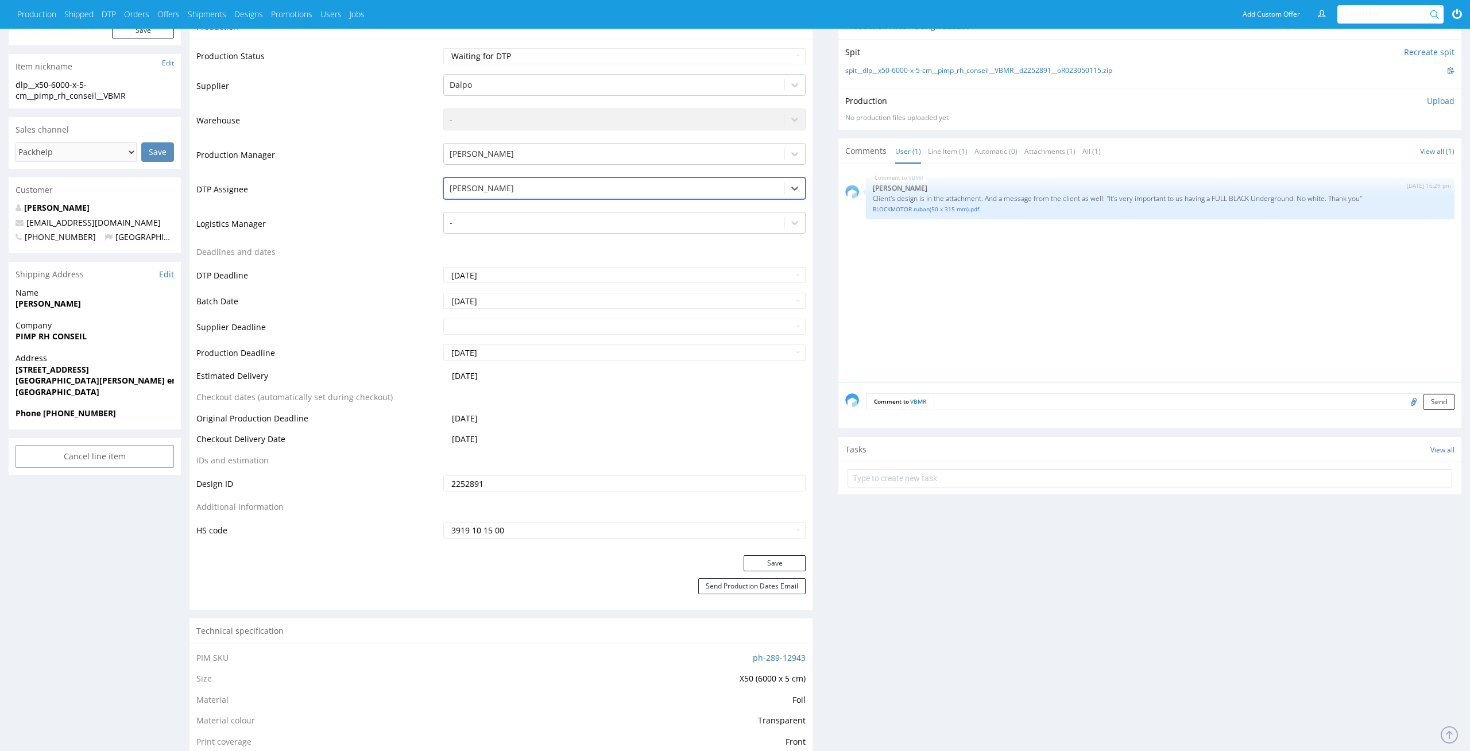
click at [973, 243] on div "VBMR 26th Aug 25 | 16:29 pm Bogna Krystian Client's design is in the attachment…" at bounding box center [1153, 276] width 616 height 211
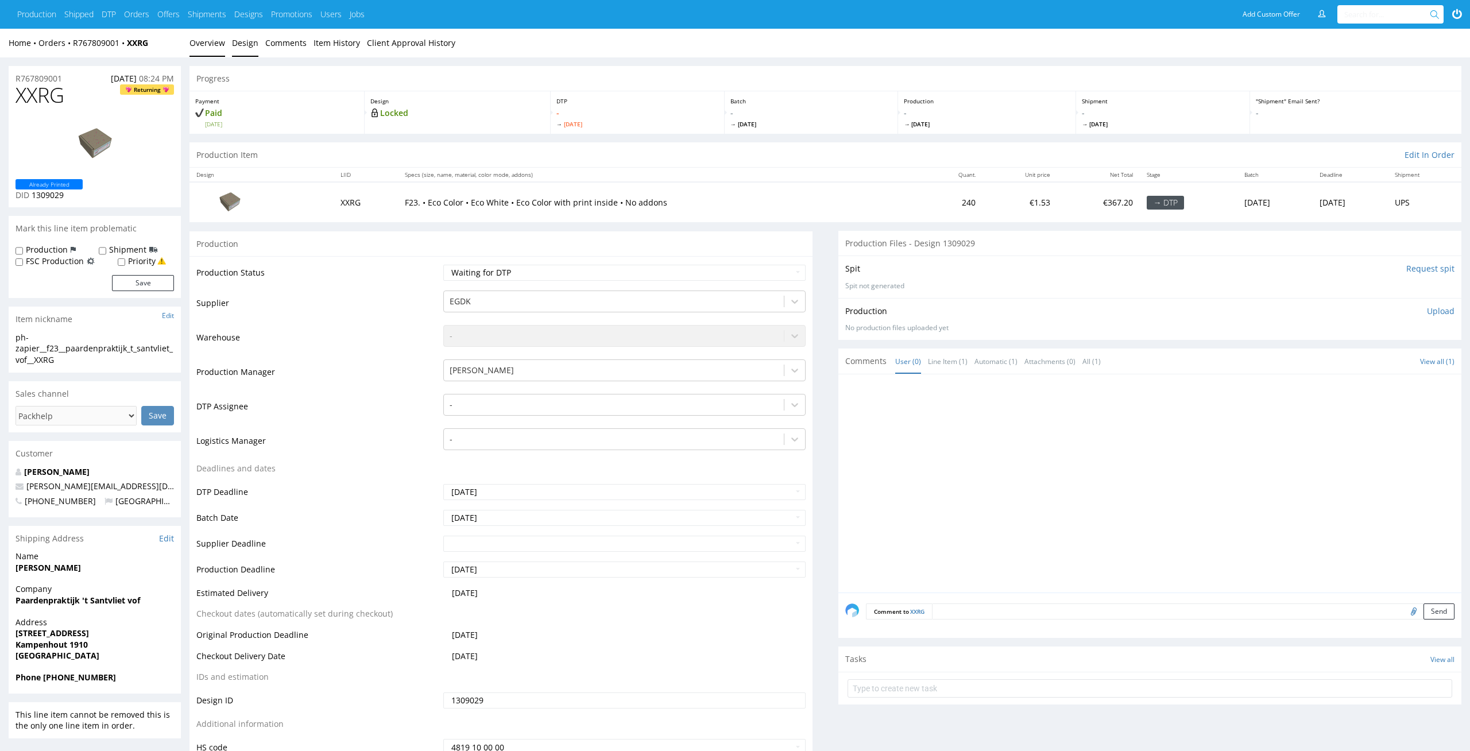
click at [245, 45] on link "Design" at bounding box center [245, 43] width 26 height 28
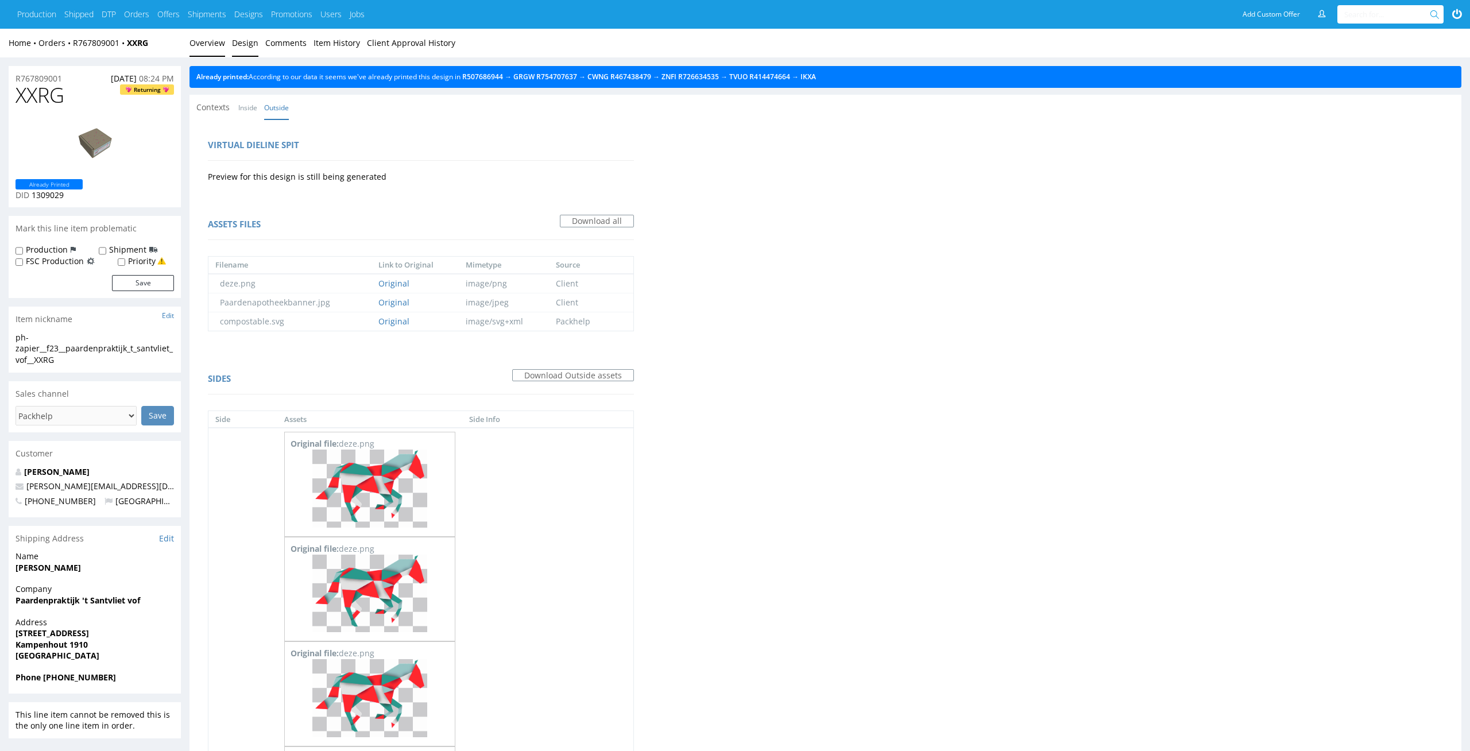
click at [198, 47] on link "Overview" at bounding box center [207, 43] width 36 height 28
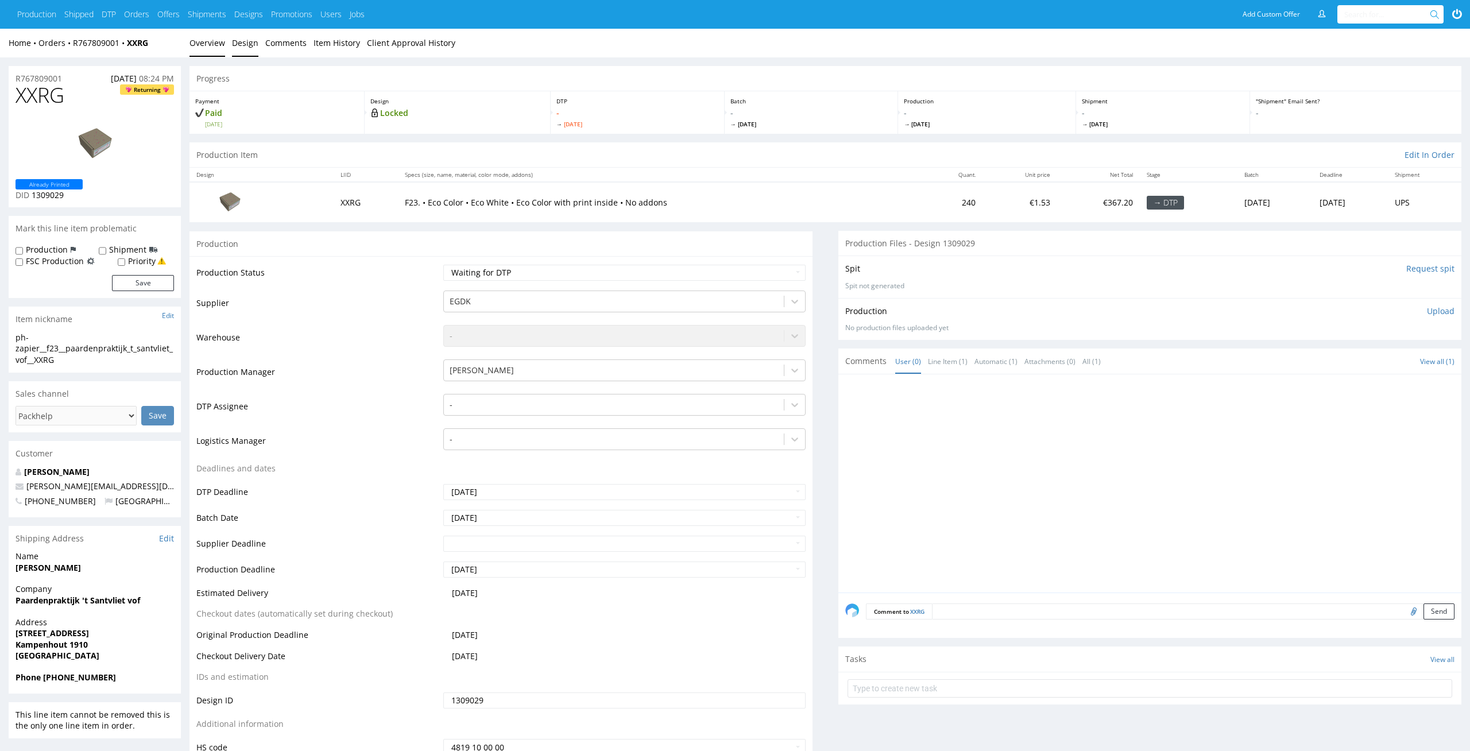
click at [232, 41] on link "Design" at bounding box center [245, 43] width 26 height 28
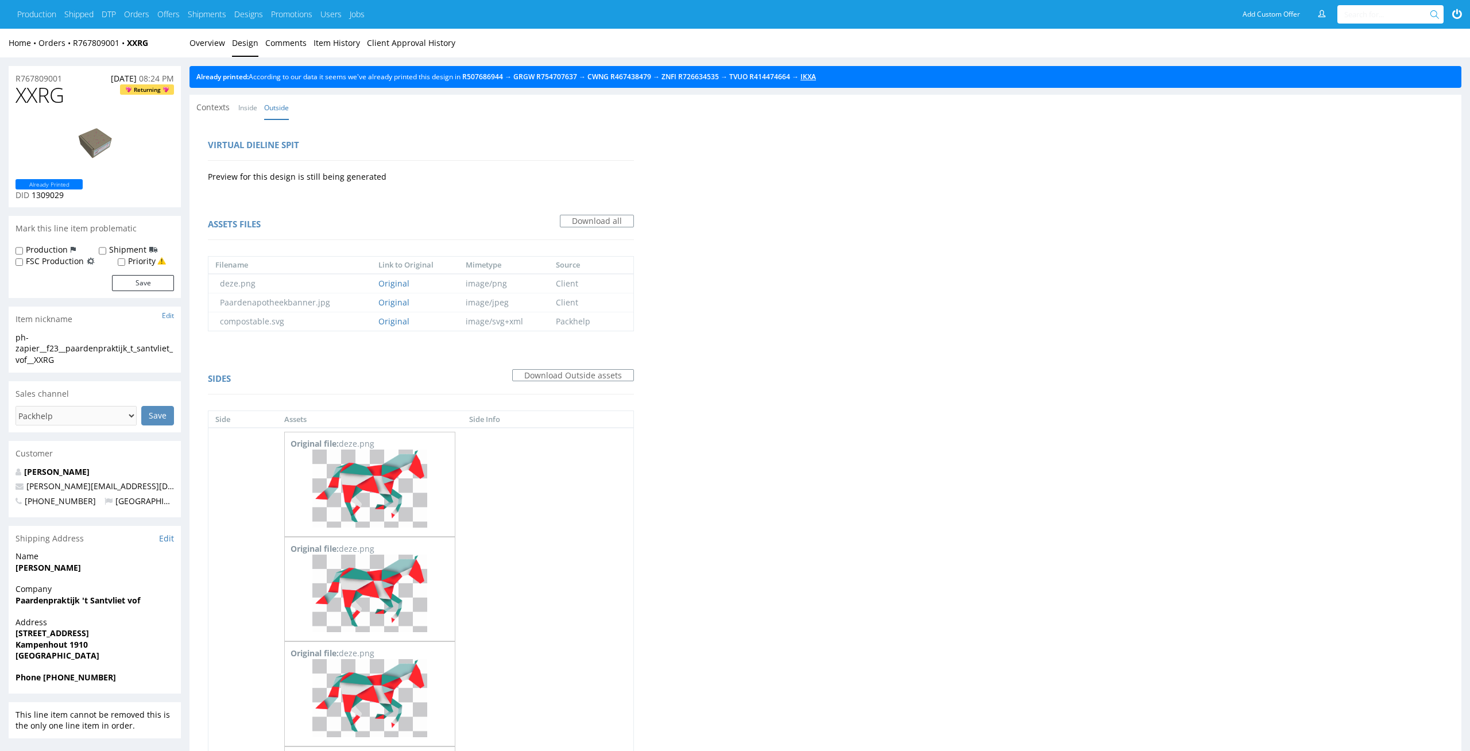
click at [816, 75] on link "IKXA" at bounding box center [808, 77] width 16 height 10
click at [203, 41] on link "Overview" at bounding box center [207, 43] width 36 height 28
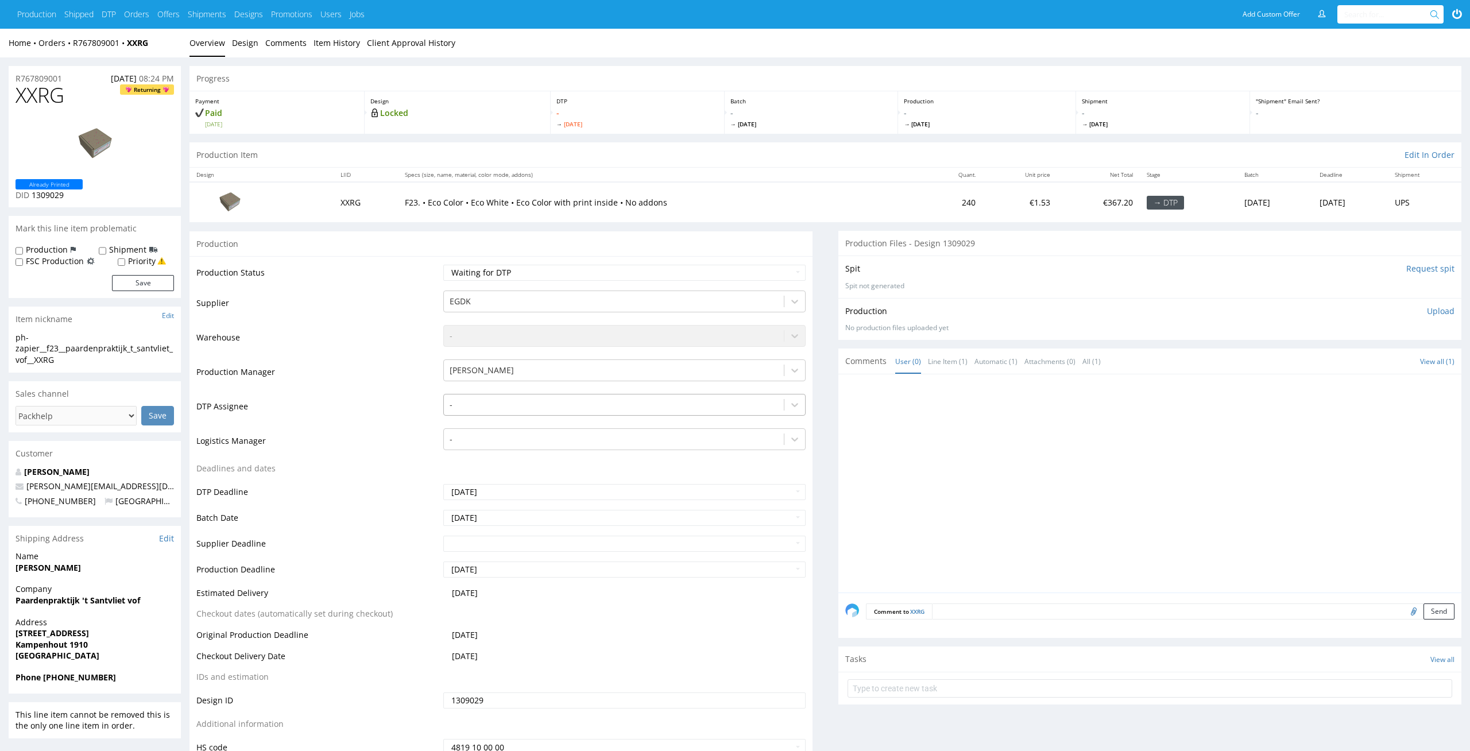
click at [748, 413] on div "-" at bounding box center [614, 405] width 340 height 18
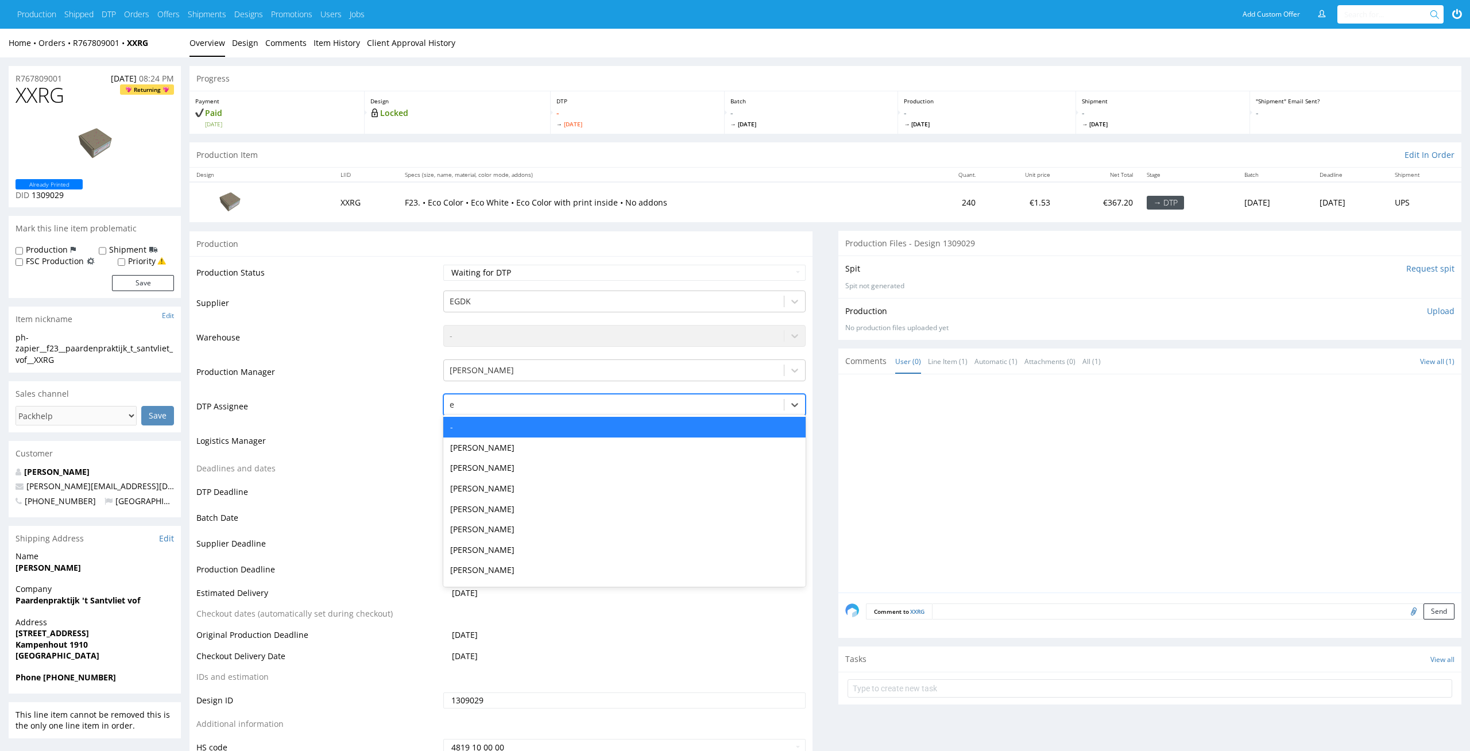
type input "el"
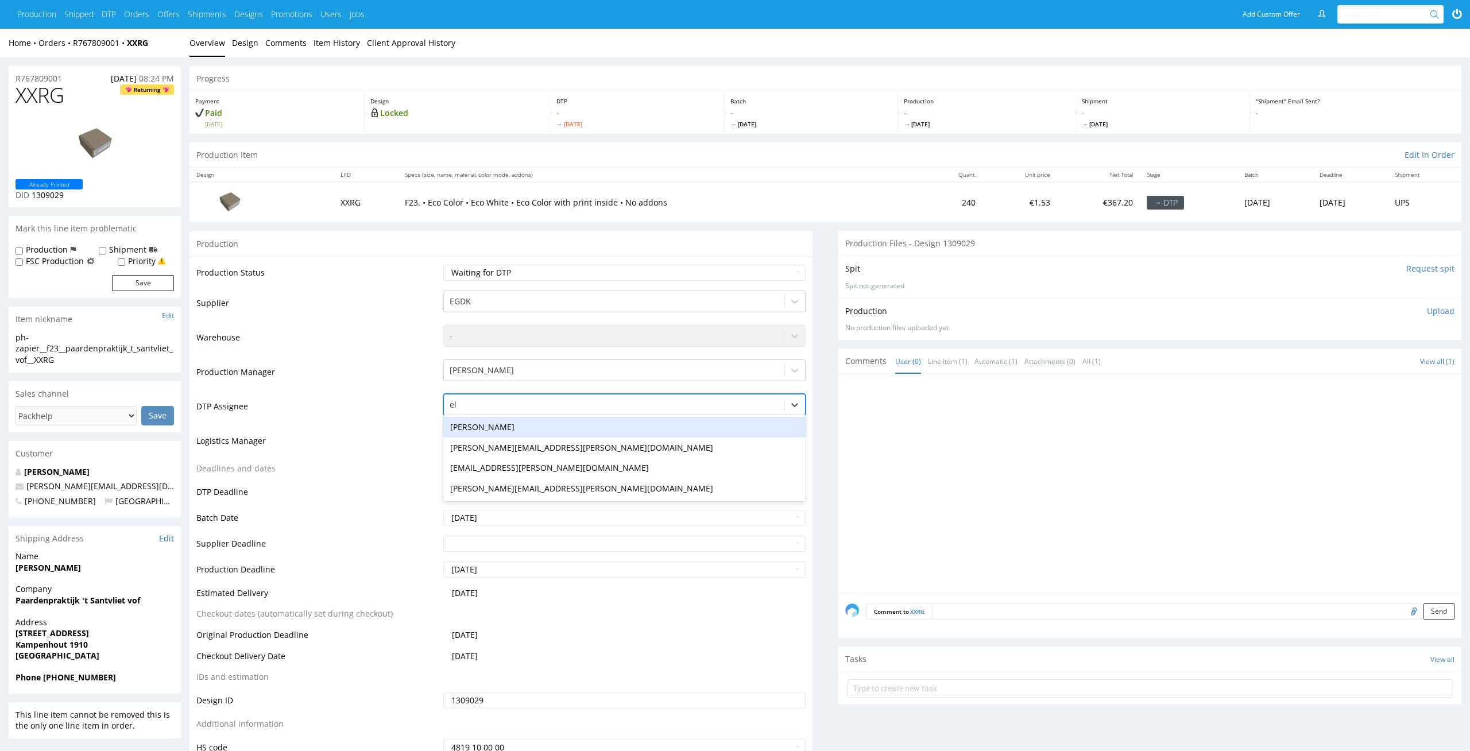
click at [731, 436] on div "[PERSON_NAME]" at bounding box center [624, 427] width 363 height 21
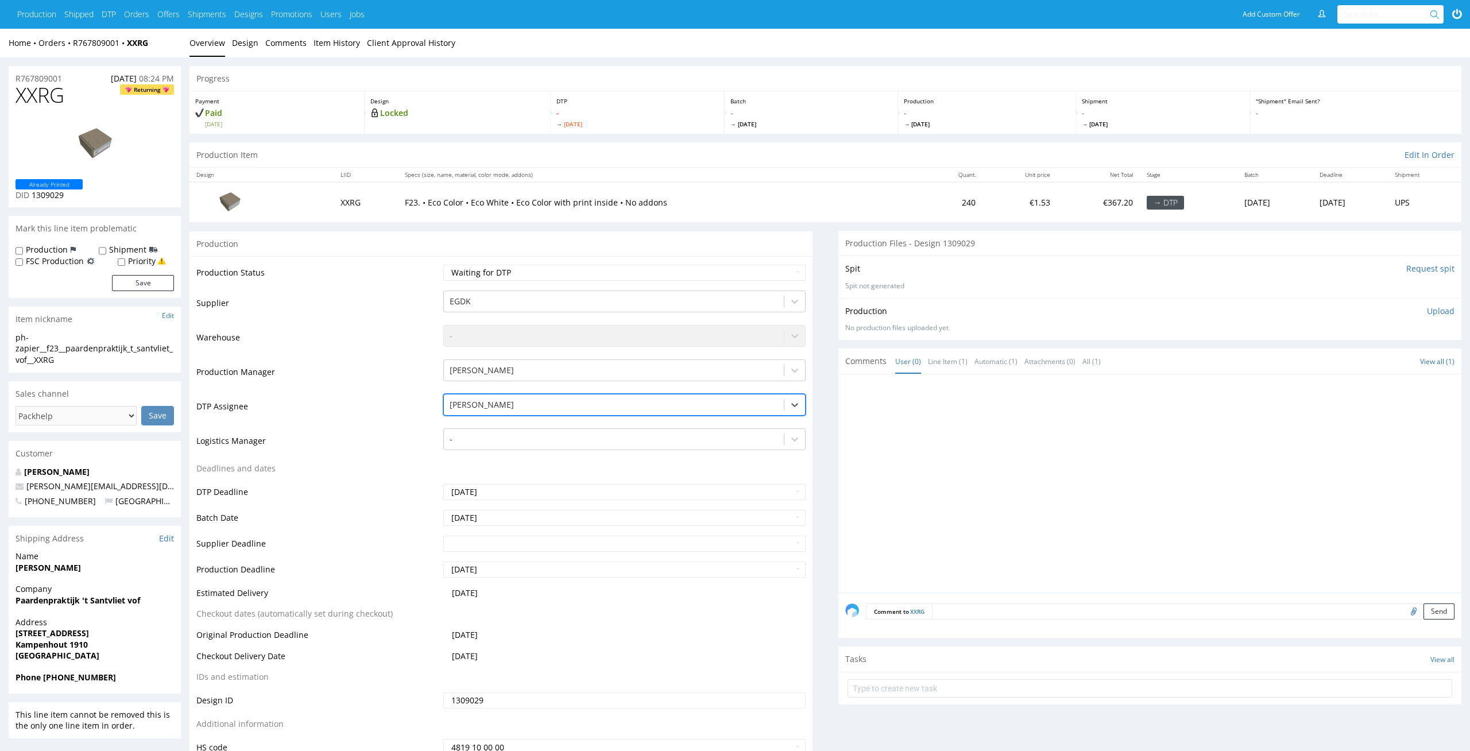
scroll to position [150, 0]
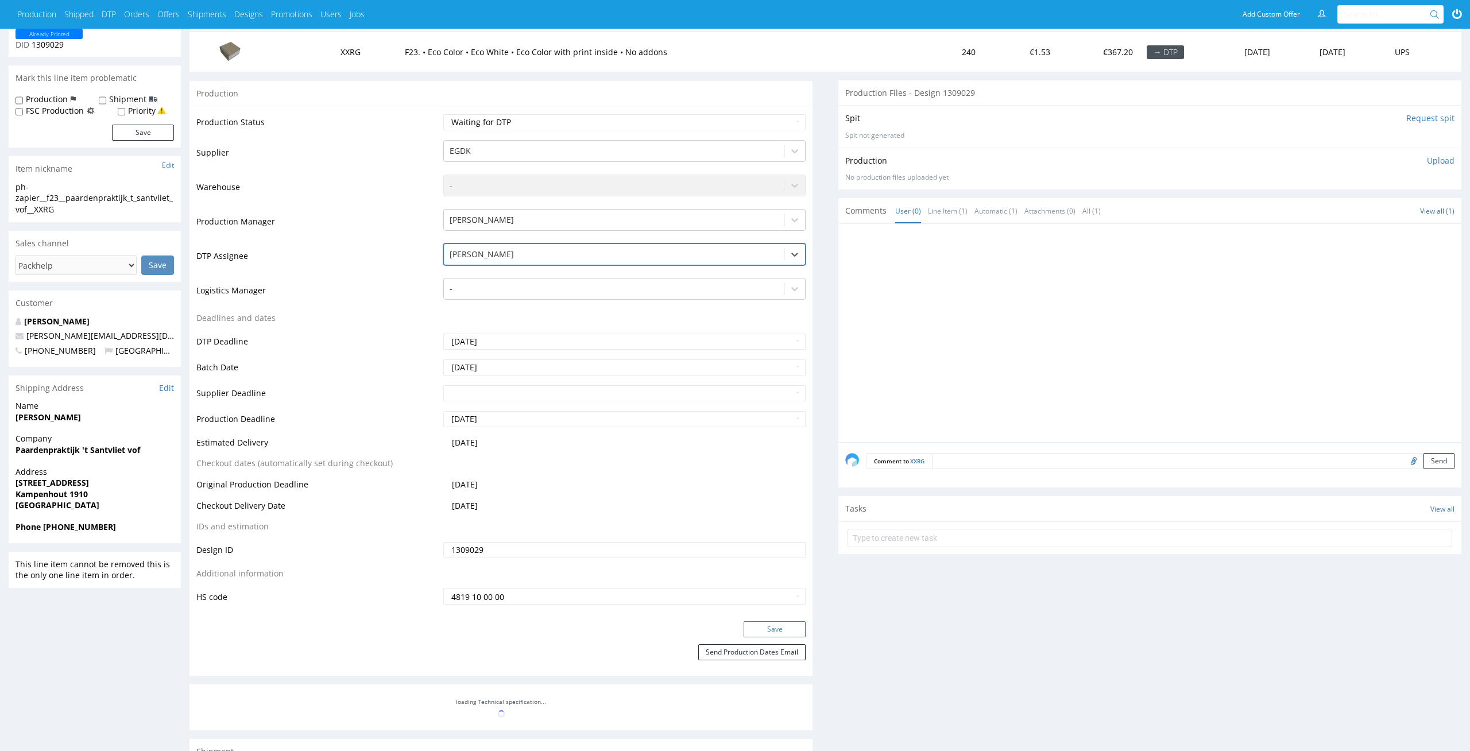
click at [787, 636] on button "Save" at bounding box center [775, 629] width 62 height 16
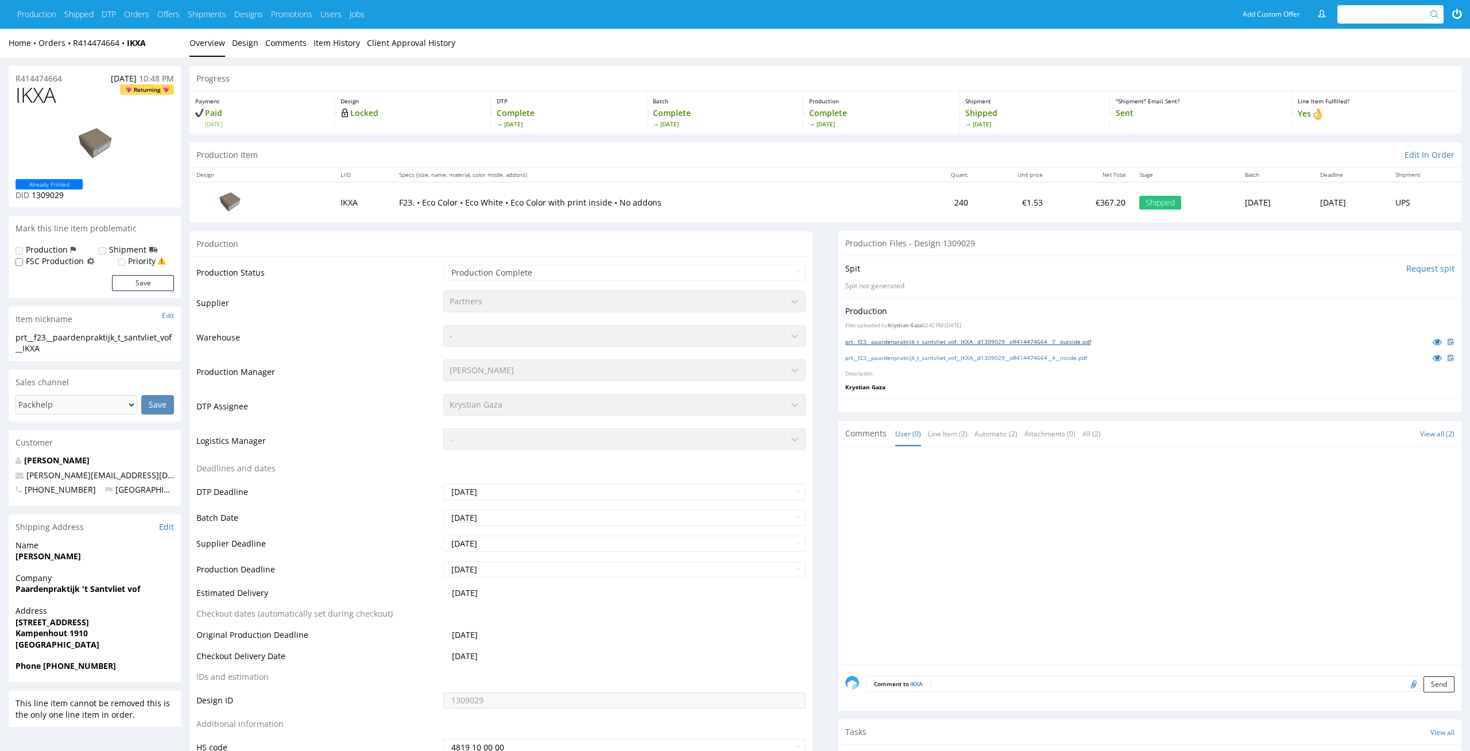
click at [886, 342] on link "prt__f23__paardenpraktijk_t_santvliet_vof__IKXA__d1309029__oR414474664__7__outs…" at bounding box center [968, 342] width 246 height 8
click at [887, 357] on link "prt__f23__paardenpraktijk_t_santvliet_vof__IKXA__d1309029__oR414474664__4__insi…" at bounding box center [966, 358] width 242 height 8
click at [624, 189] on td "F23. • Eco Color • Eco White • Eco Color with print inside • No addons" at bounding box center [654, 202] width 524 height 40
click at [956, 336] on div "prt__f23__paardenpraktijk_t_santvliet_vof__IKXA__d1309029__oR414474664__7__outs…" at bounding box center [1149, 341] width 609 height 13
click at [956, 339] on link "prt__f23__paardenpraktijk_t_santvliet_vof__IKXA__d1309029__oR414474664__7__outs…" at bounding box center [968, 342] width 246 height 8
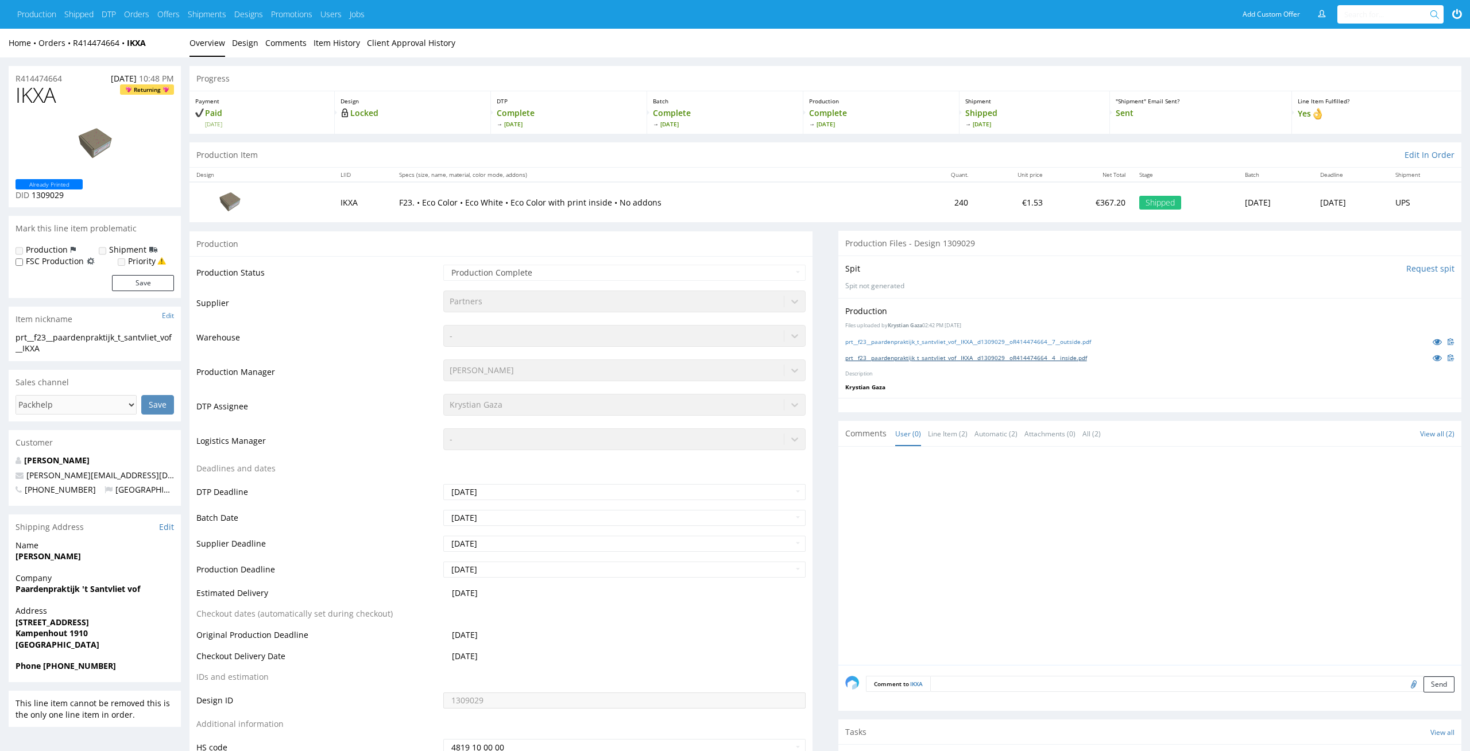
click at [993, 356] on link "prt__f23__paardenpraktijk_t_santvliet_vof__IKXA__d1309029__oR414474664__4__insi…" at bounding box center [966, 358] width 242 height 8
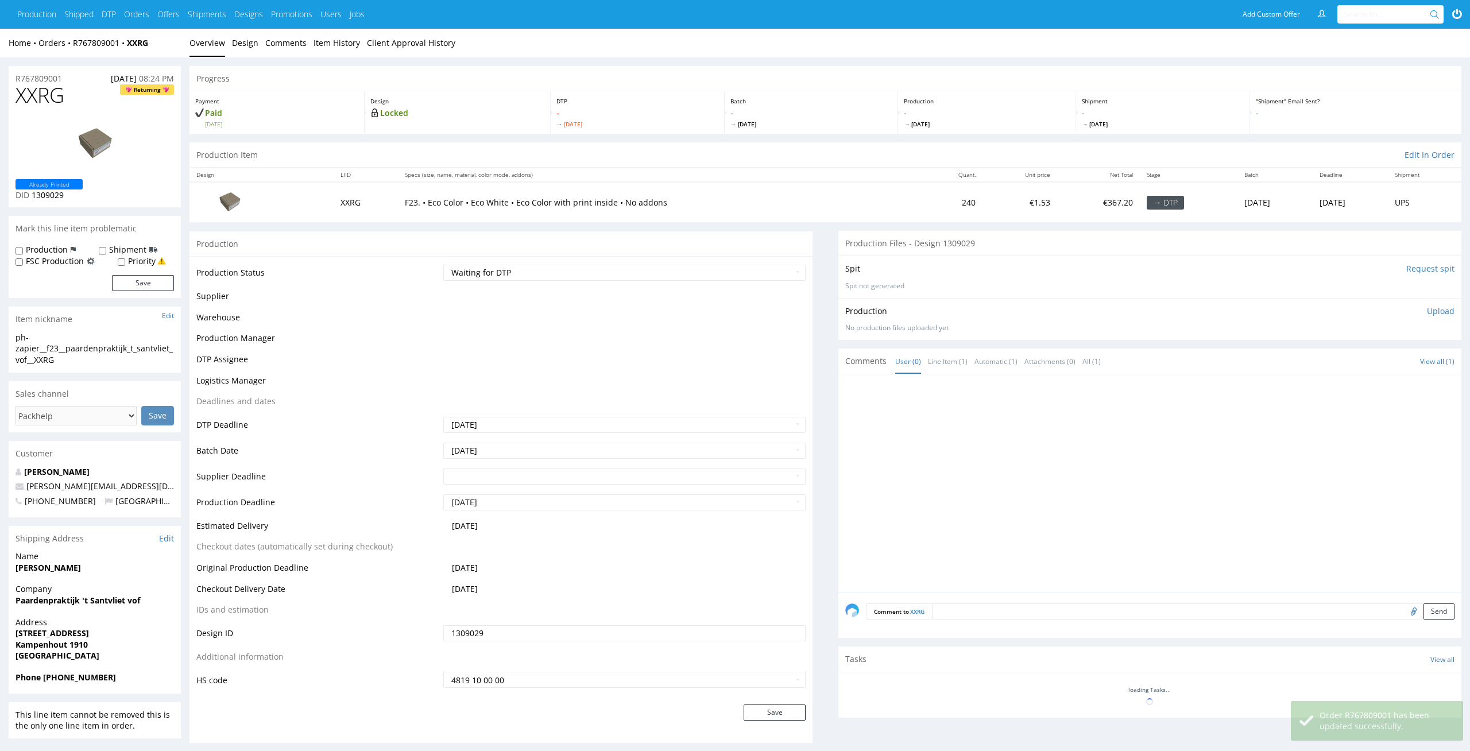
scroll to position [150, 0]
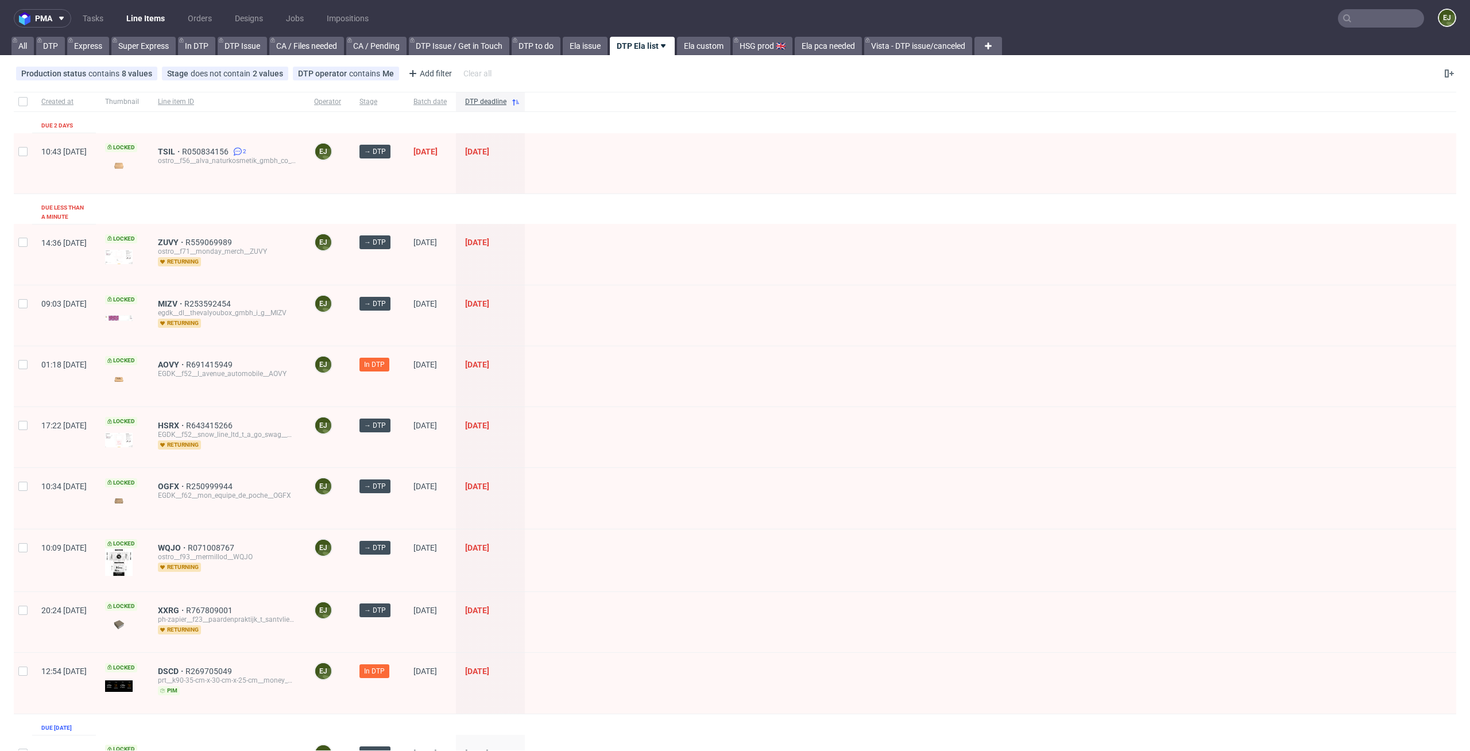
scroll to position [134, 0]
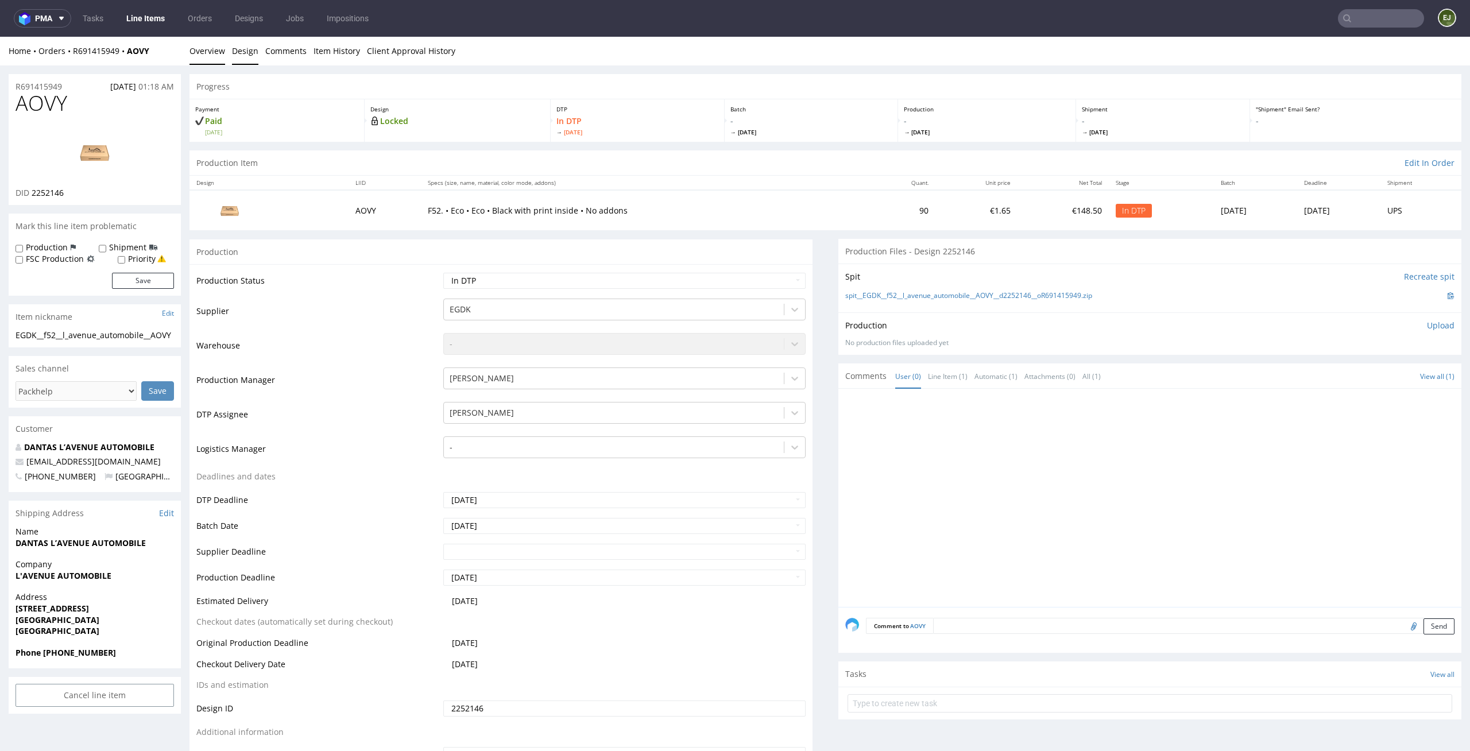
click at [248, 61] on link "Design" at bounding box center [245, 51] width 26 height 28
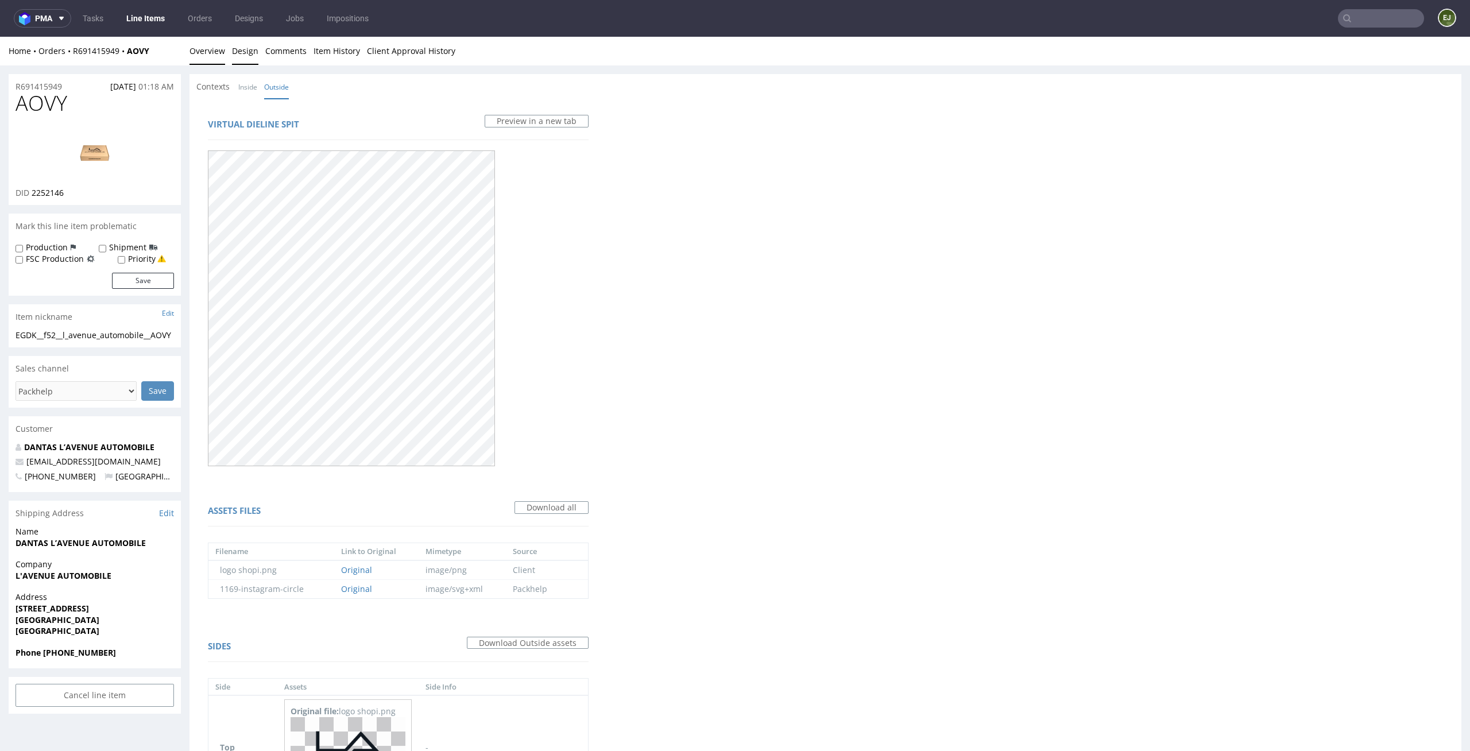
click at [200, 60] on link "Overview" at bounding box center [207, 51] width 36 height 28
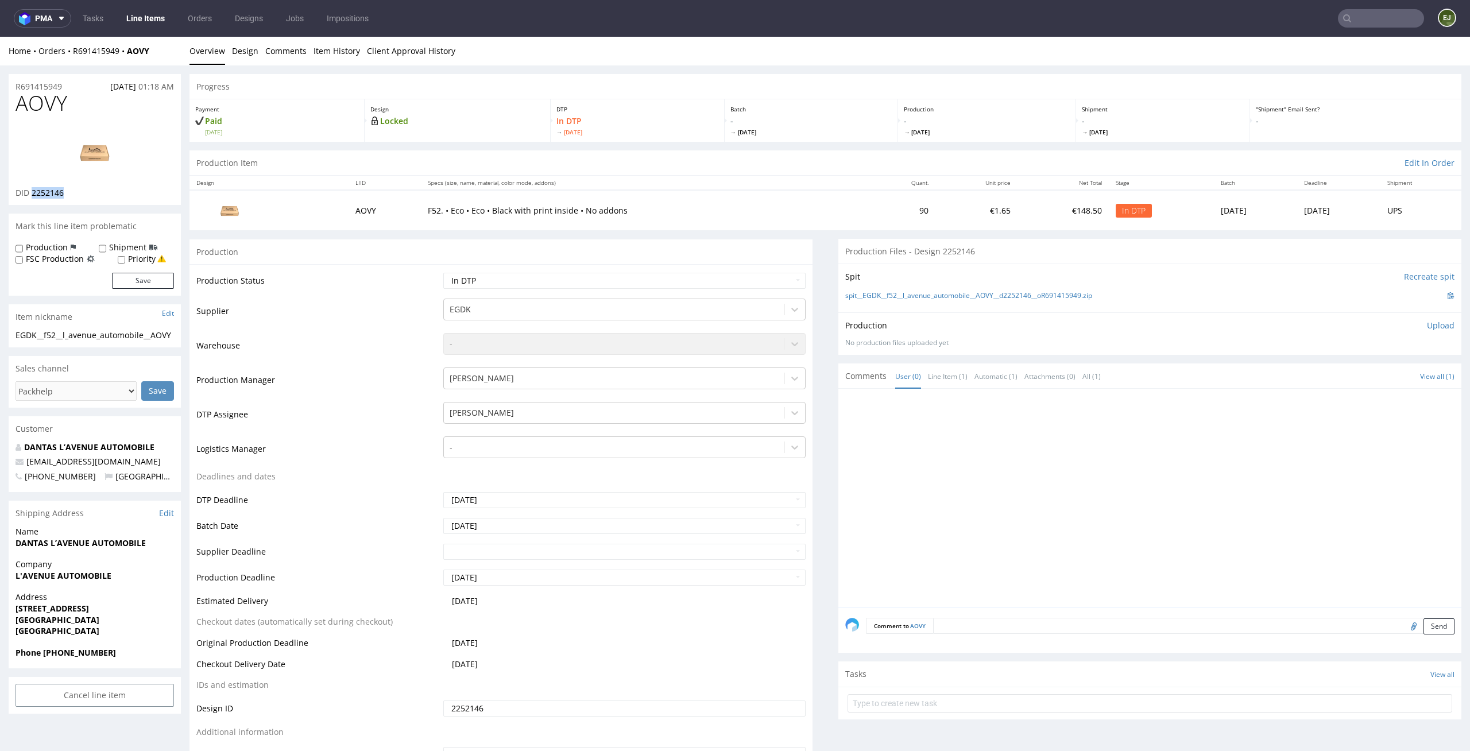
drag, startPoint x: 68, startPoint y: 199, endPoint x: 30, endPoint y: 193, distance: 37.7
click at [30, 193] on div "AOVY DID 2252146" at bounding box center [95, 148] width 172 height 113
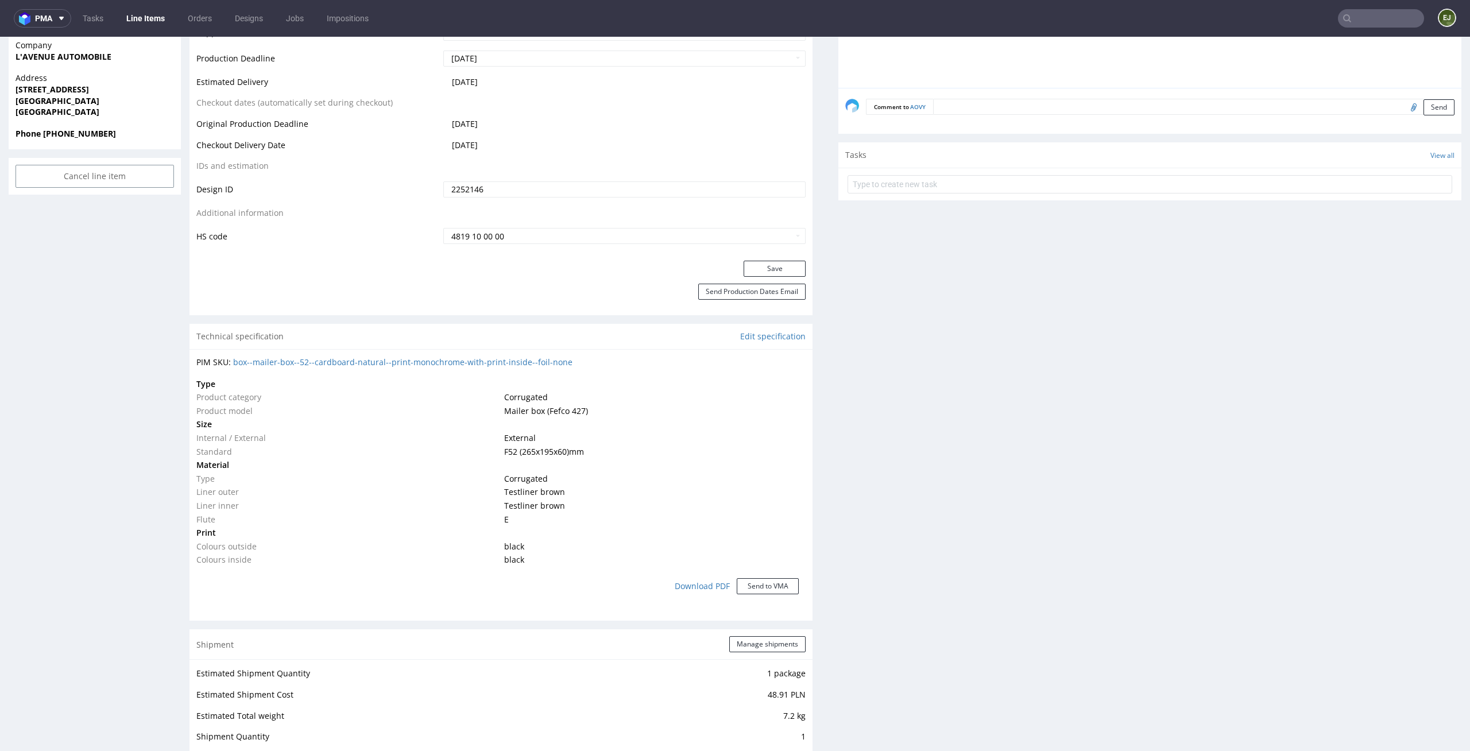
scroll to position [594, 0]
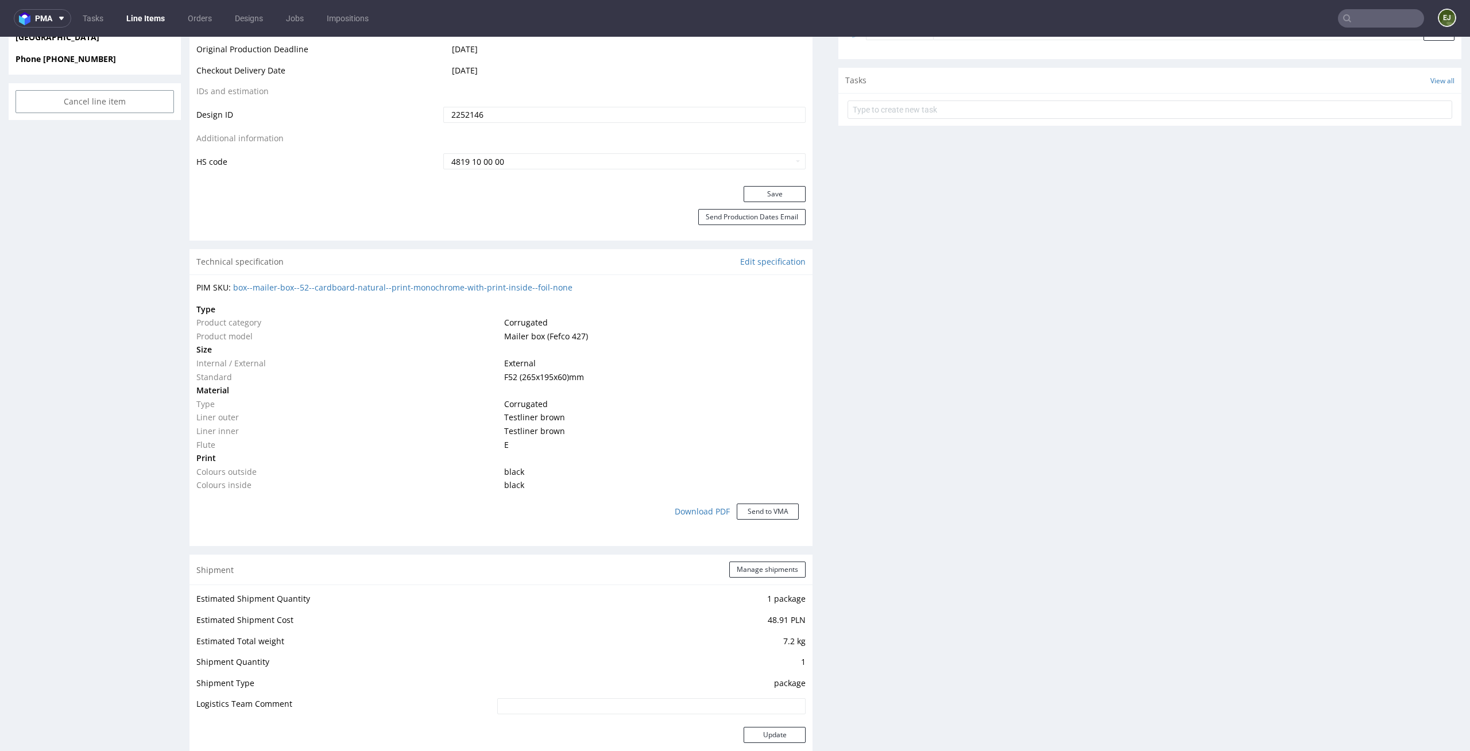
copy span "2252146"
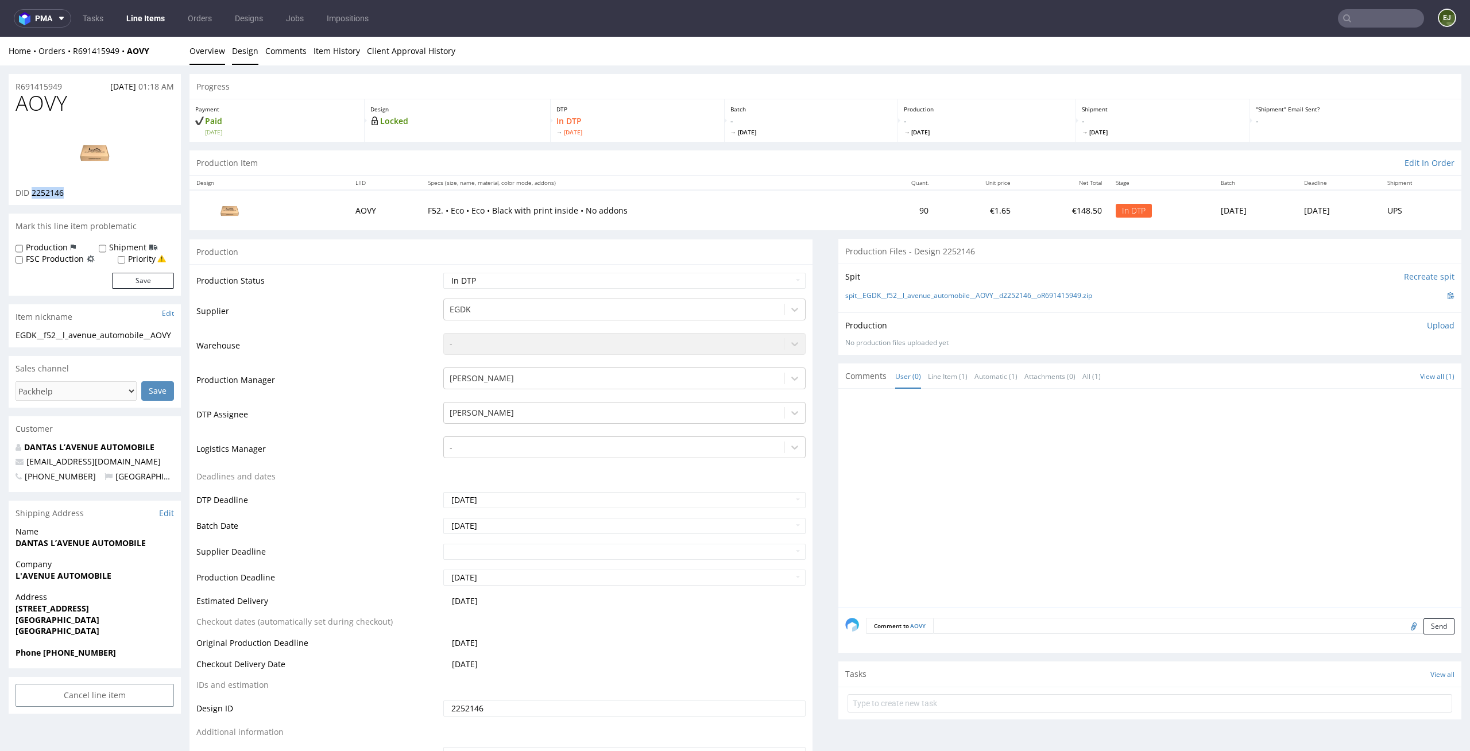
click at [250, 59] on link "Design" at bounding box center [245, 51] width 26 height 28
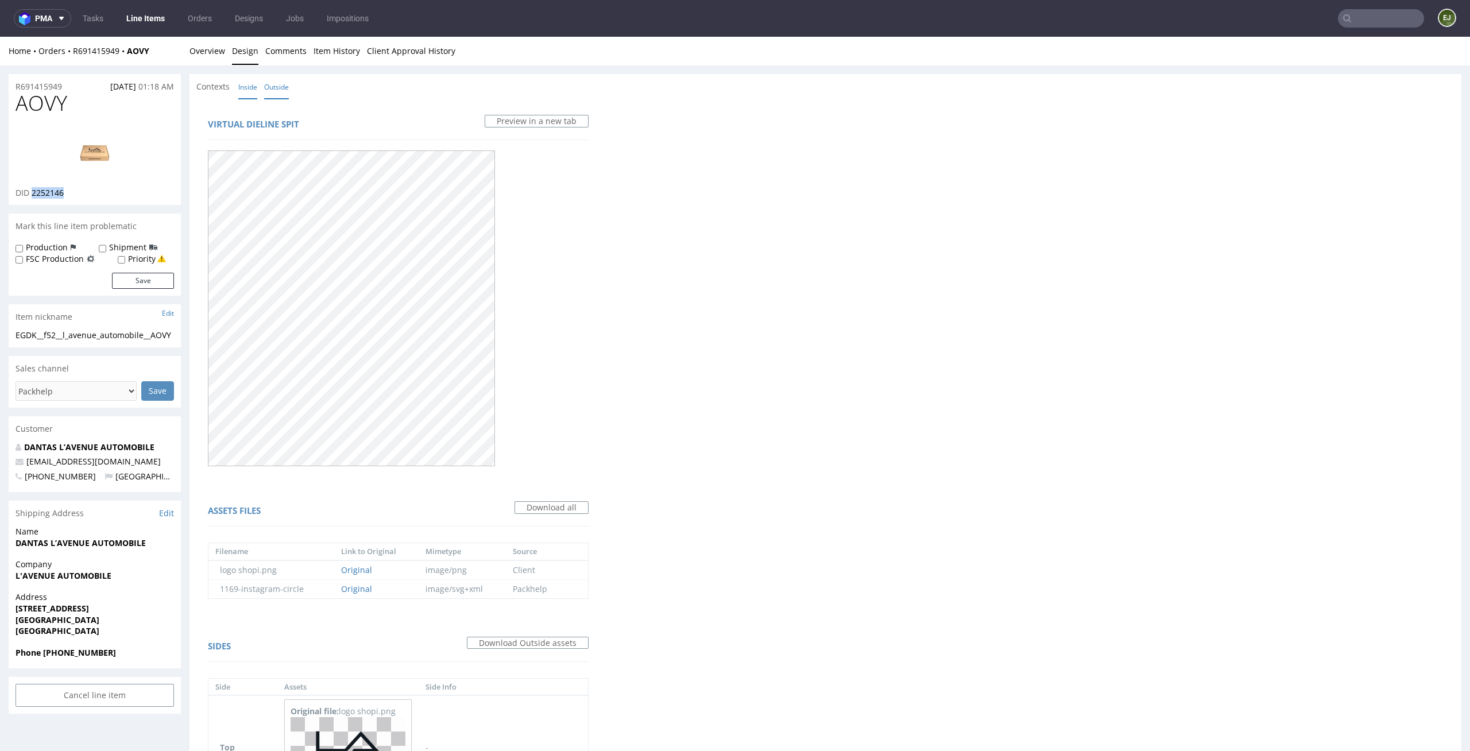
click at [254, 79] on link "Inside" at bounding box center [247, 87] width 19 height 25
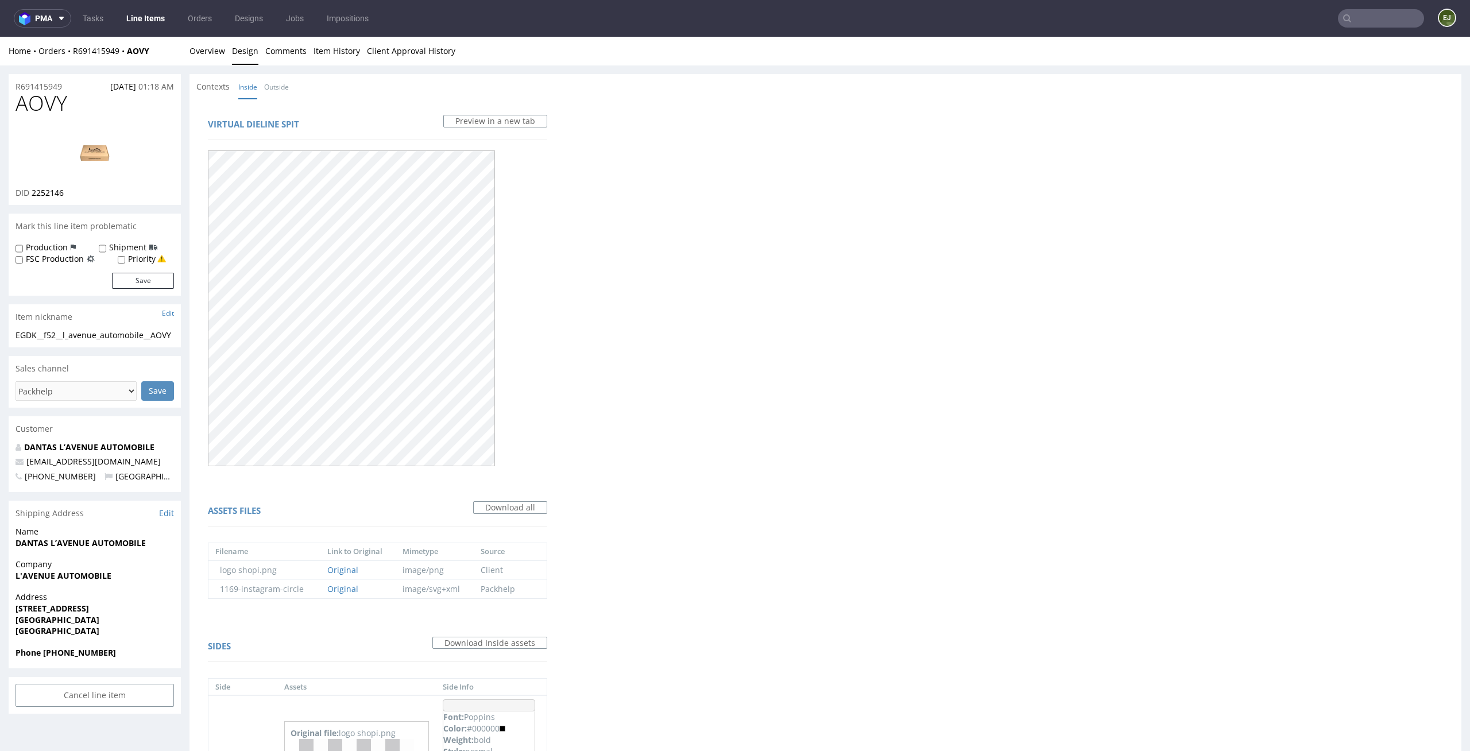
drag, startPoint x: 73, startPoint y: 104, endPoint x: 0, endPoint y: 104, distance: 73.5
click at [0, 104] on div "R691415949 23.08.2025 01:18 AM AOVY DID 2252146 Mark this line item problematic…" at bounding box center [735, 638] width 1470 height 1147
copy span "AOVY"
drag, startPoint x: 199, startPoint y: 37, endPoint x: 199, endPoint y: 72, distance: 35.0
click at [199, 37] on link "Overview" at bounding box center [207, 51] width 36 height 28
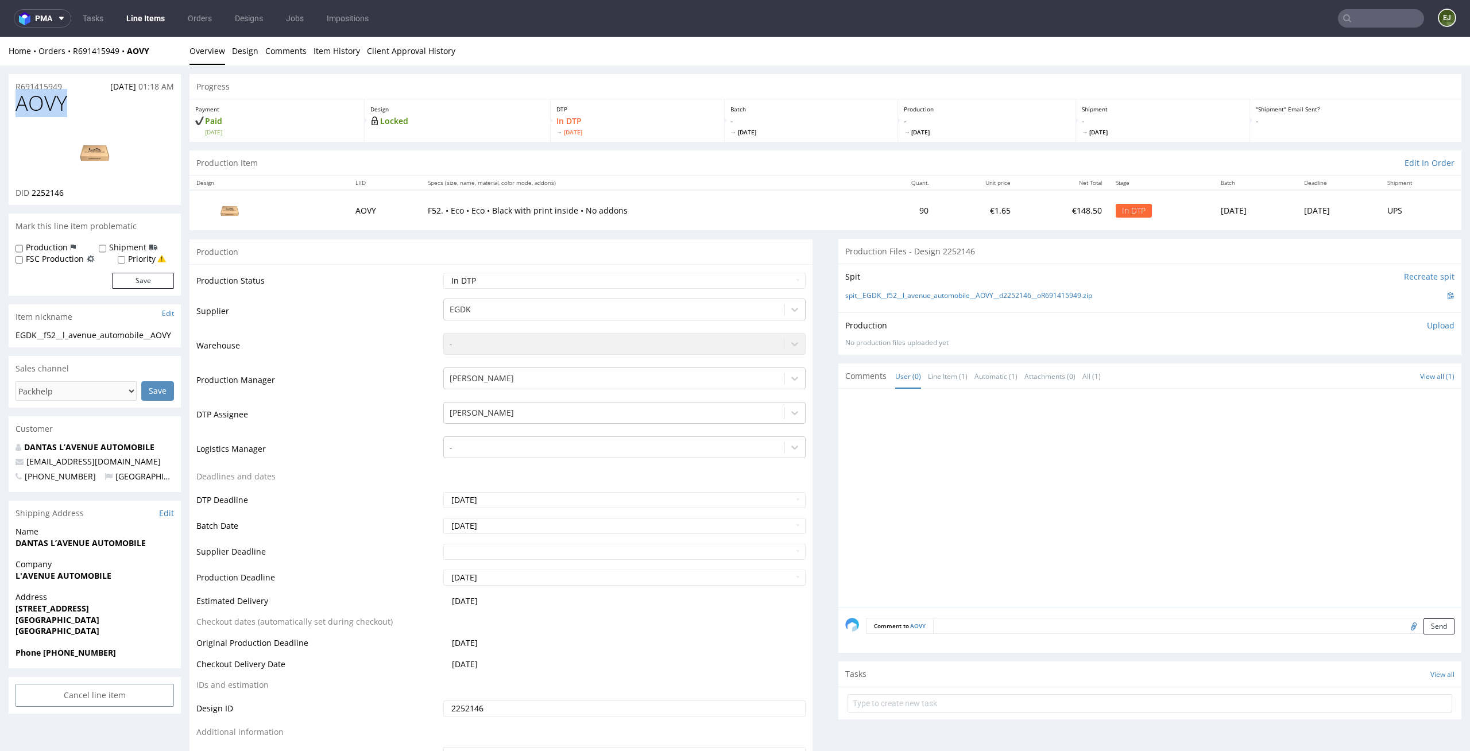
click at [887, 285] on div "Spit Recreate spit spit__EGDK__f52__l_avenue_automobile__AOVY__d2252146__oR6914…" at bounding box center [1149, 288] width 623 height 49
click at [886, 297] on link "spit__EGDK__f52__l_avenue_automobile__AOVY__d2252146__oR691415949.zip" at bounding box center [968, 296] width 247 height 10
click at [1427, 326] on p "Upload" at bounding box center [1441, 325] width 28 height 11
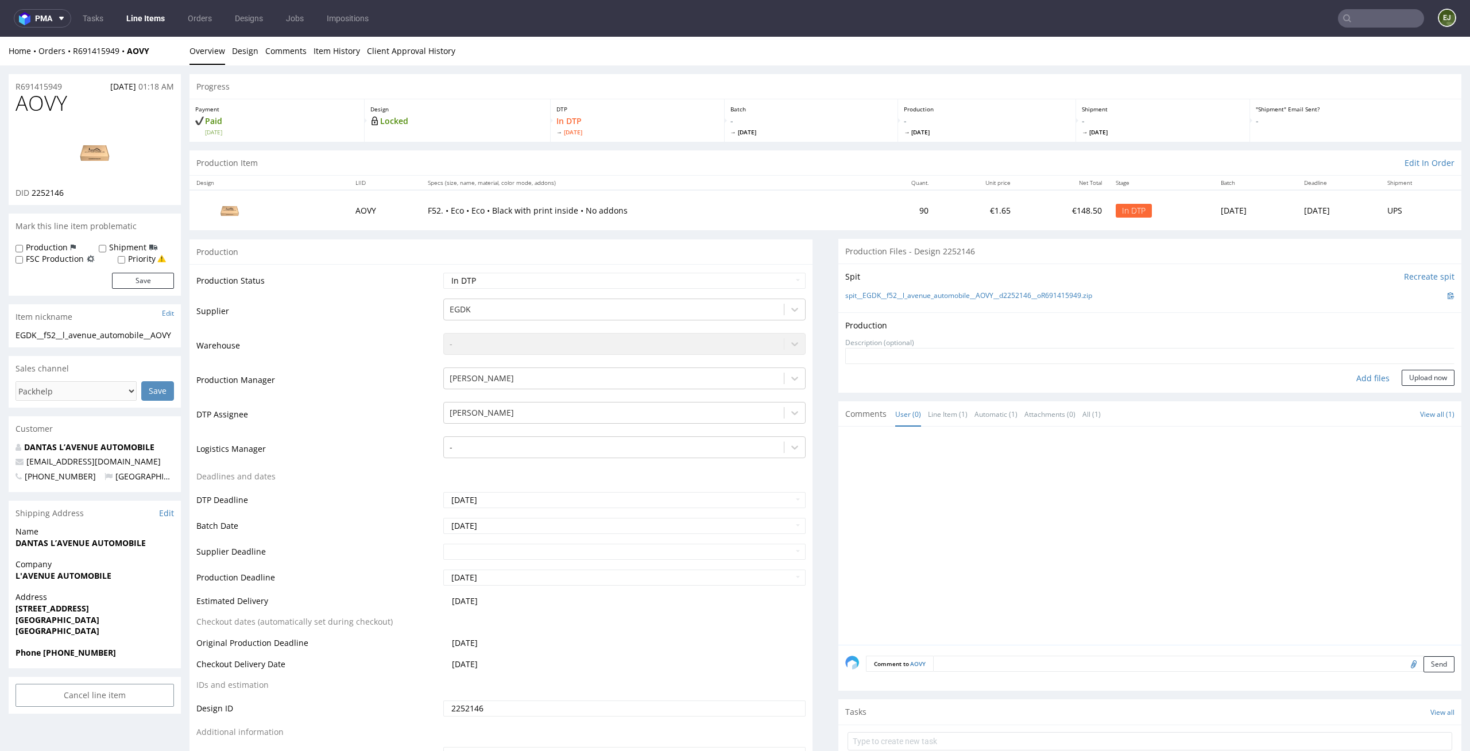
click at [1373, 377] on div "Add files" at bounding box center [1372, 378] width 57 height 17
type input "C:\fakepath\EGDK__f52__l_avenue_automobile__AOVY__d2252146__oR691415949__latest…"
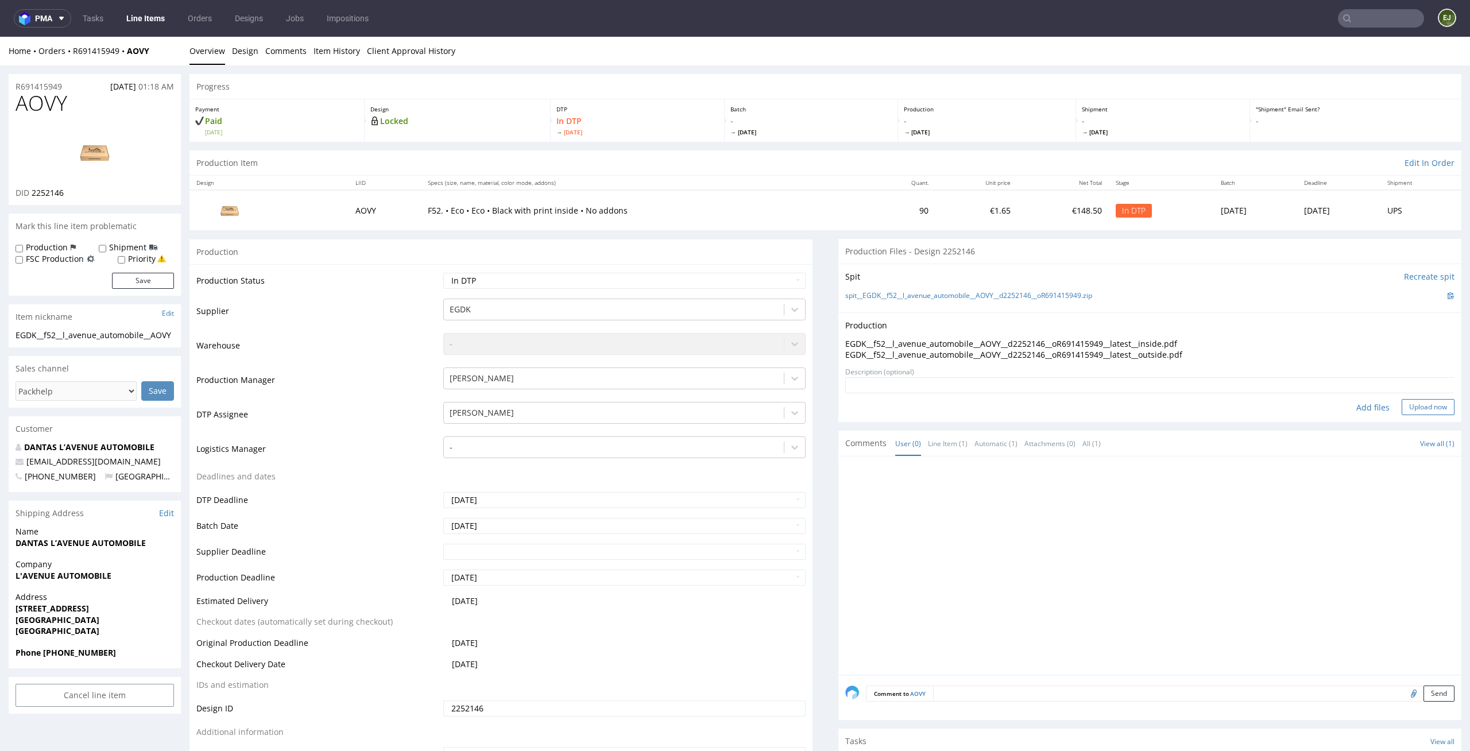
click at [1419, 407] on button "Upload now" at bounding box center [1428, 407] width 53 height 16
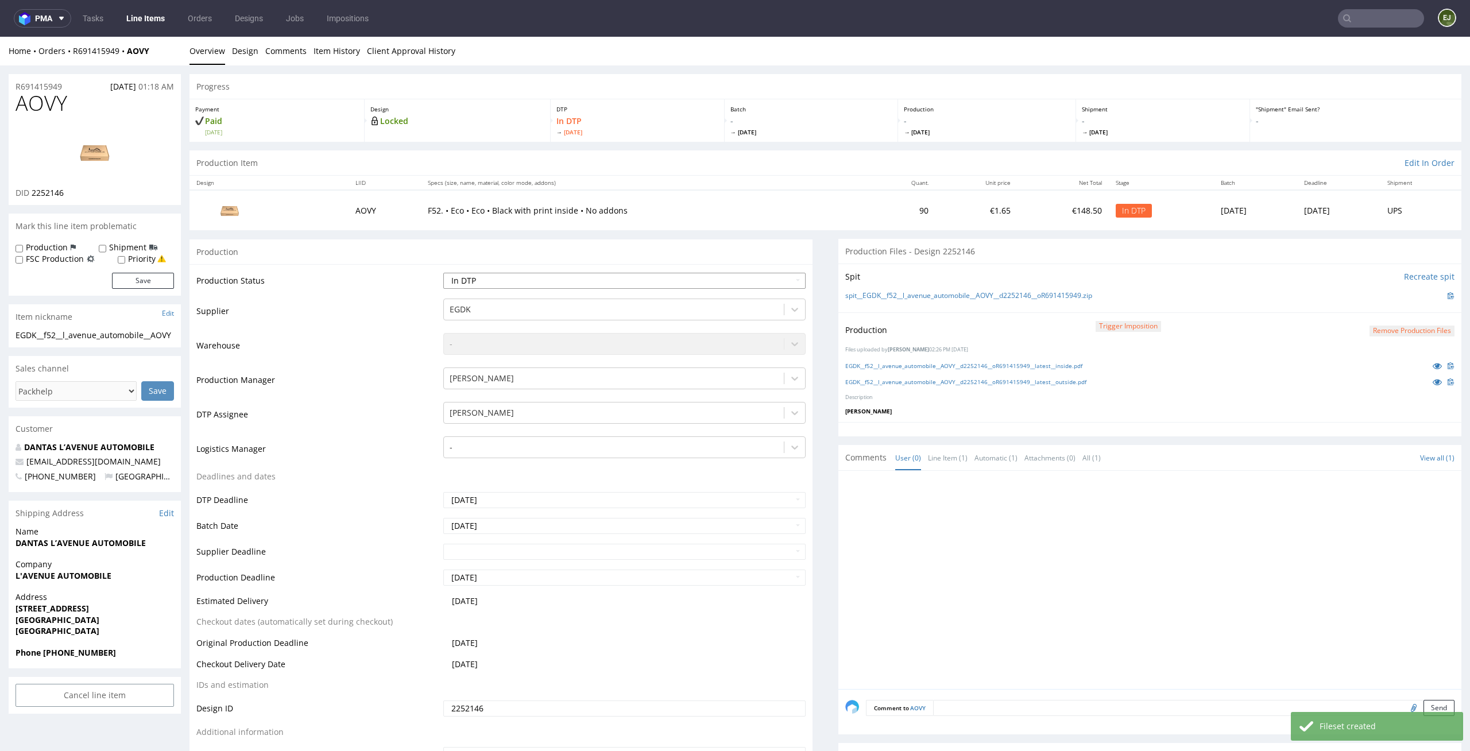
click at [769, 277] on select "Waiting for Artwork Waiting for Diecut Waiting for Mockup Waiting for DTP Waiti…" at bounding box center [624, 281] width 363 height 16
select select "dtp_production_ready"
click at [443, 273] on select "Waiting for Artwork Waiting for Diecut Waiting for Mockup Waiting for DTP Waiti…" at bounding box center [624, 281] width 363 height 16
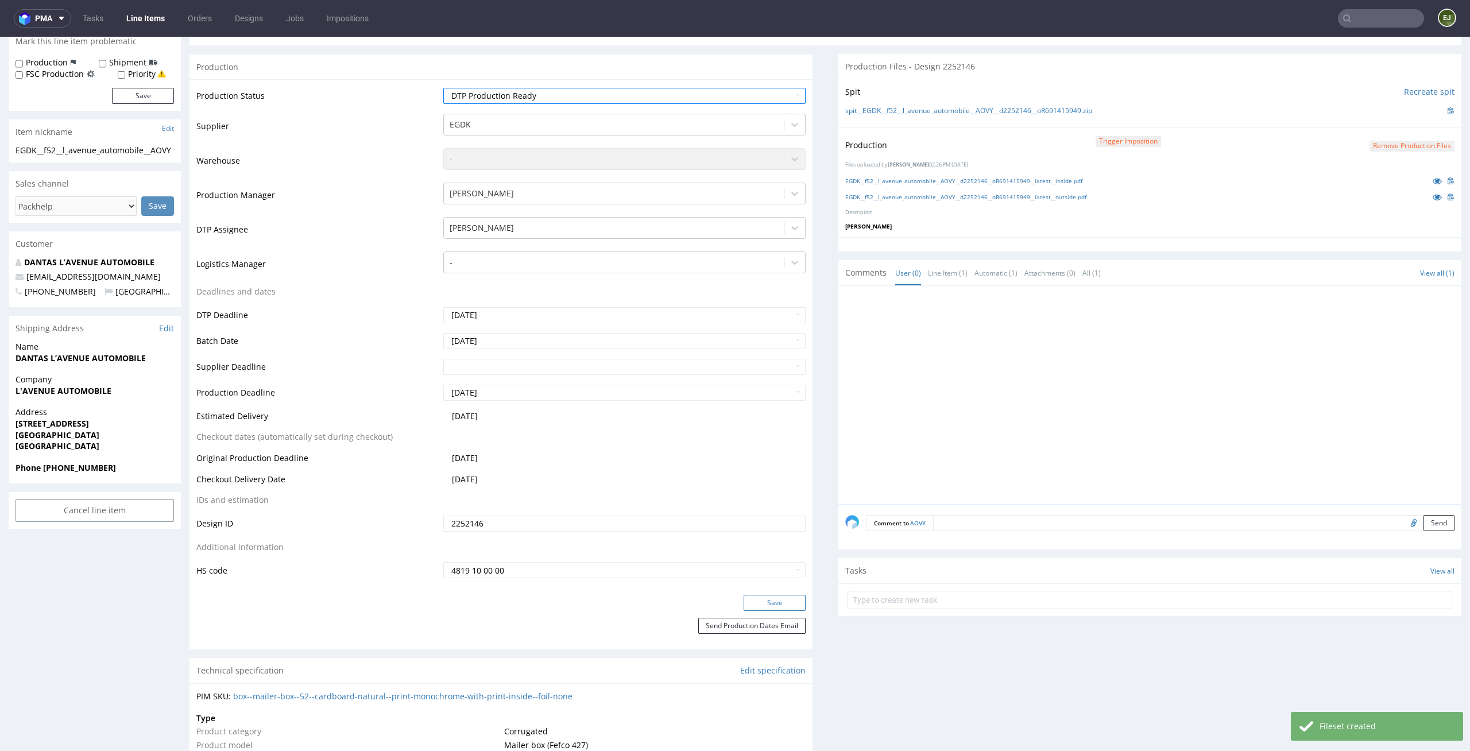
click at [784, 605] on button "Save" at bounding box center [775, 603] width 62 height 16
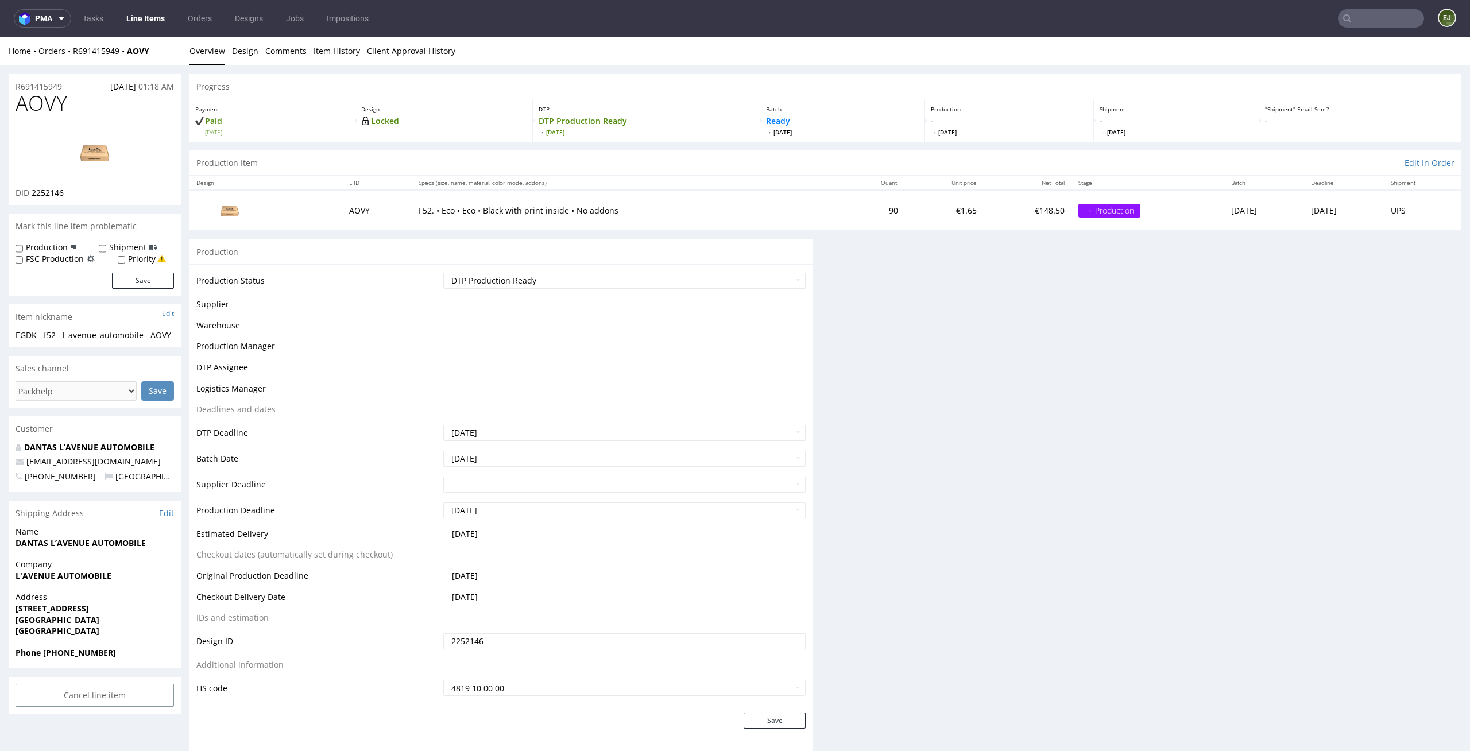
scroll to position [0, 0]
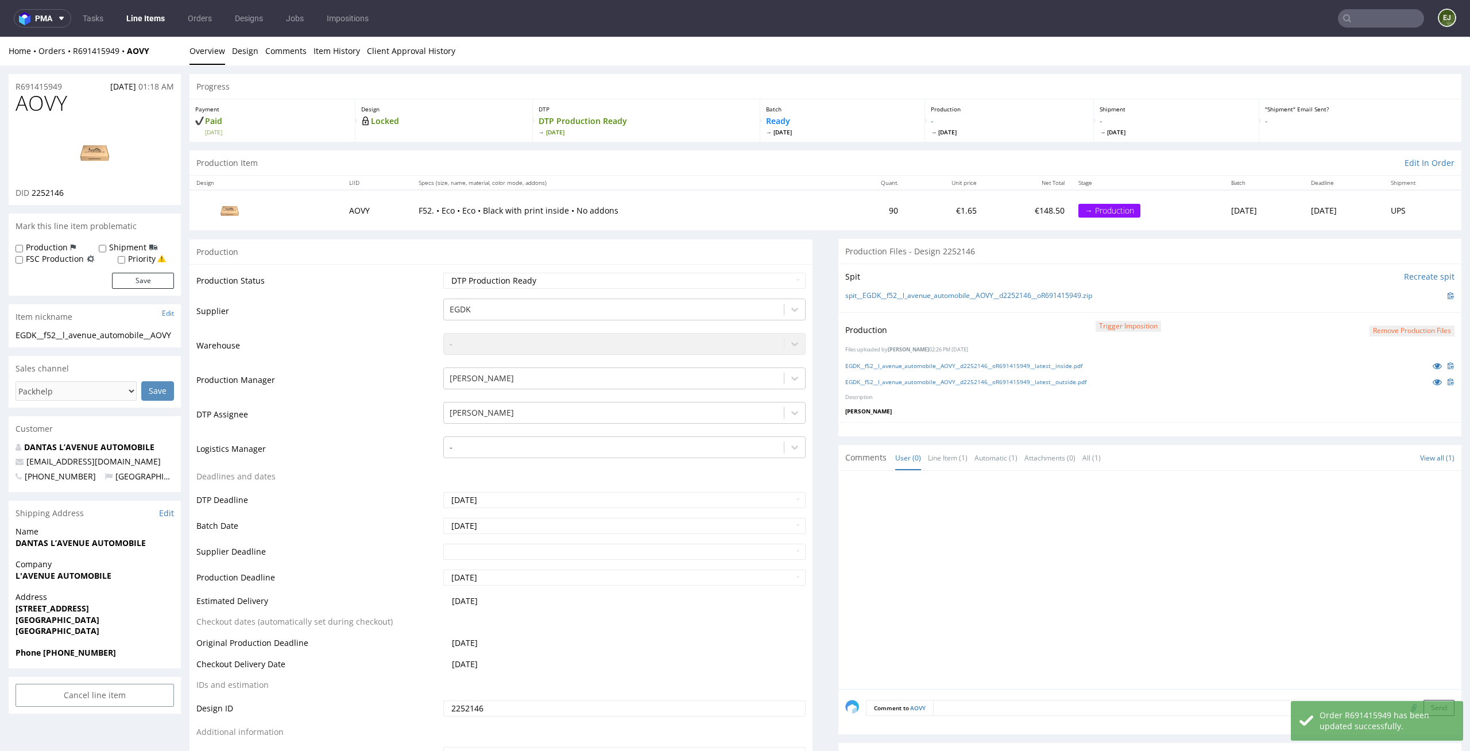
click at [154, 23] on link "Line Items" at bounding box center [145, 18] width 52 height 18
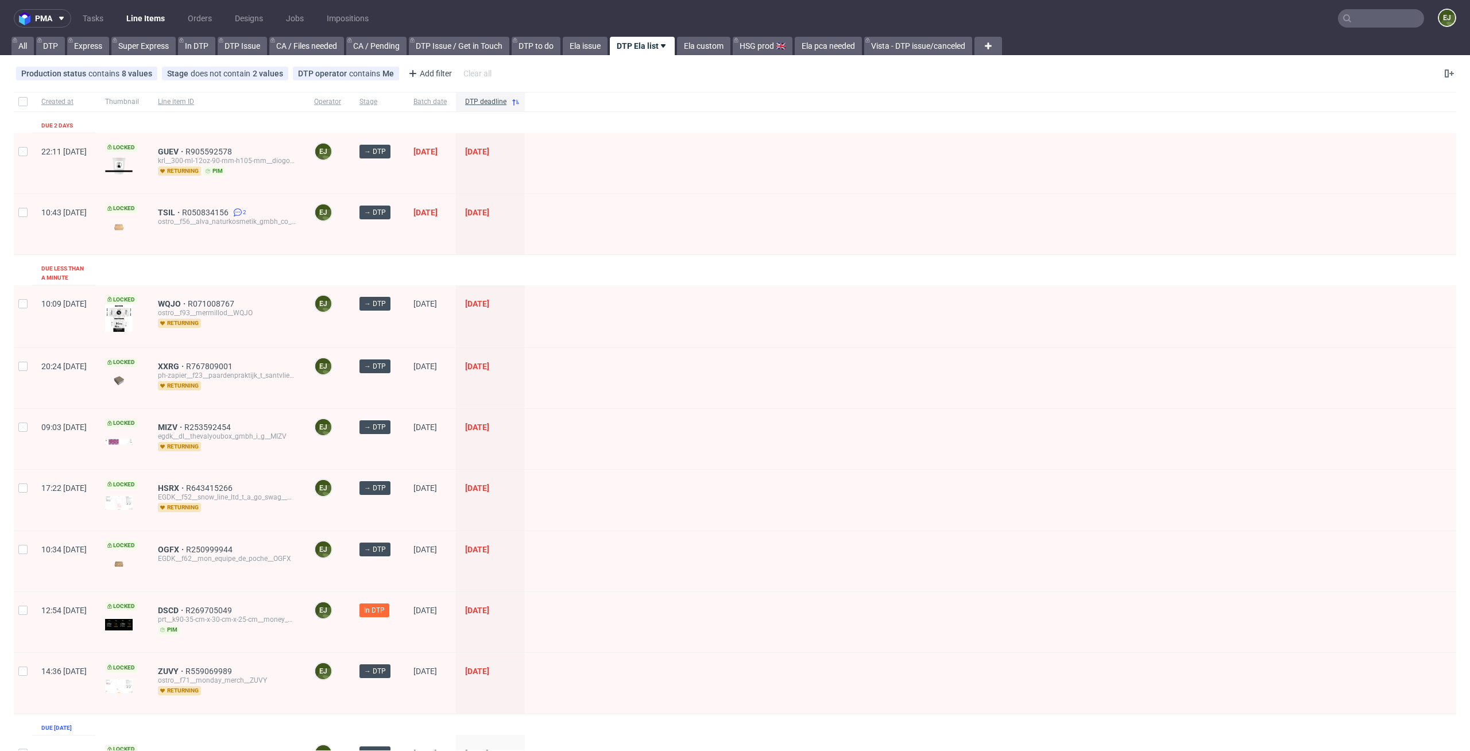
click at [258, 241] on div "TSIL R050834156 2 ostro__f56__alva_naturkosmetik_gmbh_co_kg__TSIL" at bounding box center [227, 224] width 156 height 60
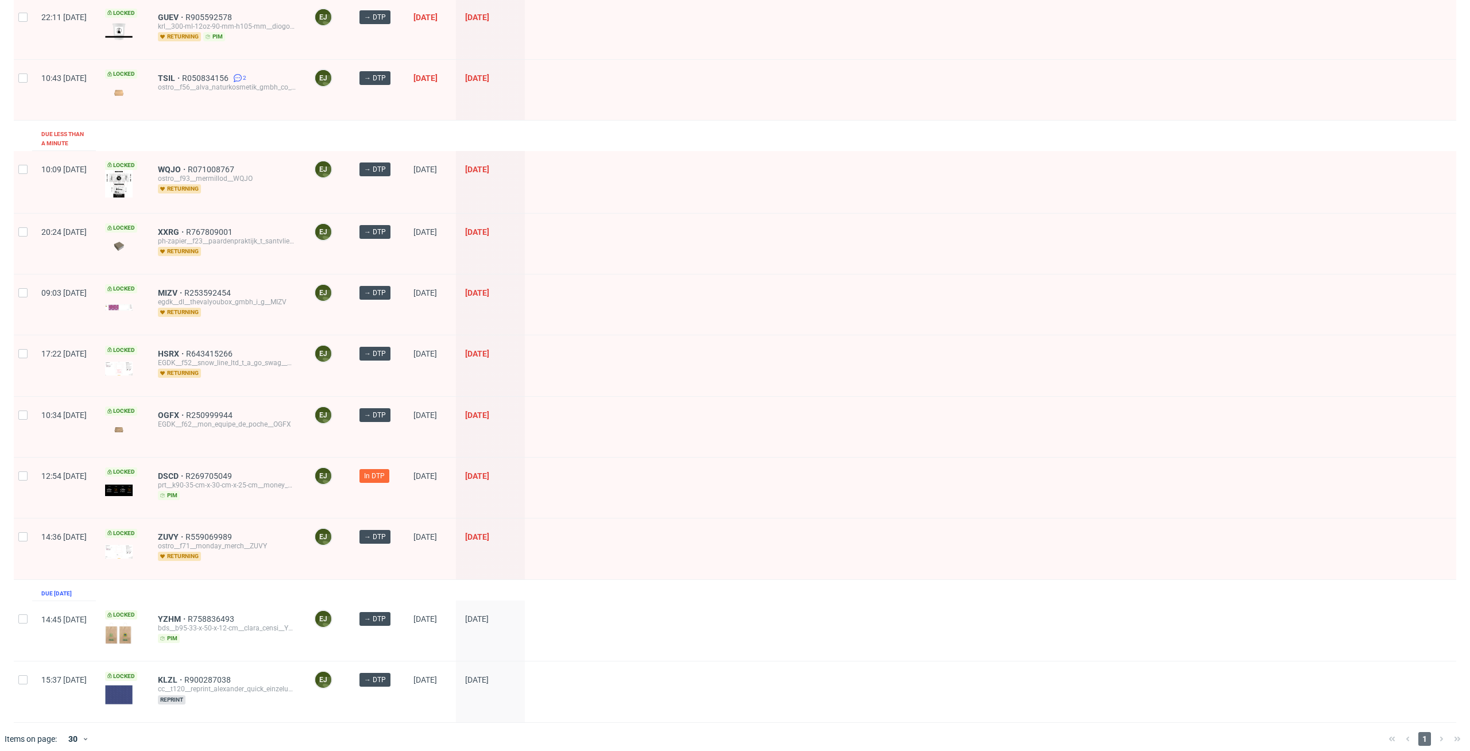
click at [200, 459] on div "DSCD R269705049 prt__k90-35-cm-x-30-cm-x-25-cm__money_monster_sl__DSCD pim" at bounding box center [227, 488] width 156 height 60
click at [185, 471] on span "DSCD" at bounding box center [172, 475] width 28 height 9
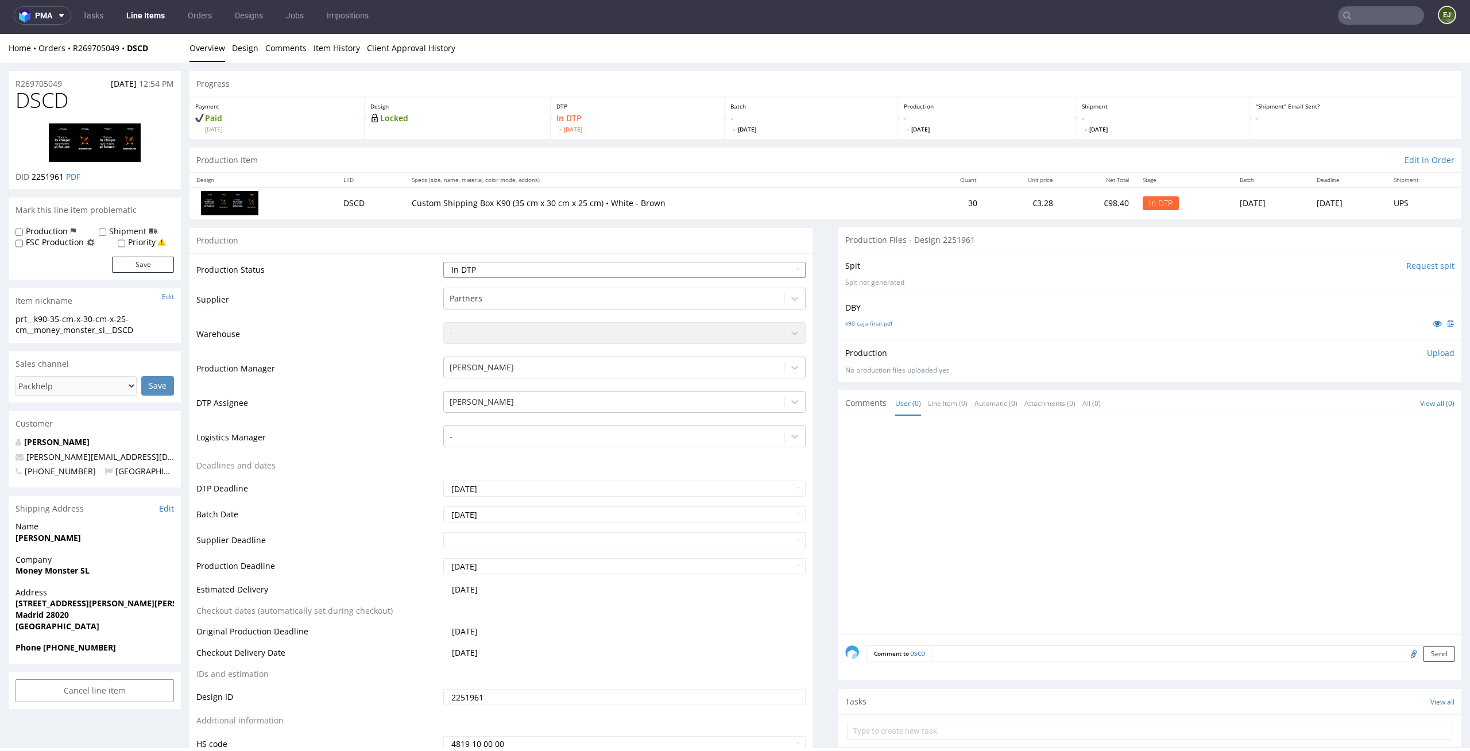
click at [790, 266] on select "Waiting for Artwork Waiting for Diecut Waiting for Mockup Waiting for DTP Waiti…" at bounding box center [624, 270] width 363 height 16
select select "dtp_issue"
click at [443, 262] on select "Waiting for Artwork Waiting for Diecut Waiting for Mockup Waiting for DTP Waiti…" at bounding box center [624, 270] width 363 height 16
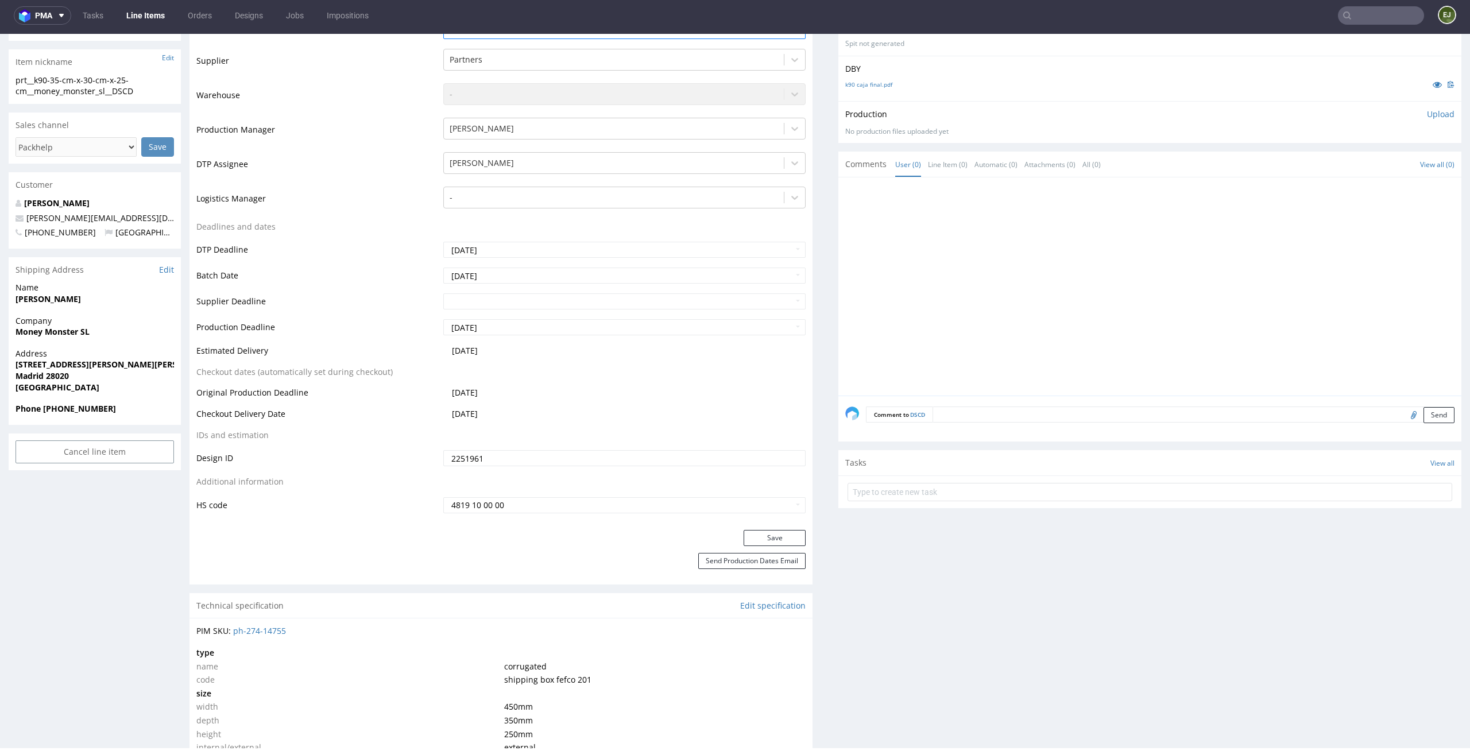
scroll to position [266, 0]
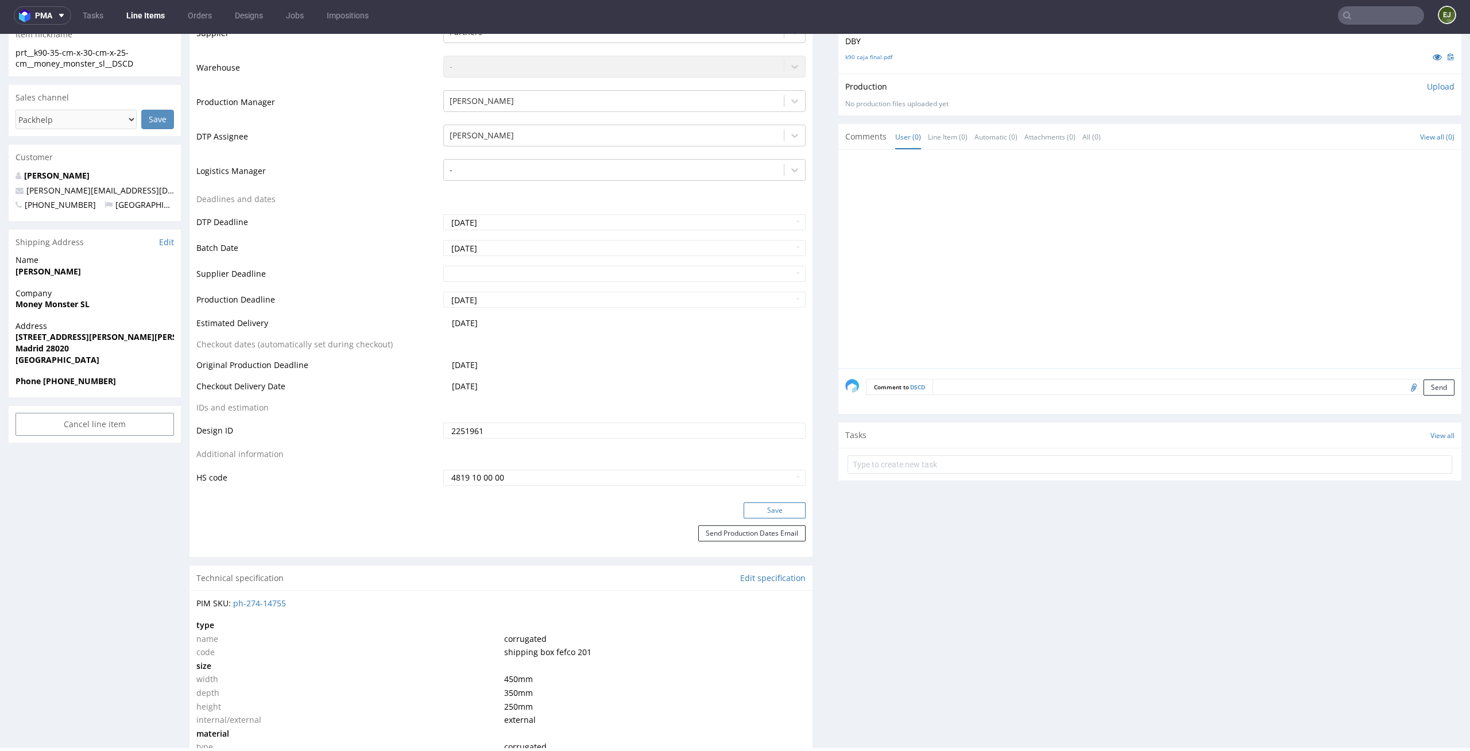
click at [760, 510] on button "Save" at bounding box center [775, 510] width 62 height 16
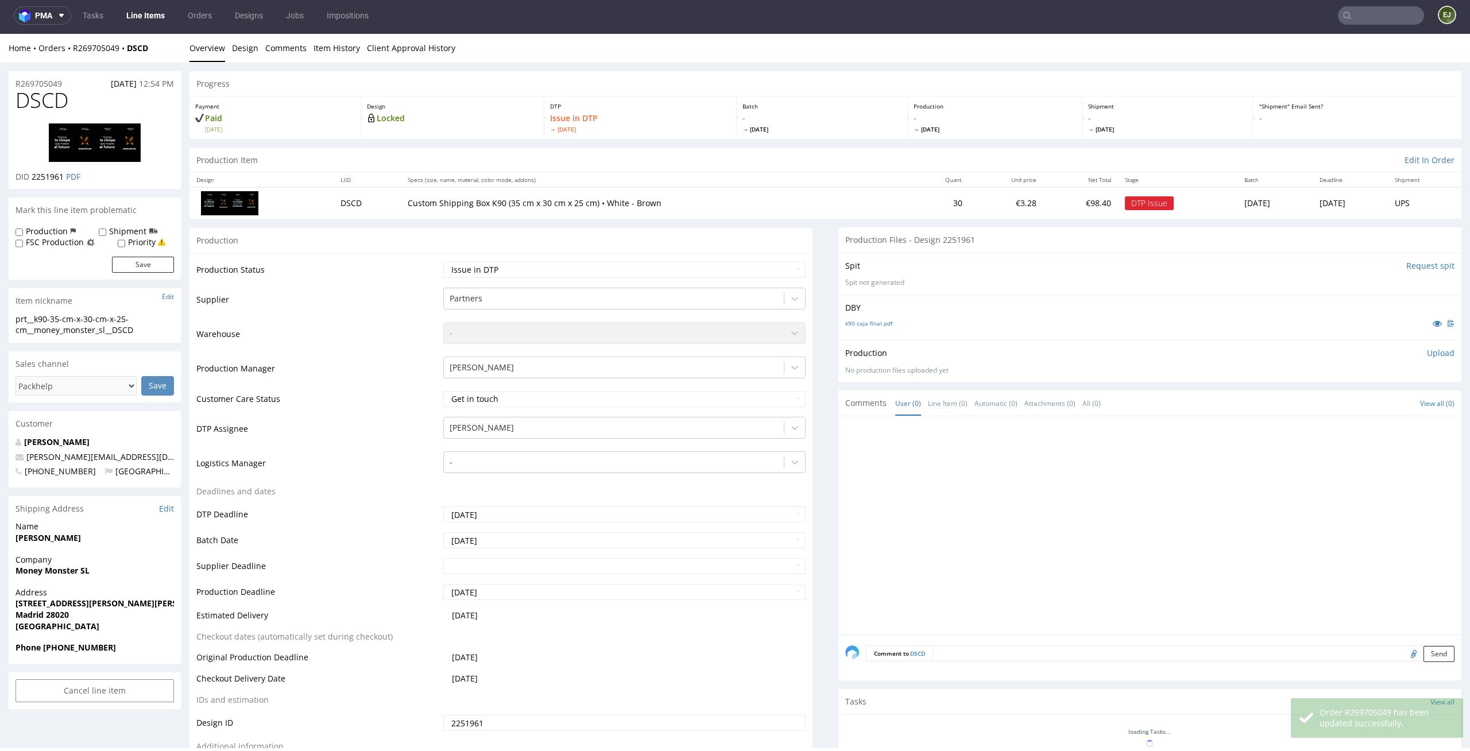
scroll to position [259, 0]
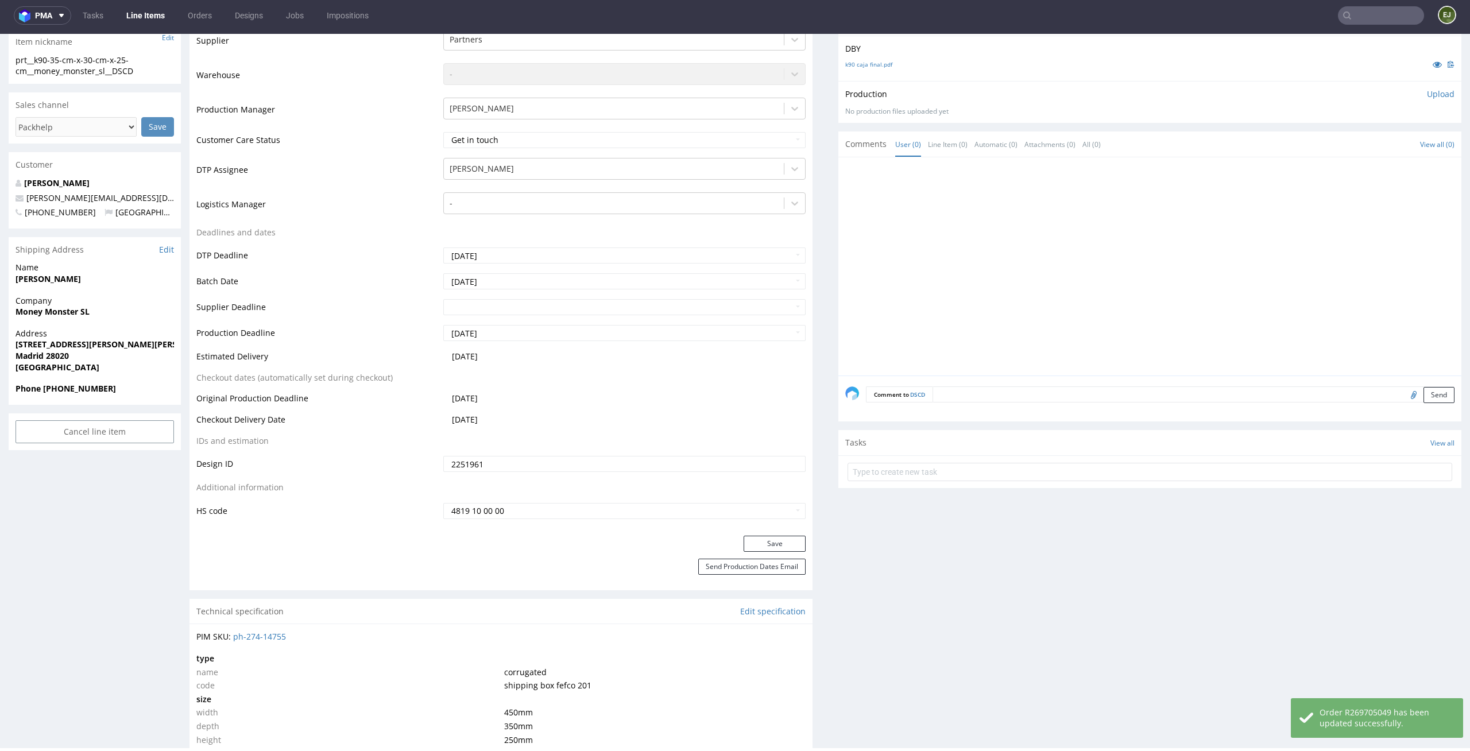
click at [992, 459] on form at bounding box center [1149, 472] width 605 height 28
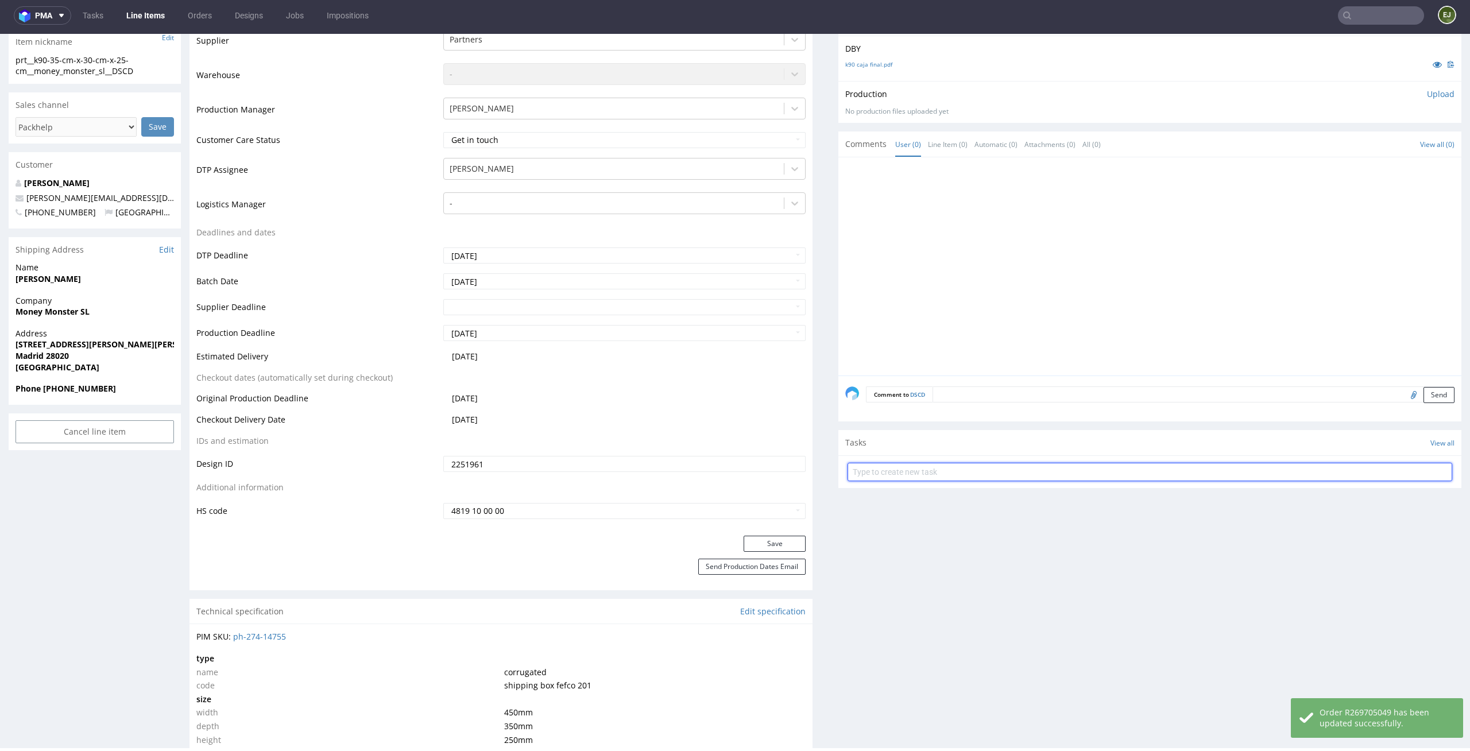
click at [980, 471] on input "text" at bounding box center [1149, 472] width 605 height 18
type input "issue"
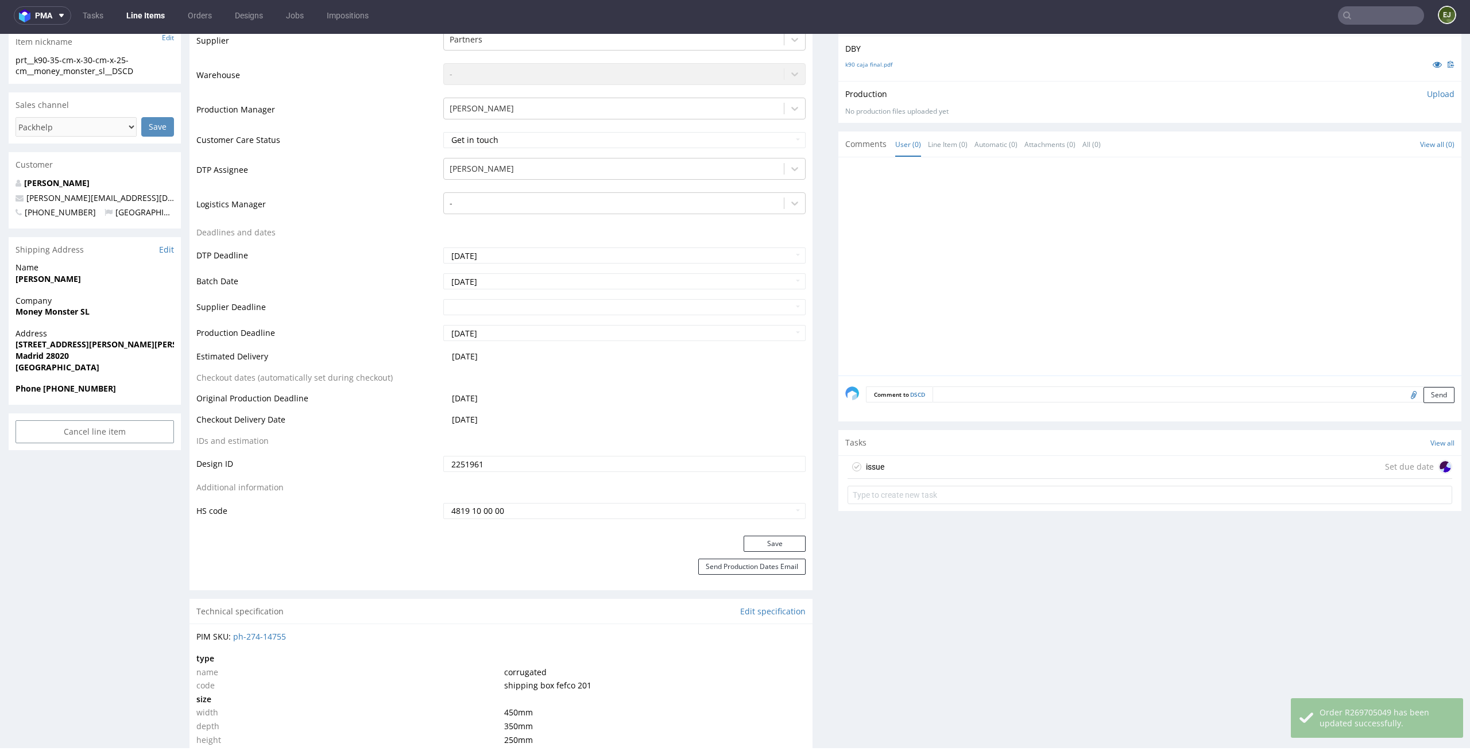
click at [963, 463] on div "issue Set due date" at bounding box center [1149, 467] width 605 height 23
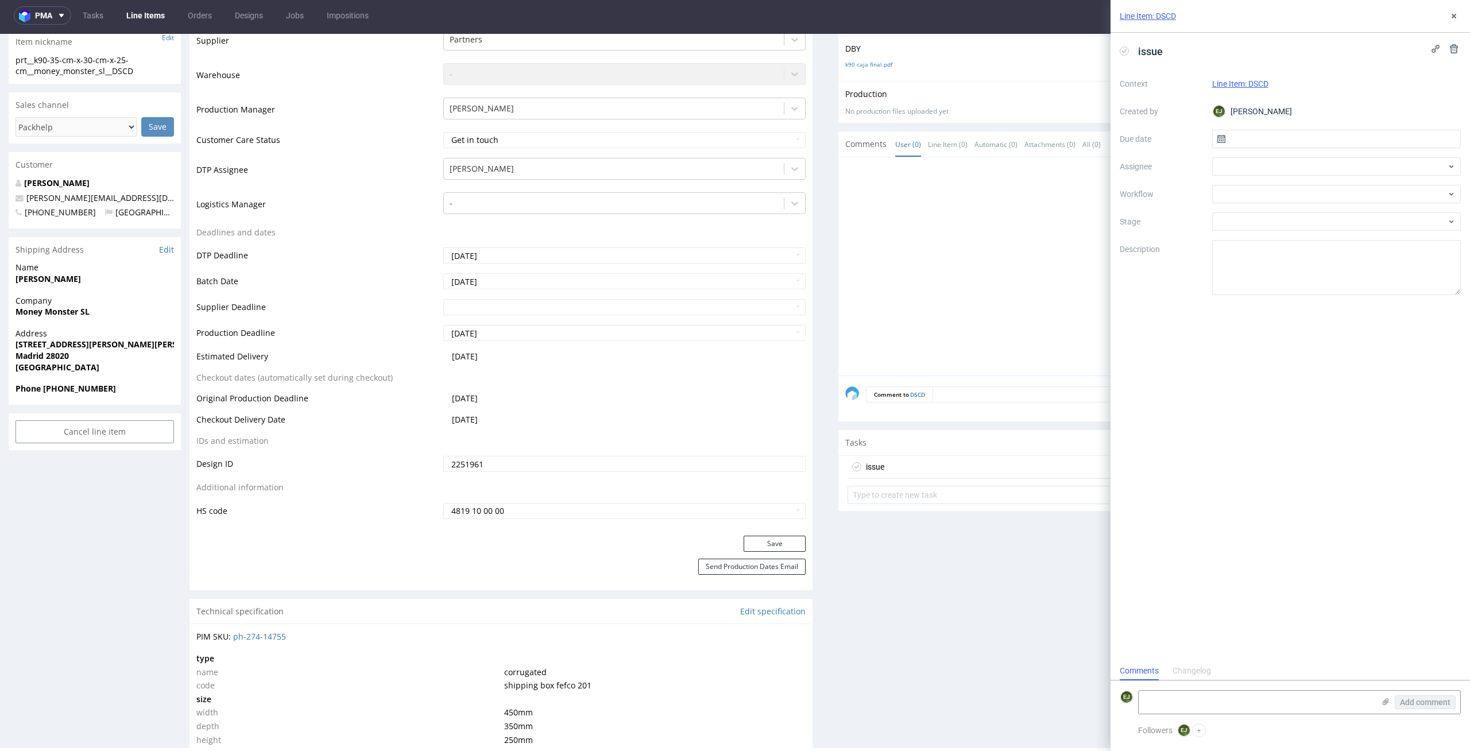
scroll to position [9, 0]
click at [1358, 137] on input "text" at bounding box center [1336, 139] width 249 height 18
click at [1360, 285] on button "28" at bounding box center [1355, 288] width 18 height 18
type input "28/08/2025"
click at [1359, 192] on div at bounding box center [1336, 194] width 249 height 18
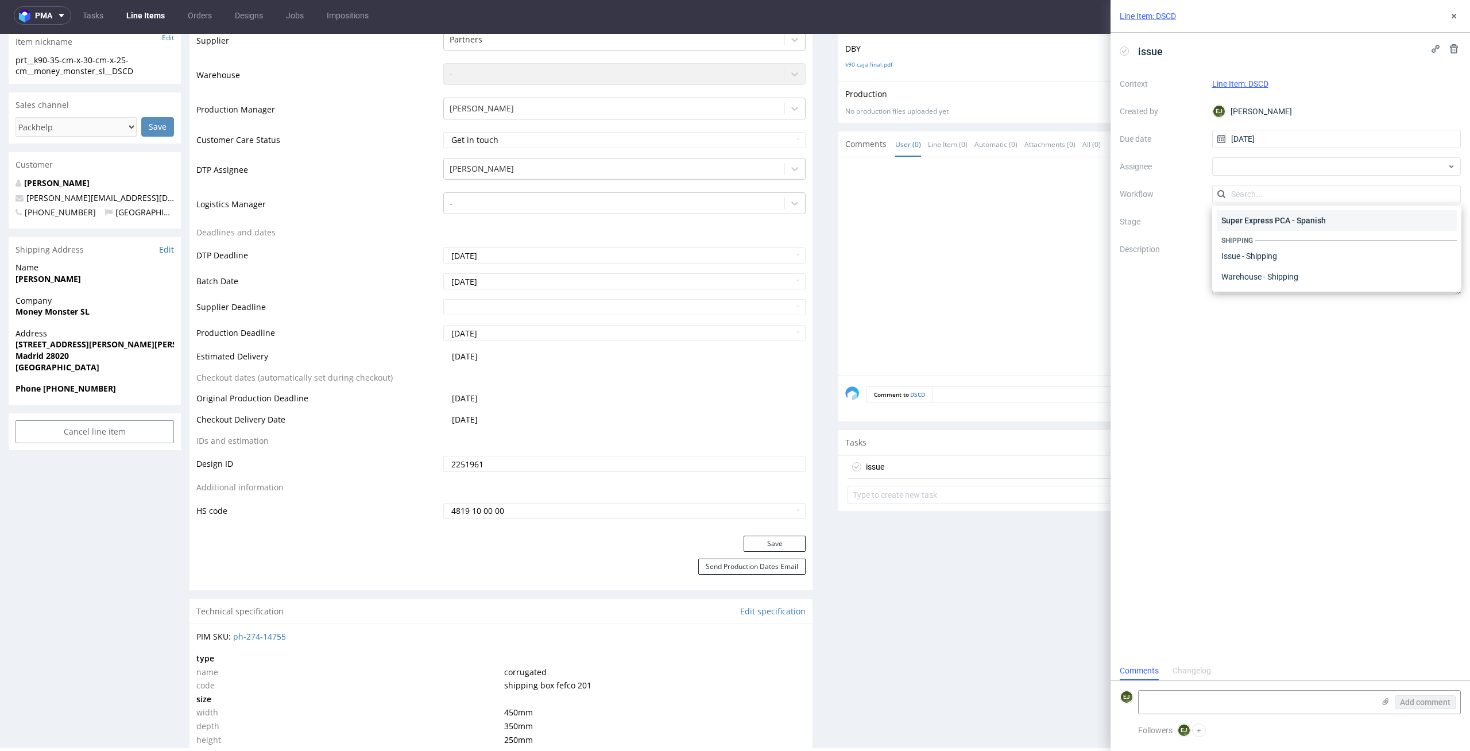
scroll to position [0, 0]
click at [1361, 255] on div "DTP - Issue" at bounding box center [1337, 256] width 240 height 21
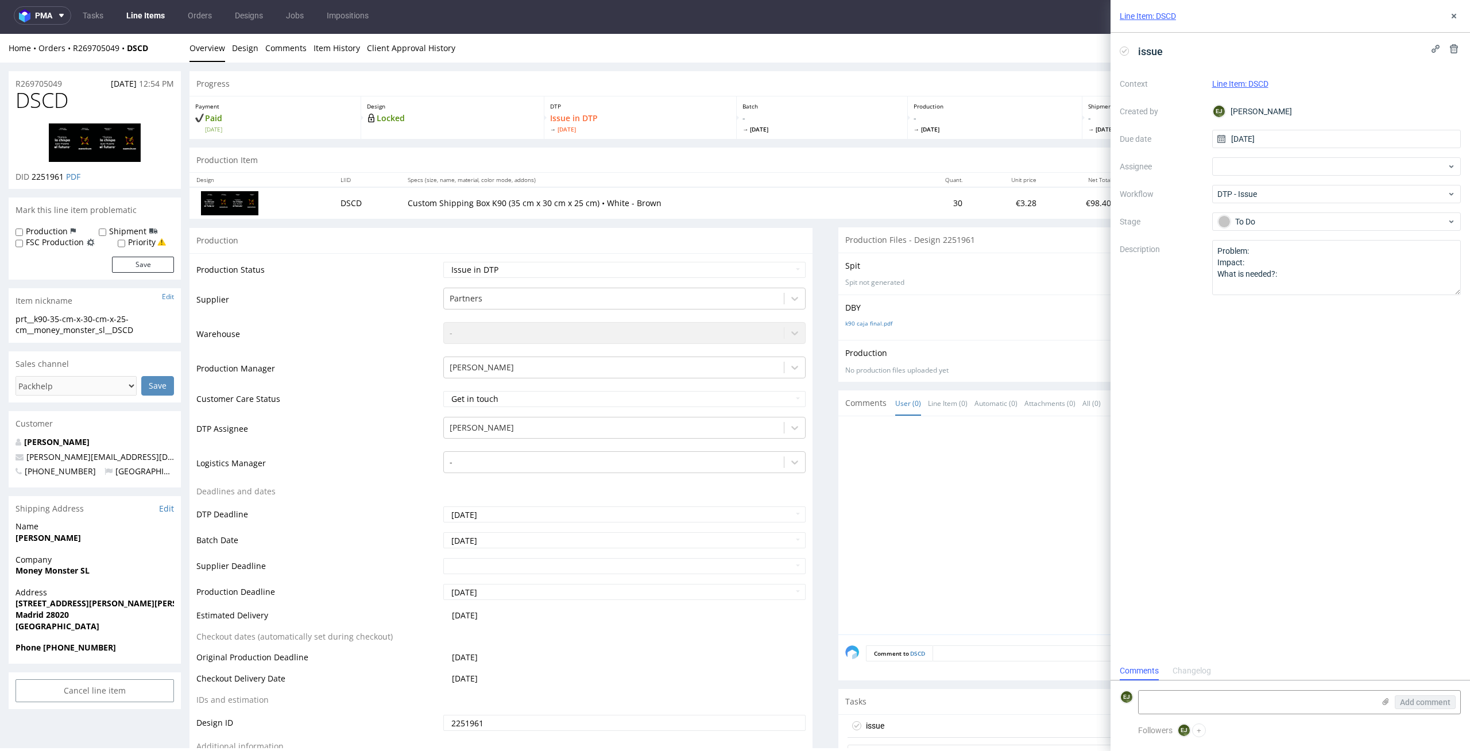
click at [97, 133] on img at bounding box center [95, 142] width 92 height 38
click at [1212, 691] on textarea at bounding box center [1256, 702] width 235 height 23
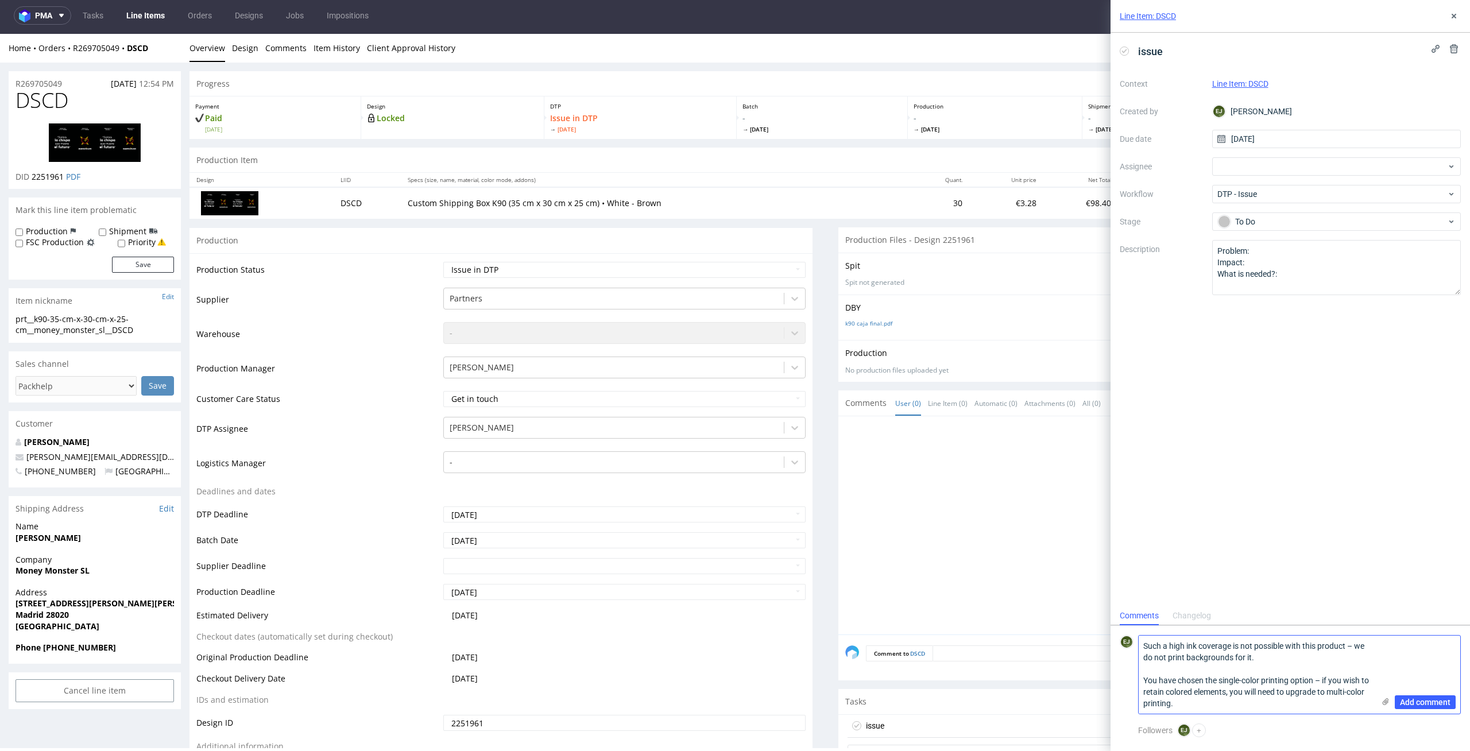
click at [1144, 646] on textarea "Such a high ink coverage is not possible with this product – we do not print ba…" at bounding box center [1256, 675] width 235 height 78
click at [1144, 683] on textarea "1.Such a high ink coverage is not possible with this product – we do not print …" at bounding box center [1256, 675] width 235 height 78
type textarea "1.Such a high ink coverage is not possible with this product – we do not print …"
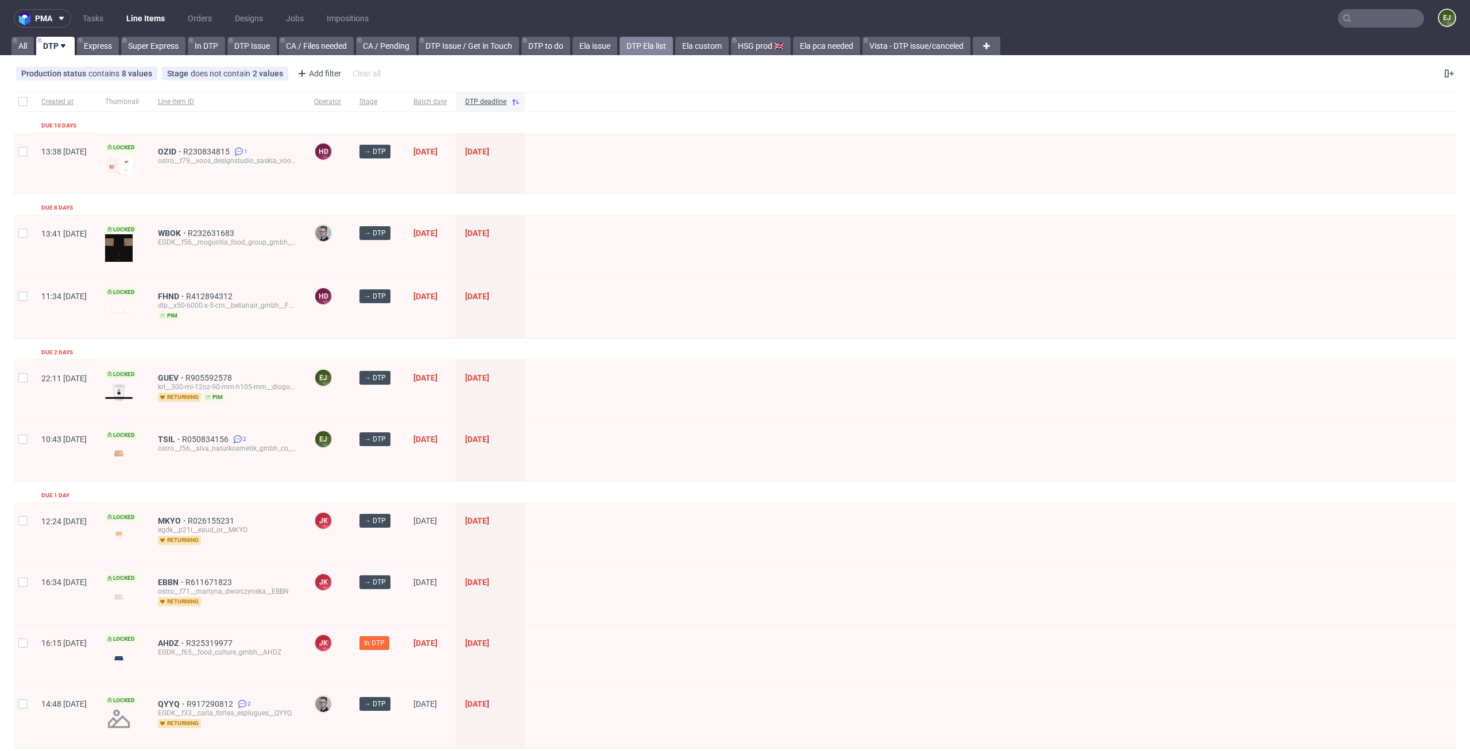
click at [658, 40] on link "DTP Ela list" at bounding box center [646, 46] width 53 height 18
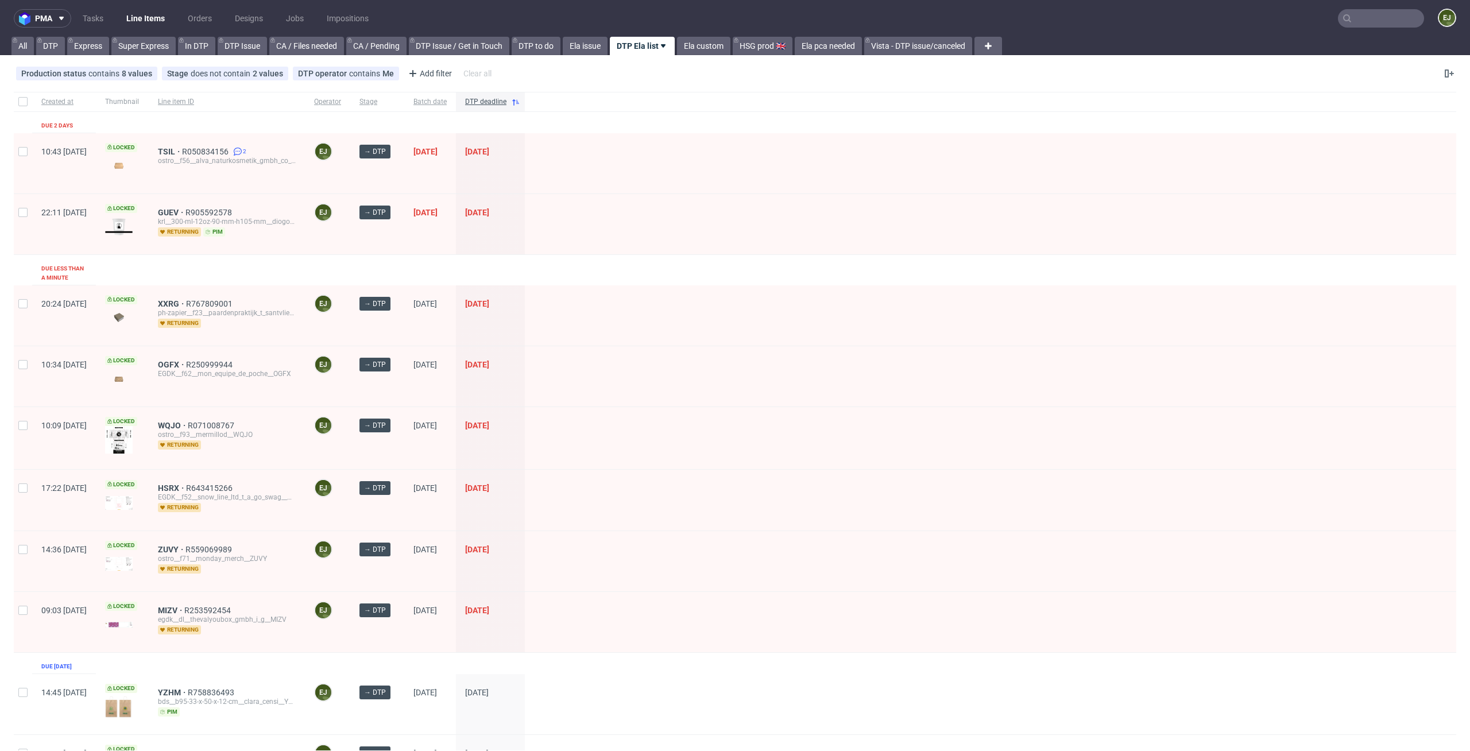
scroll to position [73, 0]
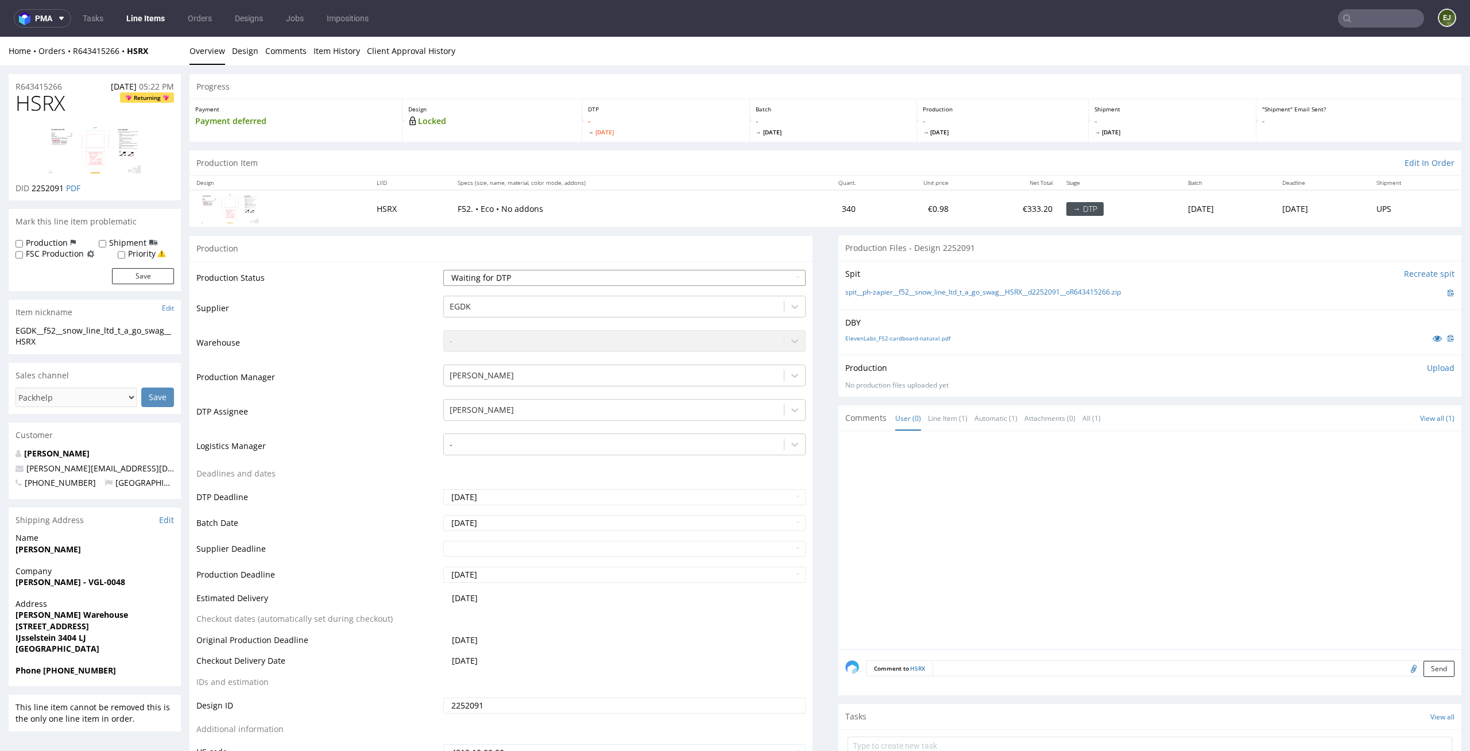
click at [516, 282] on select "Waiting for Artwork Waiting for Diecut Waiting for Mockup Waiting for DTP Waiti…" at bounding box center [624, 278] width 363 height 16
select select "dtp_in_process"
click at [443, 270] on select "Waiting for Artwork Waiting for Diecut Waiting for Mockup Waiting for DTP Waiti…" at bounding box center [624, 278] width 363 height 16
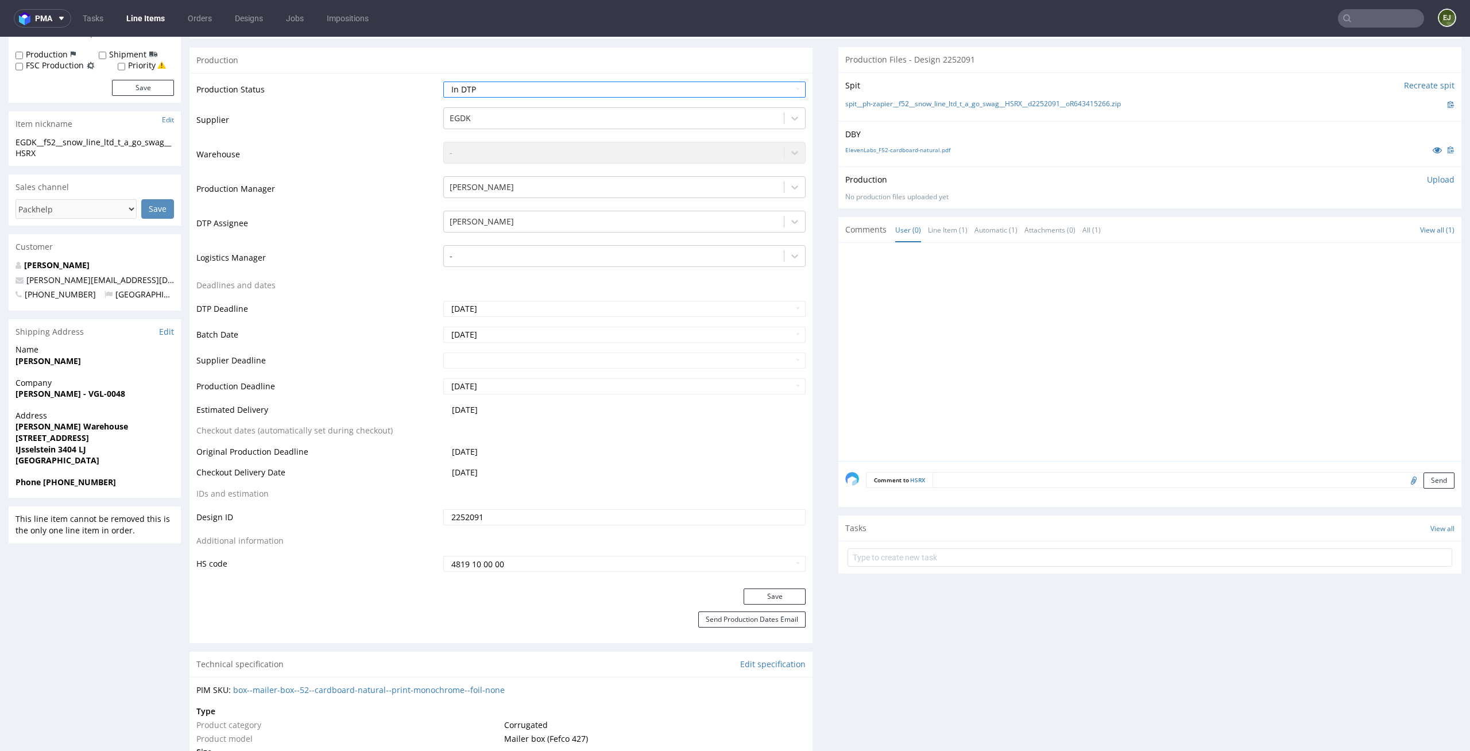
scroll to position [249, 0]
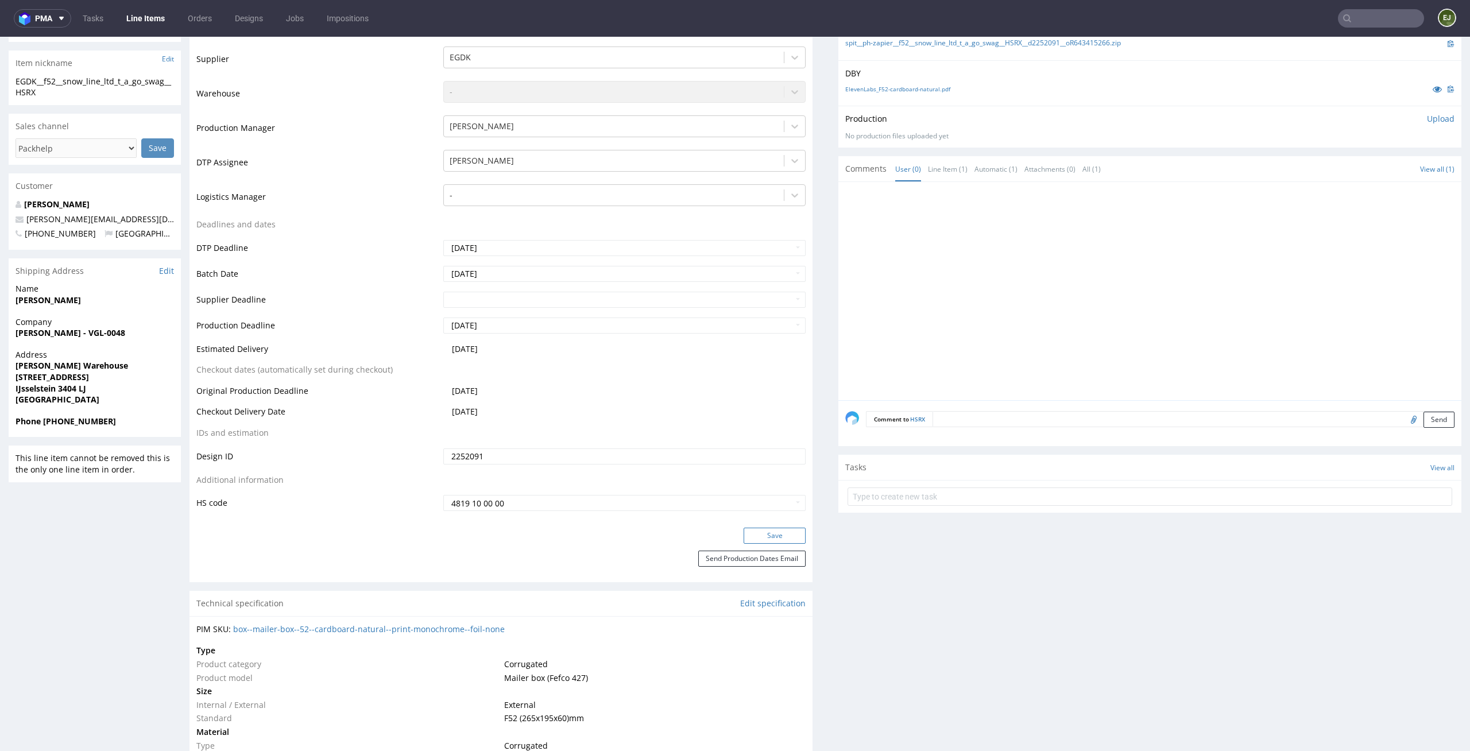
click at [770, 532] on button "Save" at bounding box center [775, 536] width 62 height 16
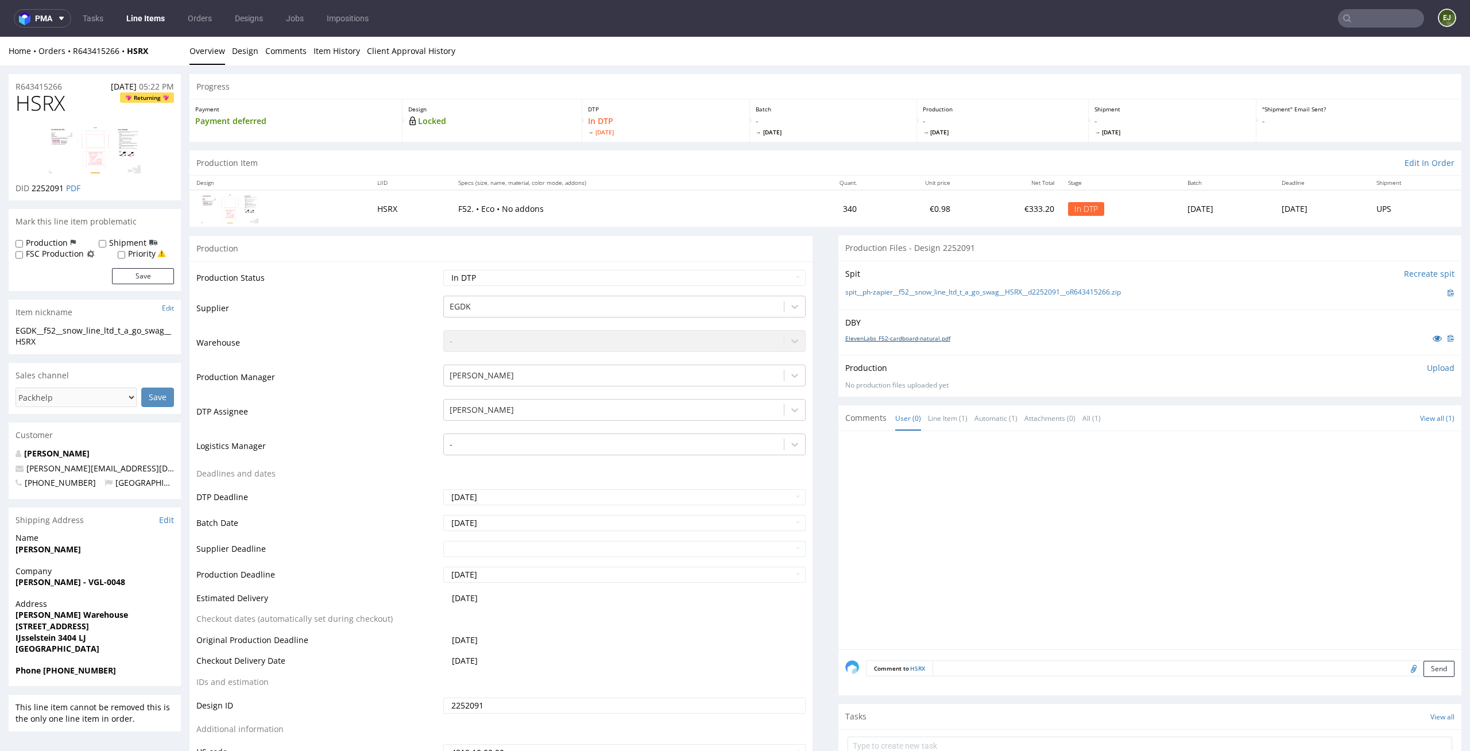
click at [892, 341] on link "ElevenLabs_F52-cardboard-natural.pdf" at bounding box center [897, 338] width 105 height 8
click at [901, 289] on link "spit__ph-zapier__f52__snow_line_ltd_t_a_go_swag__HSRX__d2252091__oR643415266.zip" at bounding box center [983, 293] width 276 height 10
click at [492, 159] on div "Production Item Edit In Order" at bounding box center [825, 162] width 1272 height 25
drag, startPoint x: 72, startPoint y: 108, endPoint x: 0, endPoint y: 107, distance: 71.8
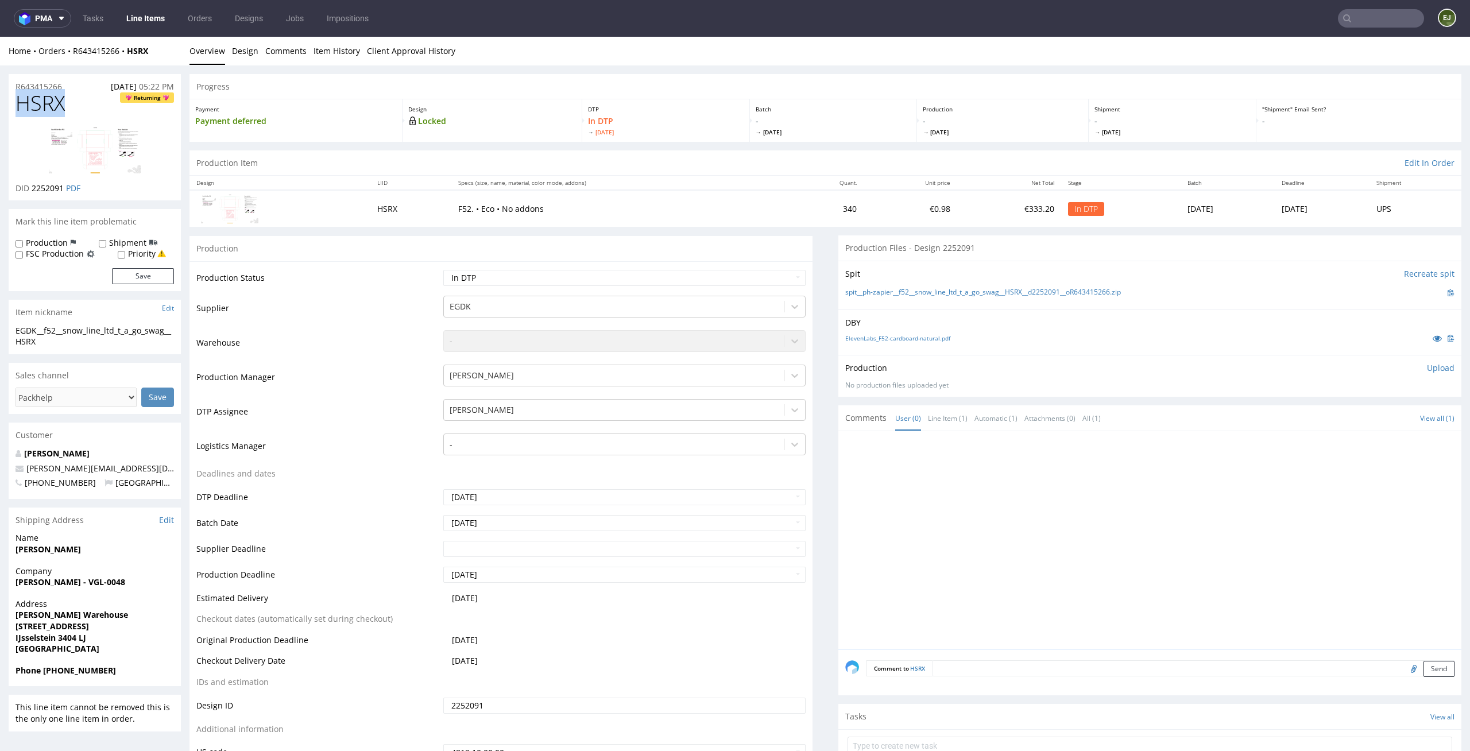
copy span "HSRX"
click at [1420, 357] on div "Production Upload No production files uploaded yet Description (optional) Add f…" at bounding box center [1149, 376] width 623 height 42
click at [1427, 367] on p "Upload" at bounding box center [1441, 367] width 28 height 11
click at [1359, 409] on form "Add files Upload now" at bounding box center [1149, 409] width 609 height 38
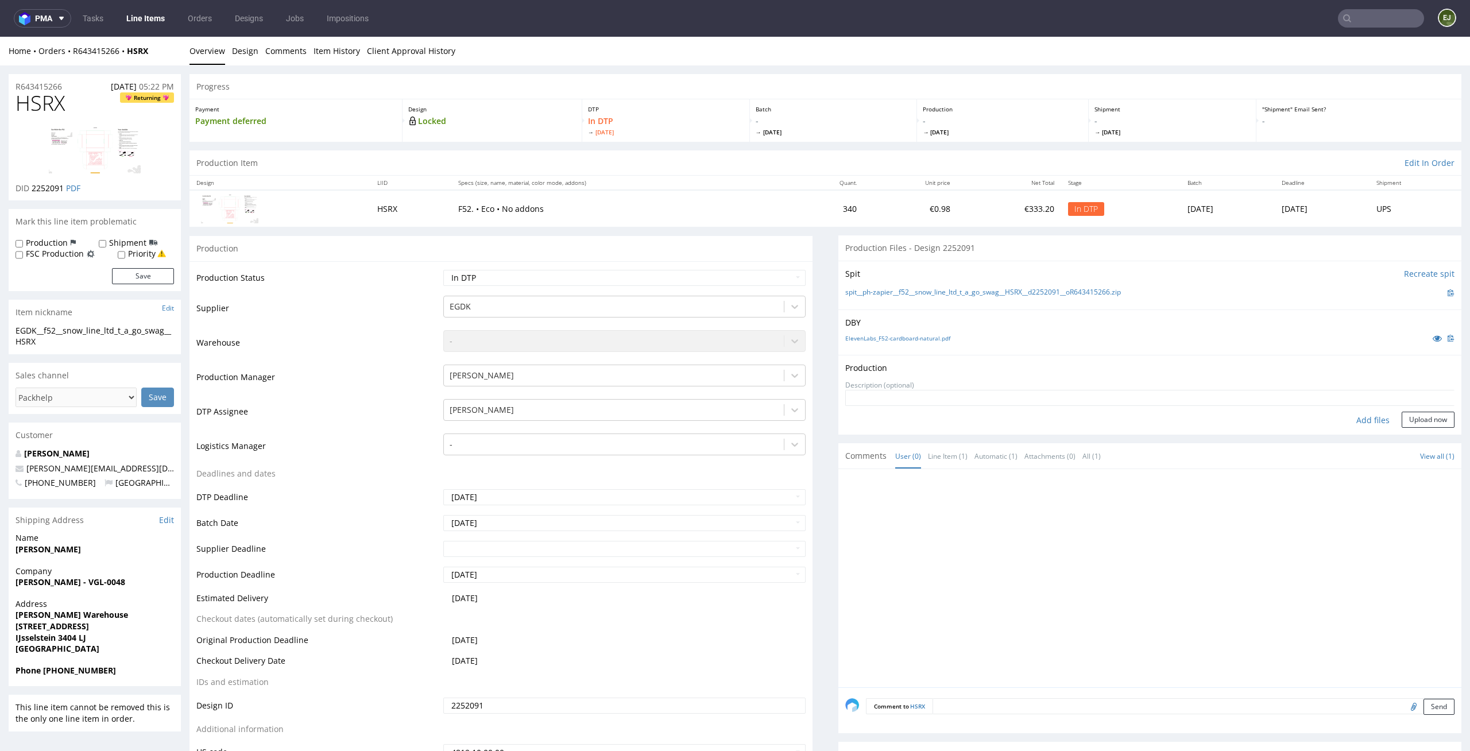
click at [1357, 420] on div "Add files" at bounding box center [1372, 420] width 57 height 17
type input "C:\fakepath\EGDK__f52__snow_line_ltd_t_a_go_swag__HSRX__d2252091__oR643415266__…"
click at [1425, 434] on button "Upload now" at bounding box center [1428, 438] width 53 height 16
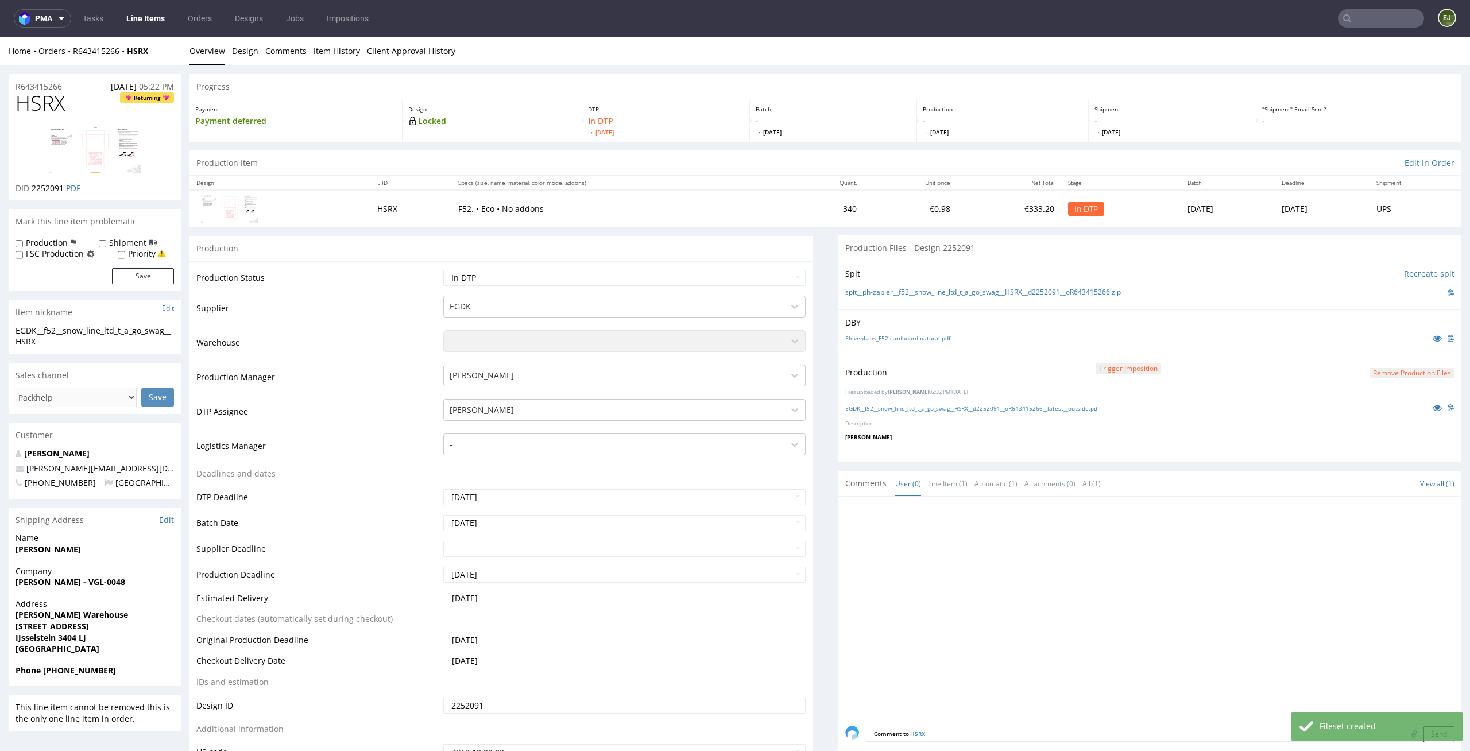
click at [764, 264] on div "Production Status Waiting for Artwork Waiting for Diecut Waiting for Mockup Wai…" at bounding box center [500, 519] width 623 height 516
click at [764, 273] on select "Waiting for Artwork Waiting for Diecut Waiting for Mockup Waiting for DTP Waiti…" at bounding box center [624, 278] width 363 height 16
select select "dtp_production_ready"
click at [443, 270] on select "Waiting for Artwork Waiting for Diecut Waiting for Mockup Waiting for DTP Waiti…" at bounding box center [624, 278] width 363 height 16
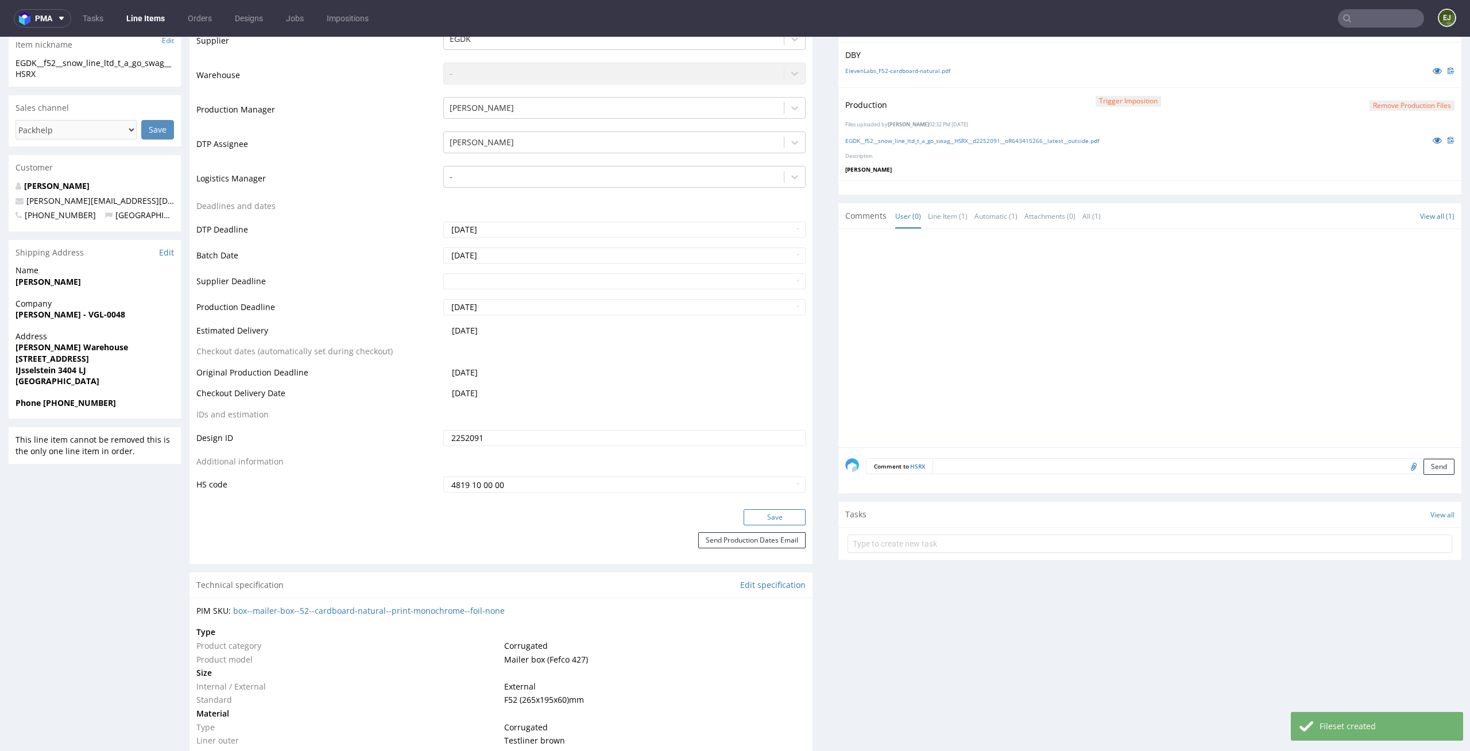
click at [783, 521] on button "Save" at bounding box center [775, 517] width 62 height 16
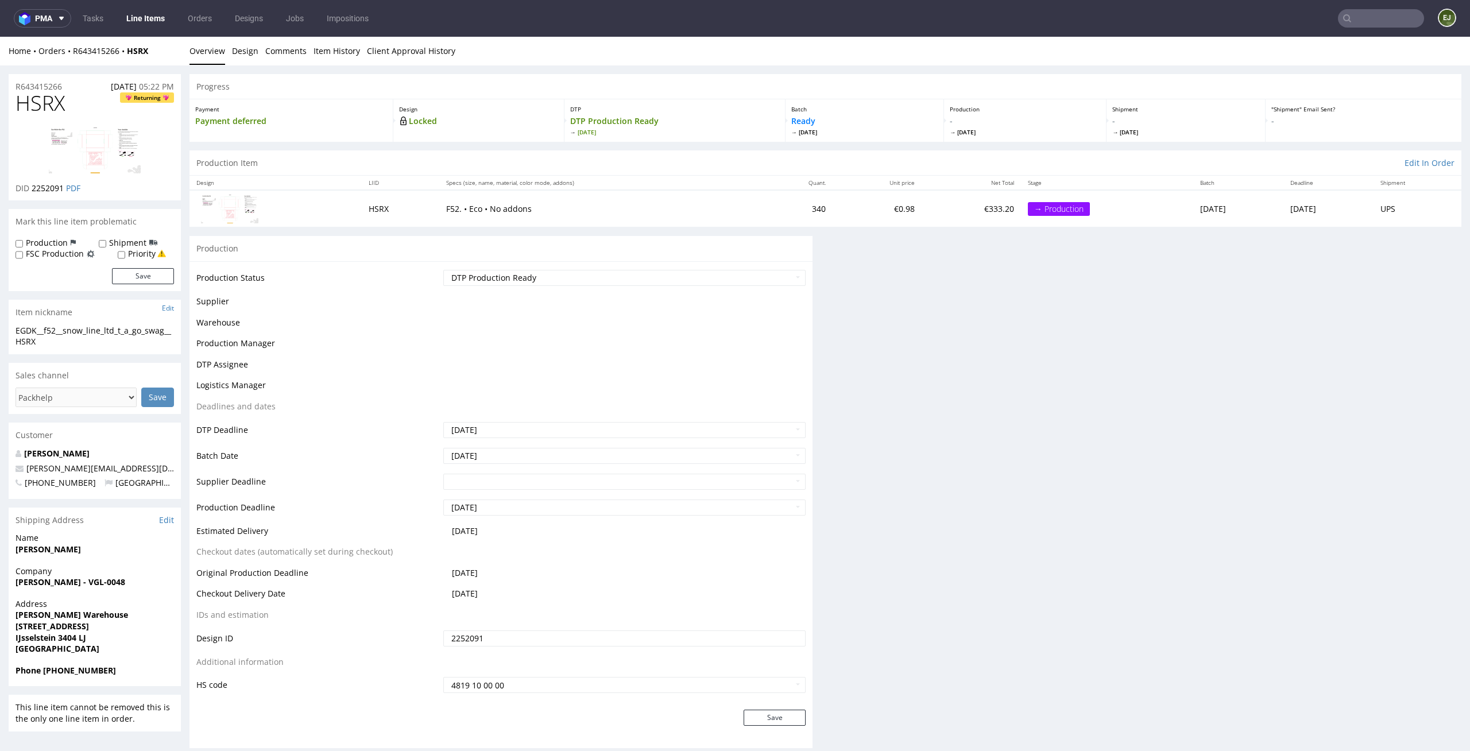
scroll to position [0, 0]
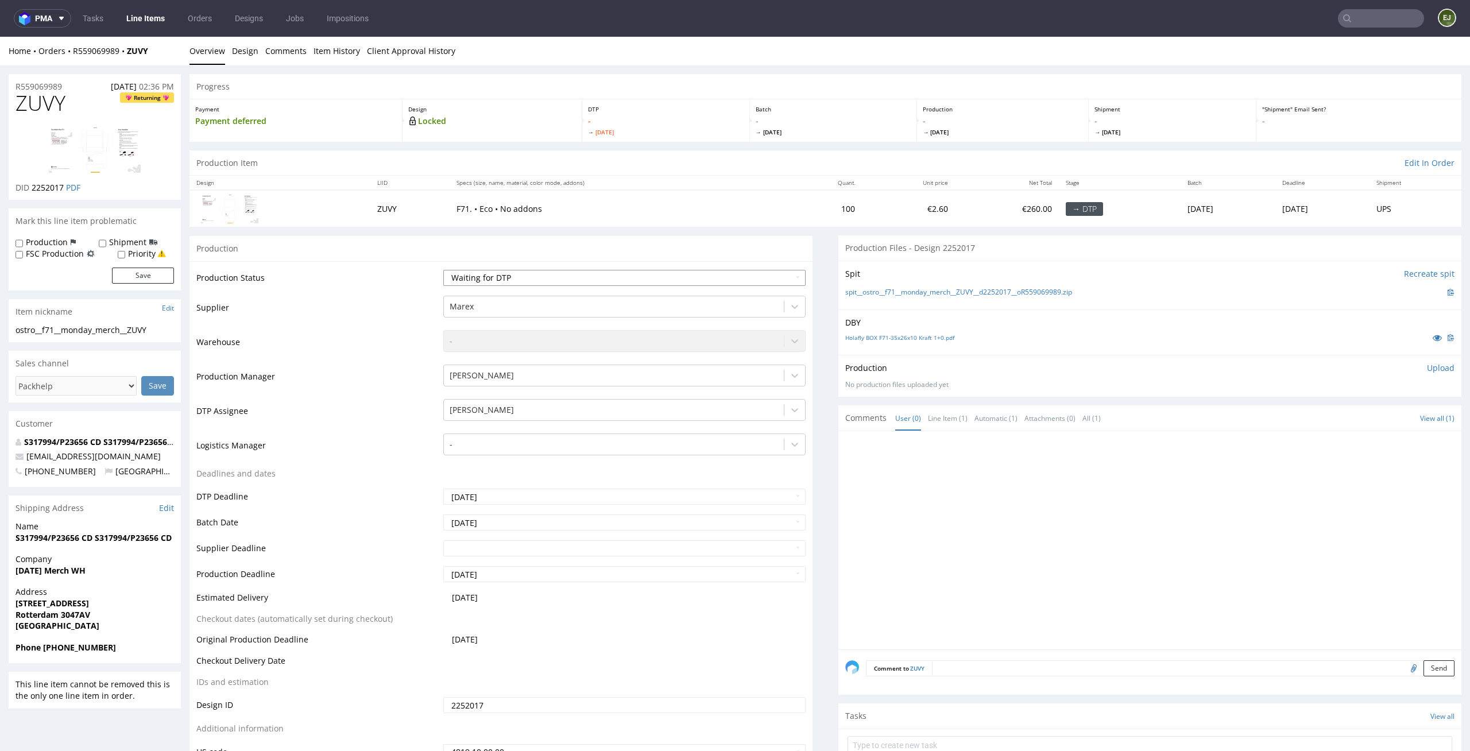
click at [594, 270] on select "Waiting for Artwork Waiting for Diecut Waiting for Mockup Waiting for DTP Waiti…" at bounding box center [624, 278] width 363 height 16
select select "dtp_in_process"
click at [443, 270] on select "Waiting for Artwork Waiting for Diecut Waiting for Mockup Waiting for DTP Waiti…" at bounding box center [624, 278] width 363 height 16
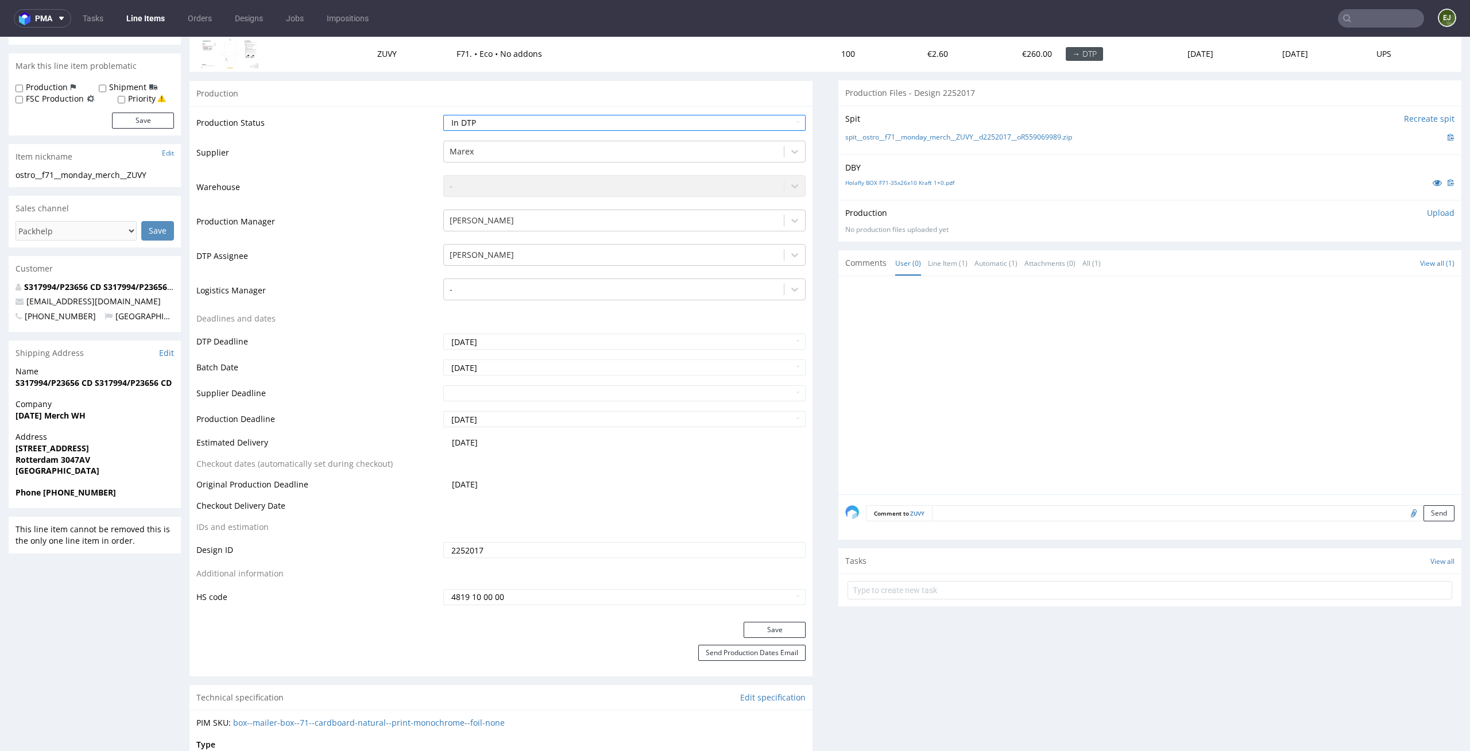
scroll to position [179, 0]
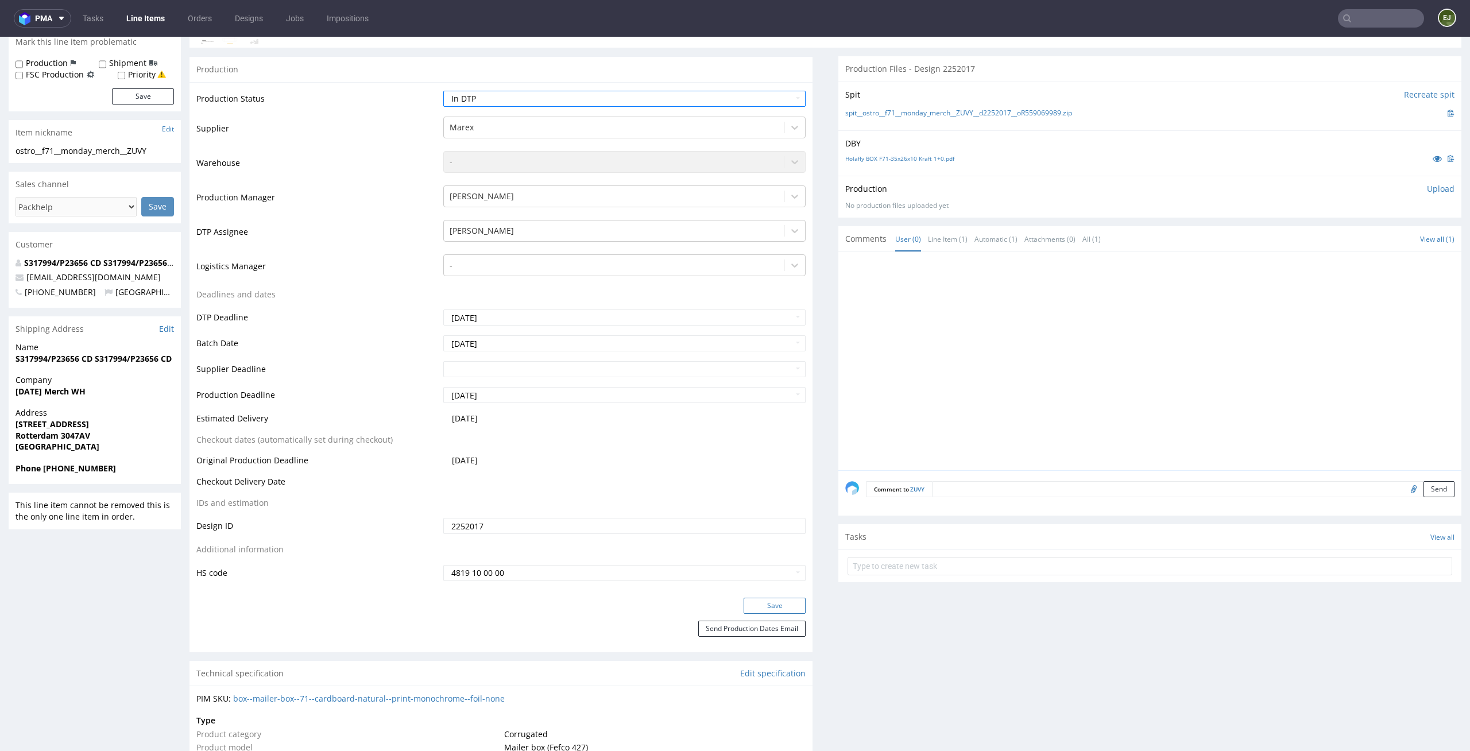
click at [761, 599] on button "Save" at bounding box center [775, 606] width 62 height 16
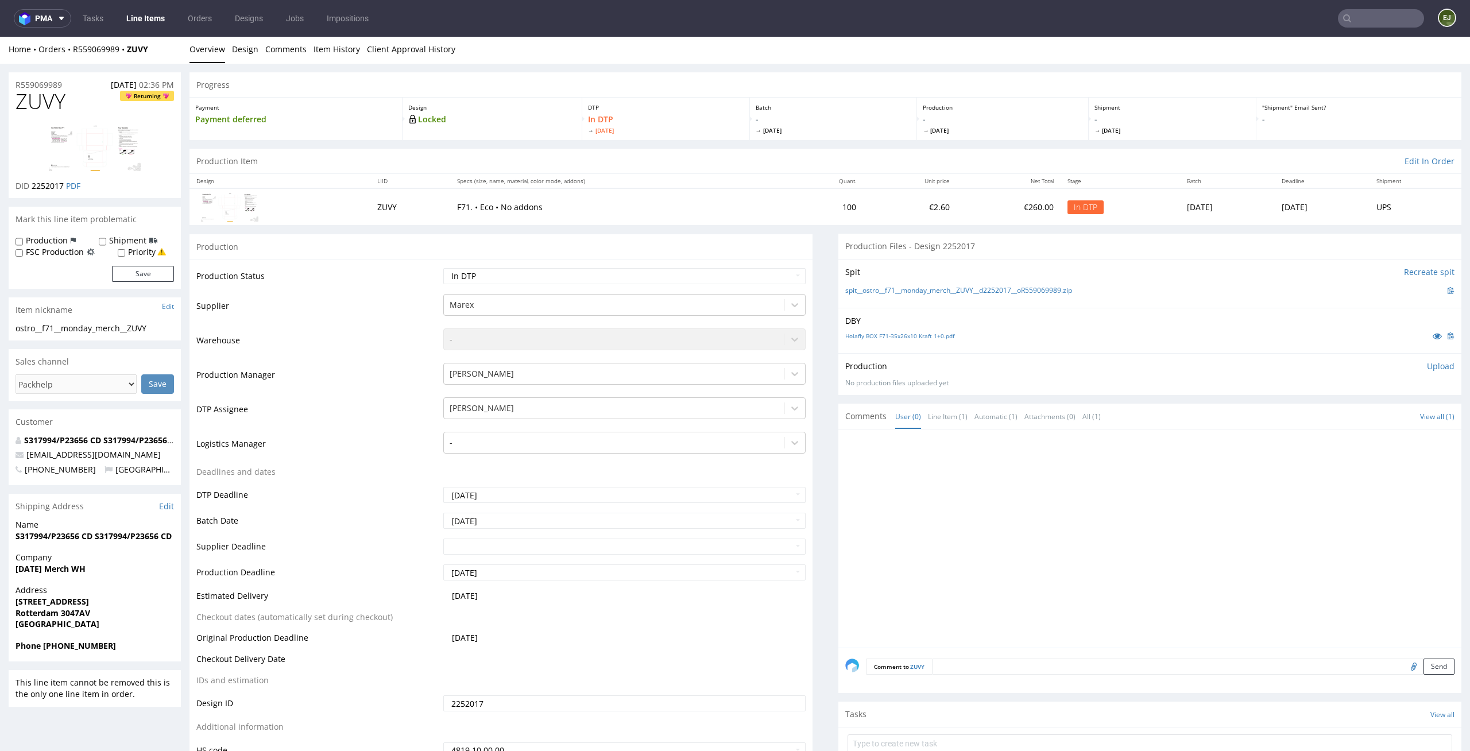
scroll to position [0, 0]
click at [893, 334] on link "Holafly BOX F71-35x26x10 Kraft 1+0.pdf" at bounding box center [899, 338] width 109 height 8
click at [903, 291] on link "spit__ostro__f71__monday_merch__ZUVY__d2252017__oR559069989.zip" at bounding box center [958, 293] width 227 height 10
click at [1427, 369] on p "Upload" at bounding box center [1441, 367] width 28 height 11
click at [1365, 420] on div "Add files" at bounding box center [1372, 420] width 57 height 17
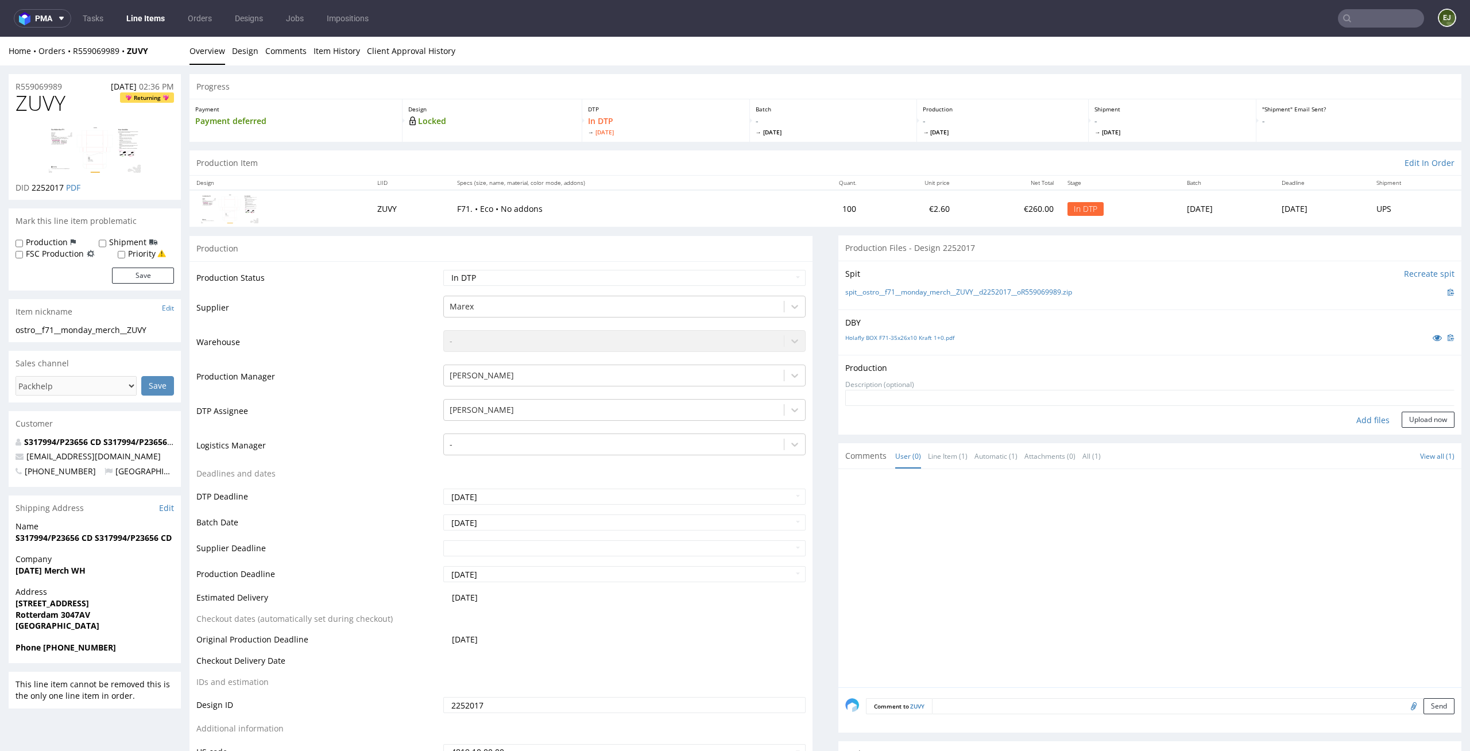
type input "C:\fakepath\ostro__f71__monday_merch__ZUVY__d2252017__oR559069989__latest__outs…"
click at [1410, 430] on button "Upload now" at bounding box center [1428, 438] width 53 height 16
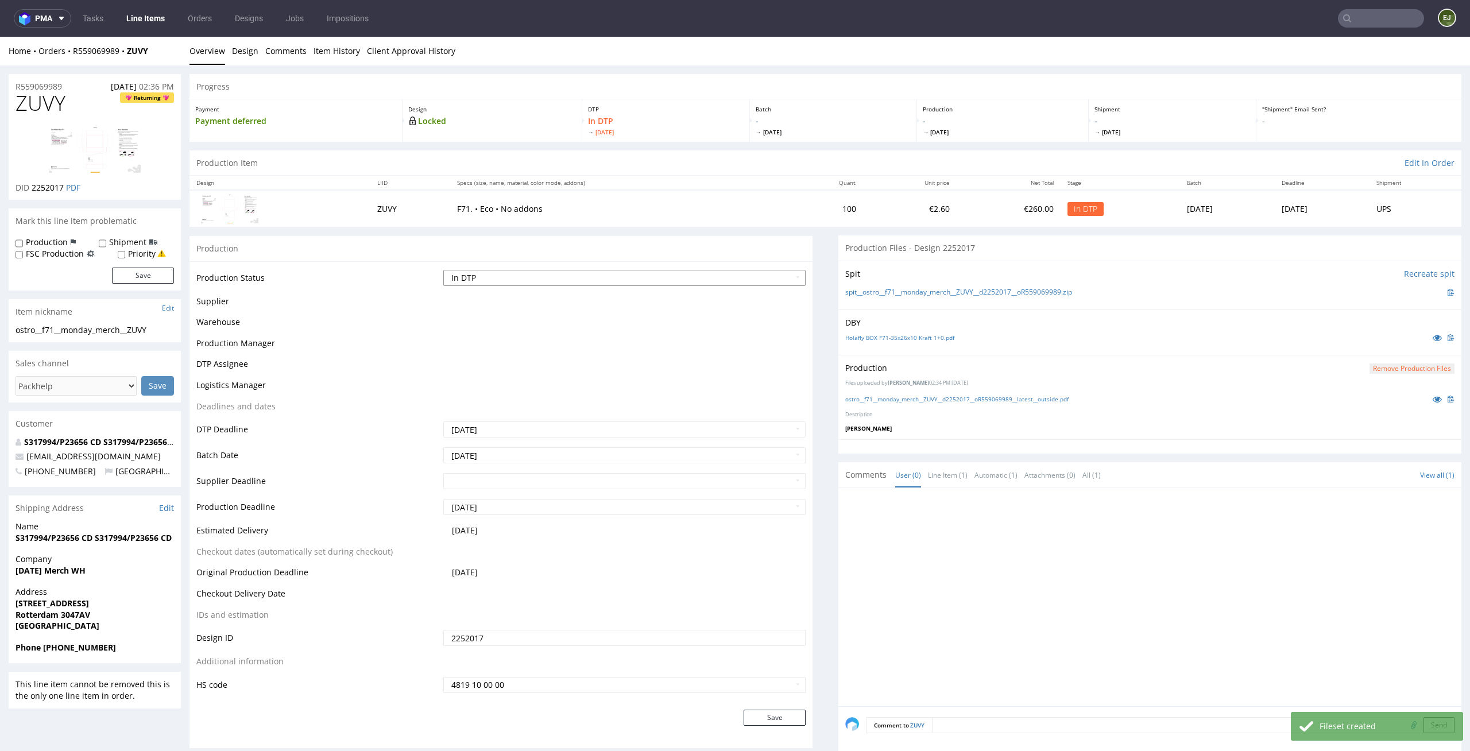
click at [780, 275] on select "Waiting for Artwork Waiting for Diecut Waiting for Mockup Waiting for DTP Waiti…" at bounding box center [624, 278] width 363 height 16
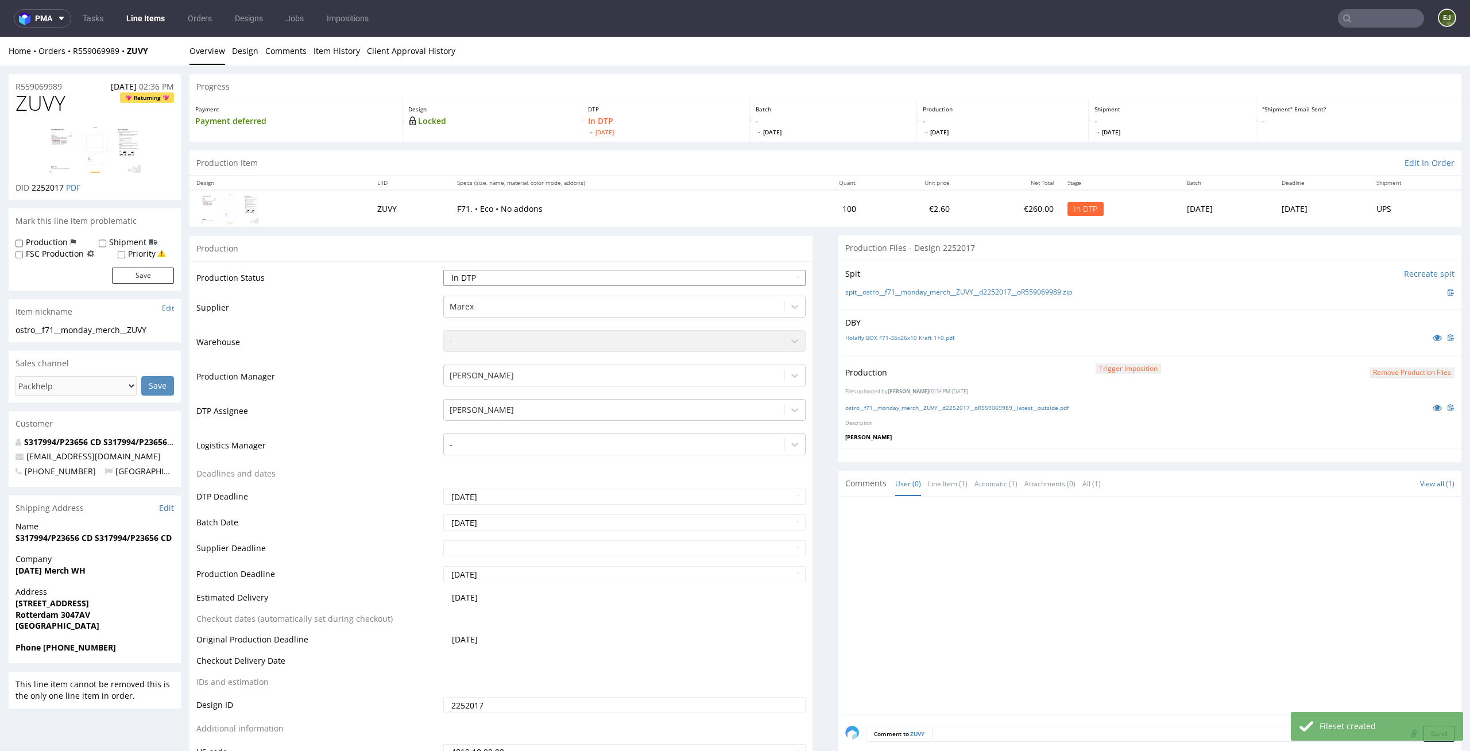
select select "dtp_production_ready"
click at [443, 270] on select "Waiting for Artwork Waiting for Diecut Waiting for Mockup Waiting for DTP Waiti…" at bounding box center [624, 278] width 363 height 16
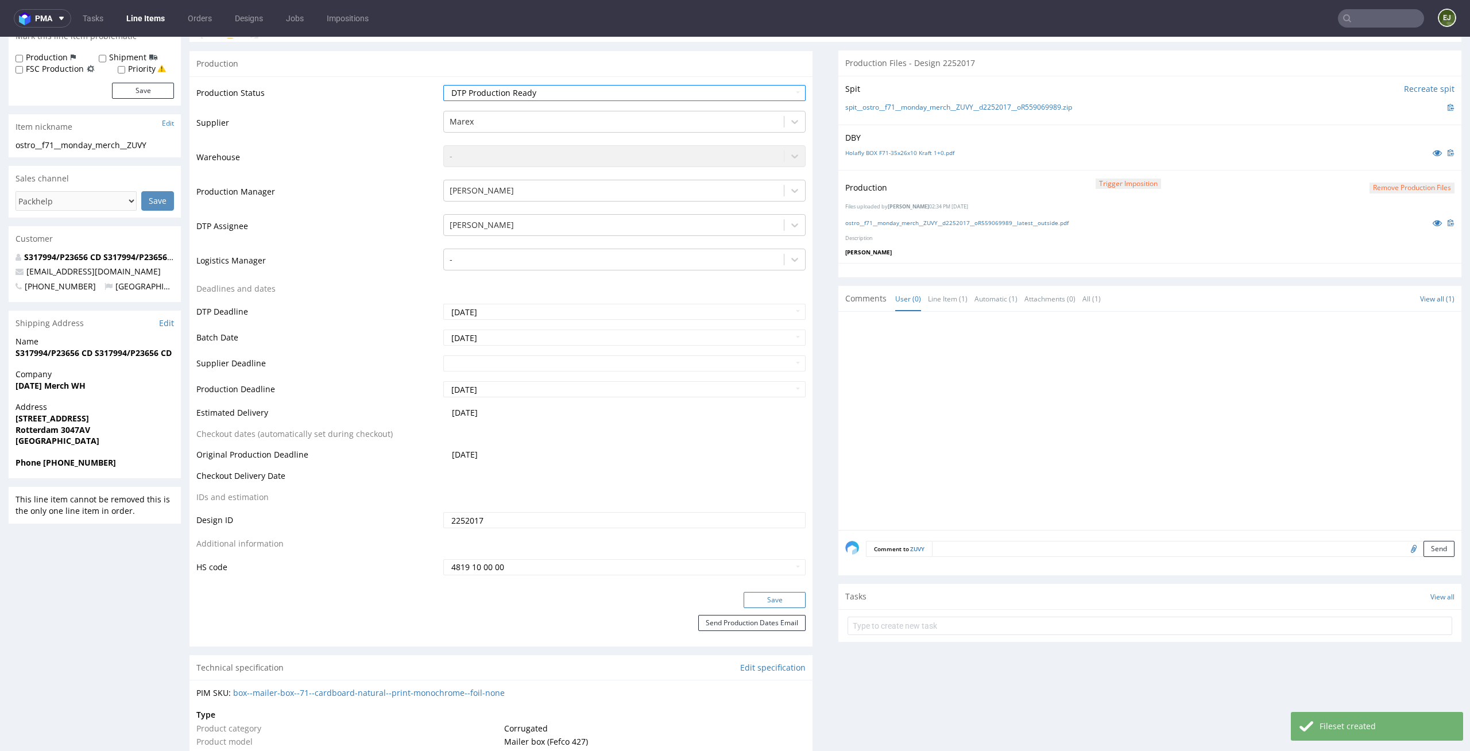
click at [783, 603] on button "Save" at bounding box center [775, 600] width 62 height 16
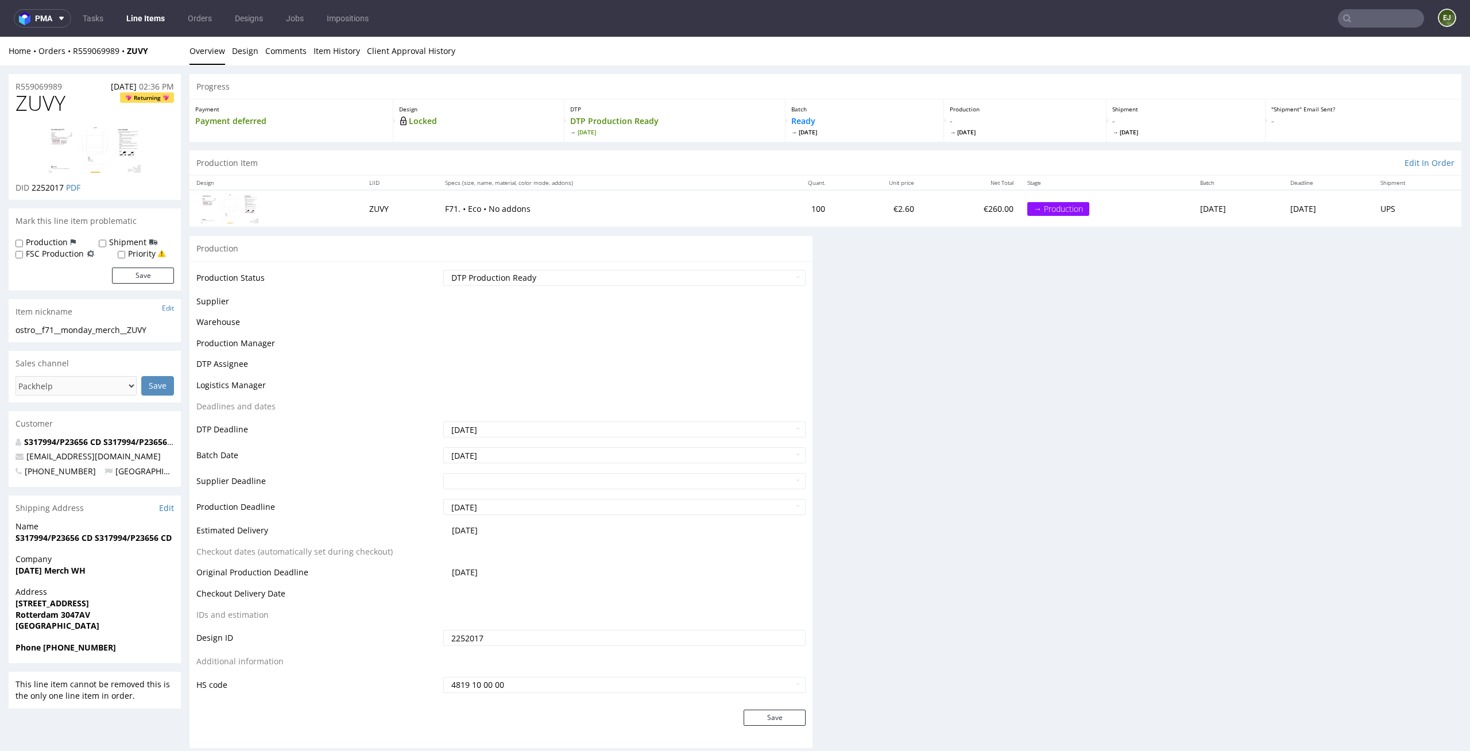
scroll to position [0, 0]
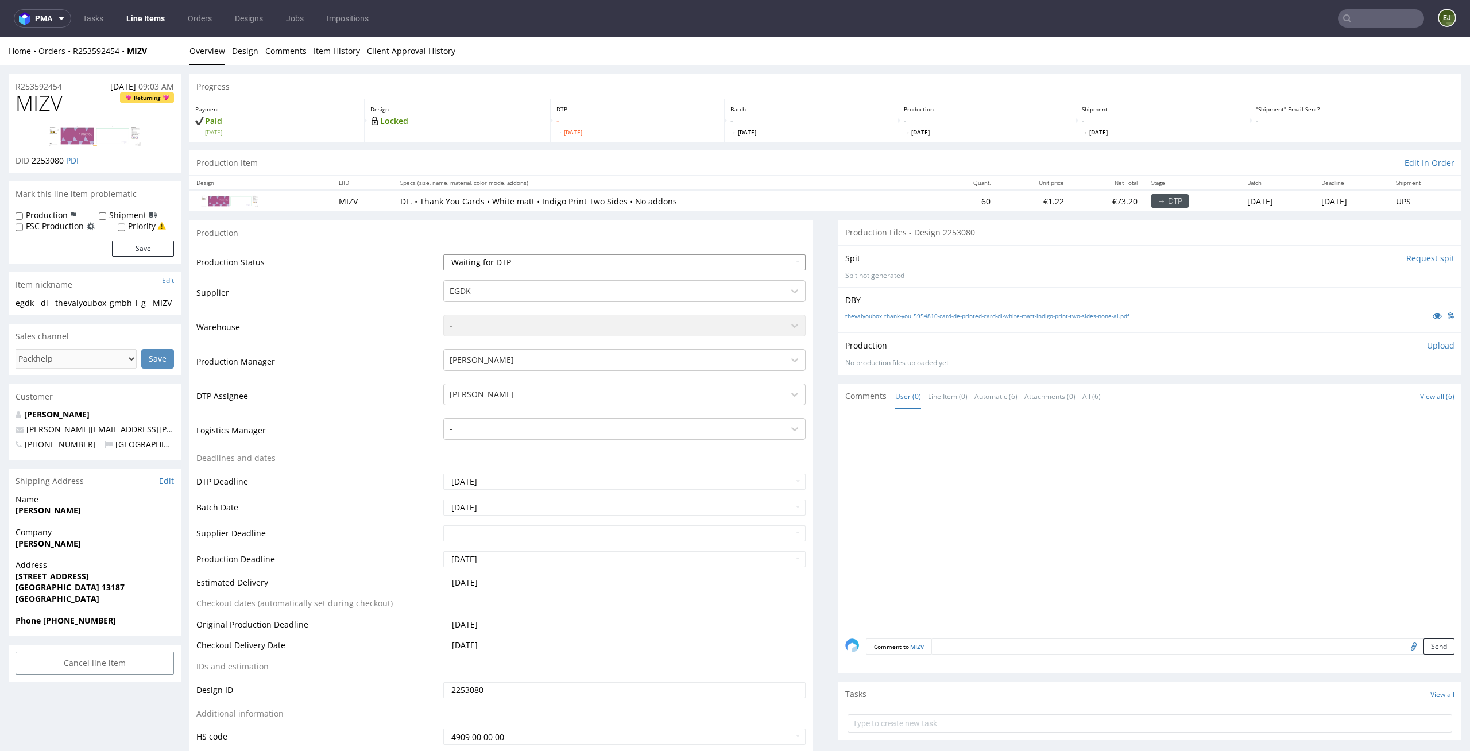
click at [783, 267] on select "Waiting for Artwork Waiting for Diecut Waiting for Mockup Waiting for DTP Waiti…" at bounding box center [624, 262] width 363 height 16
select select "dtp_in_process"
click at [443, 254] on select "Waiting for Artwork Waiting for Diecut Waiting for Mockup Waiting for DTP Waiti…" at bounding box center [624, 262] width 363 height 16
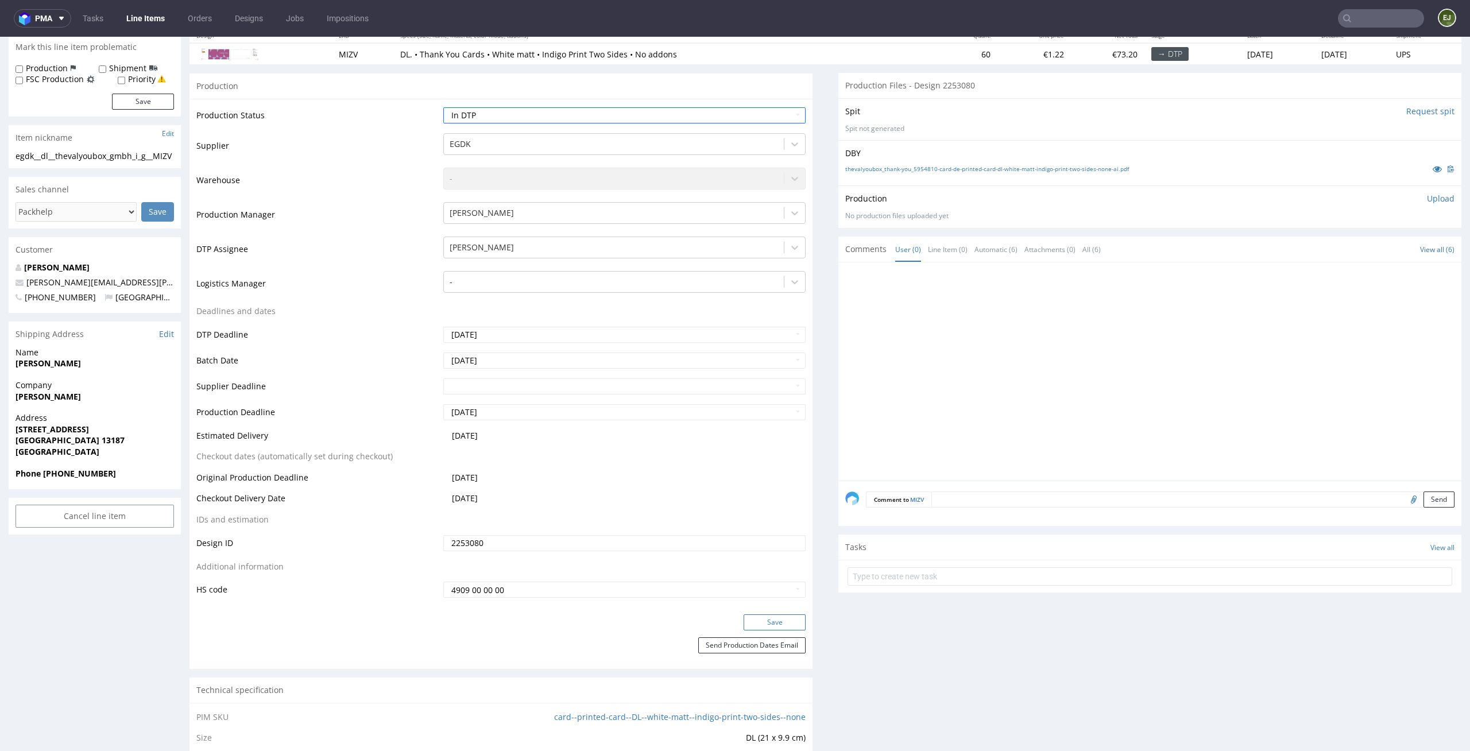
click at [759, 617] on button "Save" at bounding box center [775, 622] width 62 height 16
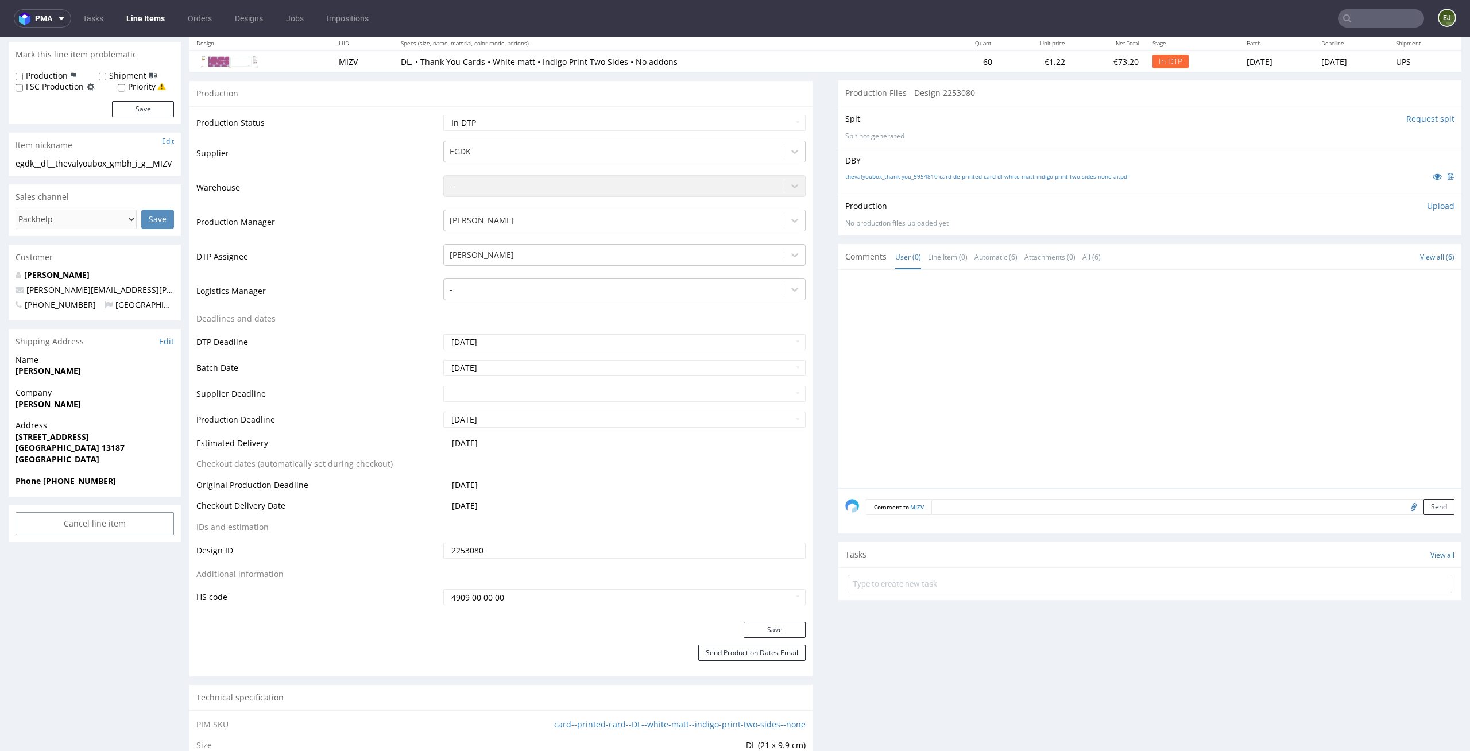
scroll to position [0, 0]
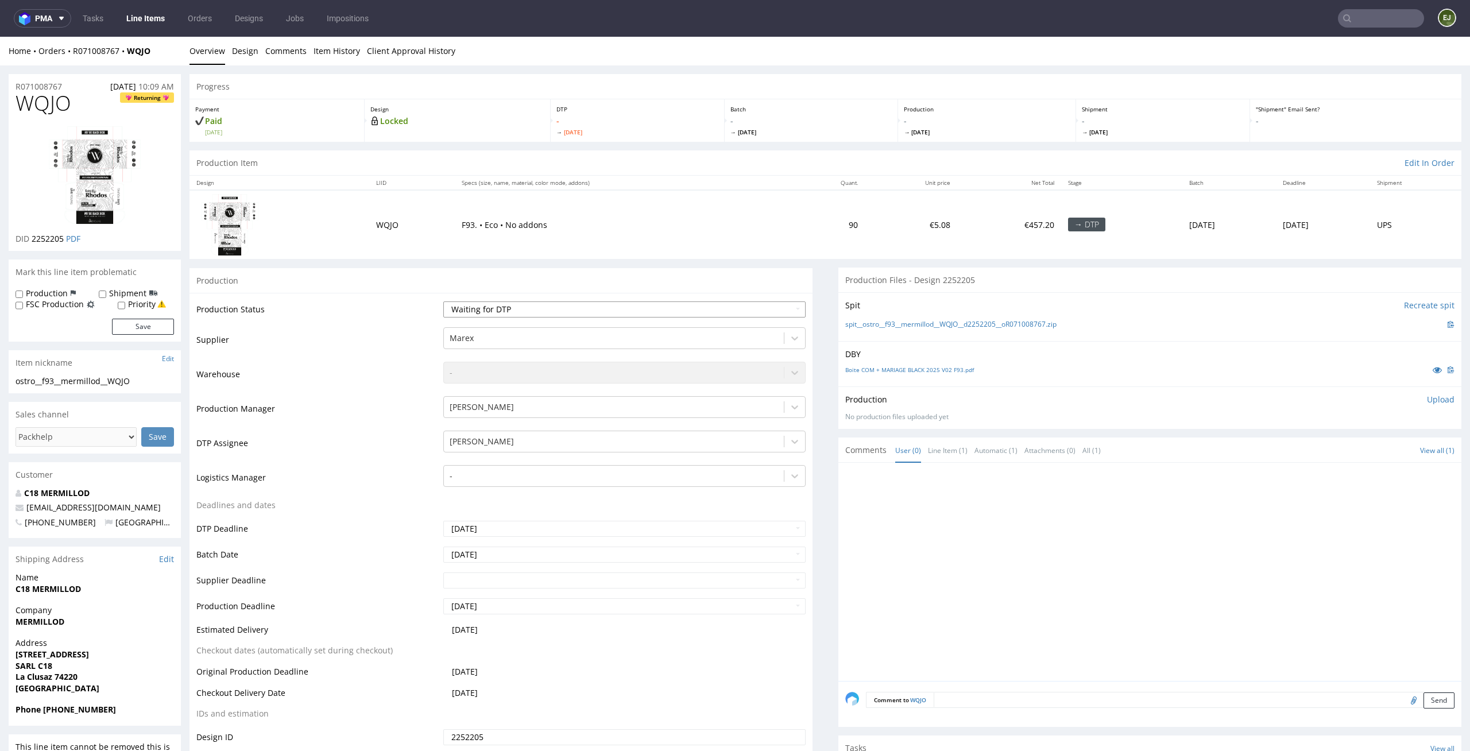
click at [645, 313] on select "Waiting for Artwork Waiting for Diecut Waiting for Mockup Waiting for DTP Waiti…" at bounding box center [624, 309] width 363 height 16
select select "dtp_in_process"
click at [443, 301] on select "Waiting for Artwork Waiting for Diecut Waiting for Mockup Waiting for DTP Waiti…" at bounding box center [624, 309] width 363 height 16
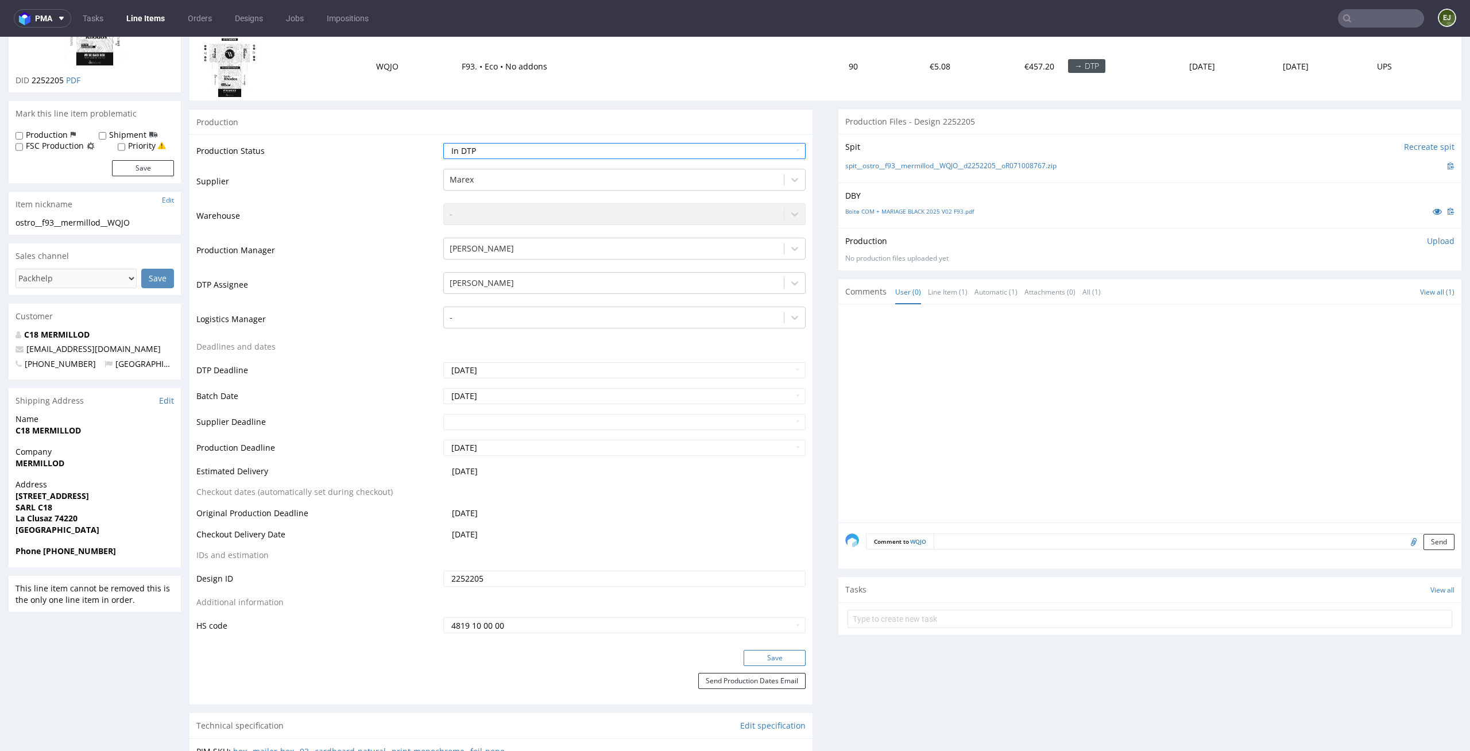
click at [770, 664] on button "Save" at bounding box center [775, 658] width 62 height 16
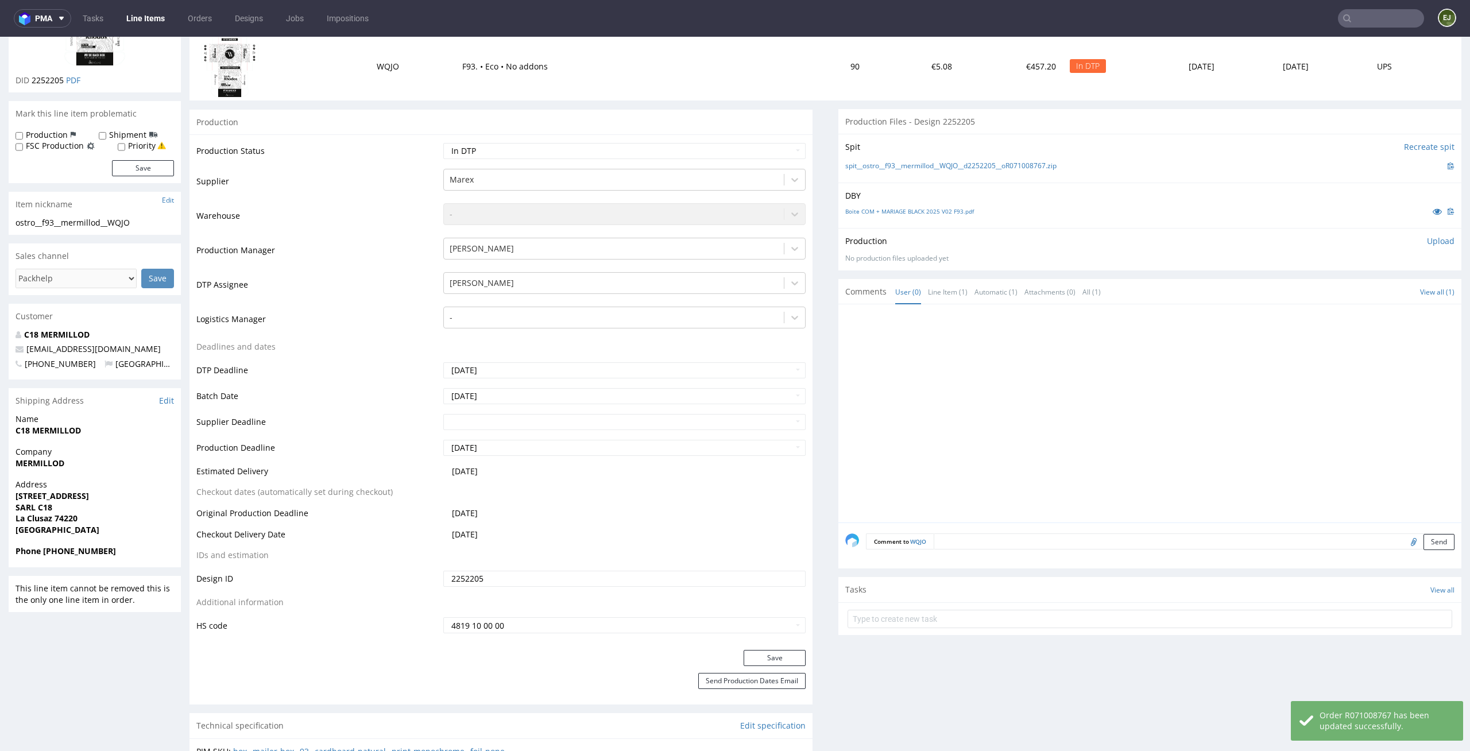
scroll to position [0, 0]
